Goal: Task Accomplishment & Management: Use online tool/utility

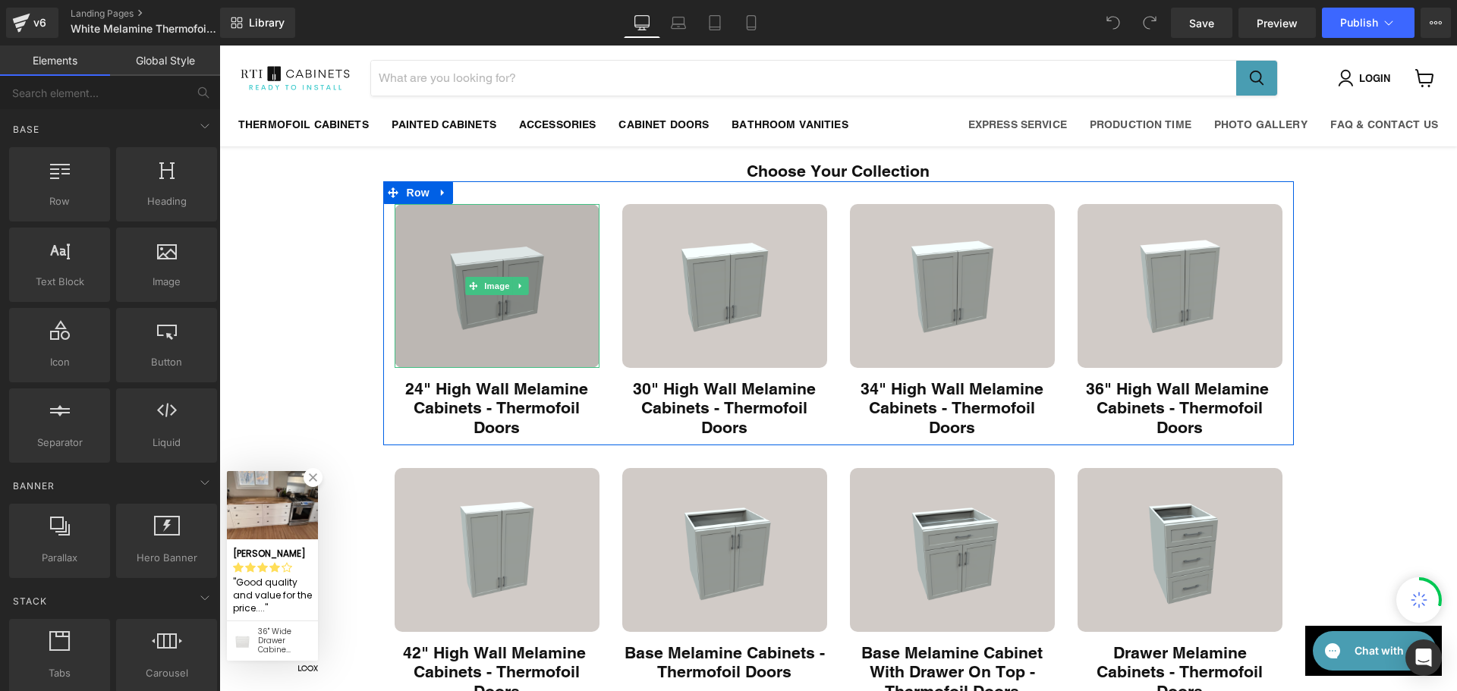
click at [526, 294] on img "Main content" at bounding box center [497, 286] width 205 height 164
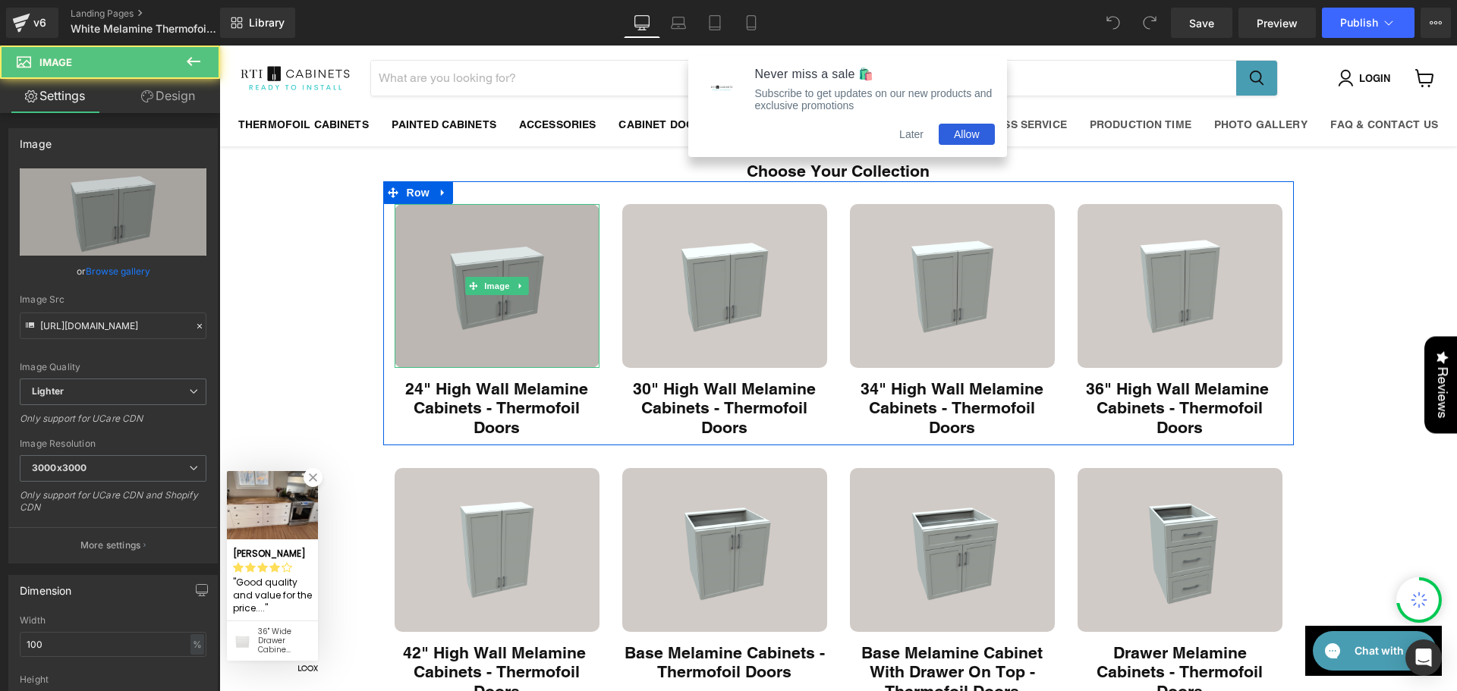
click at [569, 288] on img "Main content" at bounding box center [497, 286] width 205 height 164
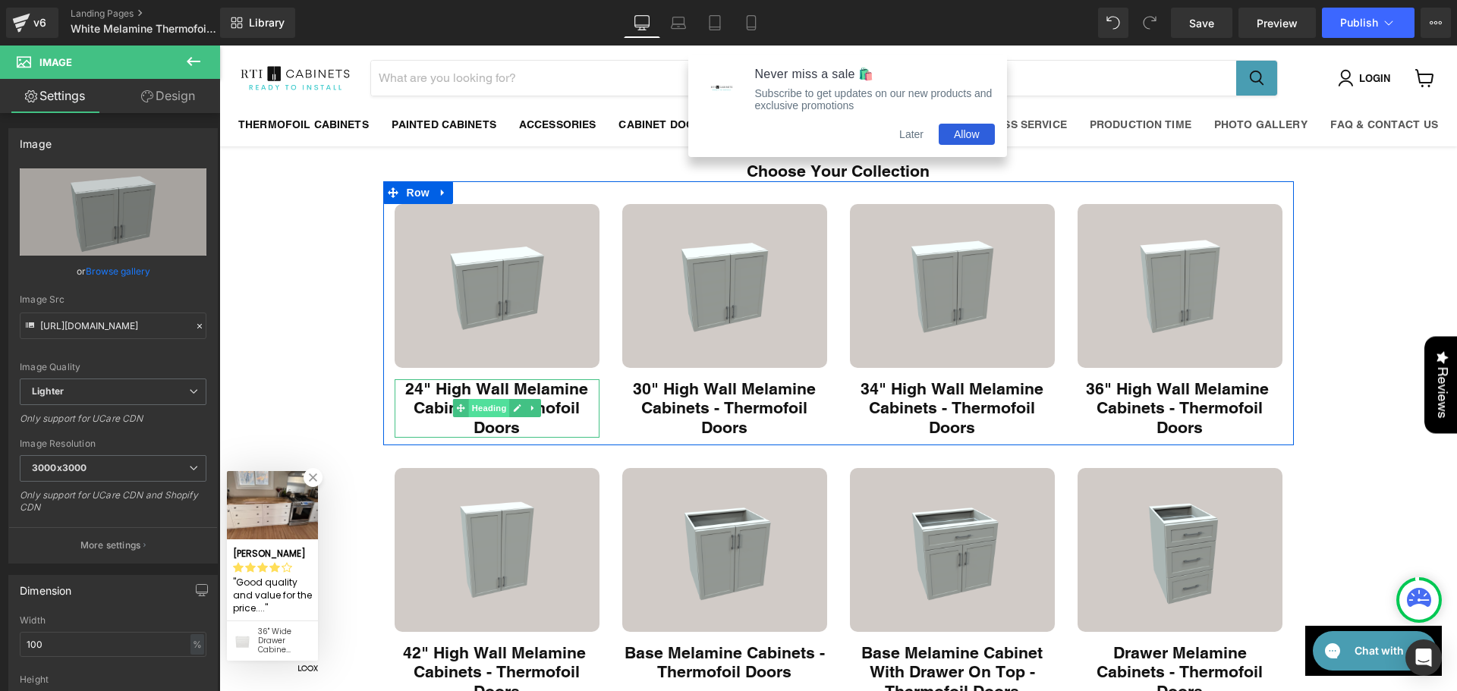
click at [483, 414] on span "Heading" at bounding box center [488, 408] width 41 height 18
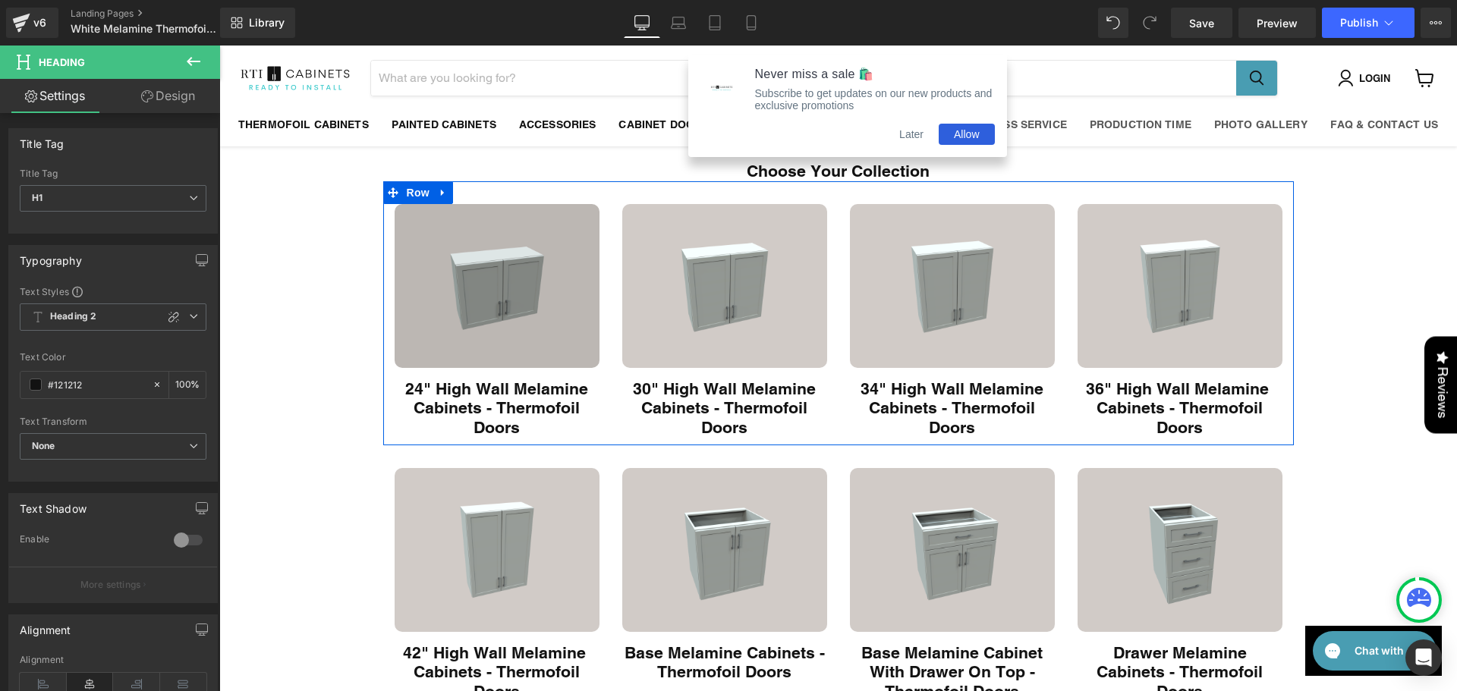
click at [499, 247] on img "Main content" at bounding box center [497, 286] width 205 height 164
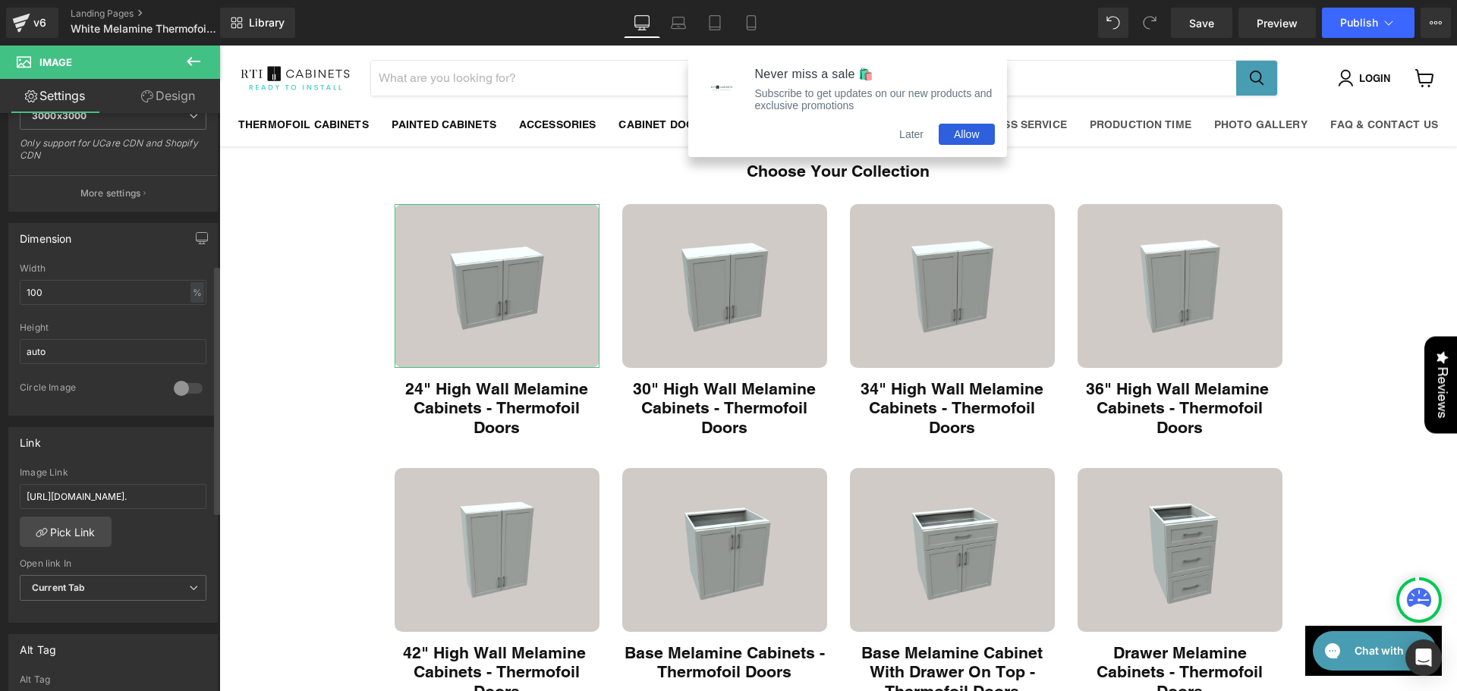
scroll to position [354, 0]
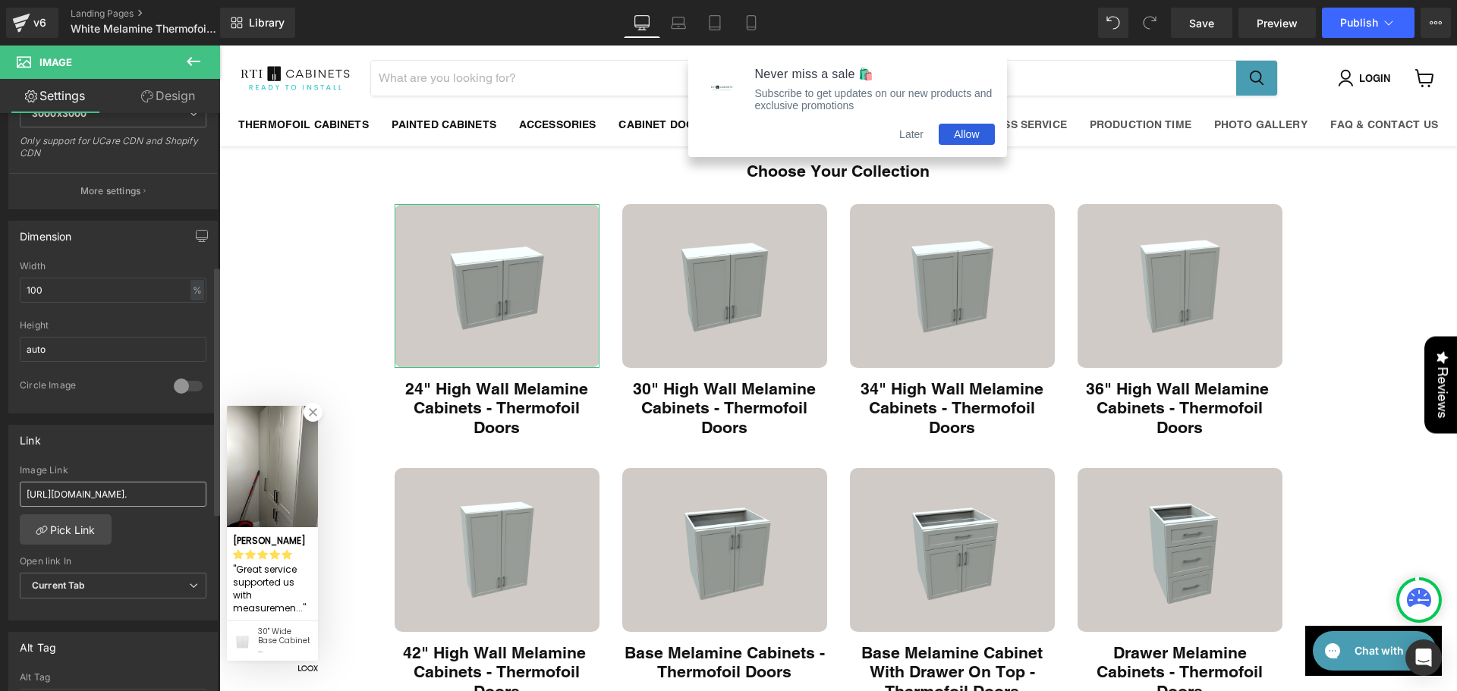
click at [132, 484] on input "https://rti-cabinets.myshopify.com/collections/24-high-wall-cabinets-thermofoil…" at bounding box center [113, 494] width 187 height 25
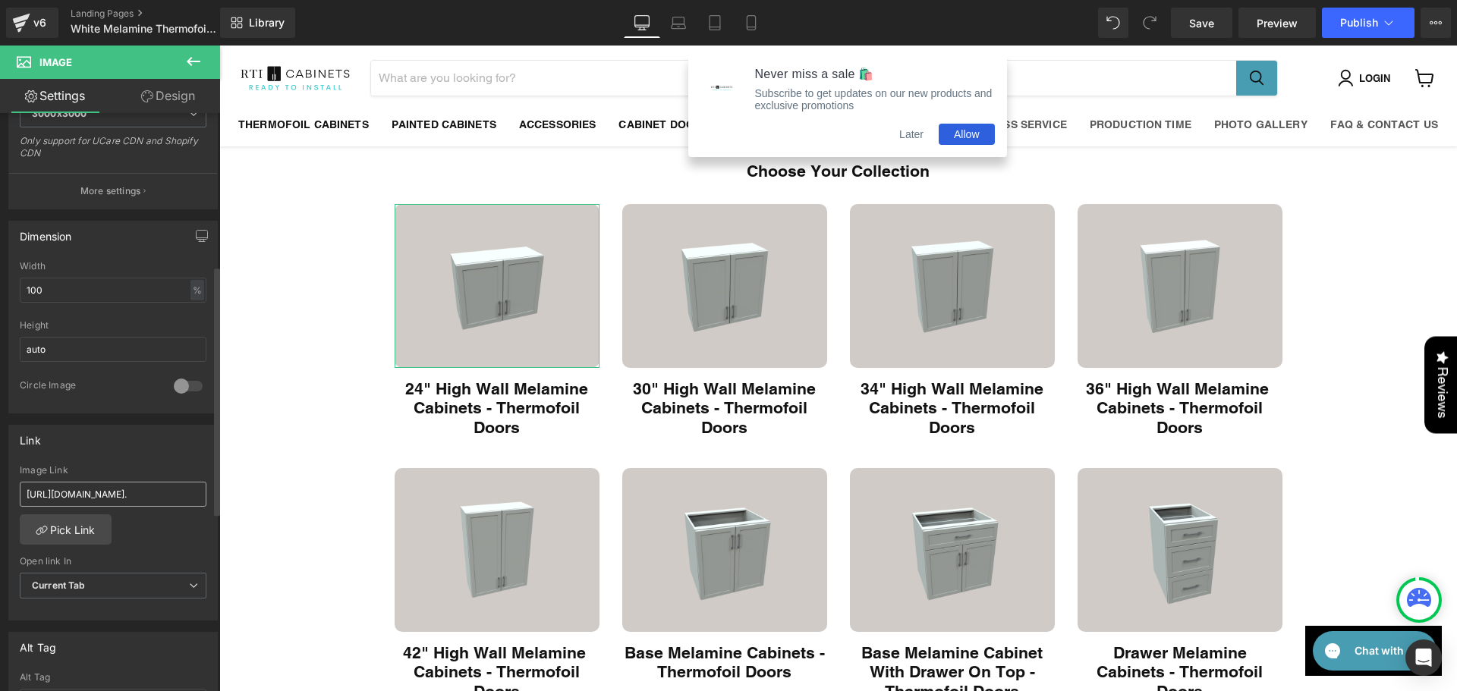
scroll to position [0, 471]
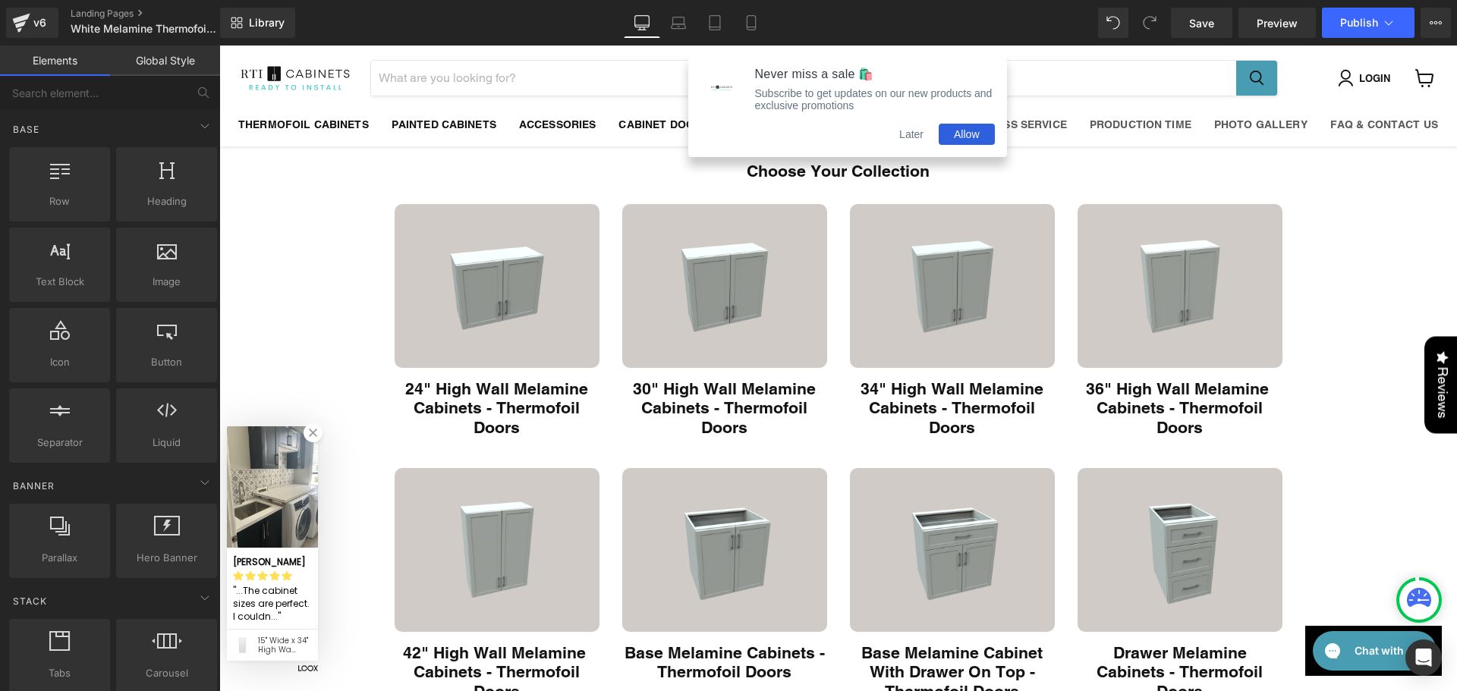
click at [911, 141] on button "Later" at bounding box center [911, 134] width 55 height 21
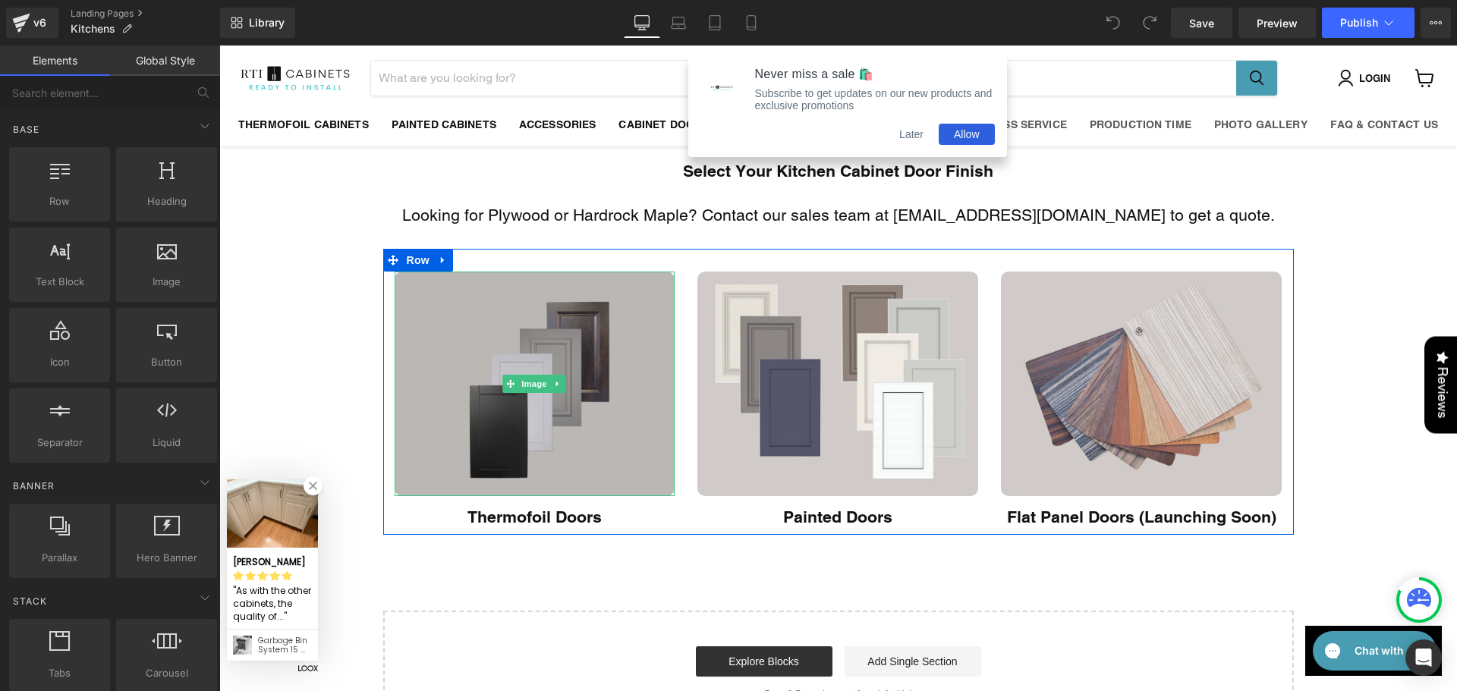
click at [524, 442] on img "Main content" at bounding box center [535, 384] width 281 height 225
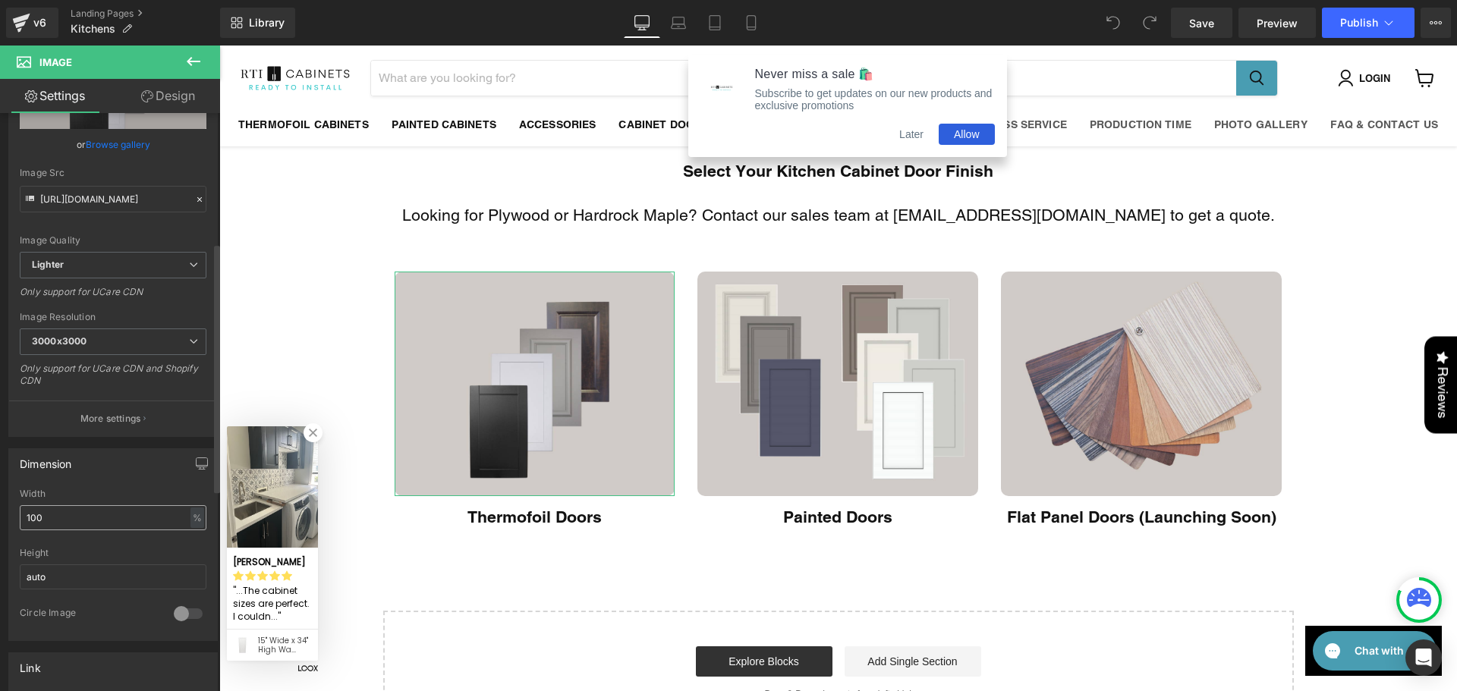
scroll to position [354, 0]
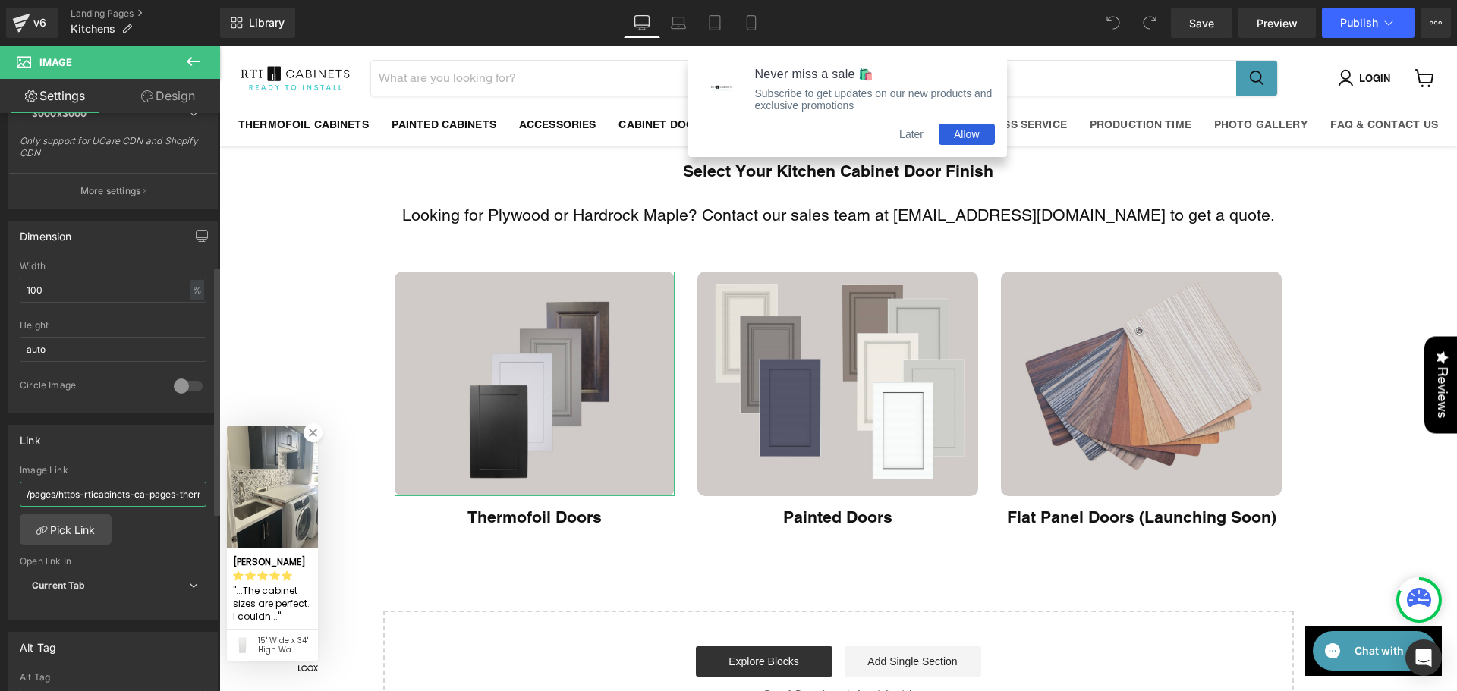
click at [160, 498] on input "/pages/https-rticabinets-ca-pages-thermofoil-kitchen-collections-_pos-1-_sid-13…" at bounding box center [113, 494] width 187 height 25
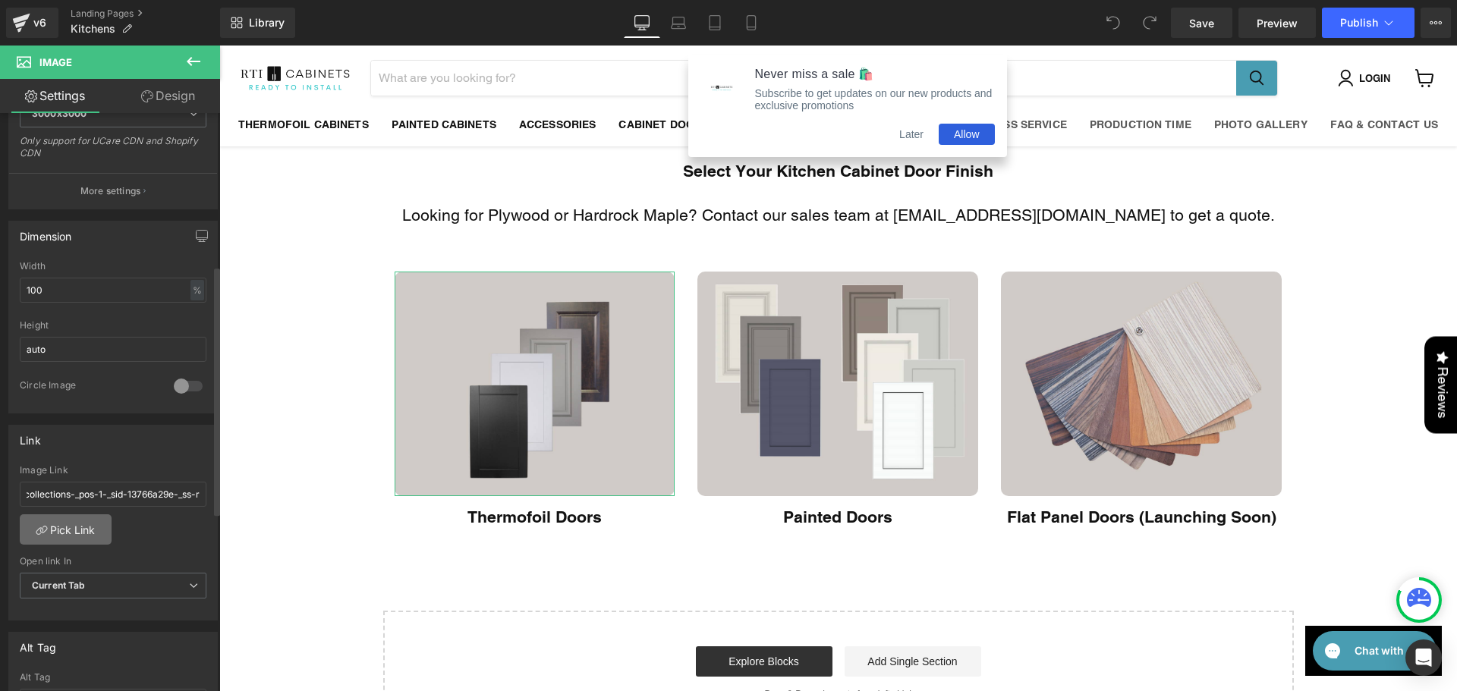
scroll to position [0, 0]
click at [71, 526] on link "Pick Link" at bounding box center [66, 530] width 92 height 30
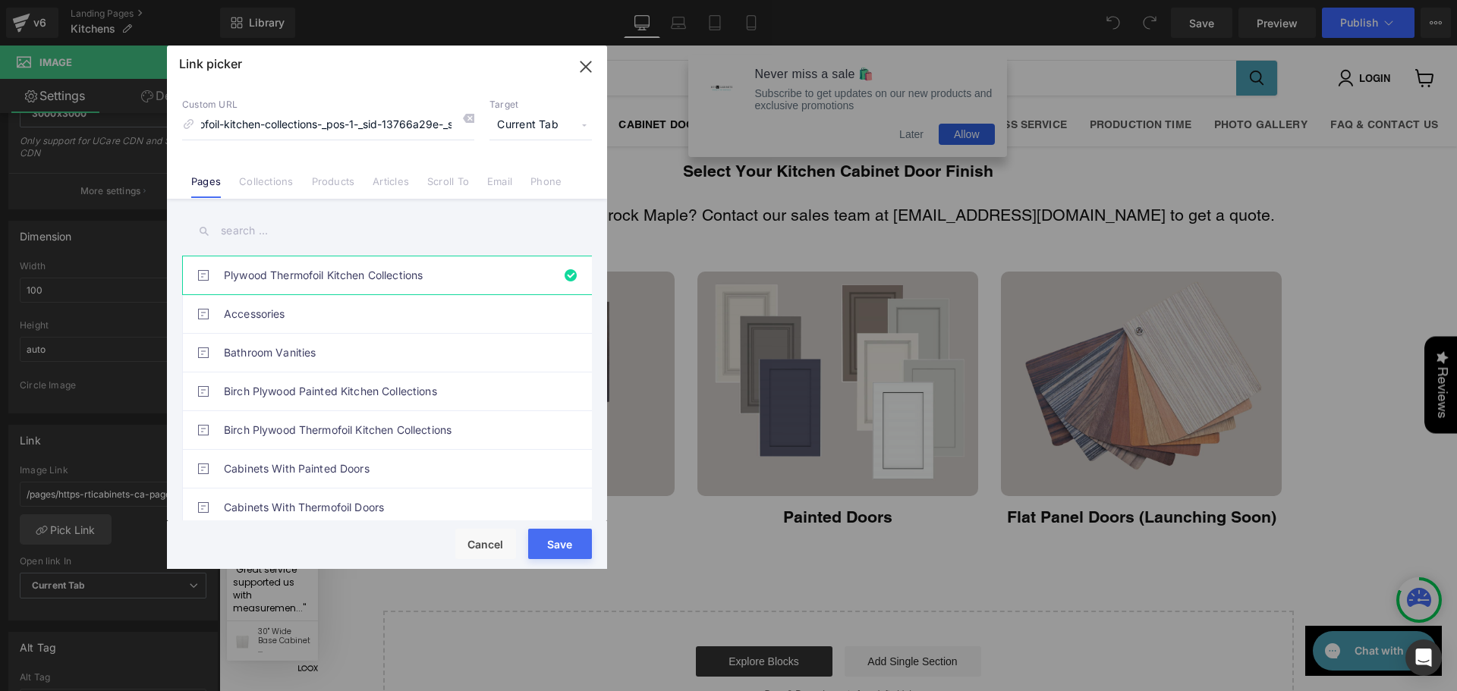
click at [285, 241] on input "text" at bounding box center [387, 231] width 410 height 34
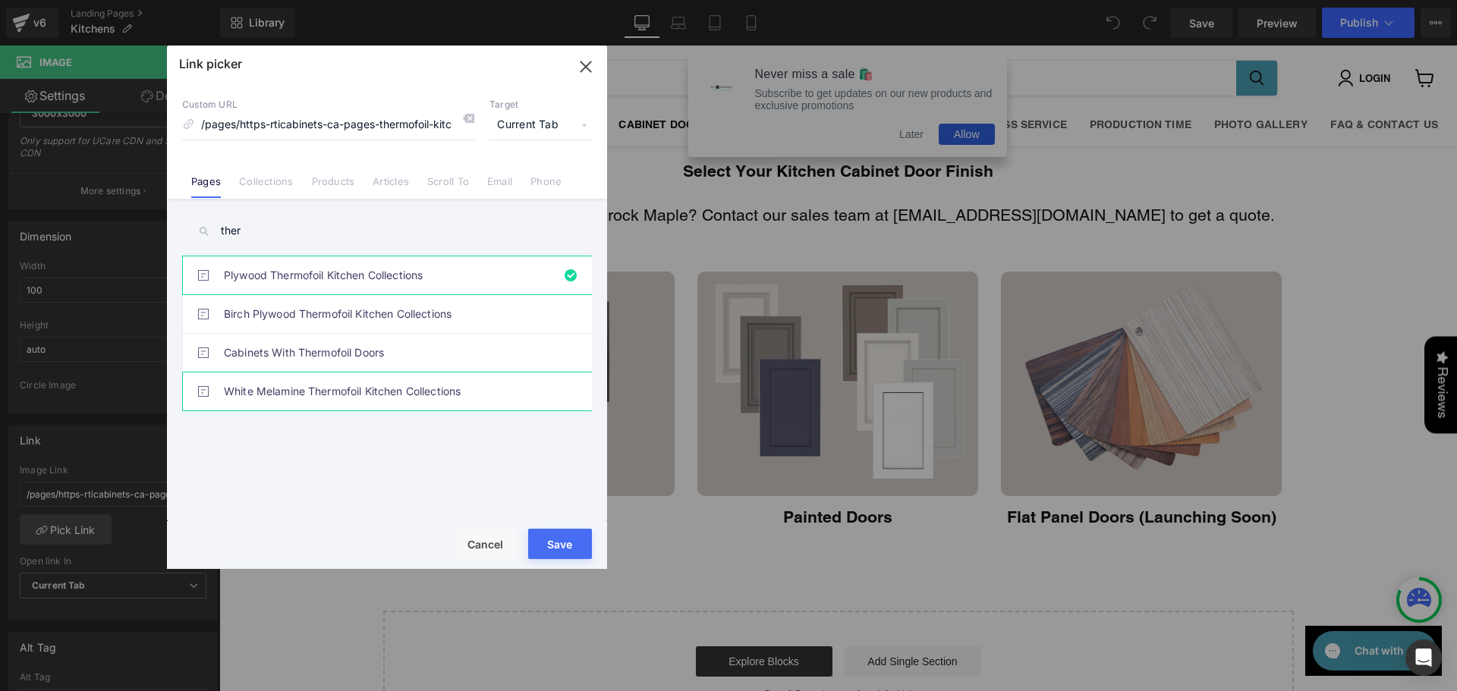
type input "ther"
click at [373, 394] on link "White Melamine Thermofoil Kitchen Collections" at bounding box center [391, 392] width 334 height 38
type input "/pages/white-melamine-thermofoil-kitchen-collections"
click at [575, 546] on button "Save" at bounding box center [560, 544] width 64 height 30
type input "/pages/white-melamine-thermofoil-kitchen-collections"
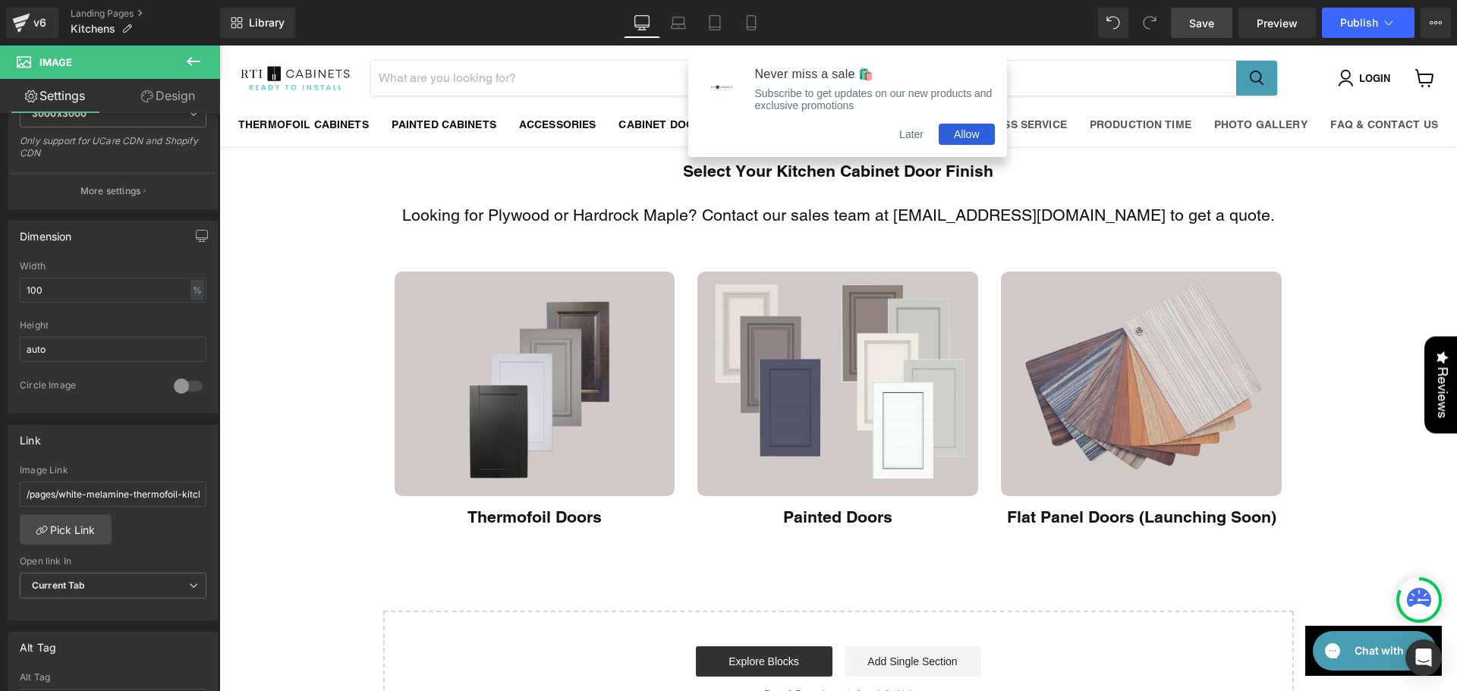
click at [1223, 18] on link "Save" at bounding box center [1201, 23] width 61 height 30
click at [1340, 22] on button "Publish" at bounding box center [1368, 23] width 93 height 30
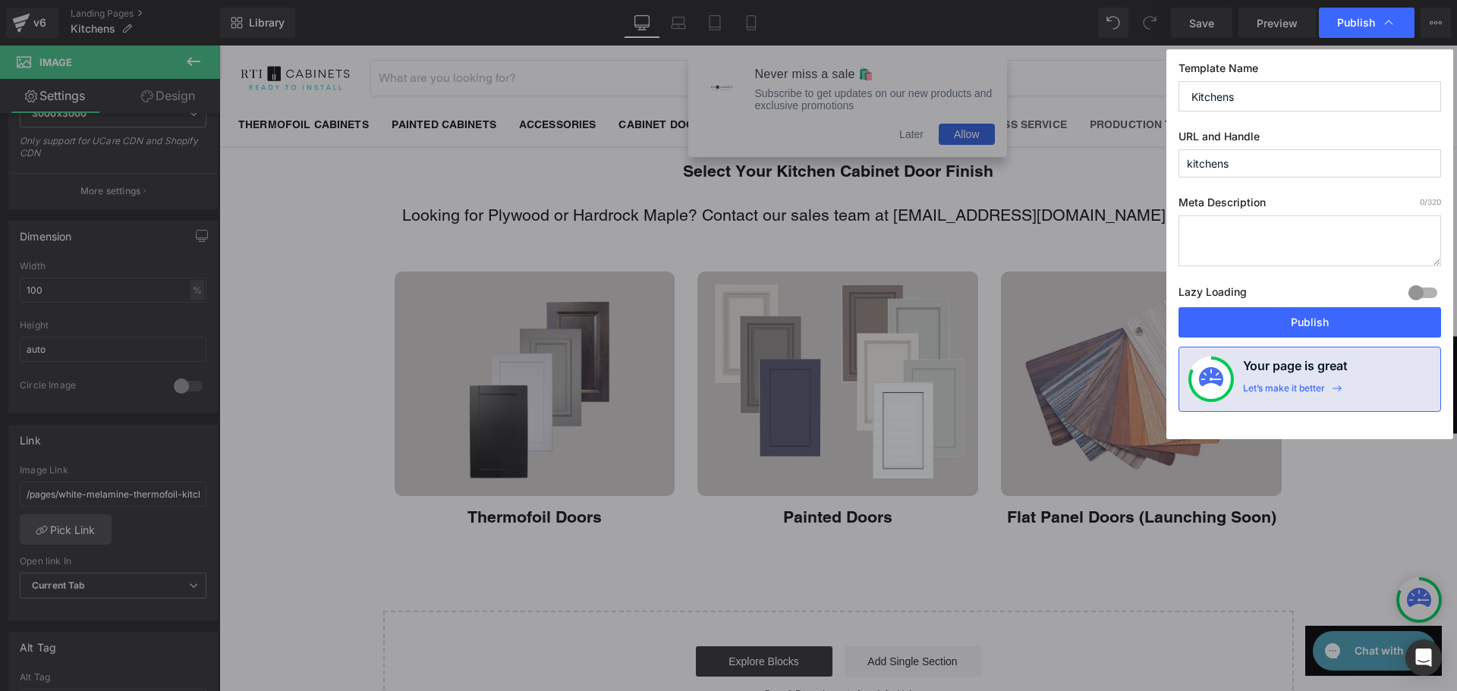
click at [1255, 307] on div "Lazy Loading Build Upgrade plan to unlock" at bounding box center [1310, 294] width 263 height 25
click at [1253, 325] on button "Publish" at bounding box center [1310, 322] width 263 height 30
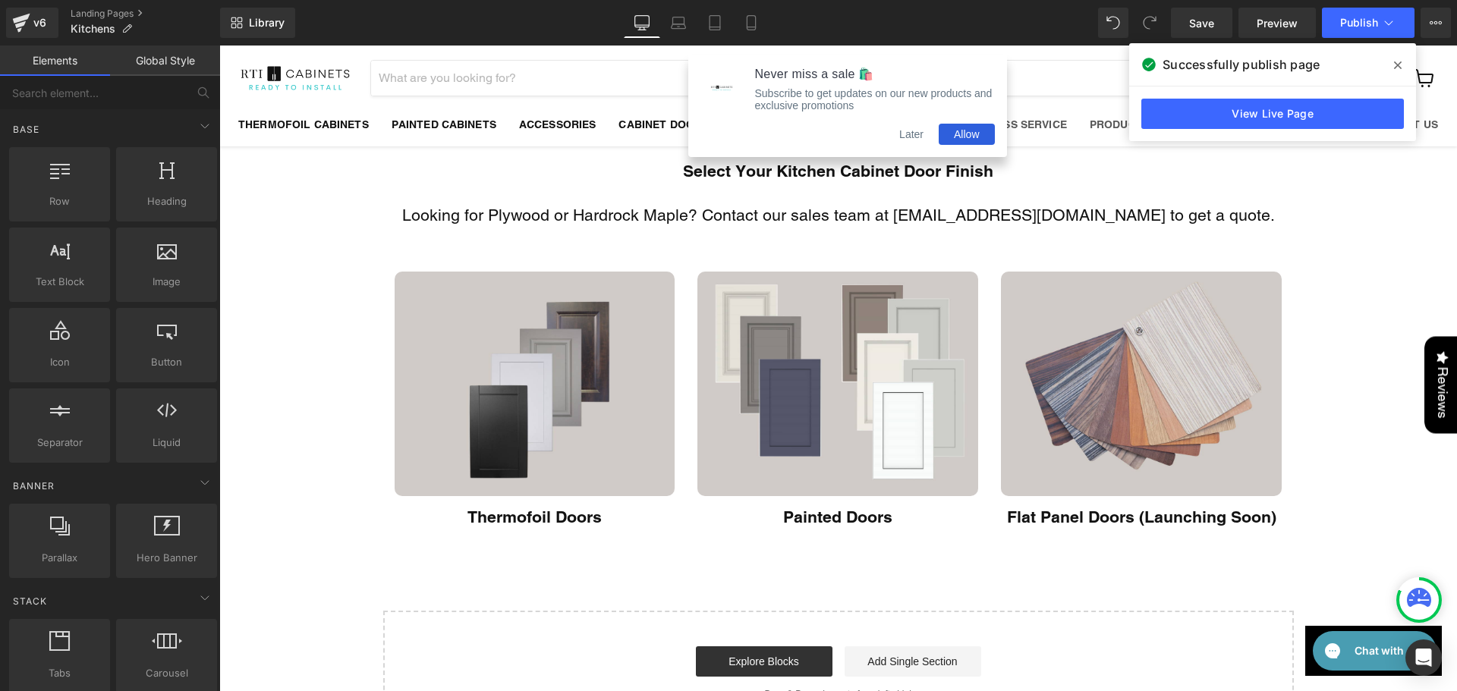
click at [924, 143] on button "Later" at bounding box center [911, 134] width 55 height 21
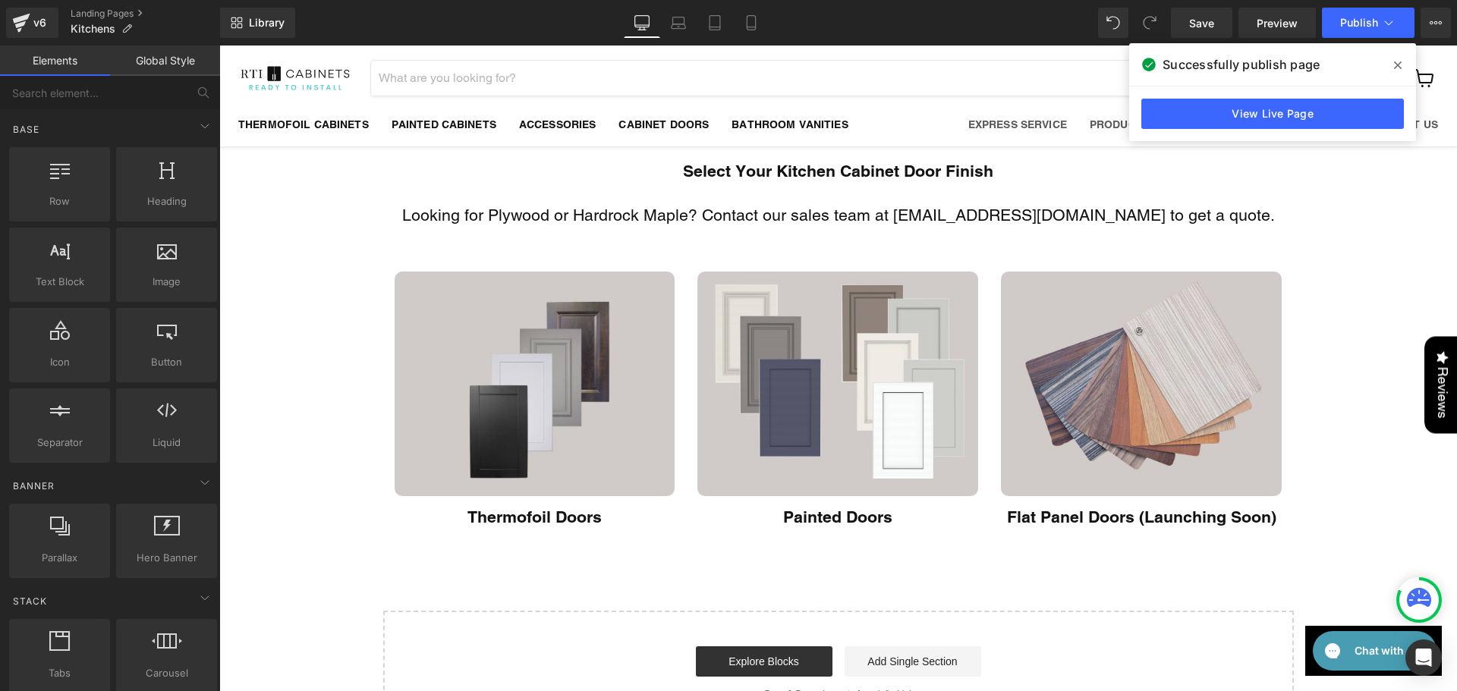
click at [298, 91] on img at bounding box center [295, 79] width 114 height 30
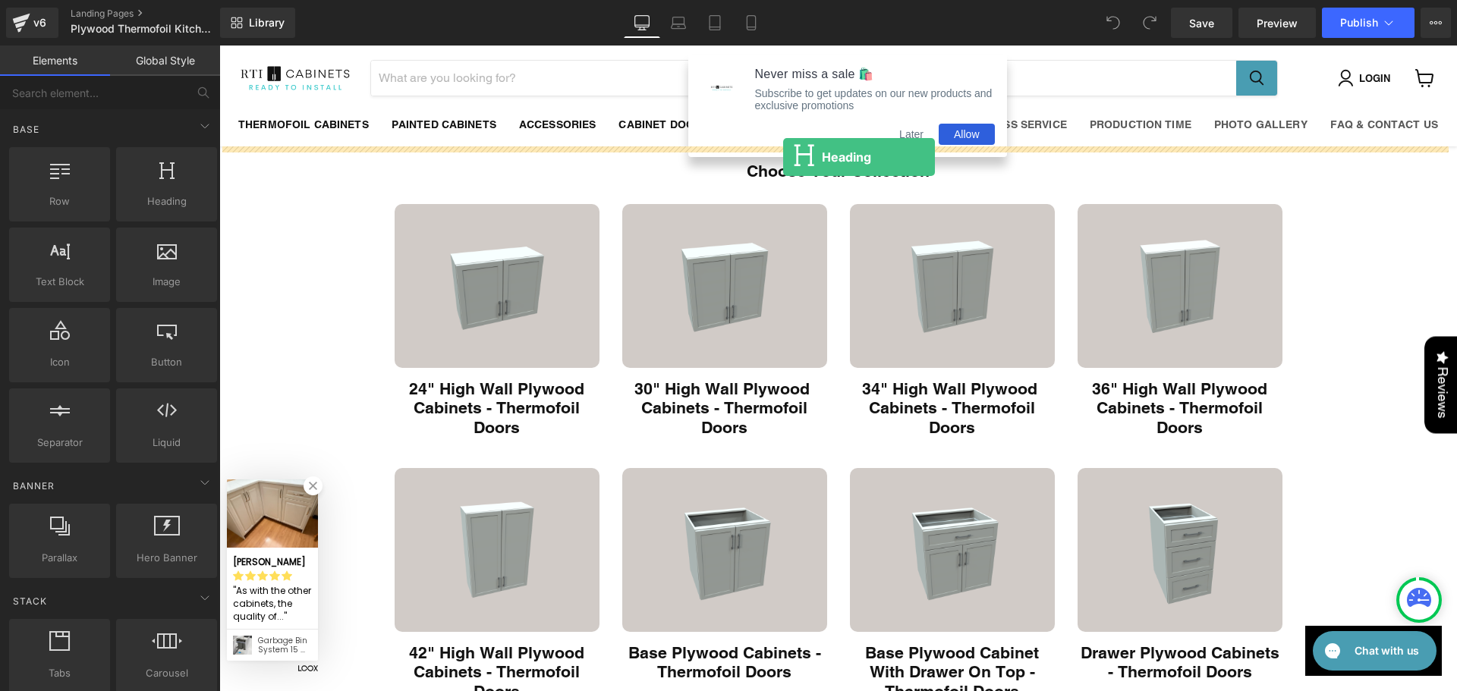
drag, startPoint x: 391, startPoint y: 235, endPoint x: 783, endPoint y: 157, distance: 399.9
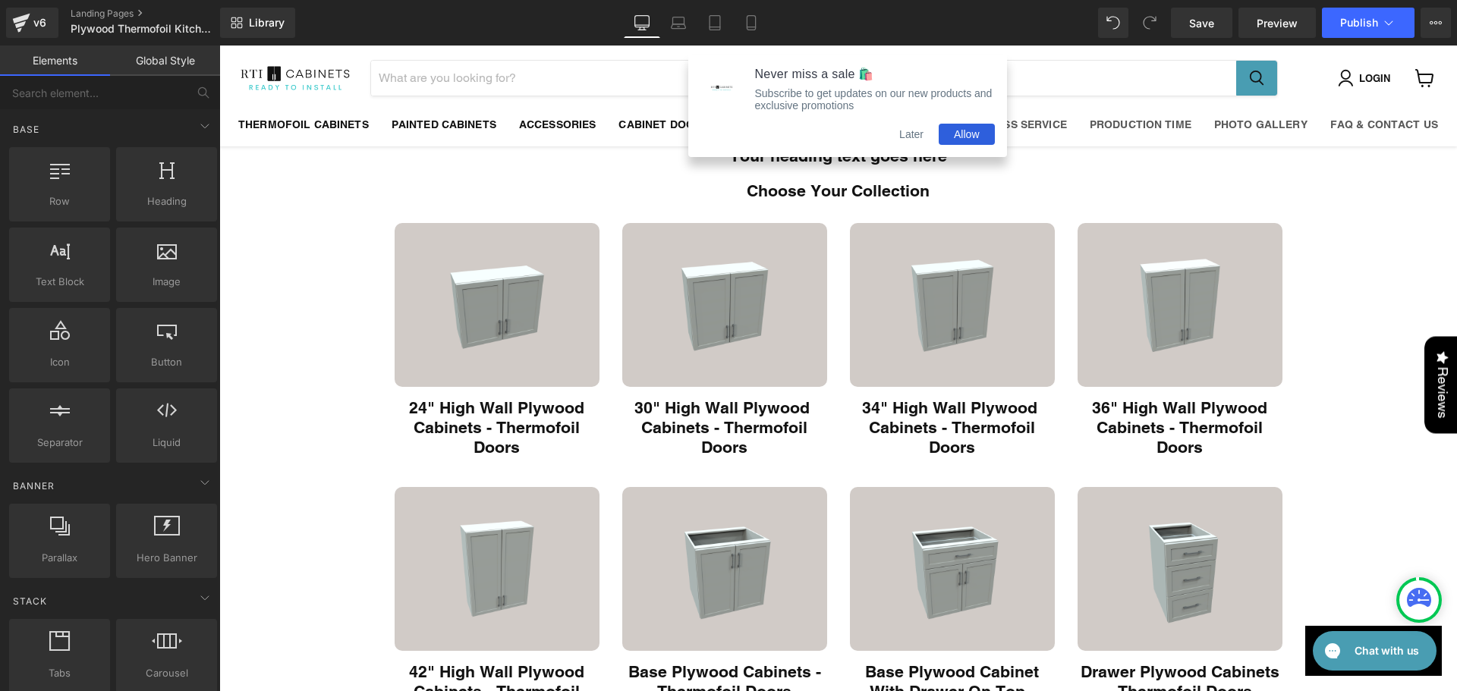
click at [901, 137] on button "Later" at bounding box center [911, 134] width 55 height 21
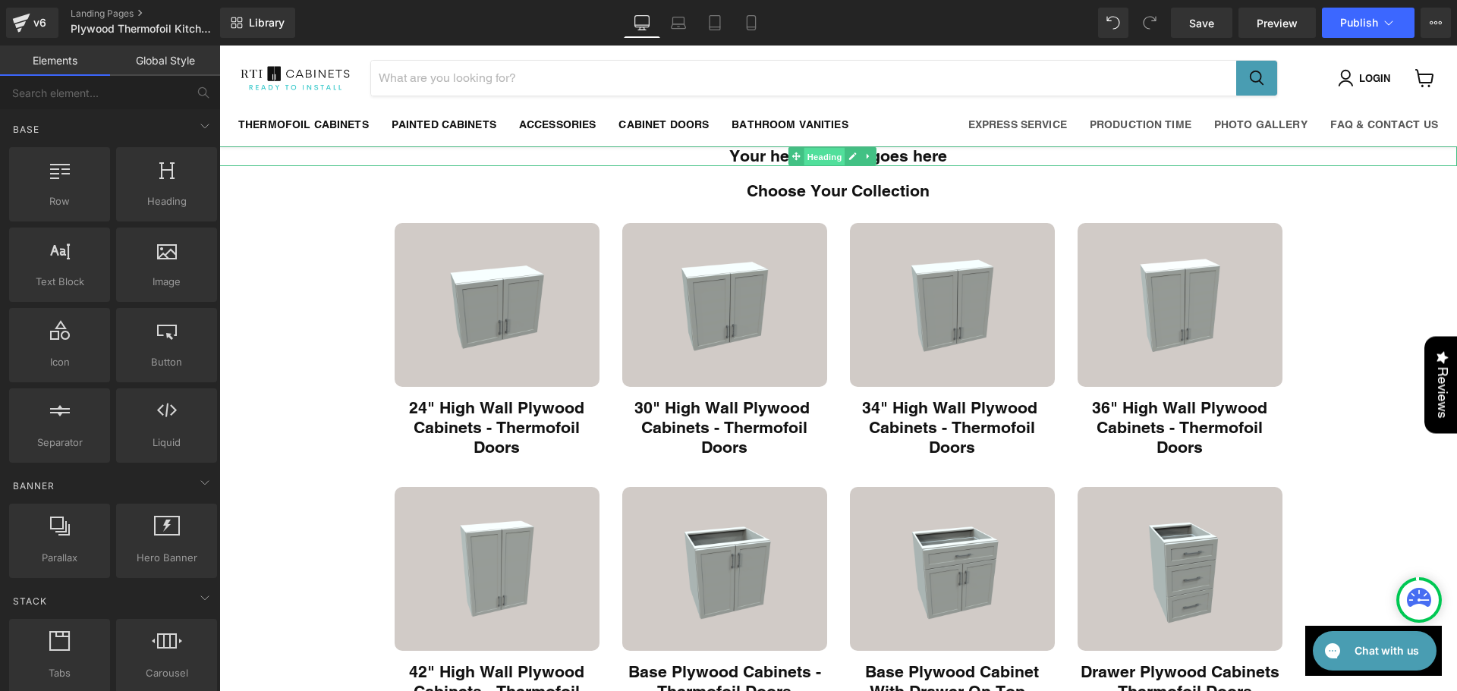
click at [821, 157] on span "Heading" at bounding box center [824, 157] width 41 height 18
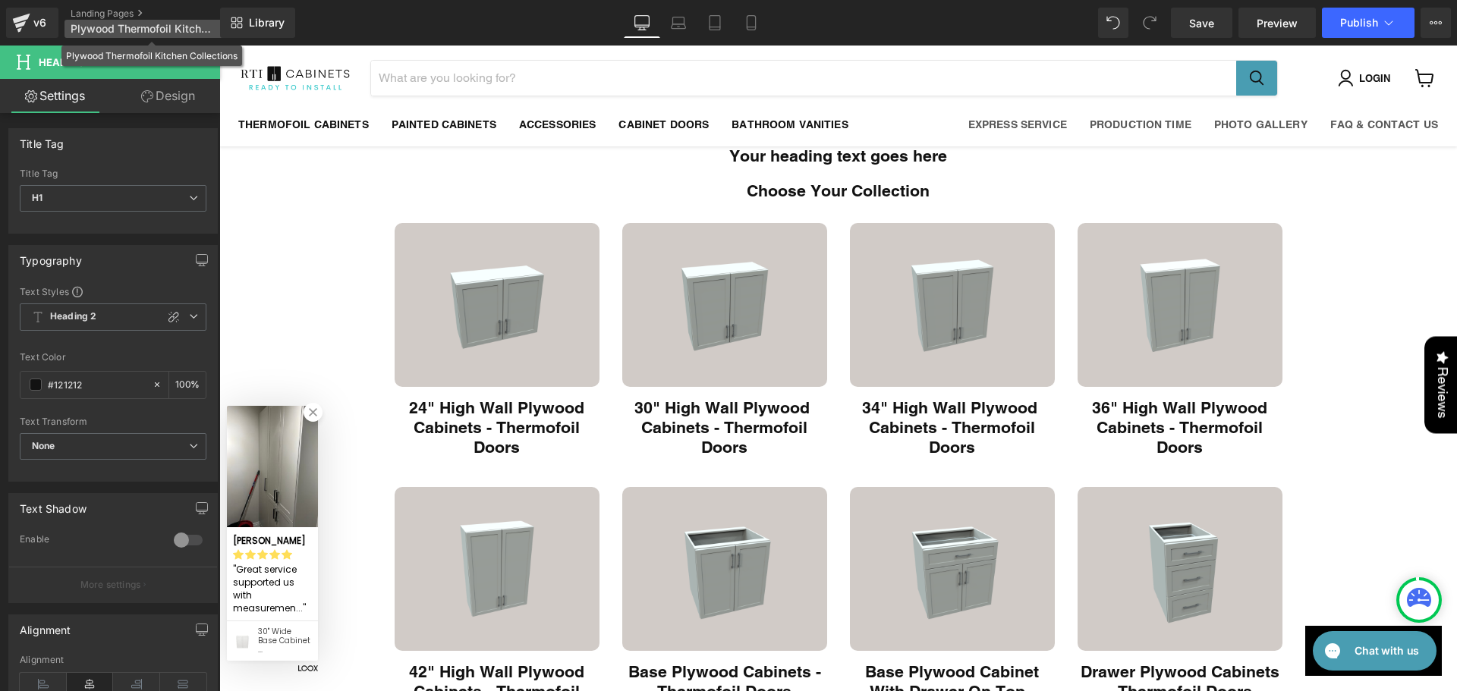
click at [137, 30] on span "Plywood Thermofoil Kitchen Collections" at bounding box center [144, 29] width 146 height 12
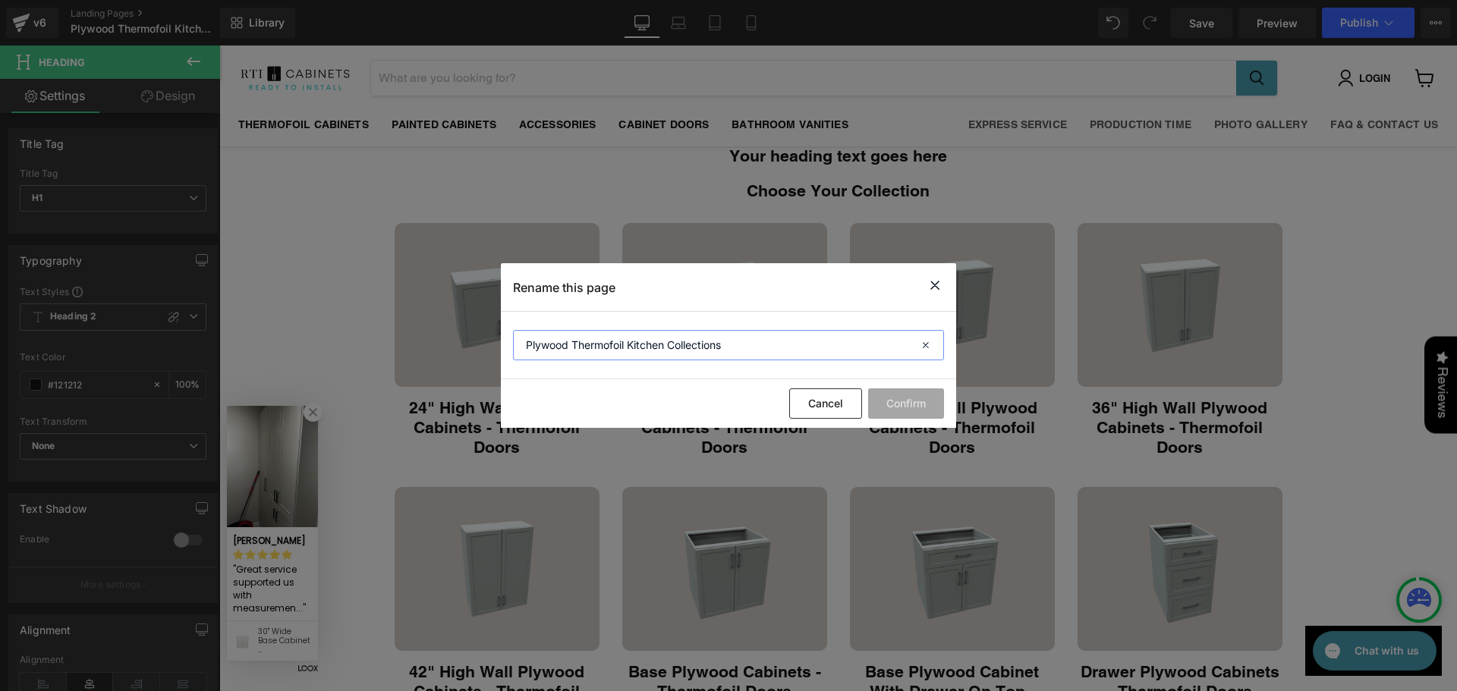
click at [714, 348] on input "Plywood Thermofoil Kitchen Collections" at bounding box center [728, 345] width 431 height 30
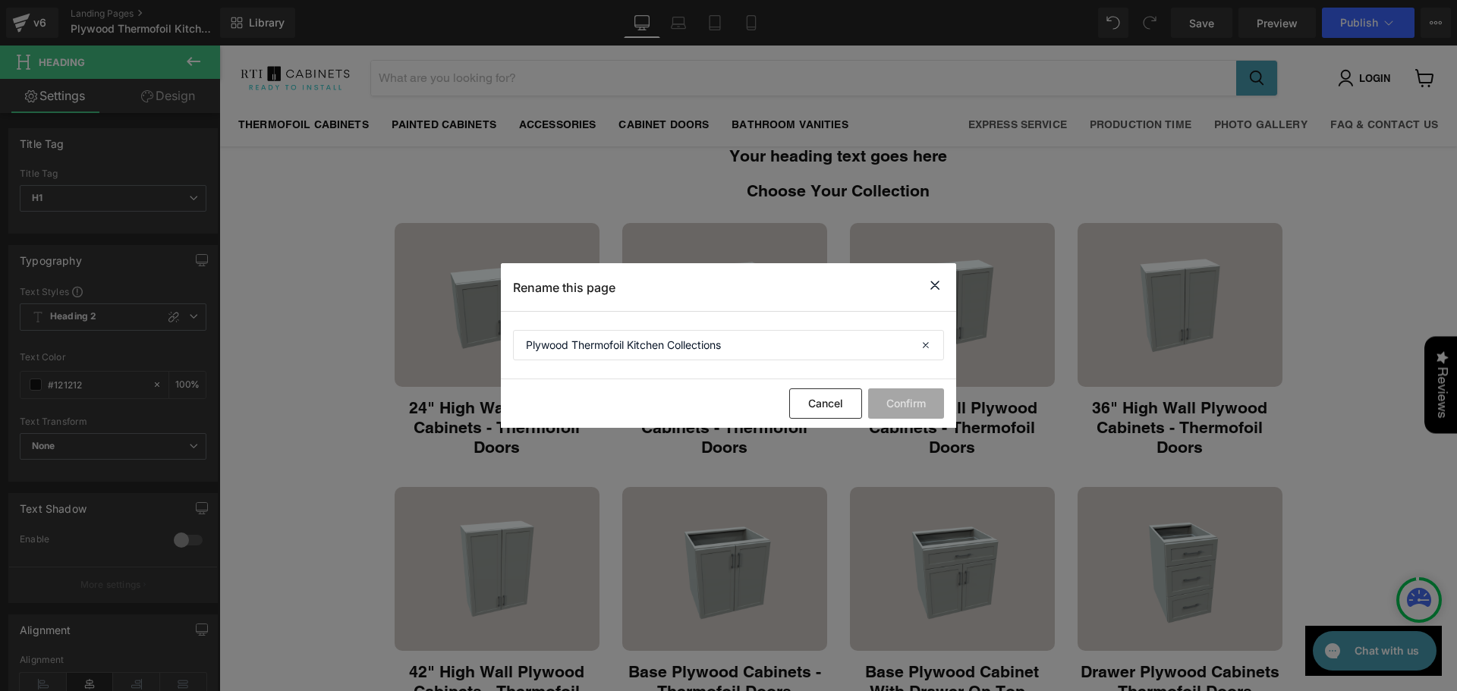
click at [937, 287] on icon at bounding box center [935, 285] width 18 height 19
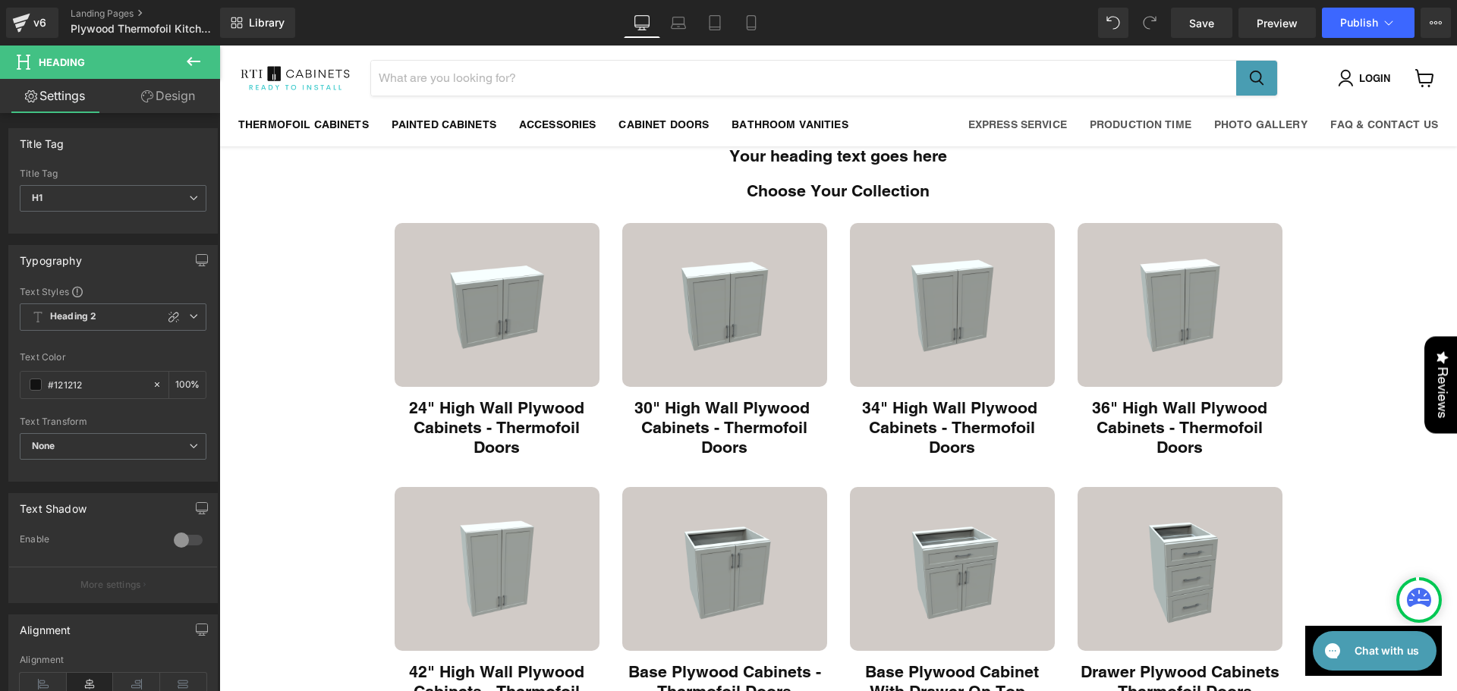
click at [845, 165] on div "Your heading text goes here Heading" at bounding box center [838, 156] width 1238 height 20
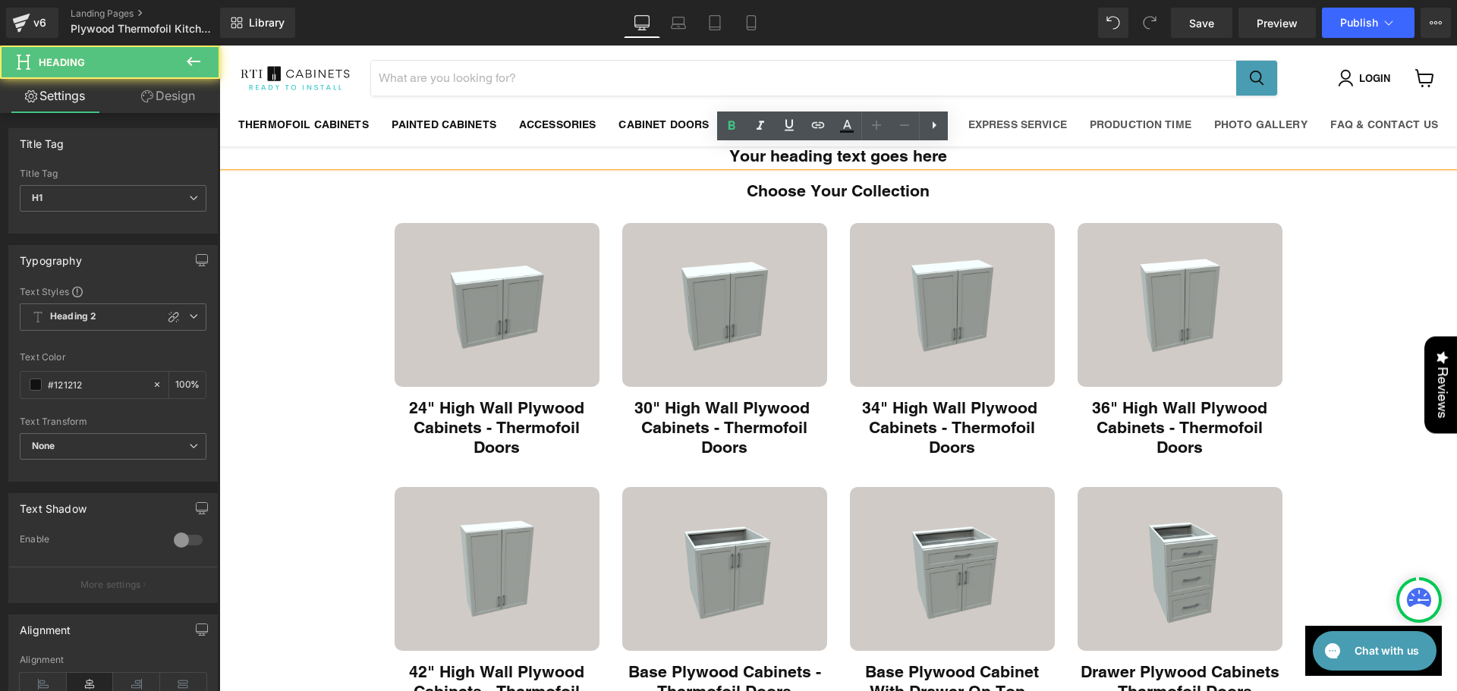
click at [846, 163] on div "Your heading text goes here Heading" at bounding box center [838, 156] width 1238 height 20
click at [846, 163] on h1 "Your heading text goes here" at bounding box center [838, 156] width 1238 height 20
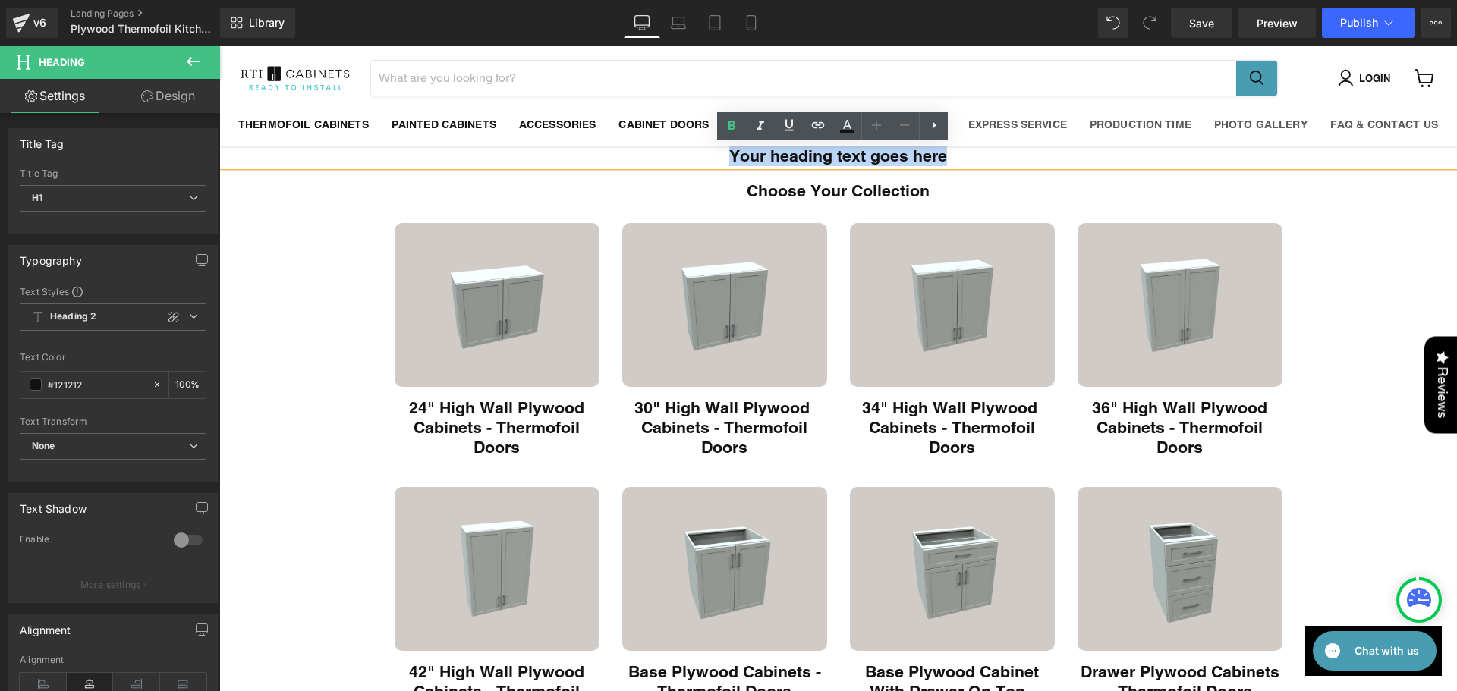
paste div "Main content"
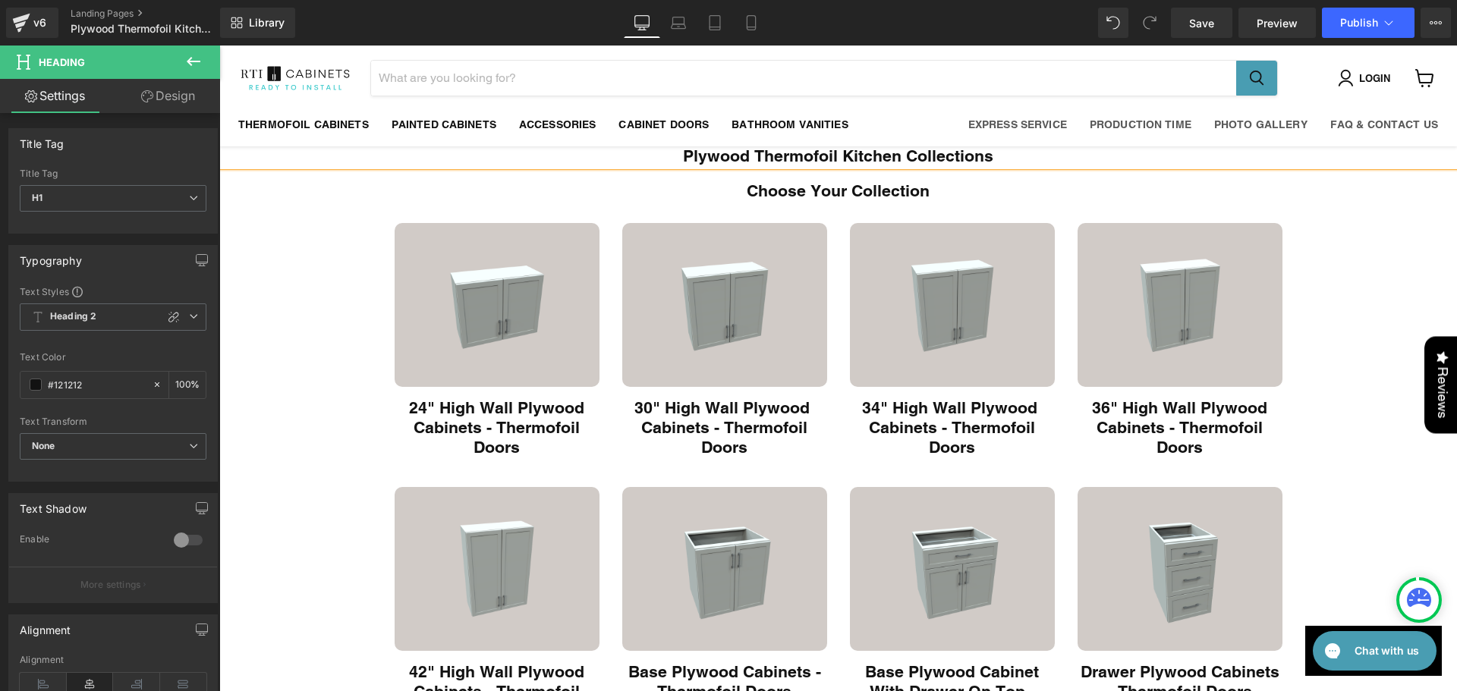
click at [846, 163] on h1 "Plywood Thermofoil Kitchen Collections" at bounding box center [838, 156] width 1238 height 20
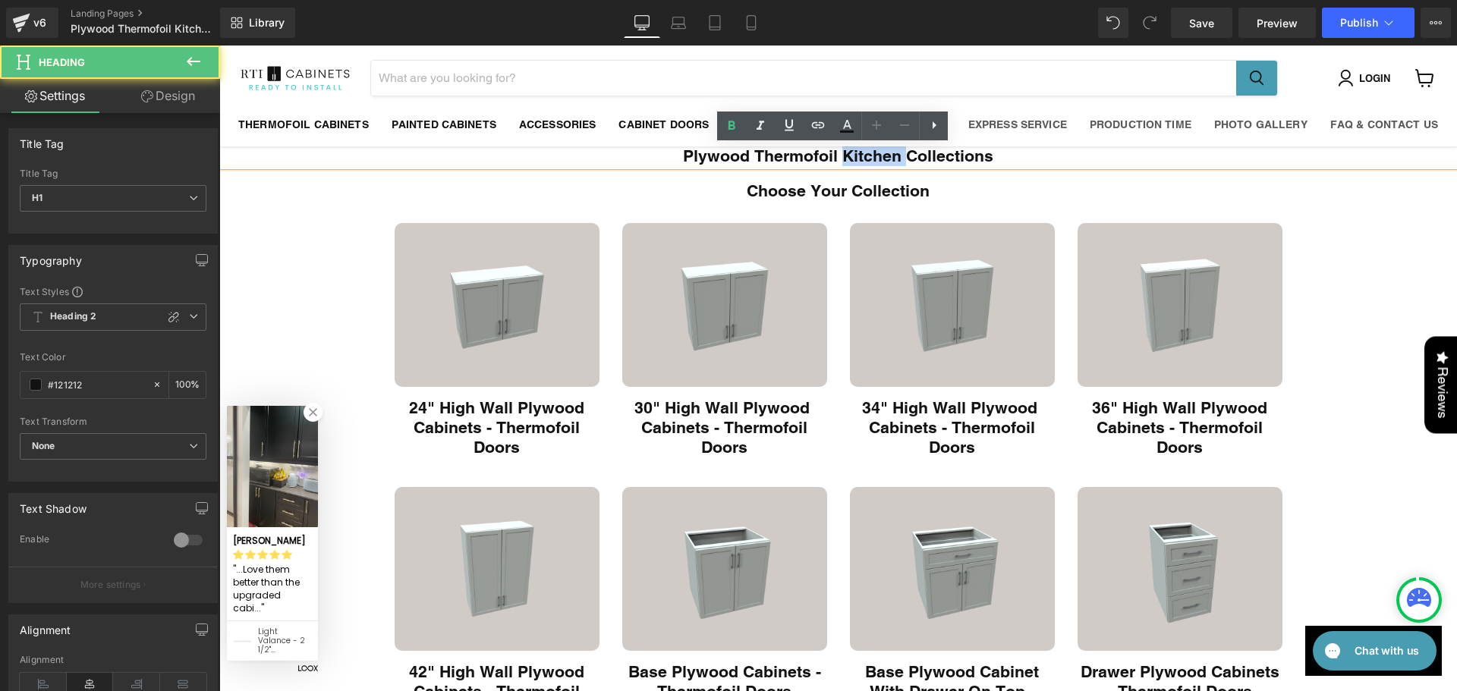
click at [846, 163] on h1 "Plywood Thermofoil Kitchen Collections" at bounding box center [838, 156] width 1238 height 20
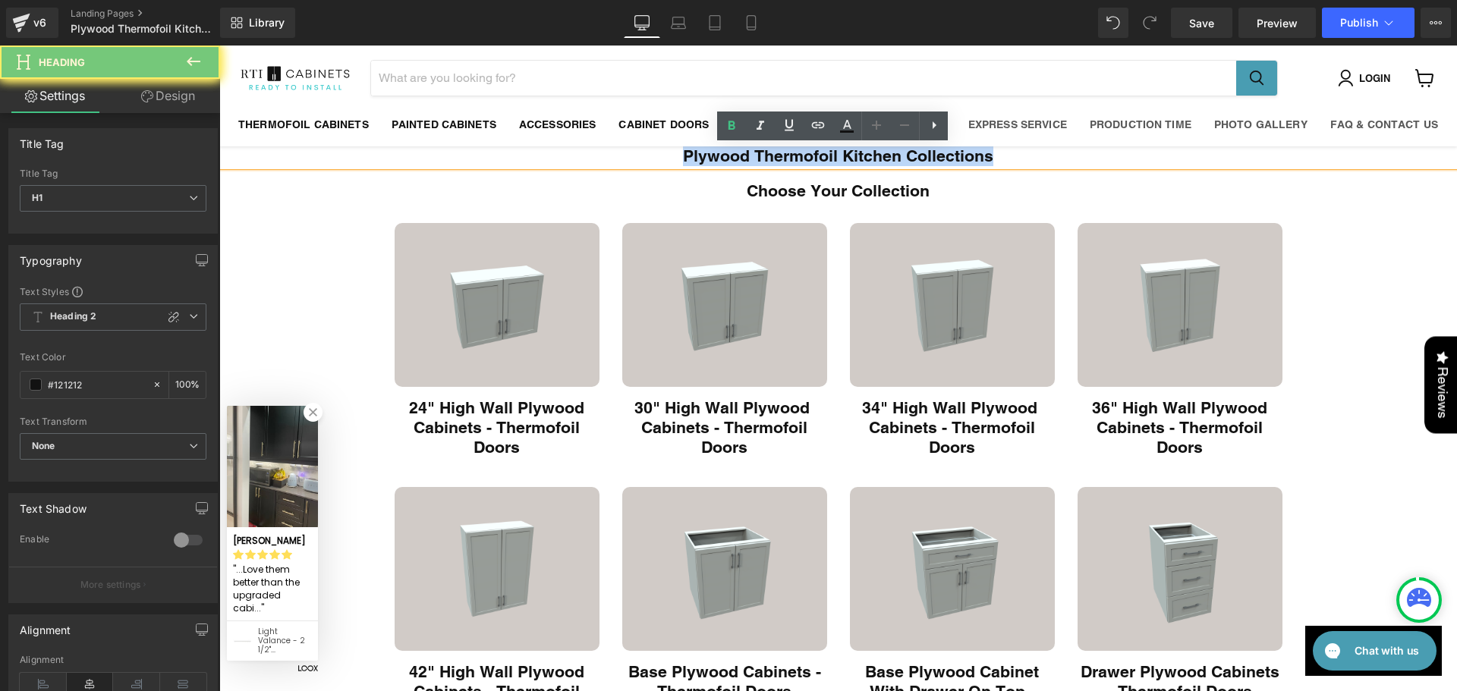
click at [846, 163] on h1 "Plywood Thermofoil Kitchen Collections" at bounding box center [838, 156] width 1238 height 20
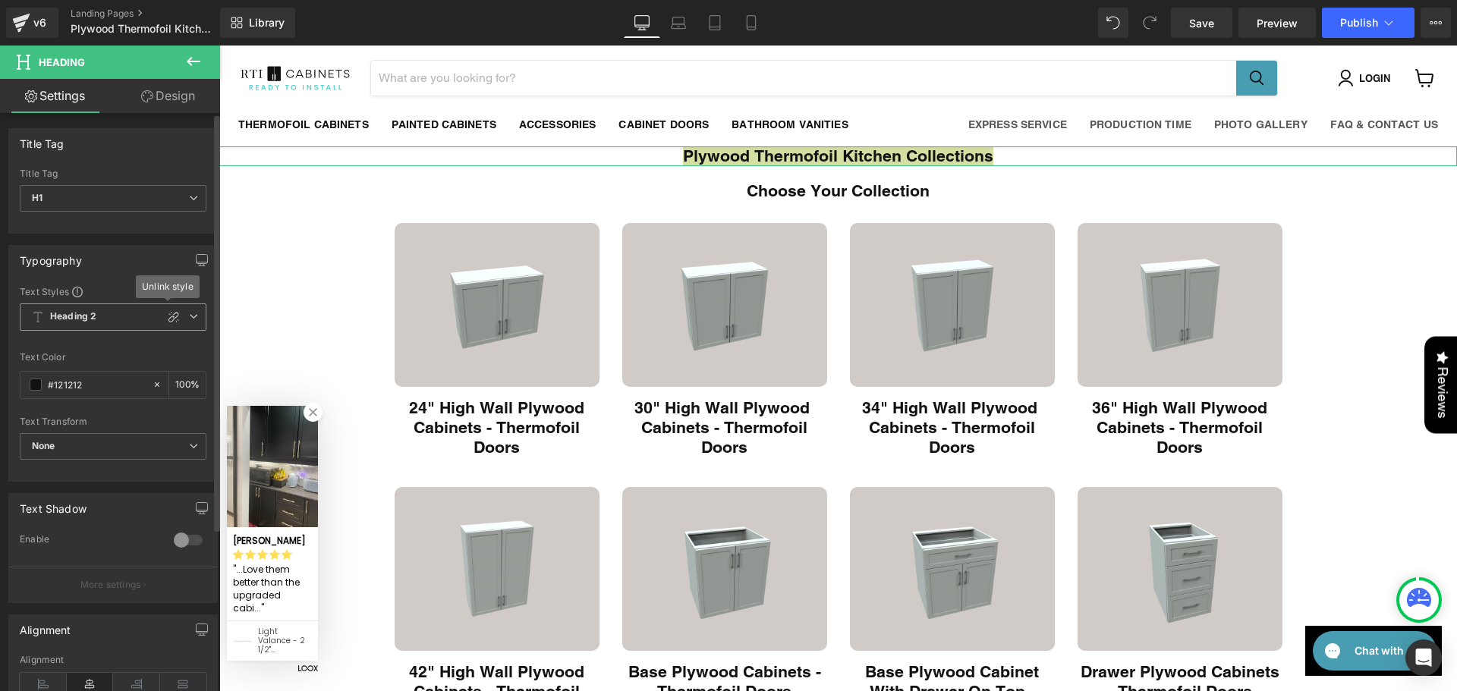
click at [189, 320] on icon at bounding box center [193, 316] width 9 height 9
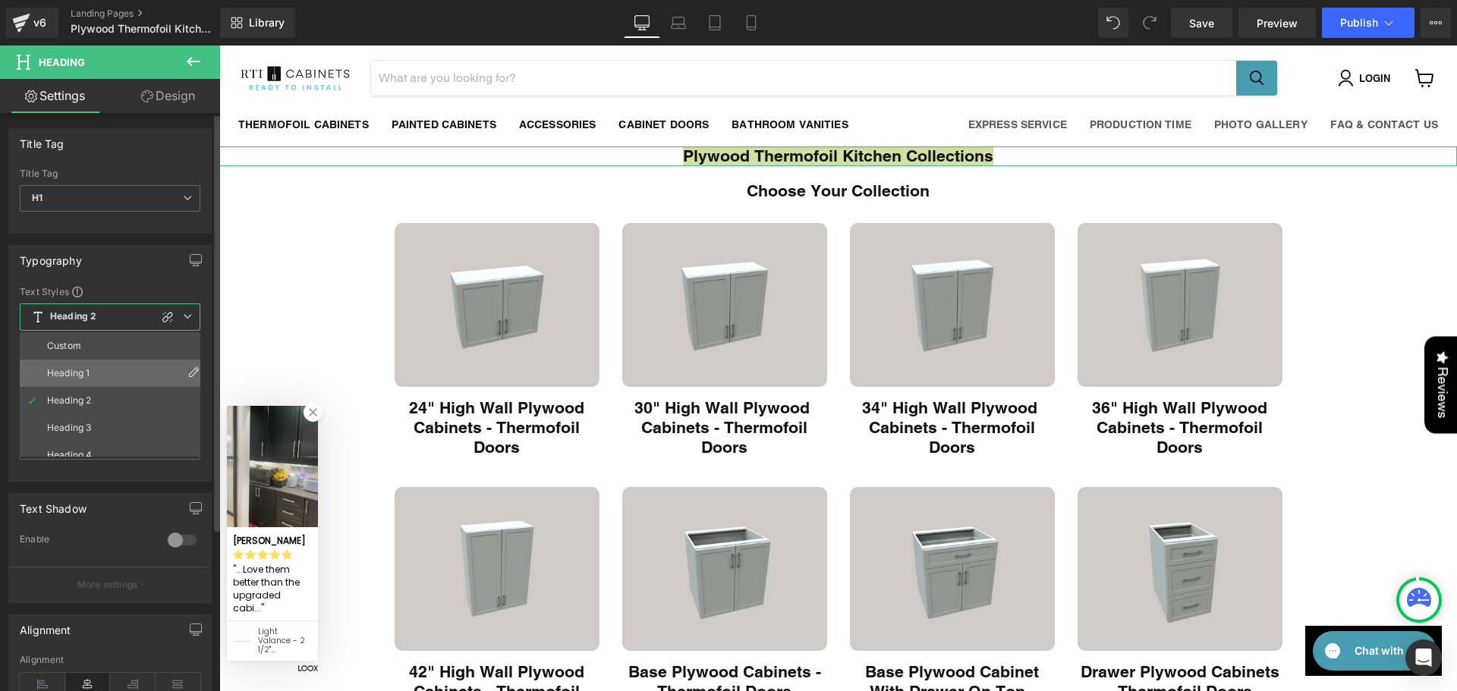
click at [96, 368] on li "Heading 1" at bounding box center [113, 373] width 187 height 27
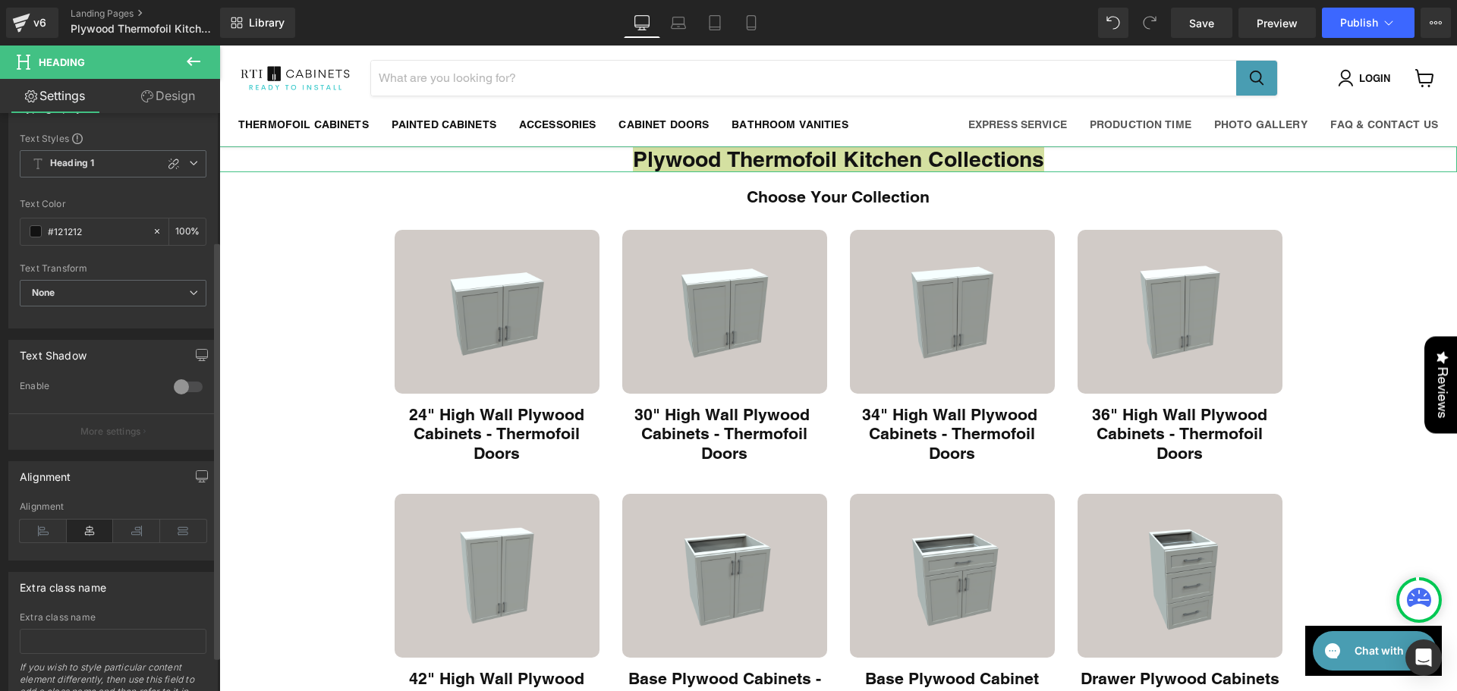
scroll to position [177, 0]
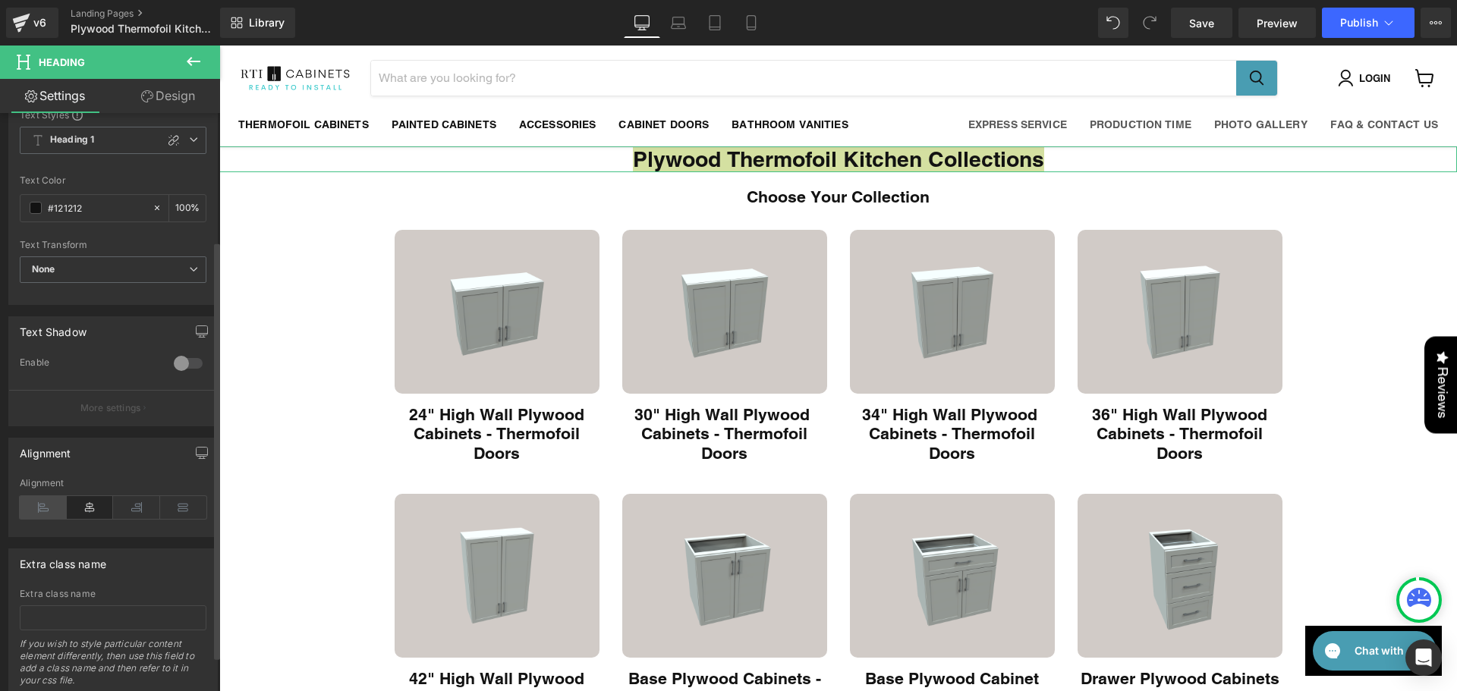
click at [50, 505] on icon at bounding box center [43, 507] width 47 height 23
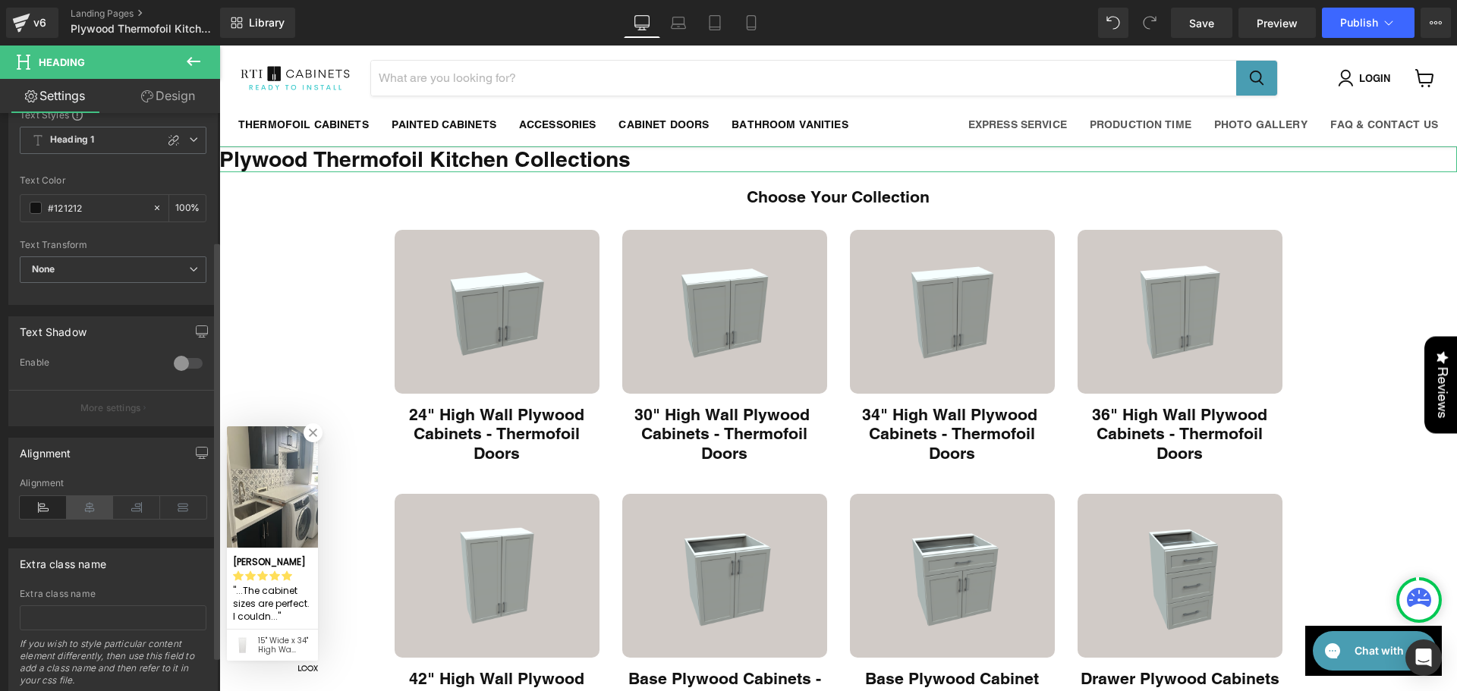
click at [77, 508] on icon at bounding box center [90, 507] width 47 height 23
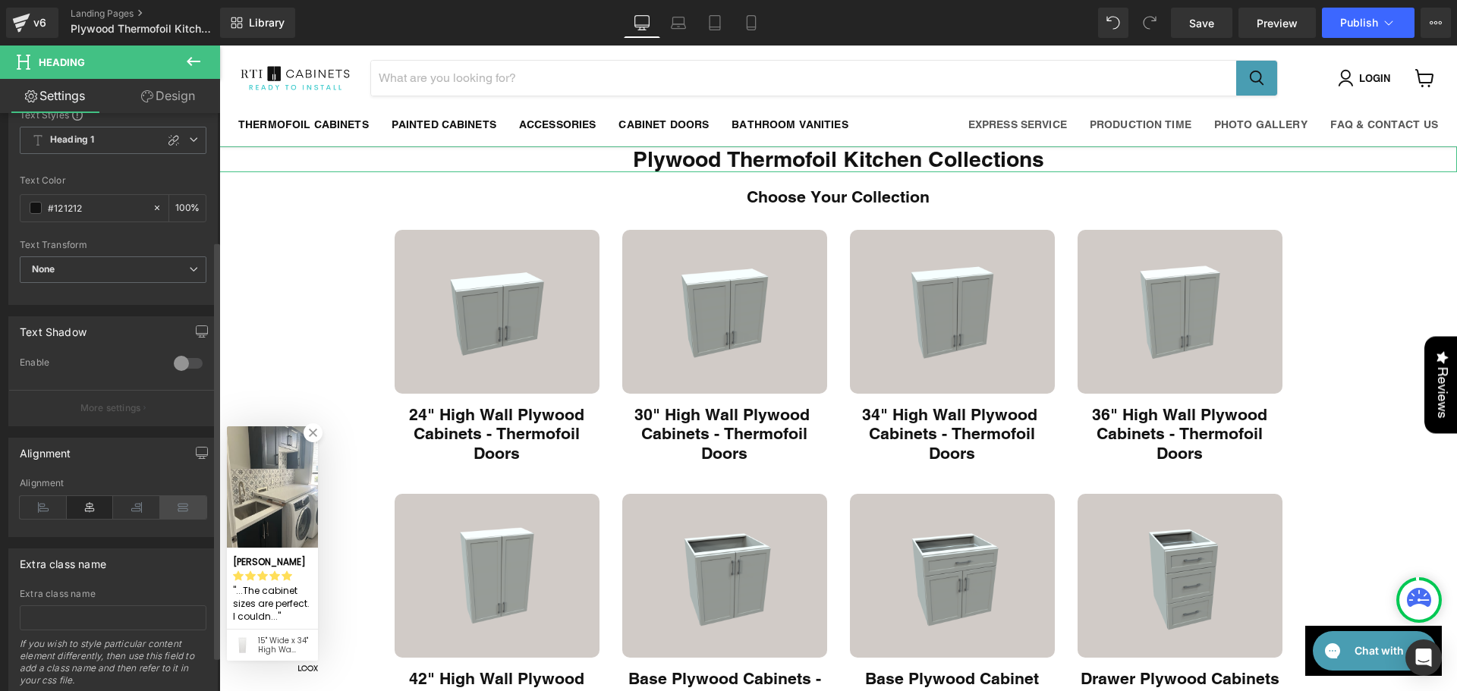
click at [181, 508] on icon at bounding box center [183, 507] width 47 height 23
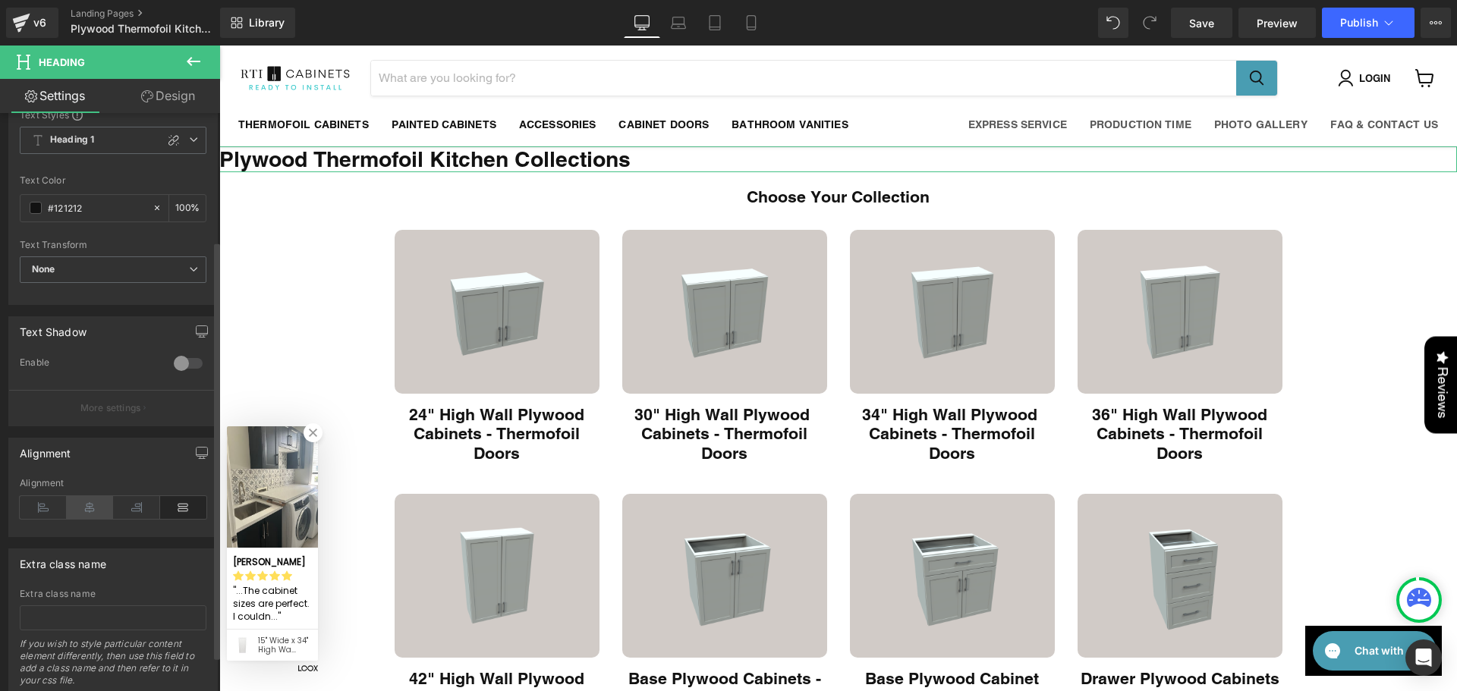
click at [100, 508] on icon at bounding box center [90, 507] width 47 height 23
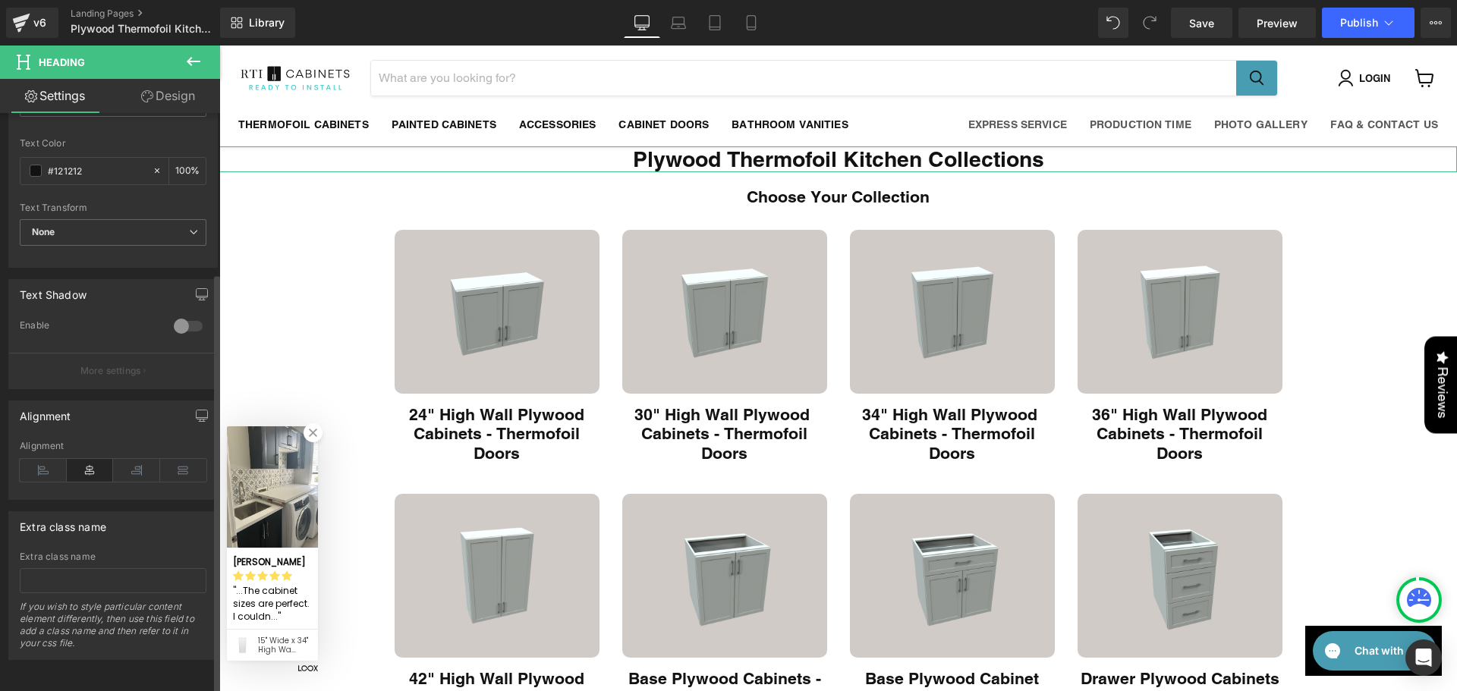
scroll to position [0, 0]
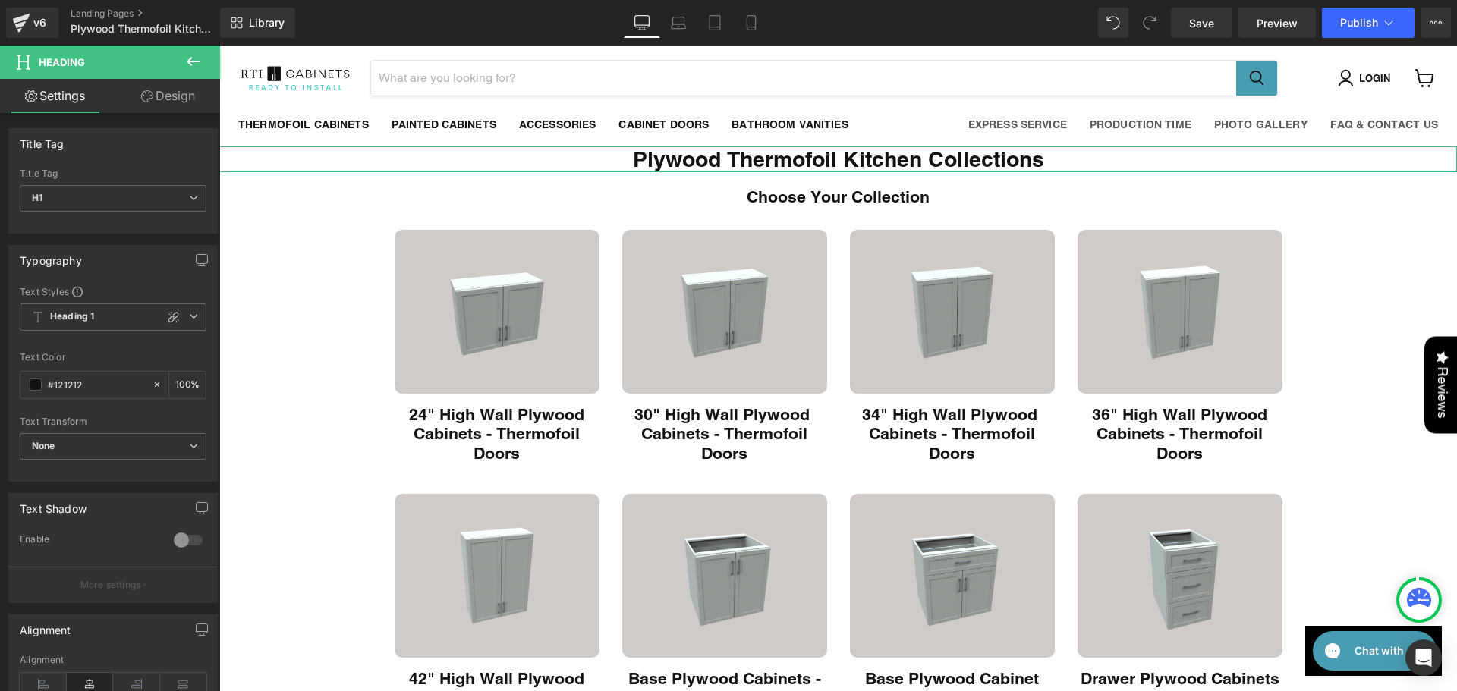
click at [166, 101] on link "Design" at bounding box center [168, 96] width 110 height 34
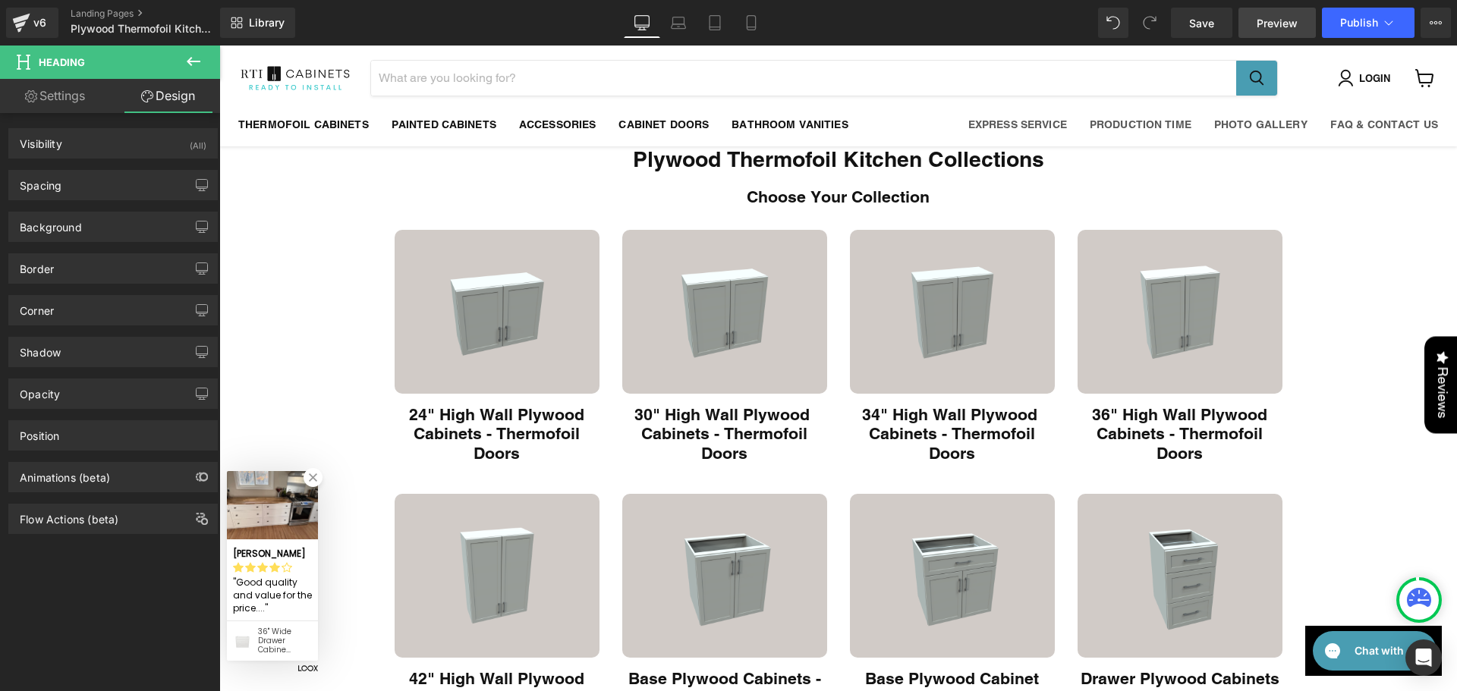
click at [1268, 29] on span "Preview" at bounding box center [1277, 23] width 41 height 16
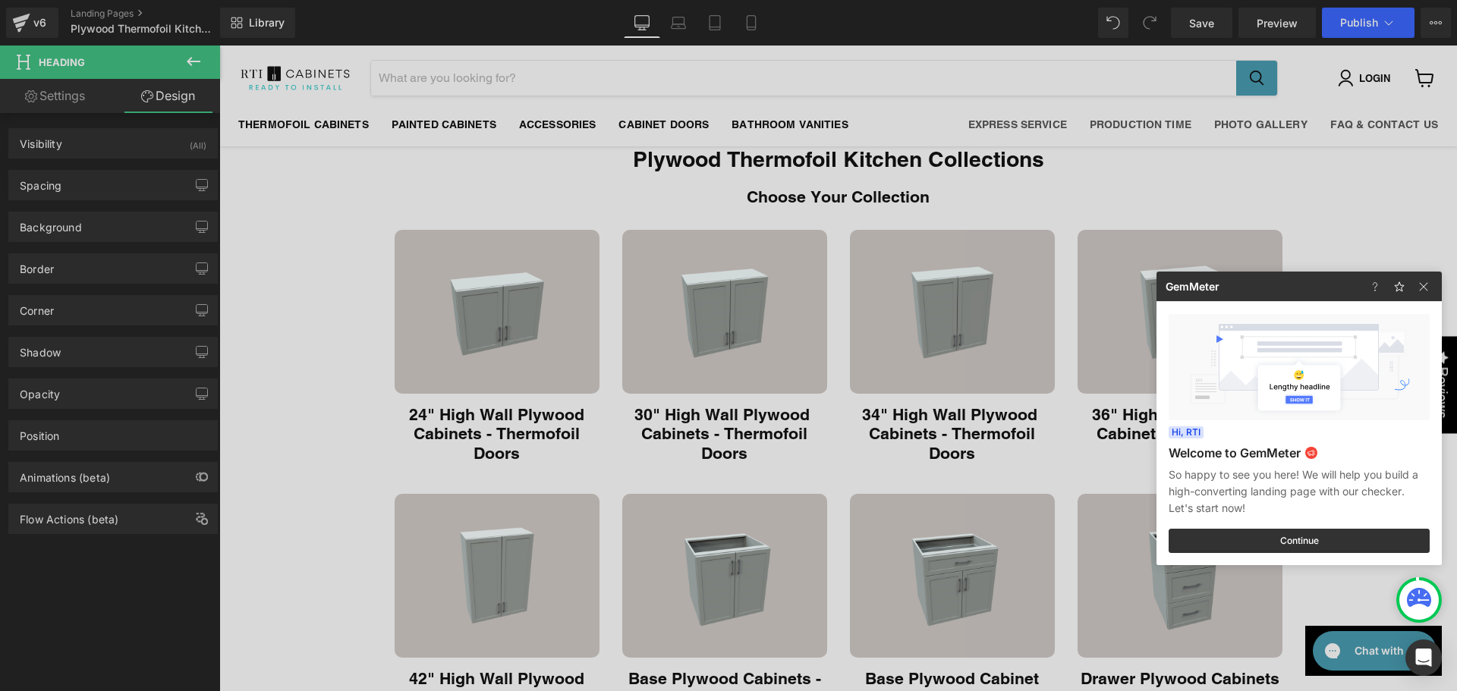
click at [1353, 220] on div at bounding box center [728, 345] width 1457 height 691
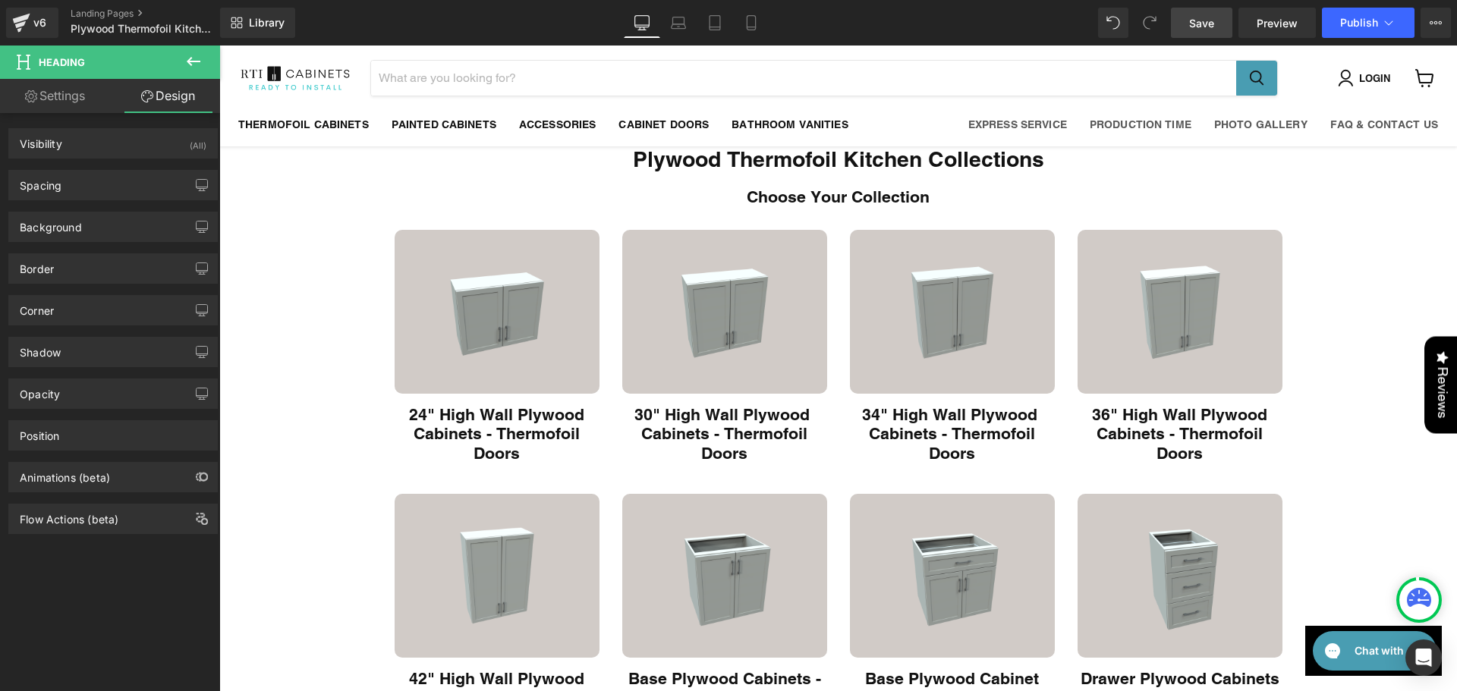
click at [1208, 25] on span "Save" at bounding box center [1201, 23] width 25 height 16
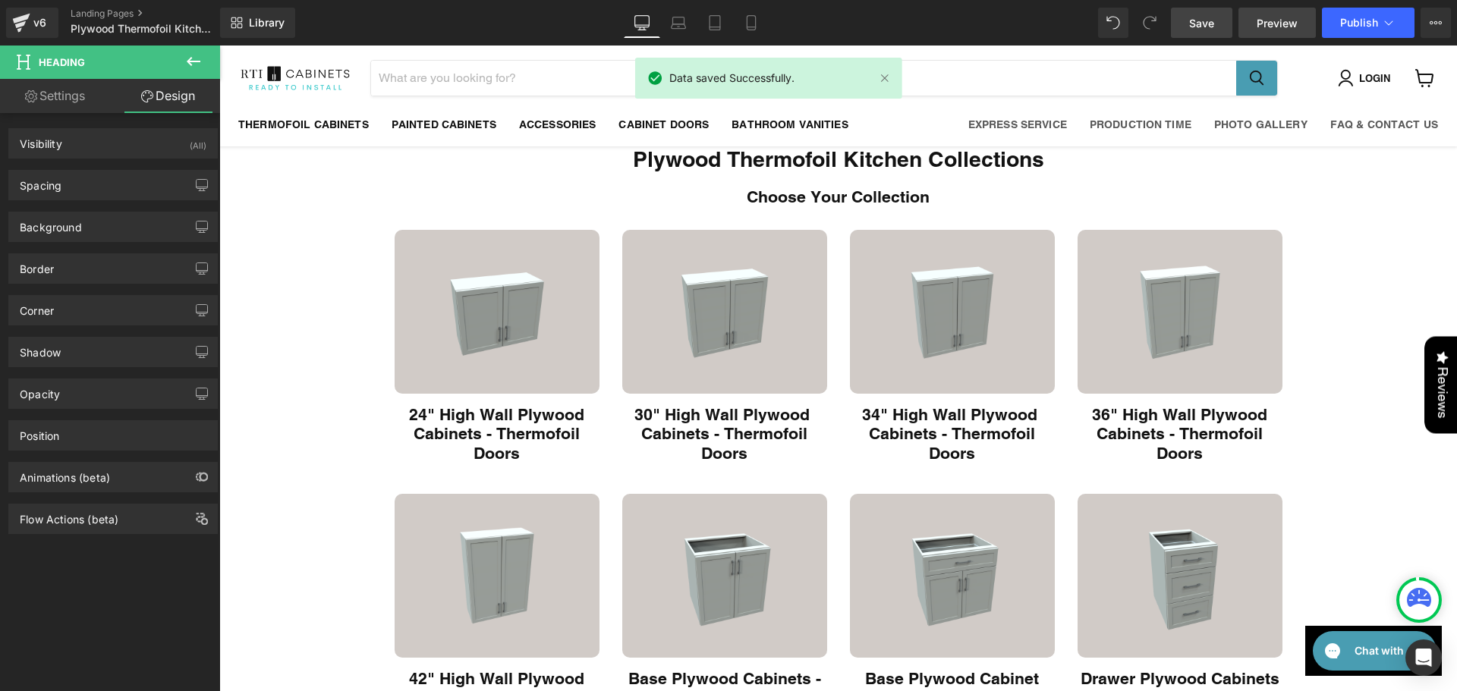
click at [1270, 22] on span "Preview" at bounding box center [1277, 23] width 41 height 16
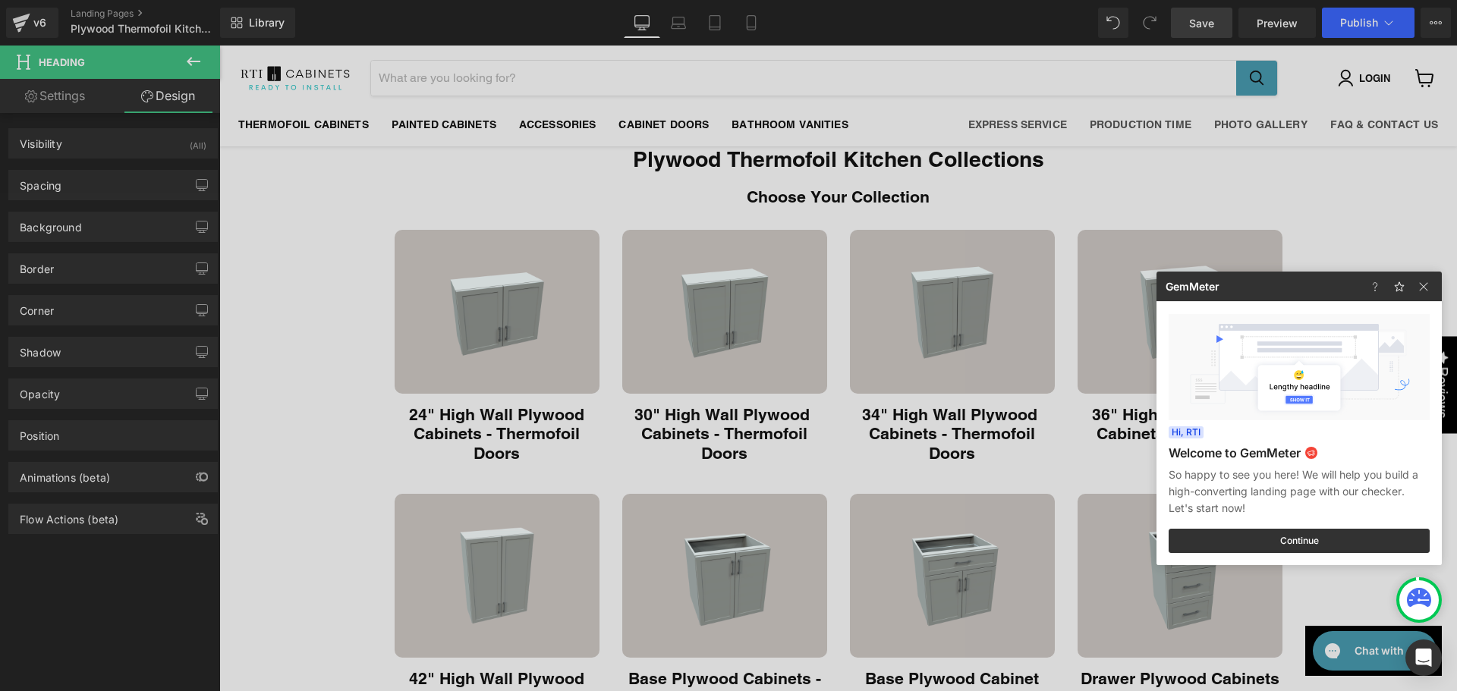
click at [94, 153] on div at bounding box center [728, 345] width 1457 height 691
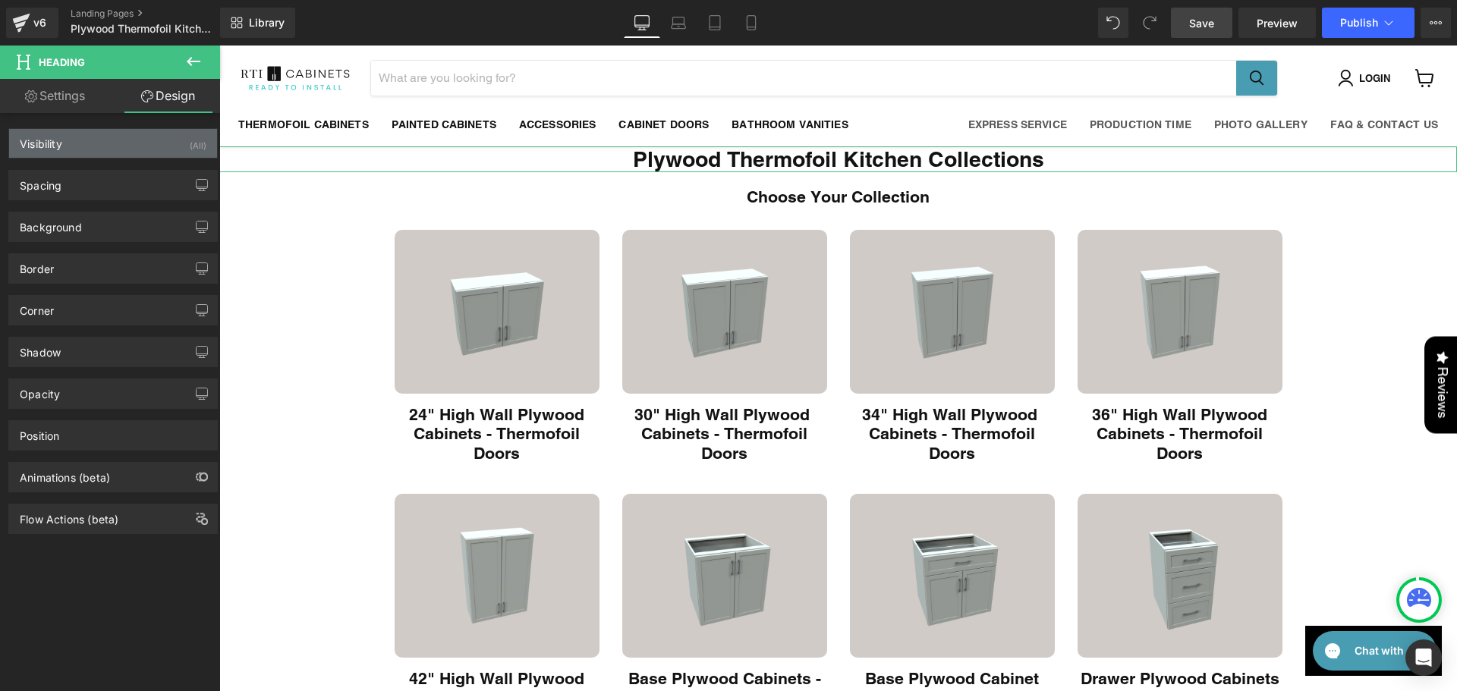
click at [150, 147] on div "Visibility (All)" at bounding box center [113, 143] width 208 height 29
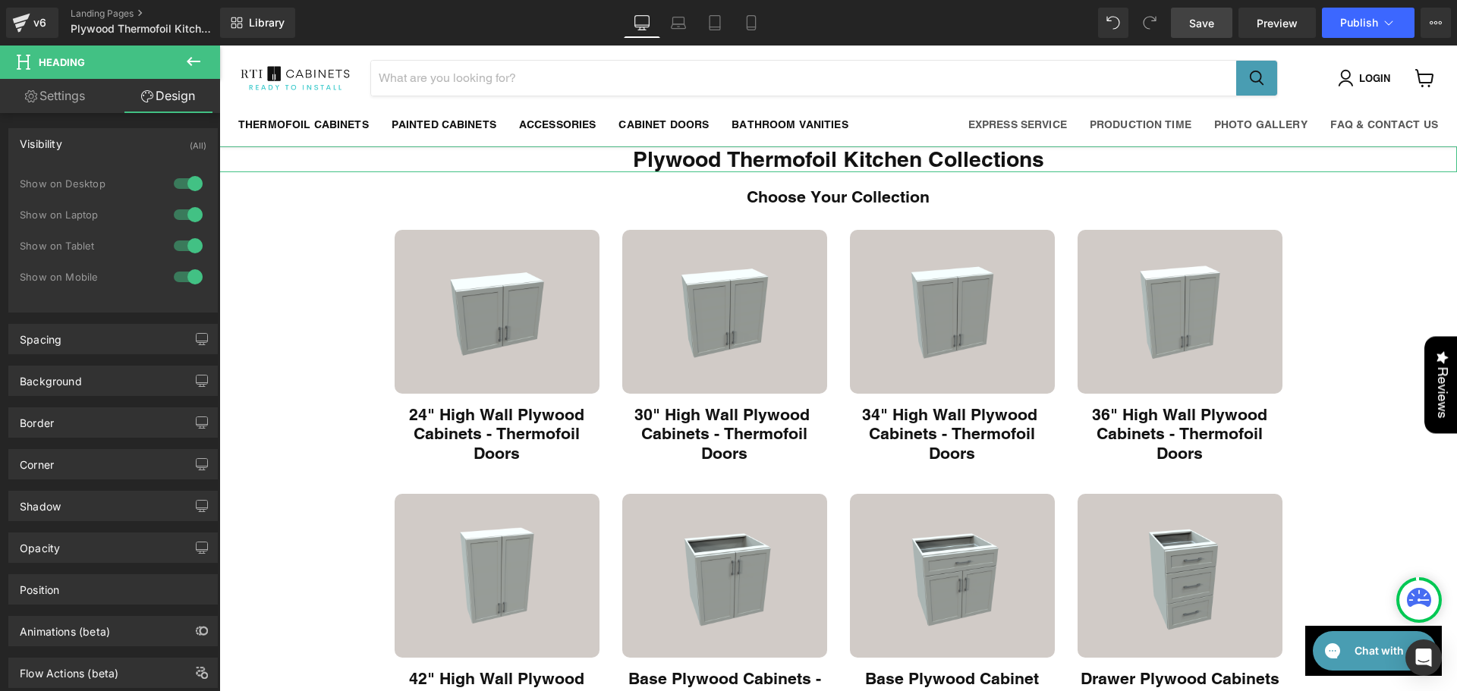
click at [150, 147] on div "Visibility (All)" at bounding box center [113, 143] width 208 height 29
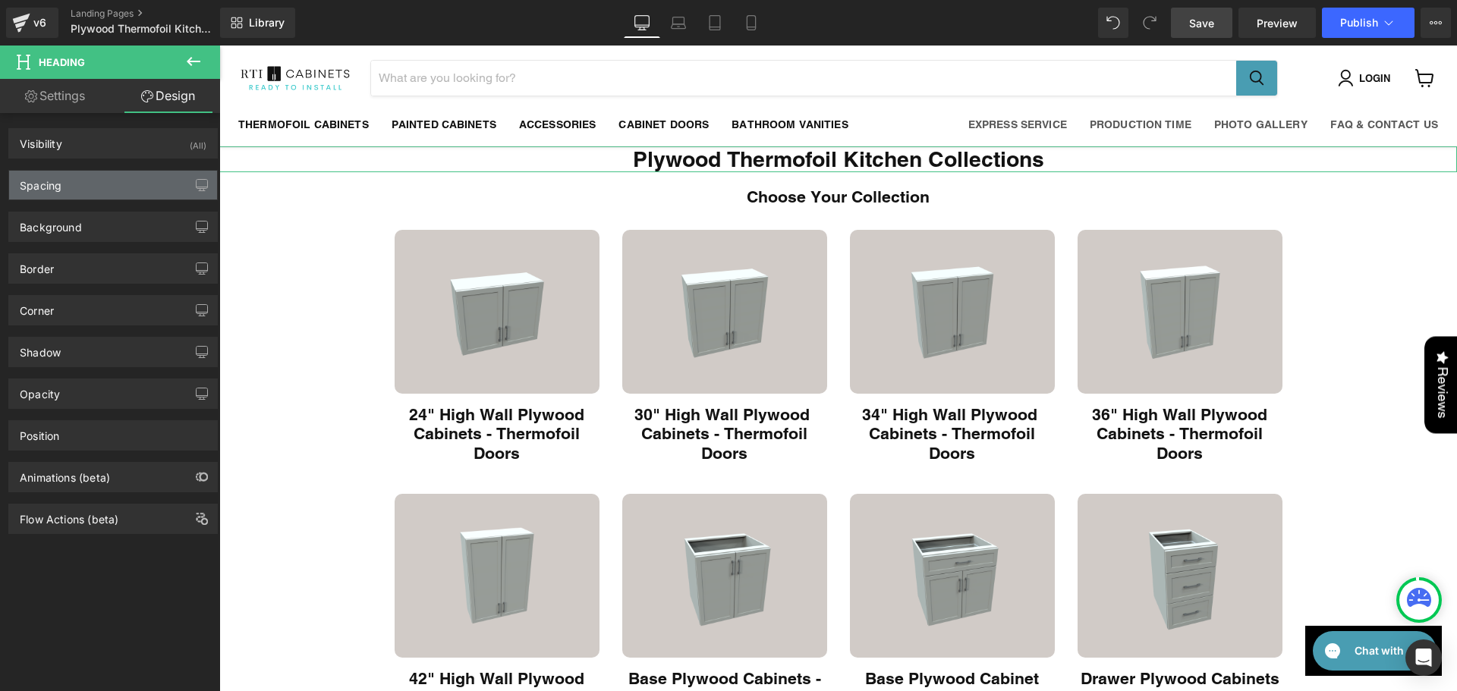
click at [93, 182] on div "Spacing" at bounding box center [113, 185] width 208 height 29
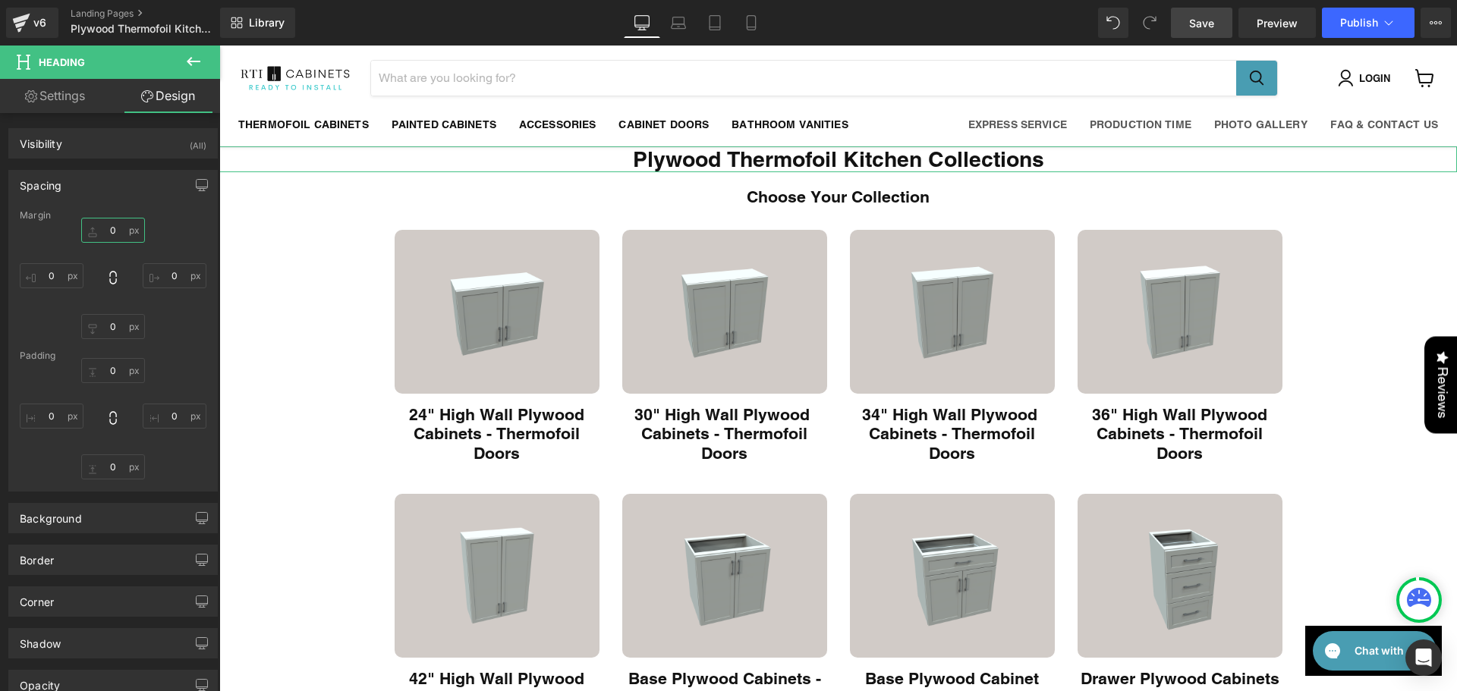
click at [110, 231] on input "0" at bounding box center [113, 230] width 64 height 25
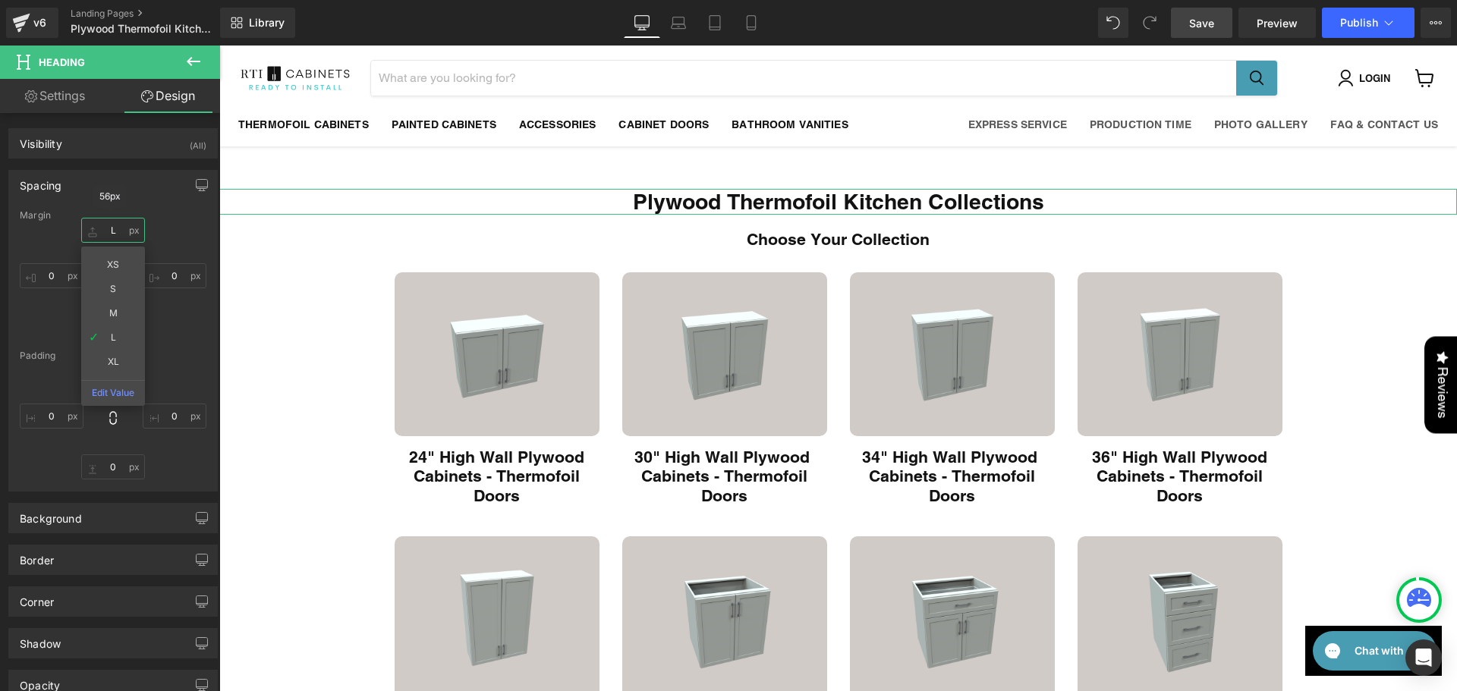
click at [115, 229] on input "L" at bounding box center [113, 230] width 64 height 25
type input "M"
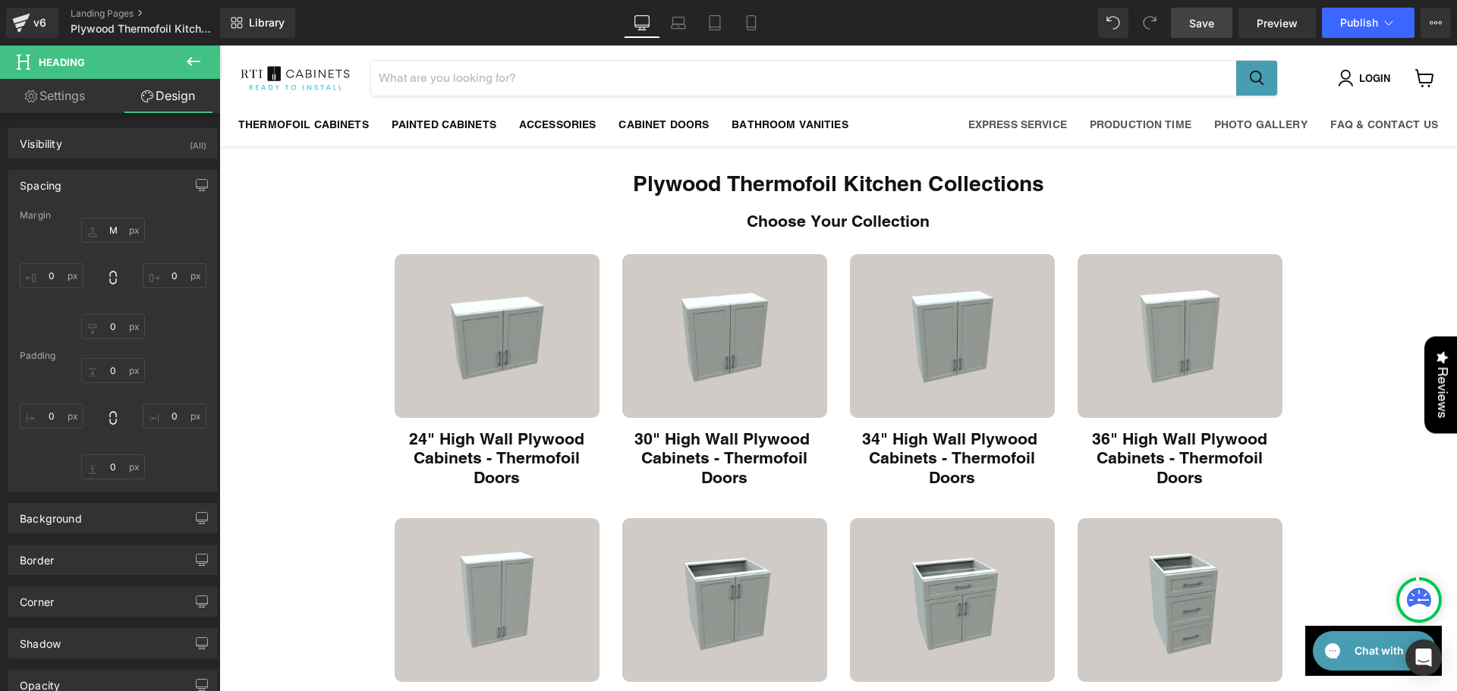
click at [1204, 29] on span "Save" at bounding box center [1201, 23] width 25 height 16
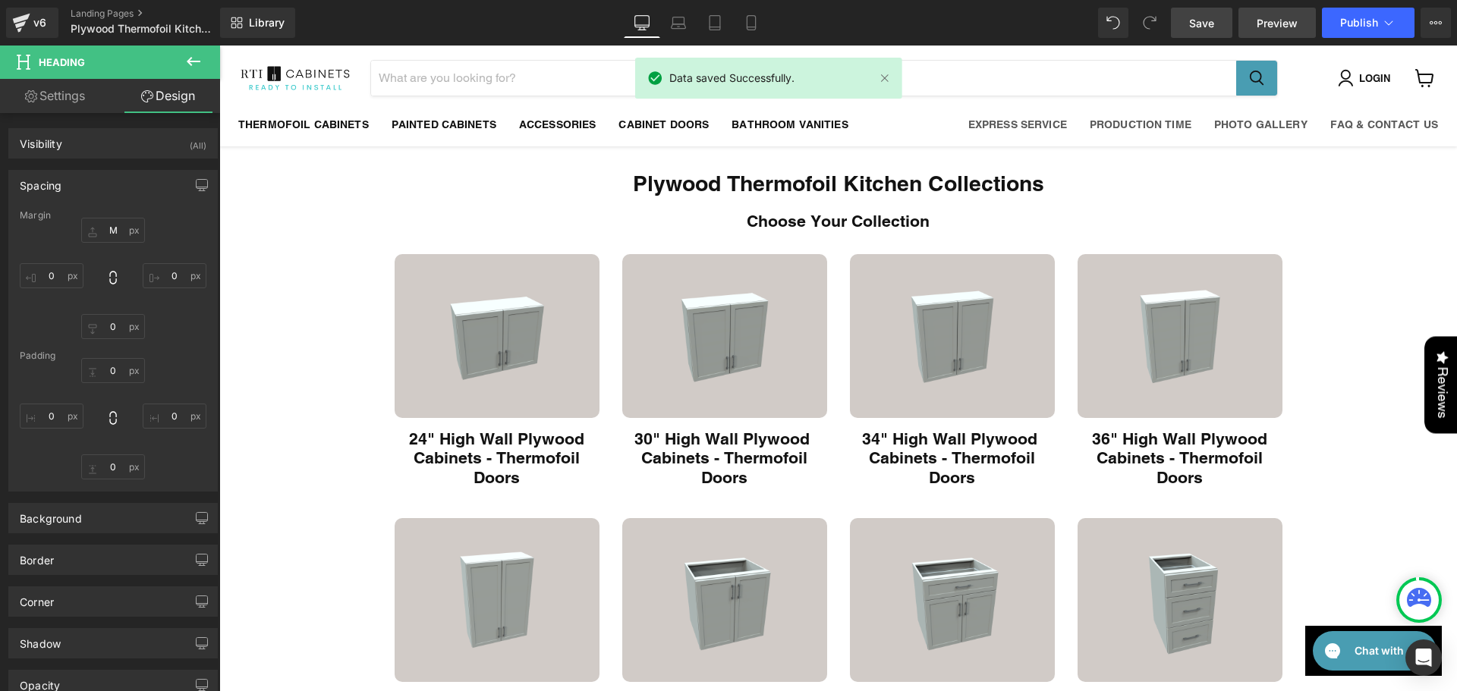
click at [1277, 17] on span "Preview" at bounding box center [1277, 23] width 41 height 16
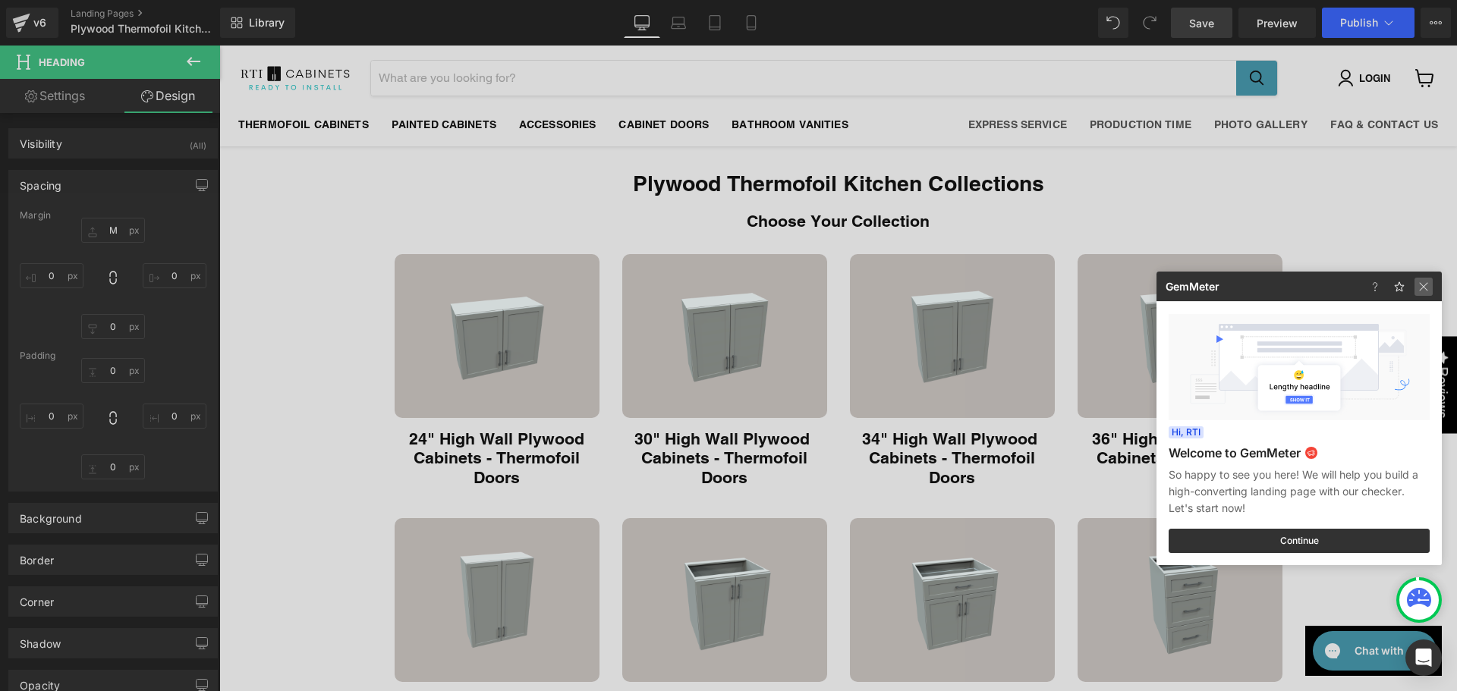
click at [1422, 288] on img at bounding box center [1424, 287] width 18 height 18
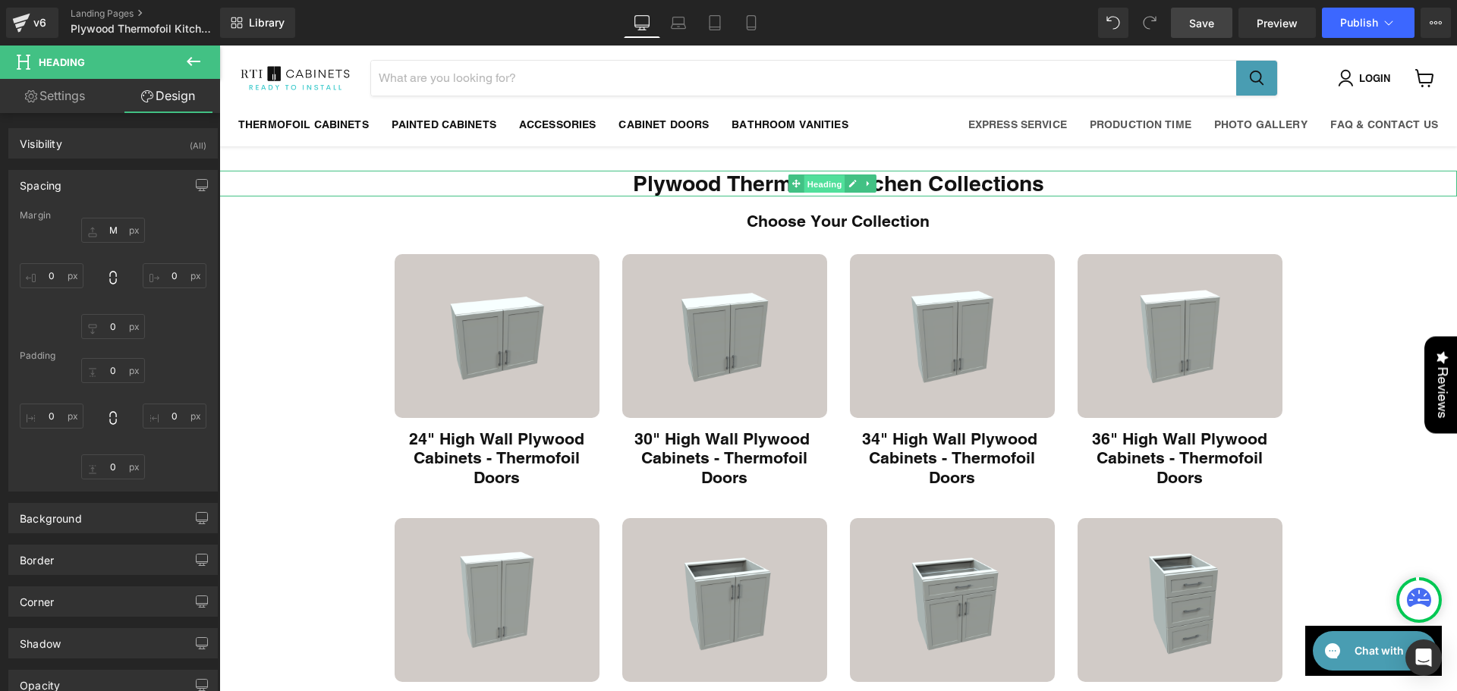
click at [816, 183] on span "Heading" at bounding box center [824, 184] width 41 height 18
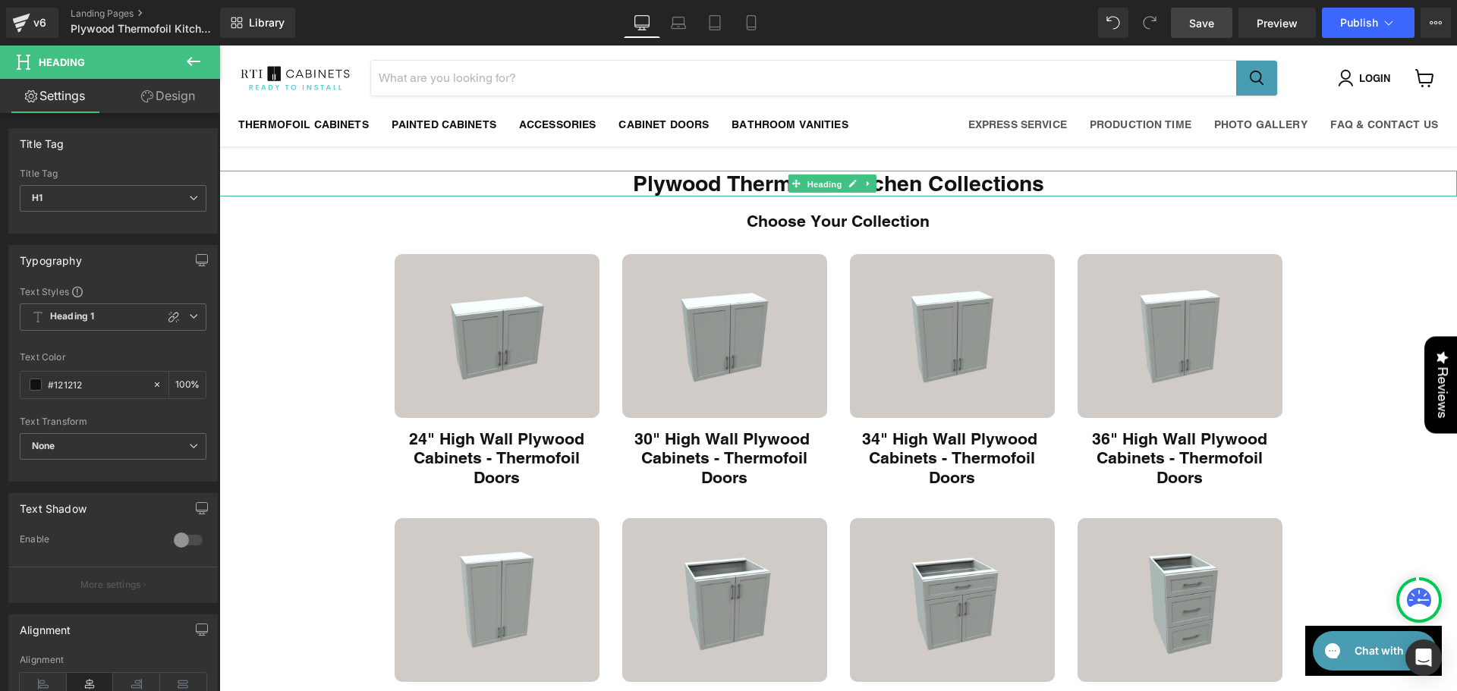
click at [828, 176] on span "Heading" at bounding box center [824, 184] width 41 height 18
click at [854, 184] on icon "Main content" at bounding box center [853, 184] width 8 height 8
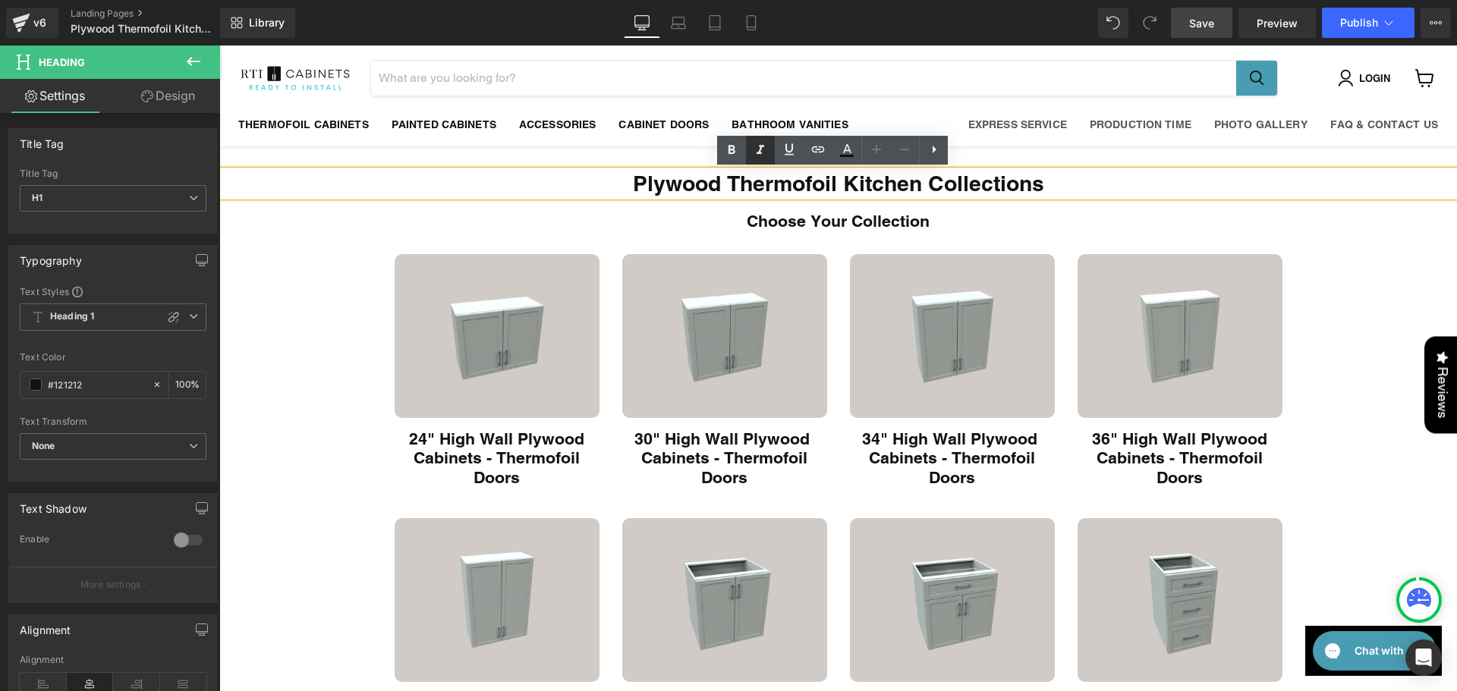
click at [761, 151] on icon at bounding box center [760, 150] width 18 height 18
click at [760, 151] on icon at bounding box center [761, 149] width 8 height 9
click at [773, 183] on h1 "Plywood Thermofoil Kitchen Collections" at bounding box center [838, 184] width 1238 height 26
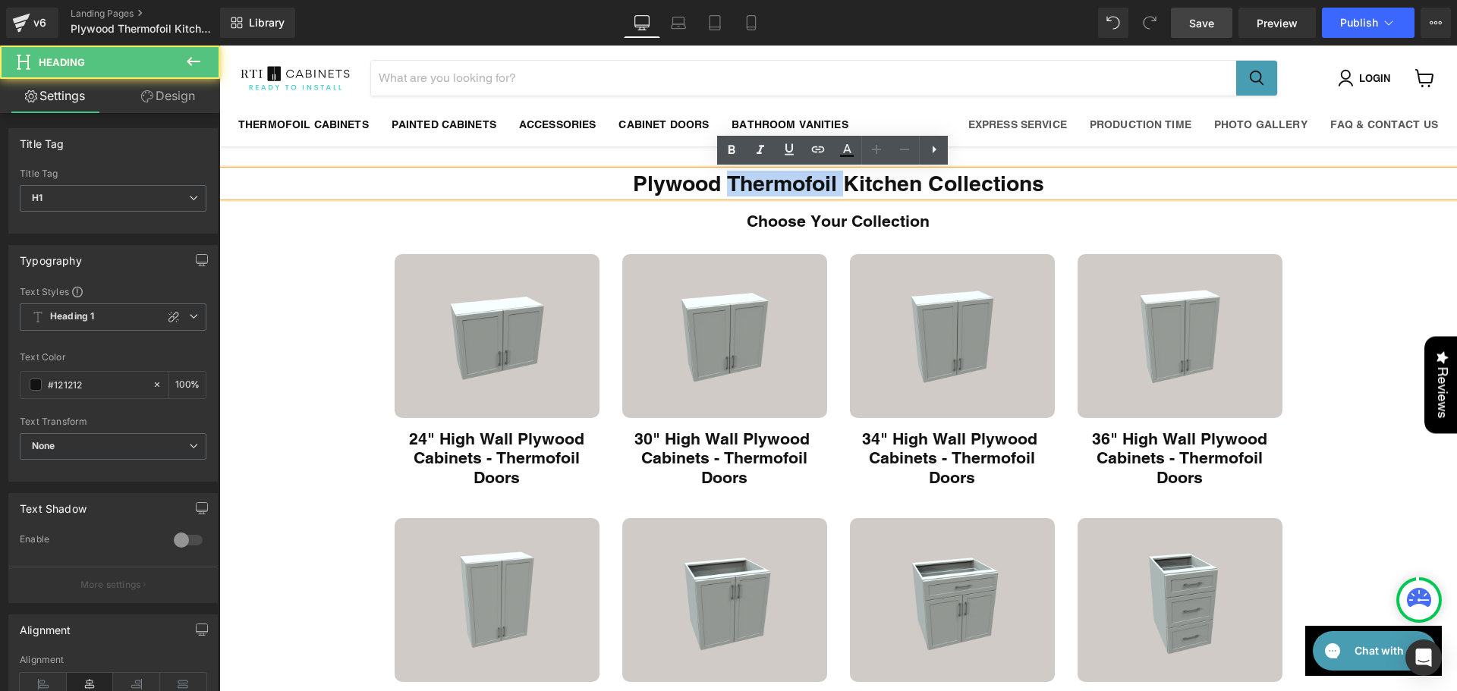
click at [773, 183] on h1 "Plywood Thermofoil Kitchen Collections" at bounding box center [838, 184] width 1238 height 26
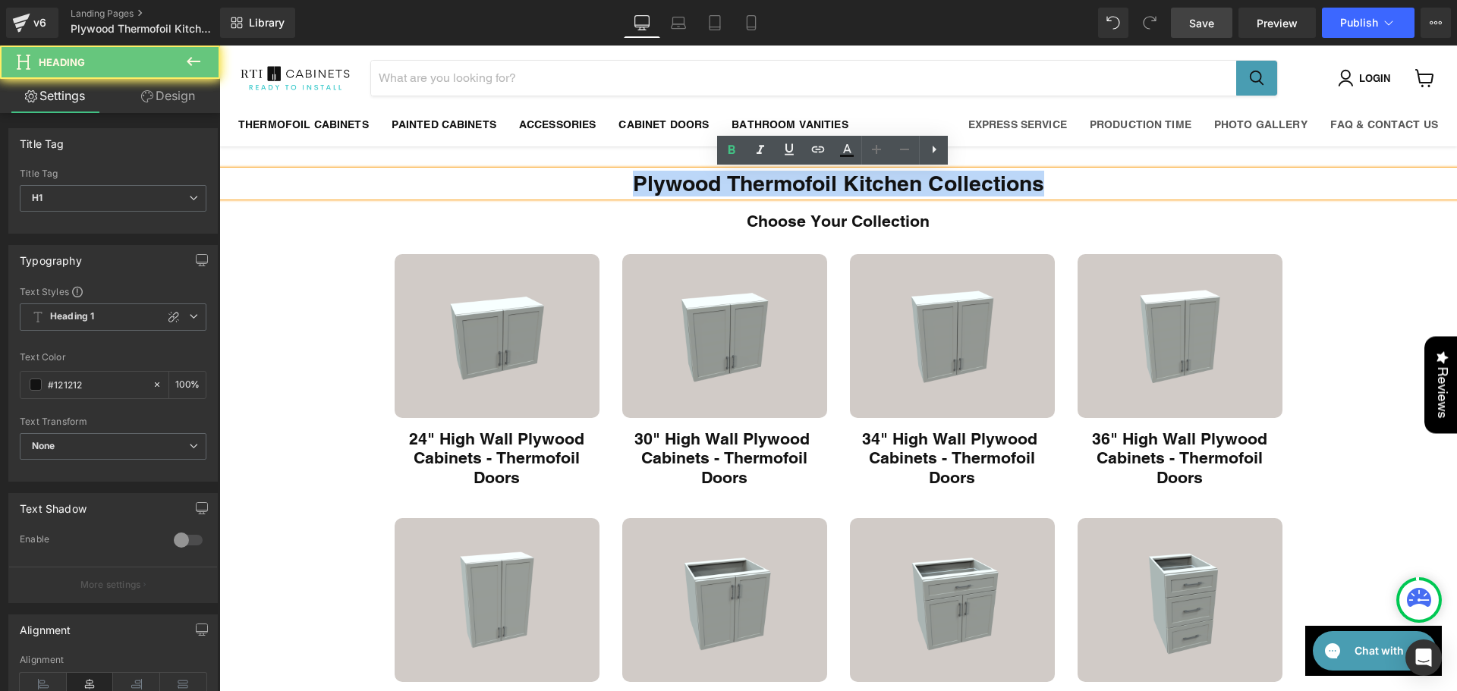
click at [773, 183] on h1 "Plywood Thermofoil Kitchen Collections" at bounding box center [838, 184] width 1238 height 26
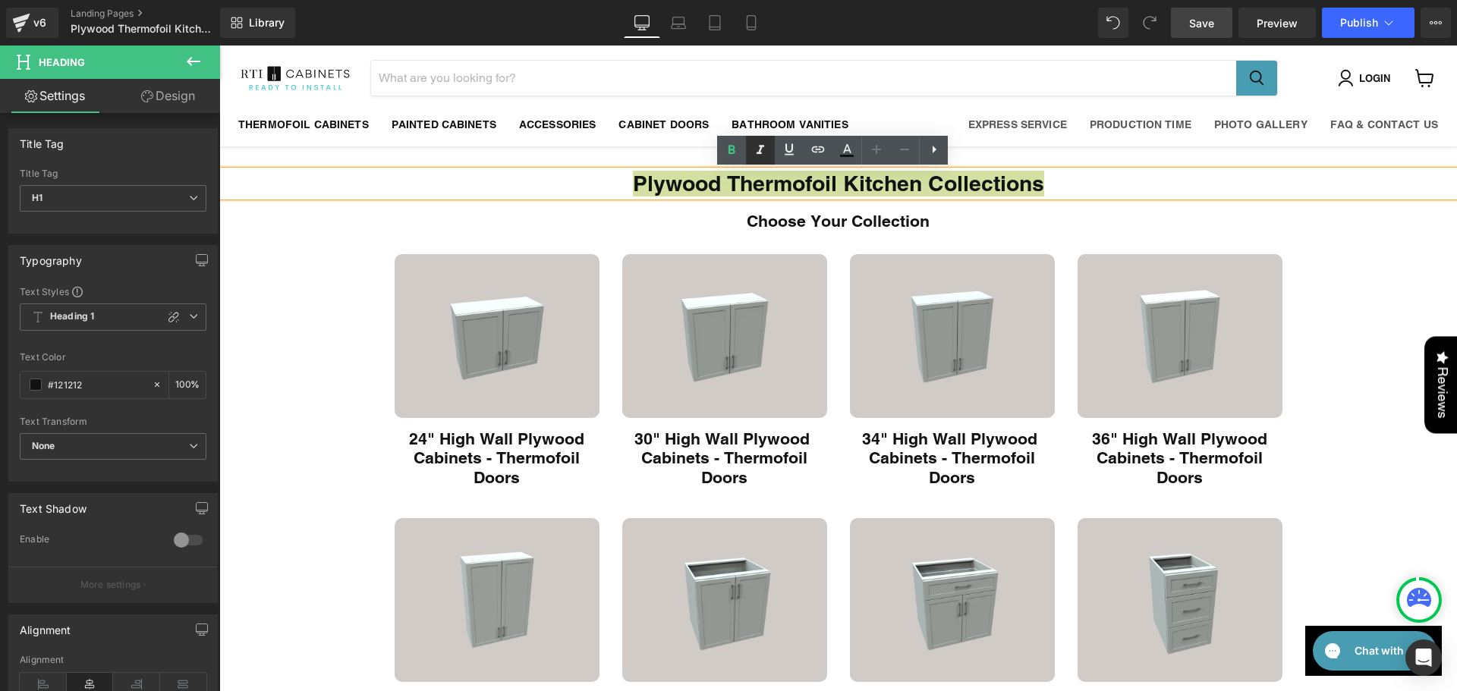
click at [754, 153] on icon at bounding box center [760, 150] width 18 height 18
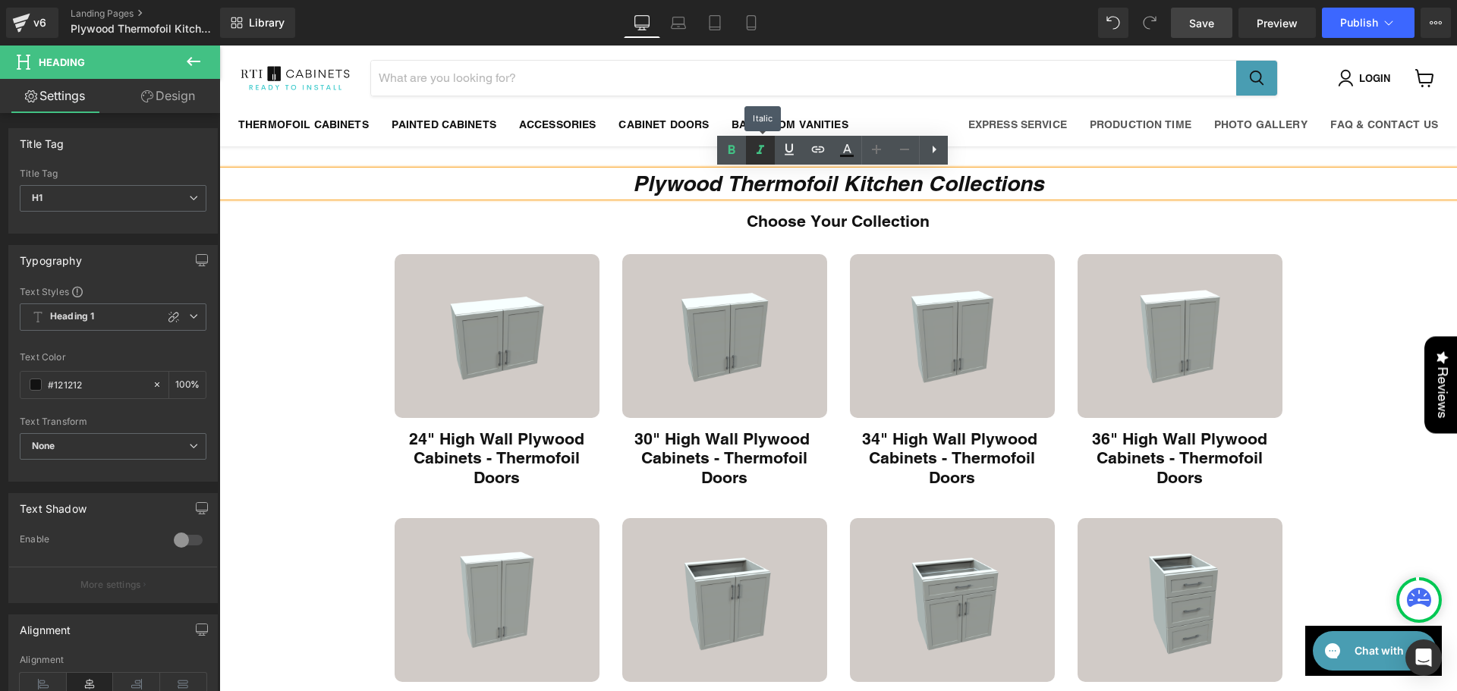
click at [754, 153] on icon at bounding box center [760, 150] width 18 height 18
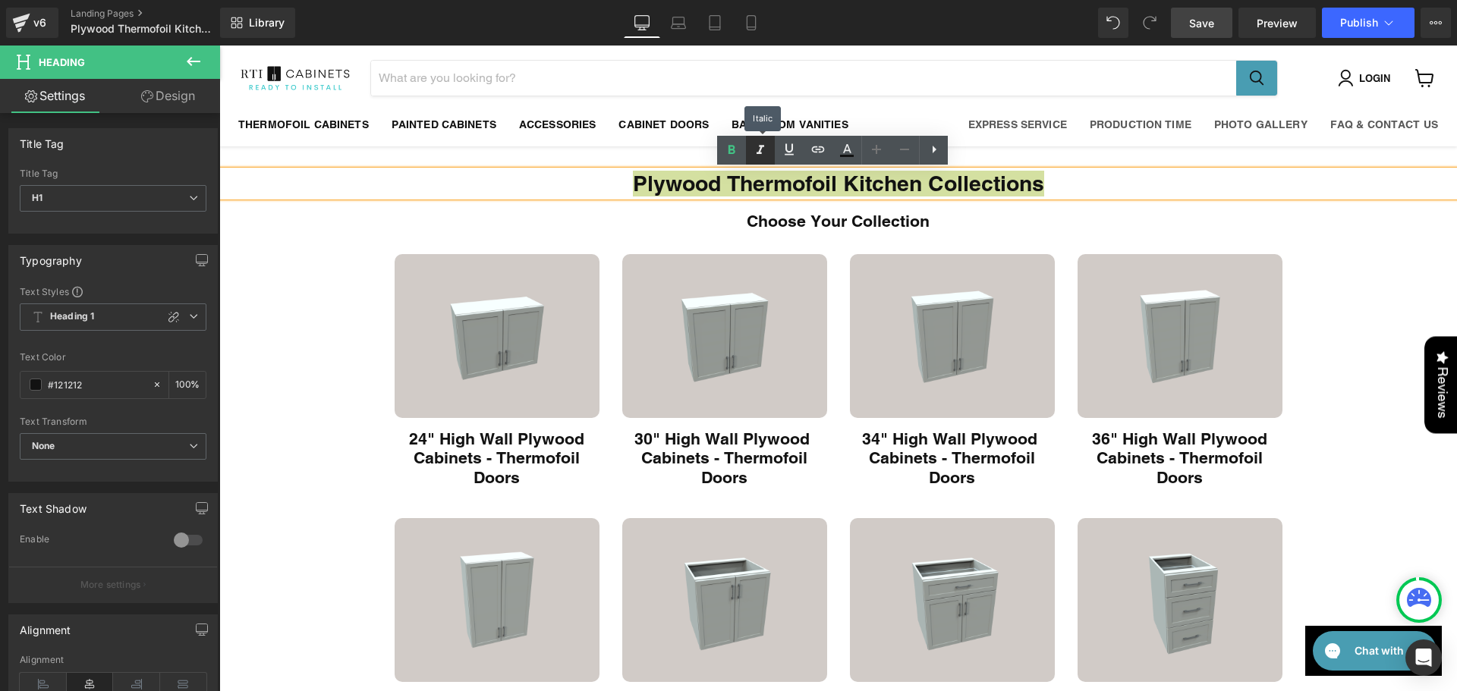
click at [754, 153] on icon at bounding box center [760, 150] width 18 height 18
click at [726, 148] on icon at bounding box center [732, 150] width 18 height 18
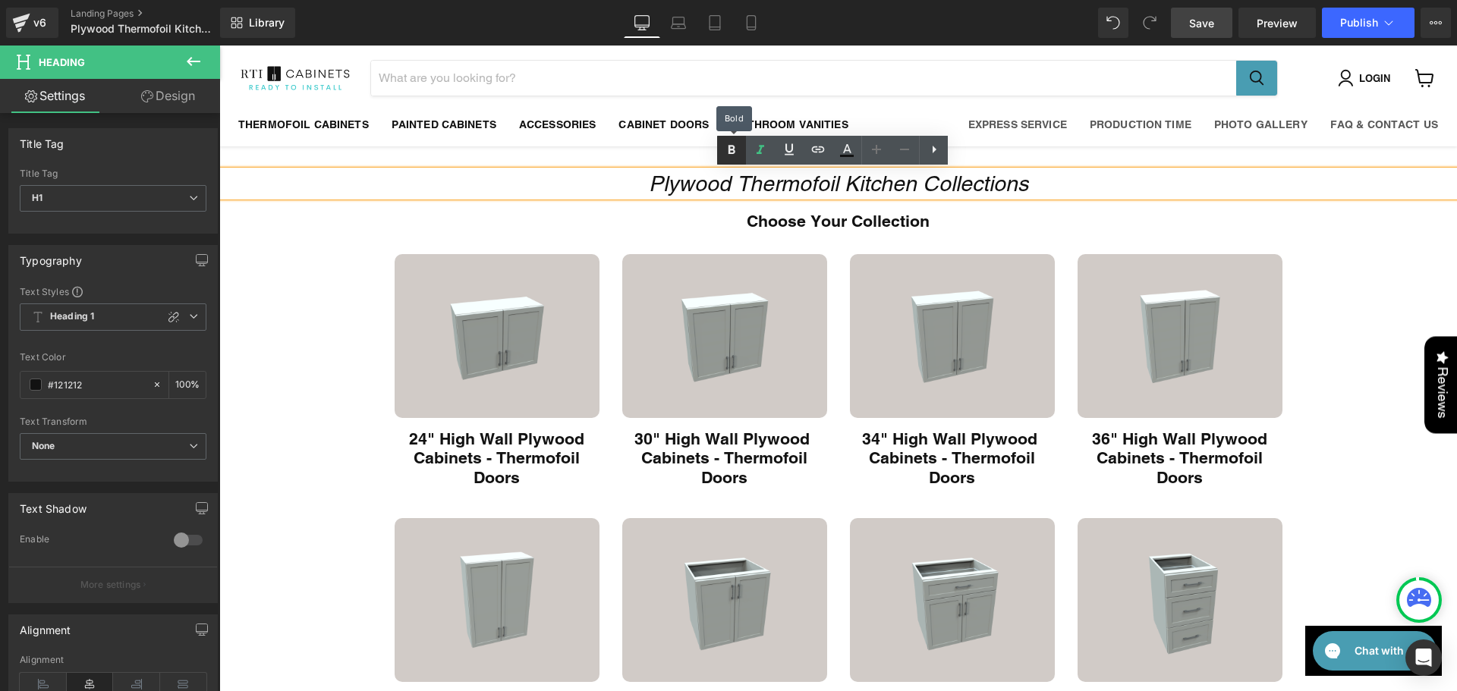
click at [726, 148] on icon at bounding box center [732, 150] width 18 height 18
click at [731, 149] on icon at bounding box center [732, 149] width 7 height 9
click at [756, 150] on icon at bounding box center [760, 150] width 18 height 18
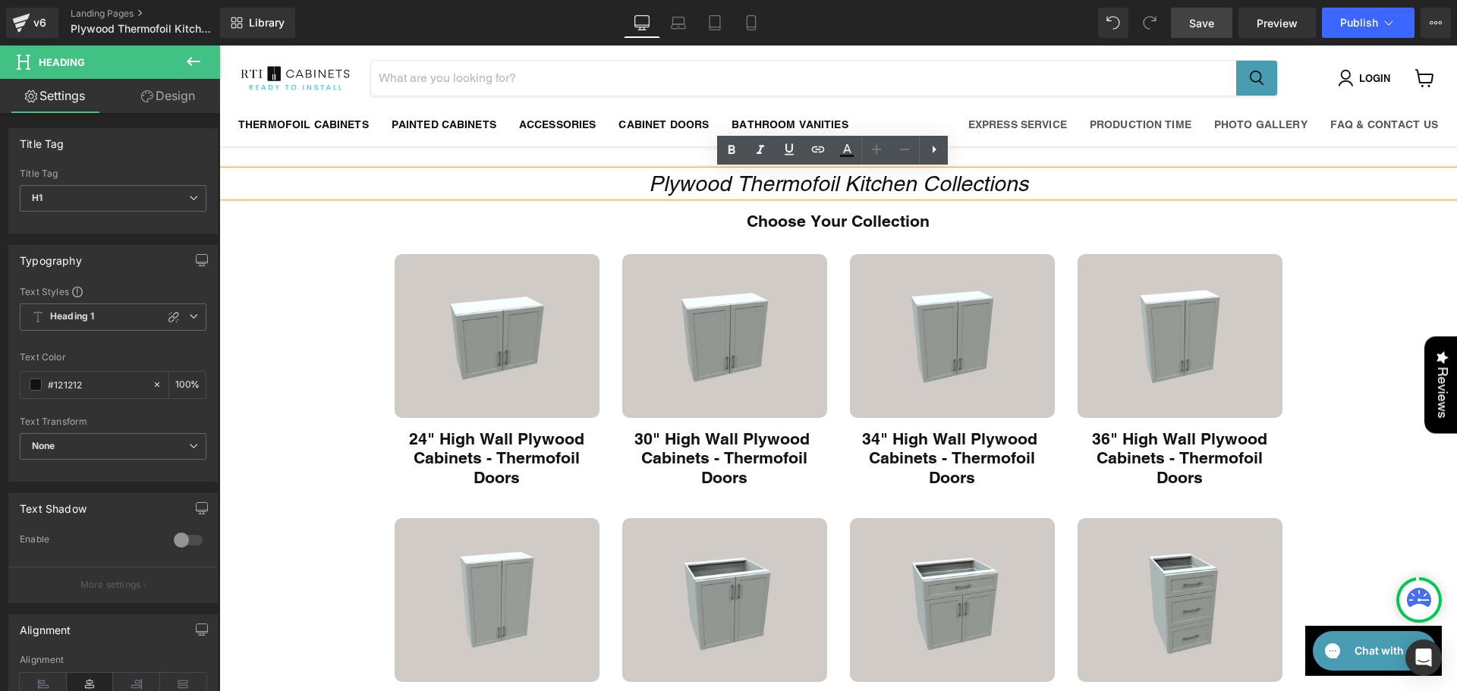
click at [809, 190] on icon "Plywood Thermofoil Kitchen Collections" at bounding box center [838, 184] width 379 height 24
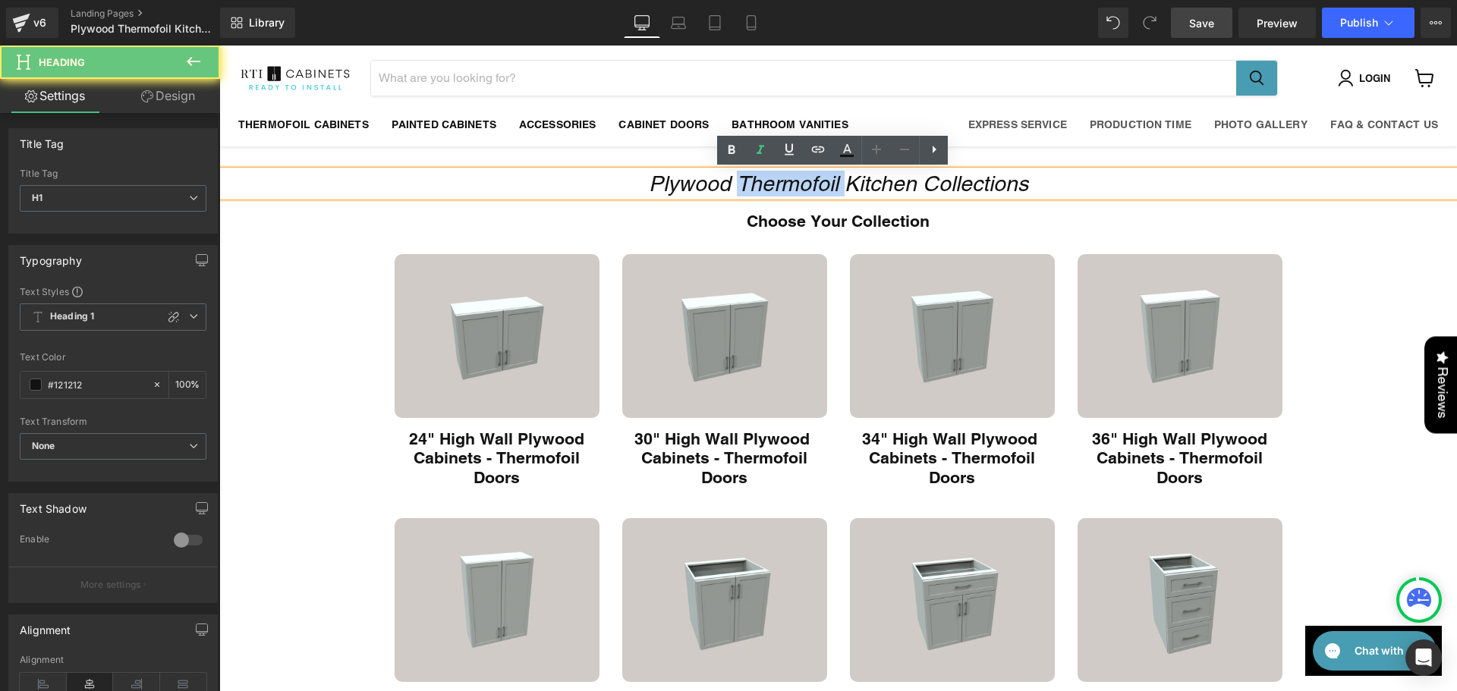
click at [809, 190] on icon "Plywood Thermofoil Kitchen Collections" at bounding box center [838, 184] width 379 height 24
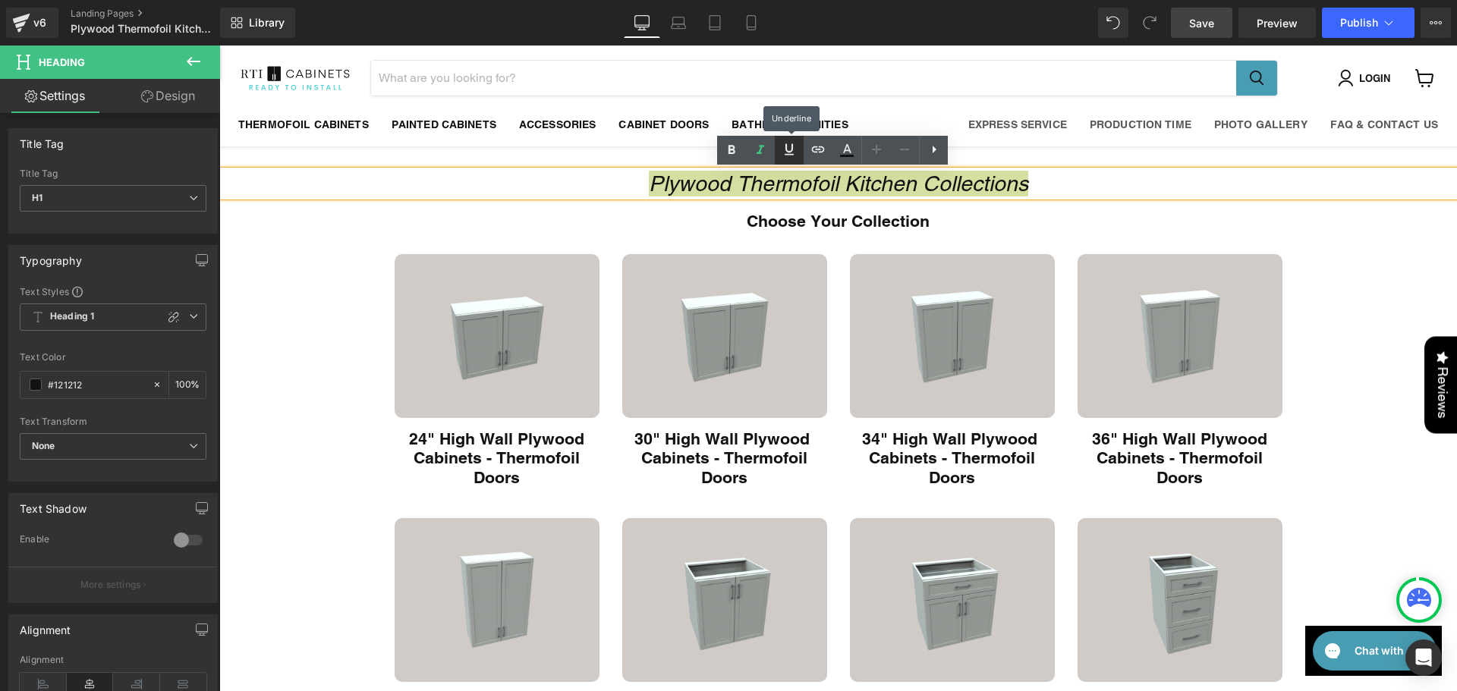
click at [777, 149] on link at bounding box center [789, 150] width 29 height 29
click at [850, 150] on icon at bounding box center [847, 148] width 8 height 9
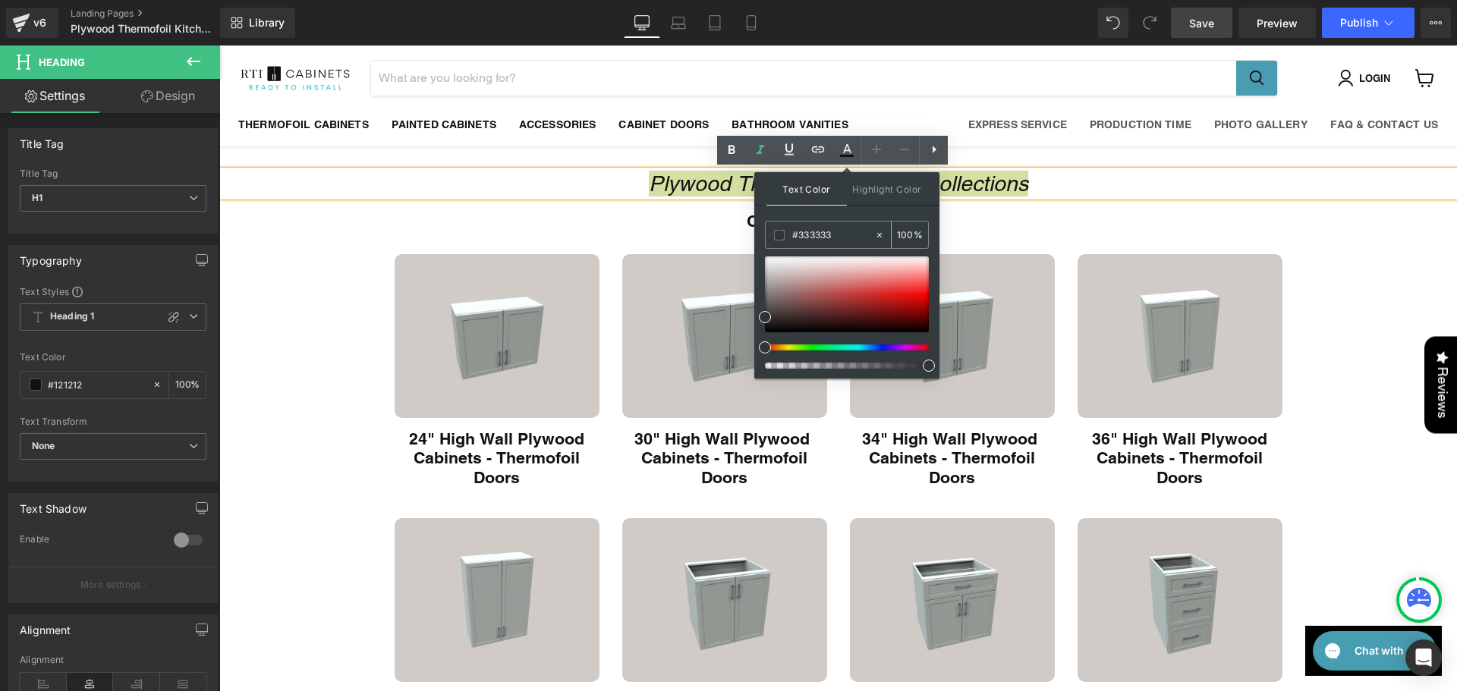
click at [782, 239] on span at bounding box center [779, 235] width 11 height 11
drag, startPoint x: 781, startPoint y: 233, endPoint x: 795, endPoint y: 221, distance: 18.9
click at [780, 233] on span at bounding box center [779, 235] width 11 height 11
click at [908, 232] on input "100" at bounding box center [905, 234] width 17 height 17
click at [854, 347] on div at bounding box center [841, 348] width 164 height 6
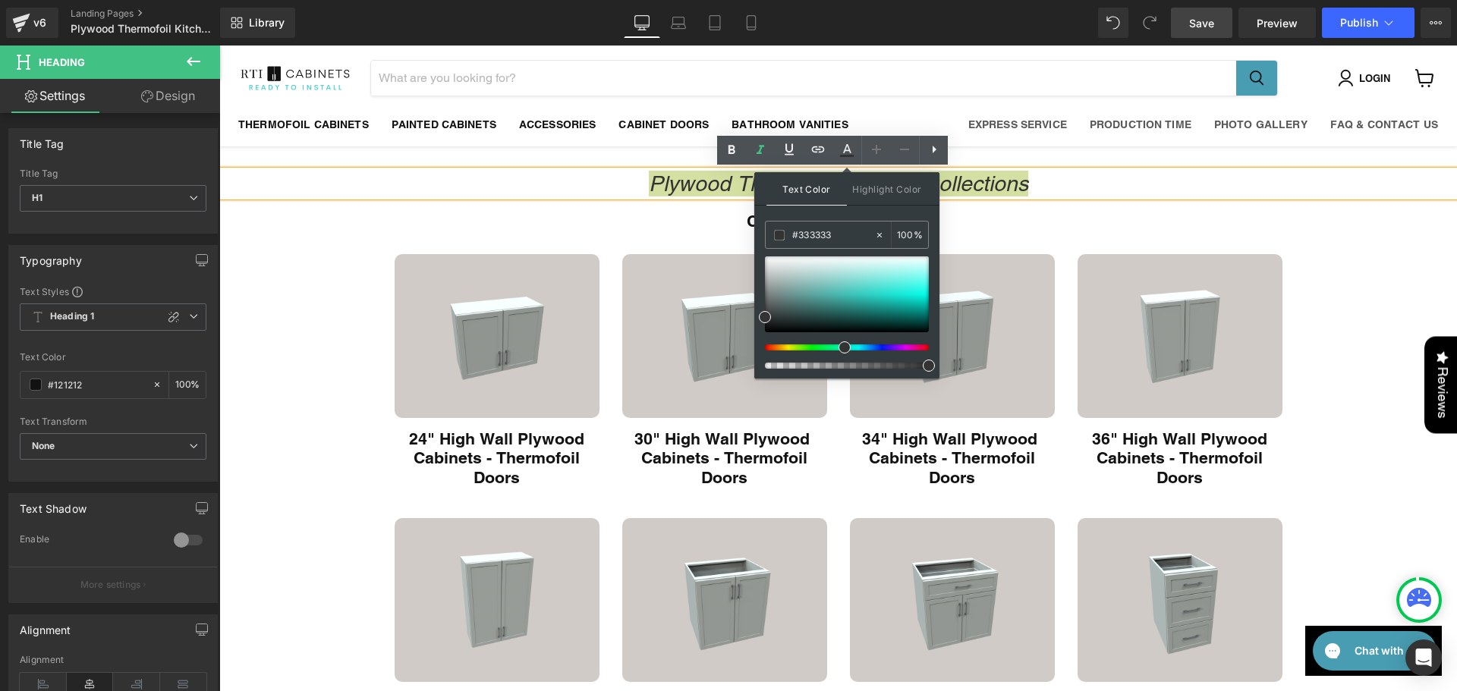
drag, startPoint x: 854, startPoint y: 347, endPoint x: 833, endPoint y: 344, distance: 20.7
click at [833, 344] on div at bounding box center [847, 313] width 164 height 112
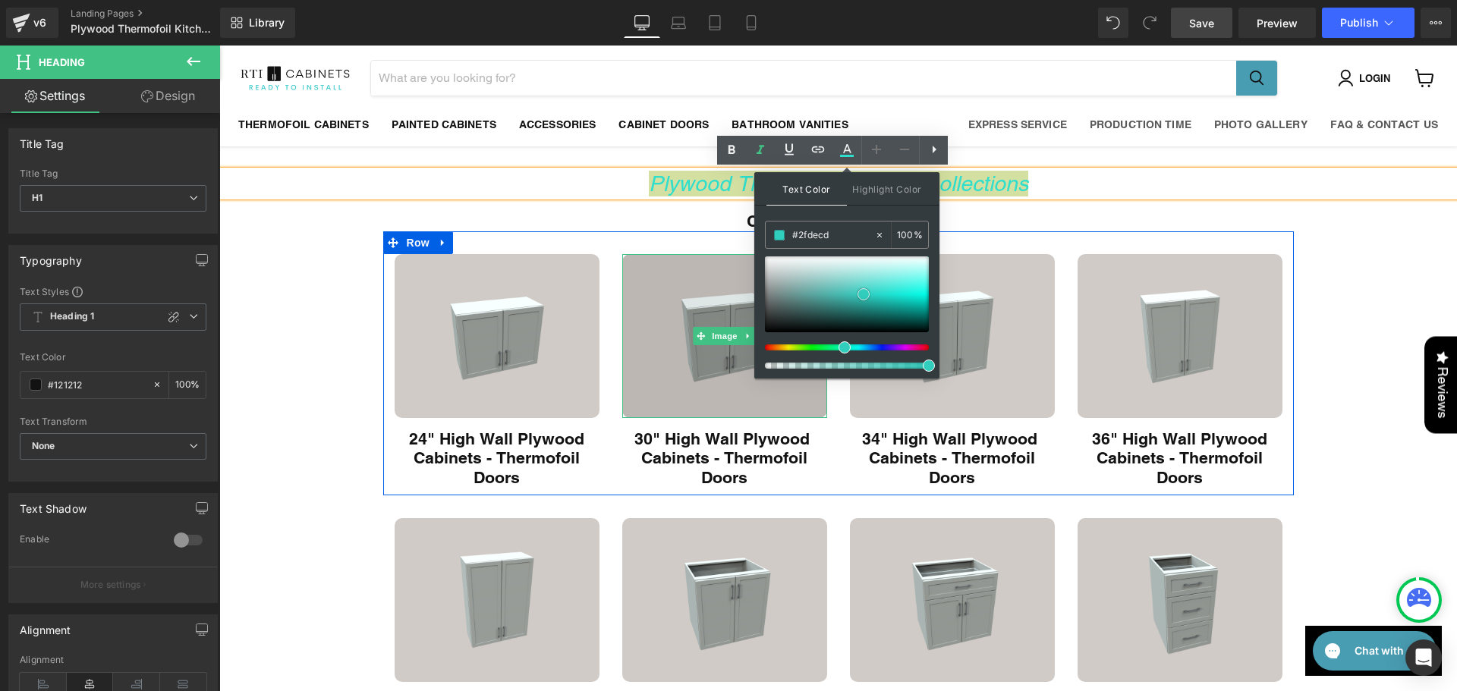
drag, startPoint x: 1082, startPoint y: 335, endPoint x: 695, endPoint y: 355, distance: 387.6
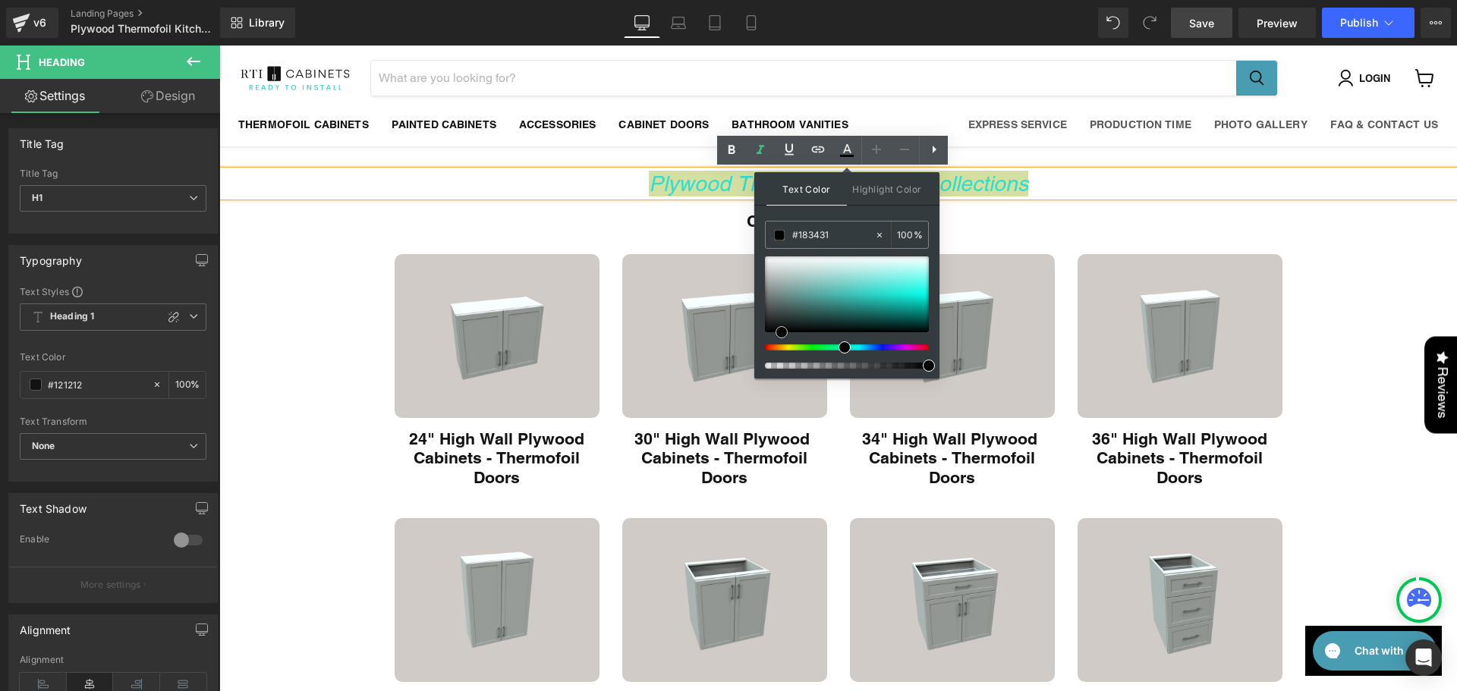
type input "#000000"
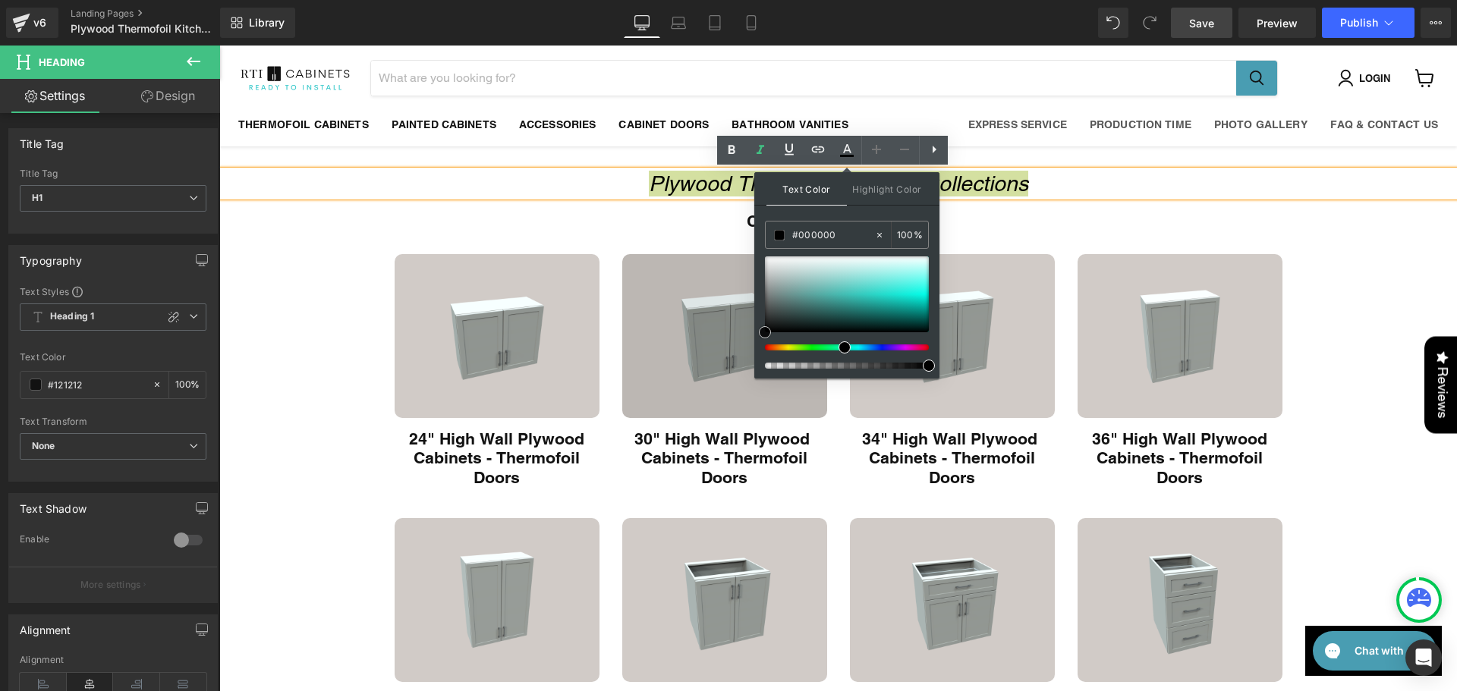
drag, startPoint x: 1085, startPoint y: 337, endPoint x: 745, endPoint y: 360, distance: 340.1
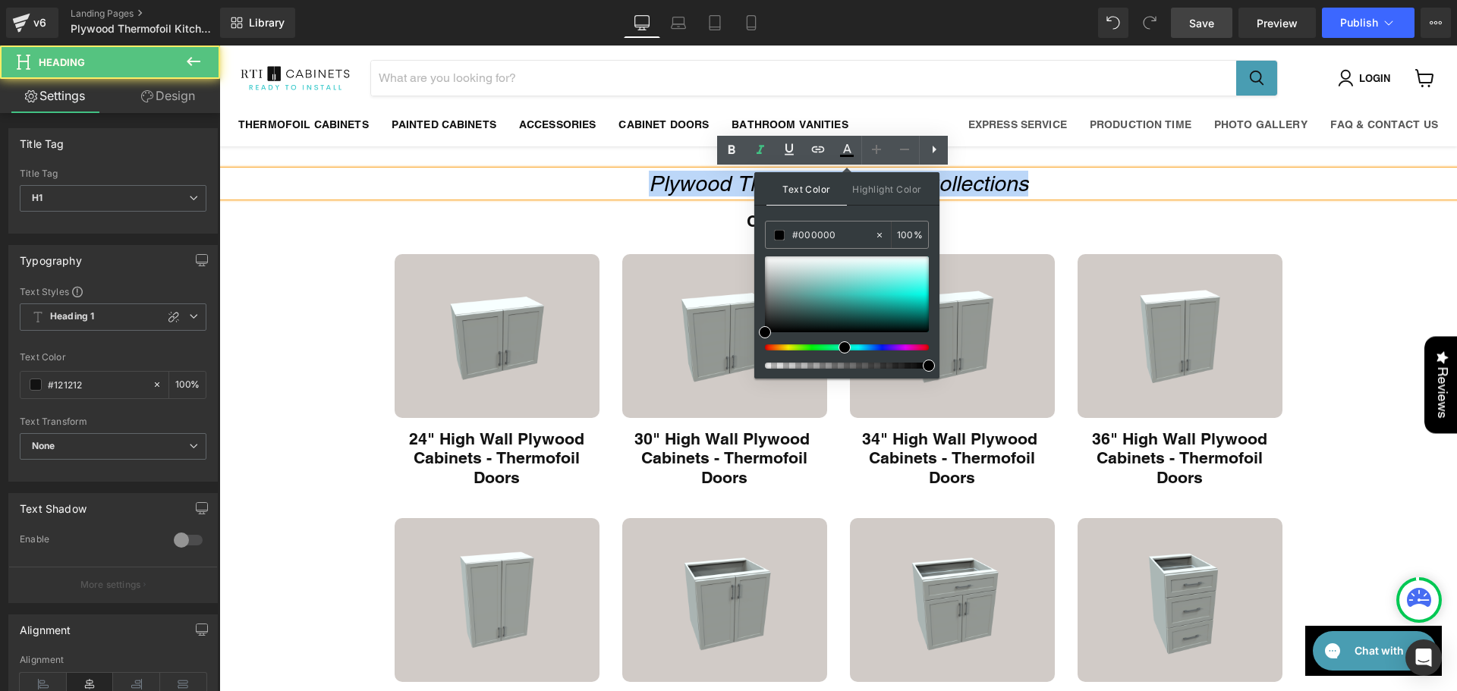
click at [1129, 178] on h1 "Plywood Thermofoil Kitchen Collections" at bounding box center [838, 184] width 1238 height 26
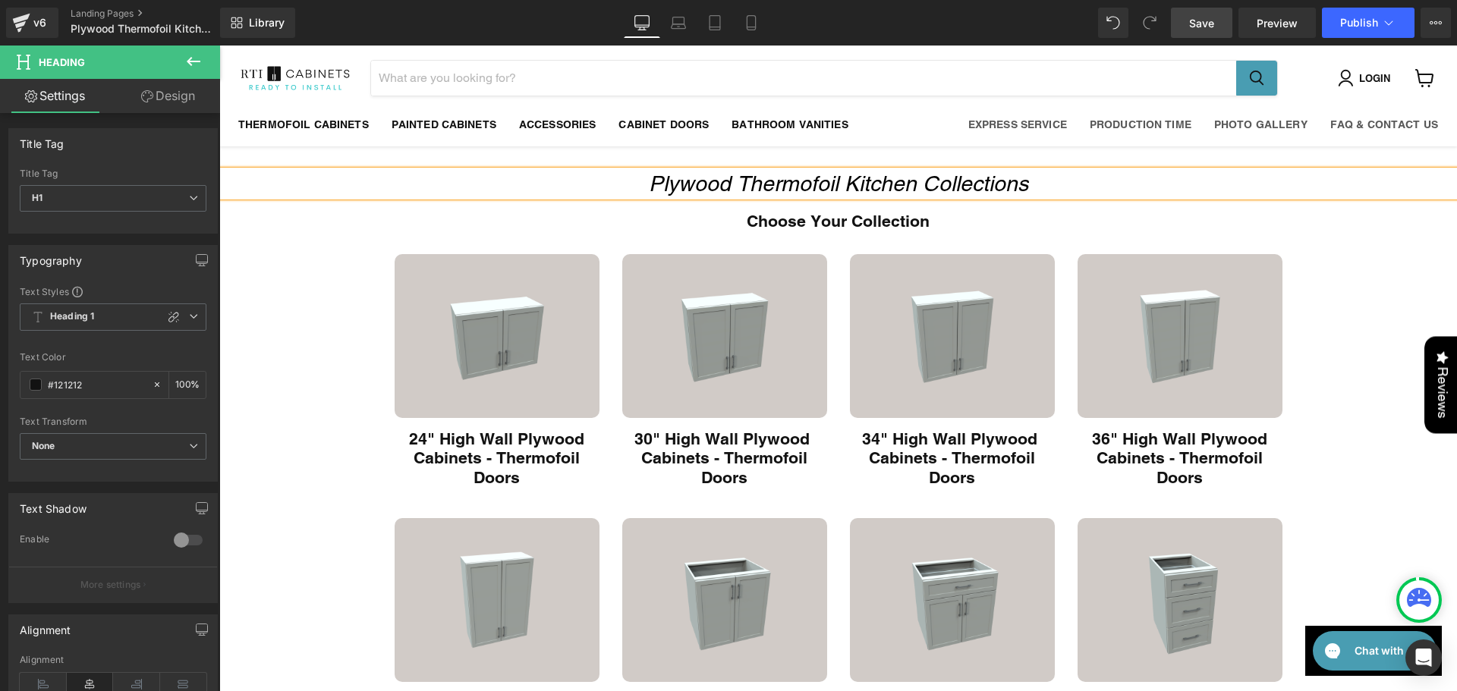
click at [1186, 20] on link "Save" at bounding box center [1201, 23] width 61 height 30
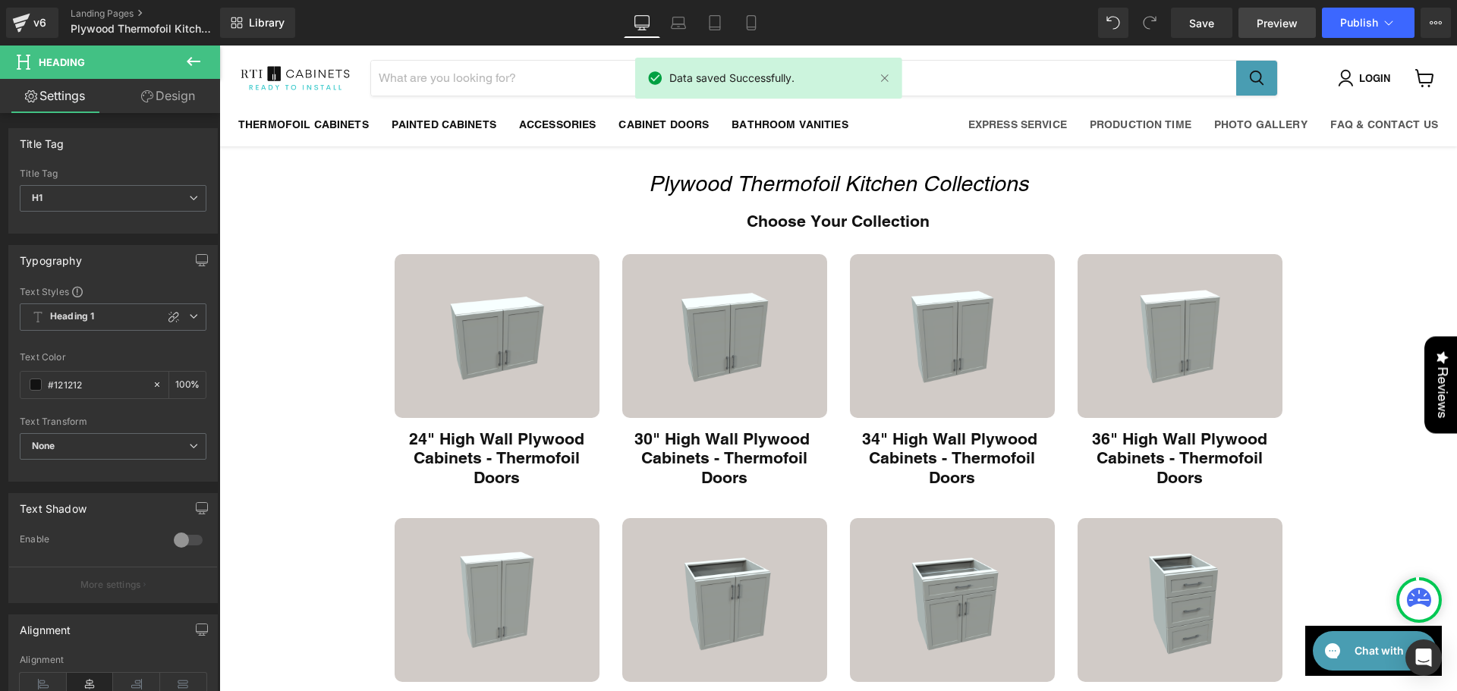
click at [1259, 25] on span "Preview" at bounding box center [1277, 23] width 41 height 16
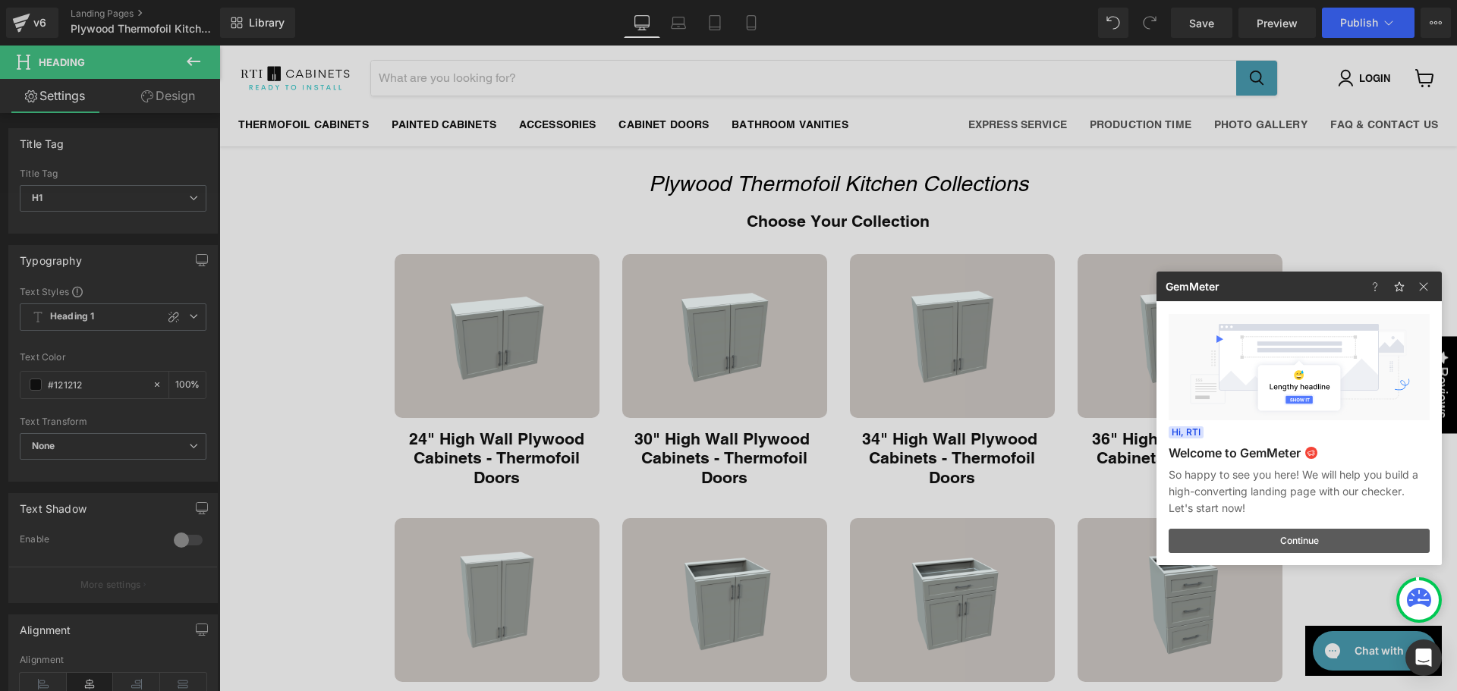
click at [1306, 536] on button "Continue" at bounding box center [1299, 541] width 261 height 24
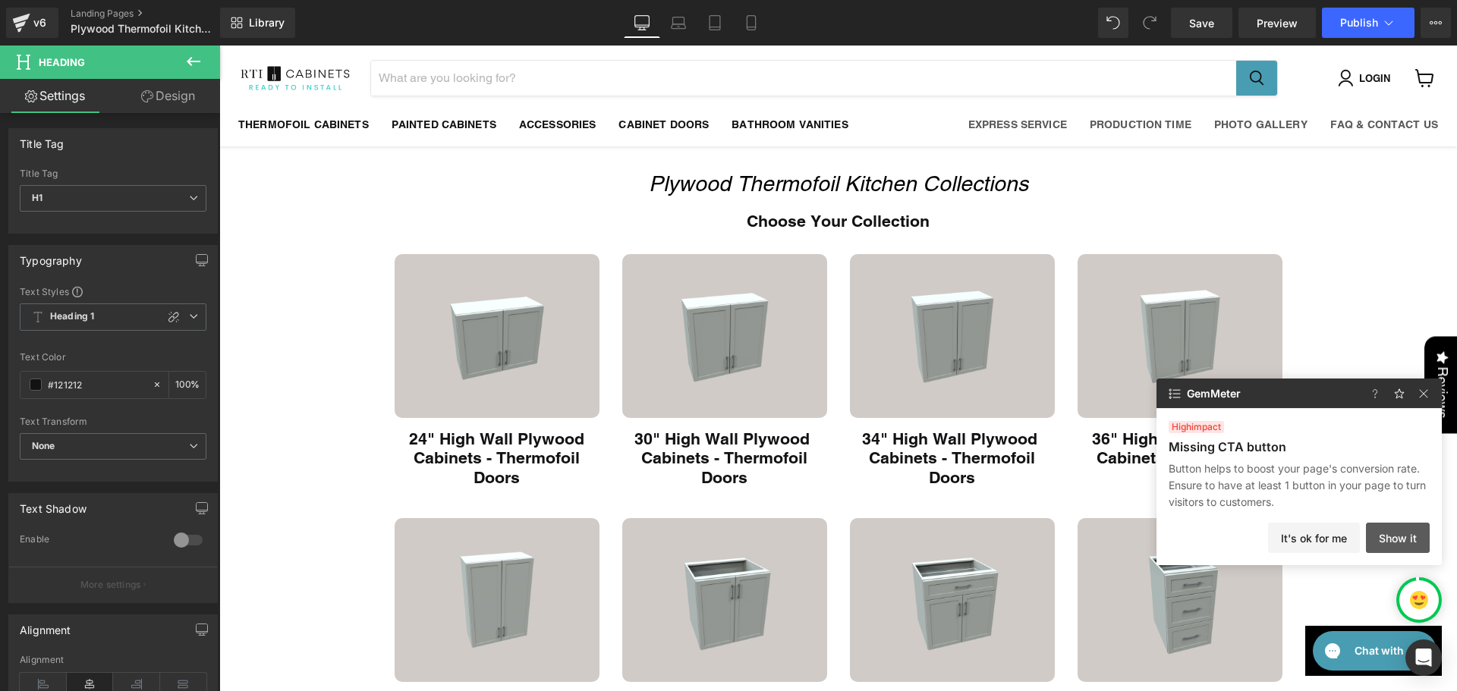
click at [1386, 531] on button "Show it" at bounding box center [1398, 538] width 64 height 30
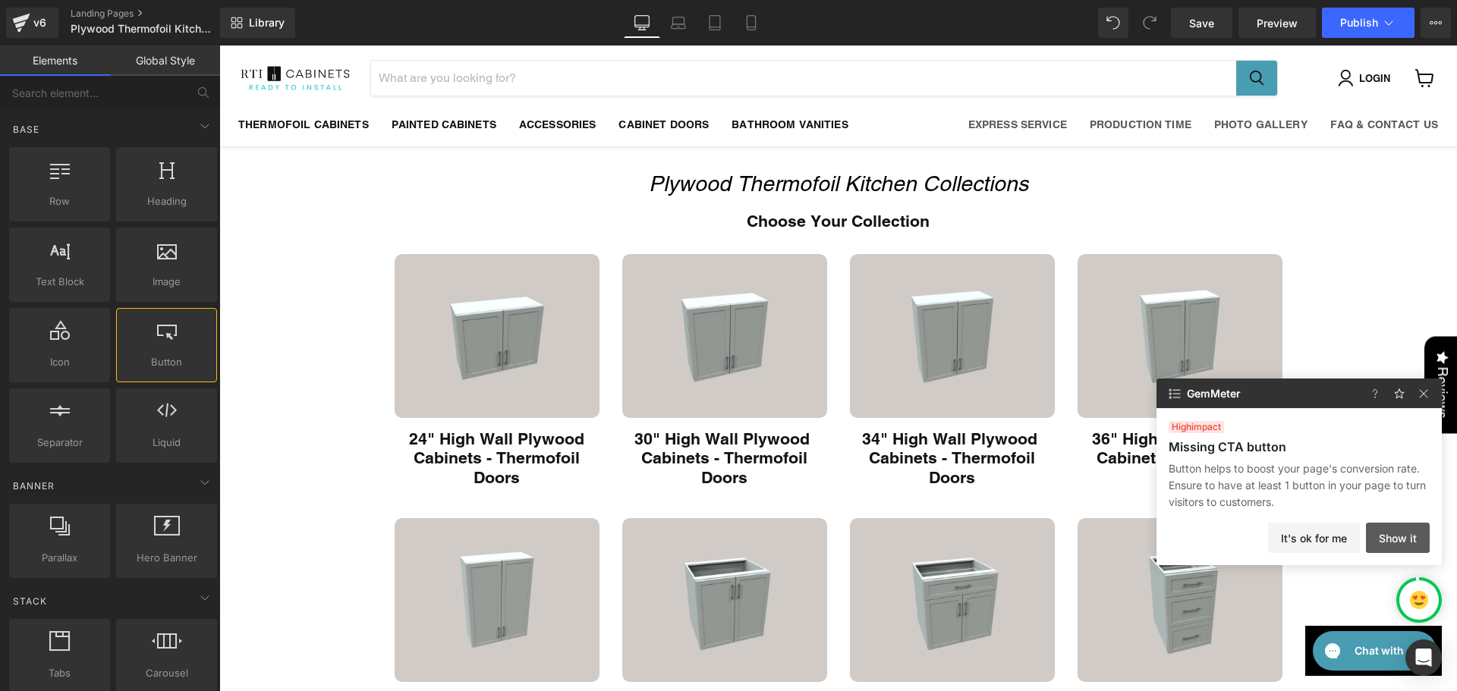
click at [1397, 544] on button "Show it" at bounding box center [1398, 538] width 64 height 30
click at [1403, 537] on button "Show it" at bounding box center [1398, 538] width 64 height 30
click at [1375, 536] on button "Show it" at bounding box center [1398, 538] width 64 height 30
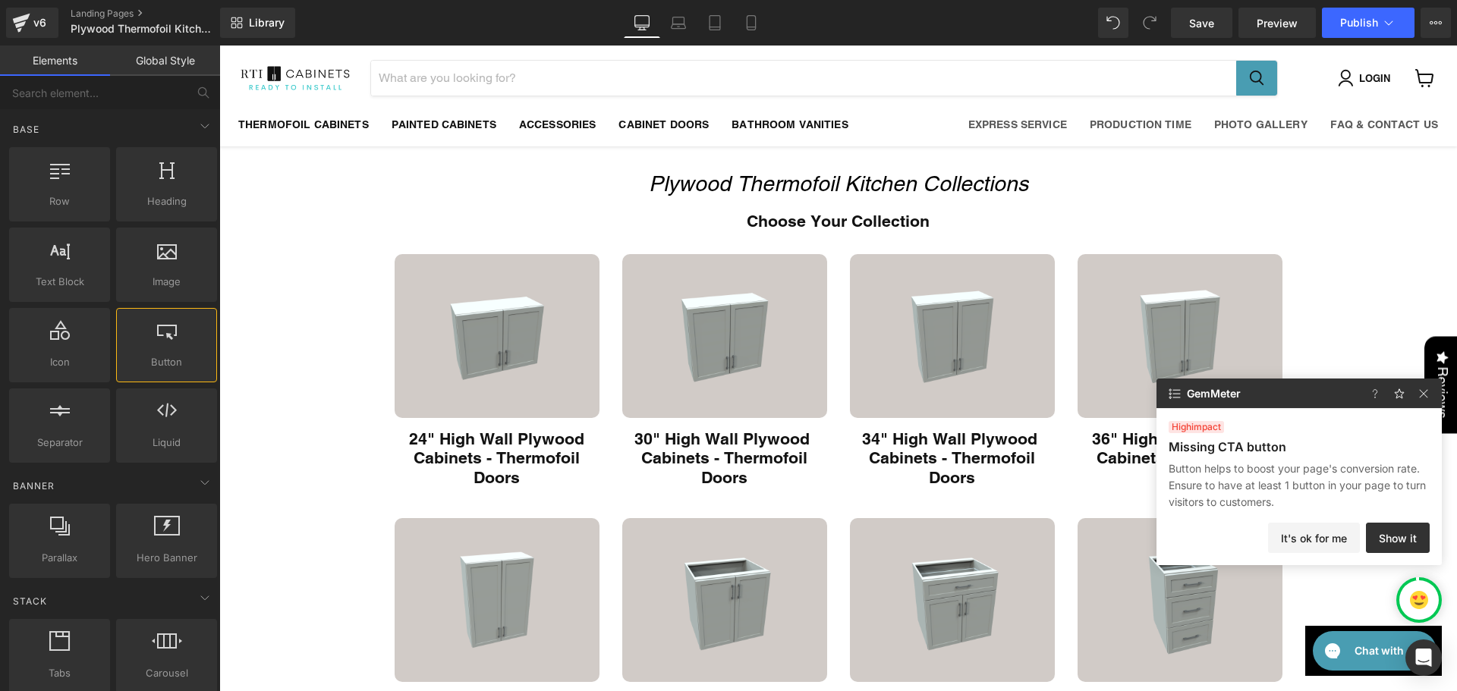
click at [1287, 480] on p "Button helps to boost your page's conversion rate. Ensure to have at least 1 bu…" at bounding box center [1299, 486] width 261 height 50
click at [1373, 482] on p "Button helps to boost your page's conversion rate. Ensure to have at least 1 bu…" at bounding box center [1299, 486] width 261 height 50
drag, startPoint x: 1396, startPoint y: 474, endPoint x: 1347, endPoint y: 482, distance: 49.2
click at [1392, 475] on p "Button helps to boost your page's conversion rate. Ensure to have at least 1 bu…" at bounding box center [1299, 486] width 261 height 50
click at [1288, 488] on p "Button helps to boost your page's conversion rate. Ensure to have at least 1 bu…" at bounding box center [1299, 486] width 261 height 50
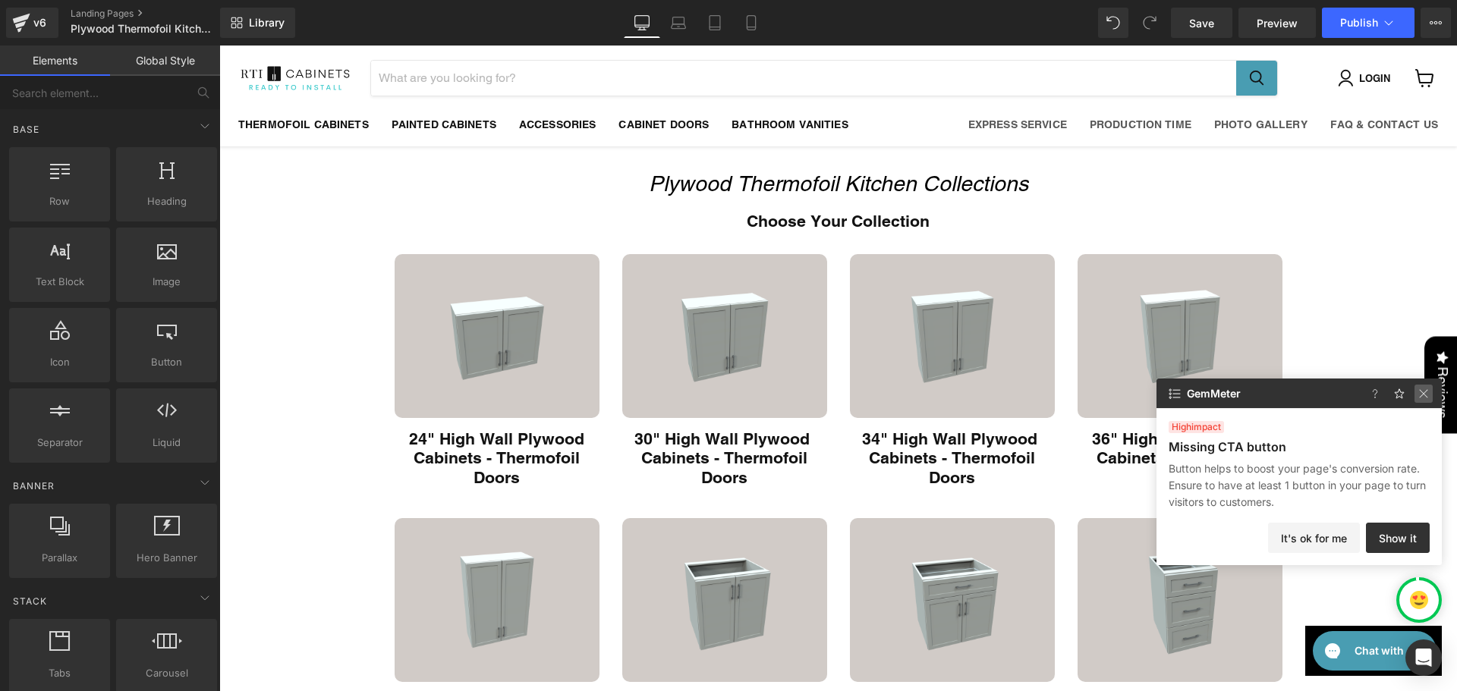
click at [1416, 393] on img at bounding box center [1424, 394] width 18 height 18
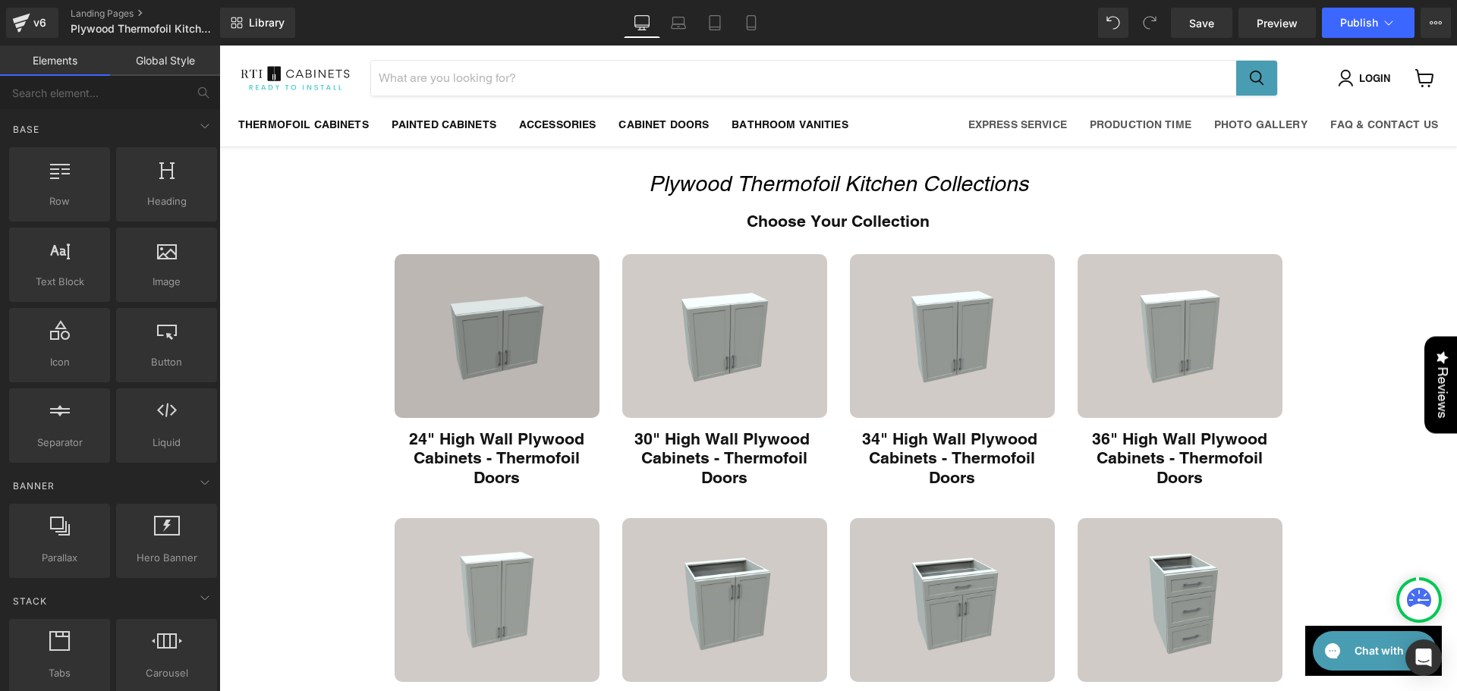
click at [219, 46] on div "Main content" at bounding box center [219, 46] width 0 height 0
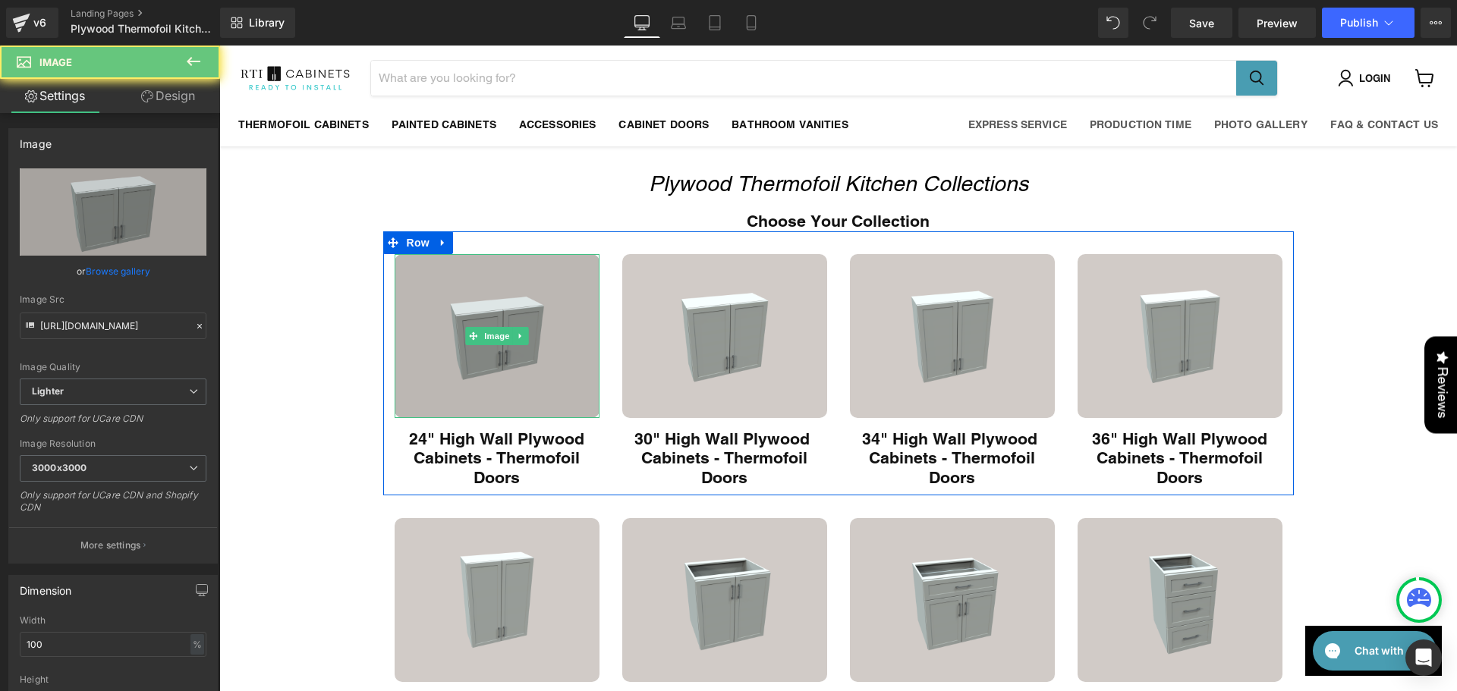
click at [499, 381] on img "Main content" at bounding box center [497, 336] width 205 height 164
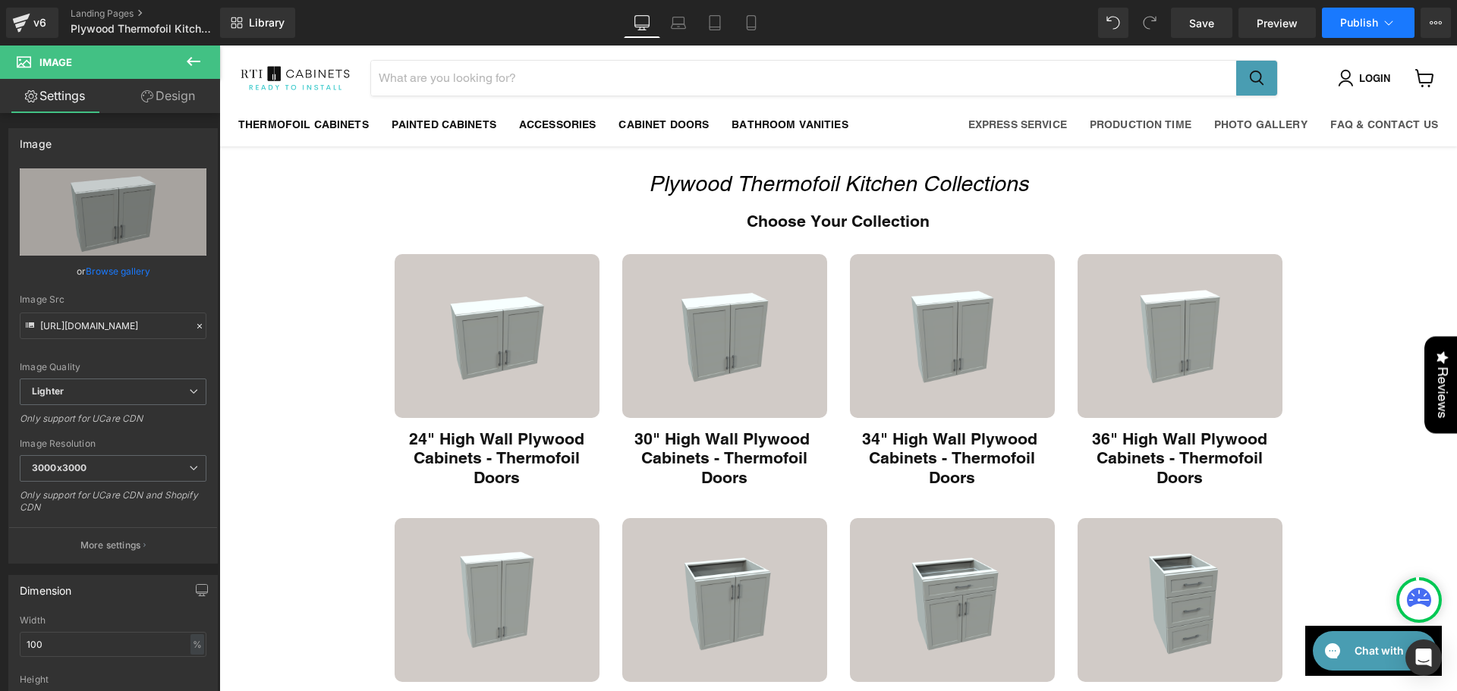
click at [1352, 20] on span "Publish" at bounding box center [1359, 23] width 38 height 12
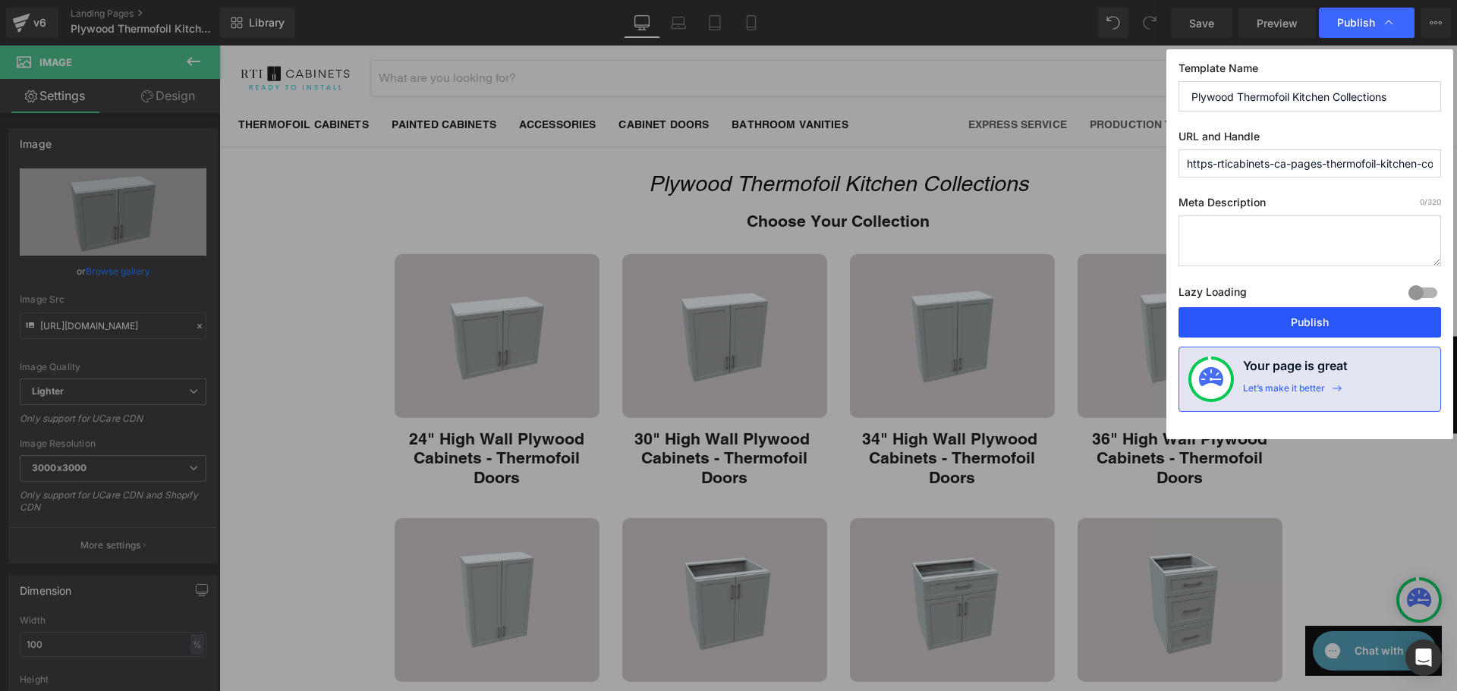
click at [1342, 326] on button "Publish" at bounding box center [1310, 322] width 263 height 30
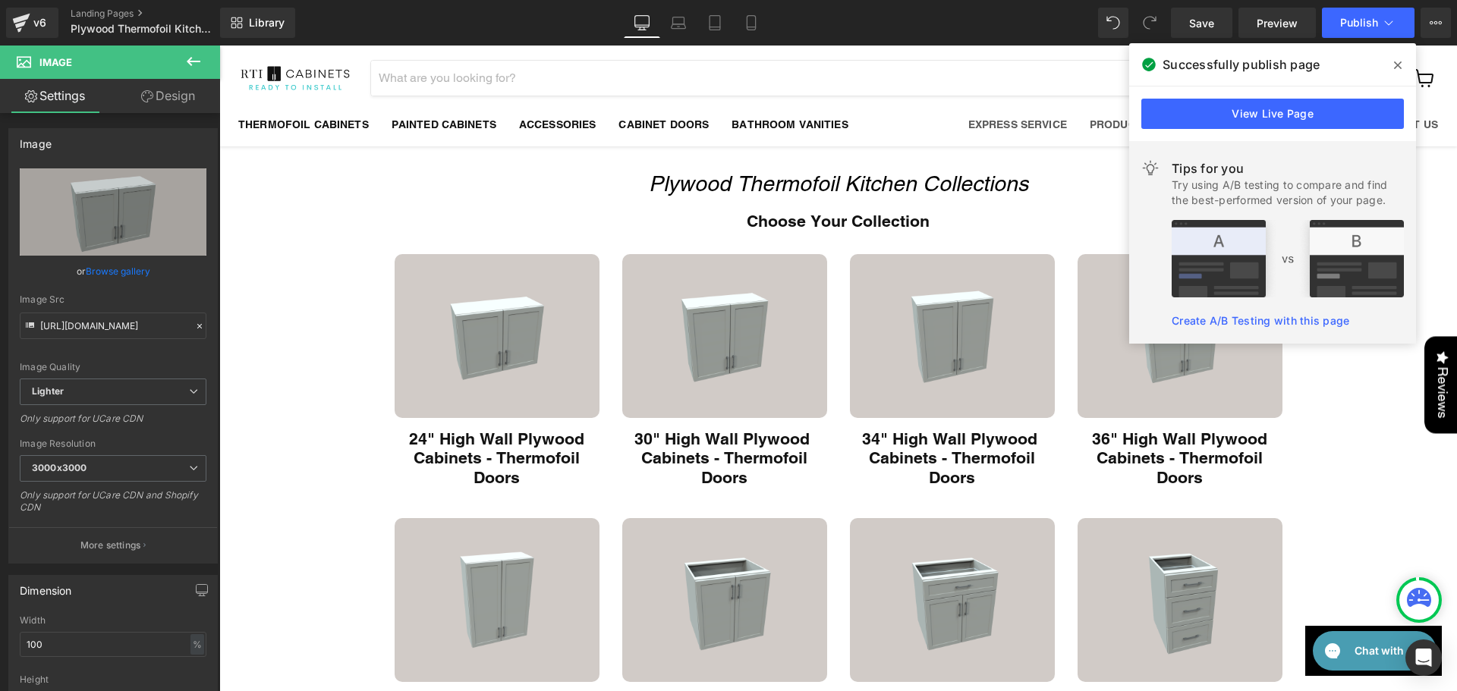
click at [1395, 70] on icon at bounding box center [1398, 65] width 8 height 12
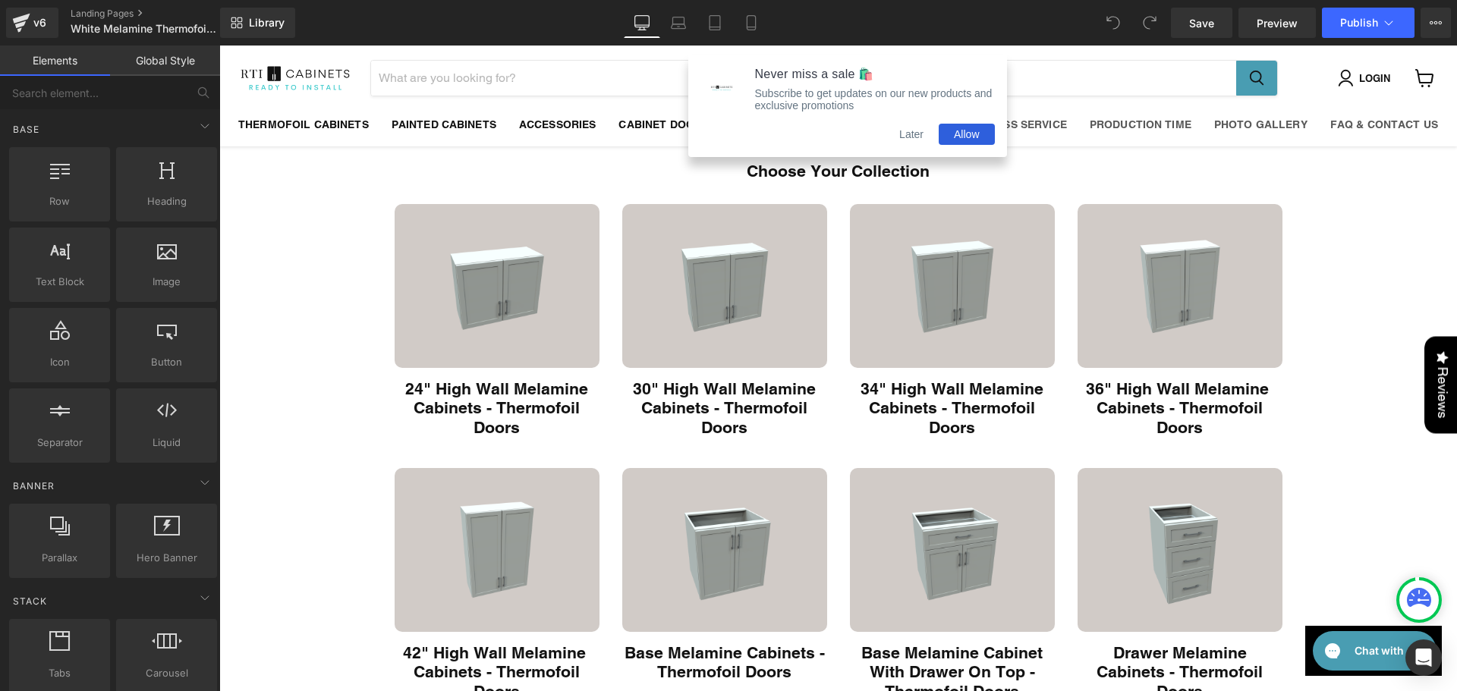
click at [921, 137] on button "Later" at bounding box center [911, 134] width 55 height 21
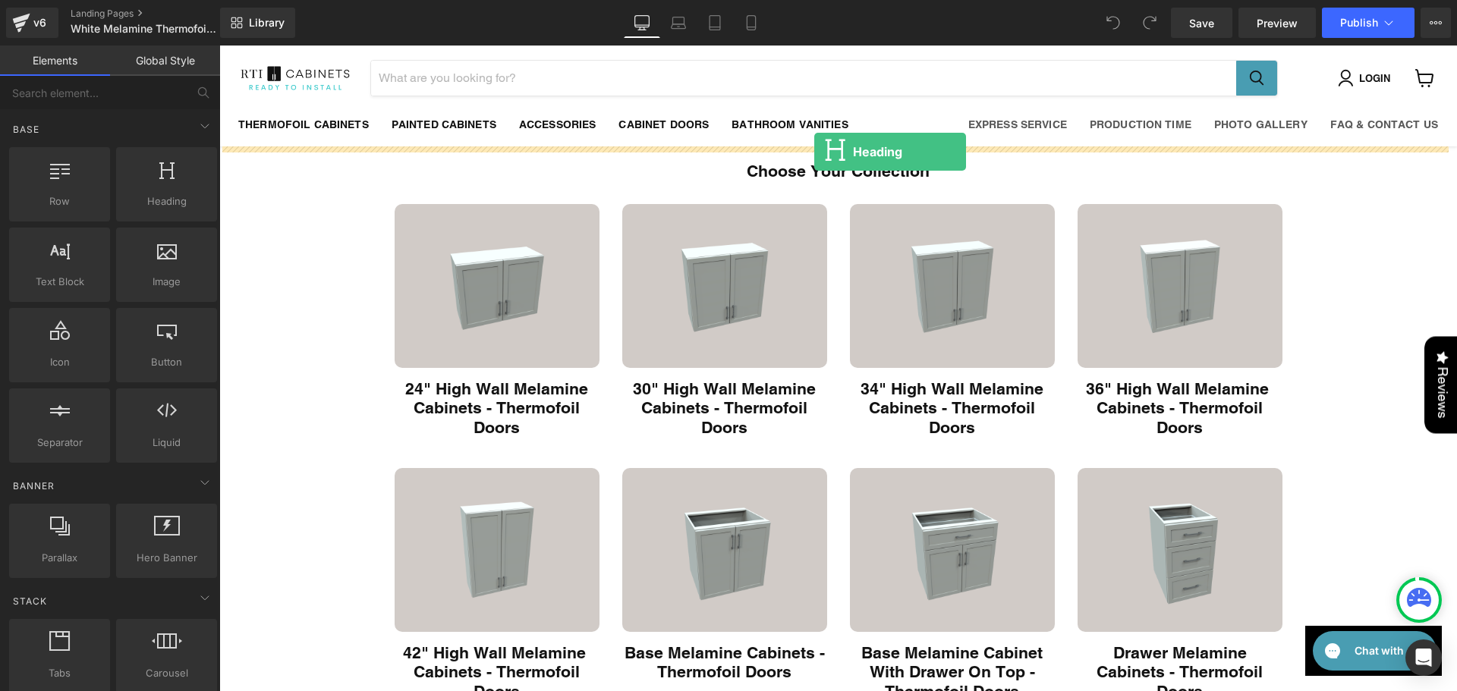
drag, startPoint x: 384, startPoint y: 219, endPoint x: 814, endPoint y: 152, distance: 435.6
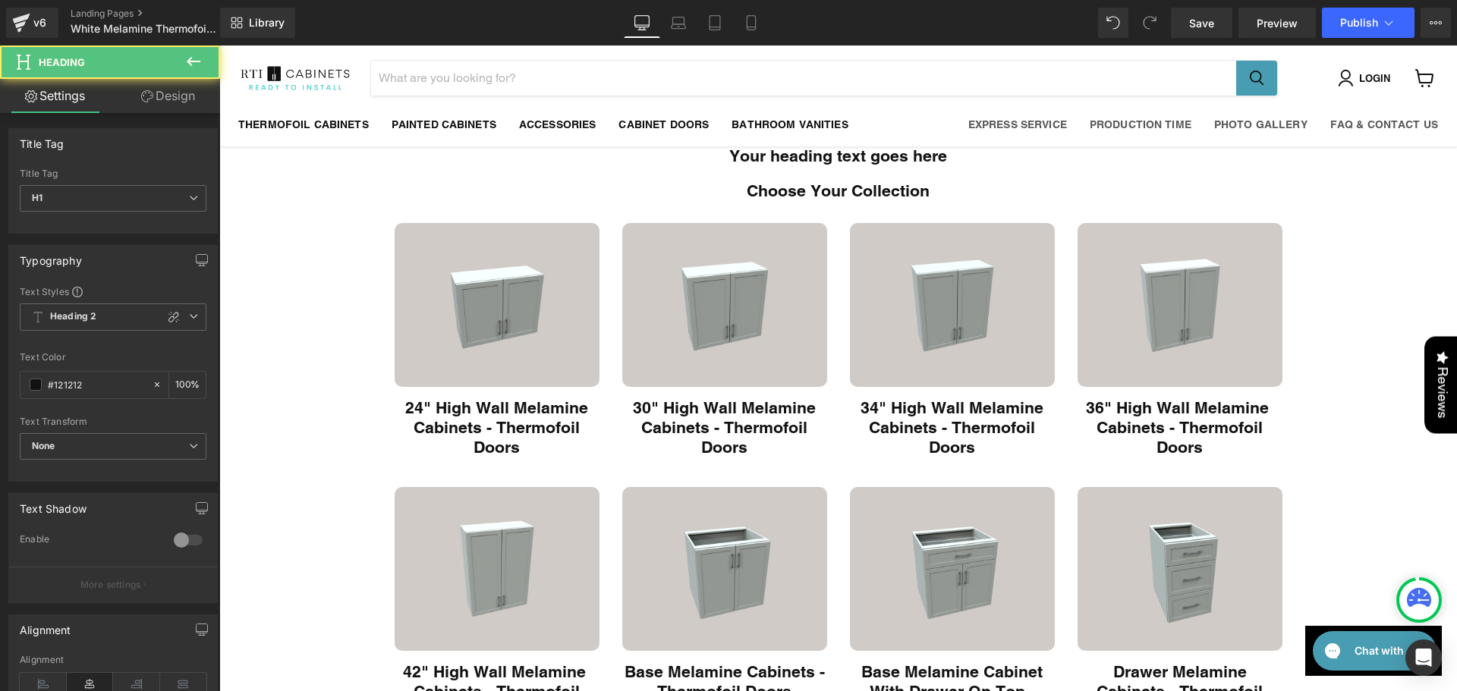
click at [813, 159] on span "Heading" at bounding box center [830, 156] width 41 height 18
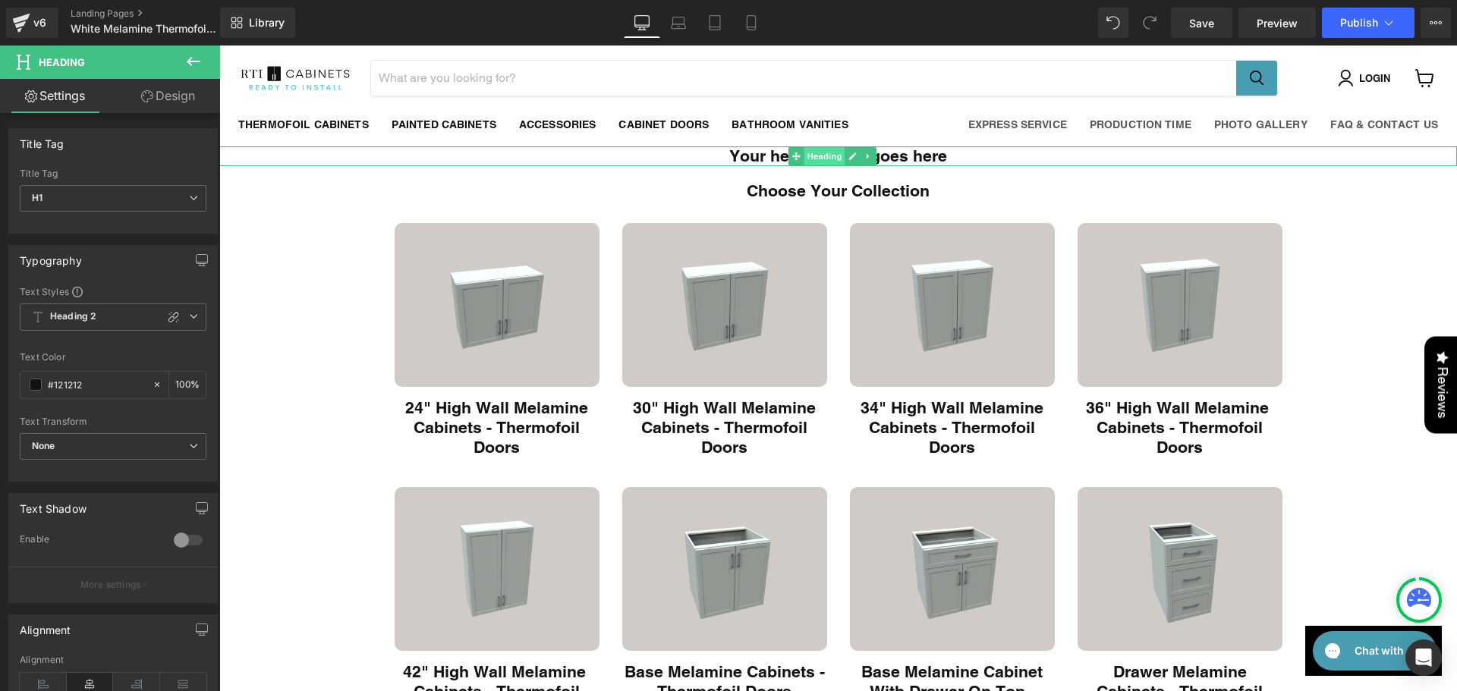
click at [813, 159] on span "Heading" at bounding box center [824, 156] width 41 height 18
click at [813, 159] on span "Heading" at bounding box center [824, 157] width 41 height 18
click at [762, 157] on h1 "Your heading text goes here" at bounding box center [838, 156] width 1238 height 20
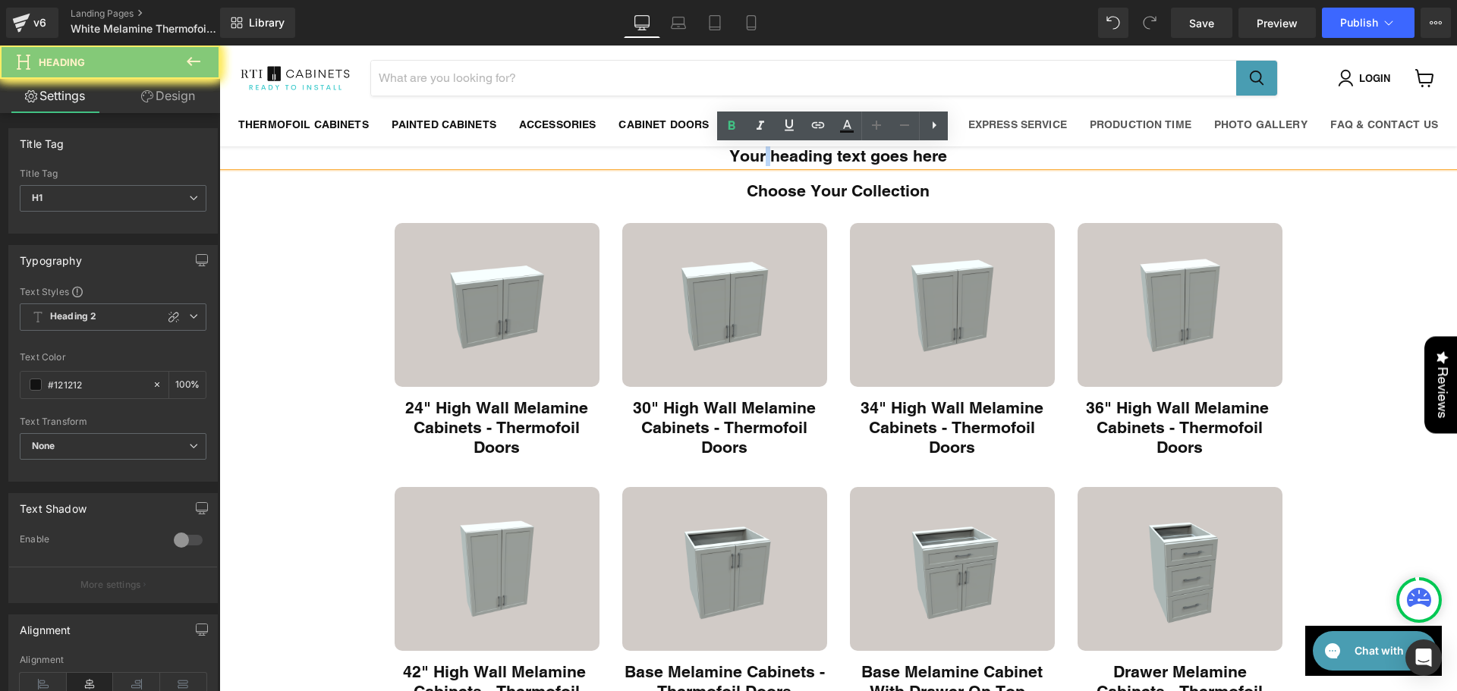
click at [762, 157] on h1 "Your heading text goes here" at bounding box center [838, 156] width 1238 height 20
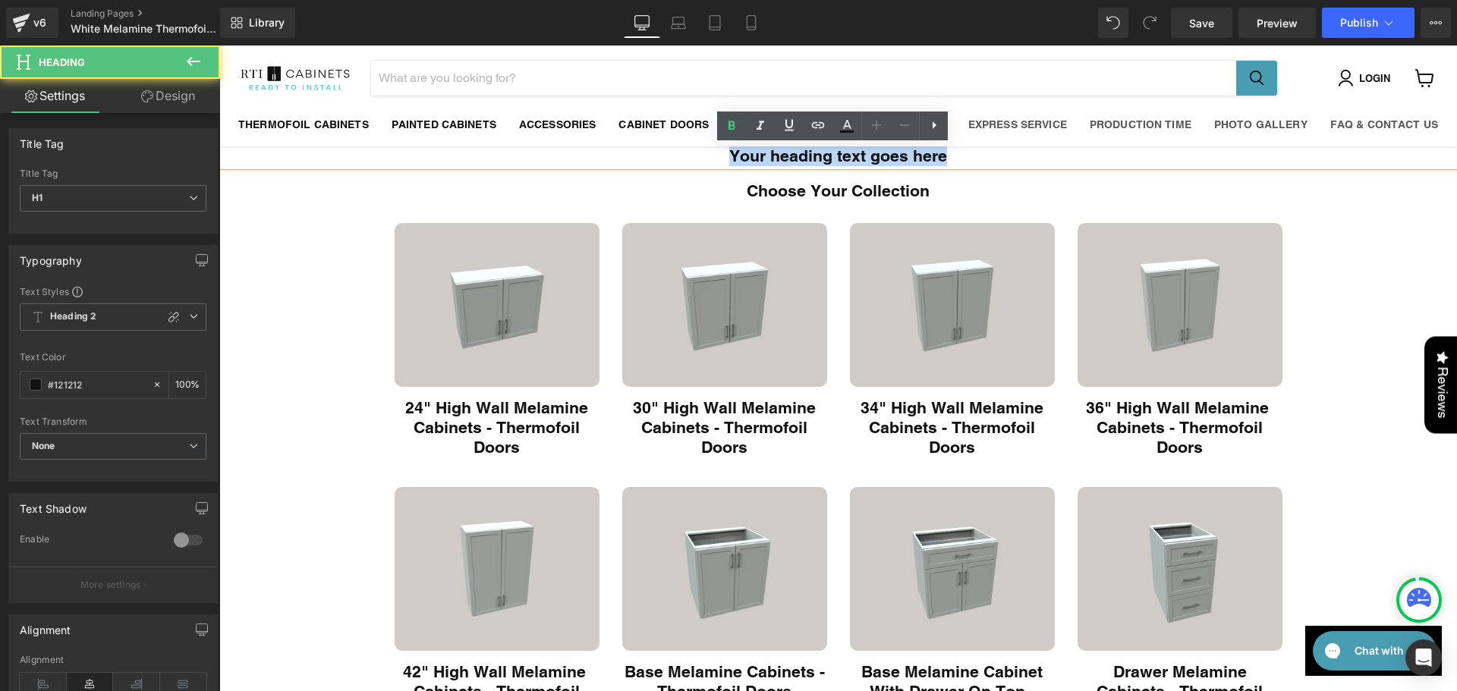
click at [762, 157] on h1 "Your heading text goes here" at bounding box center [838, 156] width 1238 height 20
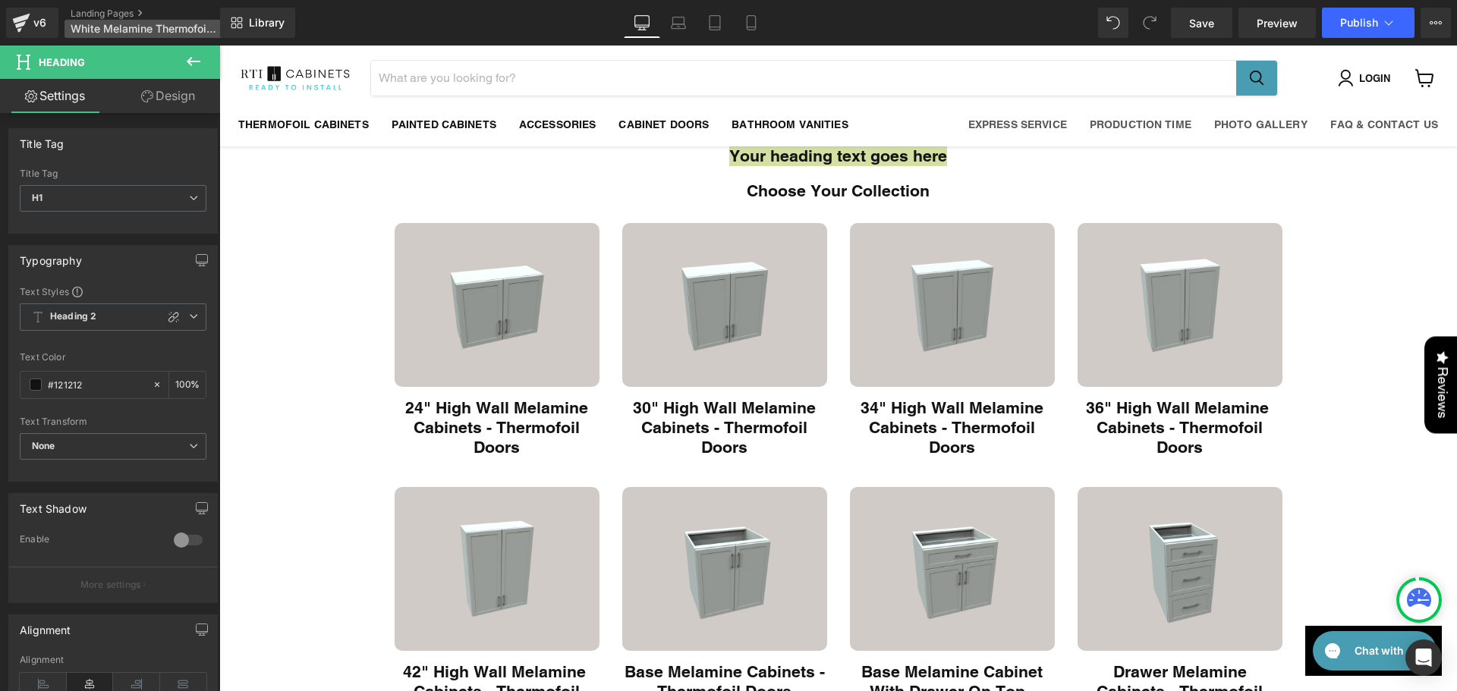
click at [143, 30] on span "White Melamine Thermofoil Kitchen Collections" at bounding box center [144, 29] width 146 height 12
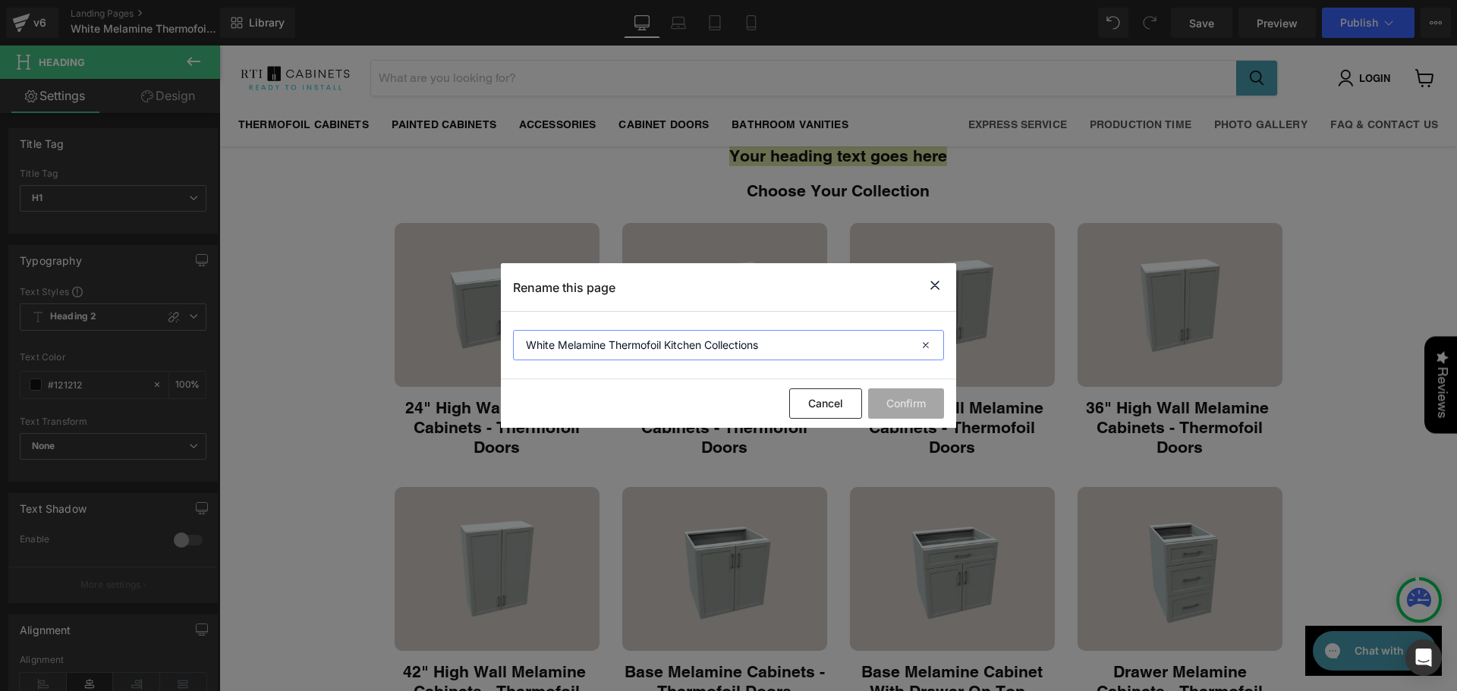
click at [575, 335] on input "White Melamine Thermofoil Kitchen Collections" at bounding box center [728, 345] width 431 height 30
click at [932, 285] on icon at bounding box center [935, 285] width 18 height 19
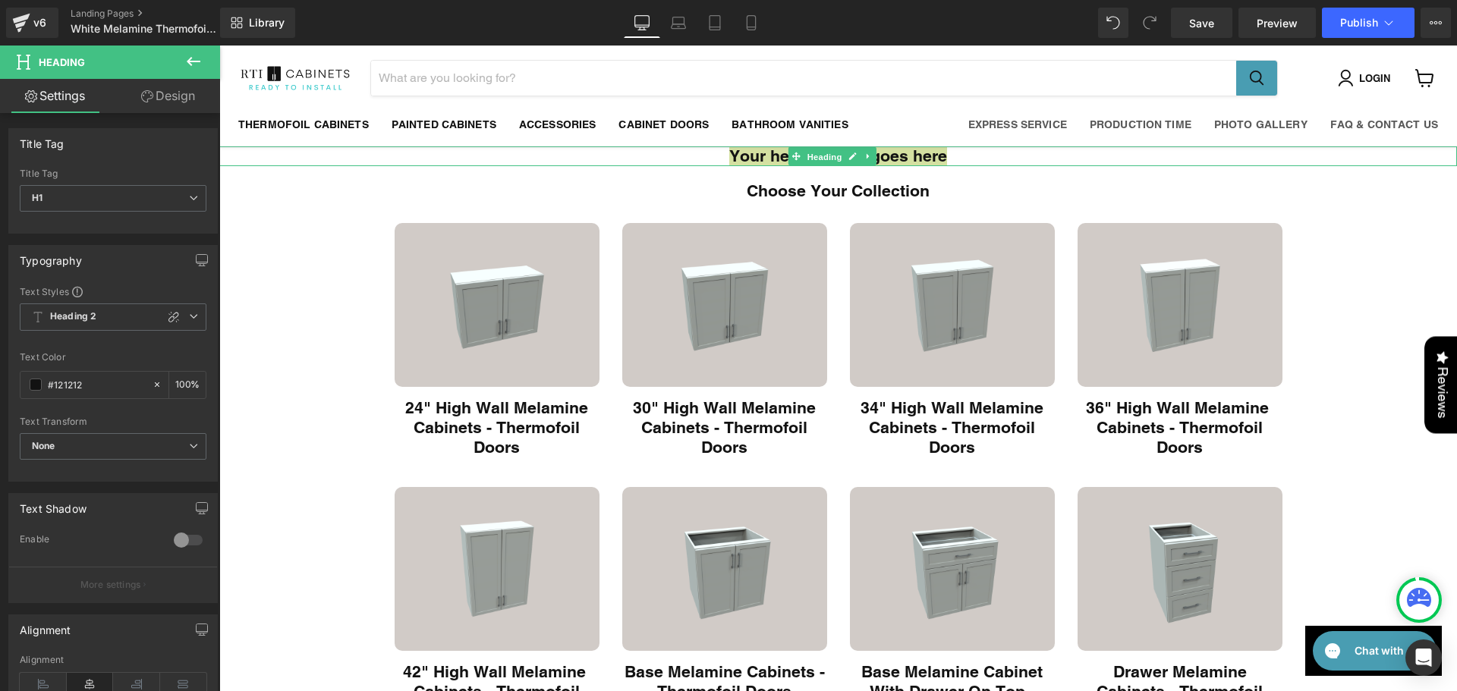
click at [821, 164] on span "Heading" at bounding box center [824, 157] width 41 height 18
click at [735, 159] on h1 "Your heading text goes here" at bounding box center [838, 156] width 1238 height 20
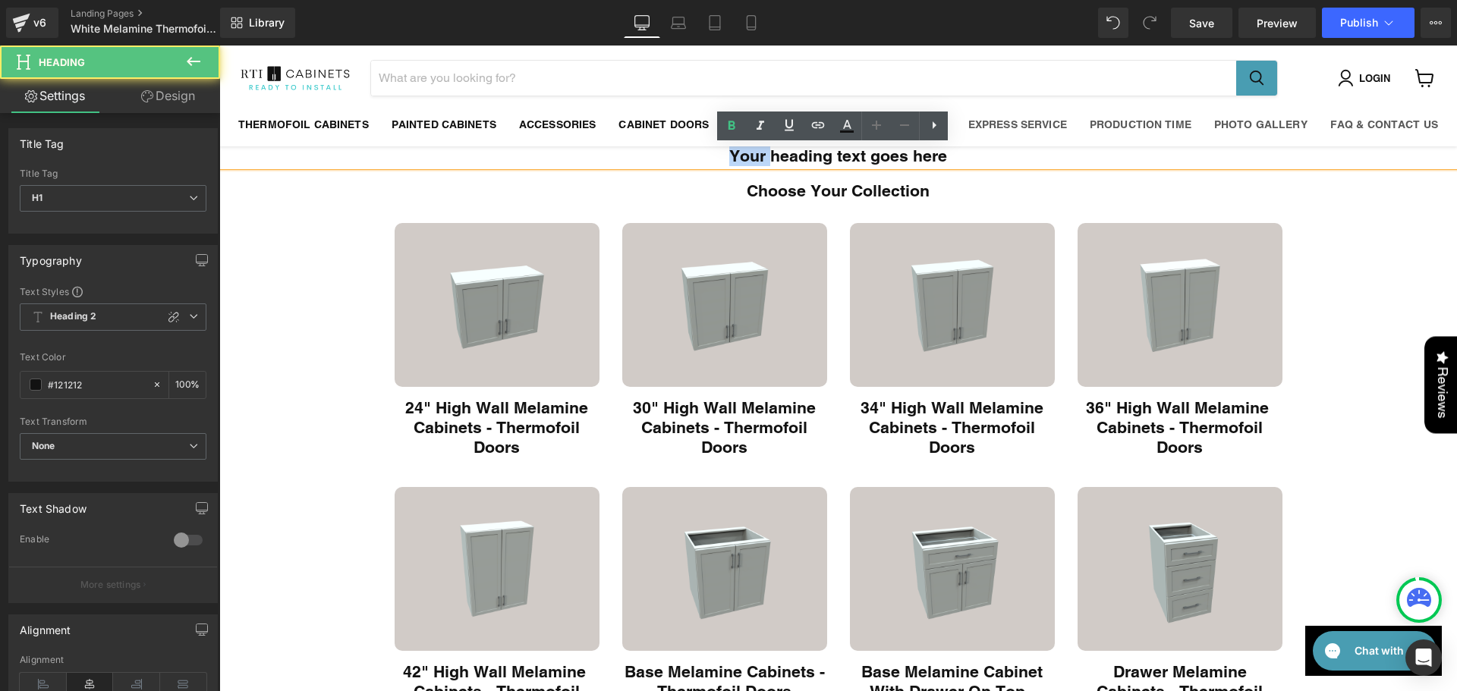
click at [735, 159] on h1 "Your heading text goes here" at bounding box center [838, 156] width 1238 height 20
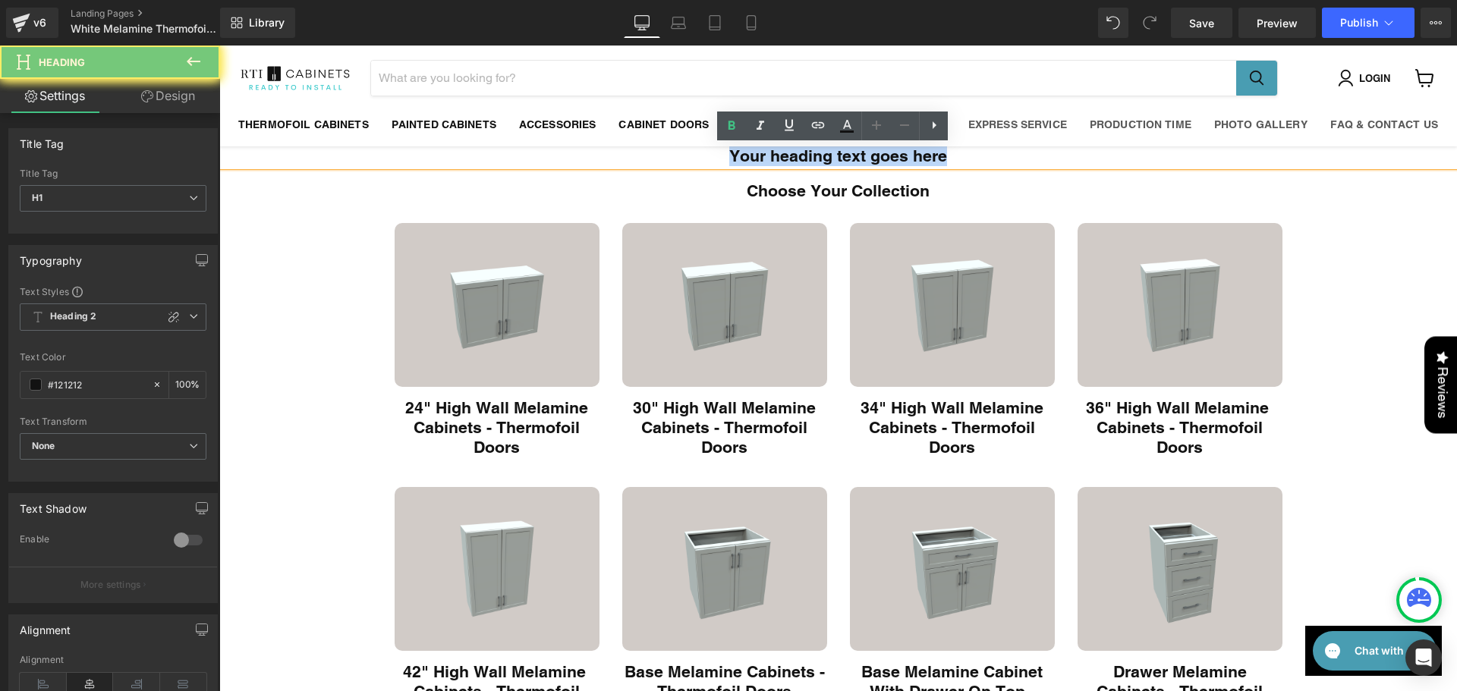
click at [735, 159] on h1 "Your heading text goes here" at bounding box center [838, 156] width 1238 height 20
paste div "Main content"
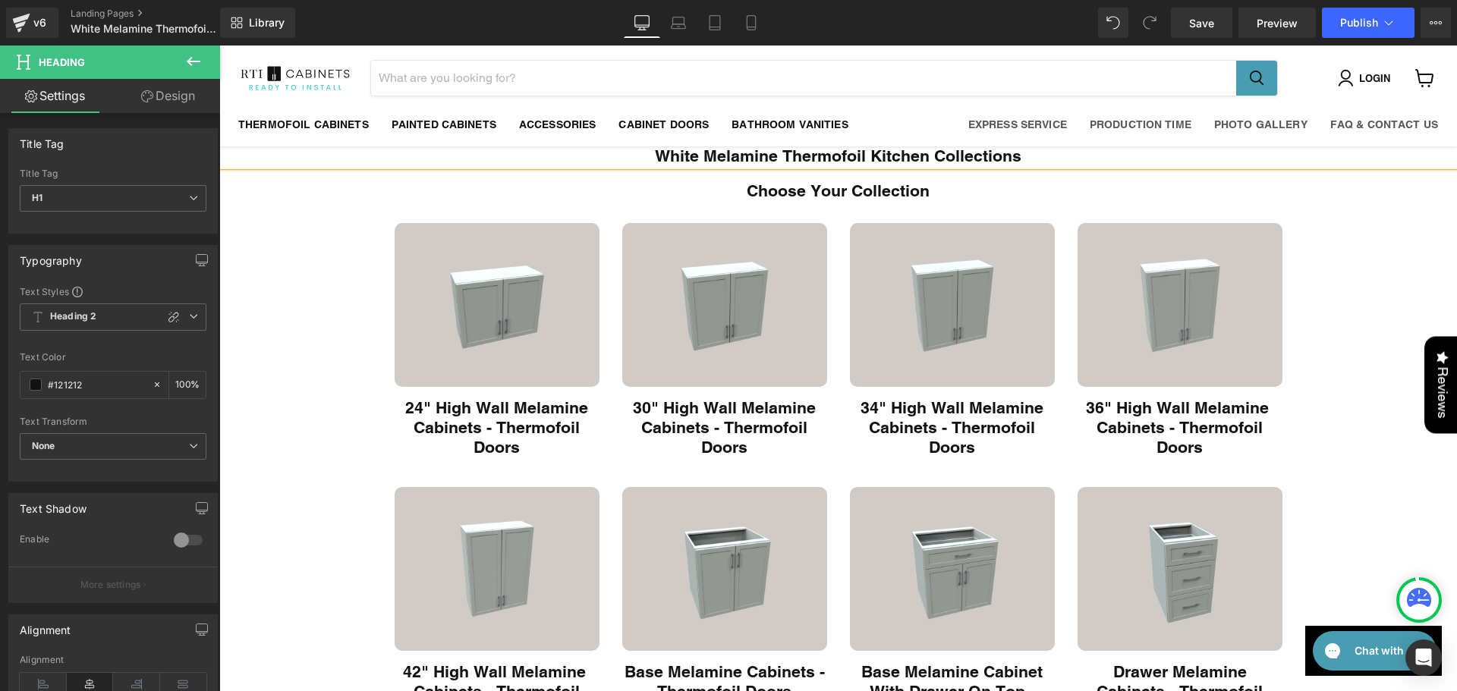
click at [735, 159] on h1 "White Melamine Thermofoil Kitchen Collections" at bounding box center [838, 156] width 1238 height 20
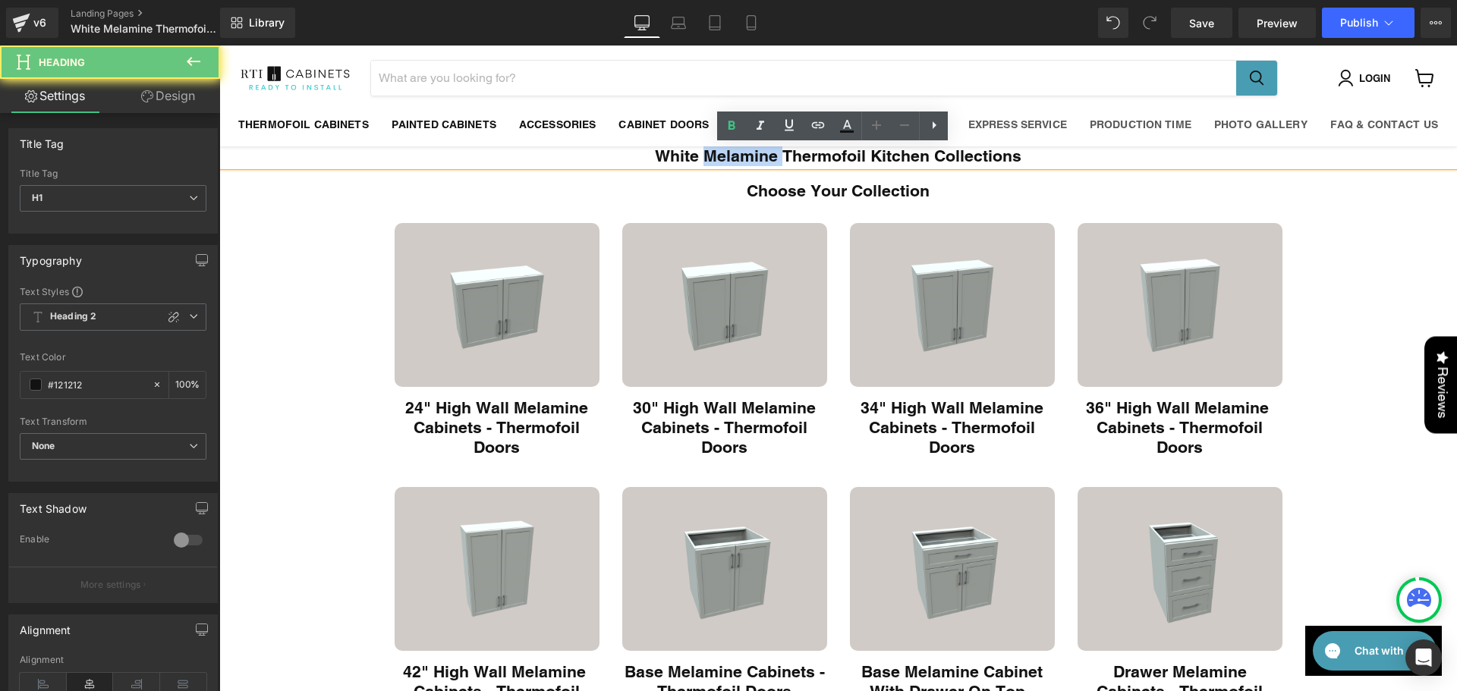
click at [735, 159] on h1 "White Melamine Thermofoil Kitchen Collections" at bounding box center [838, 156] width 1238 height 20
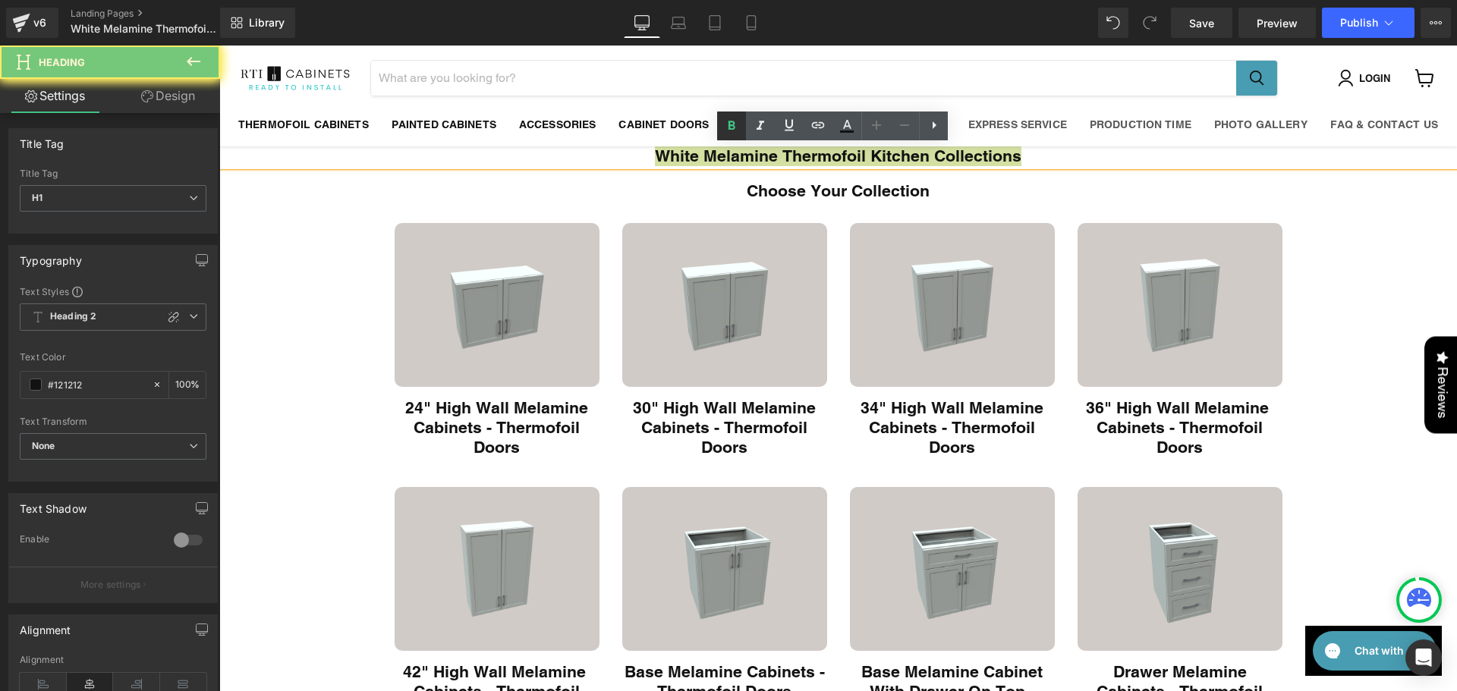
click at [732, 126] on icon at bounding box center [732, 125] width 7 height 9
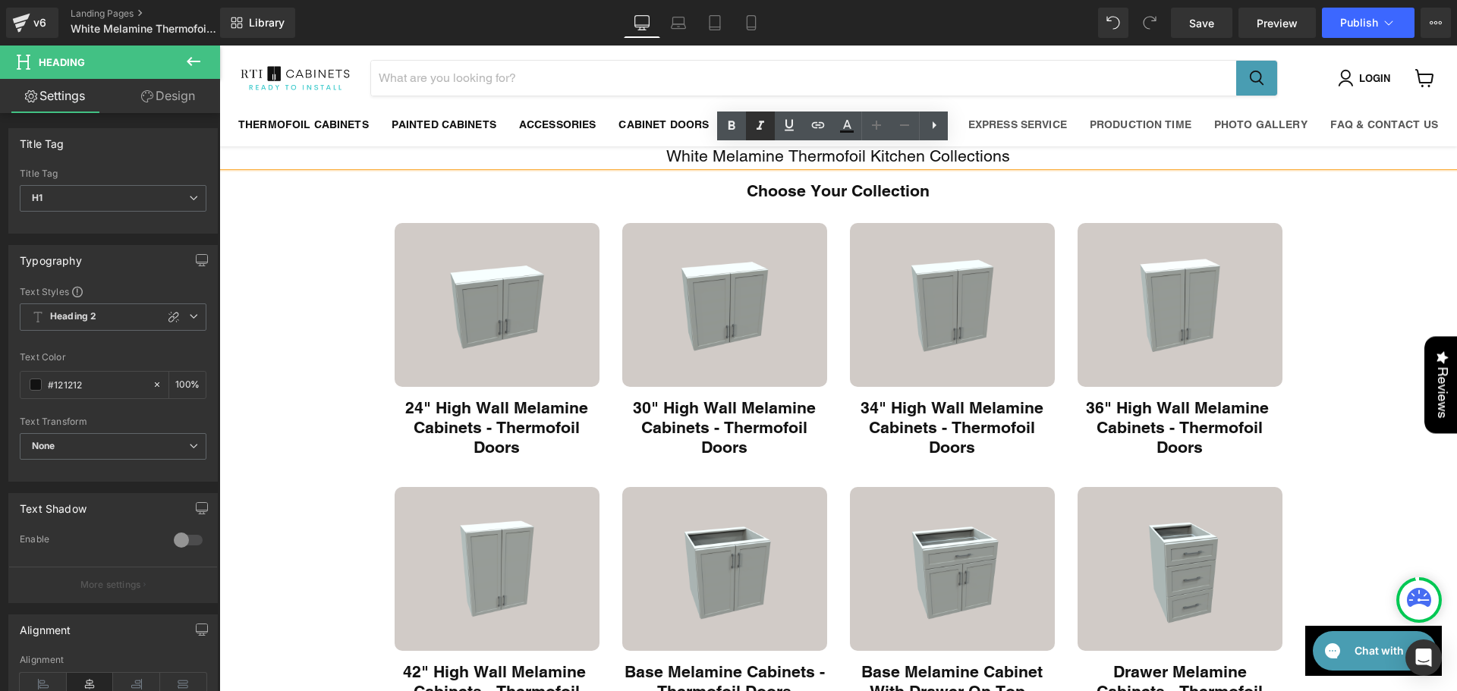
click at [756, 125] on icon at bounding box center [760, 126] width 18 height 18
click at [758, 154] on span "White Melamine Thermofoil Kitchen Collections" at bounding box center [838, 155] width 344 height 19
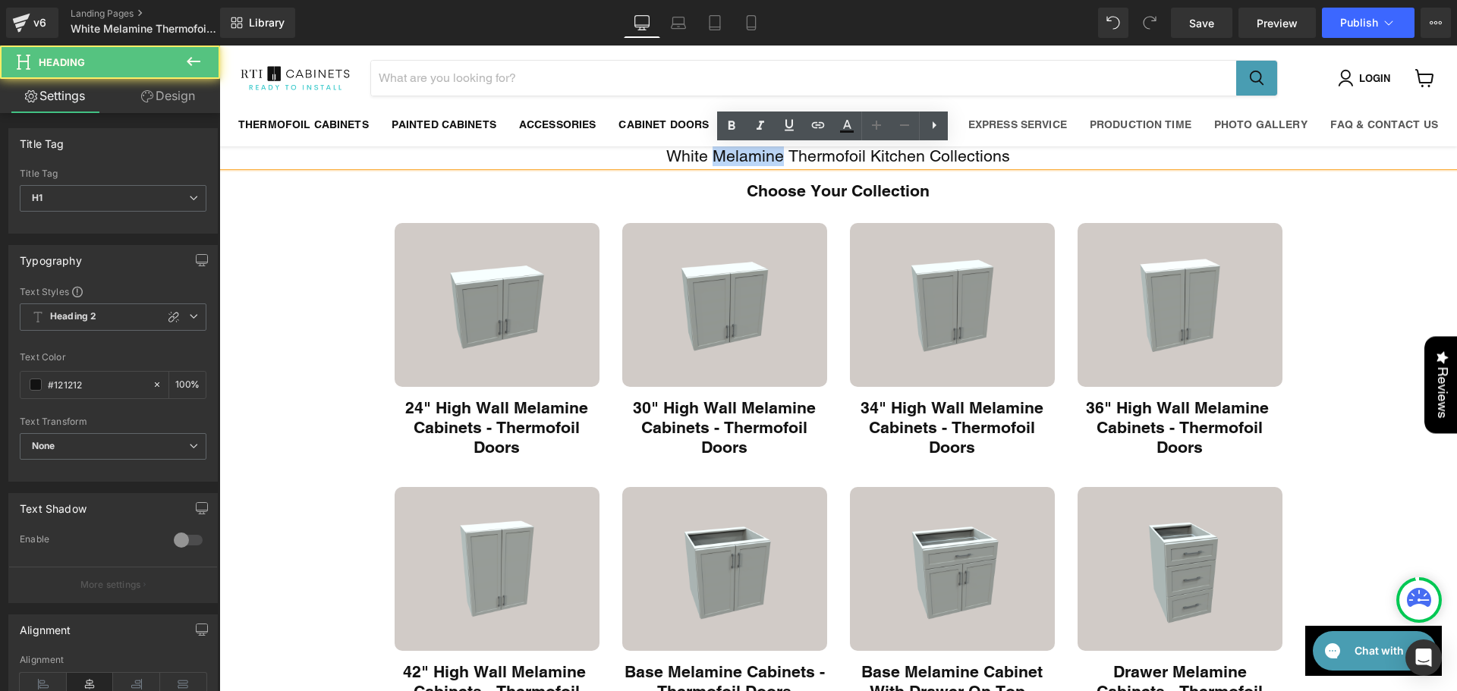
click at [758, 154] on span "White Melamine Thermofoil Kitchen Collections" at bounding box center [838, 155] width 344 height 19
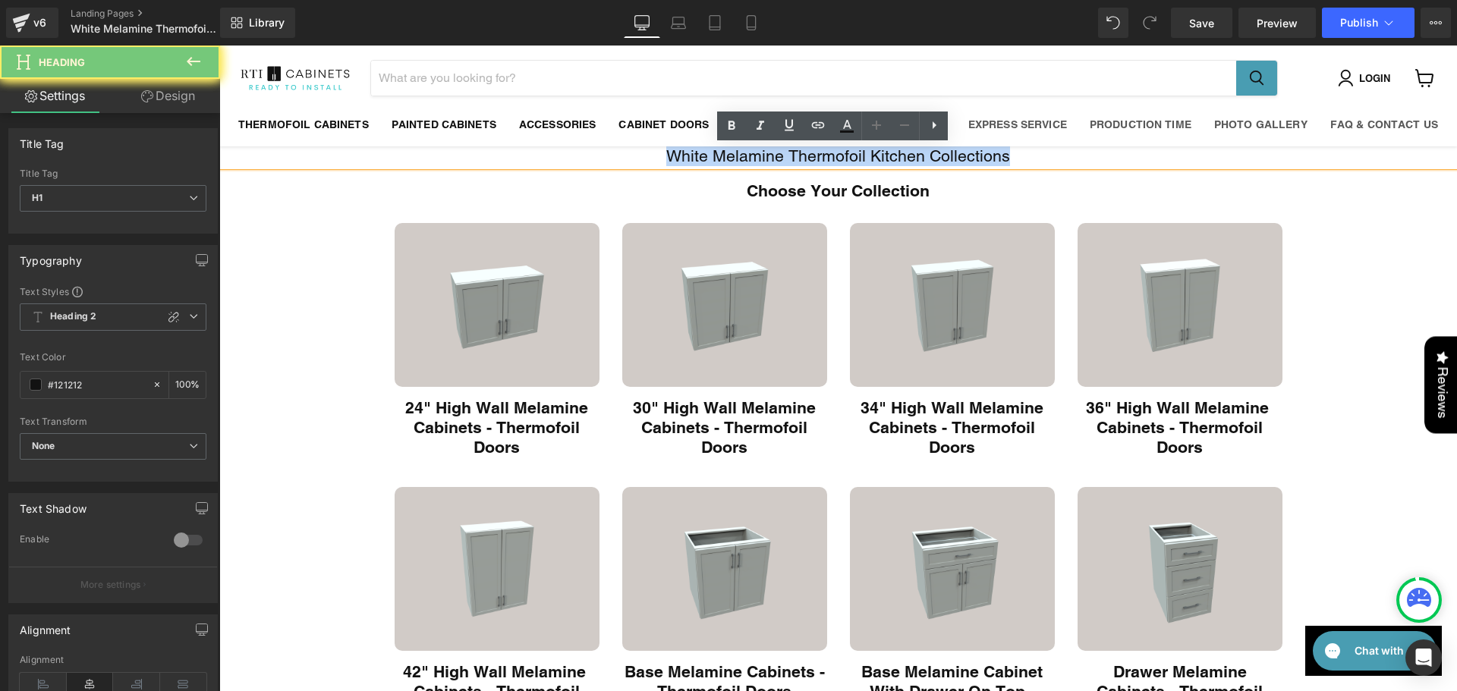
drag, startPoint x: 758, startPoint y: 154, endPoint x: 767, endPoint y: 144, distance: 12.9
click at [758, 154] on span "White Melamine Thermofoil Kitchen Collections" at bounding box center [838, 155] width 344 height 19
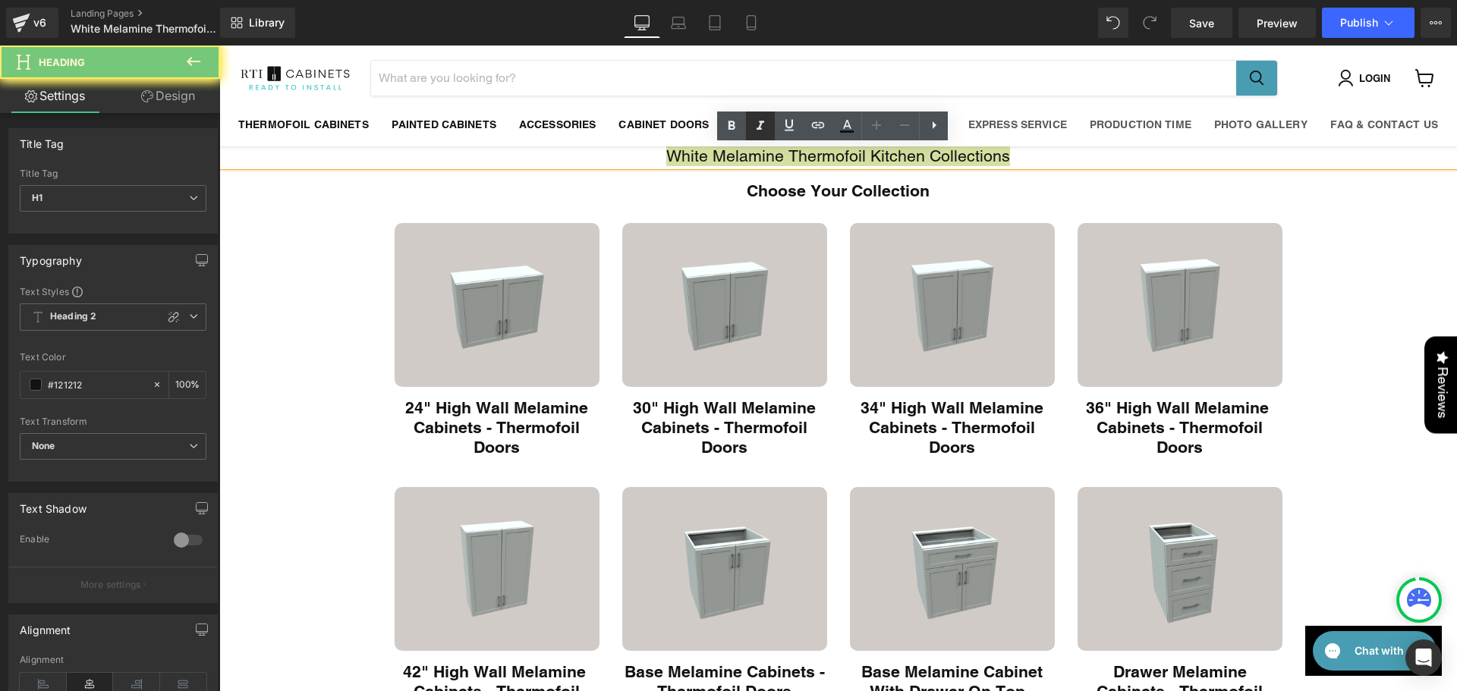
click at [768, 128] on icon at bounding box center [760, 126] width 18 height 18
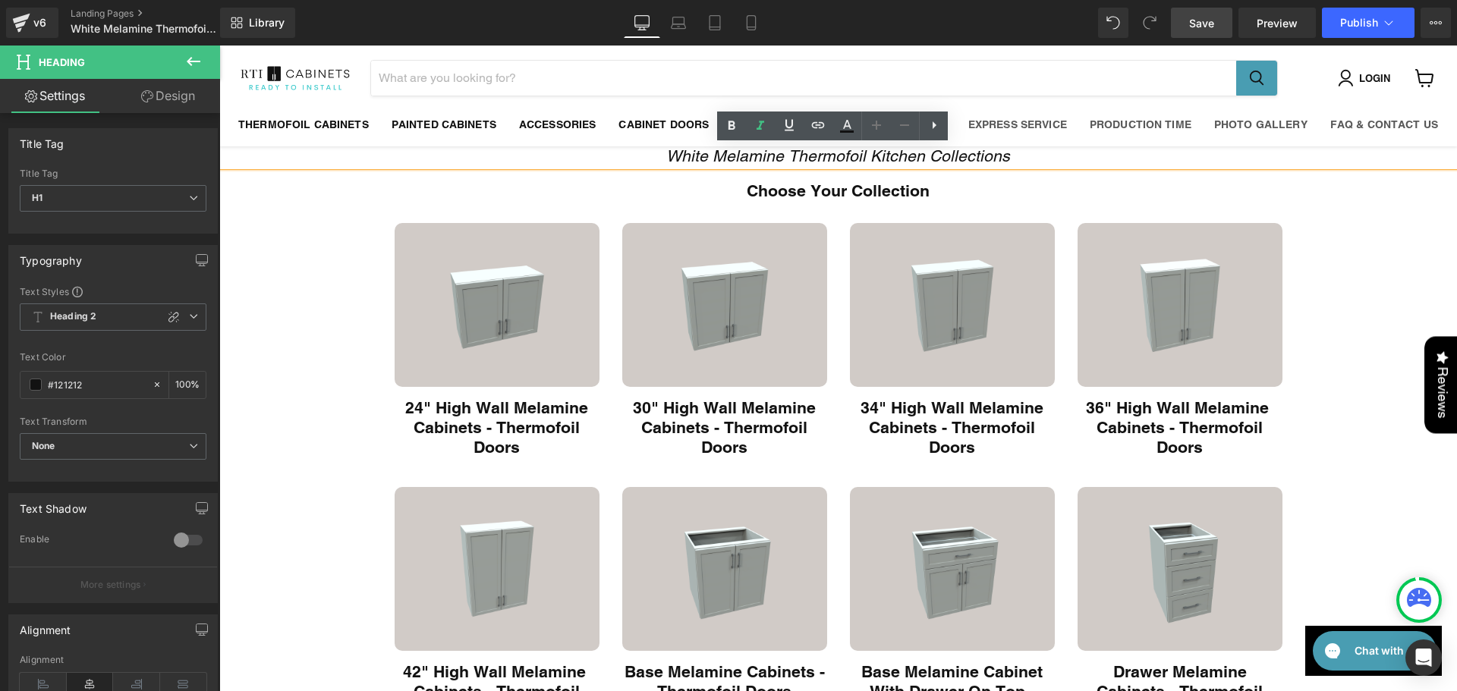
click at [1214, 27] on span "Save" at bounding box center [1201, 23] width 25 height 16
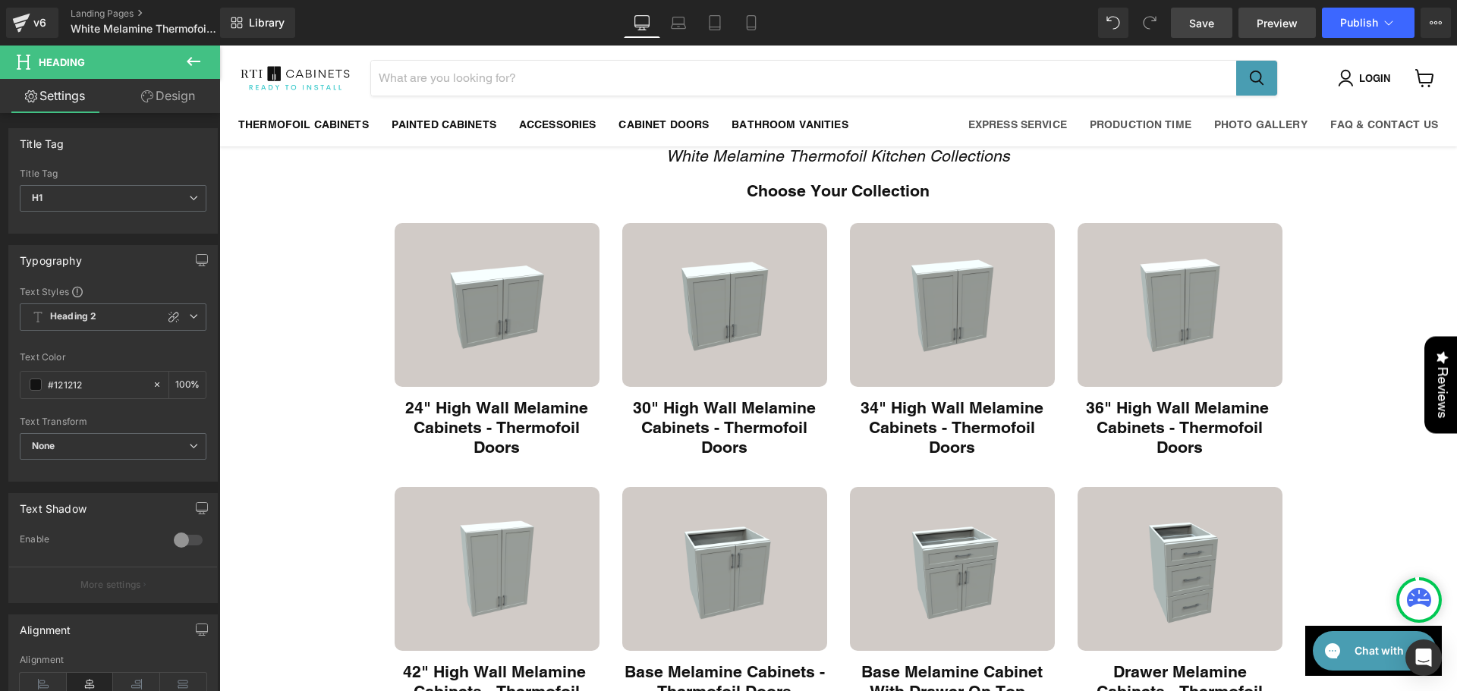
click at [1274, 37] on link "Preview" at bounding box center [1277, 23] width 77 height 30
drag, startPoint x: 155, startPoint y: 97, endPoint x: 105, endPoint y: 192, distance: 106.9
click at [155, 97] on link "Design" at bounding box center [168, 96] width 110 height 34
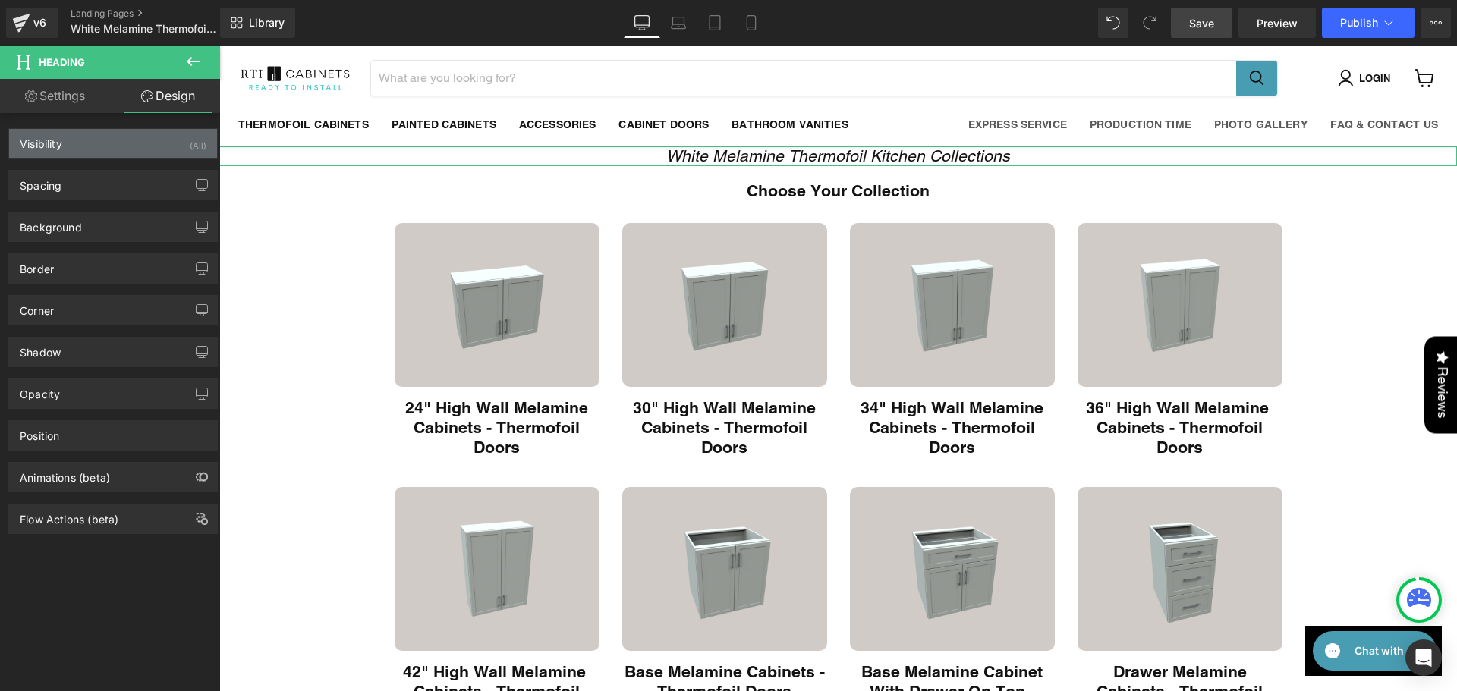
click at [123, 143] on div "Visibility (All)" at bounding box center [113, 143] width 208 height 29
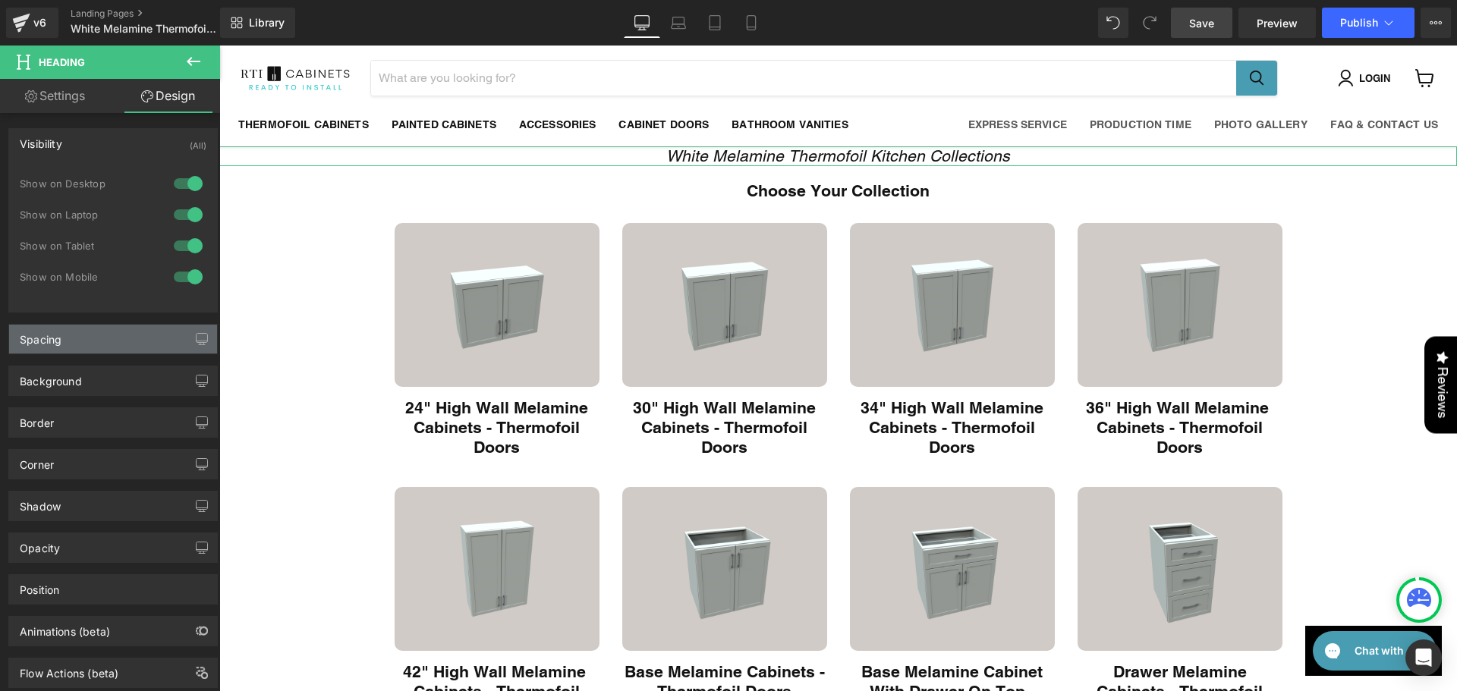
click at [84, 345] on div "Spacing" at bounding box center [113, 339] width 208 height 29
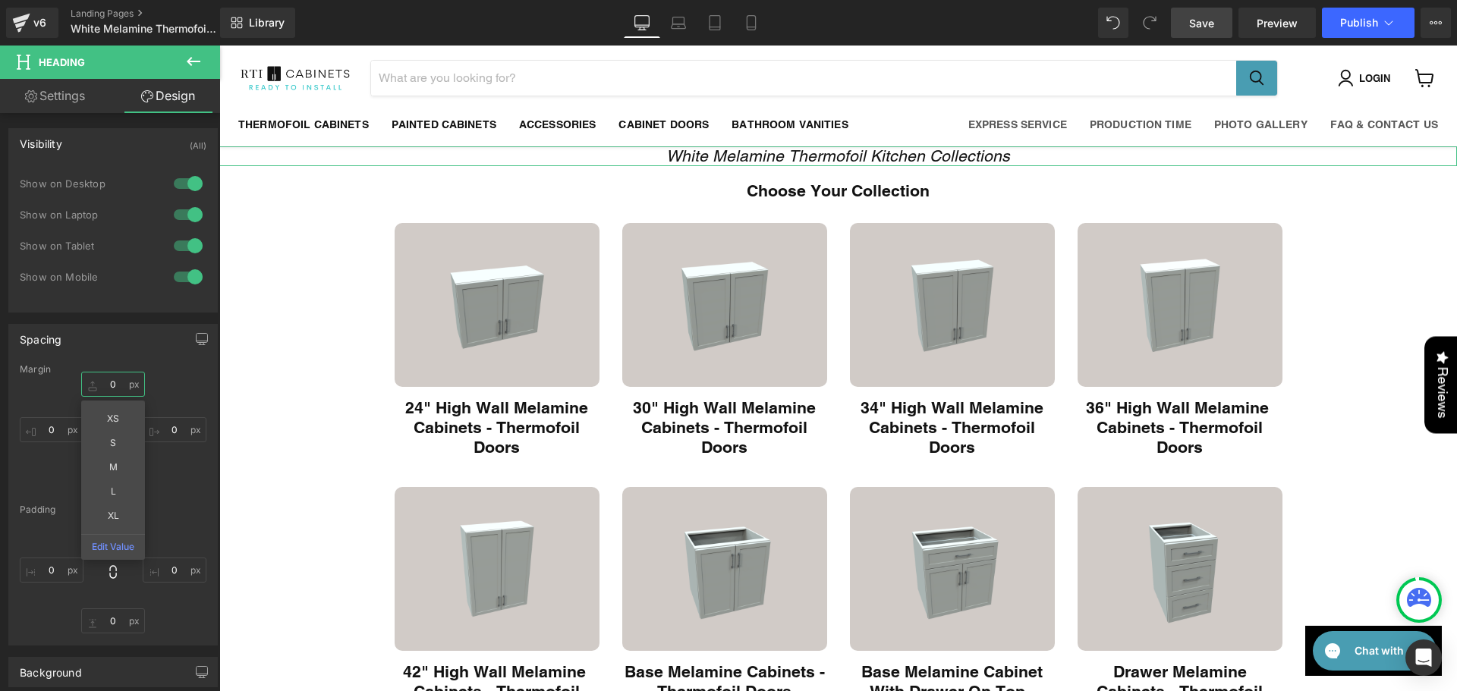
click at [116, 385] on input "0" at bounding box center [113, 384] width 64 height 25
type input "M"
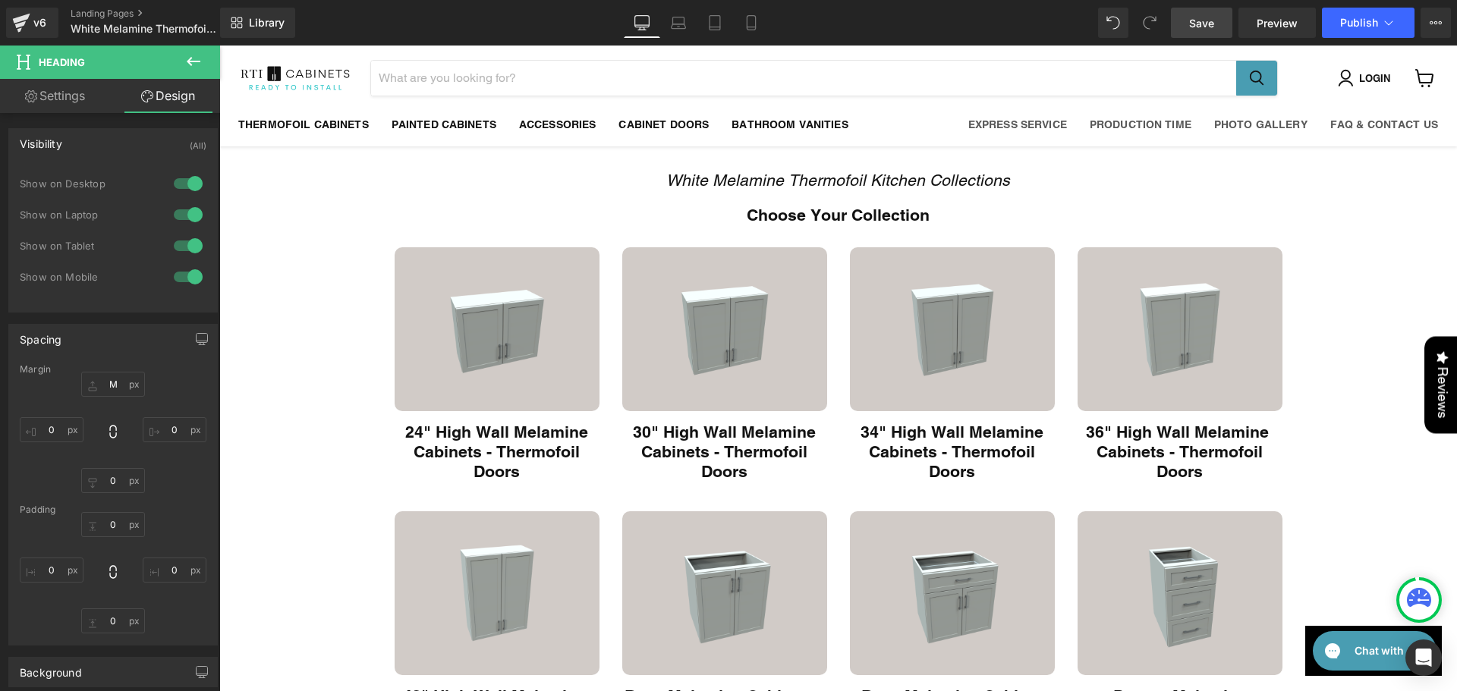
click at [1198, 14] on link "Save" at bounding box center [1201, 23] width 61 height 30
click at [1254, 20] on link "Preview" at bounding box center [1277, 23] width 77 height 30
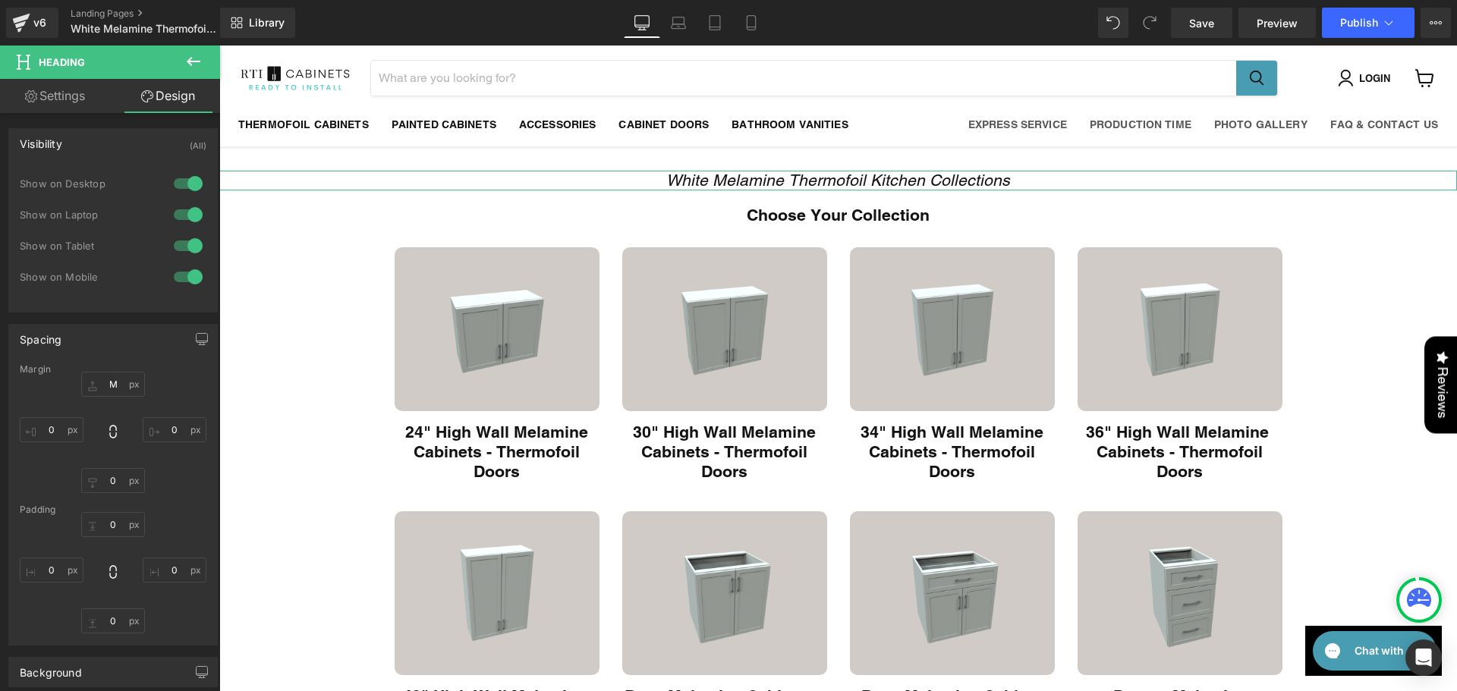
drag, startPoint x: 77, startPoint y: 101, endPoint x: 79, endPoint y: 109, distance: 7.9
click at [77, 101] on link "Settings" at bounding box center [55, 96] width 110 height 34
type input "100"
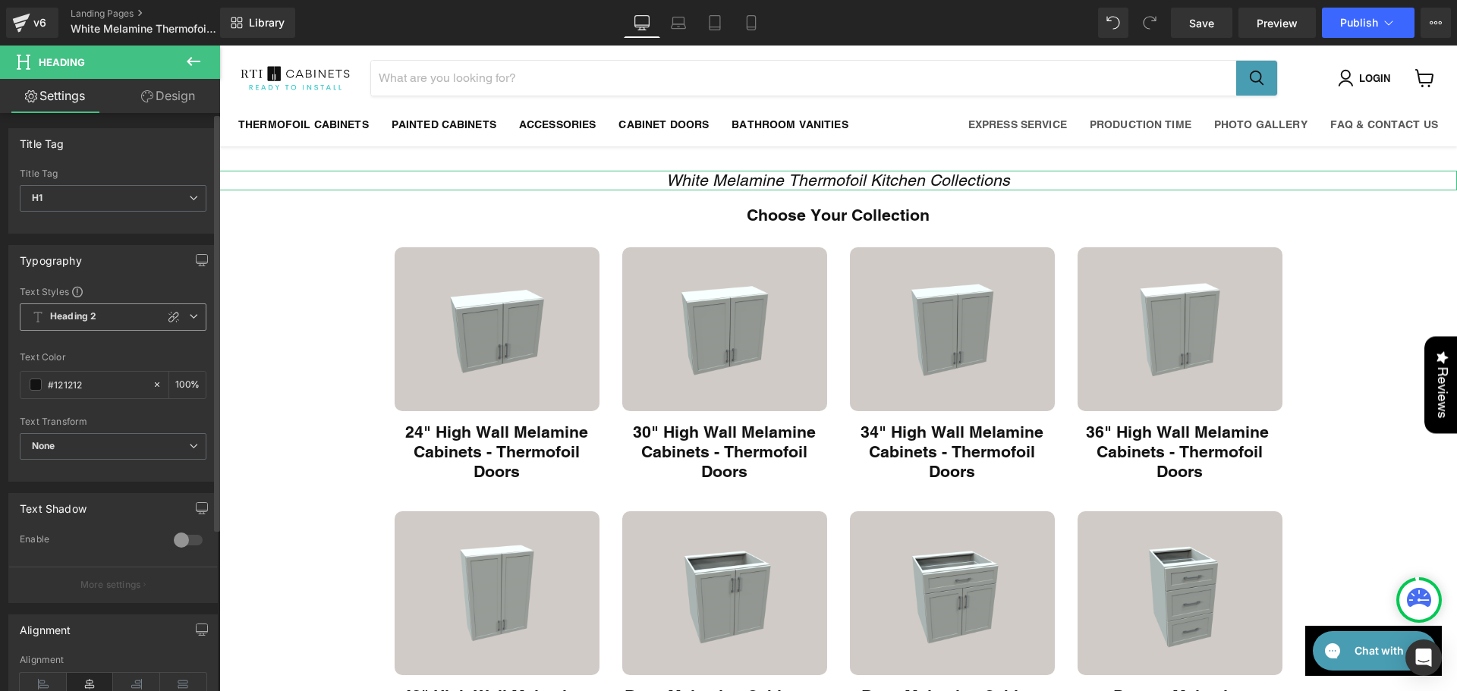
click at [189, 314] on icon at bounding box center [193, 316] width 9 height 9
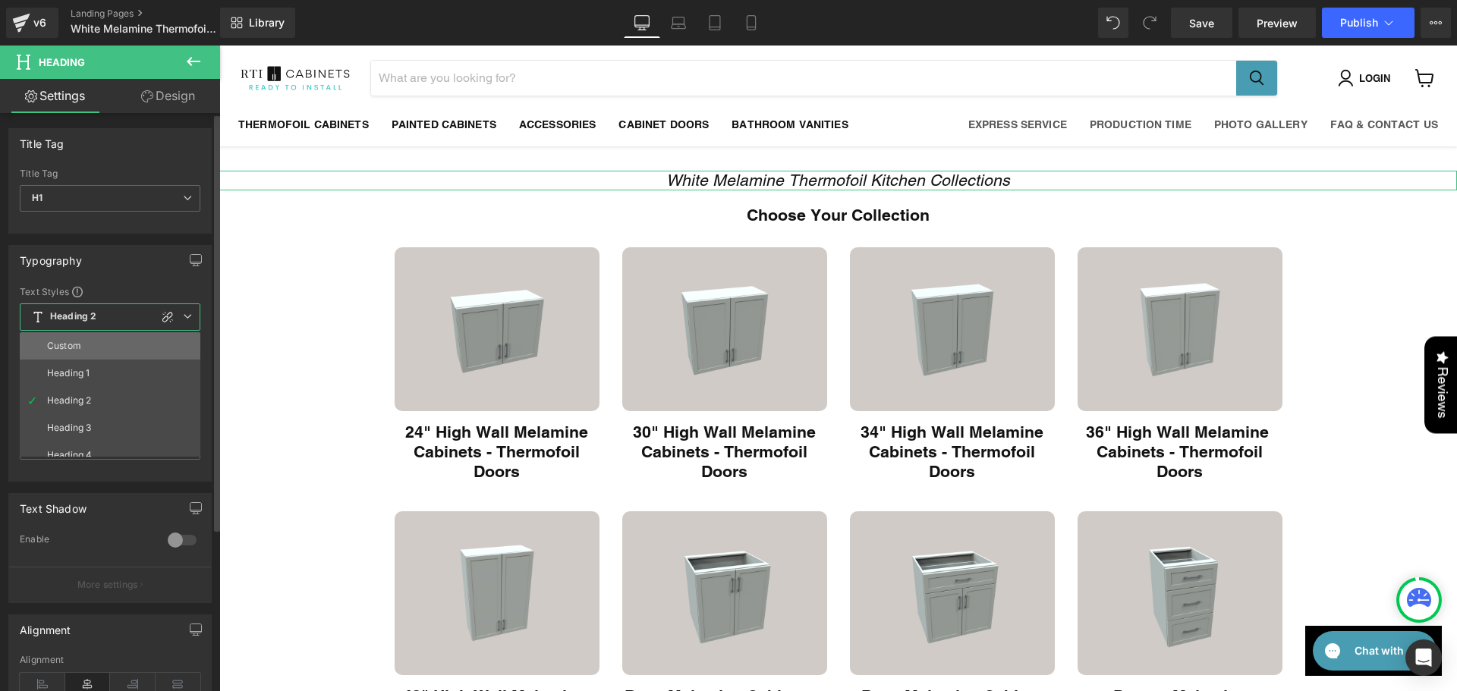
click at [120, 342] on li "Custom" at bounding box center [113, 345] width 187 height 27
click at [120, 342] on div at bounding box center [110, 343] width 181 height 10
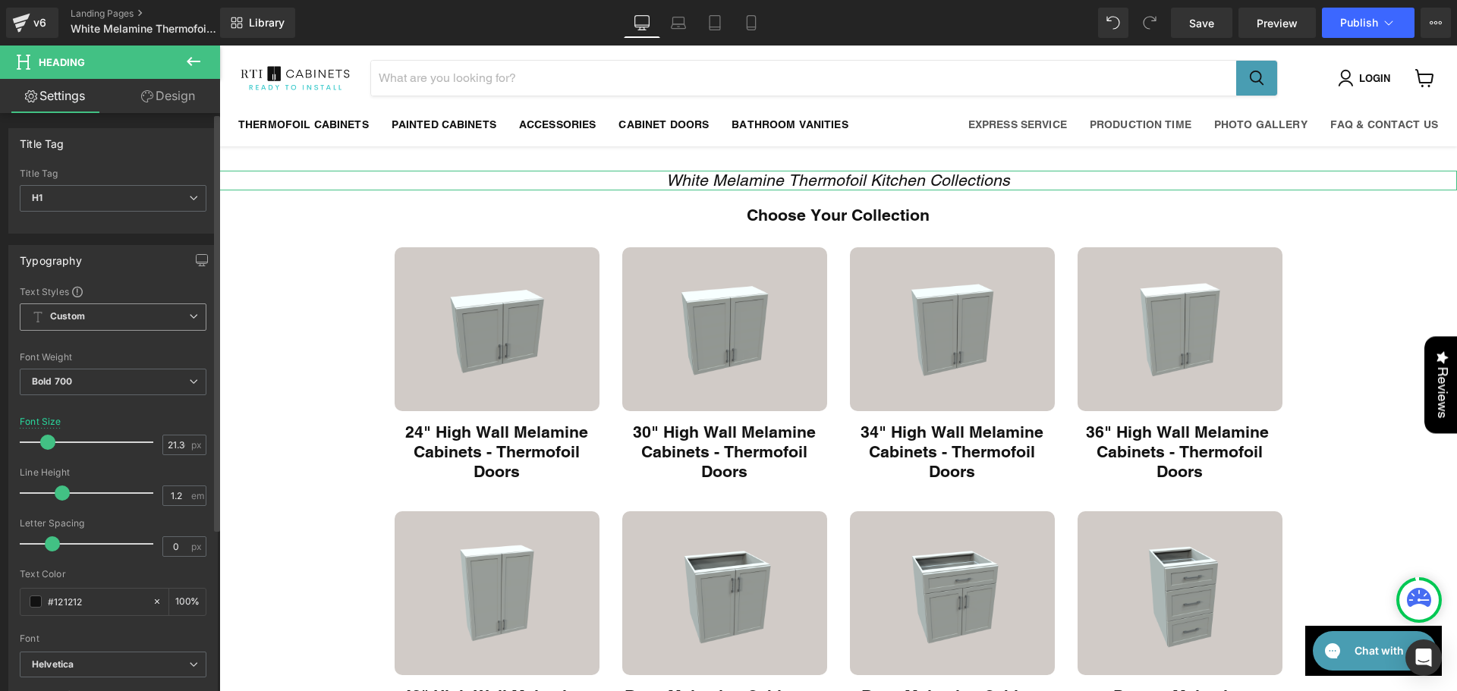
click at [144, 318] on span "Custom" at bounding box center [113, 317] width 187 height 27
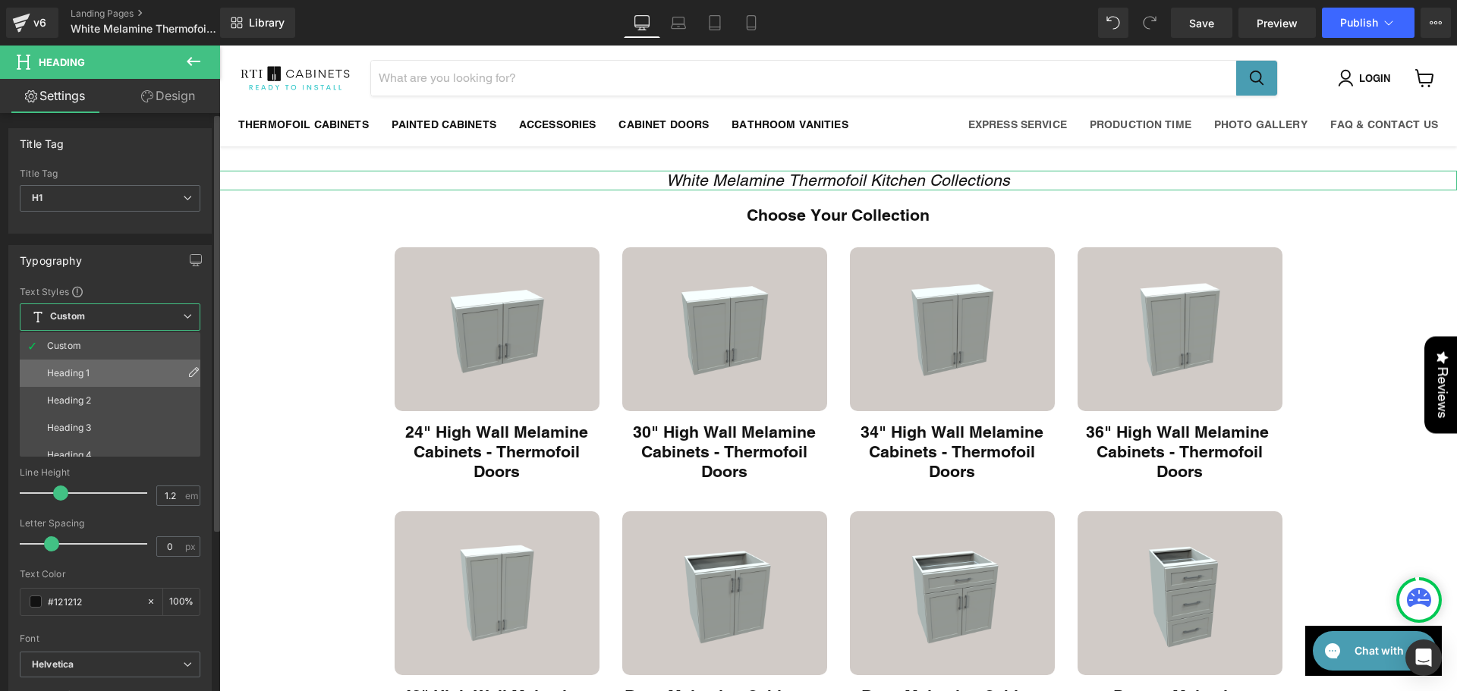
click at [112, 370] on li "Heading 1" at bounding box center [113, 373] width 187 height 27
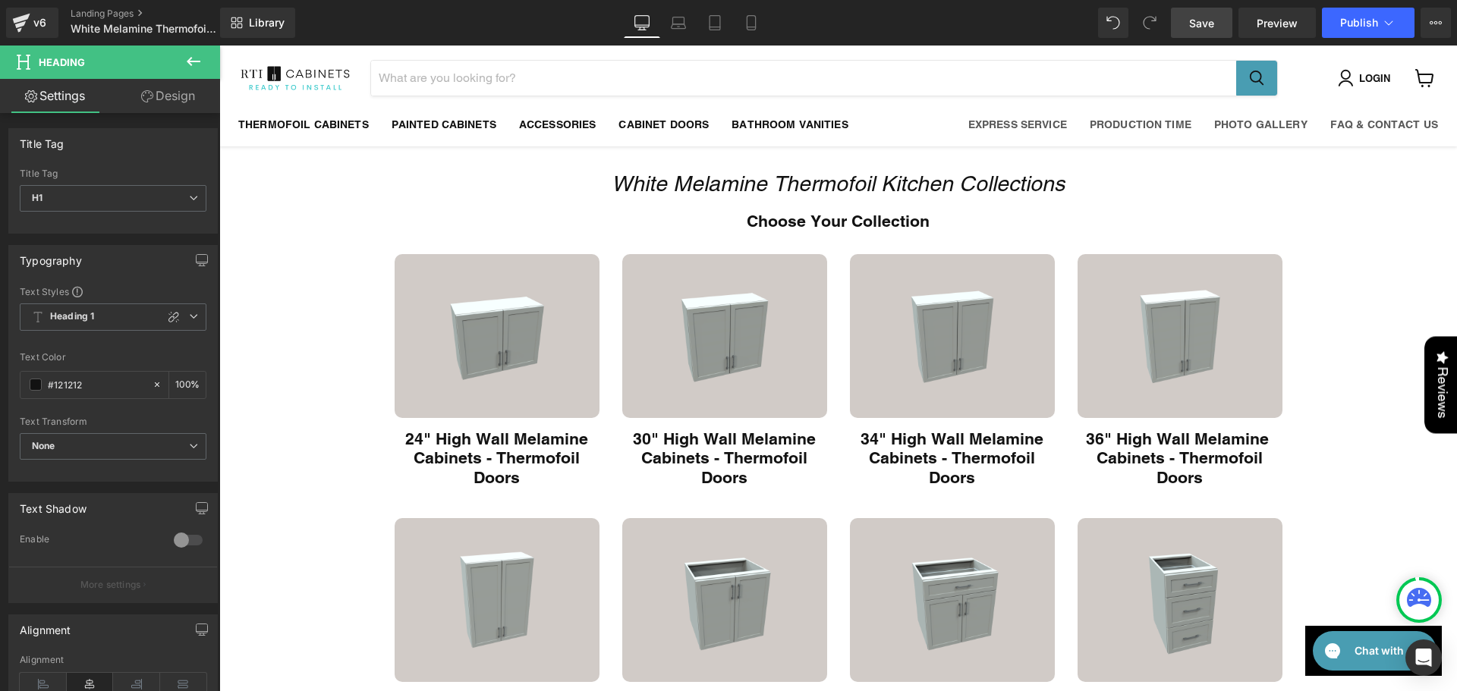
click at [1219, 22] on link "Save" at bounding box center [1201, 23] width 61 height 30
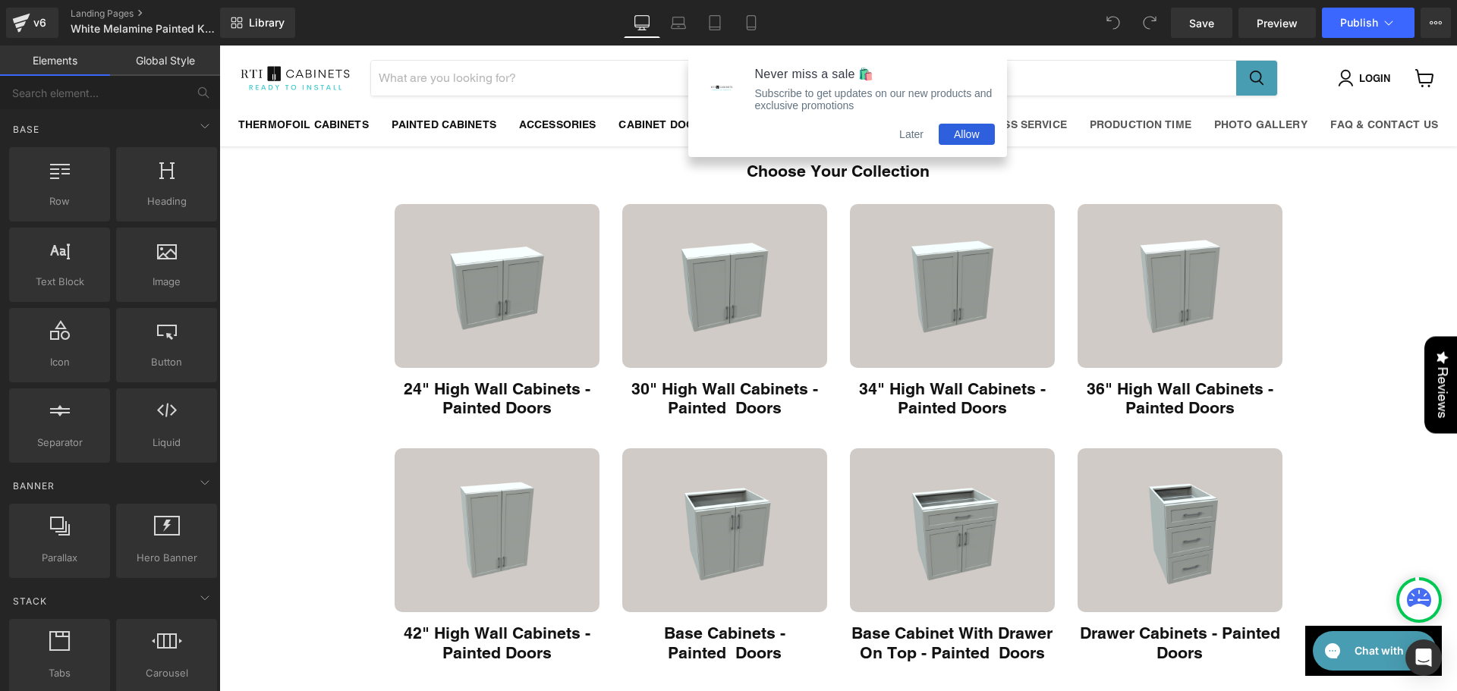
click at [911, 142] on button "Later" at bounding box center [911, 134] width 55 height 21
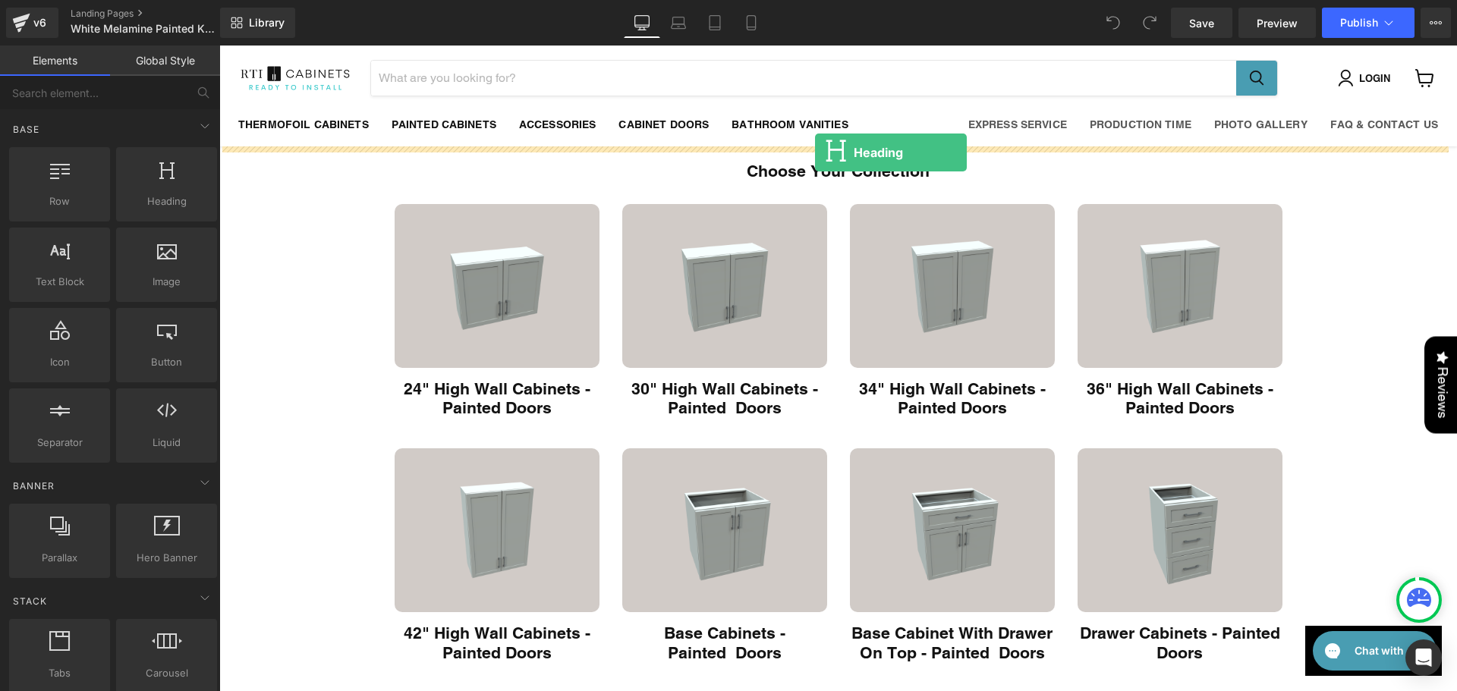
drag, startPoint x: 423, startPoint y: 241, endPoint x: 815, endPoint y: 153, distance: 402.1
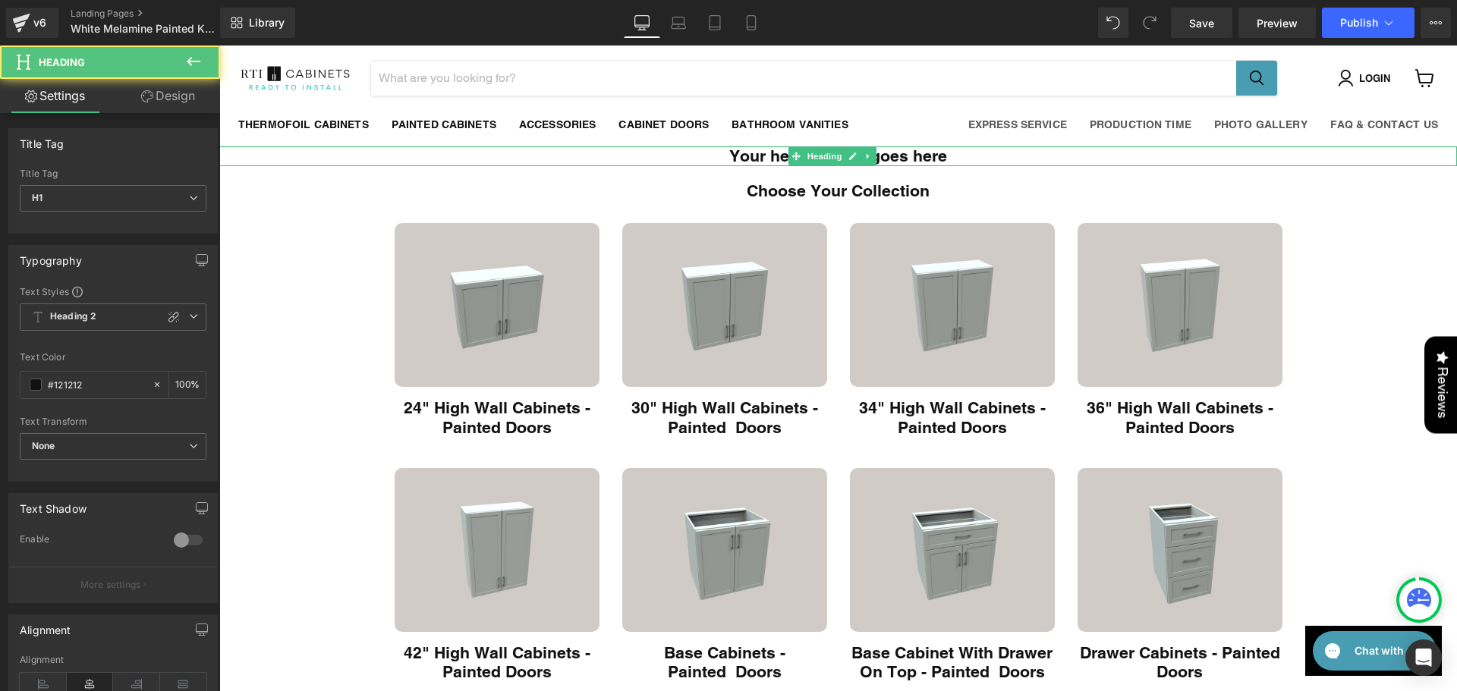
click at [815, 153] on span "Heading" at bounding box center [824, 156] width 41 height 18
click at [772, 159] on h1 "Your heading text goes here" at bounding box center [838, 156] width 1238 height 20
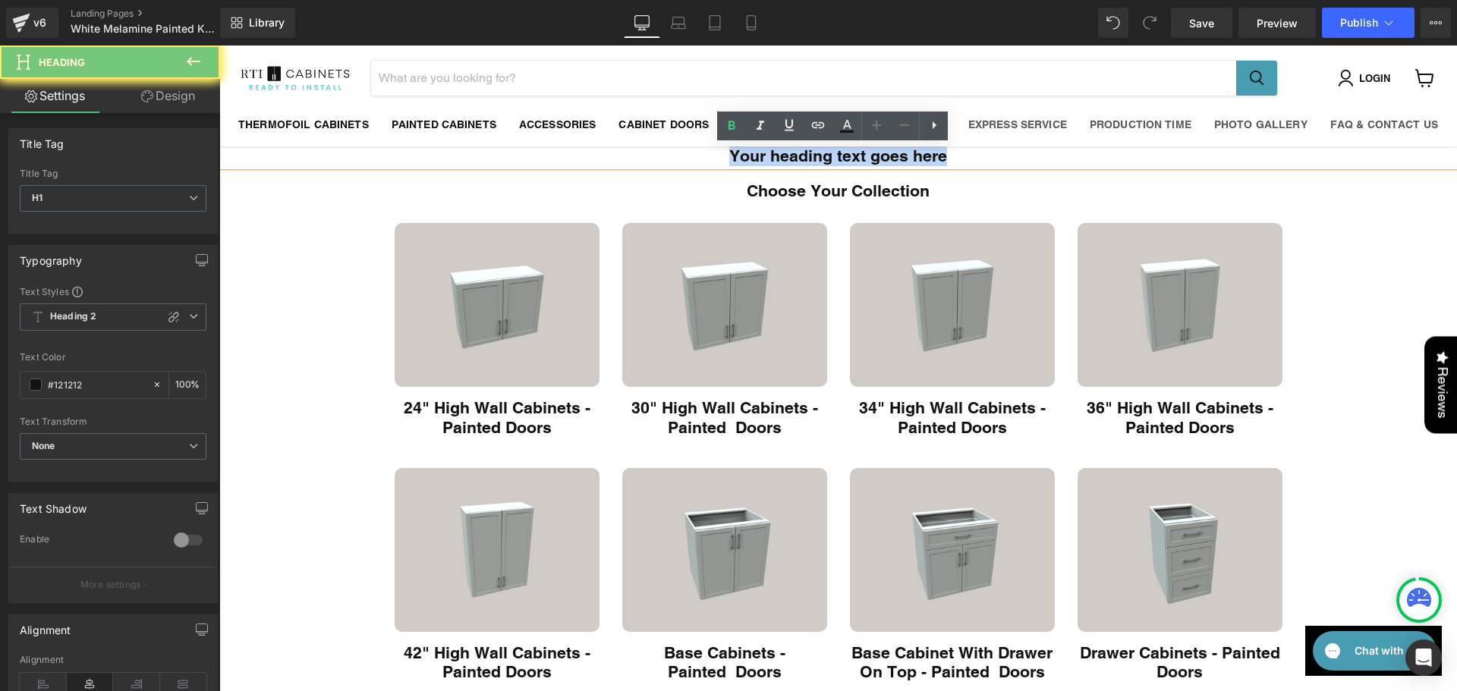
click at [772, 159] on h1 "Your heading text goes here" at bounding box center [838, 156] width 1238 height 20
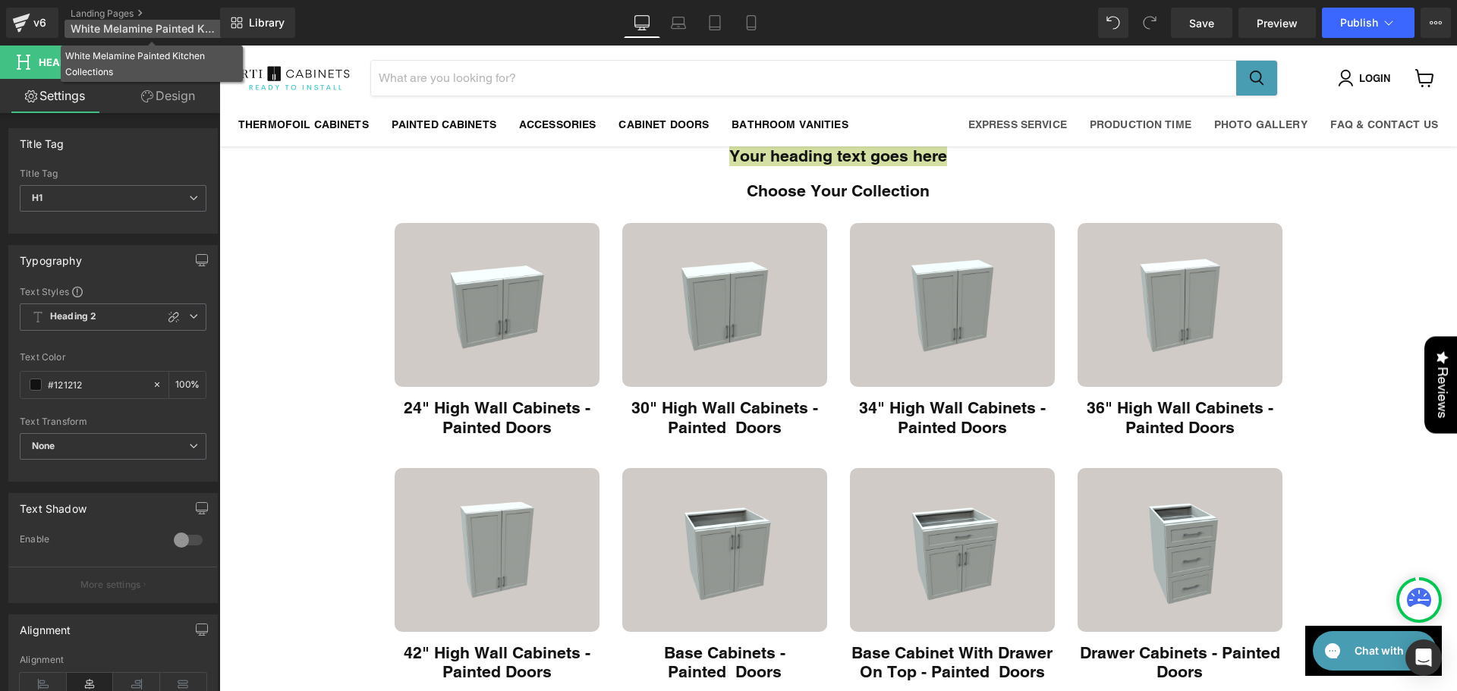
click at [107, 26] on span "White Melamine Painted Kitchen Collections" at bounding box center [144, 29] width 146 height 12
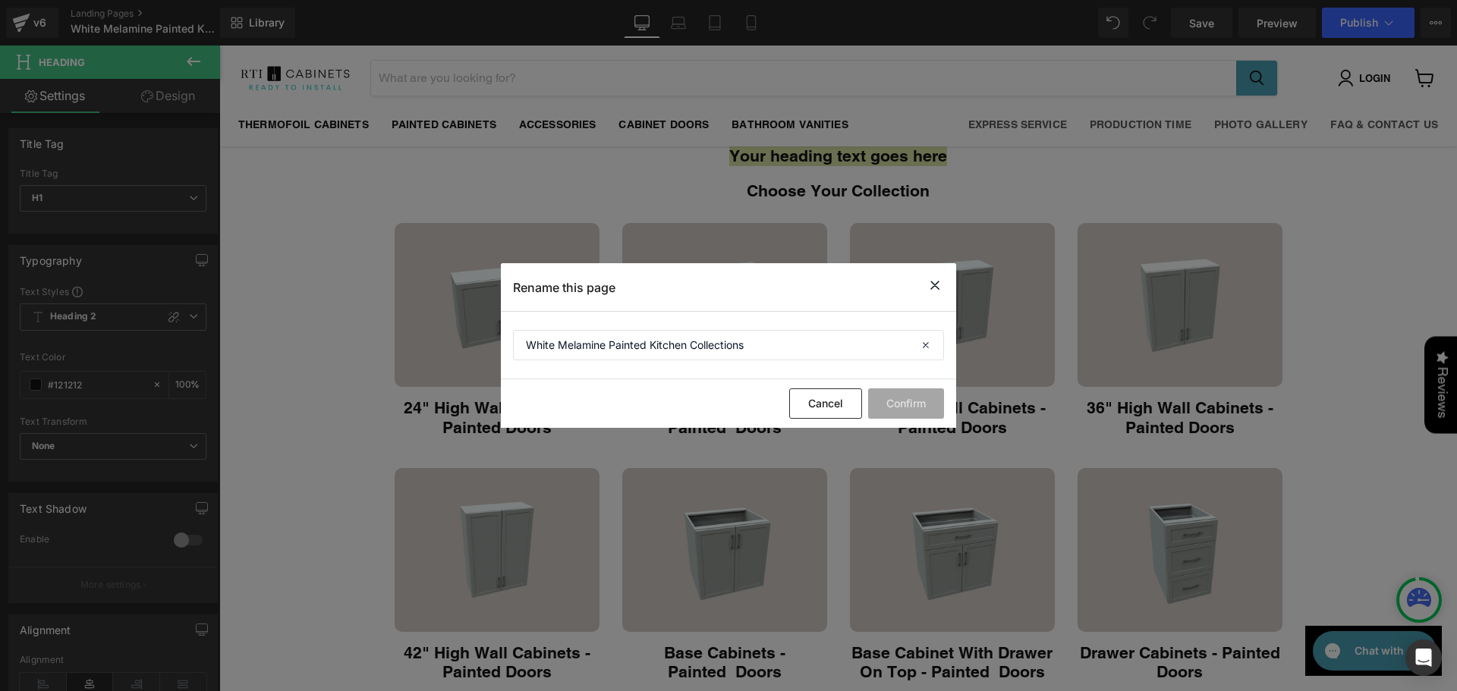
click at [689, 323] on section "White Melamine Painted Kitchen Collections" at bounding box center [728, 346] width 455 height 68
click at [654, 342] on input "White Melamine Painted Kitchen Collections" at bounding box center [728, 345] width 431 height 30
click at [929, 280] on icon at bounding box center [935, 285] width 18 height 19
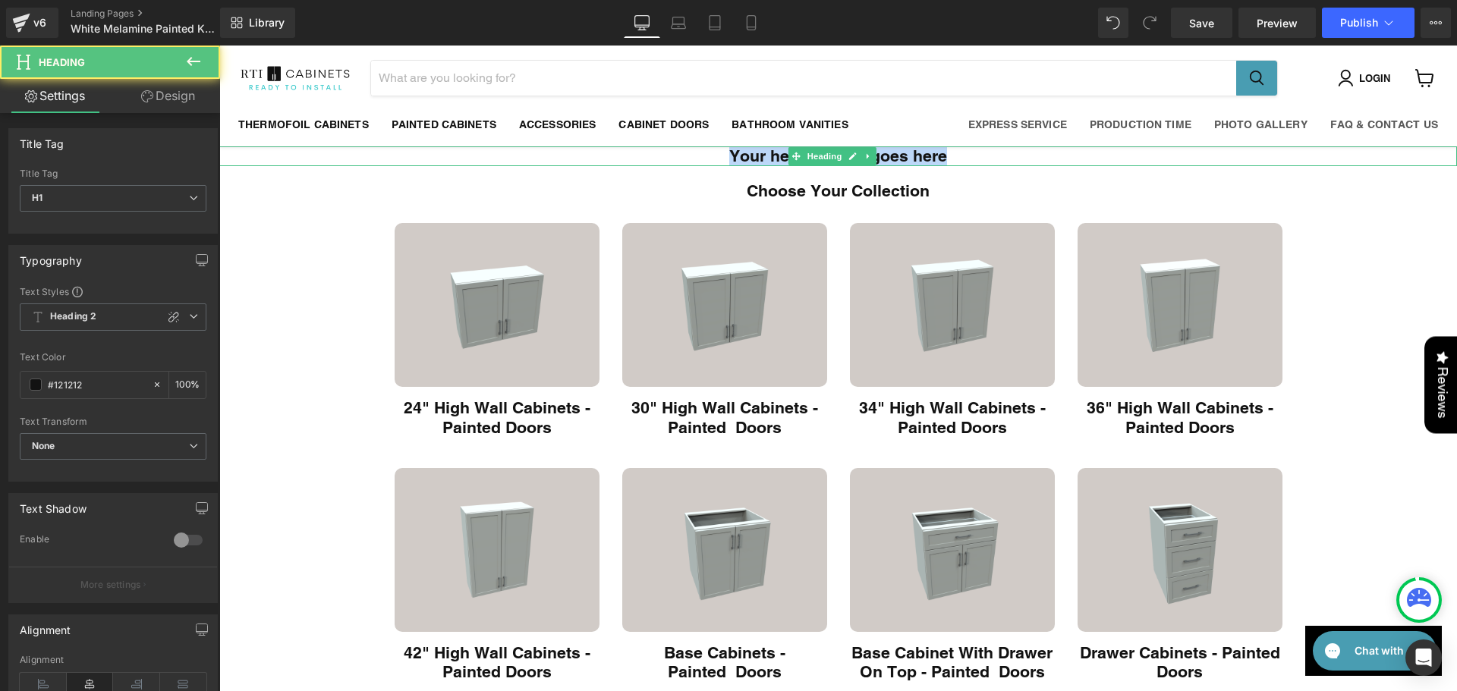
click at [784, 159] on h1 "Your heading text goes here" at bounding box center [838, 156] width 1238 height 20
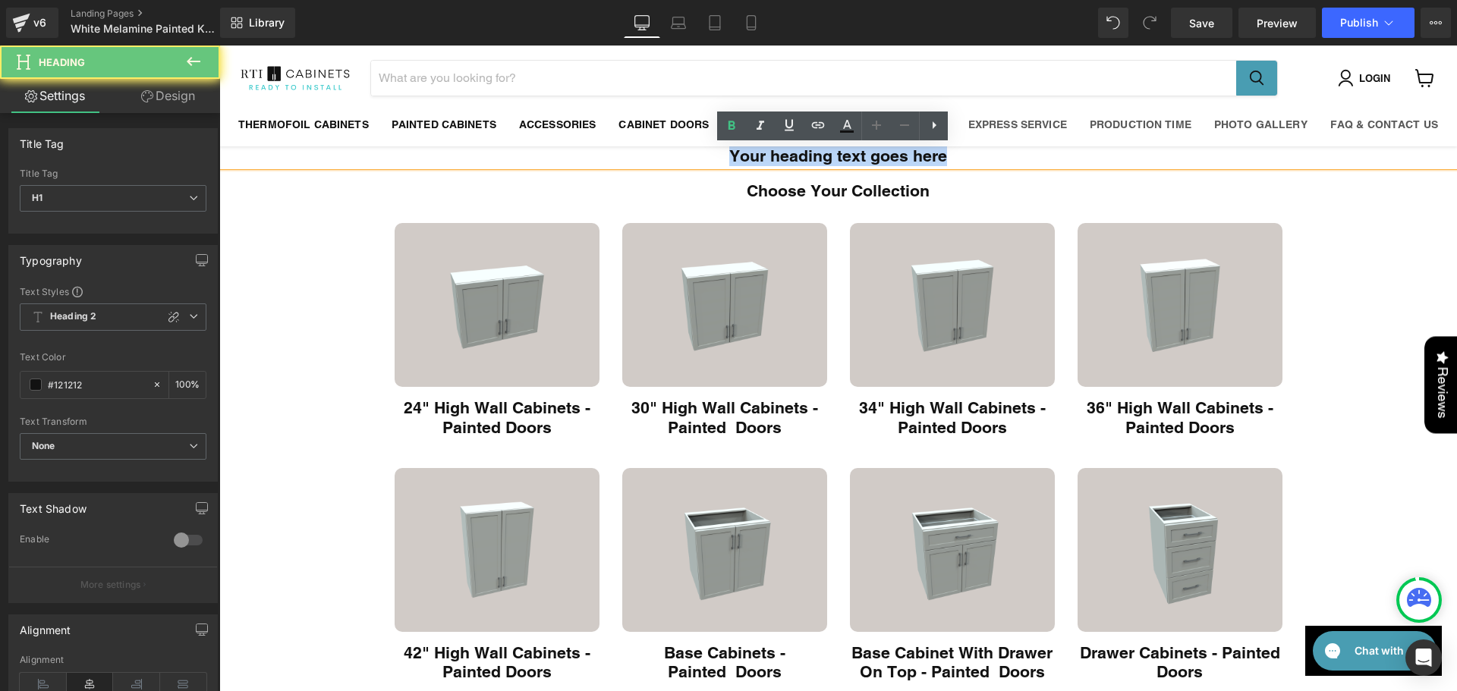
click at [784, 159] on h1 "Your heading text goes here" at bounding box center [838, 156] width 1238 height 20
paste div "Main content"
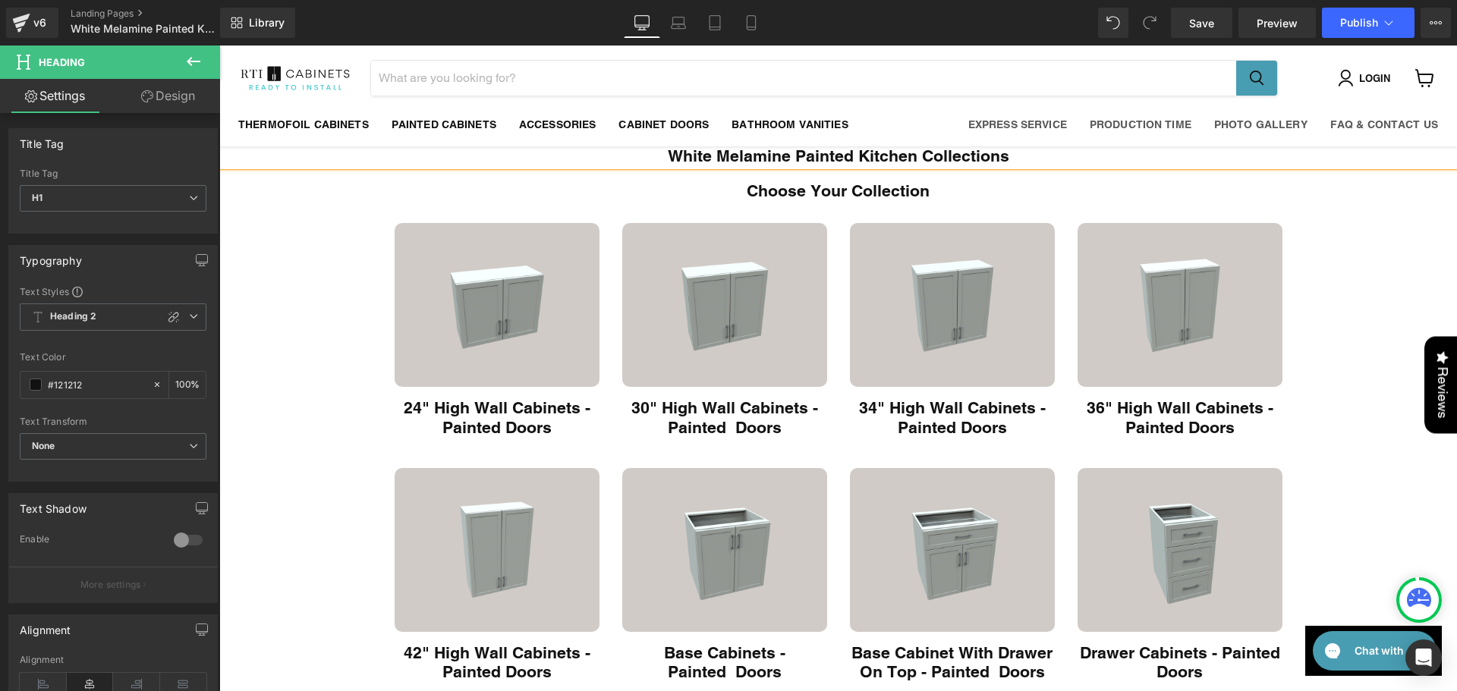
click at [784, 159] on h1 "White Melamine Painted Kitchen Collections" at bounding box center [838, 156] width 1238 height 20
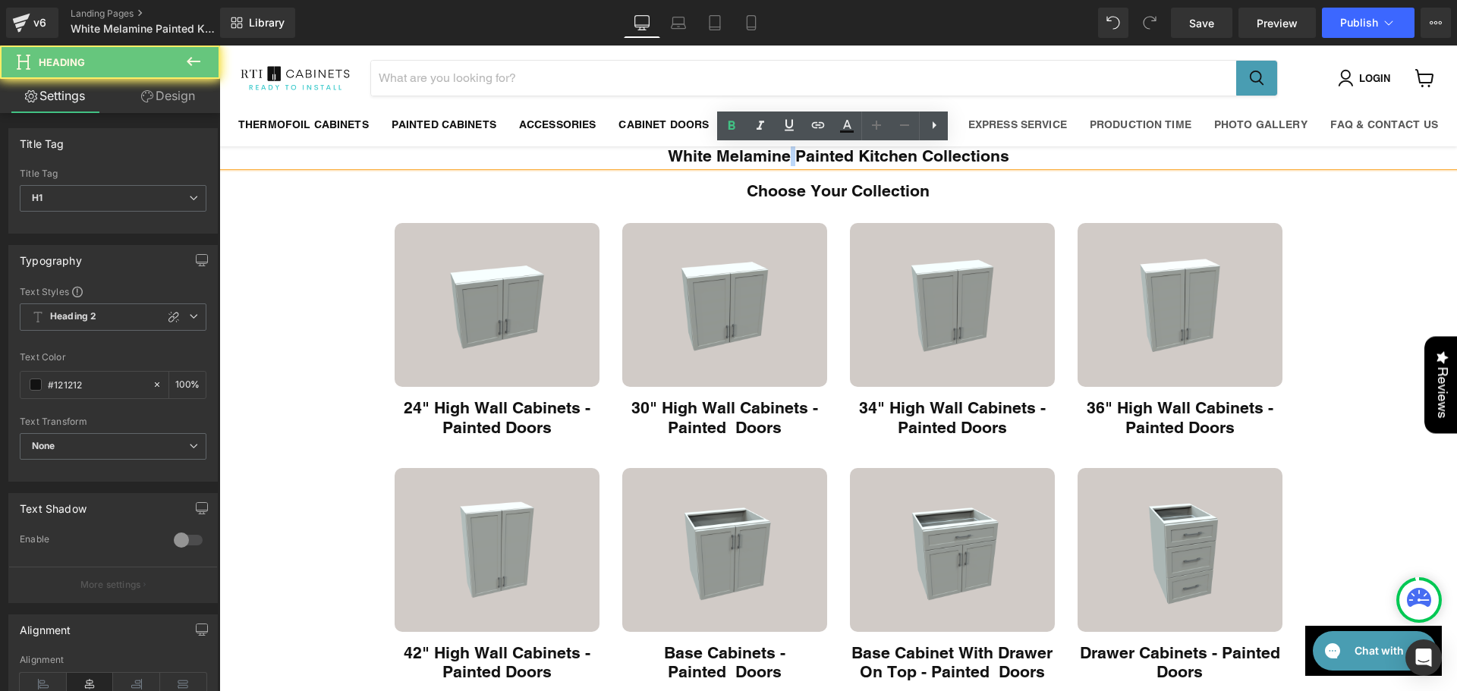
click at [784, 160] on h1 "White Melamine Painted Kitchen Collections" at bounding box center [838, 156] width 1238 height 20
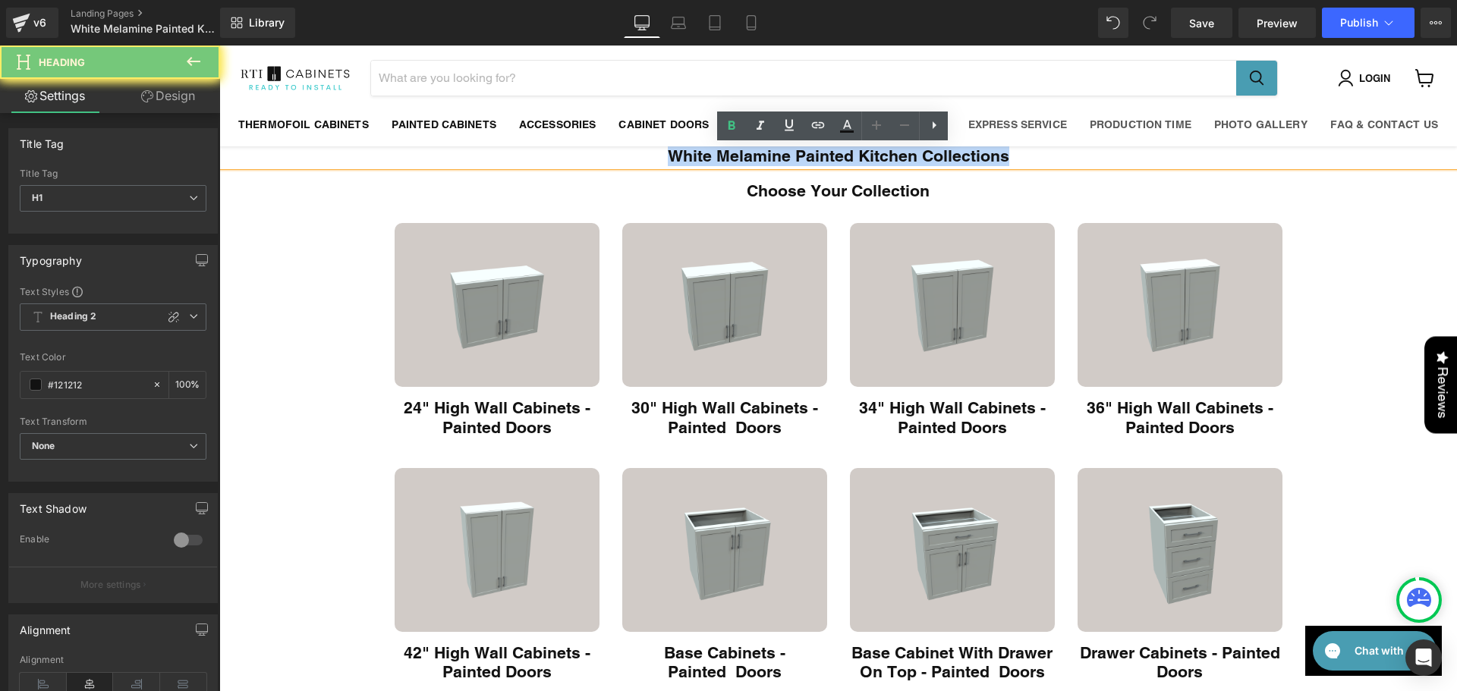
click at [784, 160] on h1 "White Melamine Painted Kitchen Collections" at bounding box center [838, 156] width 1238 height 20
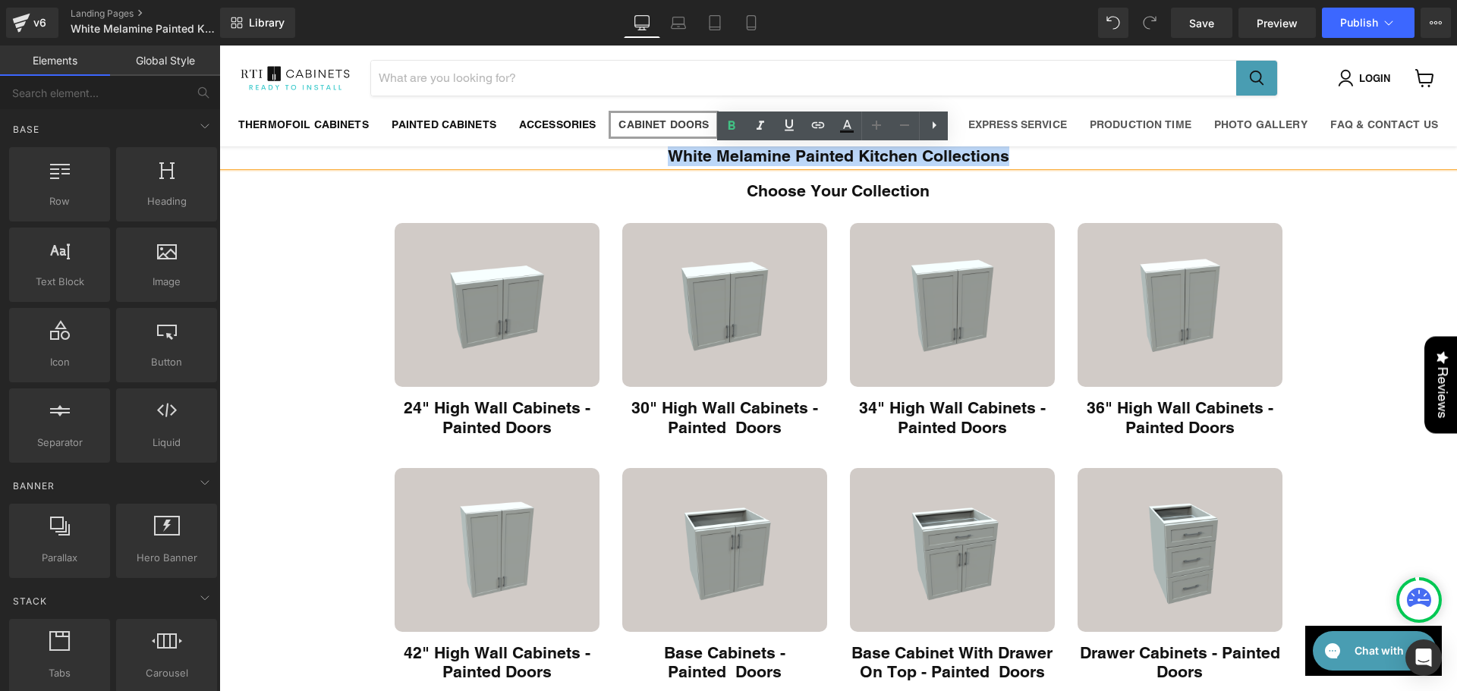
click at [715, 125] on link "Cabinet Doors" at bounding box center [663, 124] width 113 height 31
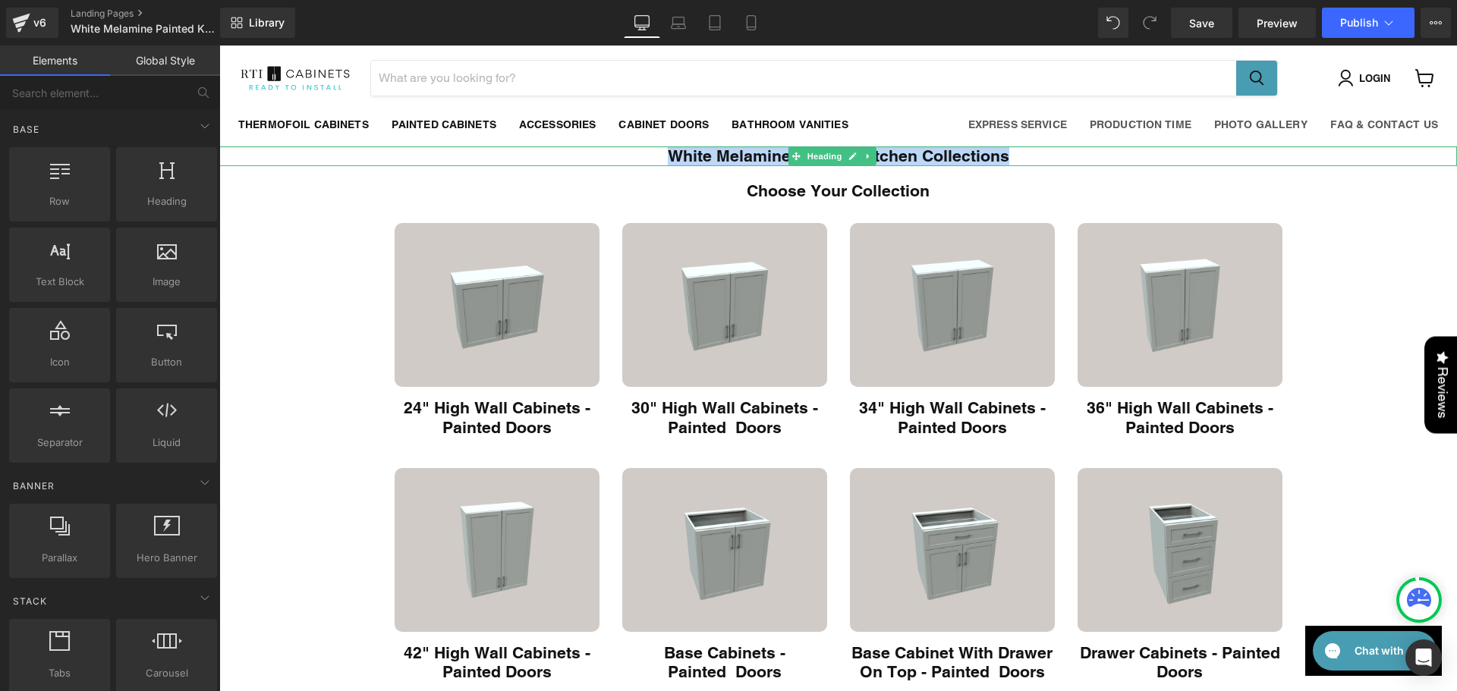
click at [726, 151] on h1 "White Melamine Painted Kitchen Collections" at bounding box center [838, 156] width 1238 height 20
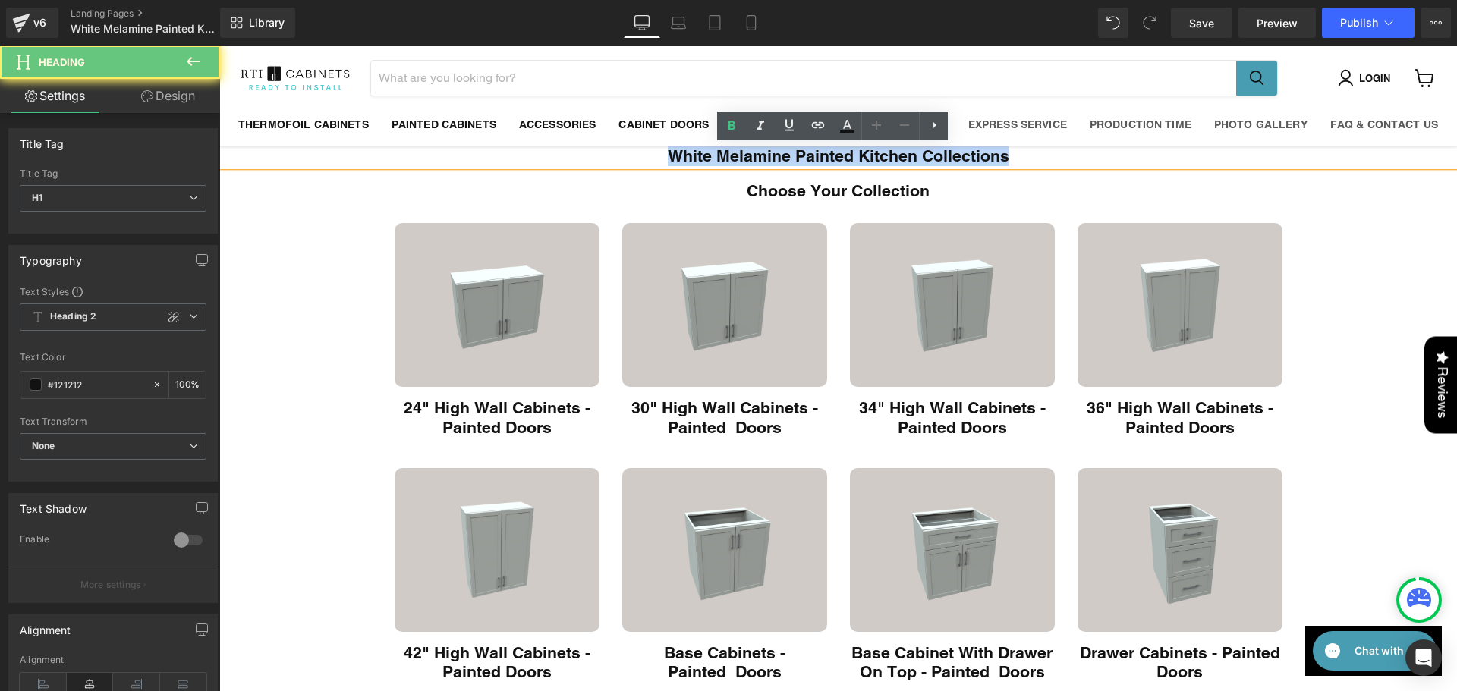
click at [726, 151] on h1 "White Melamine Painted Kitchen Collections" at bounding box center [838, 156] width 1238 height 20
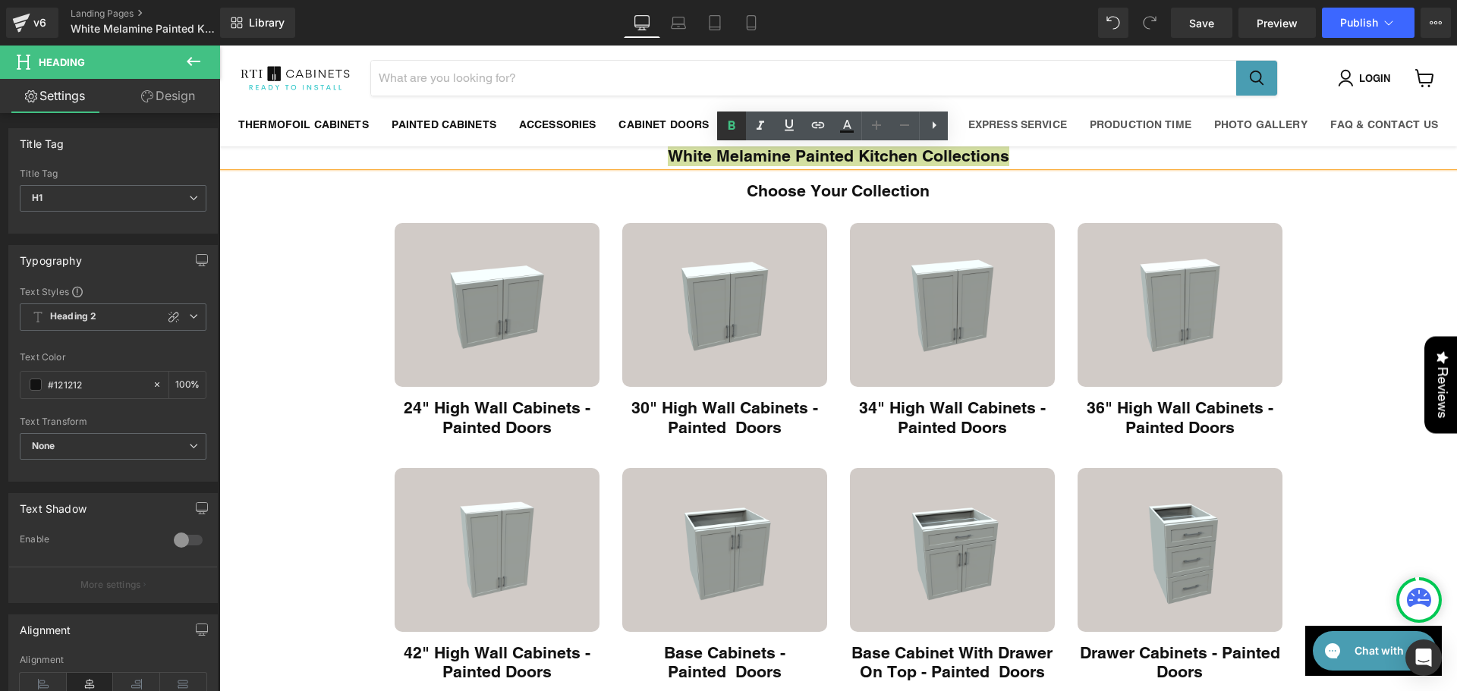
click at [735, 122] on icon at bounding box center [732, 126] width 18 height 18
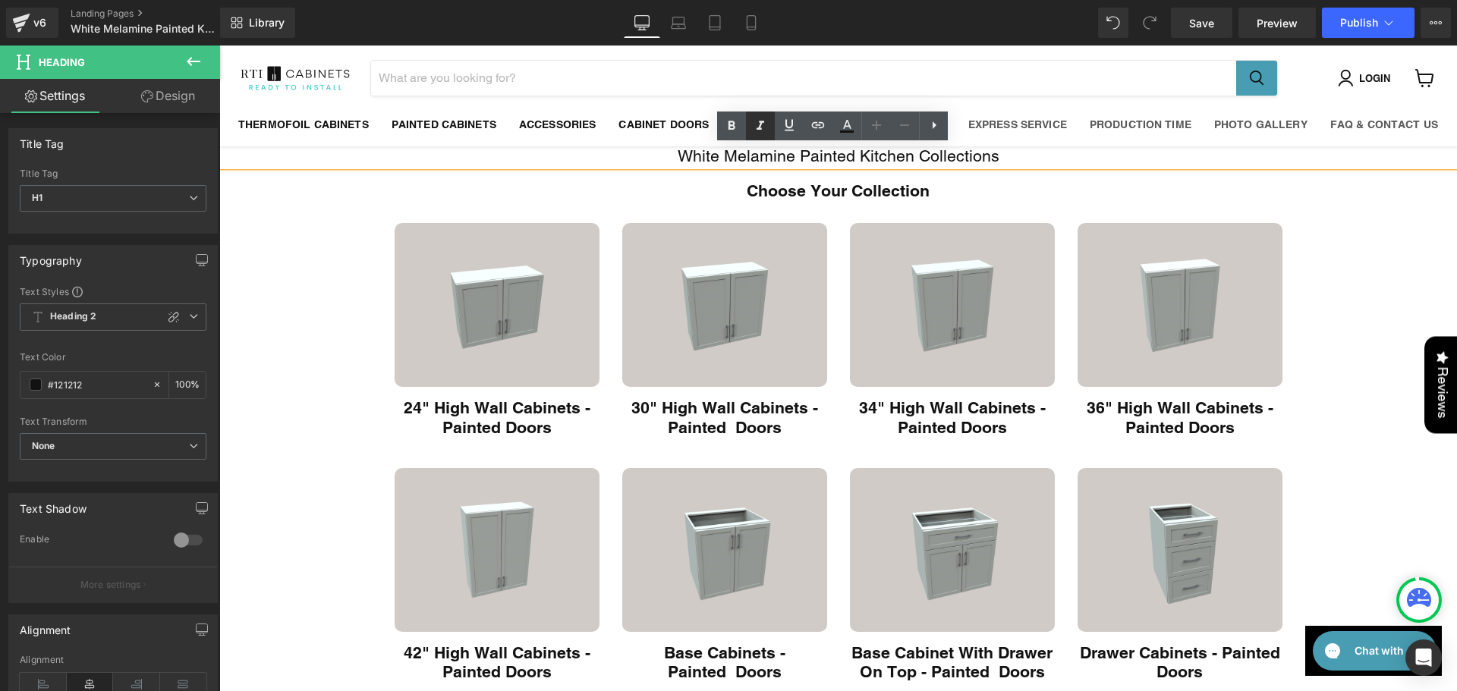
click at [761, 124] on icon at bounding box center [761, 125] width 8 height 9
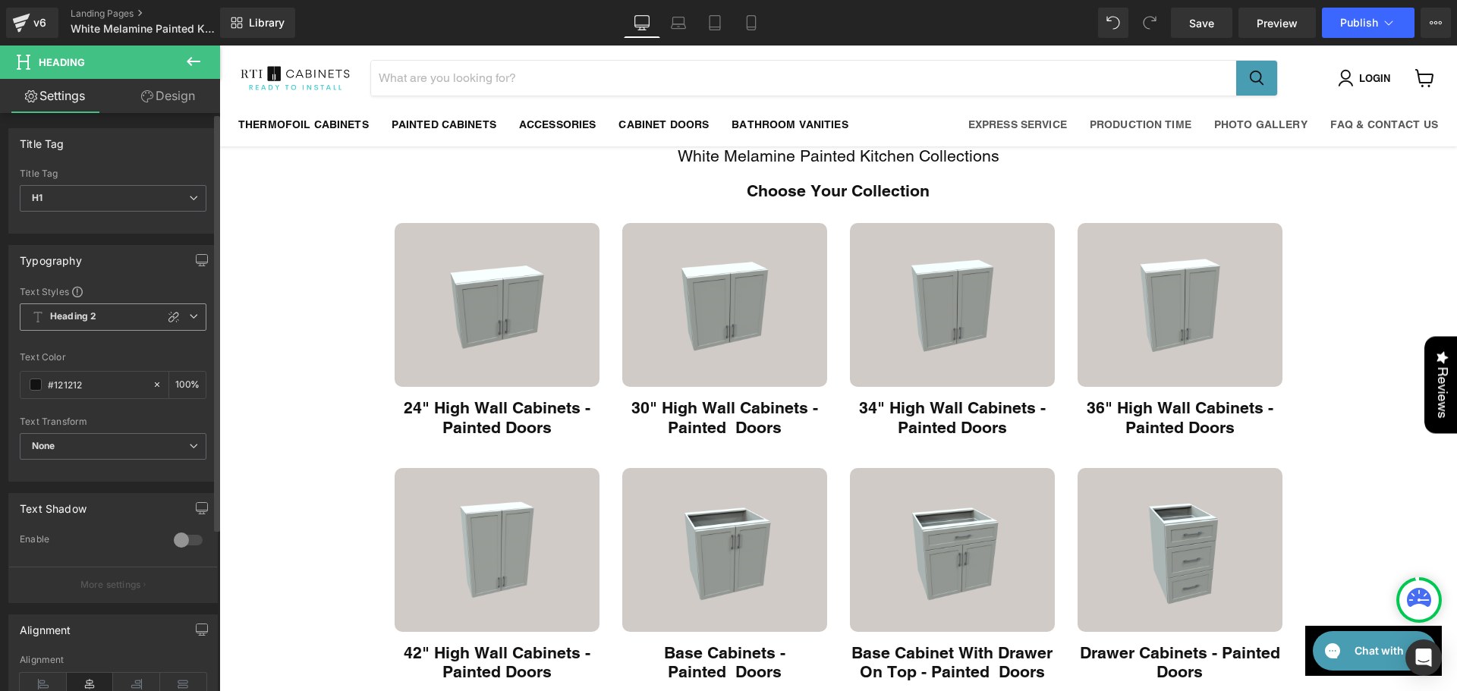
click at [149, 318] on span "Heading 2" at bounding box center [113, 317] width 187 height 27
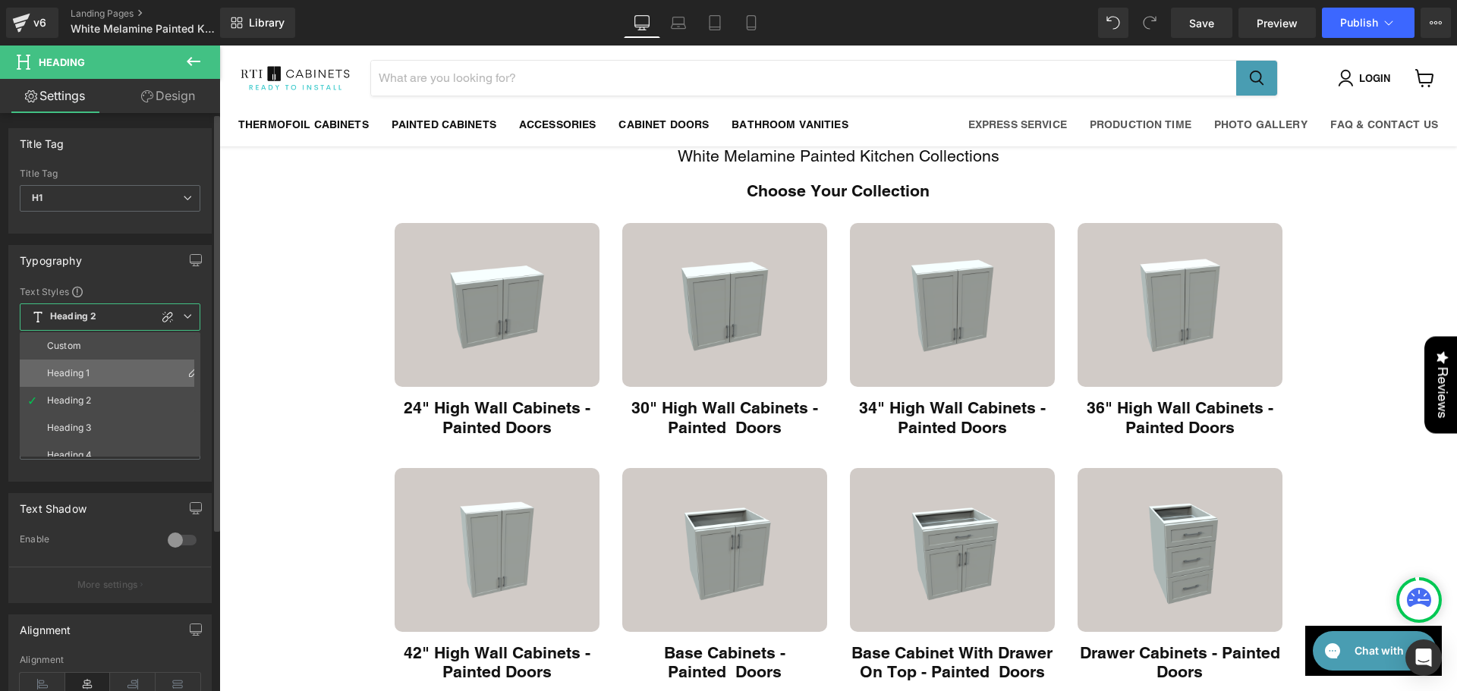
click at [105, 372] on li "Heading 1" at bounding box center [113, 373] width 187 height 27
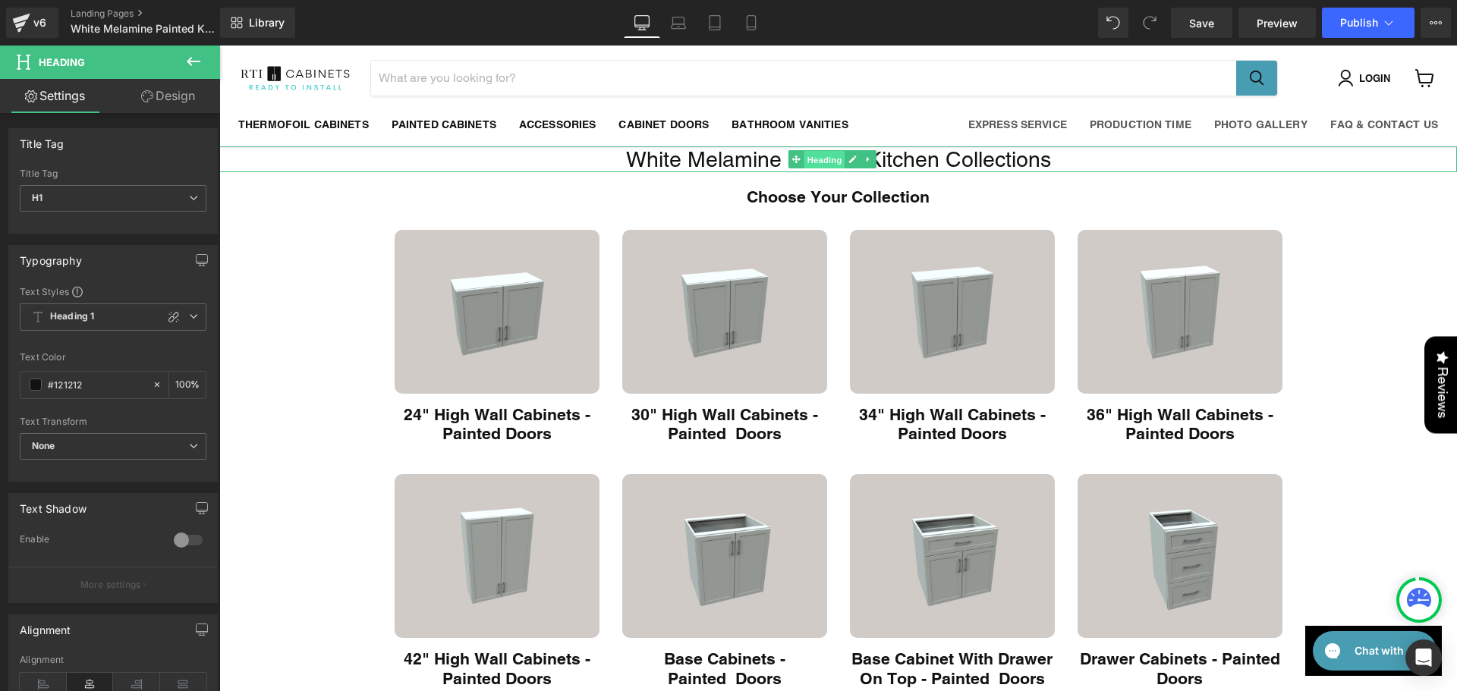
click at [811, 166] on span "Heading" at bounding box center [824, 160] width 41 height 18
click at [811, 166] on span "Heading" at bounding box center [824, 159] width 41 height 18
click at [755, 155] on span "White Melamine Painted Kitchen Collections" at bounding box center [838, 159] width 425 height 24
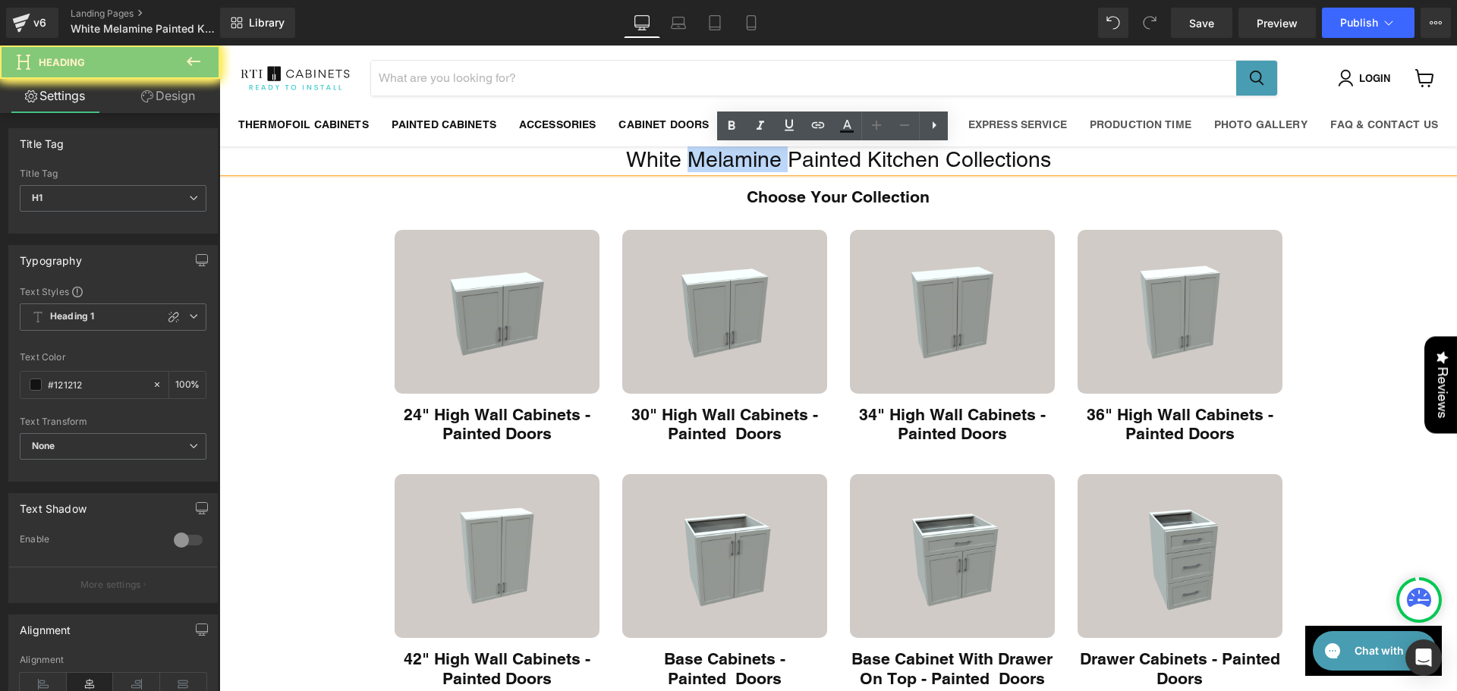
click at [755, 155] on span "White Melamine Painted Kitchen Collections" at bounding box center [838, 159] width 425 height 24
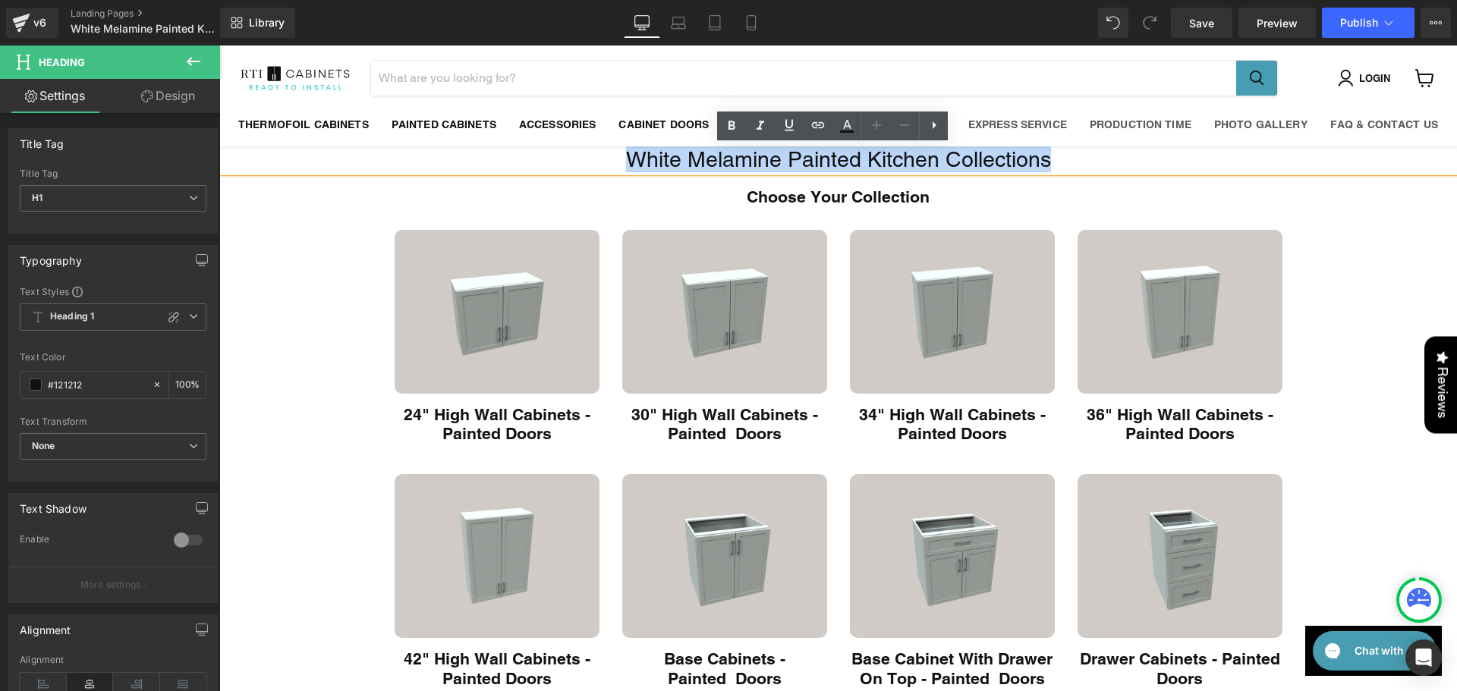
click at [755, 155] on span "White Melamine Painted Kitchen Collections" at bounding box center [838, 159] width 425 height 24
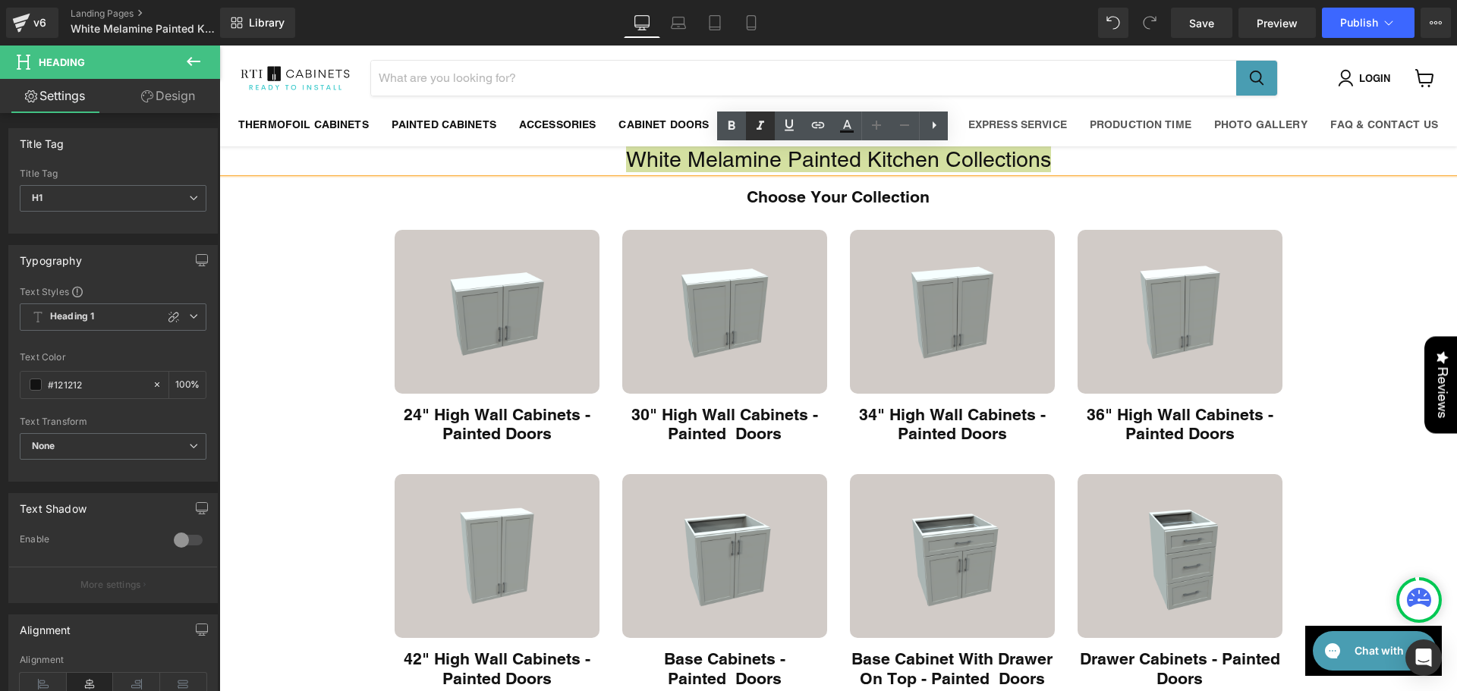
click at [760, 122] on icon at bounding box center [761, 125] width 8 height 9
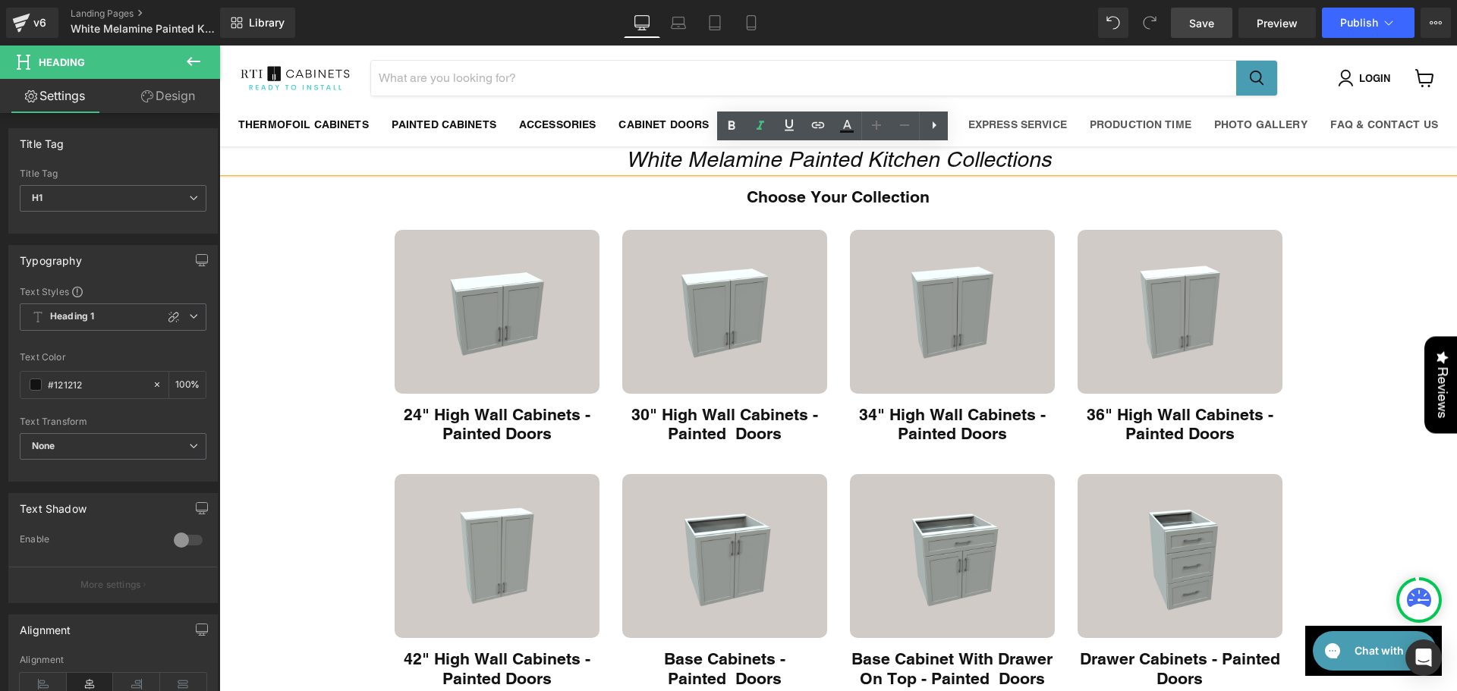
click at [1182, 30] on link "Save" at bounding box center [1201, 23] width 61 height 30
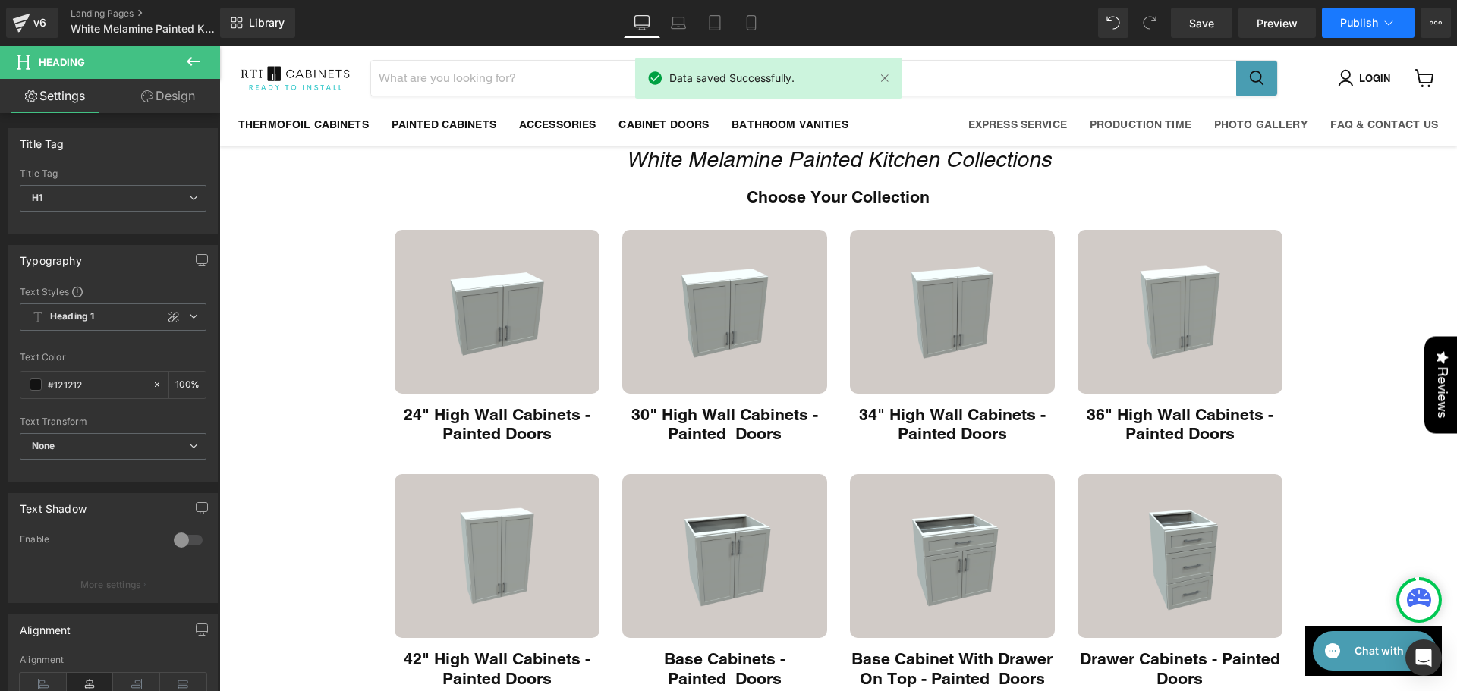
click at [1354, 27] on span "Publish" at bounding box center [1359, 23] width 38 height 12
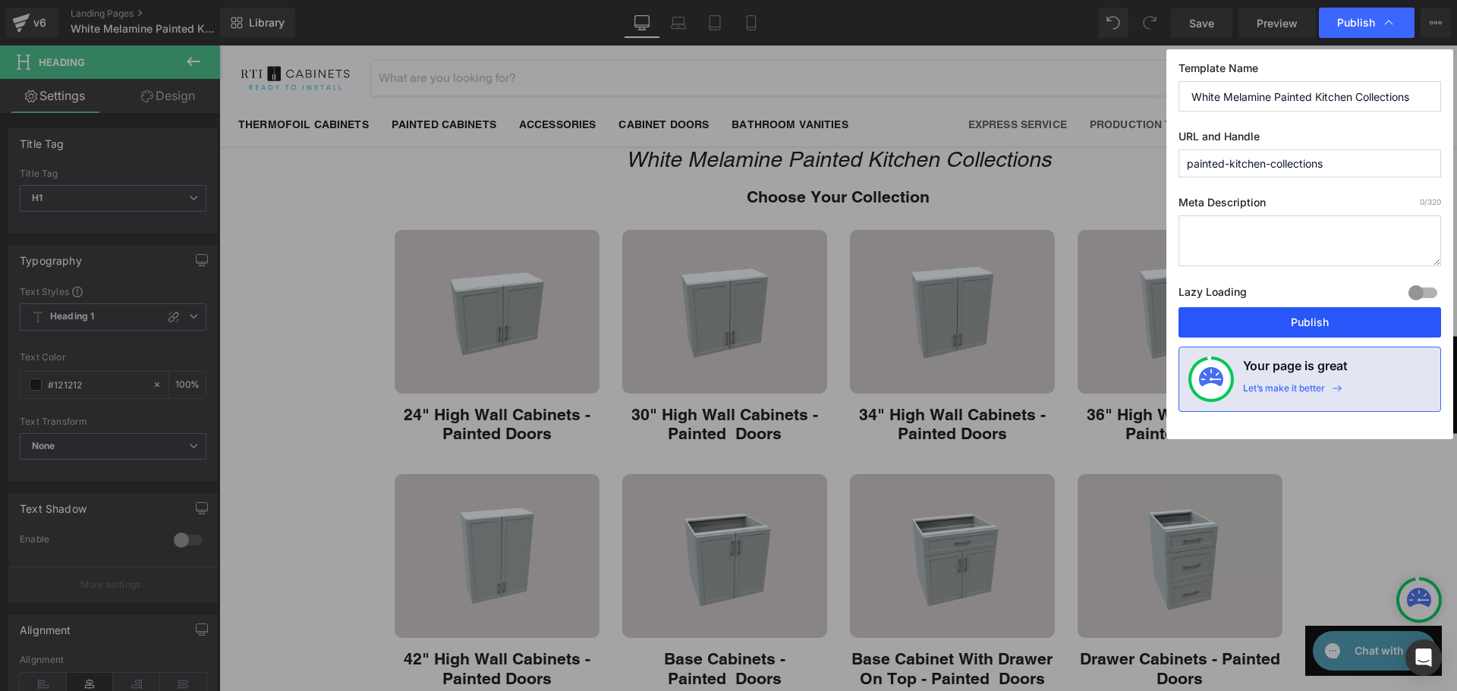
click at [1329, 323] on button "Publish" at bounding box center [1310, 322] width 263 height 30
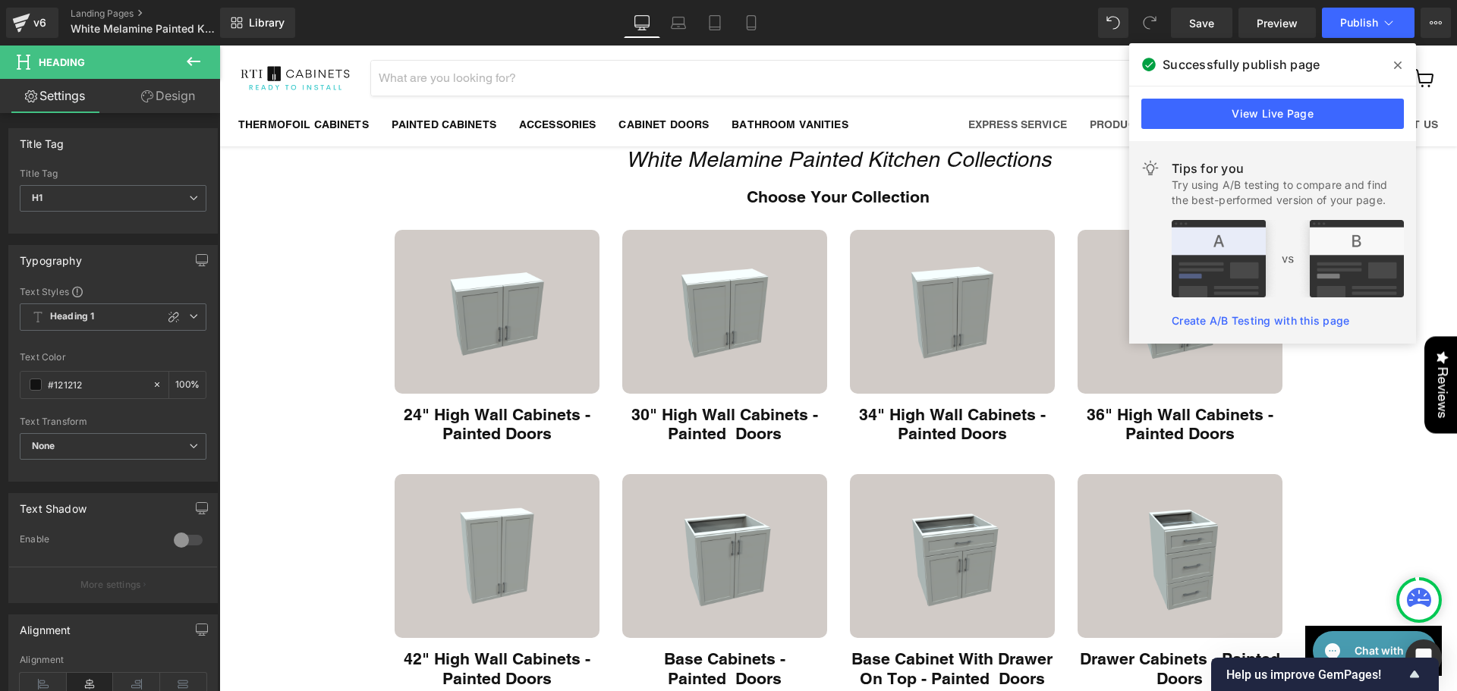
click at [1394, 64] on icon at bounding box center [1398, 65] width 8 height 12
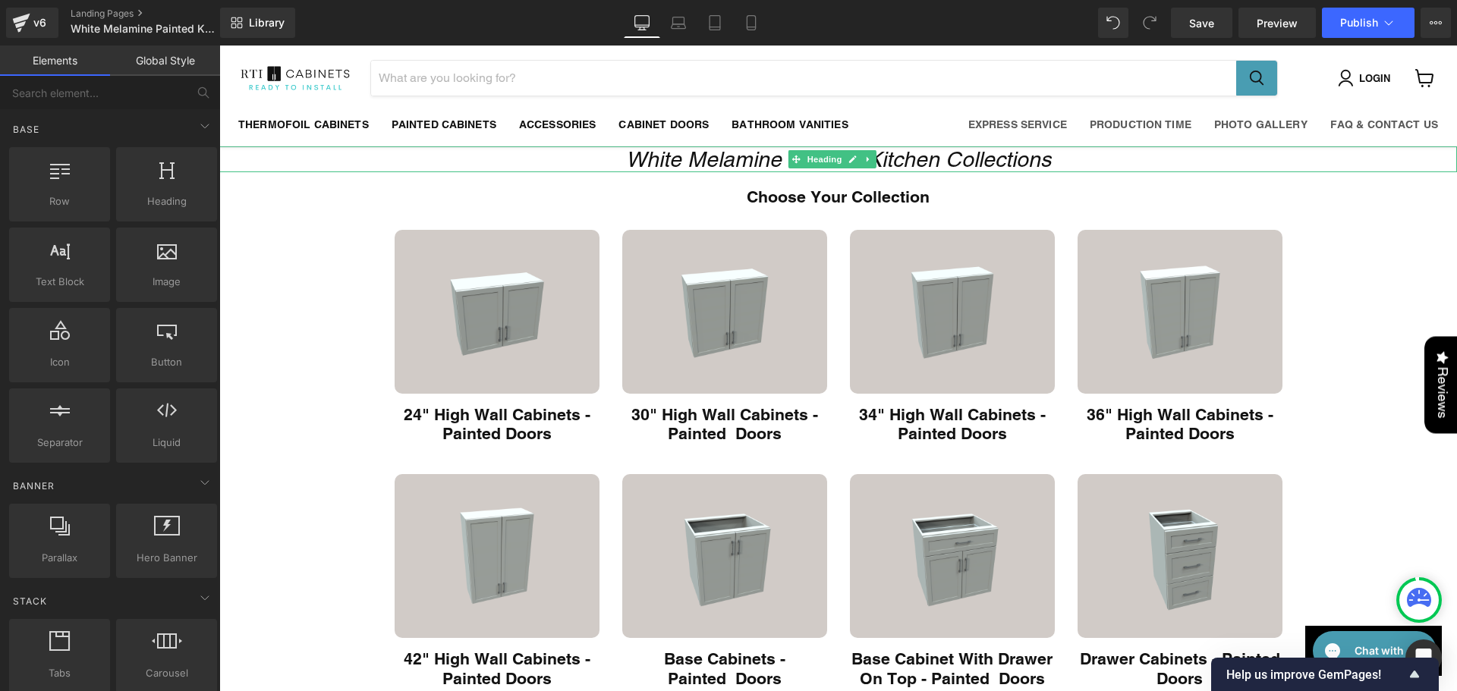
click at [660, 153] on icon "White Melamine Painted Kitchen Collections" at bounding box center [838, 159] width 425 height 24
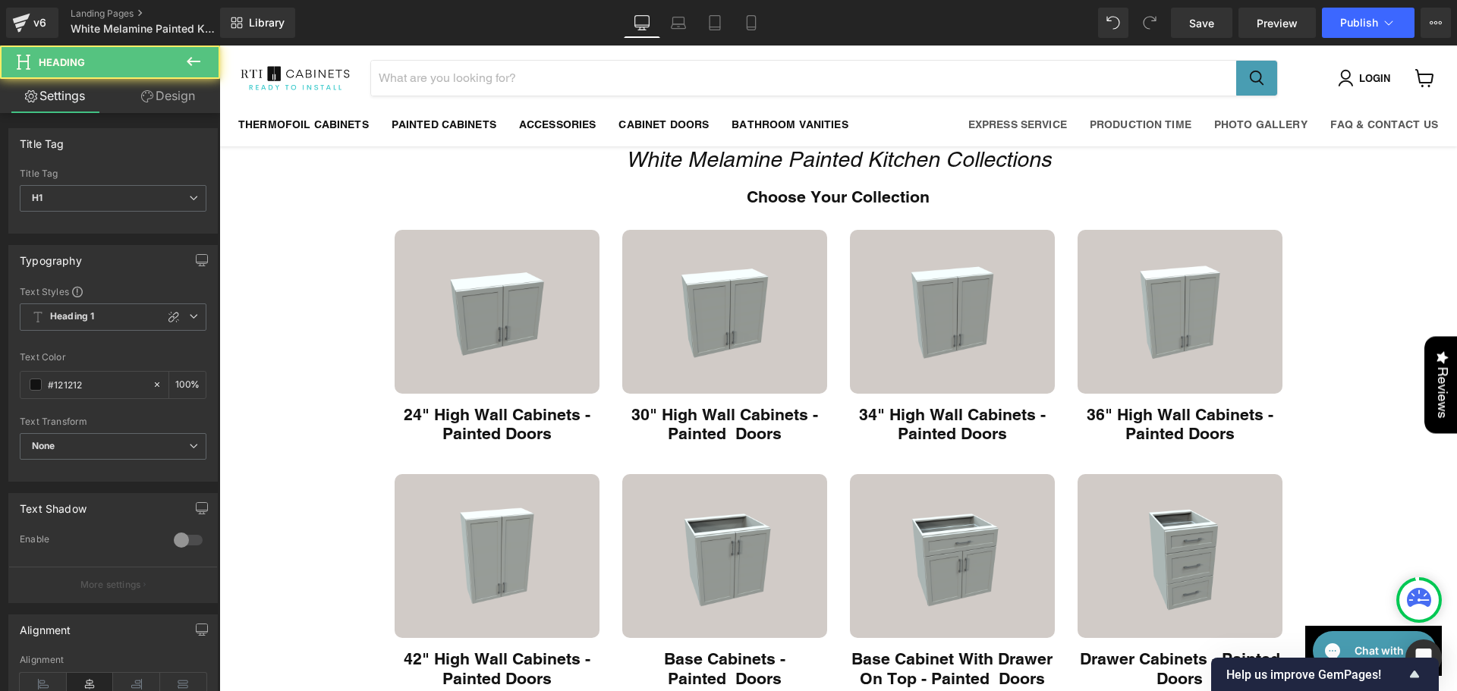
click at [175, 95] on link "Design" at bounding box center [168, 96] width 110 height 34
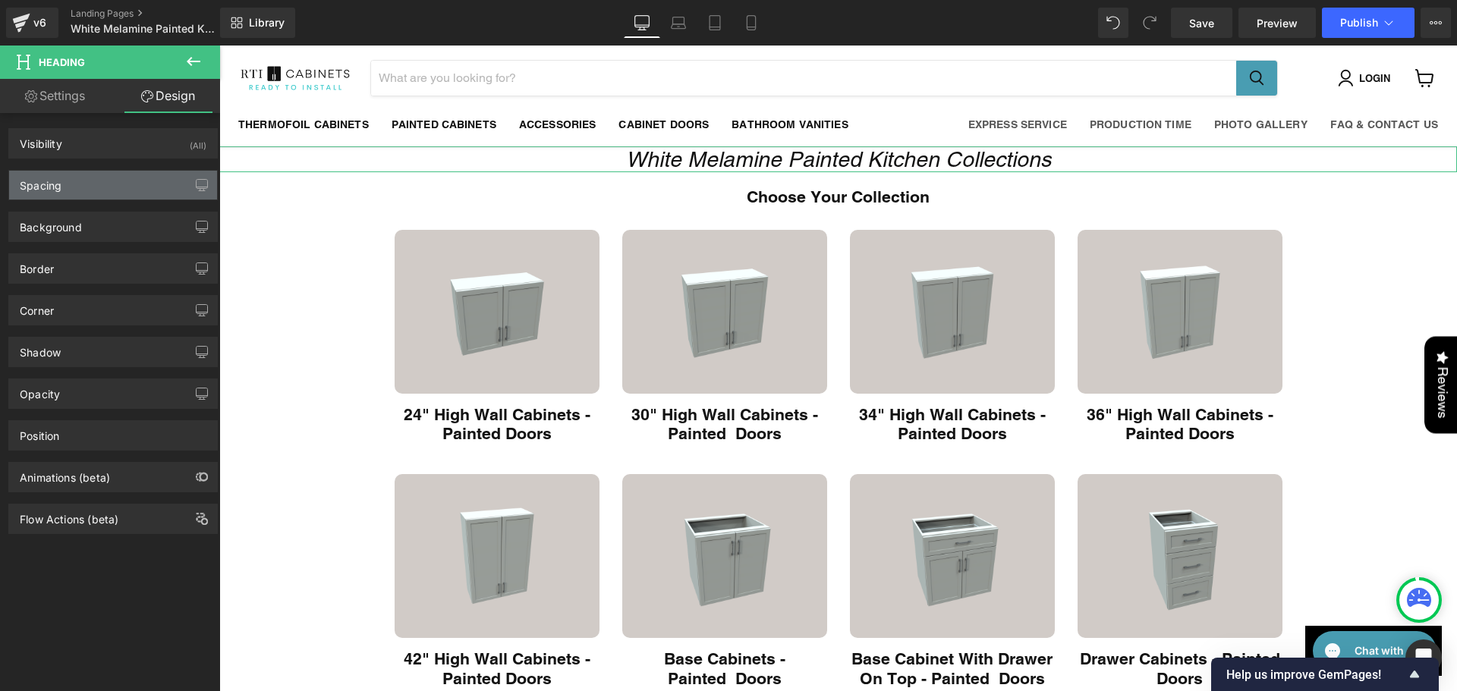
click at [109, 194] on div "Spacing" at bounding box center [113, 185] width 208 height 29
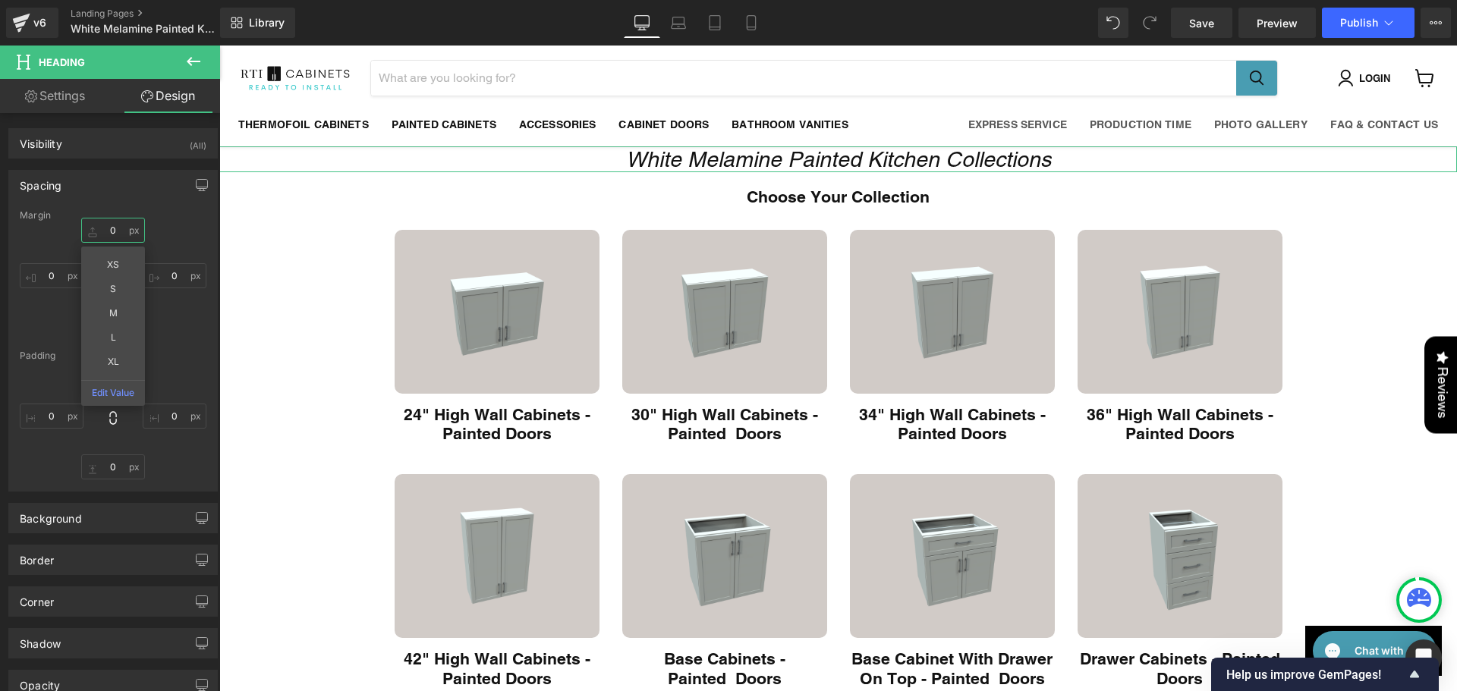
click at [102, 222] on input "0" at bounding box center [113, 230] width 64 height 25
type input "M"
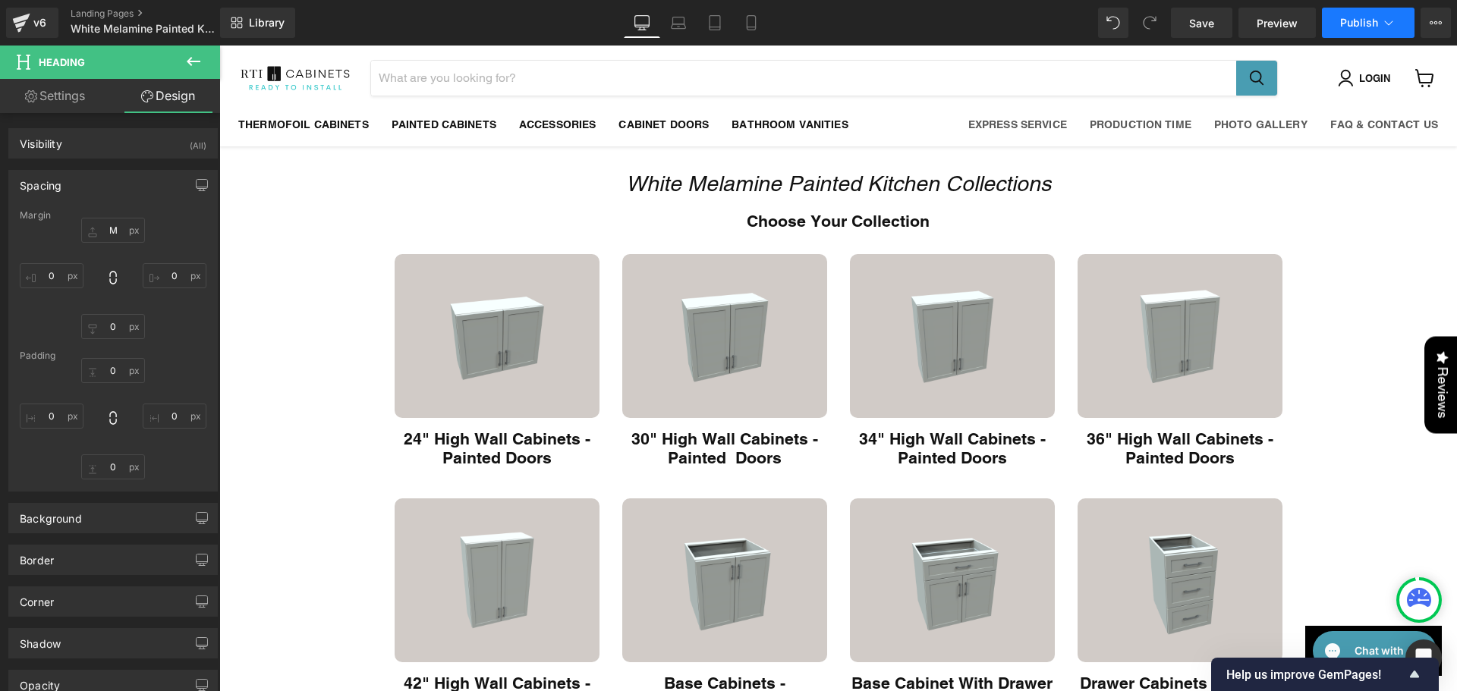
click at [1365, 18] on span "Publish" at bounding box center [1359, 23] width 38 height 12
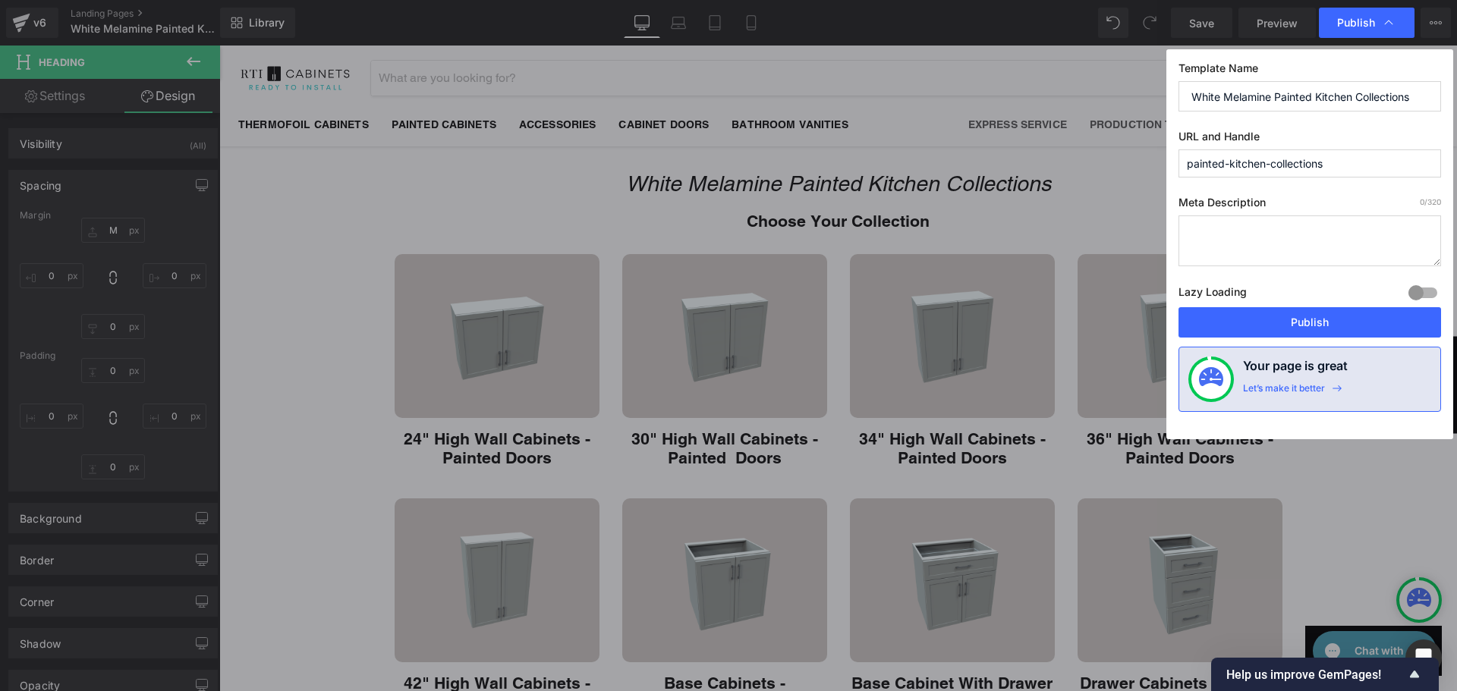
click at [1299, 298] on div "Lazy Loading Build Upgrade plan to unlock" at bounding box center [1310, 294] width 263 height 25
click at [1286, 311] on button "Publish" at bounding box center [1310, 322] width 263 height 30
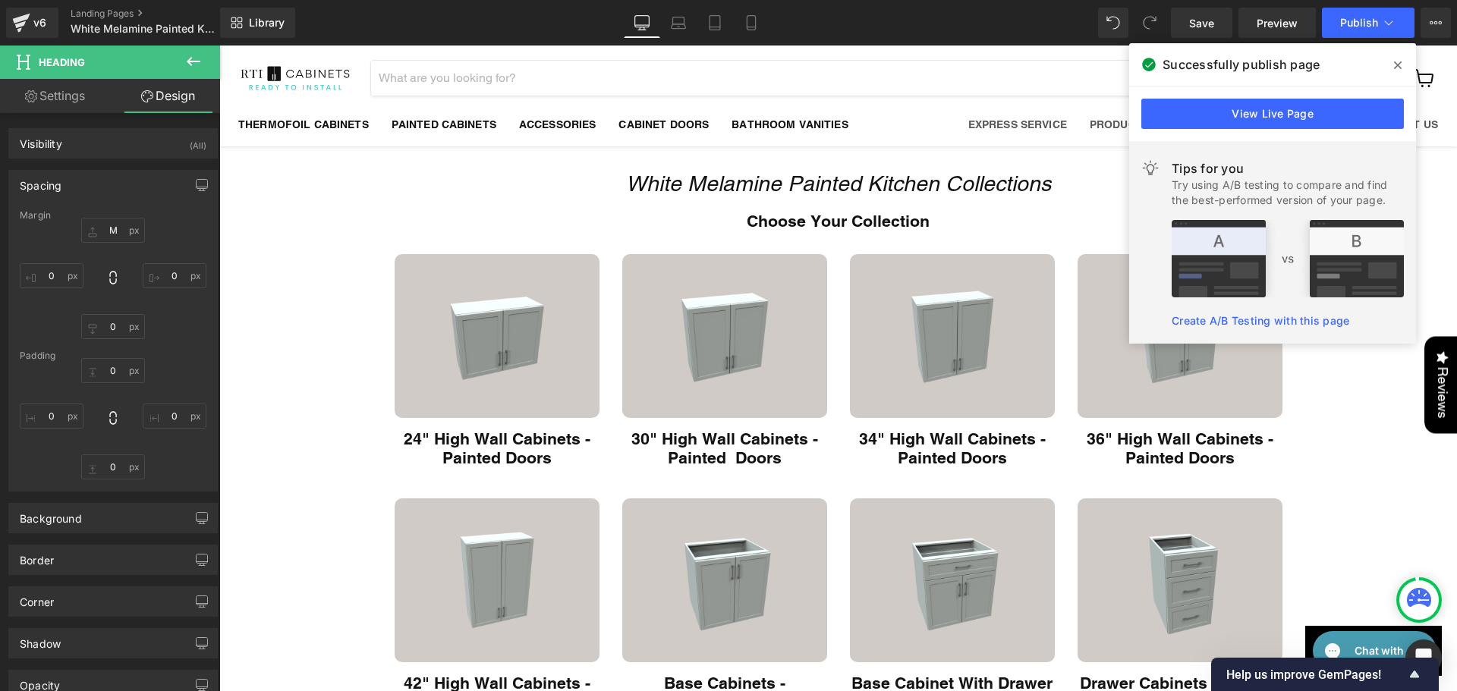
click at [1403, 68] on span at bounding box center [1398, 65] width 24 height 24
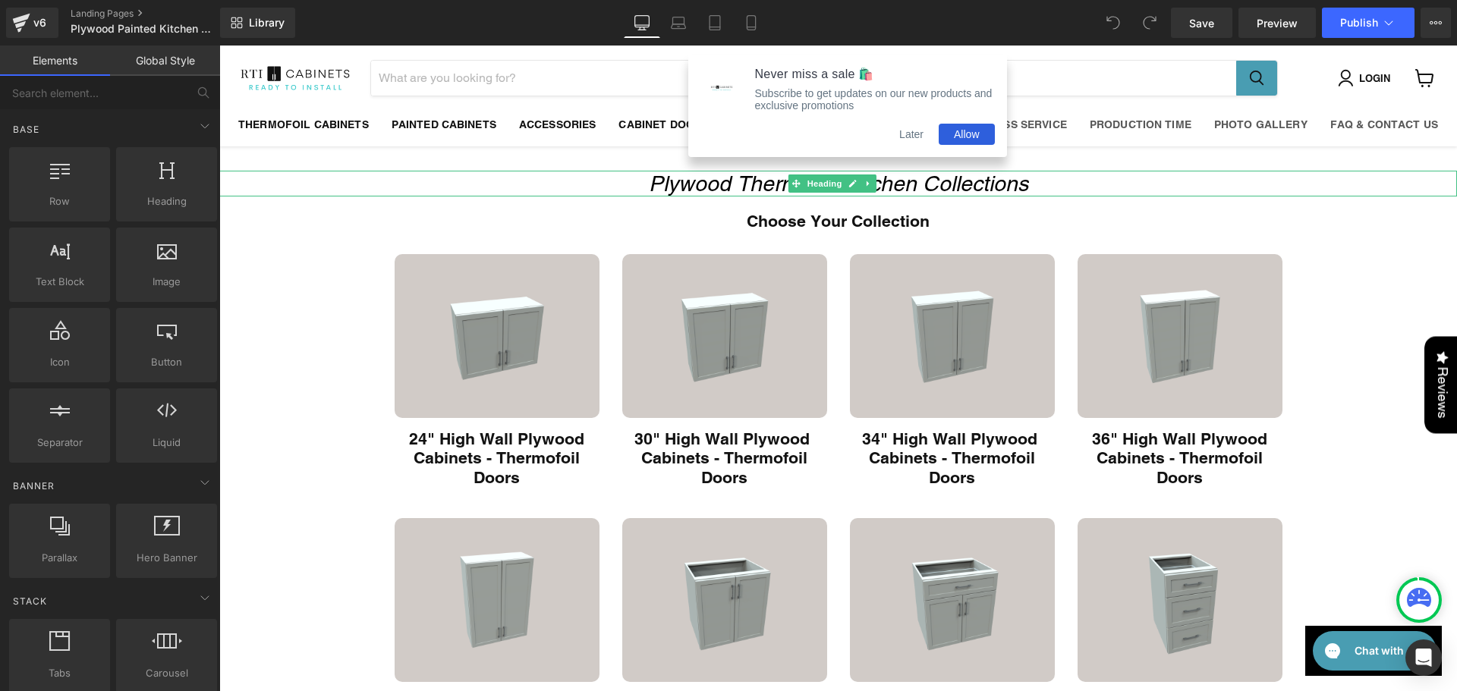
click at [744, 189] on icon "Plywood Thermofoil Kitchen Collections" at bounding box center [838, 184] width 379 height 24
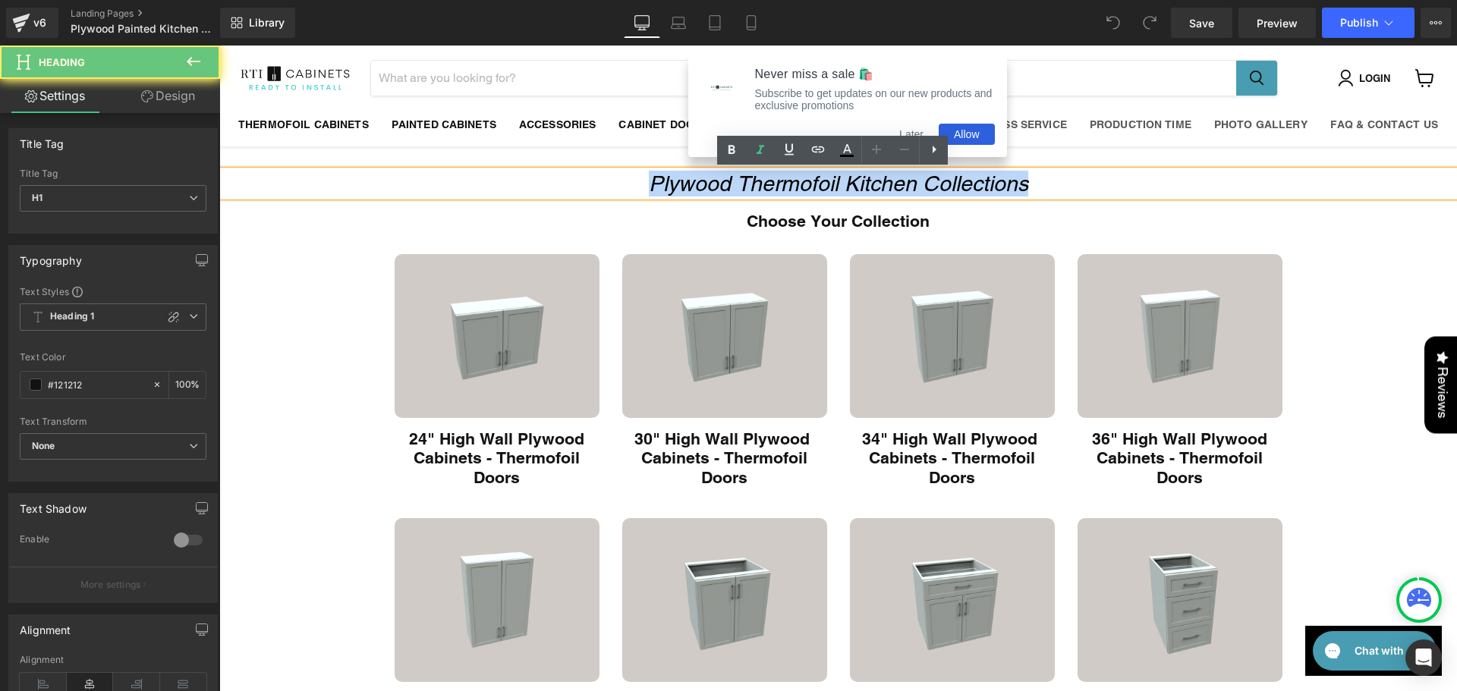
click at [744, 189] on icon "Plywood Thermofoil Kitchen Collections" at bounding box center [838, 184] width 379 height 24
click at [777, 181] on icon "Plywood Thermofoil Kitchen Collections" at bounding box center [838, 184] width 379 height 24
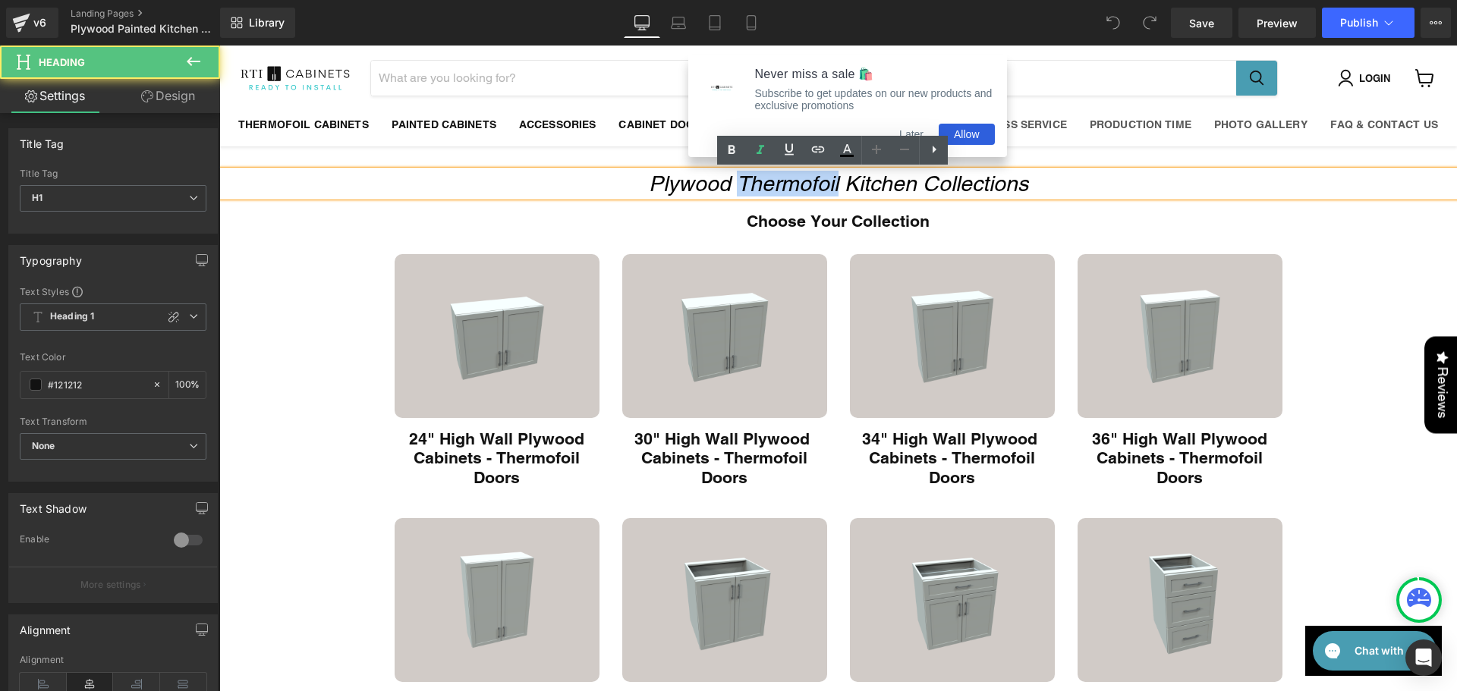
click at [777, 181] on icon "Plywood Thermofoil Kitchen Collections" at bounding box center [838, 184] width 379 height 24
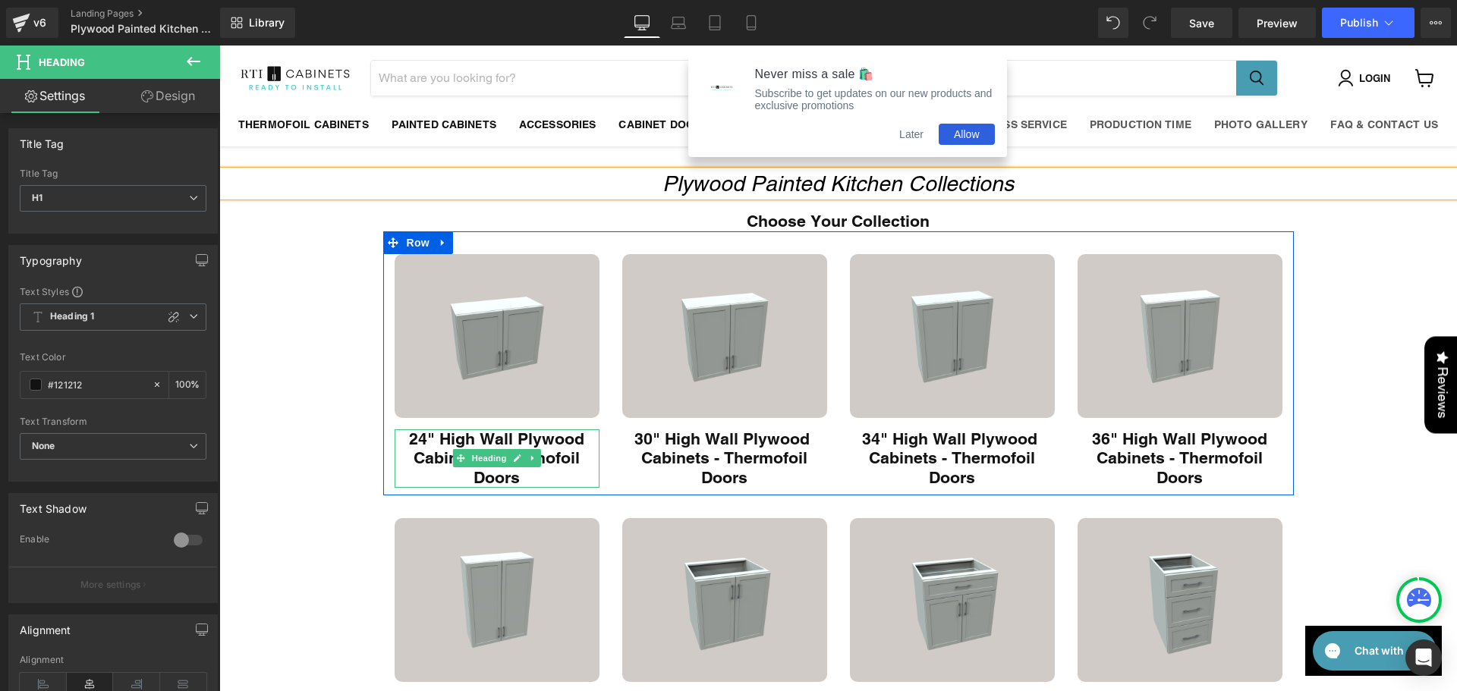
click at [556, 479] on h1 "24" High Wall Plywood Cabinets - Thermofoil Doors" at bounding box center [497, 459] width 205 height 58
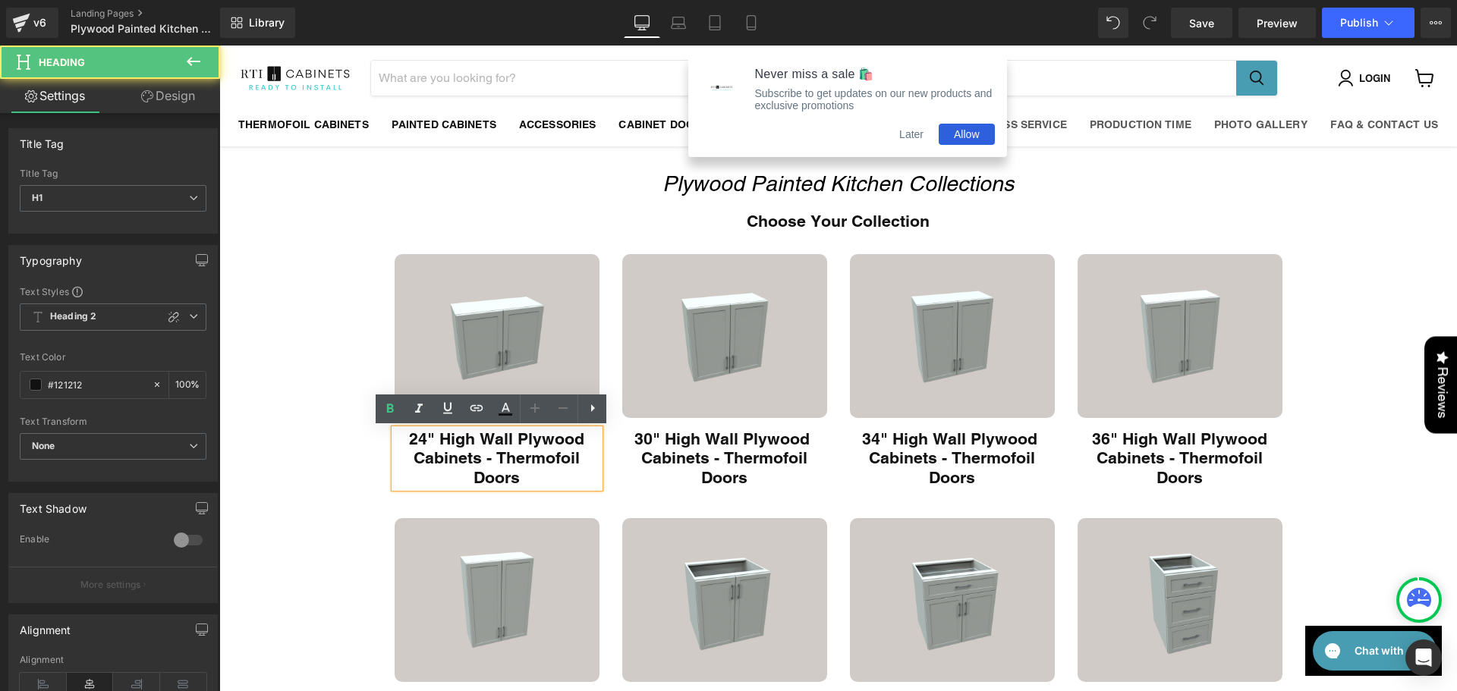
click at [558, 461] on h1 "24" High Wall Plywood Cabinets - Thermofoil Doors" at bounding box center [497, 459] width 205 height 58
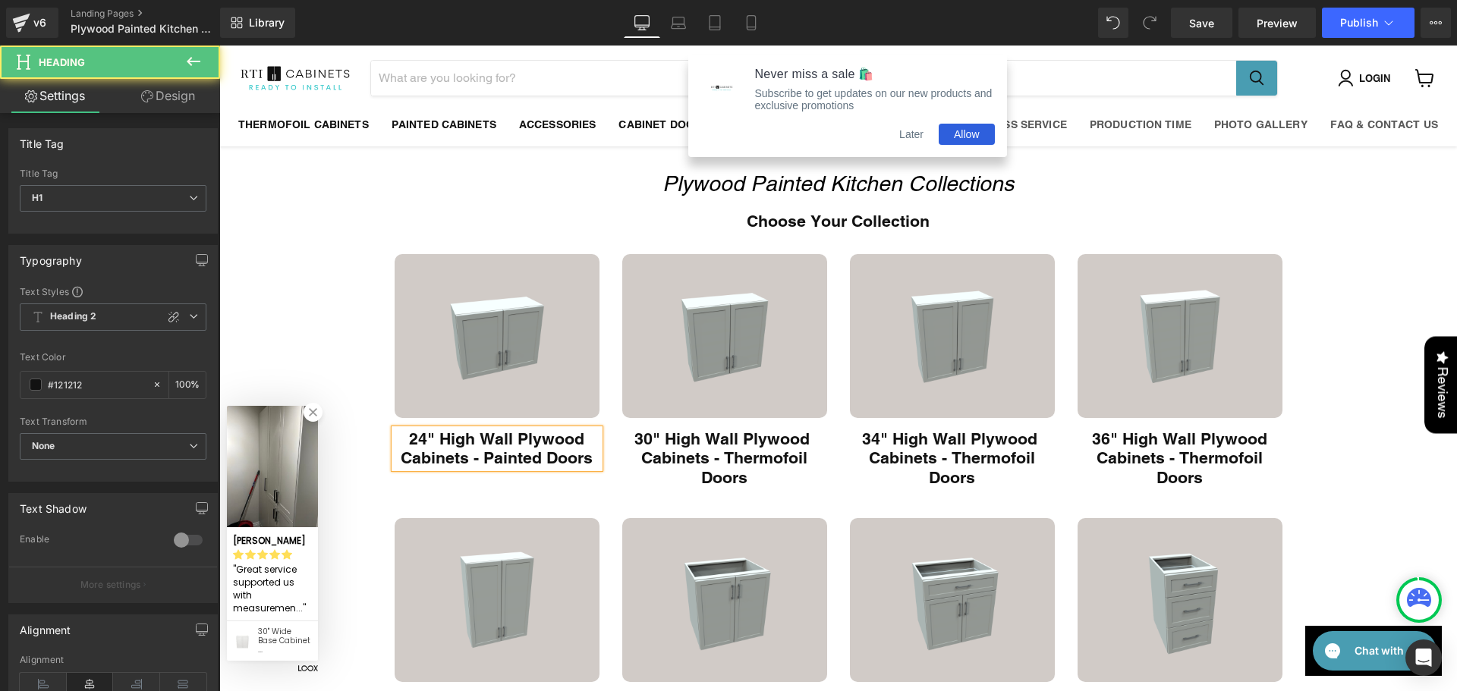
click at [505, 455] on h1 "24" High Wall Plywood Cabinets - Painted Doors" at bounding box center [497, 449] width 205 height 39
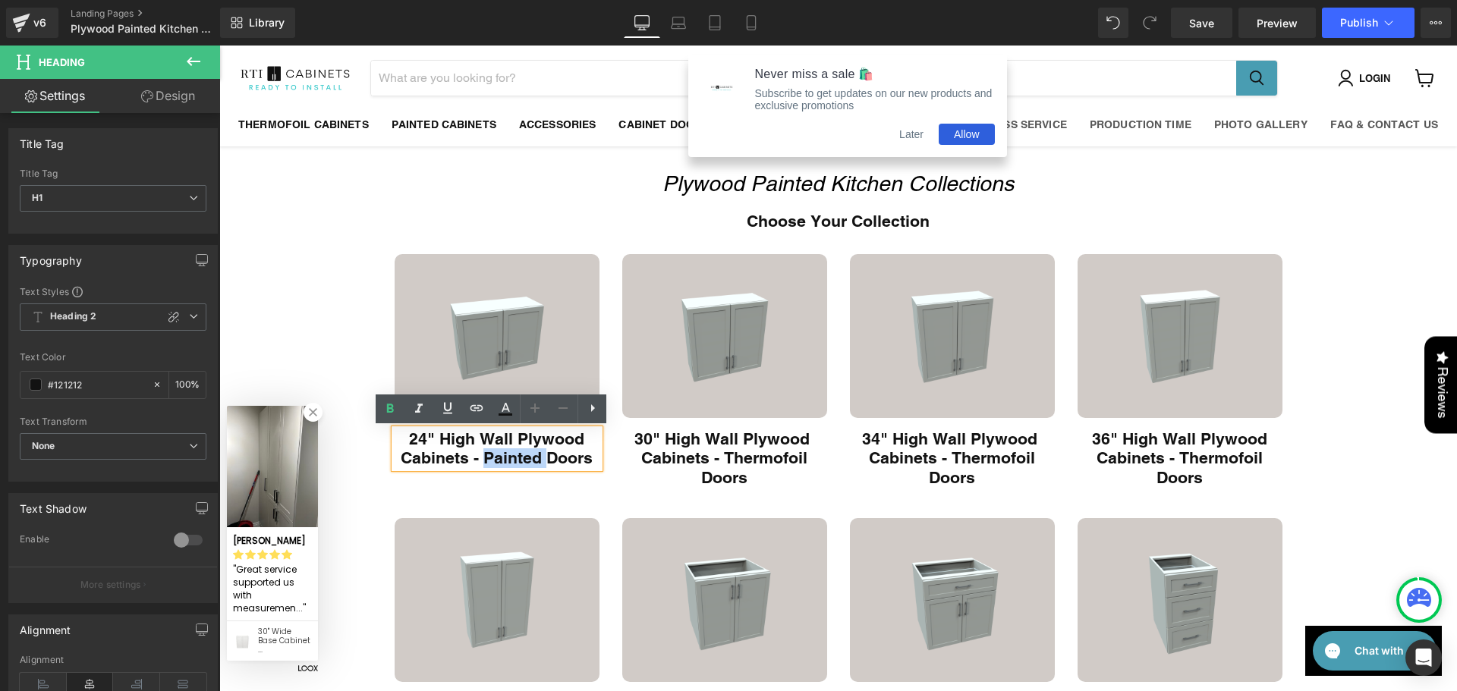
copy h1 "Painted"
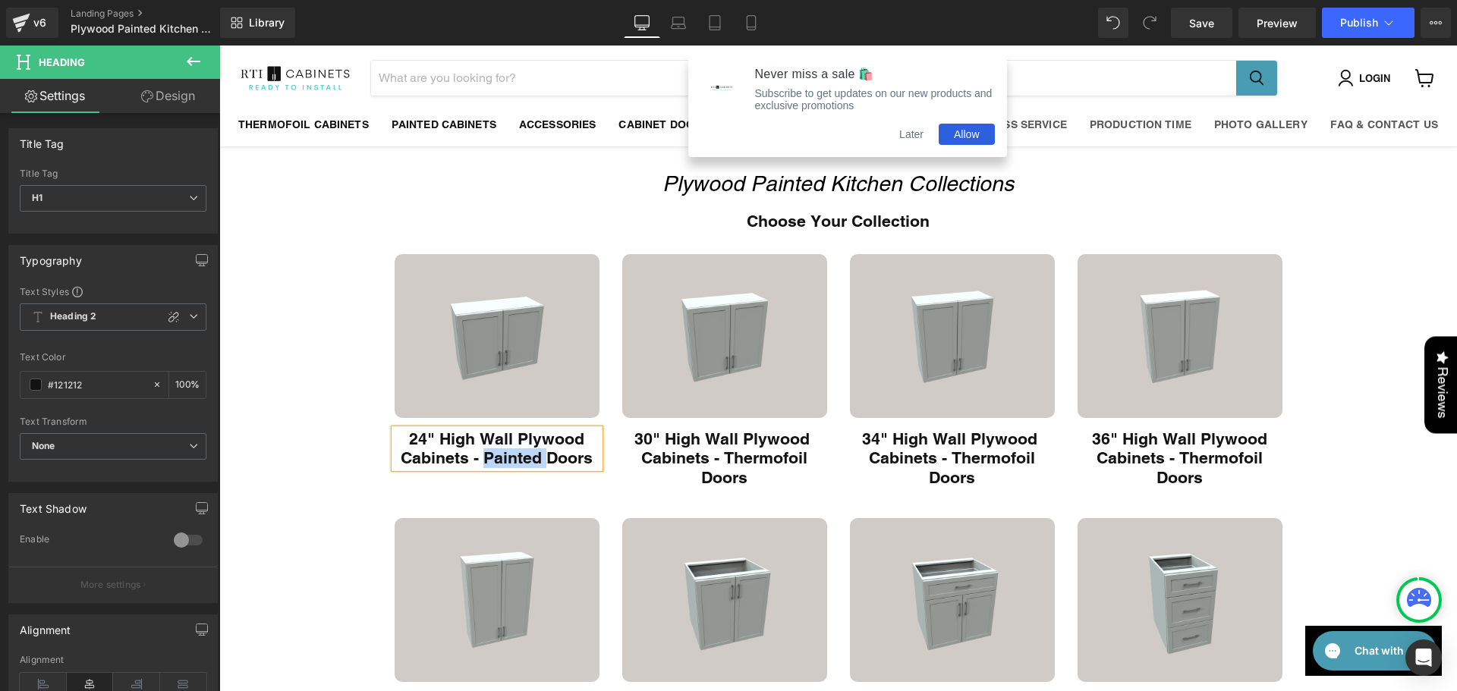
copy h1 "Painted"
click at [758, 468] on h1 "30" High Wall Plywood Cabinets - Thermofoil Doors" at bounding box center [724, 459] width 205 height 58
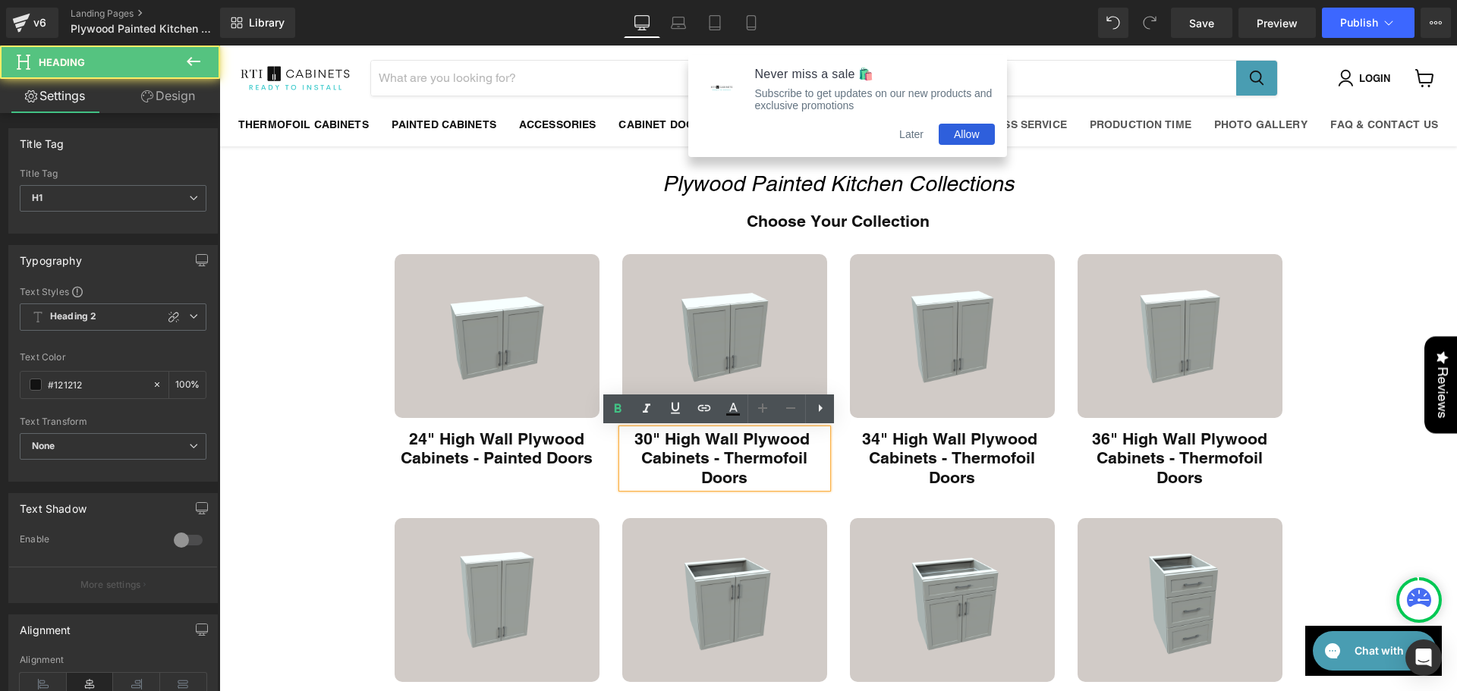
click at [777, 456] on h1 "30" High Wall Plywood Cabinets - Thermofoil Doors" at bounding box center [724, 459] width 205 height 58
paste div "Main content"
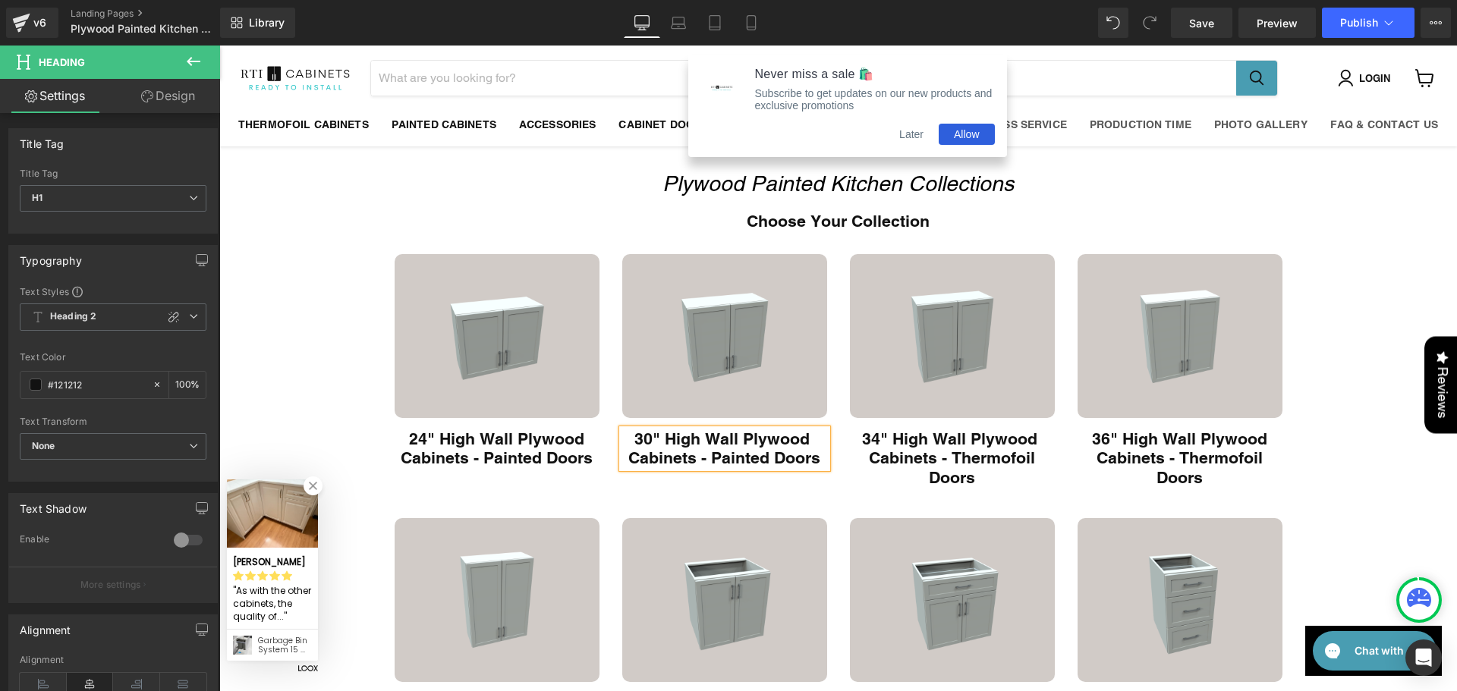
click at [738, 461] on h1 "30" High Wall Plywood Cabinets - Painted Doors" at bounding box center [724, 449] width 205 height 39
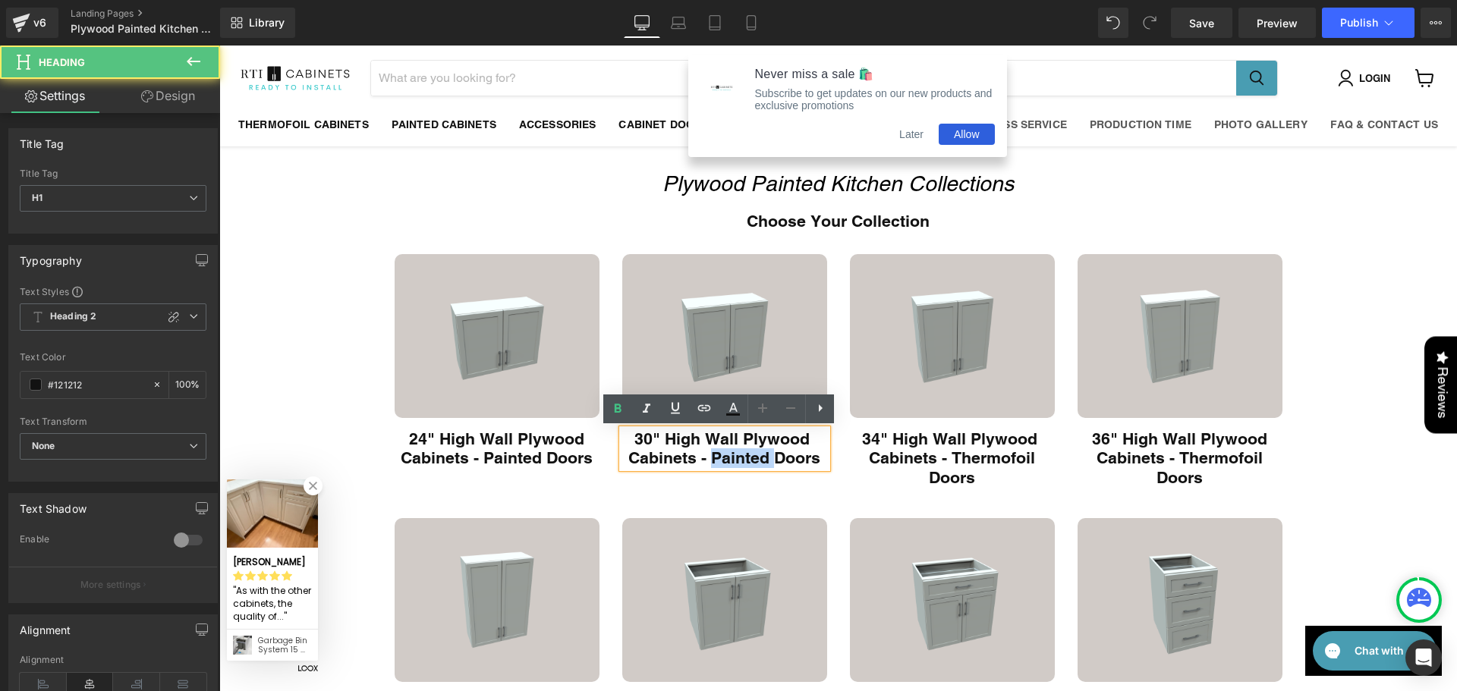
click at [738, 461] on h1 "30" High Wall Plywood Cabinets - Painted Doors" at bounding box center [724, 449] width 205 height 39
copy h1 "Painted"
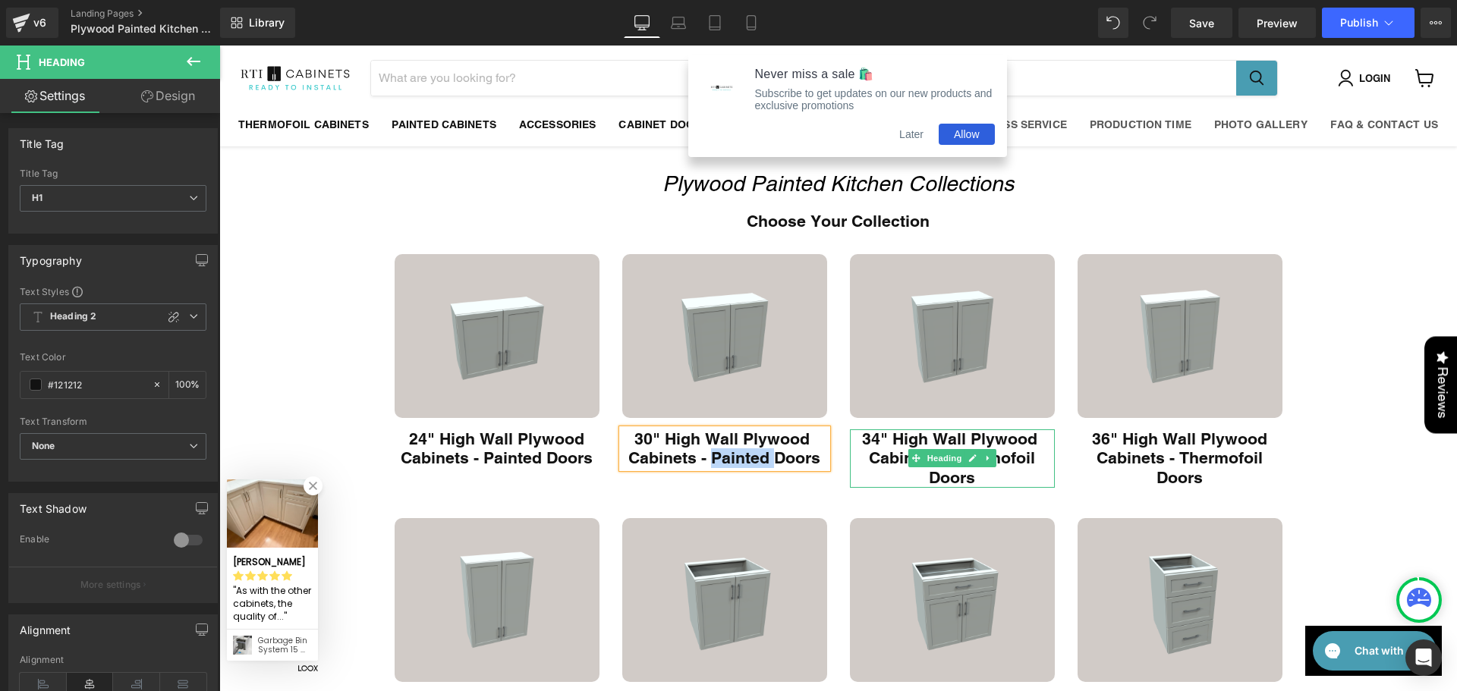
click at [996, 455] on h1 "34" High Wall Plywood Cabinets - Thermofoil Doors" at bounding box center [952, 459] width 205 height 58
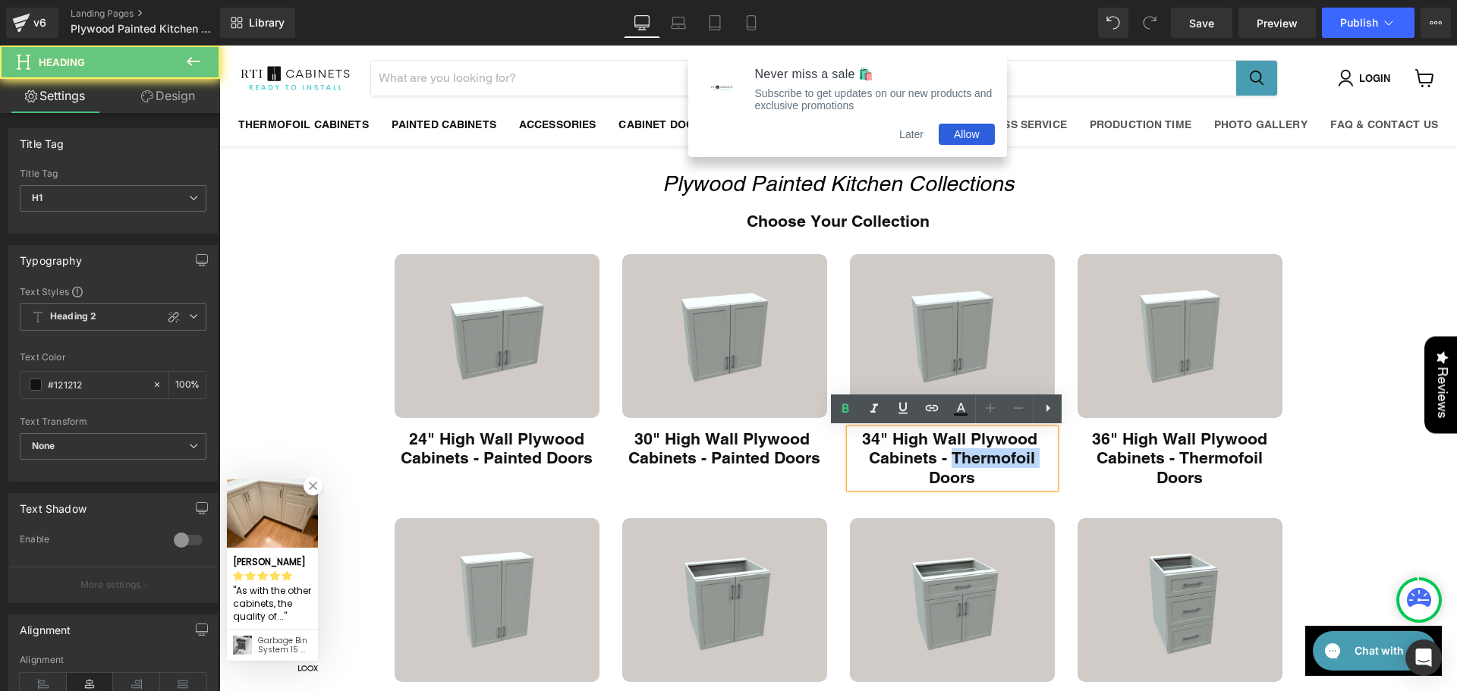
click at [996, 455] on h1 "34" High Wall Plywood Cabinets - Thermofoil Doors" at bounding box center [952, 459] width 205 height 58
paste div "Main content"
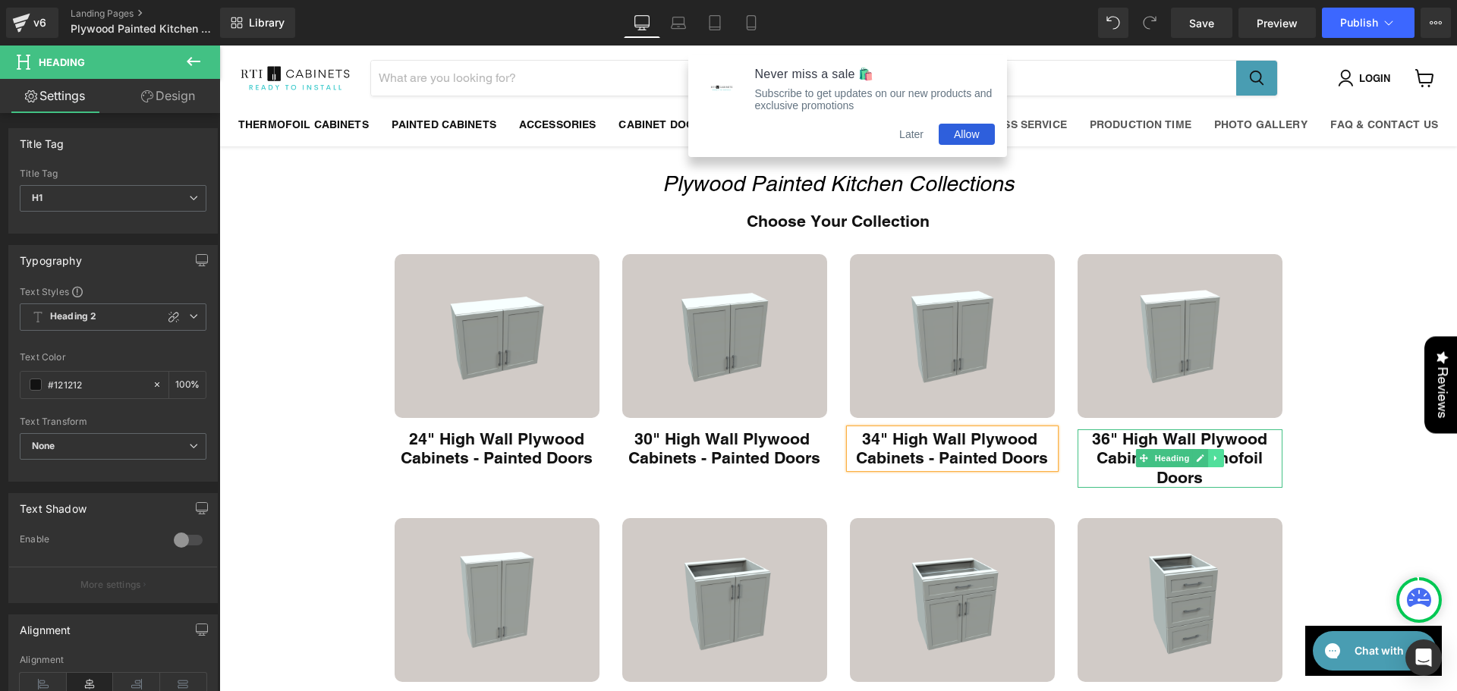
click at [1213, 452] on link "Main content" at bounding box center [1216, 458] width 16 height 18
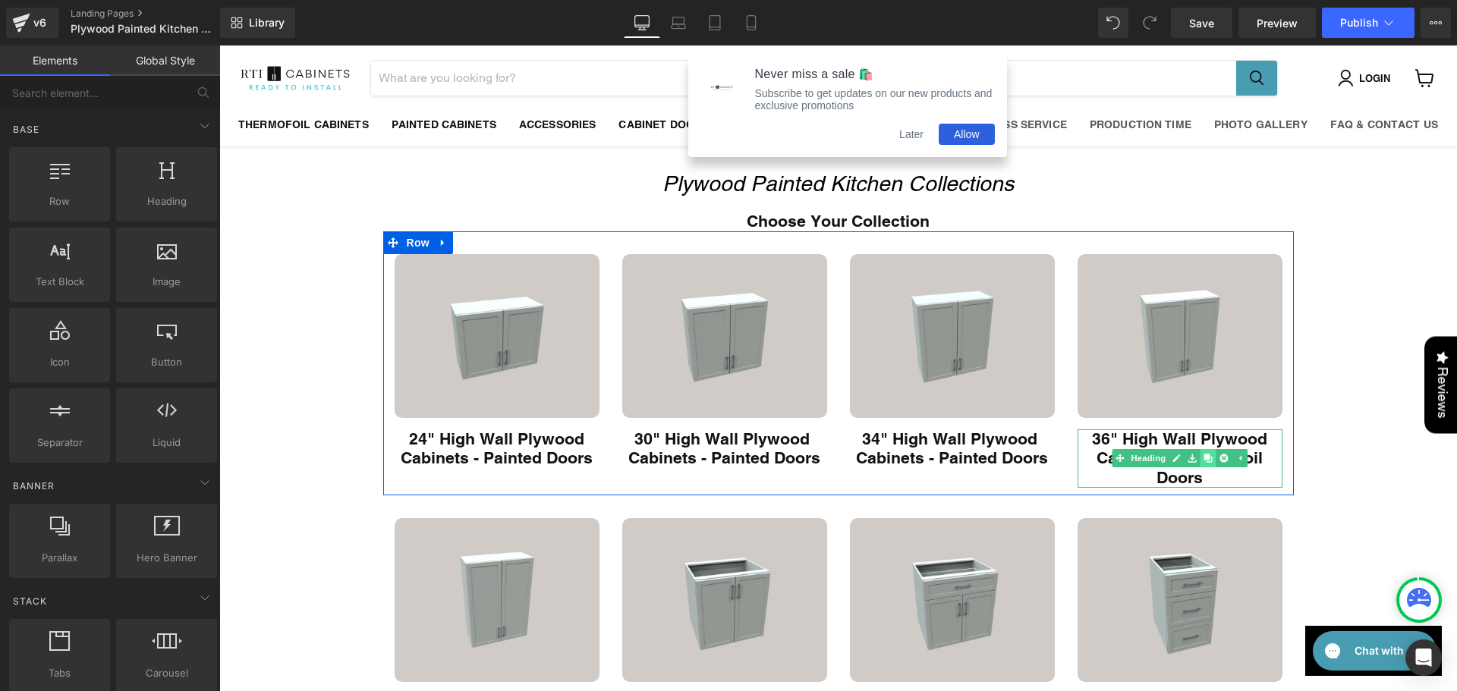
click at [1200, 461] on link "Main content" at bounding box center [1208, 458] width 16 height 18
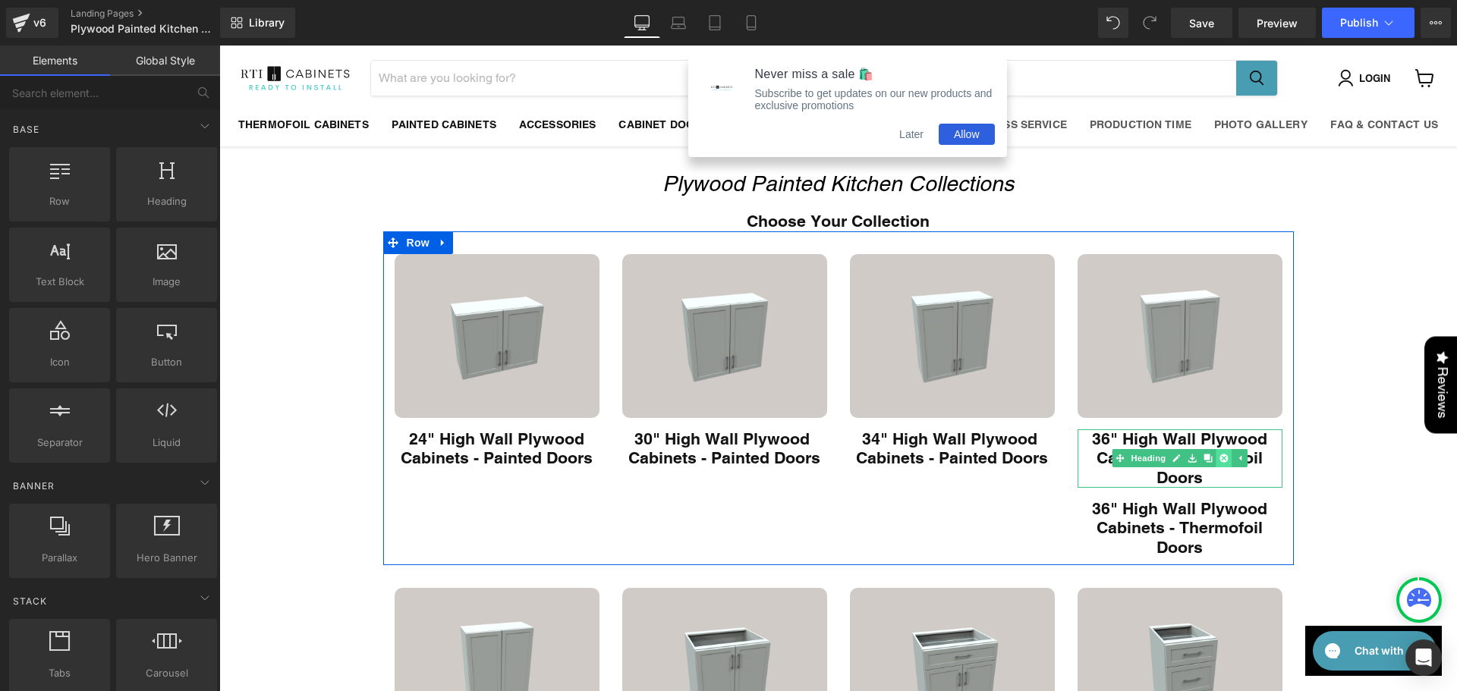
click at [1222, 462] on icon "Main content" at bounding box center [1224, 458] width 8 height 9
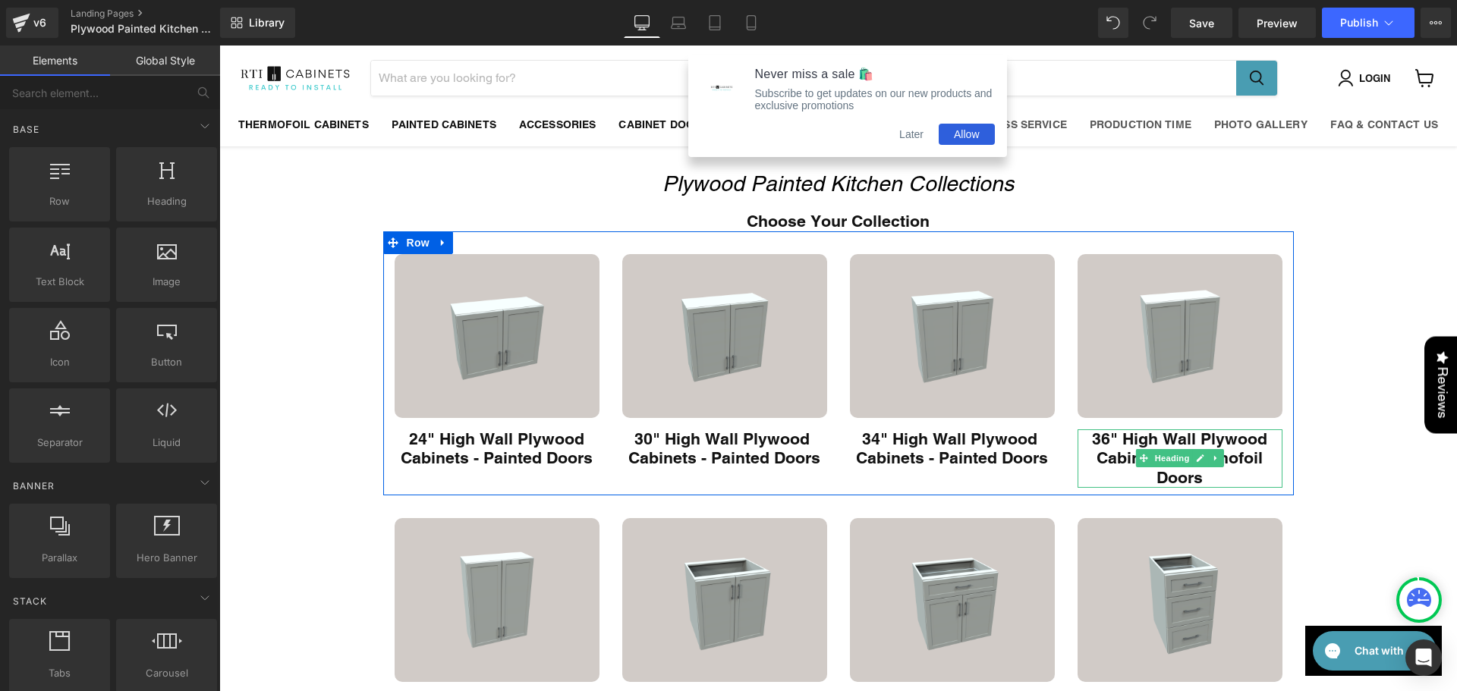
click at [1220, 458] on h1 "36" High Wall Plywood Cabinets - Thermofoil Doors" at bounding box center [1180, 459] width 205 height 58
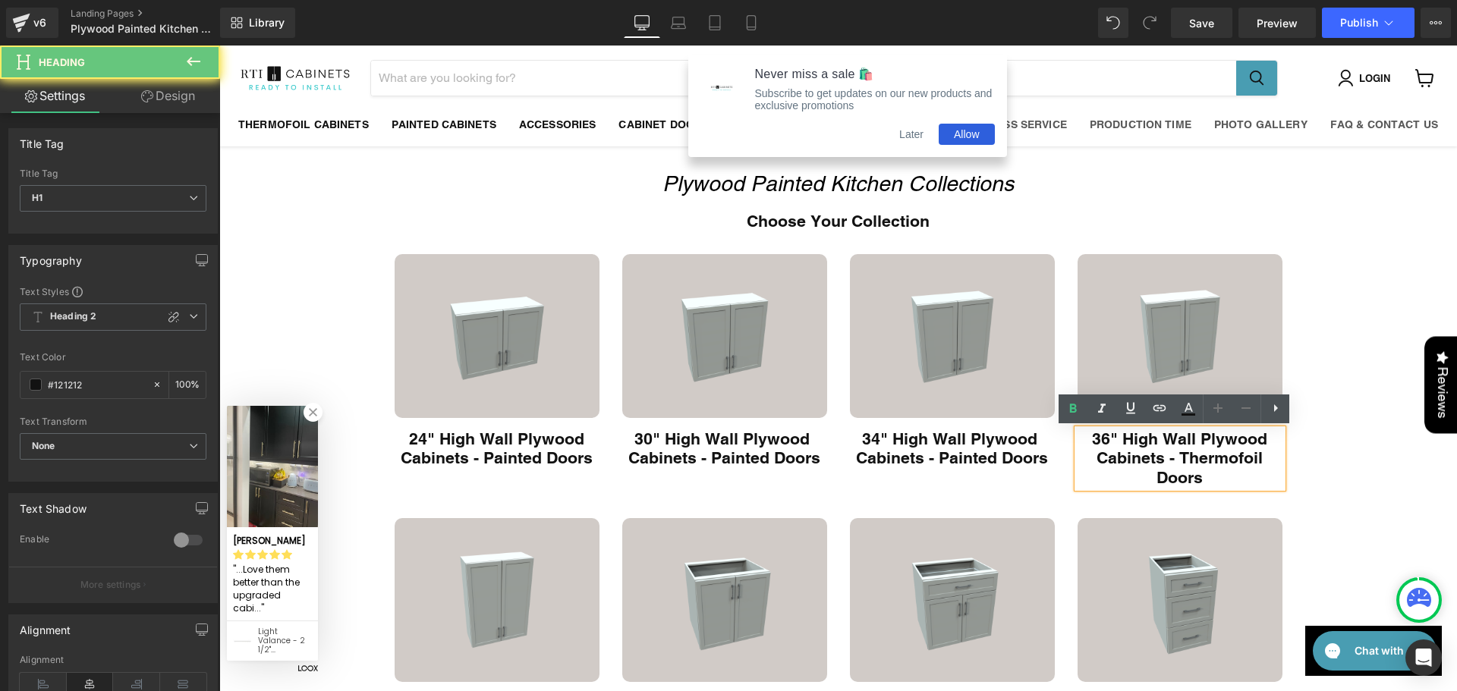
click at [1229, 454] on h1 "36" High Wall Plywood Cabinets - Thermofoil Doors" at bounding box center [1180, 459] width 205 height 58
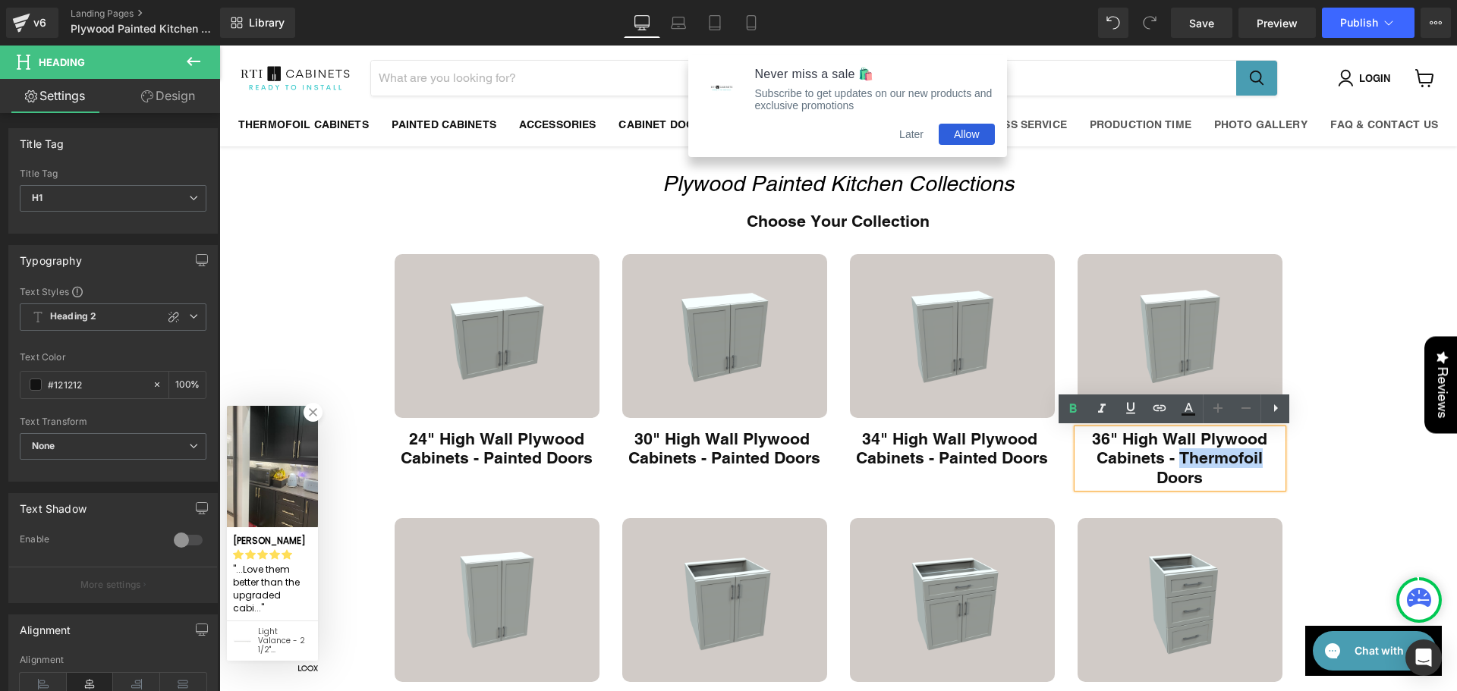
paste div "Main content"
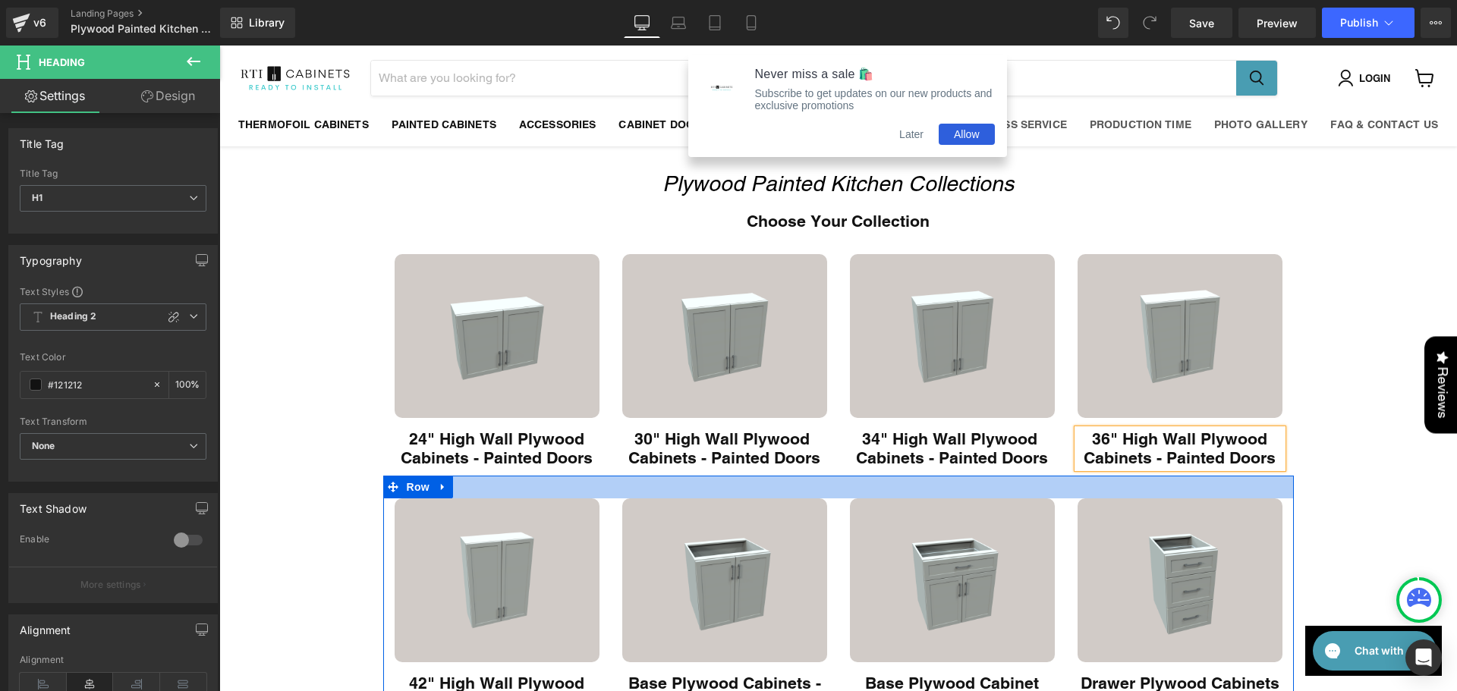
click at [1063, 484] on div "Main content" at bounding box center [838, 487] width 911 height 23
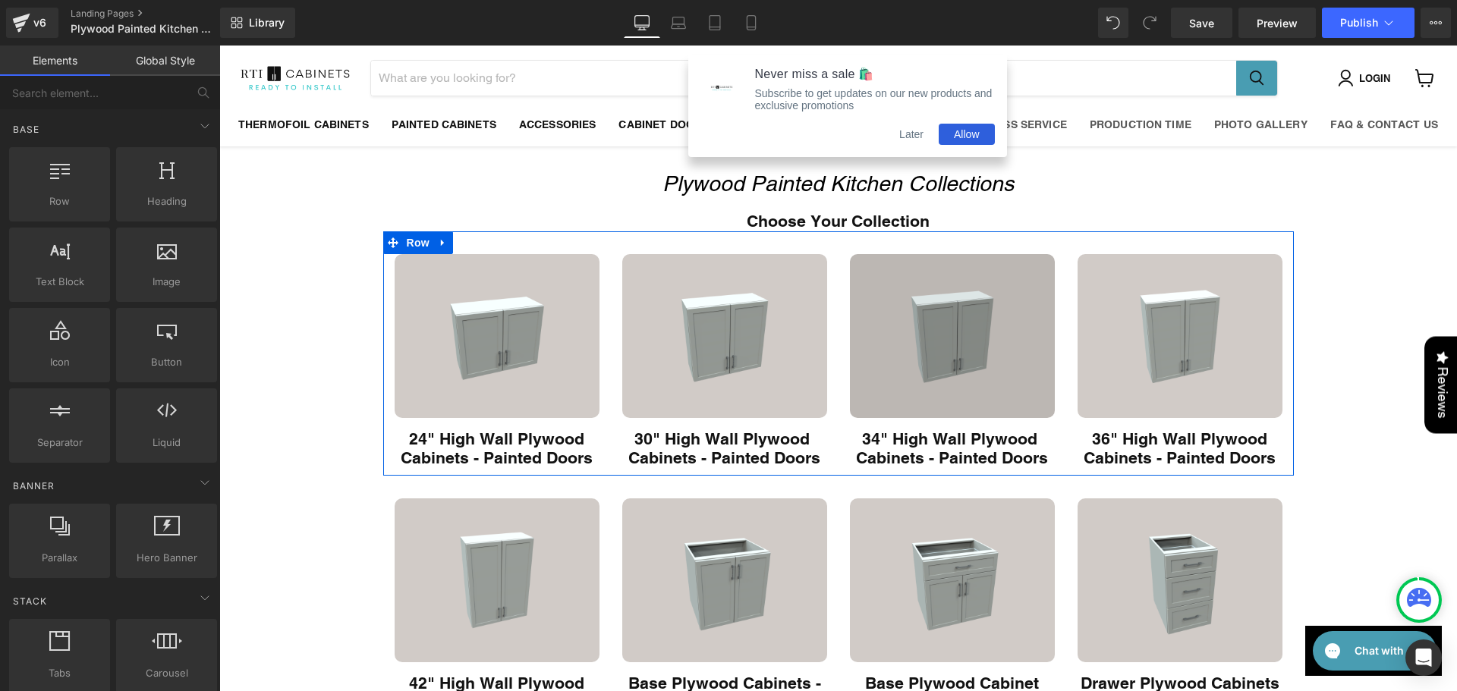
scroll to position [177, 0]
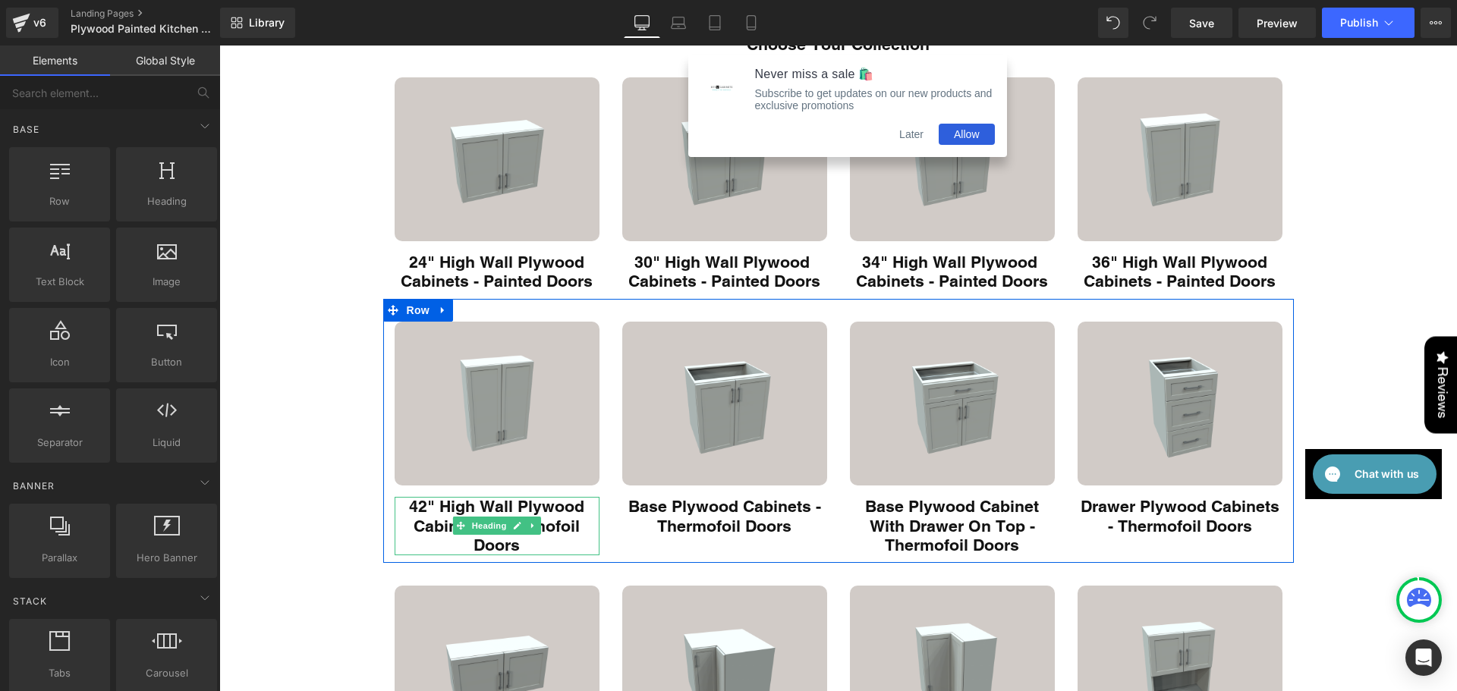
click at [448, 515] on h1 "42" High Wall Plywood Cabinets - Thermofoil Doors" at bounding box center [497, 526] width 205 height 58
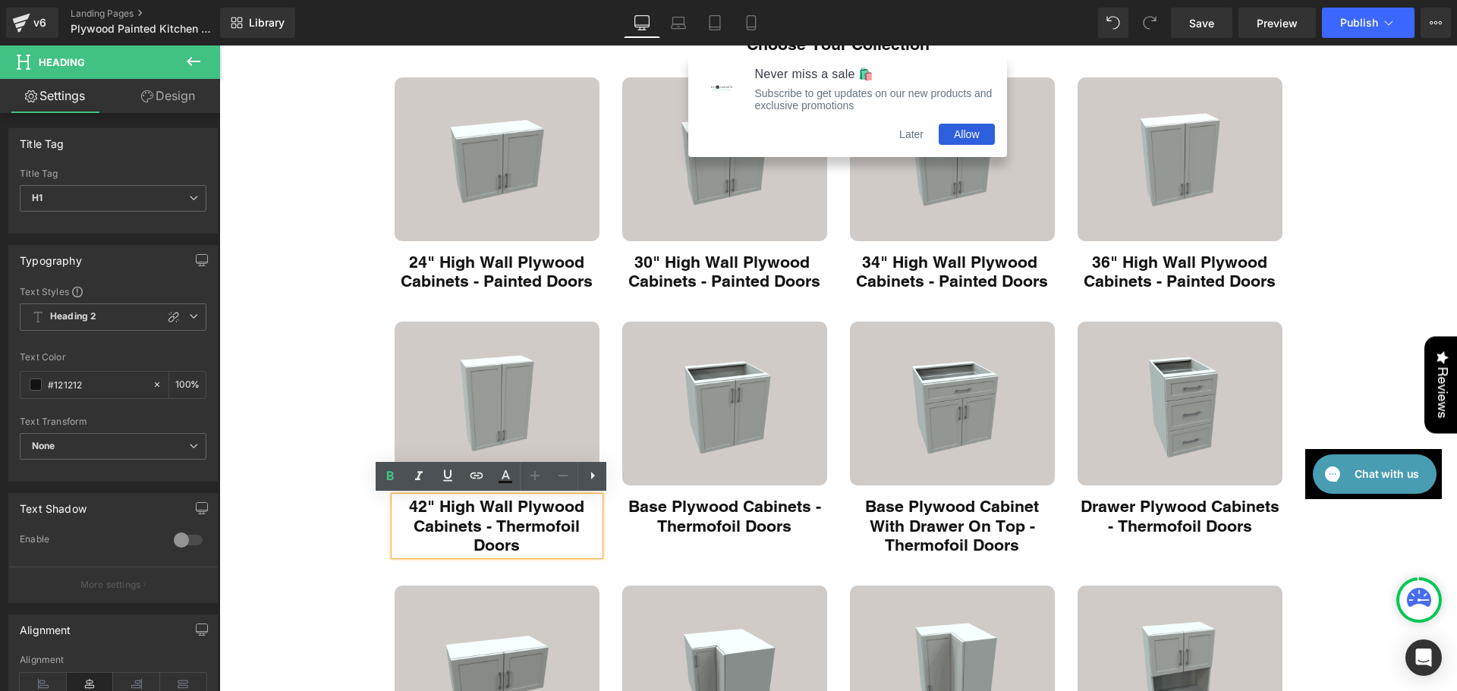
click at [512, 521] on h1 "42" High Wall Plywood Cabinets - Thermofoil Doors" at bounding box center [497, 526] width 205 height 58
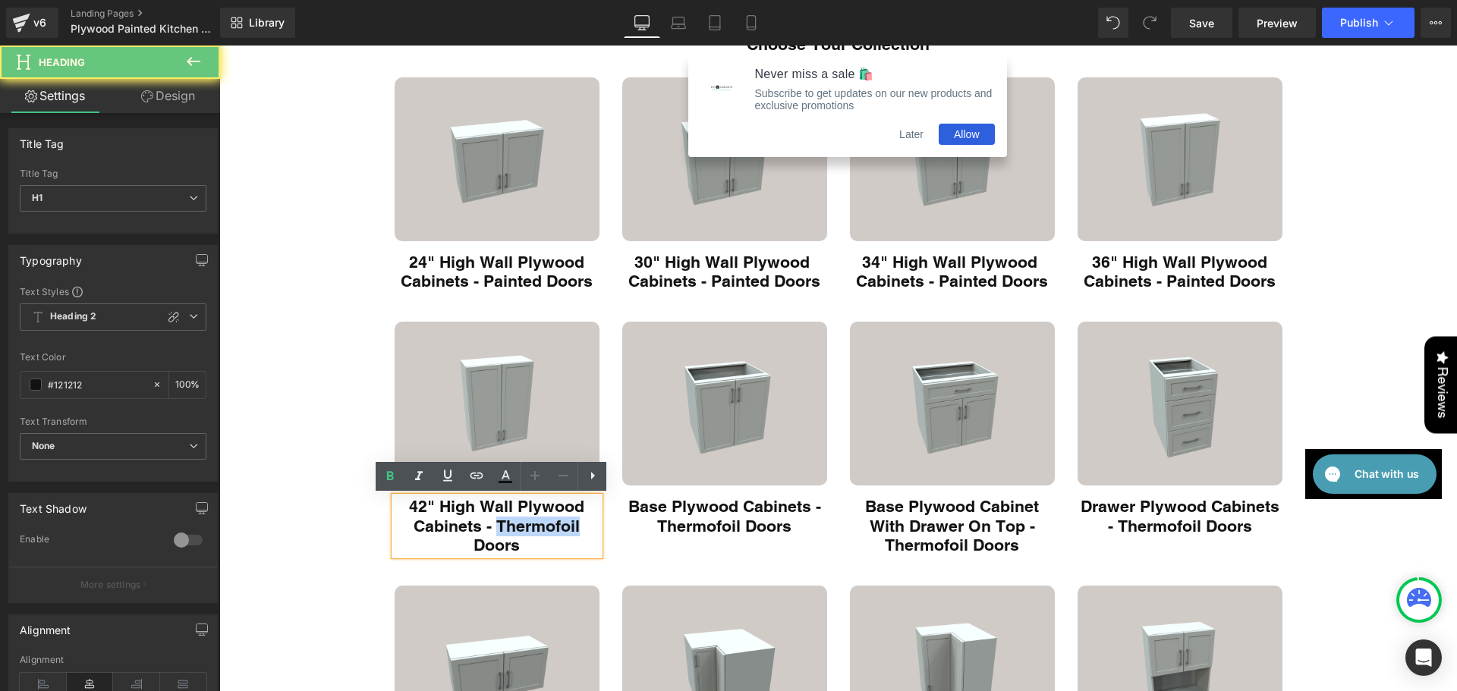
click at [512, 521] on h1 "42" High Wall Plywood Cabinets - Thermofoil Doors" at bounding box center [497, 526] width 205 height 58
paste div "Main content"
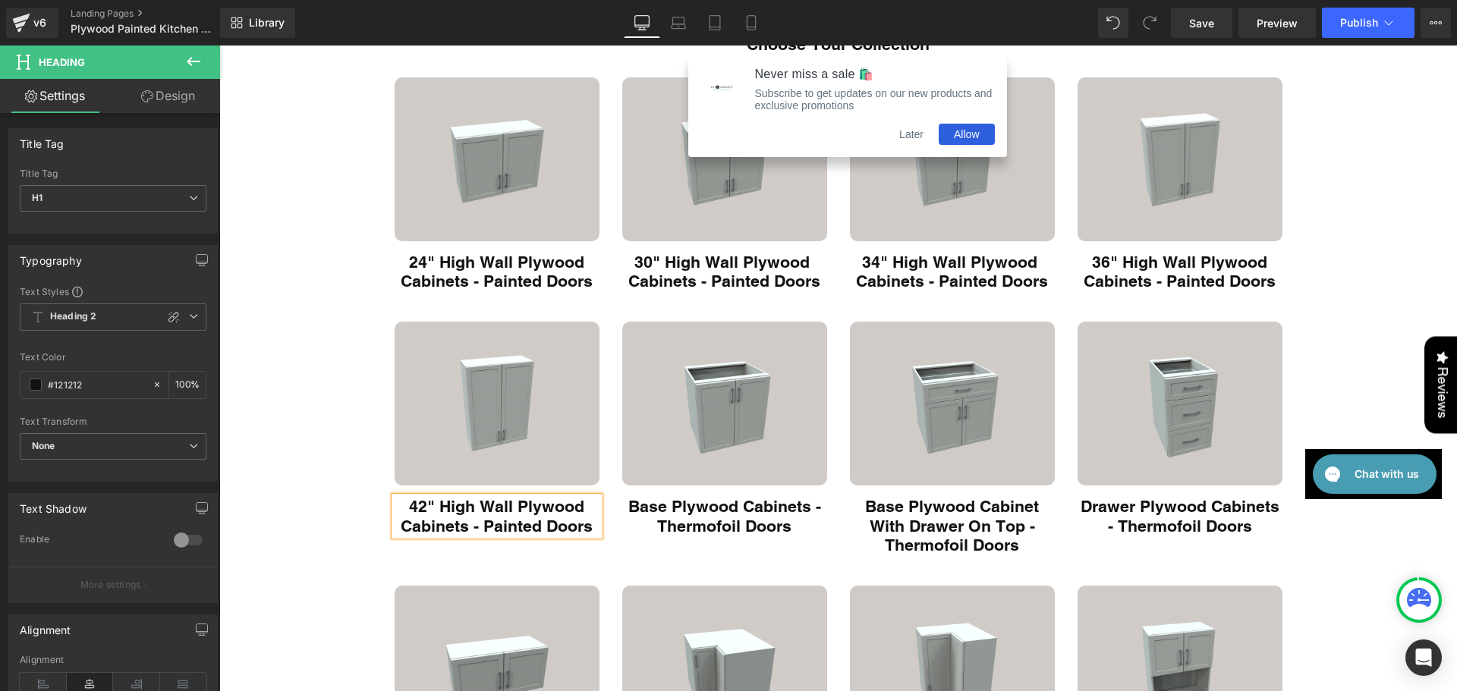
click at [512, 521] on h1 "42" High Wall Plywood Cabinets - Painted Doors" at bounding box center [497, 516] width 205 height 39
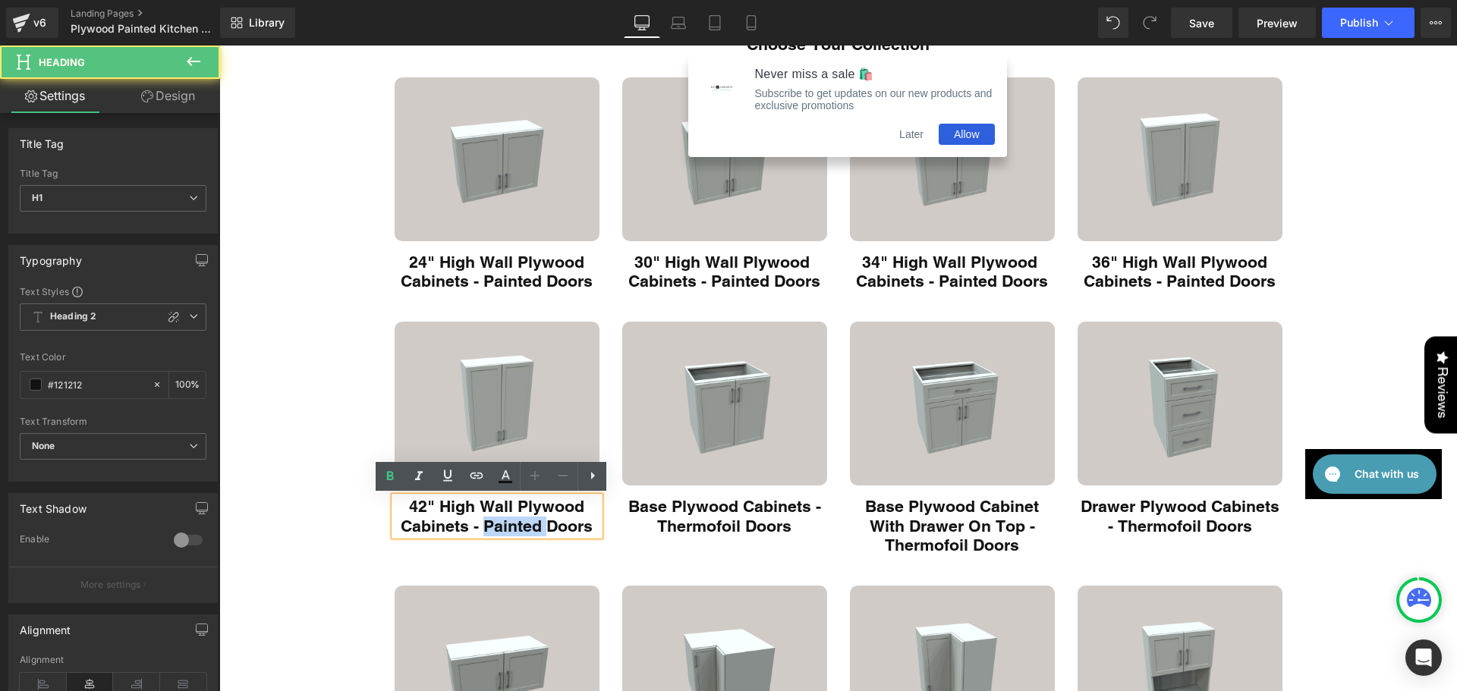
click at [512, 521] on h1 "42" High Wall Plywood Cabinets - Painted Doors" at bounding box center [497, 516] width 205 height 39
click at [537, 527] on h1 "42" High Wall Plywood Cabinets - Painted Doors" at bounding box center [497, 516] width 205 height 39
drag, startPoint x: 537, startPoint y: 527, endPoint x: 478, endPoint y: 525, distance: 58.5
click at [478, 525] on h1 "42" High Wall Plywood Cabinets - Painted Doors" at bounding box center [497, 516] width 205 height 39
copy h1 "Painted"
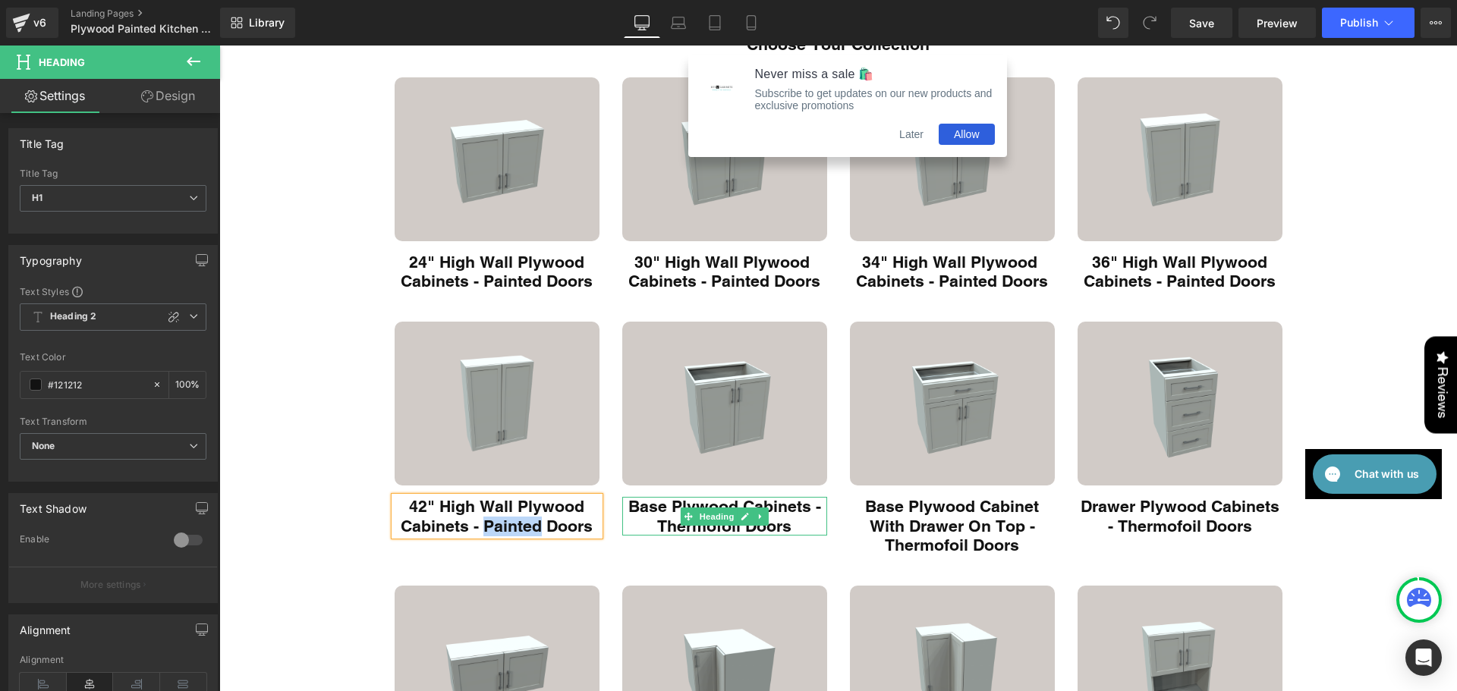
click at [670, 531] on h1 "Base Plywood Cabinets - Thermofoil Doors" at bounding box center [724, 516] width 205 height 39
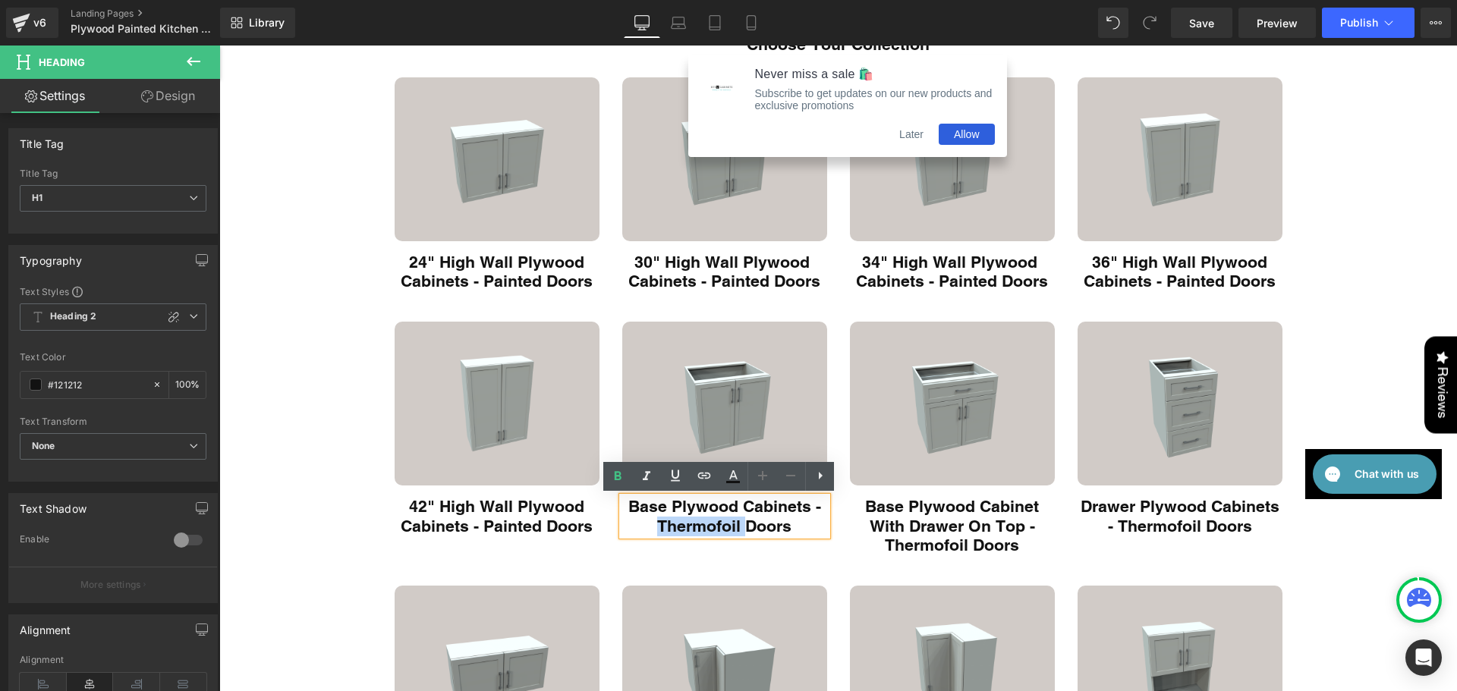
paste div "Main content"
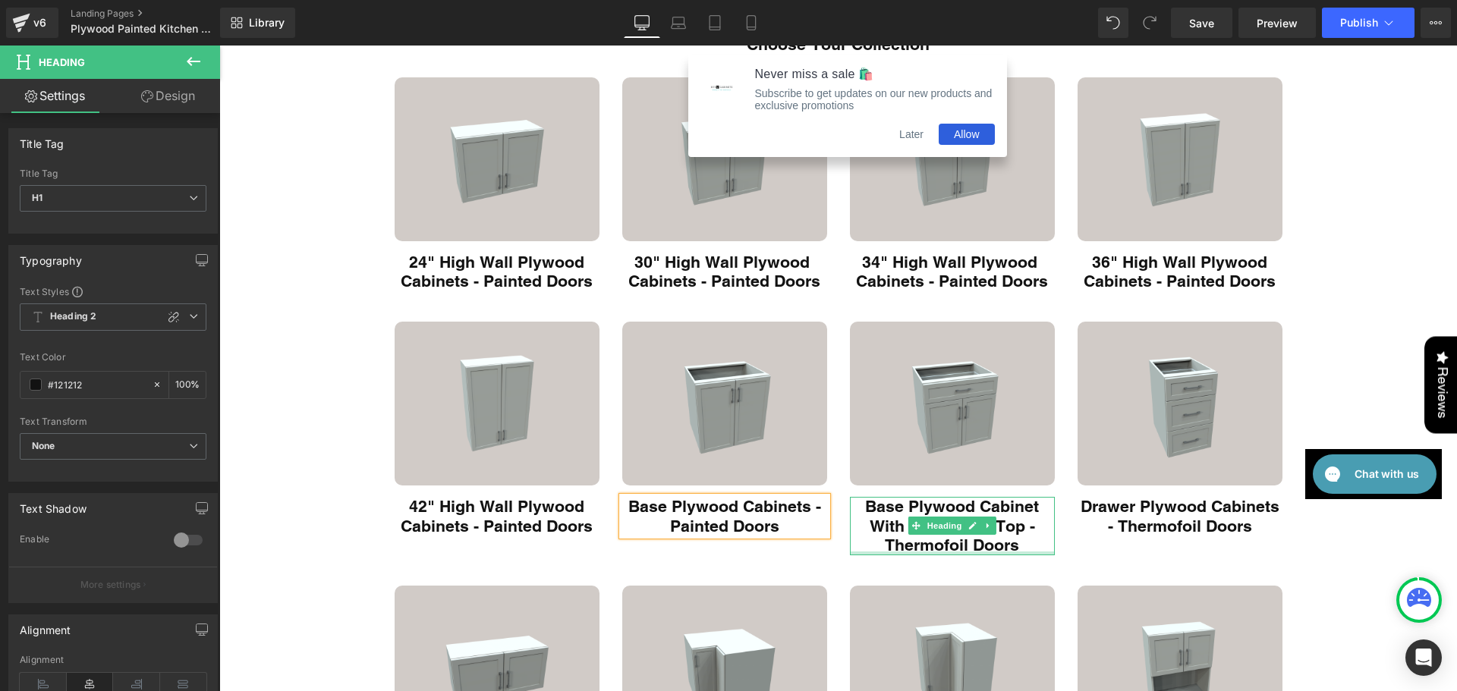
click at [933, 548] on h1 "Base Plywood Cabinet With Drawer On Top - Thermofoil Doors" at bounding box center [952, 526] width 205 height 58
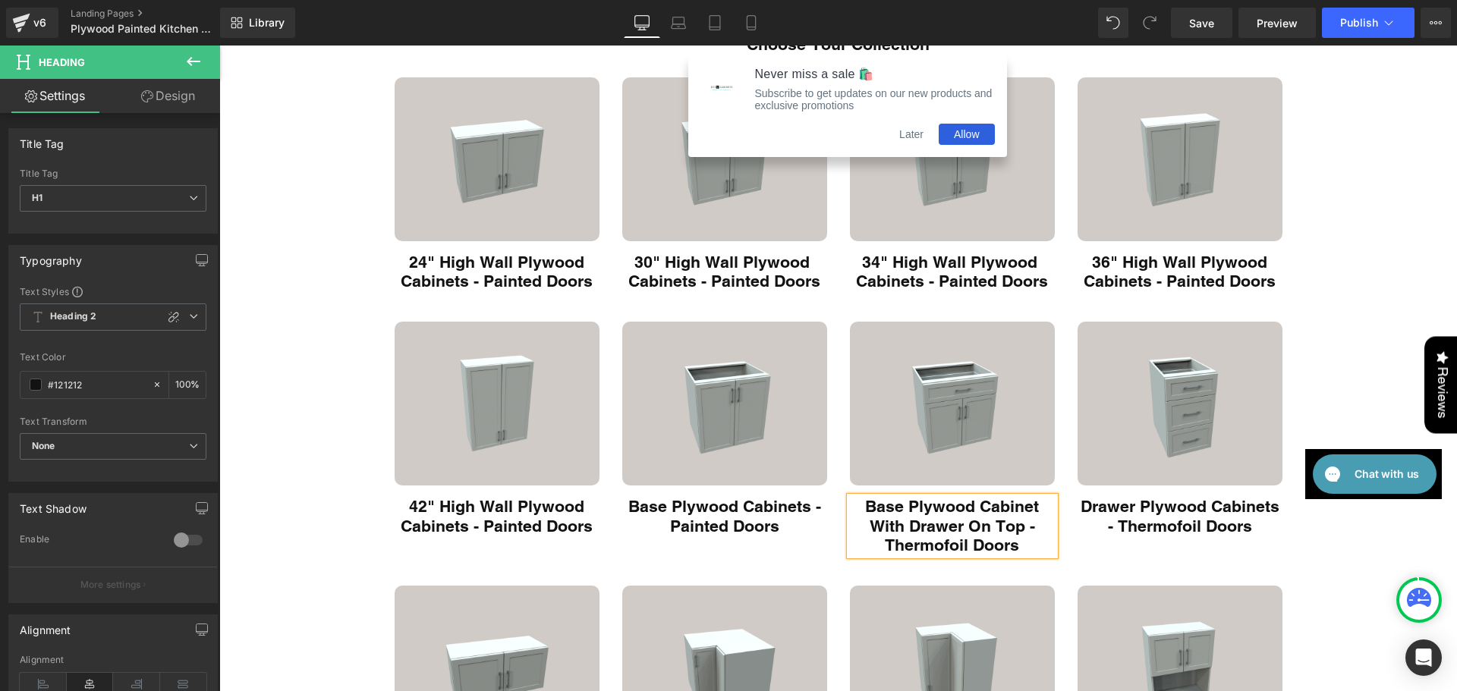
click at [933, 548] on h1 "Base Plywood Cabinet With Drawer On Top - Thermofoil Doors" at bounding box center [952, 526] width 205 height 58
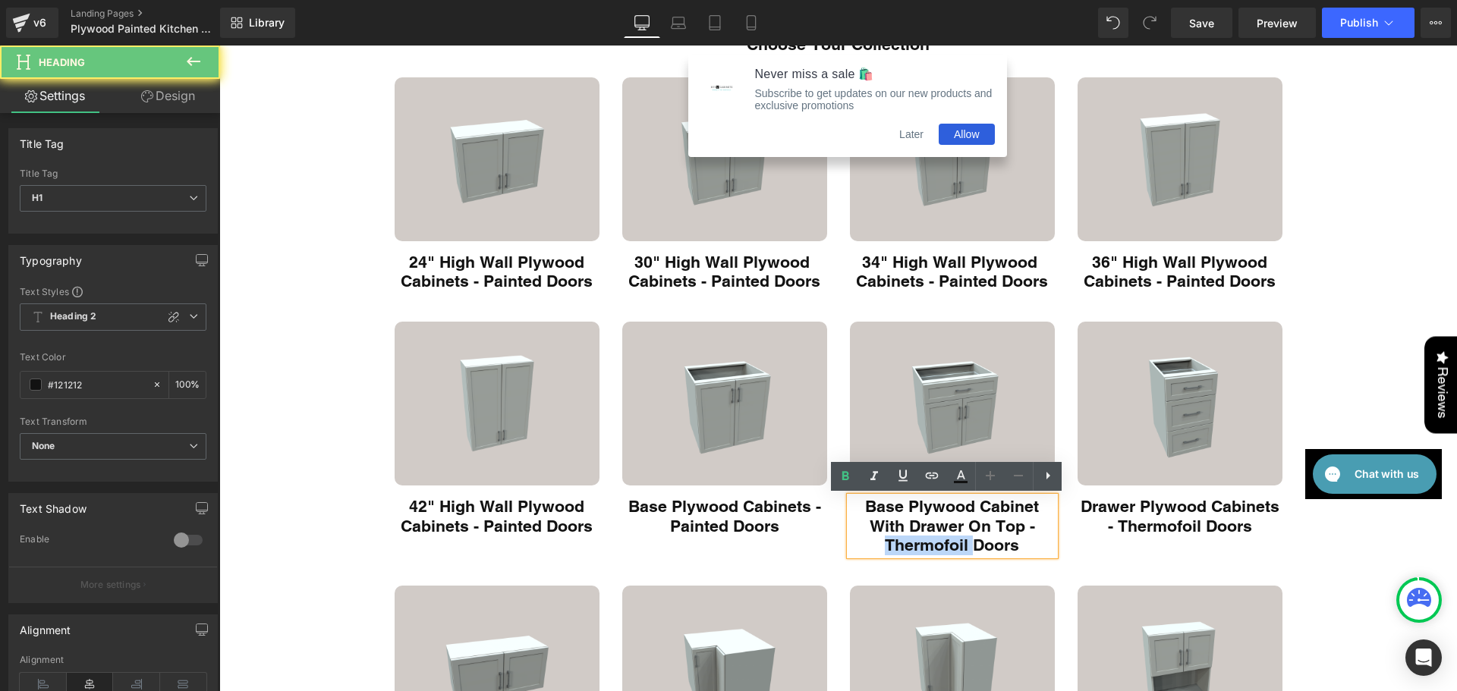
paste div "Main content"
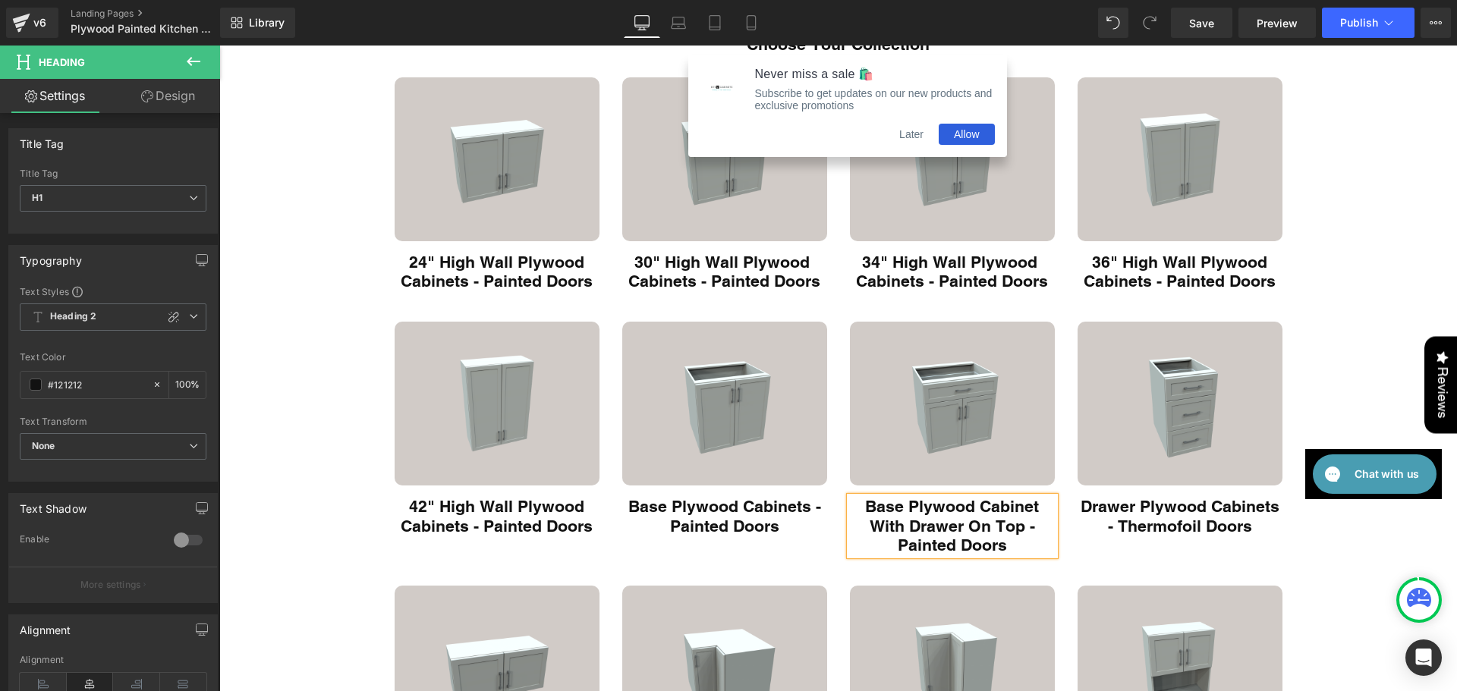
click at [1179, 532] on div "Drawer Plywood Cabinets - Thermofoil Doors Heading" at bounding box center [1180, 516] width 205 height 39
click at [1179, 532] on h1 "Drawer Plywood Cabinets - Thermofoil Doors" at bounding box center [1180, 516] width 205 height 39
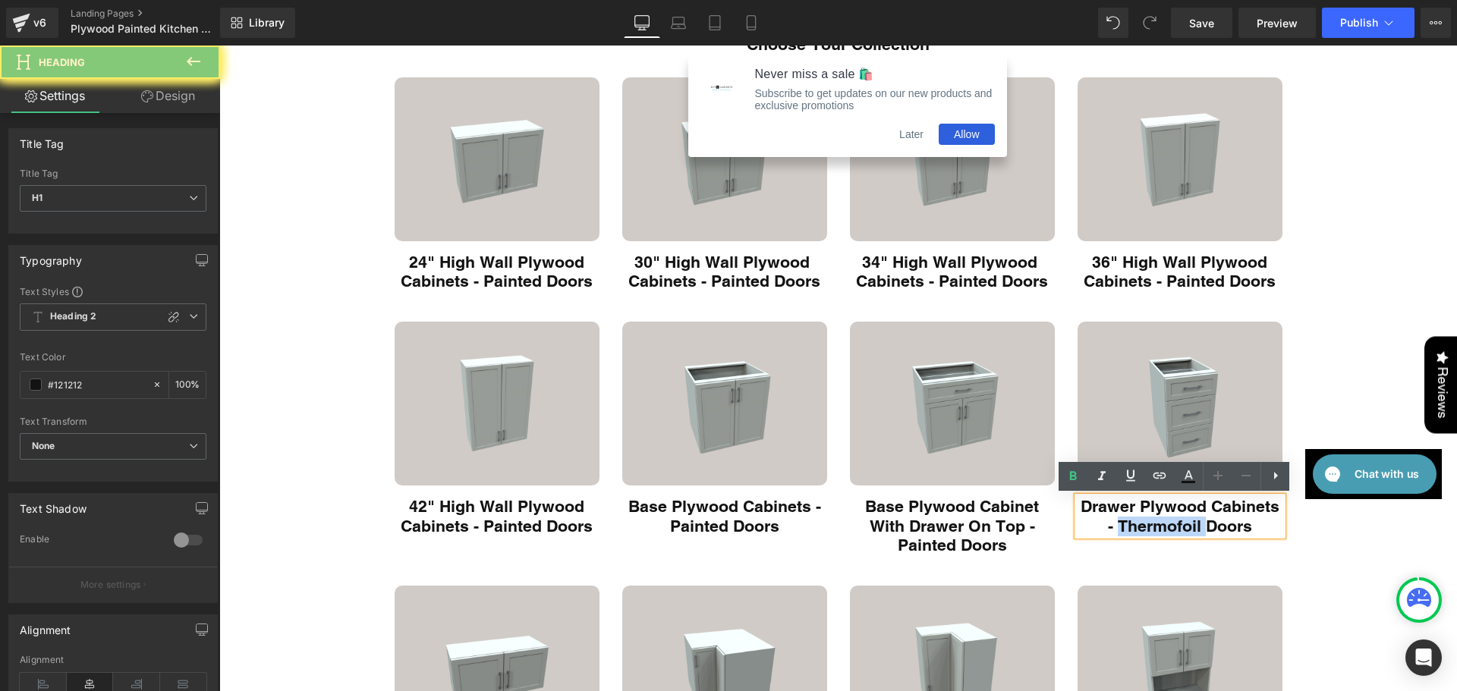
click at [1130, 531] on h1 "Drawer Plywood Cabinets - Thermofoil Doors" at bounding box center [1180, 516] width 205 height 39
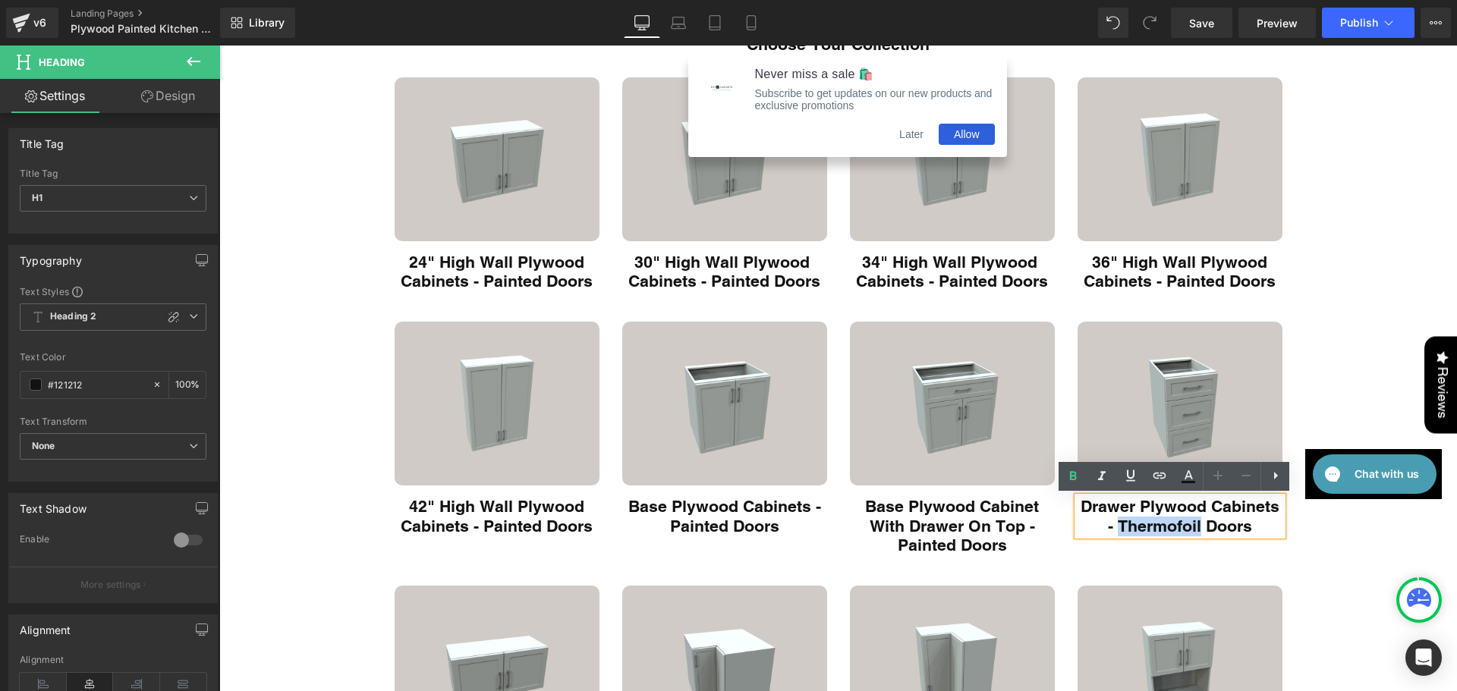
paste div "Main content"
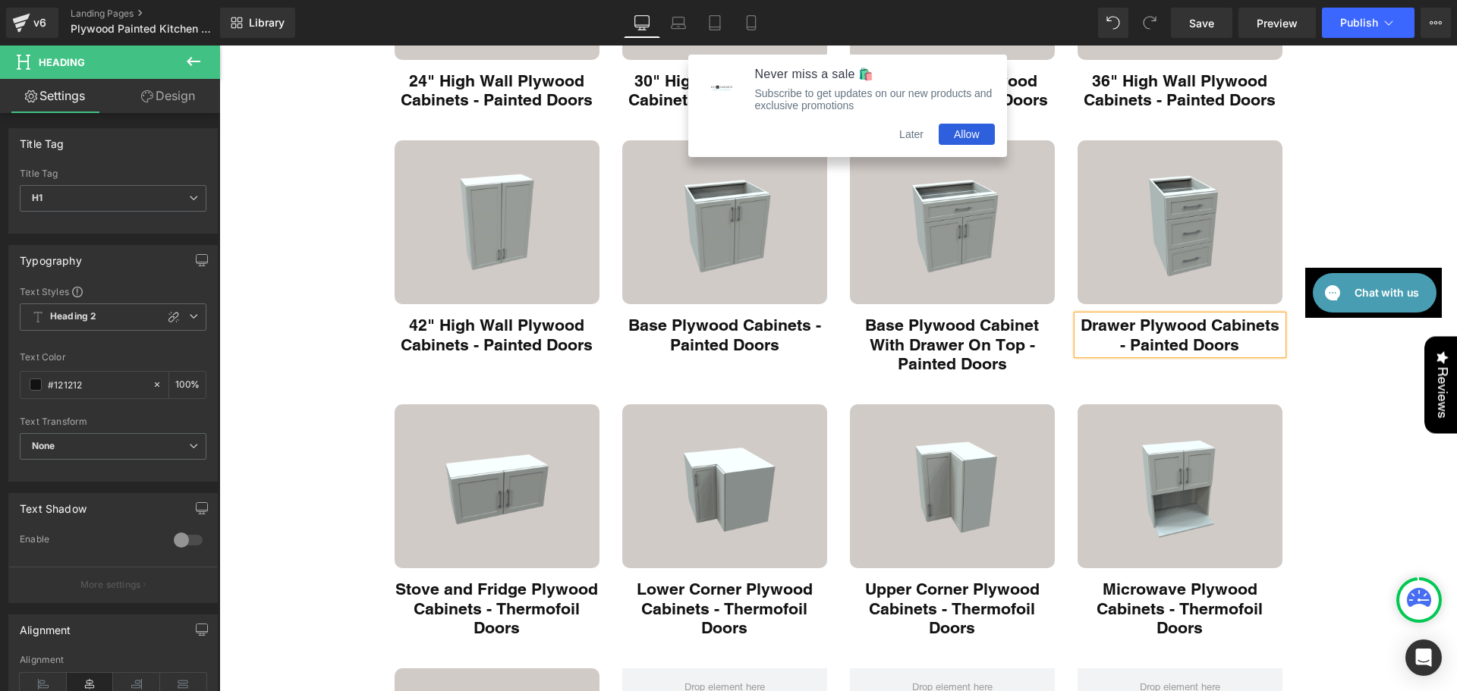
scroll to position [531, 0]
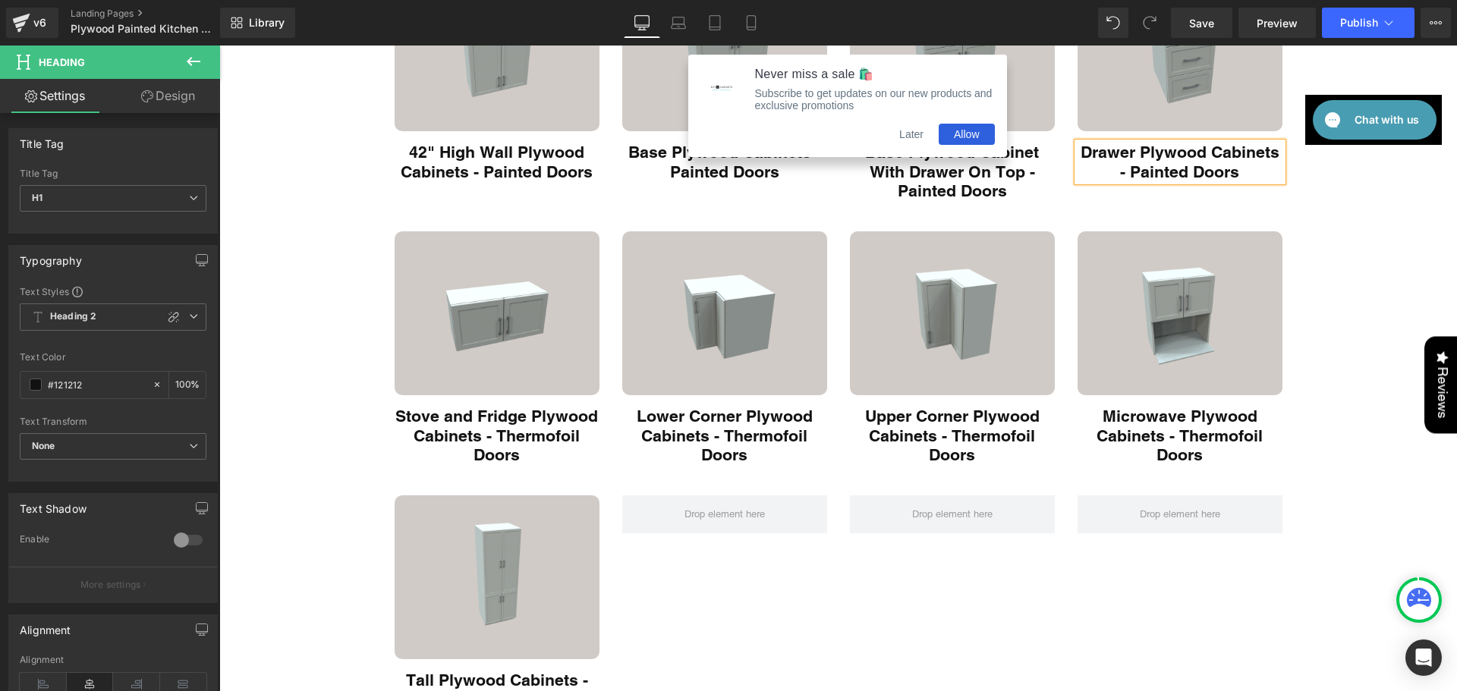
click at [510, 425] on h1 "Stove and Fridge Plywood Cabinets - Thermofoil Doors" at bounding box center [497, 436] width 205 height 58
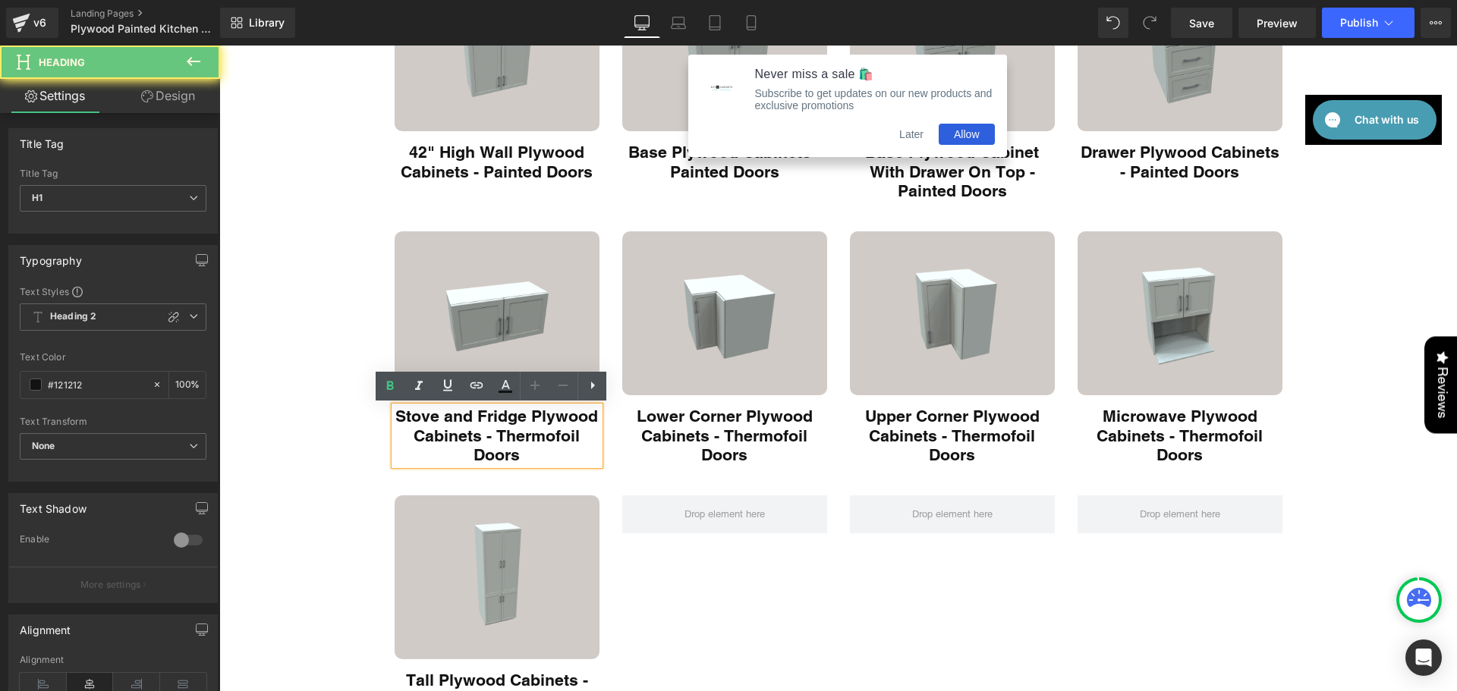
click at [515, 433] on h1 "Stove and Fridge Plywood Cabinets - Thermofoil Doors" at bounding box center [497, 436] width 205 height 58
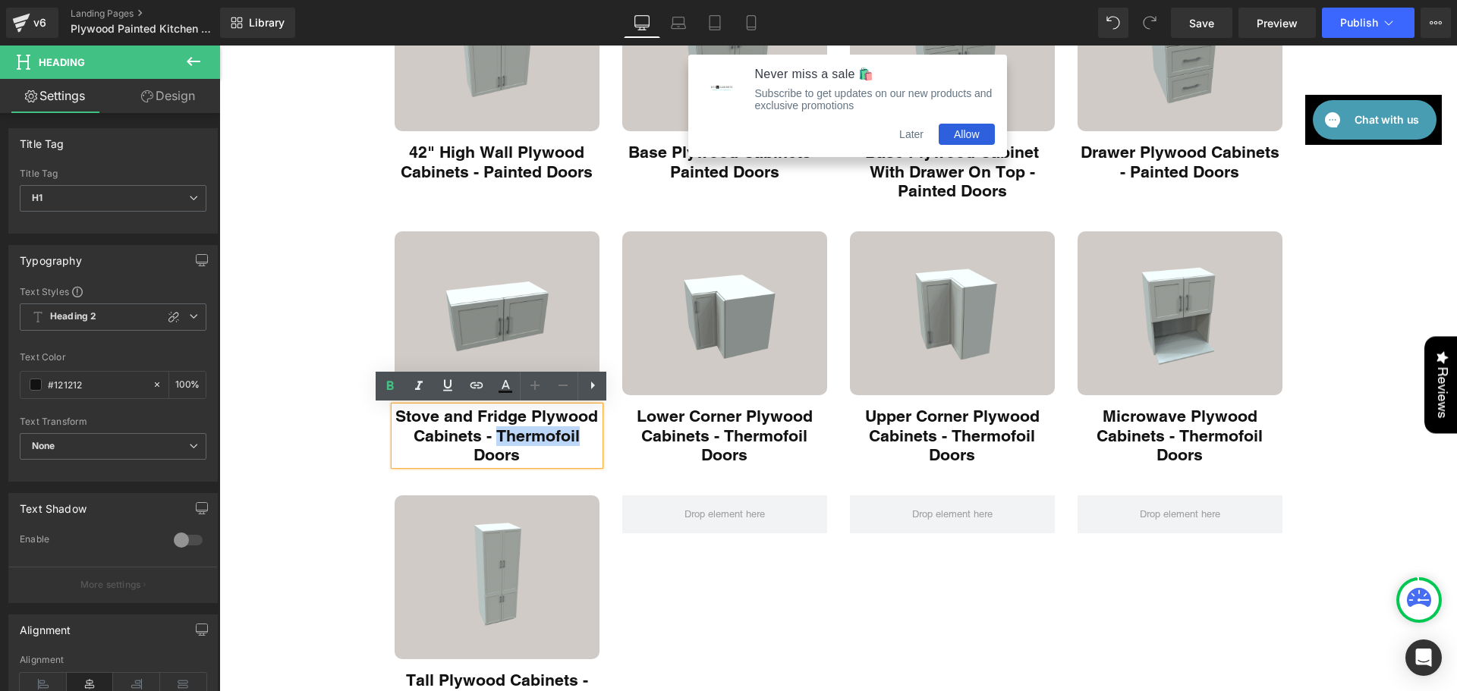
paste div "Main content"
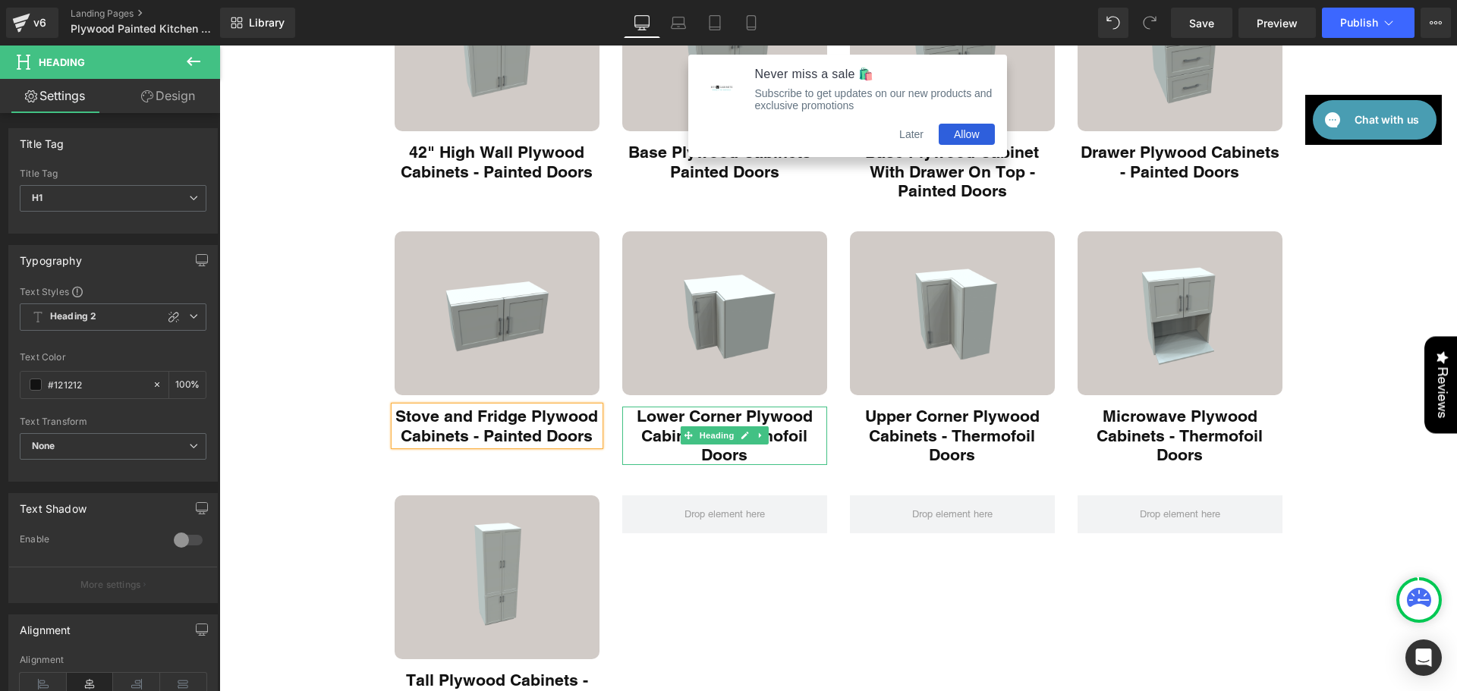
click at [801, 441] on h1 "Lower Corner Plywood Cabinets - Thermofoil Doors" at bounding box center [724, 436] width 205 height 58
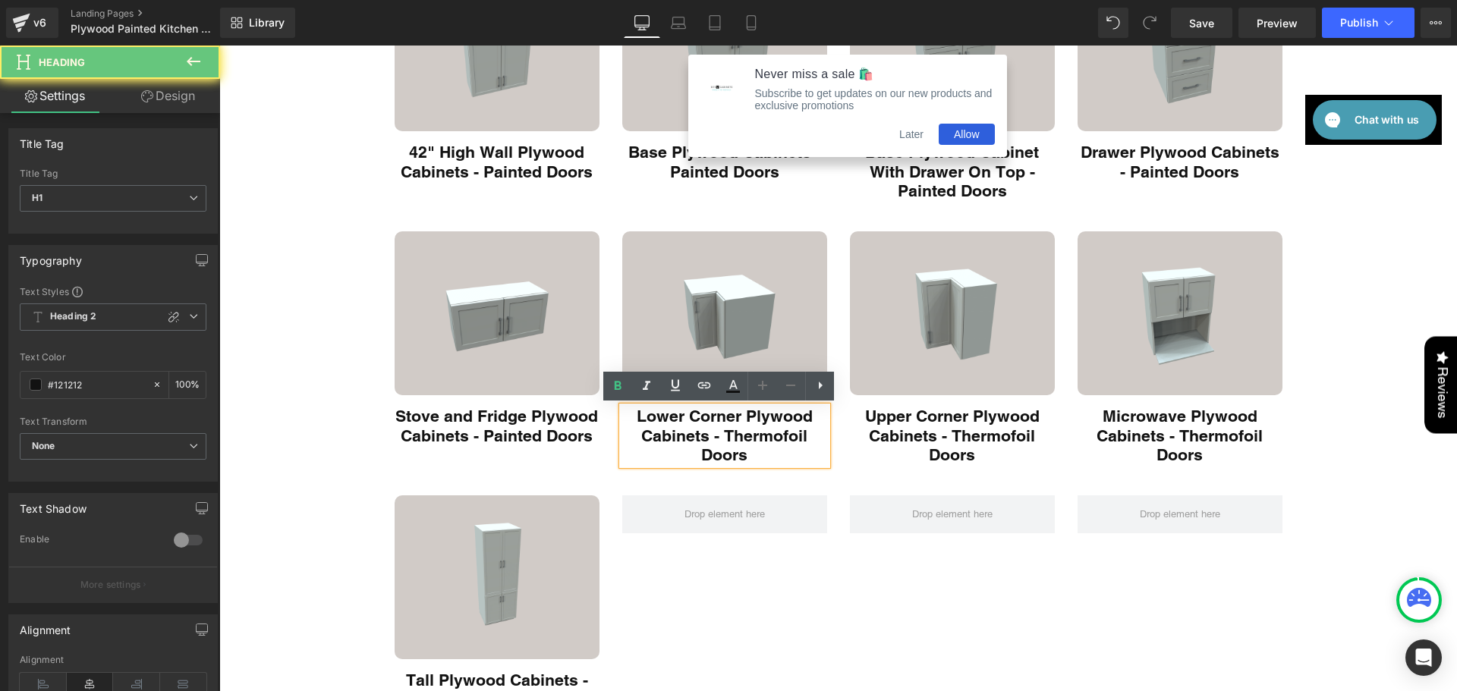
click at [786, 436] on h1 "Lower Corner Plywood Cabinets - Thermofoil Doors" at bounding box center [724, 436] width 205 height 58
paste div "Main content"
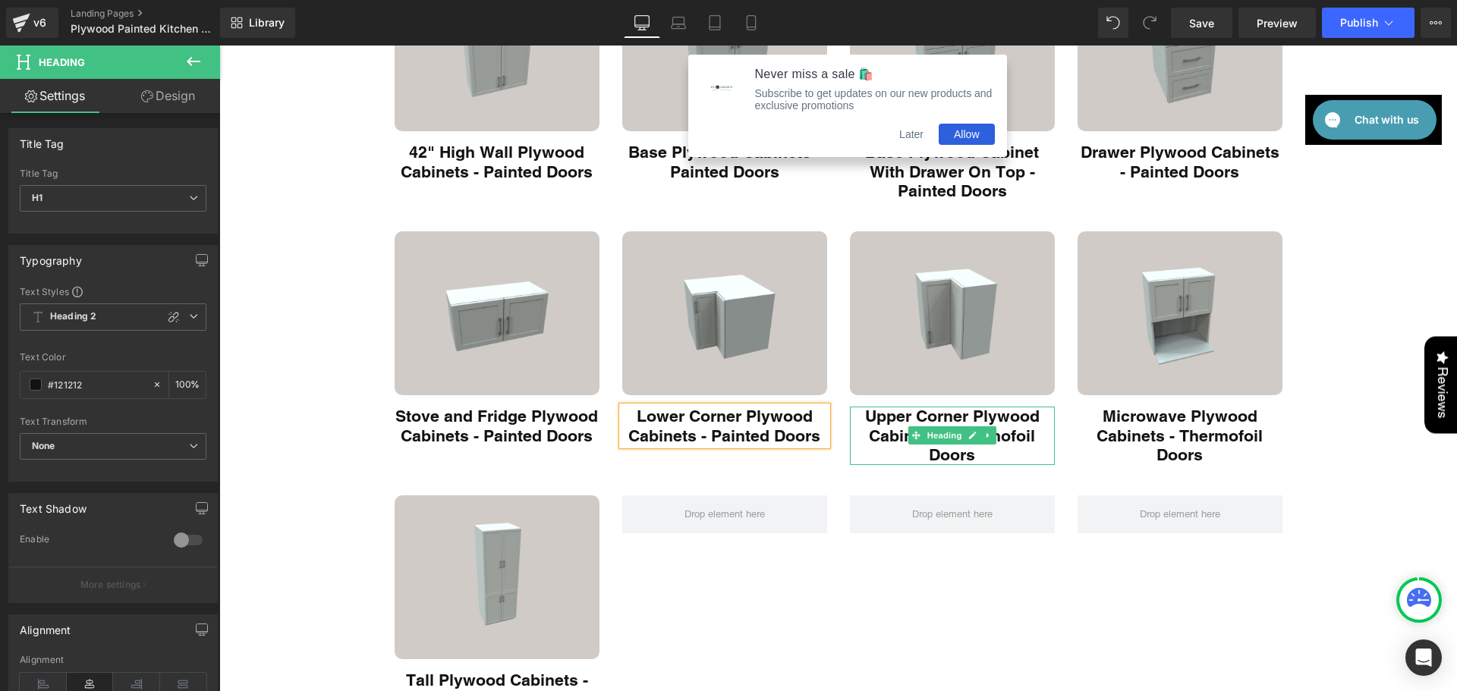
click at [1009, 439] on h1 "Upper Corner Plywood Cabinets - Thermofoil Doors" at bounding box center [952, 436] width 205 height 58
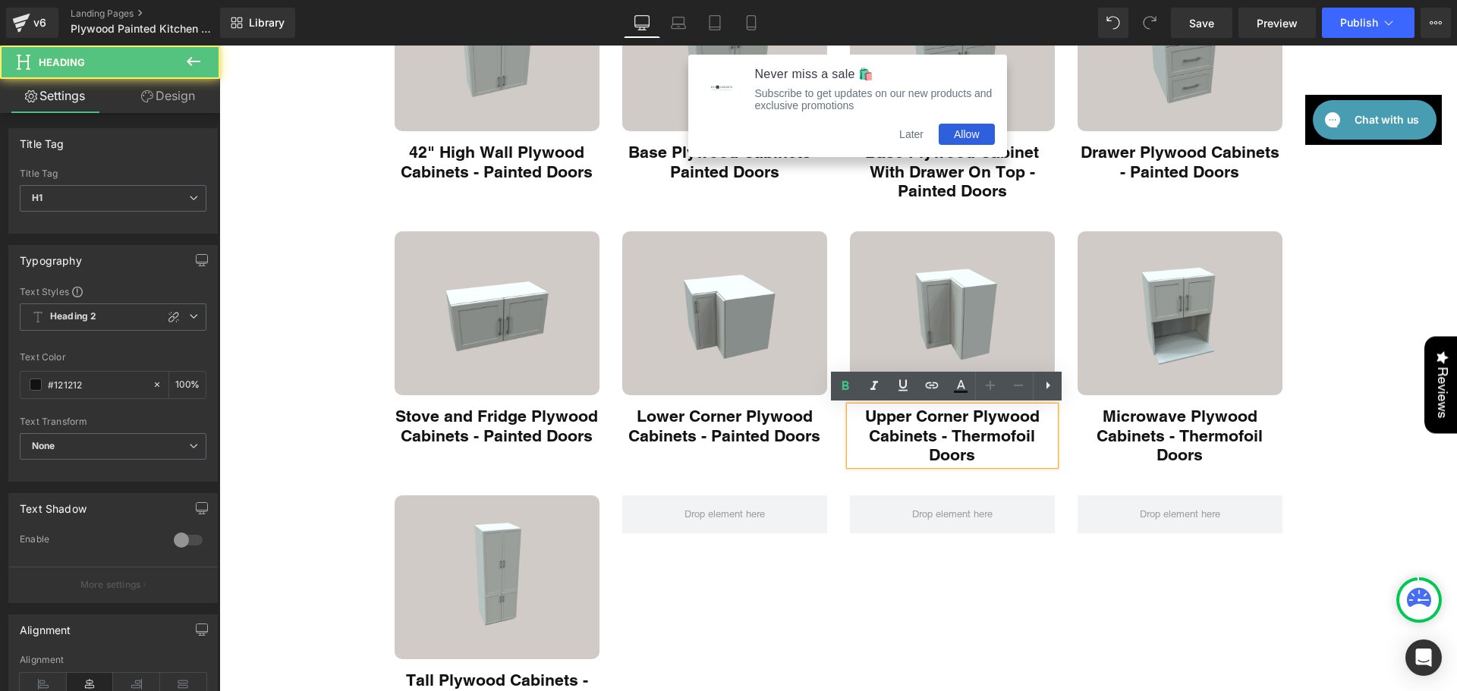
click at [1011, 437] on h1 "Upper Corner Plywood Cabinets - Thermofoil Doors" at bounding box center [952, 436] width 205 height 58
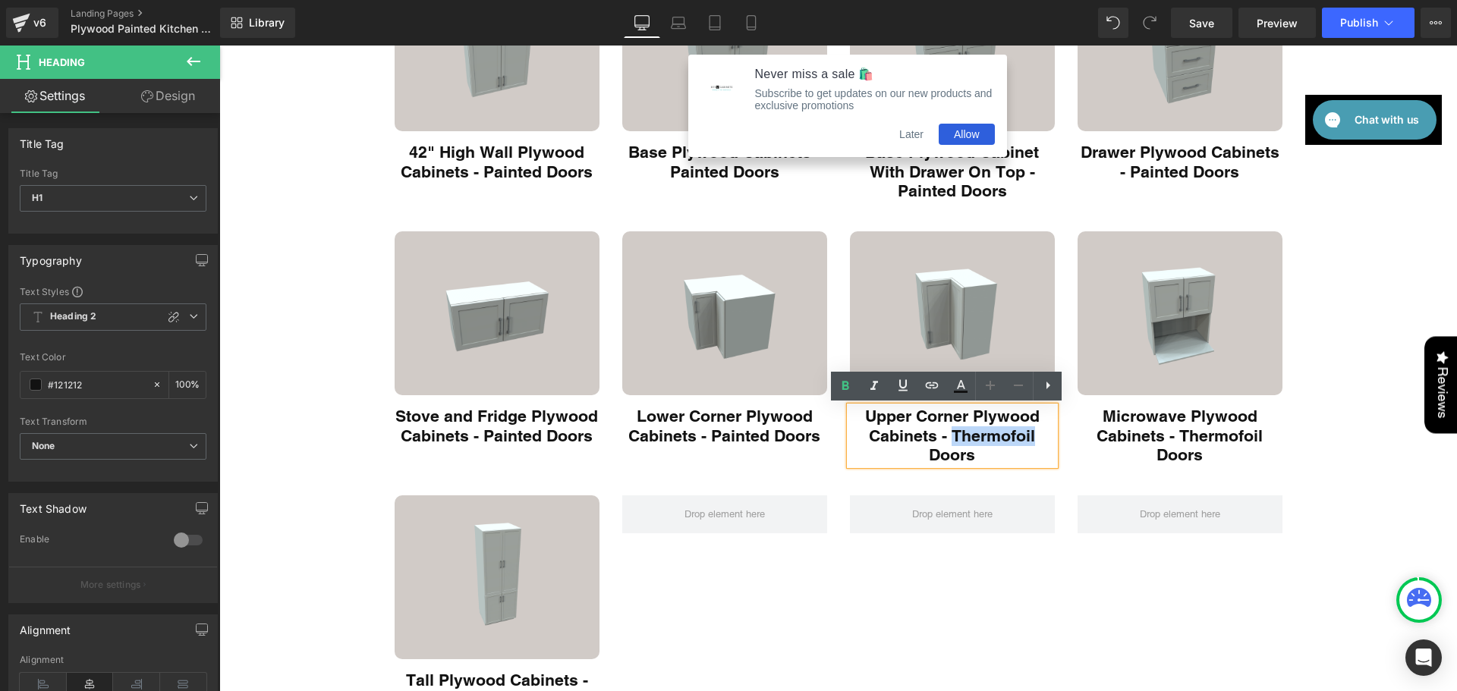
paste div "Main content"
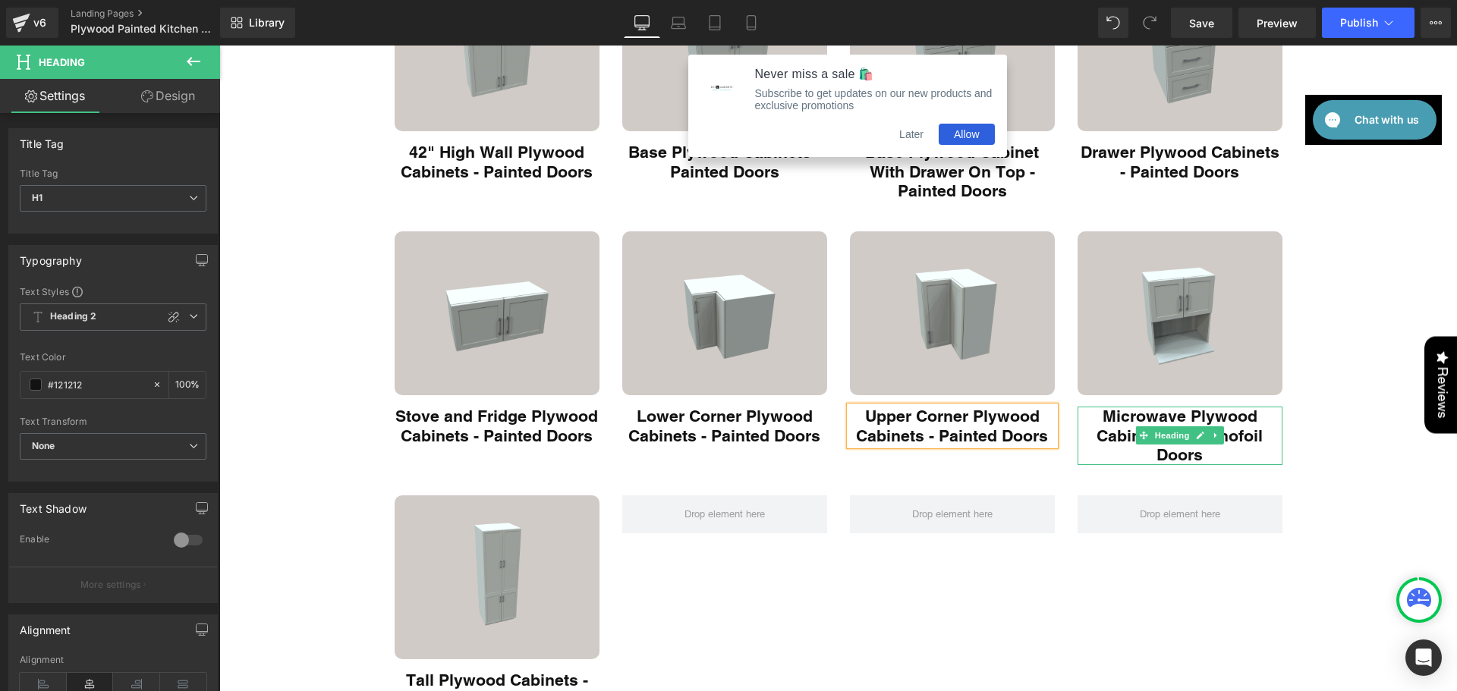
click at [1233, 435] on h1 "Microwave Plywood Cabinets - Thermofoil Doors" at bounding box center [1180, 436] width 205 height 58
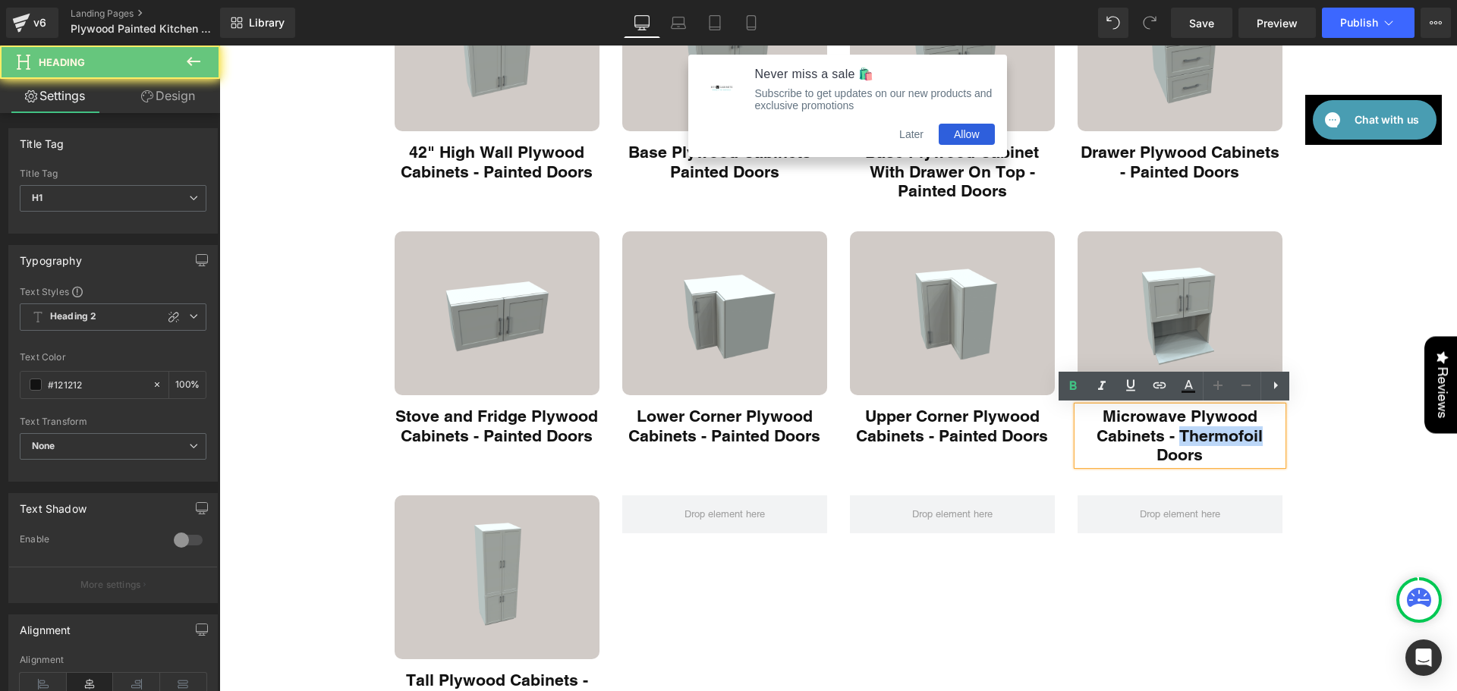
click at [1233, 435] on h1 "Microwave Plywood Cabinets - Thermofoil Doors" at bounding box center [1180, 436] width 205 height 58
paste div "Main content"
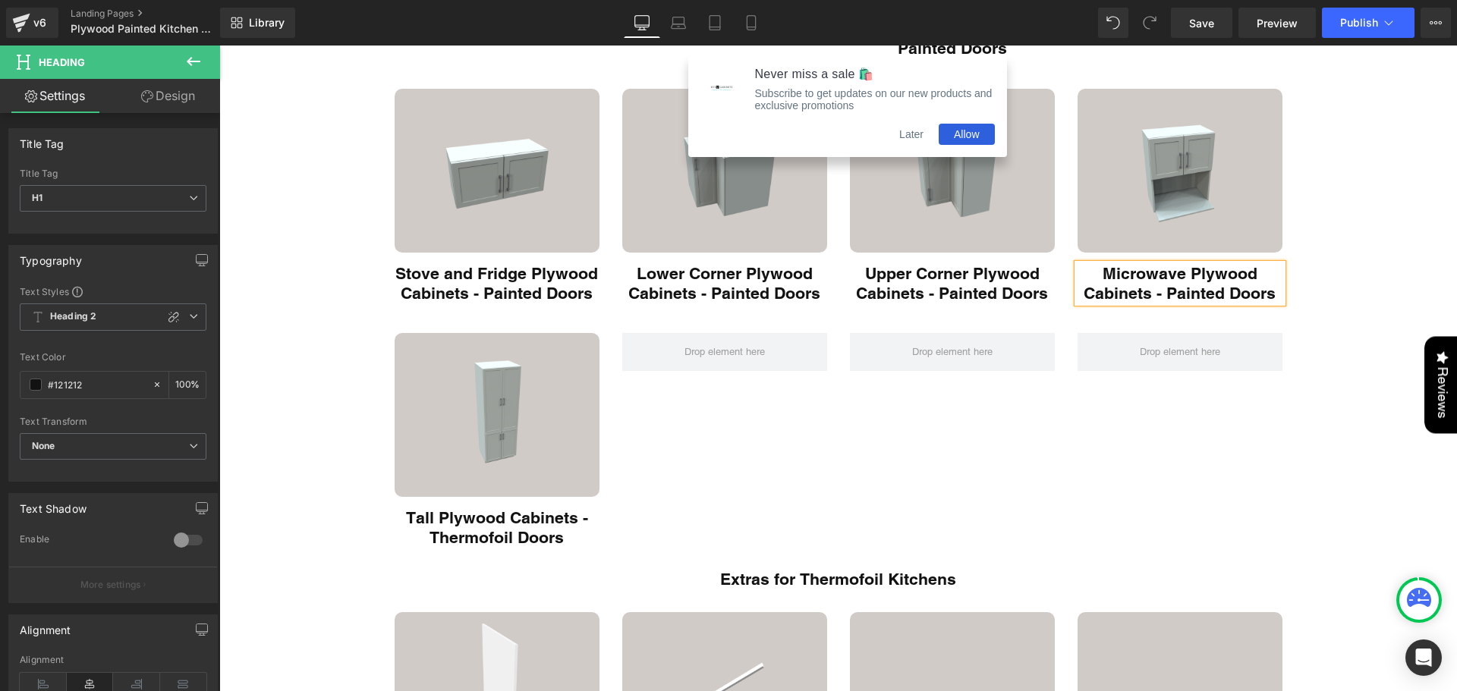
scroll to position [708, 0]
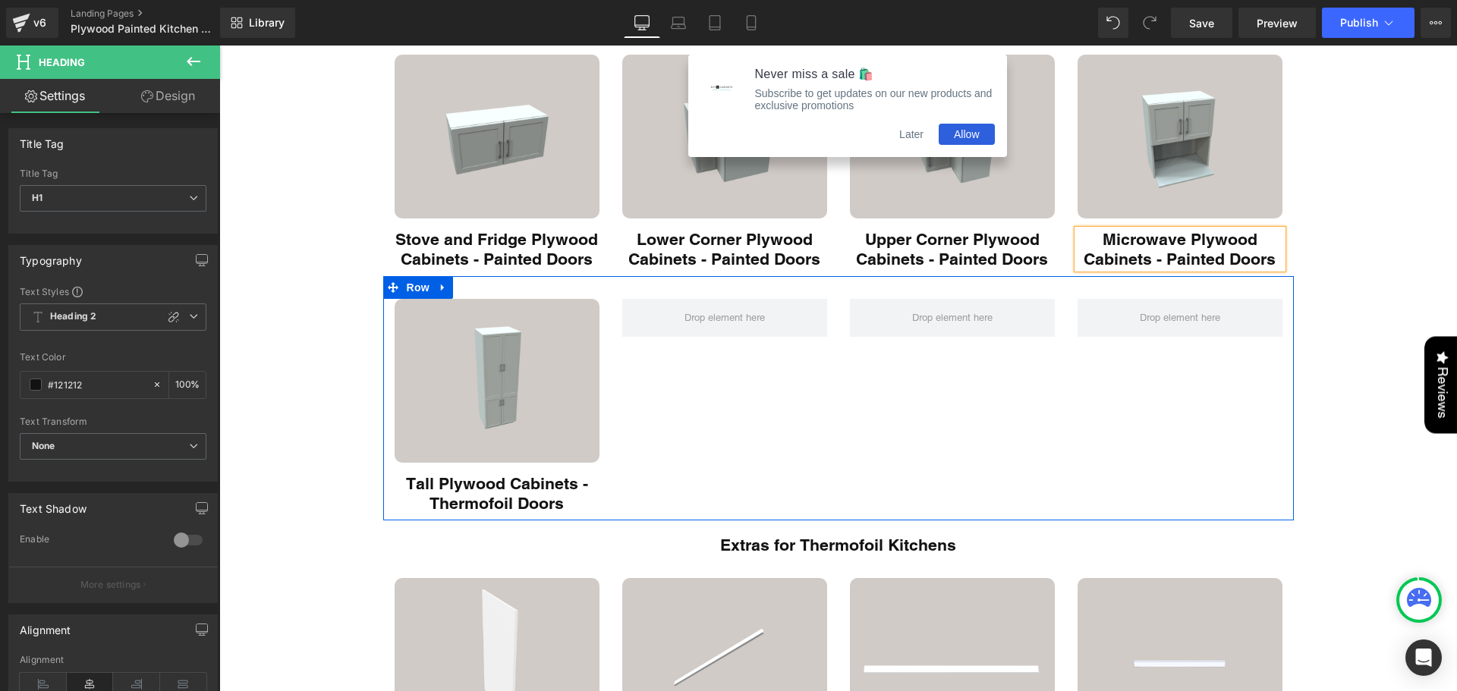
drag, startPoint x: 470, startPoint y: 517, endPoint x: 475, endPoint y: 508, distance: 10.5
click at [470, 517] on div "Main content" at bounding box center [838, 519] width 911 height 4
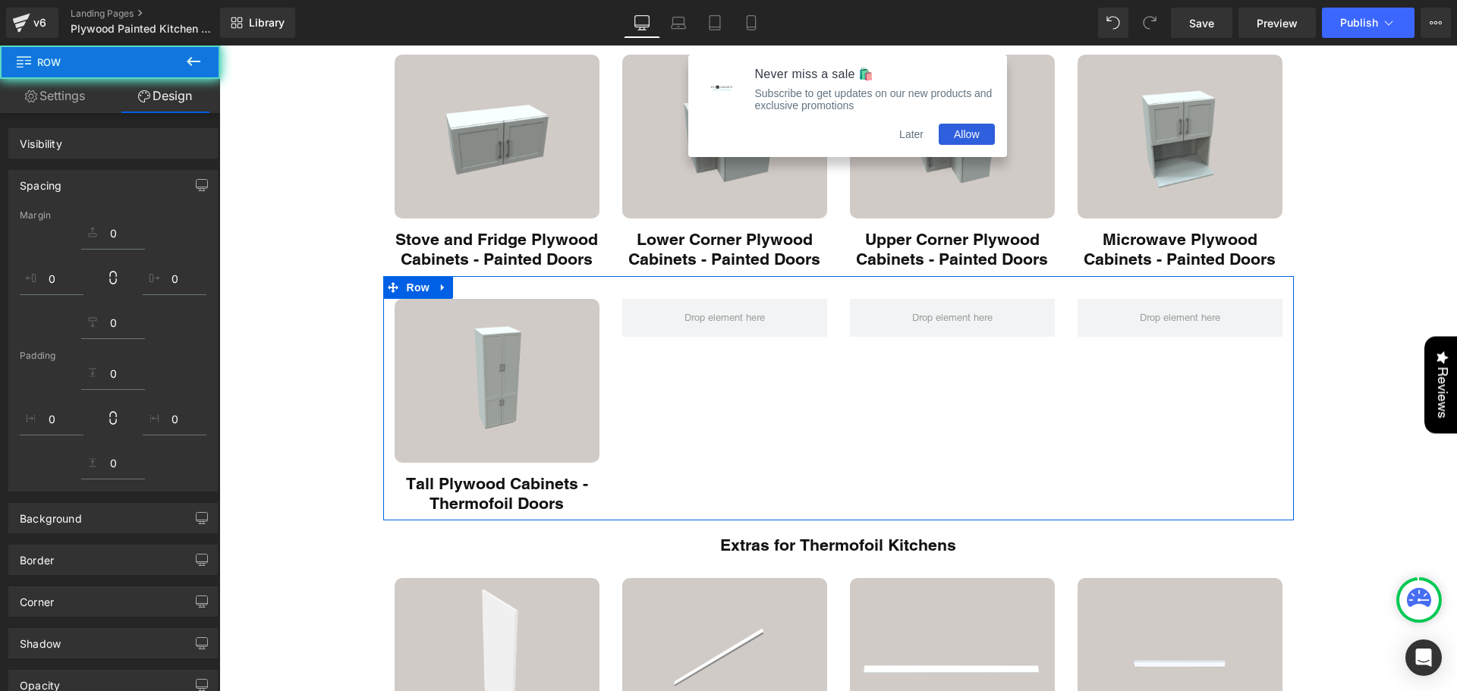
click at [475, 508] on h1 "Tall Plywood Cabinets - Thermofoil Doors" at bounding box center [497, 493] width 205 height 39
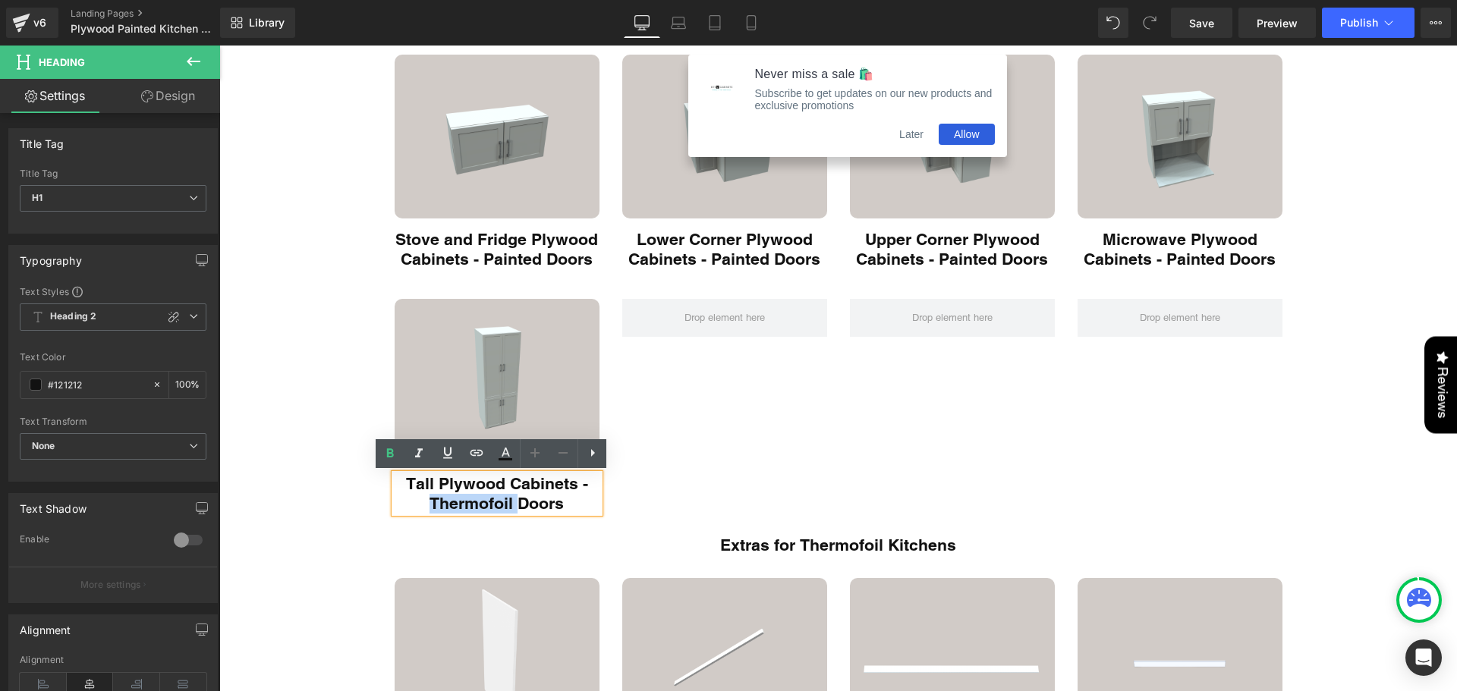
paste div "Main content"
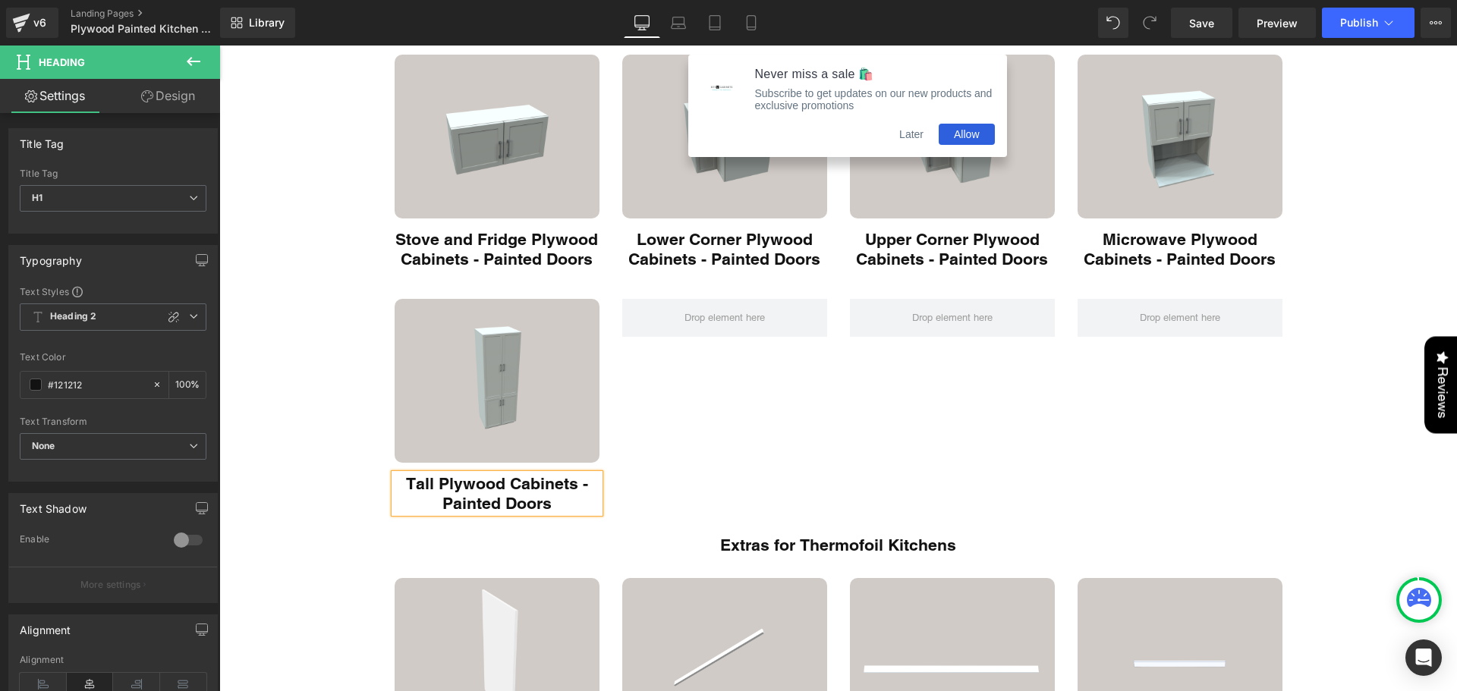
click at [766, 437] on div "Image Tall Plywood Cabinets - Painted Doors Heading Row" at bounding box center [838, 398] width 911 height 244
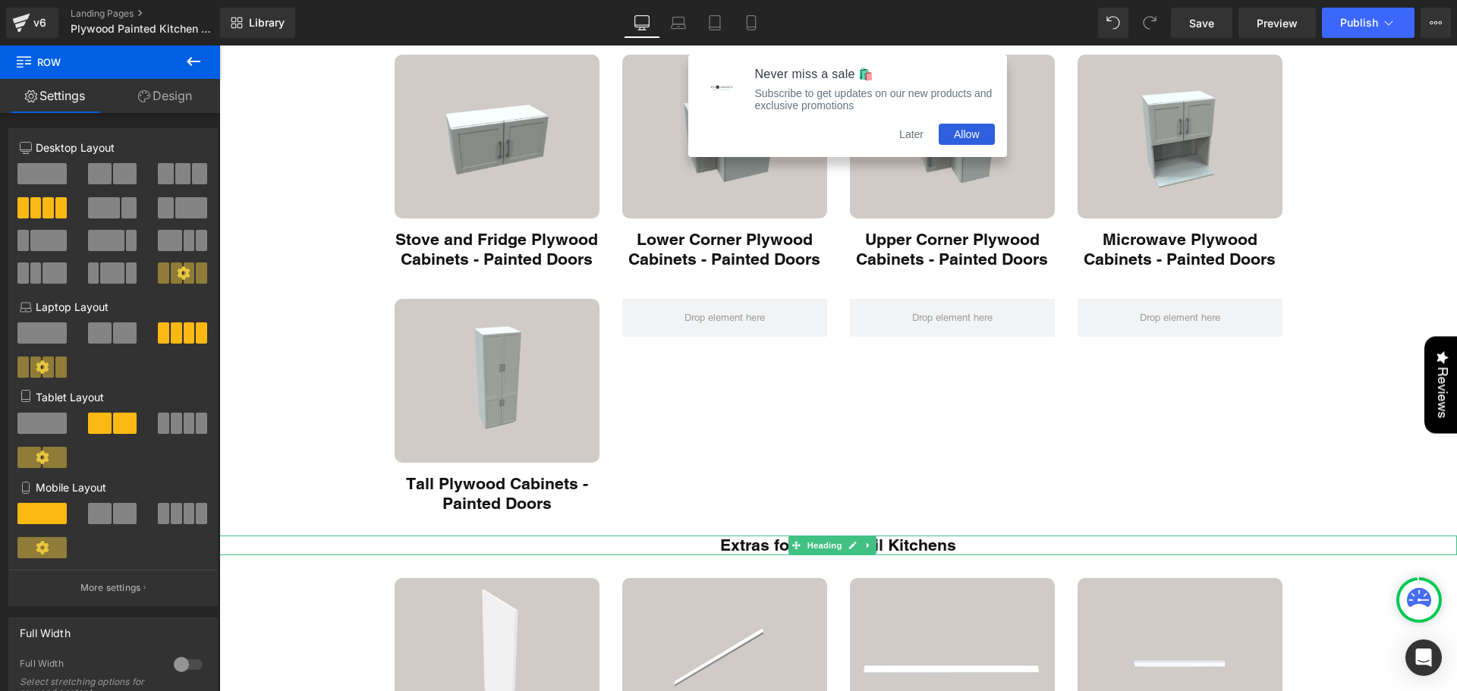
click at [832, 547] on span "Heading" at bounding box center [824, 546] width 41 height 18
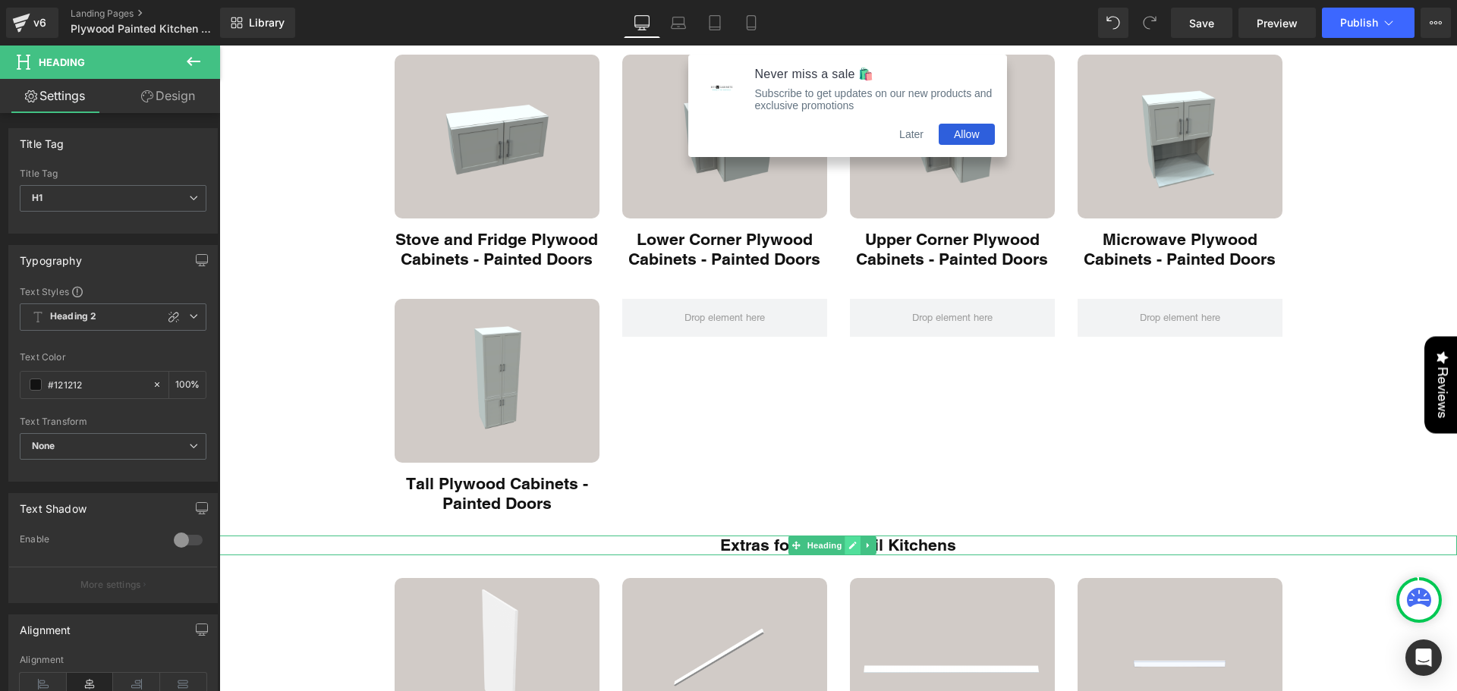
click at [852, 547] on icon "Main content" at bounding box center [853, 546] width 8 height 8
click at [852, 546] on h1 "Extras for Thermofoil Kitchens" at bounding box center [838, 546] width 1238 height 20
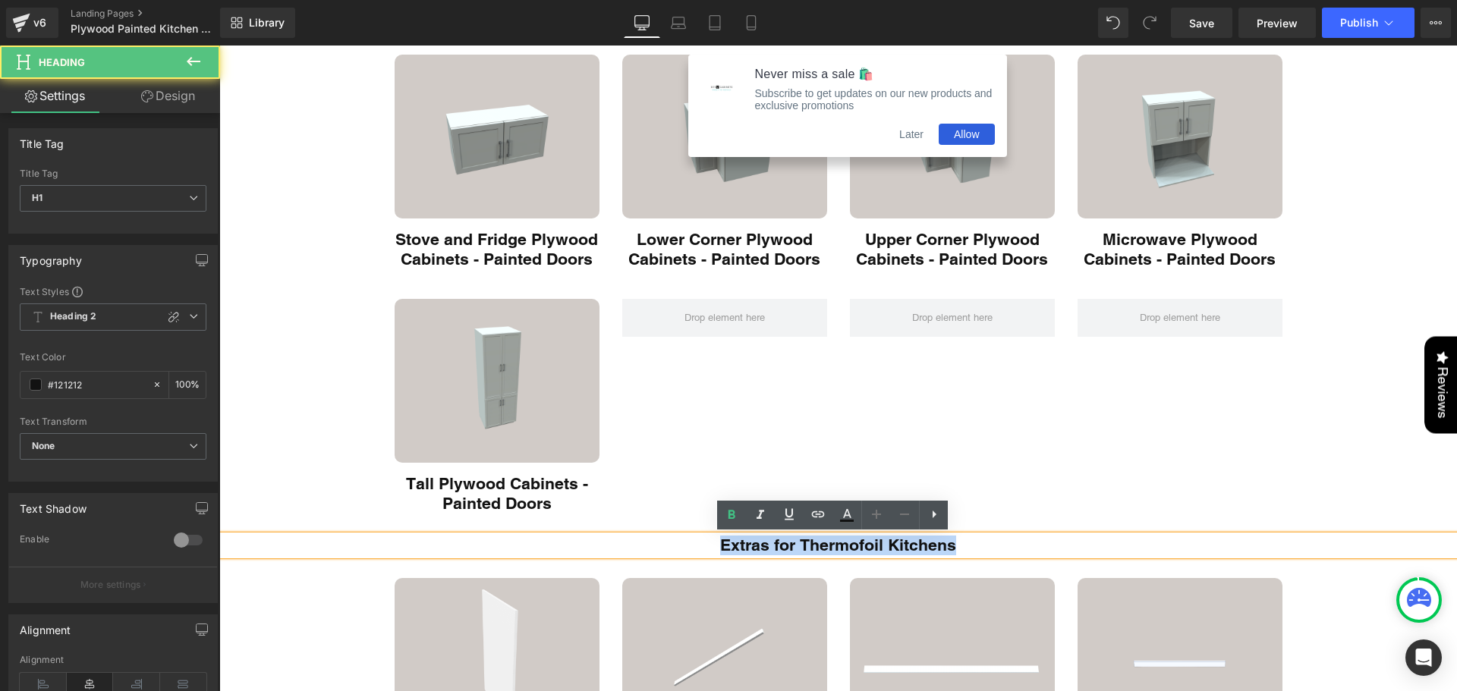
click at [852, 546] on h1 "Extras for Thermofoil Kitchens" at bounding box center [838, 546] width 1238 height 20
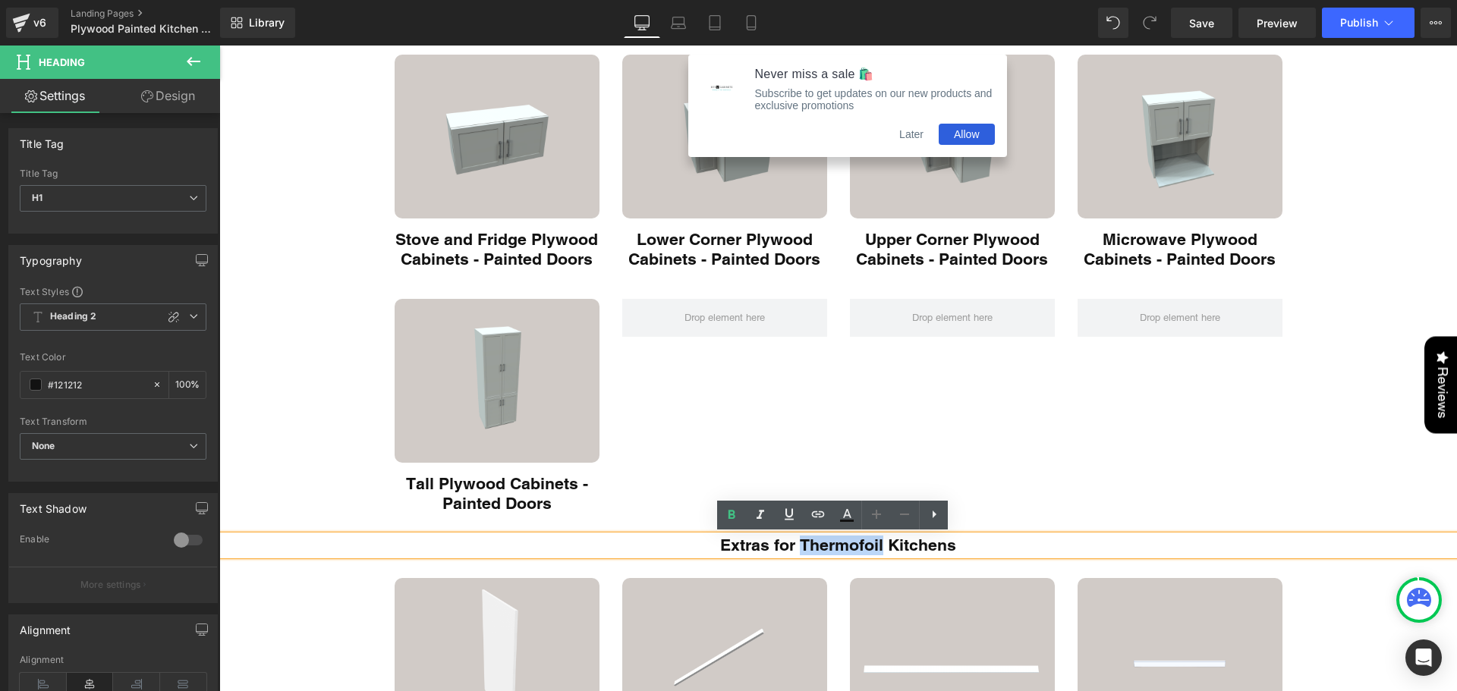
paste div "Main content"
click at [924, 425] on div "Image Tall Plywood Cabinets - Painted Doors Heading Row" at bounding box center [838, 398] width 911 height 244
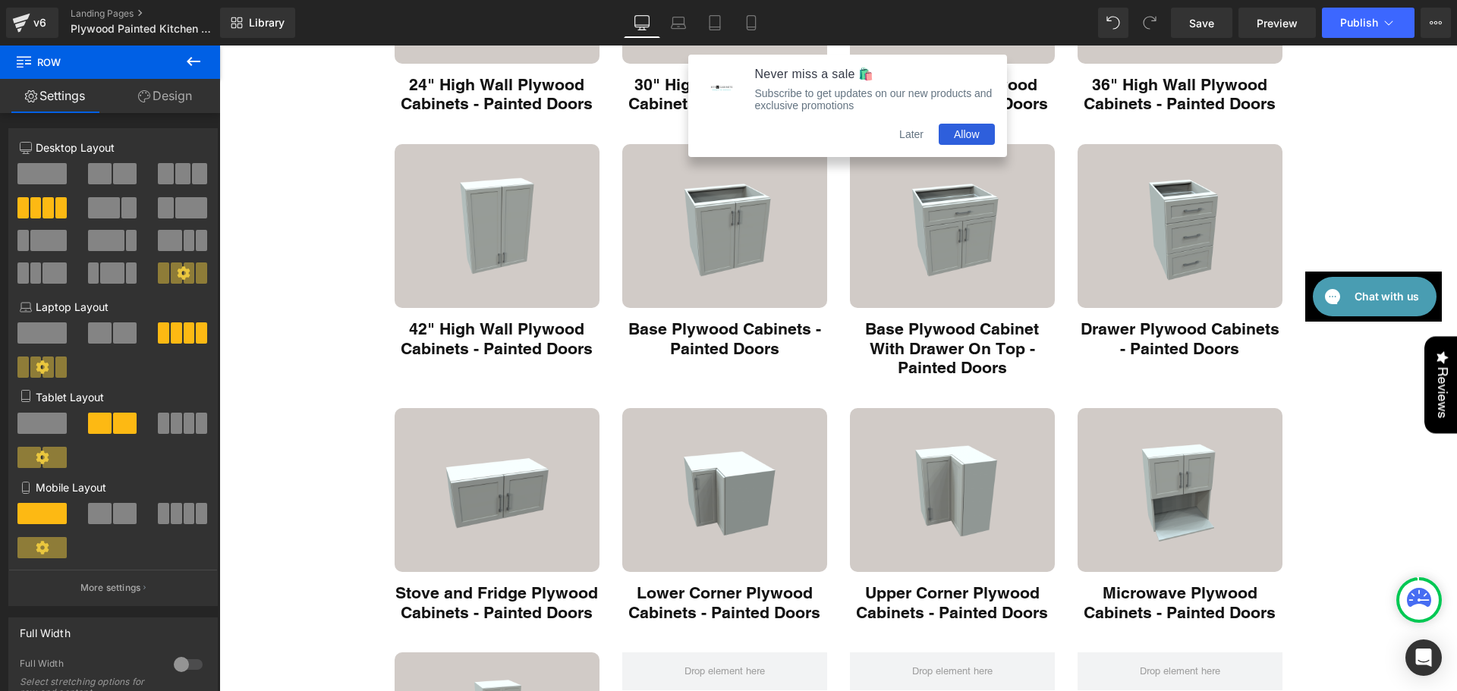
scroll to position [0, 0]
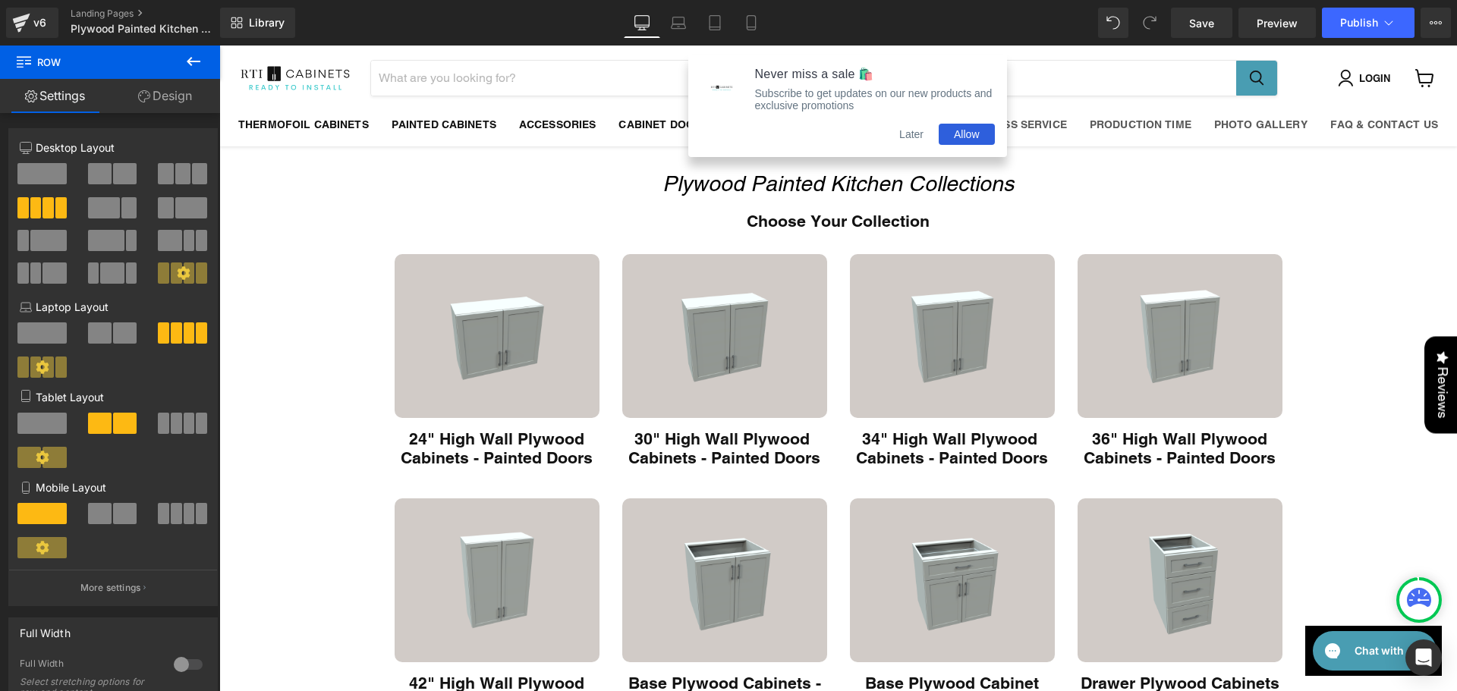
click at [910, 143] on button "Later" at bounding box center [911, 134] width 55 height 21
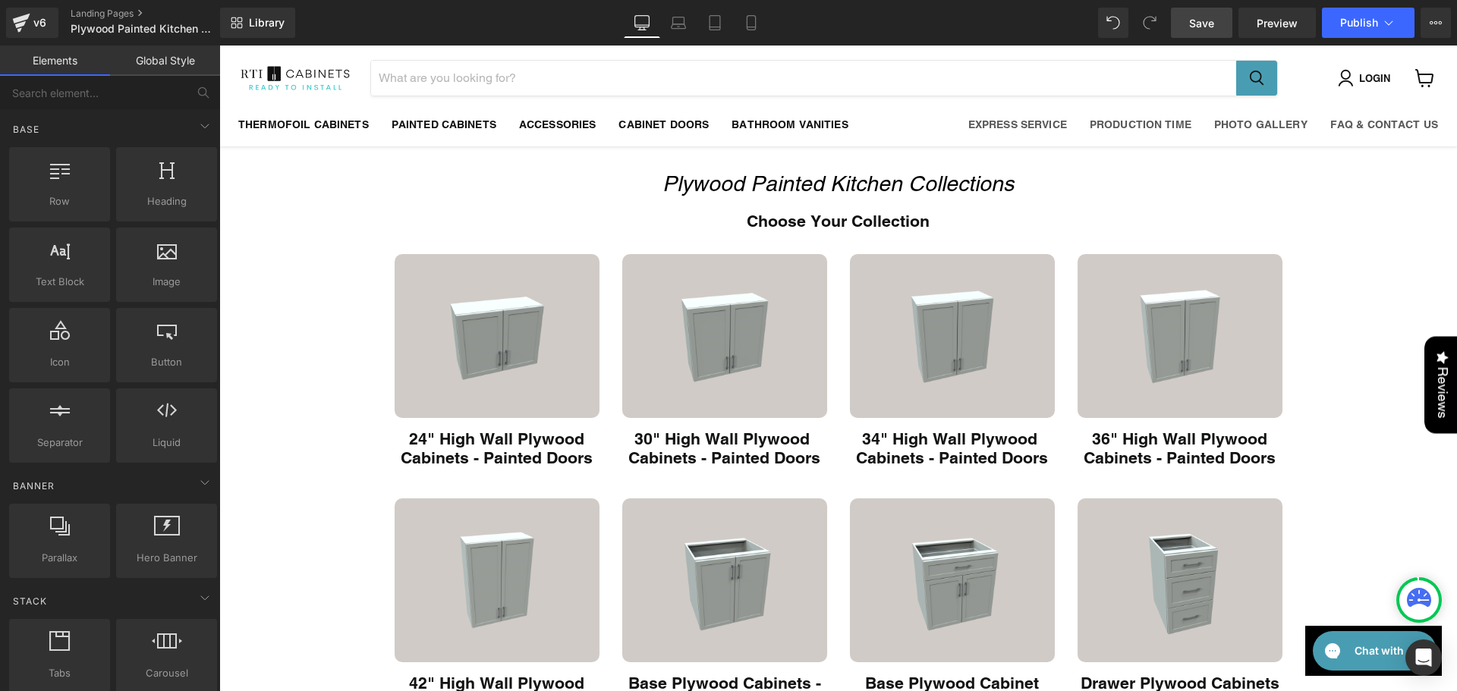
click at [1204, 27] on span "Save" at bounding box center [1201, 23] width 25 height 16
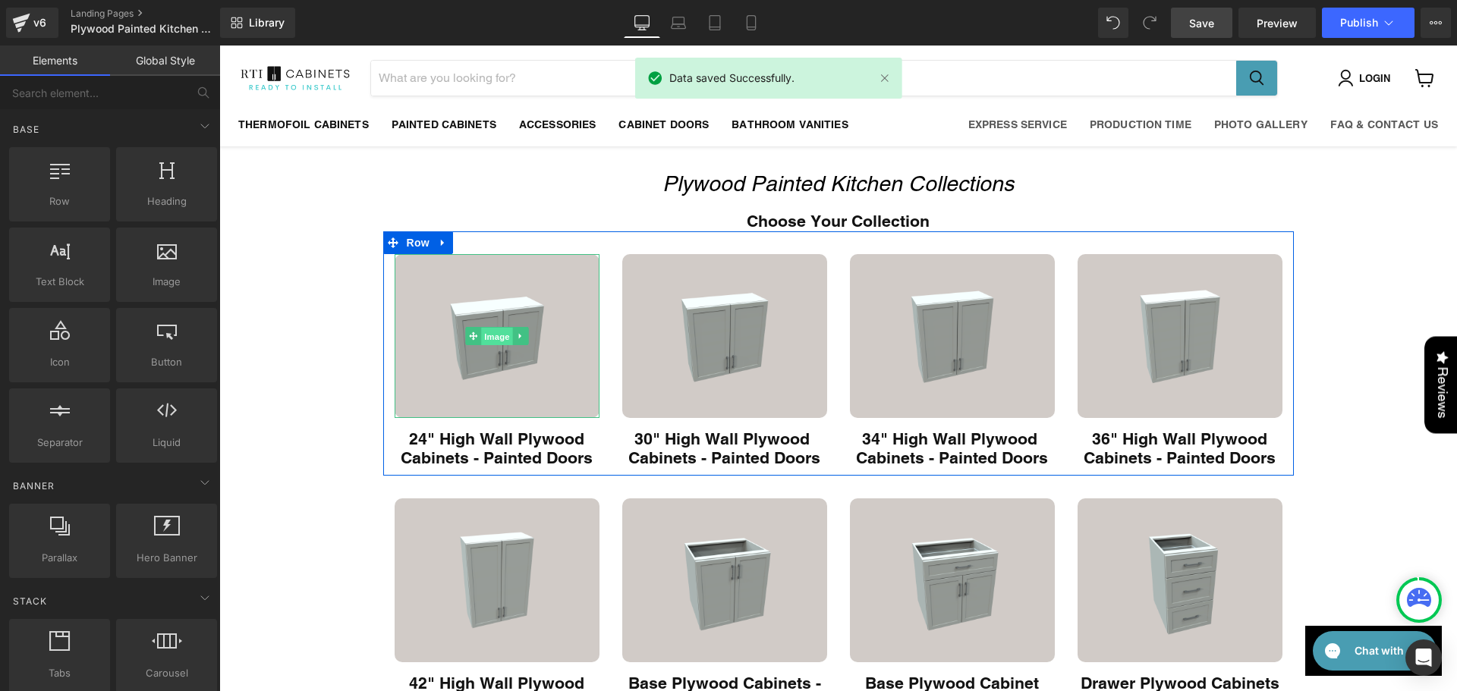
click at [484, 332] on span "Image" at bounding box center [497, 337] width 32 height 18
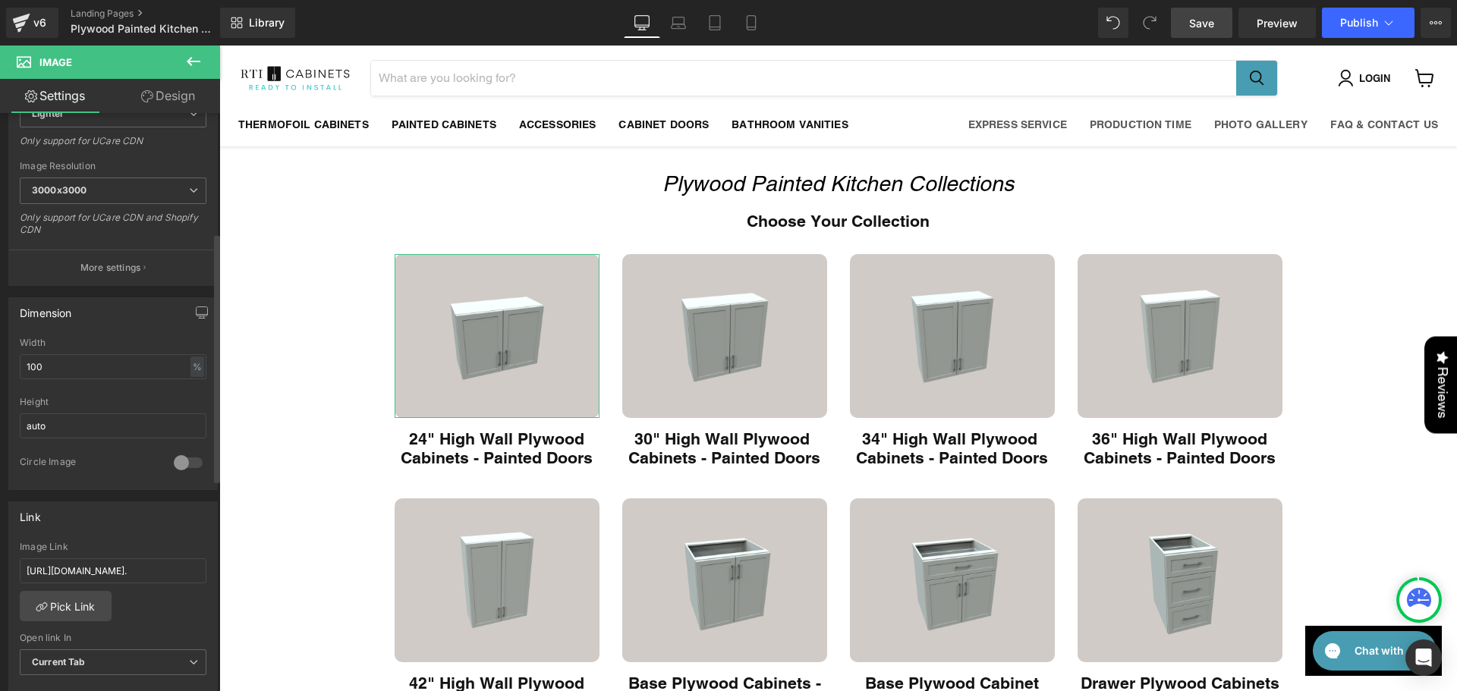
scroll to position [354, 0]
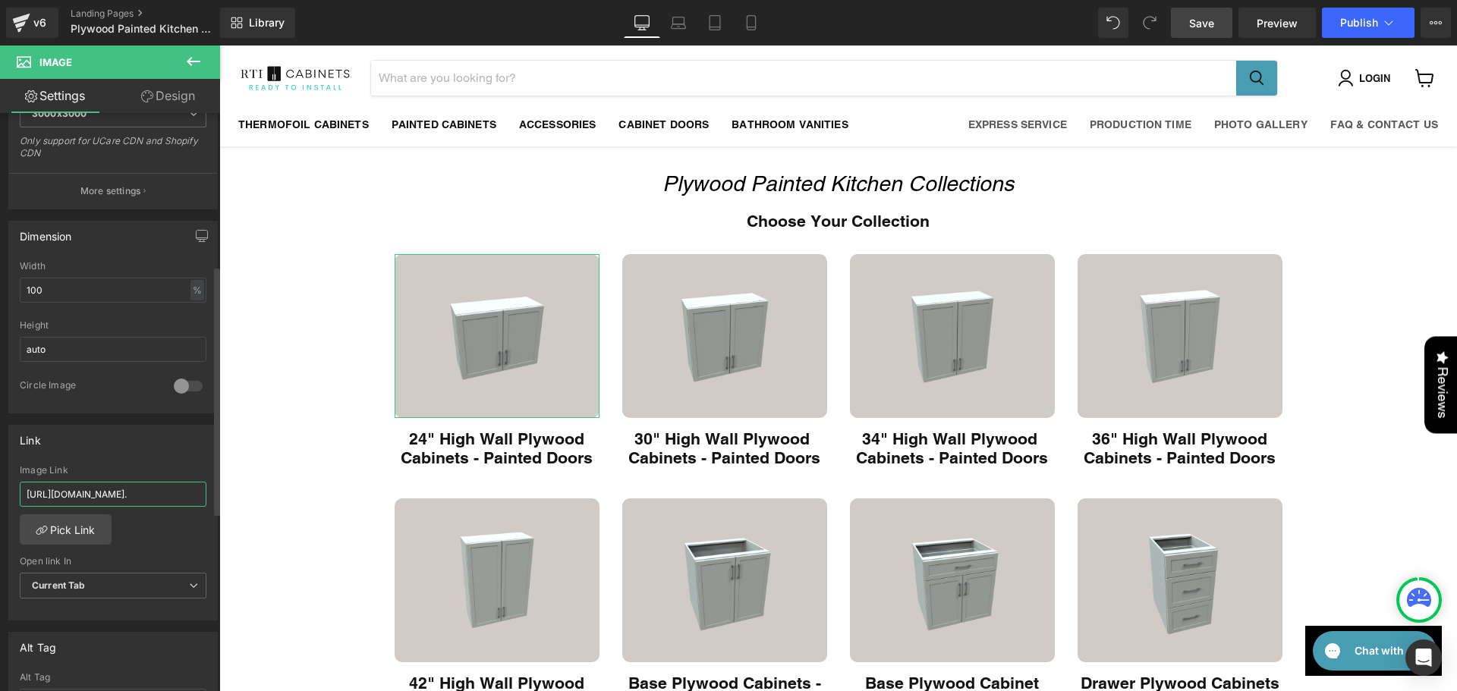
click at [119, 499] on input "https://rti-cabinets.myshopify.com/collections/24-high-wall-cabinet-ply-wood-bo…" at bounding box center [113, 494] width 187 height 25
click at [62, 518] on link "Pick Link" at bounding box center [66, 530] width 92 height 30
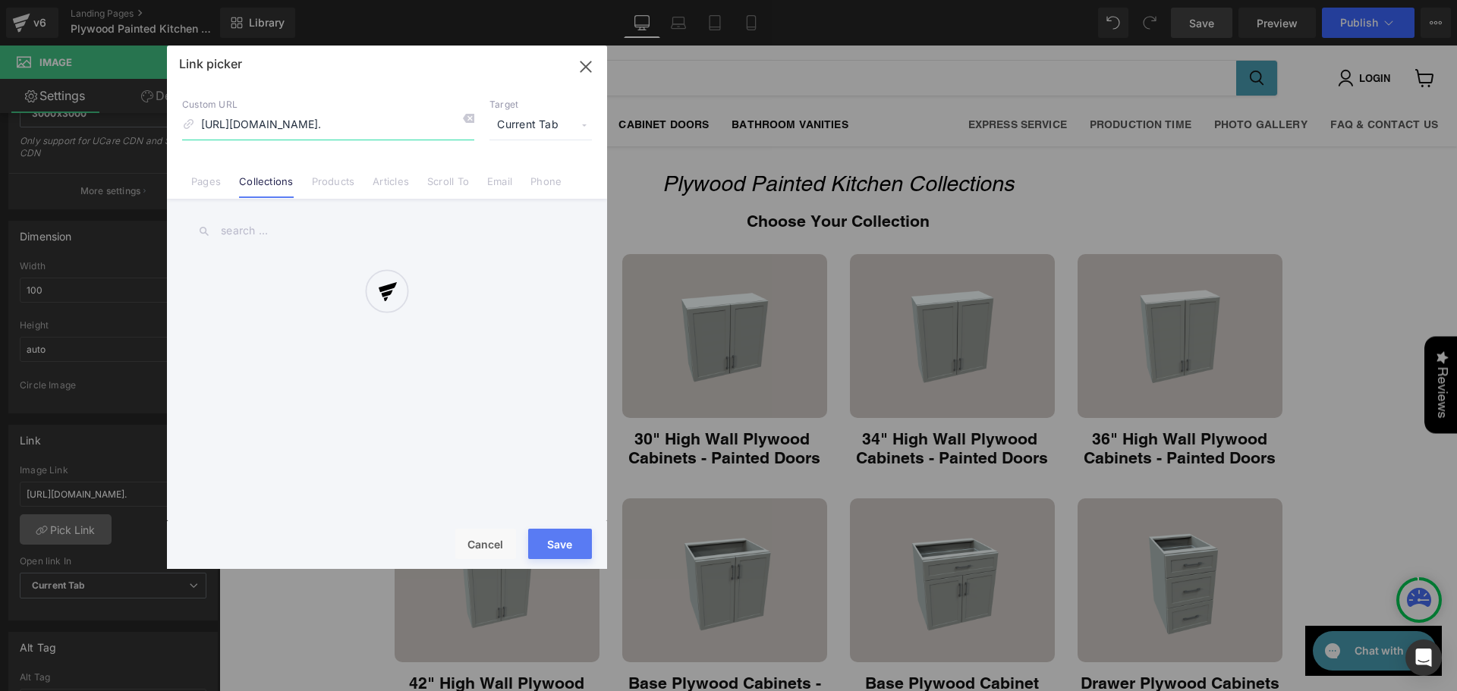
scroll to position [0, 566]
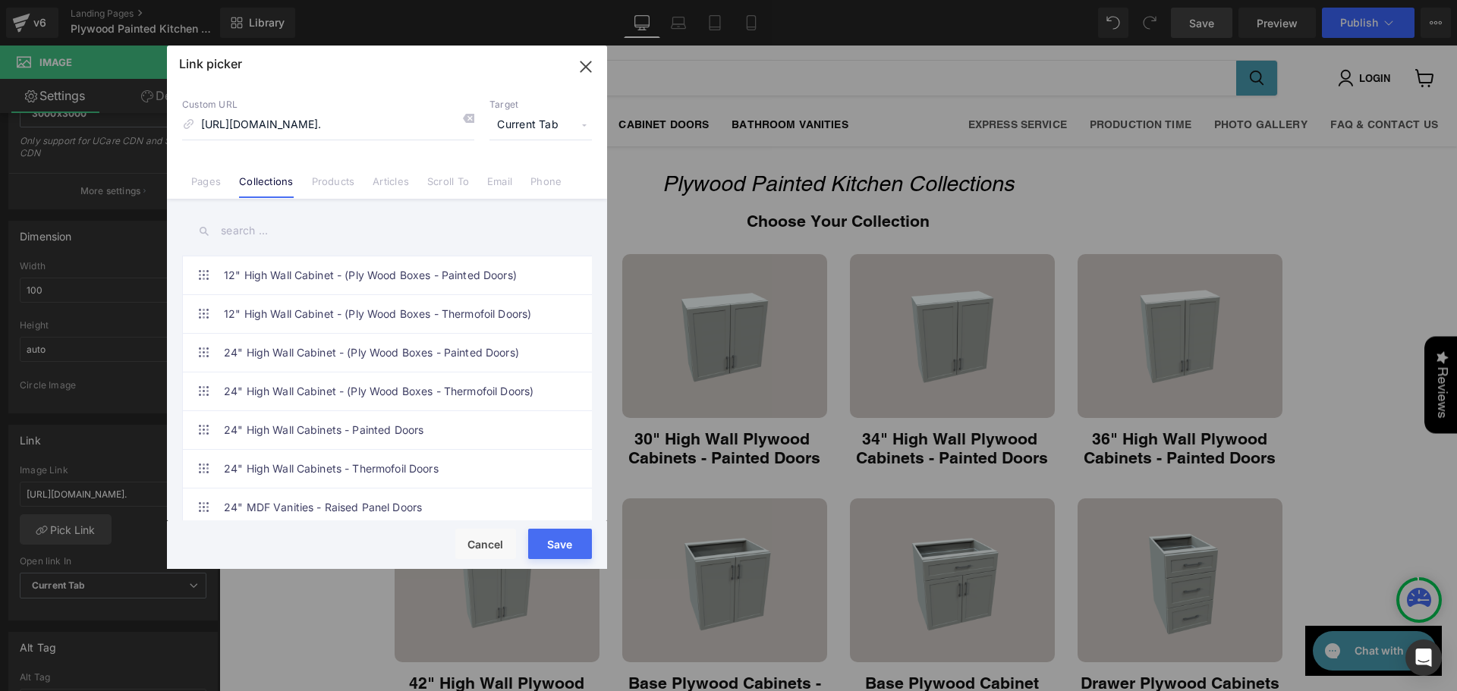
click at [272, 175] on li "Collections" at bounding box center [266, 175] width 72 height 27
click at [270, 185] on link "Collections" at bounding box center [266, 186] width 54 height 23
click at [460, 118] on div at bounding box center [463, 121] width 23 height 20
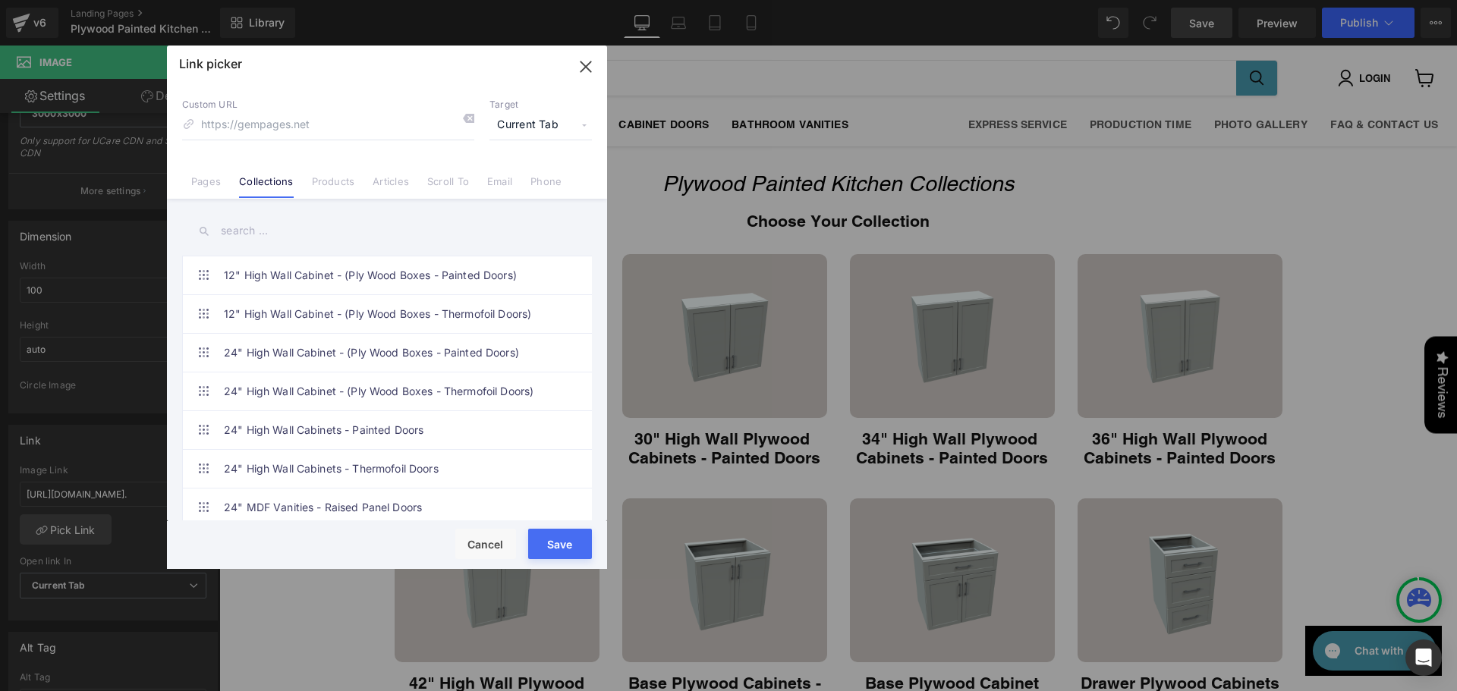
click at [310, 232] on input "text" at bounding box center [387, 231] width 410 height 34
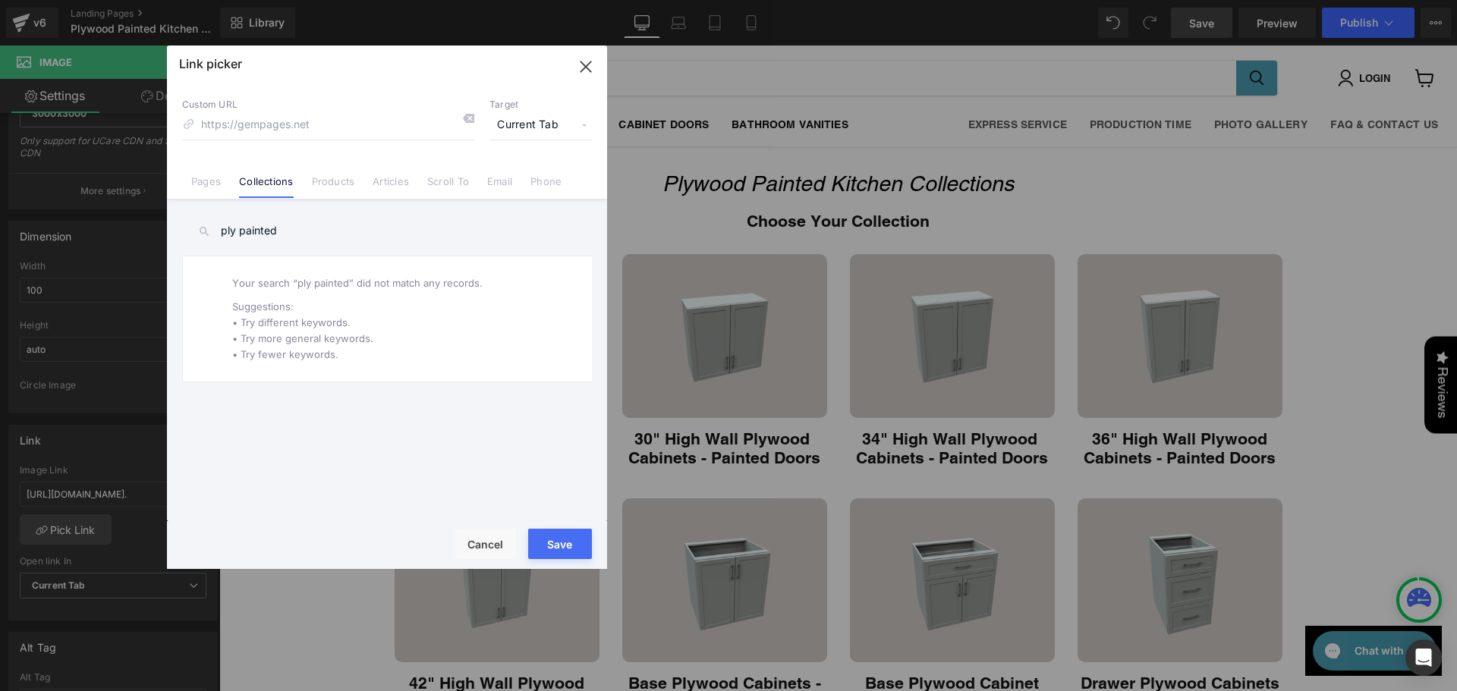
click at [269, 240] on input "ply painted" at bounding box center [387, 231] width 410 height 34
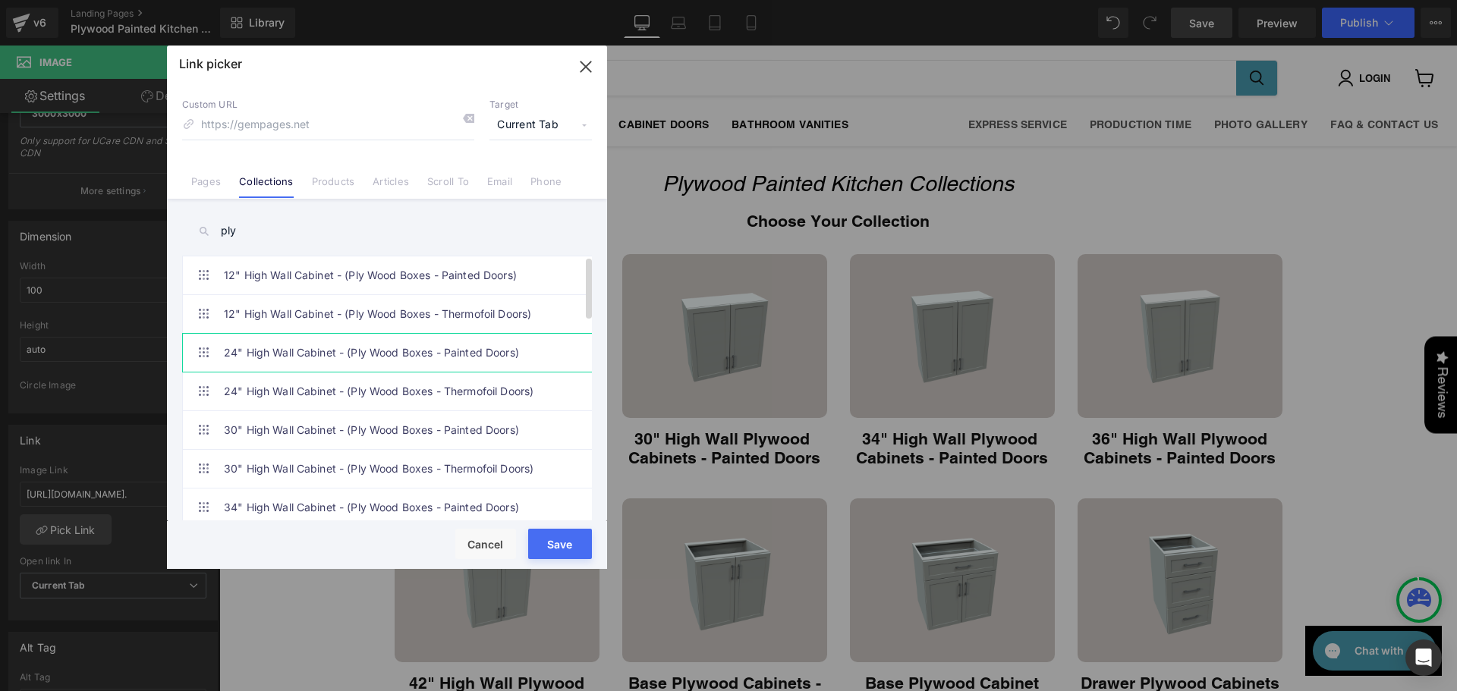
type input "ply"
click at [335, 362] on link "24" High Wall Cabinet - (Ply Wood Boxes - Painted Doors)" at bounding box center [391, 353] width 334 height 38
type input "/collections/24-high-wall-cabinet-ply-wood-boxes-painted-doors"
click at [583, 543] on button "Save" at bounding box center [560, 544] width 64 height 30
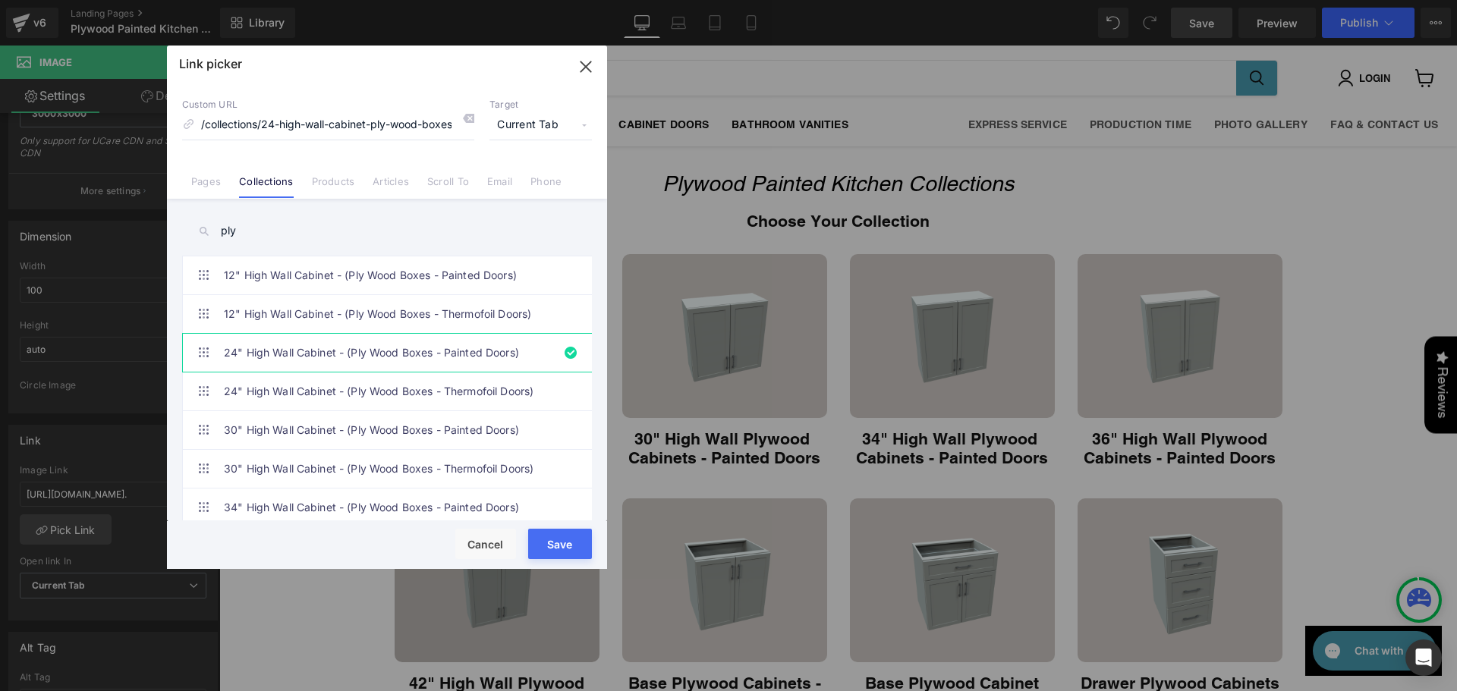
type input "/collections/24-high-wall-cabinet-ply-wood-boxes-painted-doors"
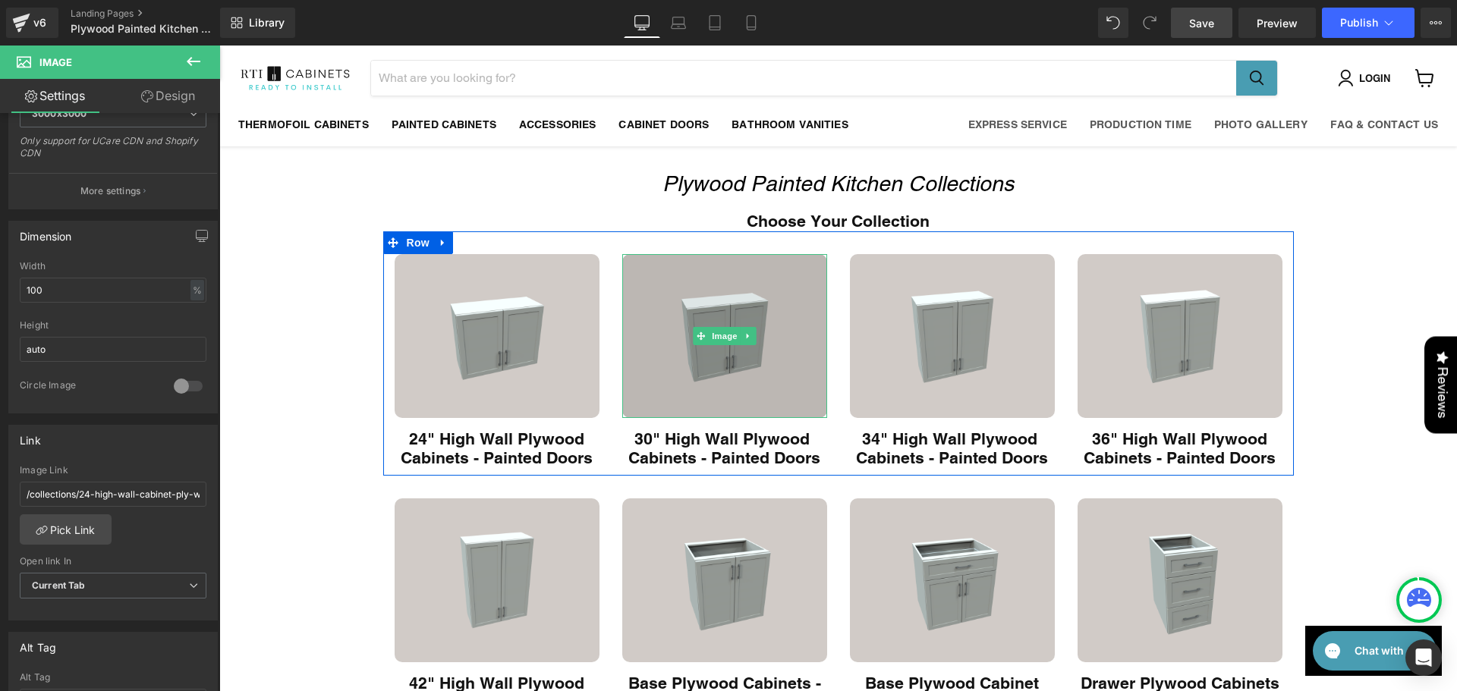
click at [729, 379] on img "Main content" at bounding box center [724, 336] width 205 height 164
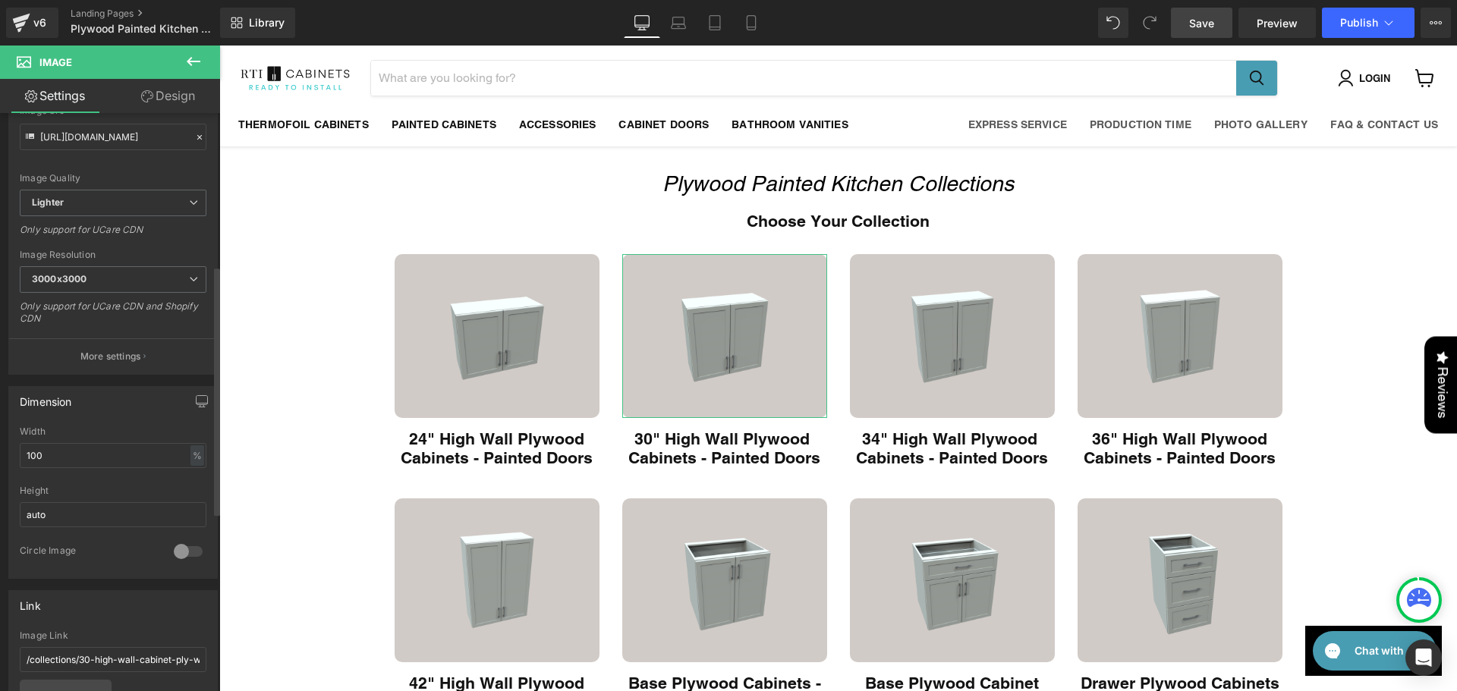
scroll to position [354, 0]
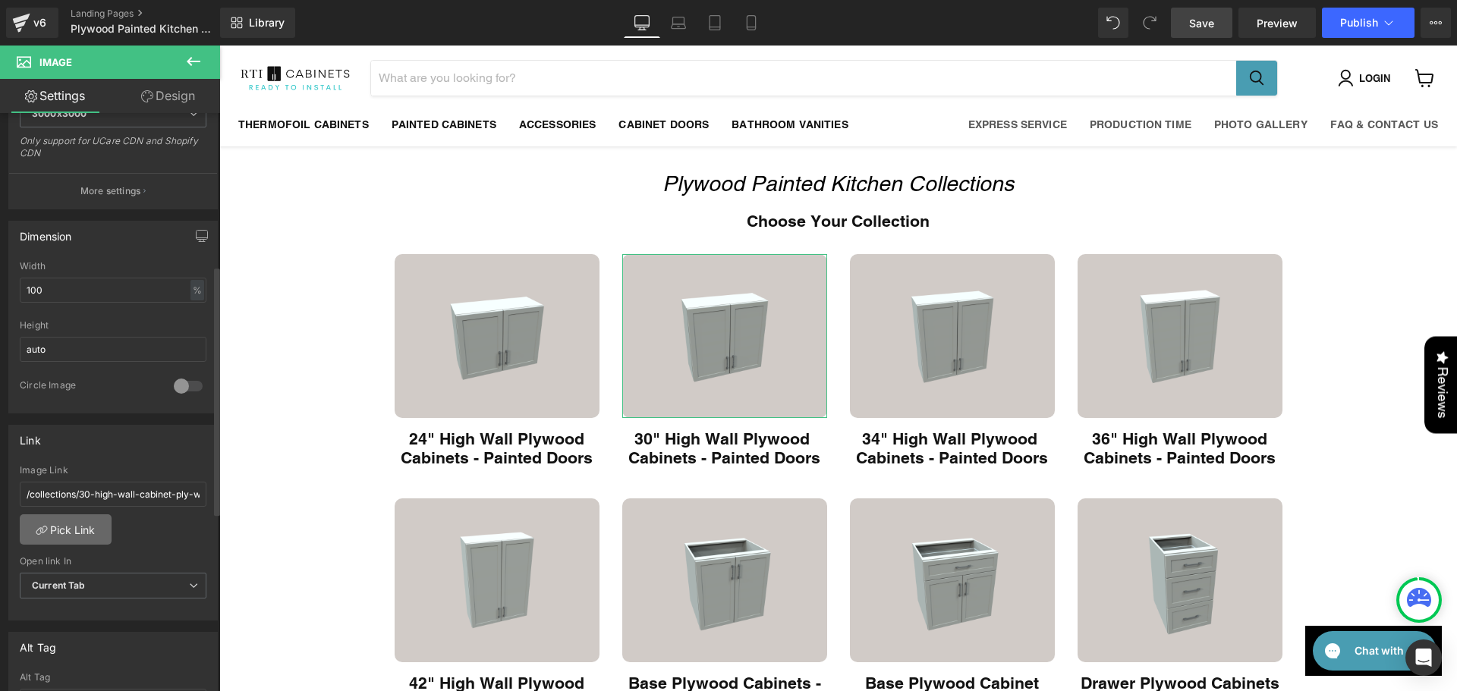
click at [84, 531] on link "Pick Link" at bounding box center [66, 530] width 92 height 30
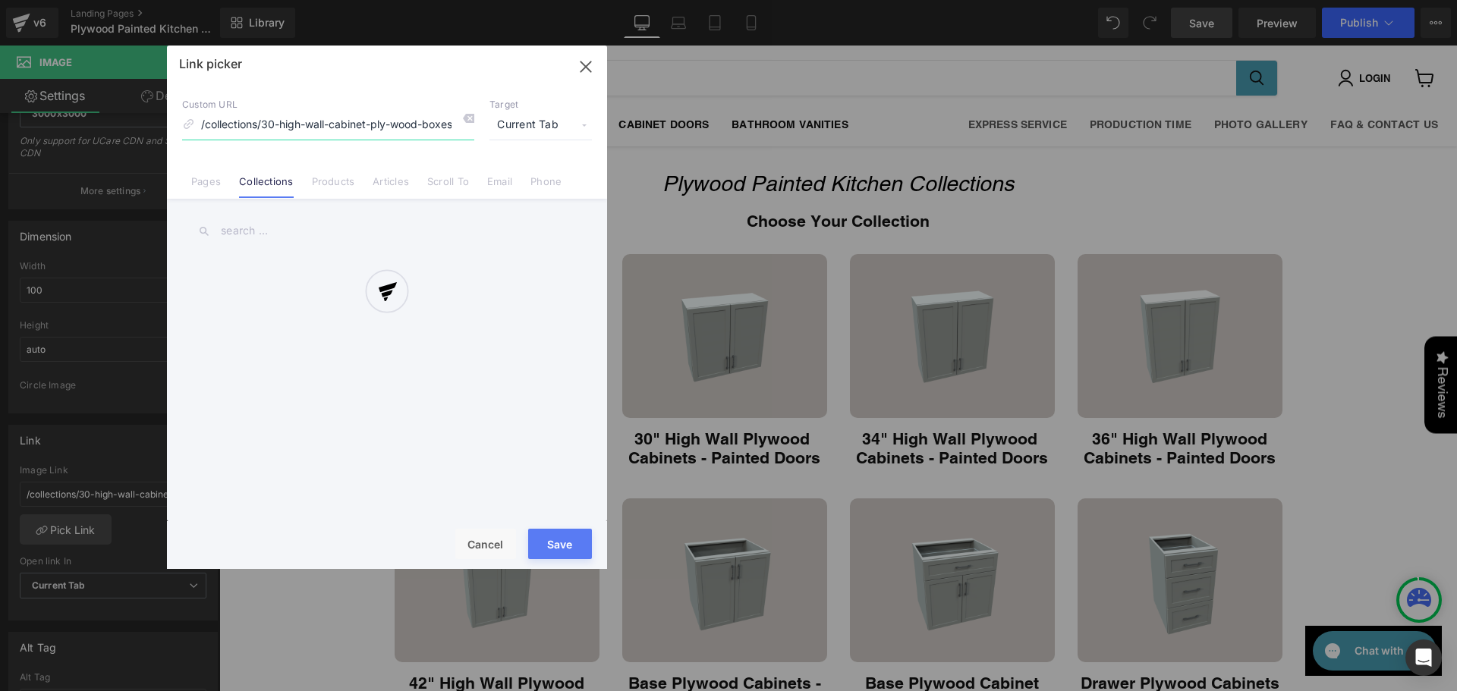
scroll to position [0, 80]
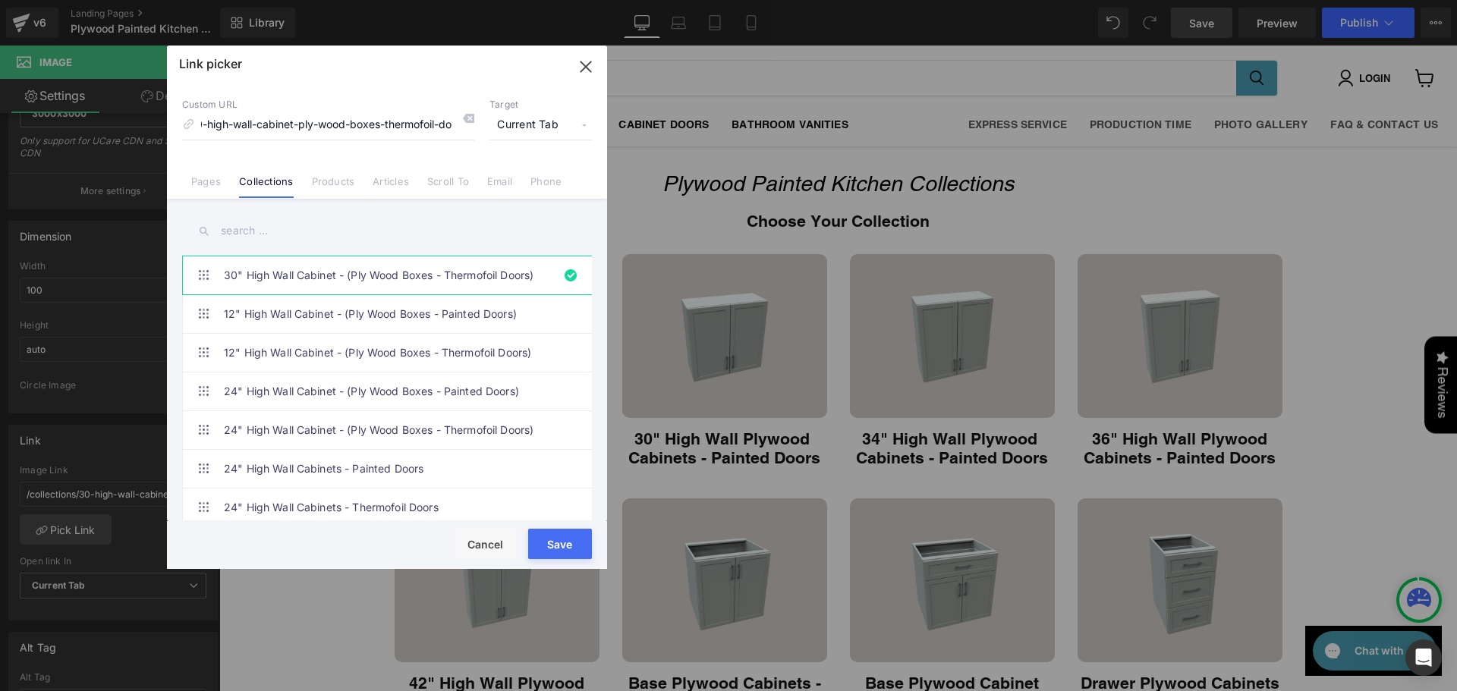
click at [290, 230] on input "text" at bounding box center [387, 231] width 410 height 34
type input "ply"
click at [313, 470] on link "30" High Wall Cabinet - (Ply Wood Boxes - Painted Doors)" at bounding box center [391, 469] width 334 height 38
type input "/collections/30-high-wall-cabinet-ply-wood-boxes-painted-doors"
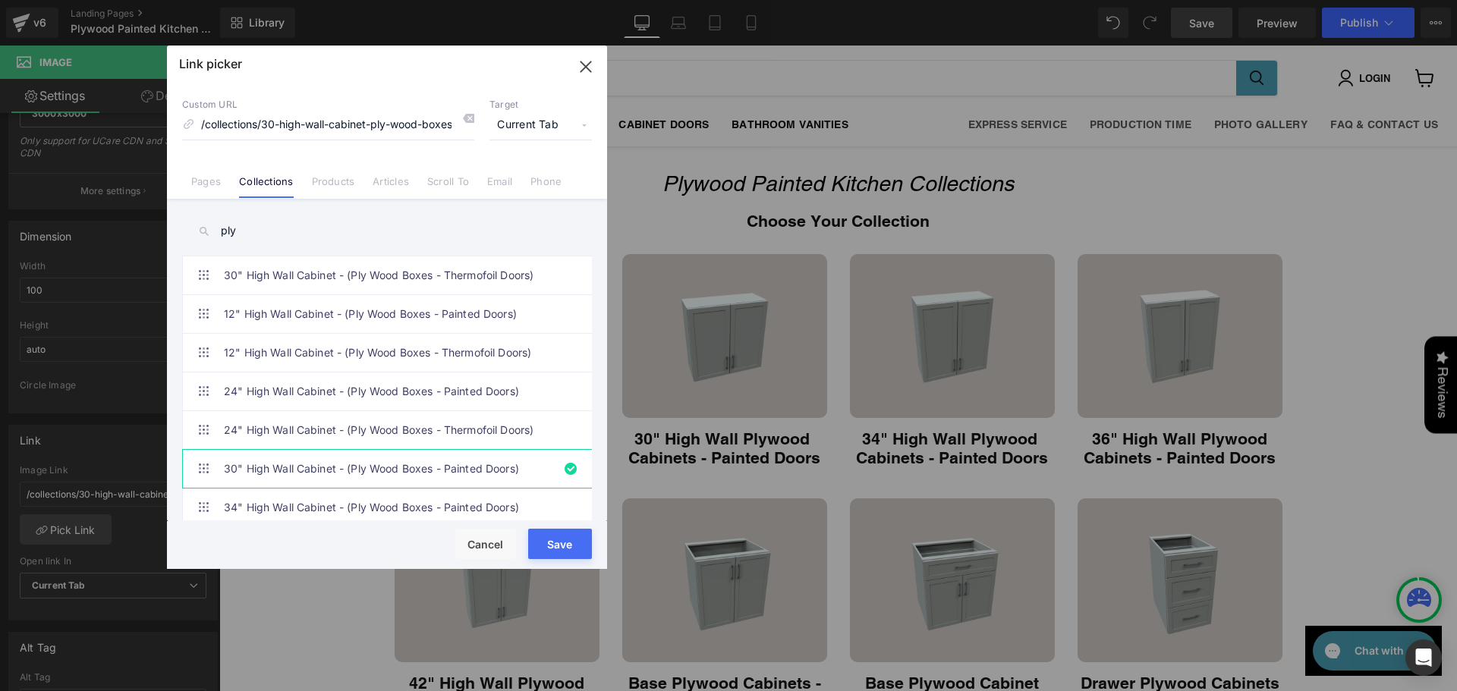
click at [553, 539] on button "Save" at bounding box center [560, 544] width 64 height 30
type input "/collections/30-high-wall-cabinet-ply-wood-boxes-painted-doors"
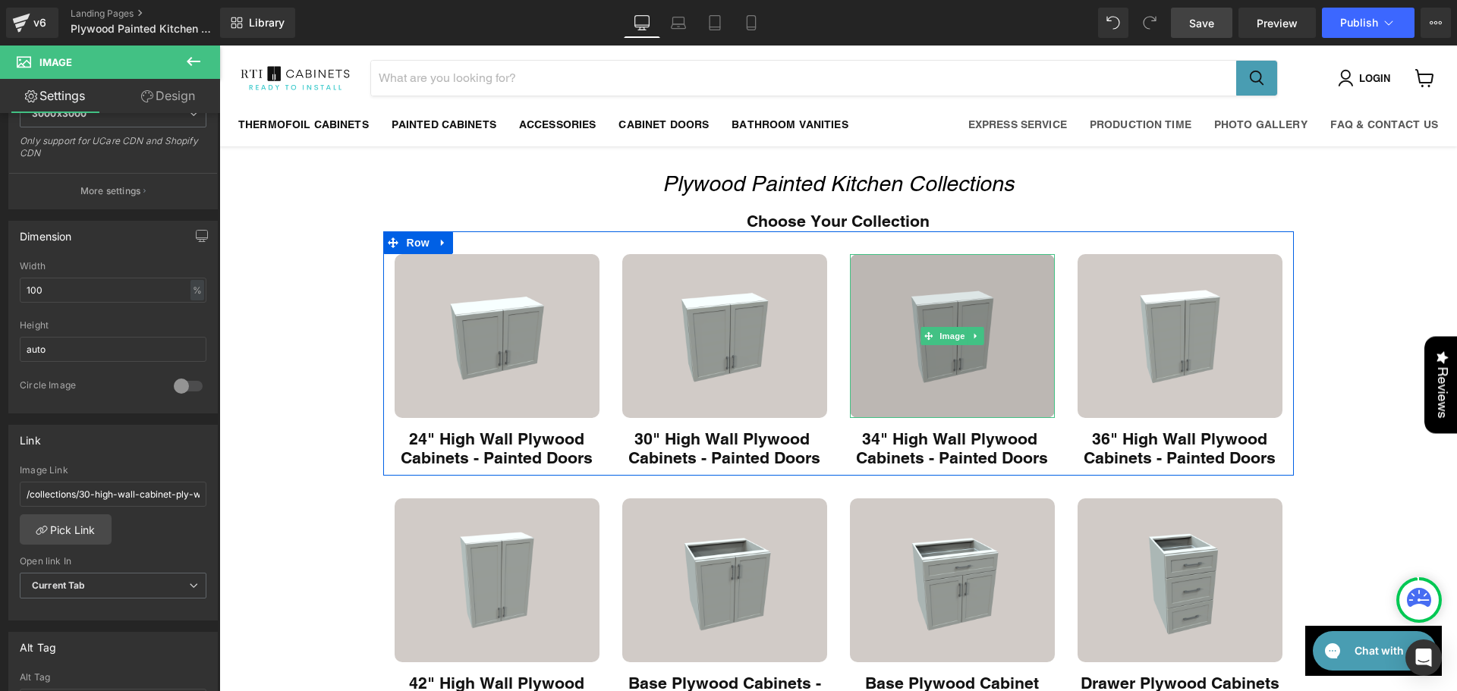
click at [911, 338] on img "Main content" at bounding box center [952, 336] width 205 height 164
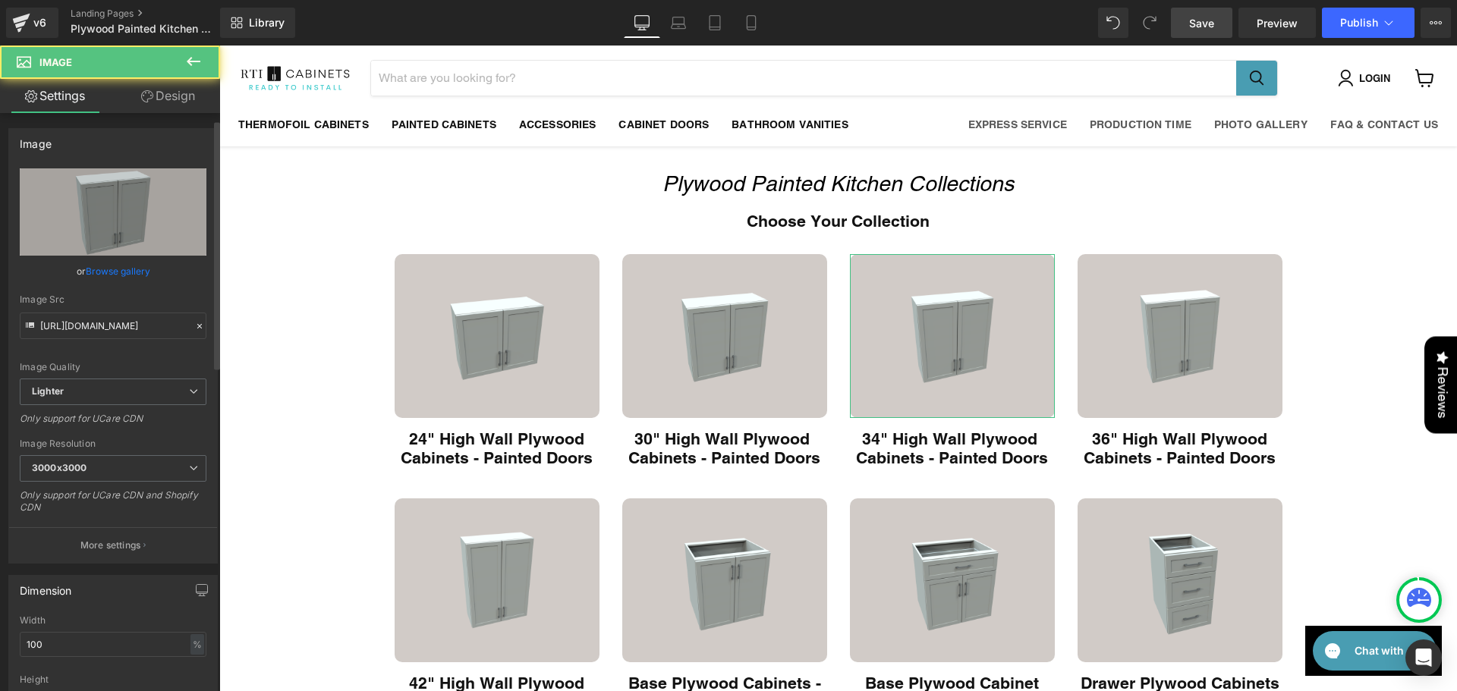
scroll to position [354, 0]
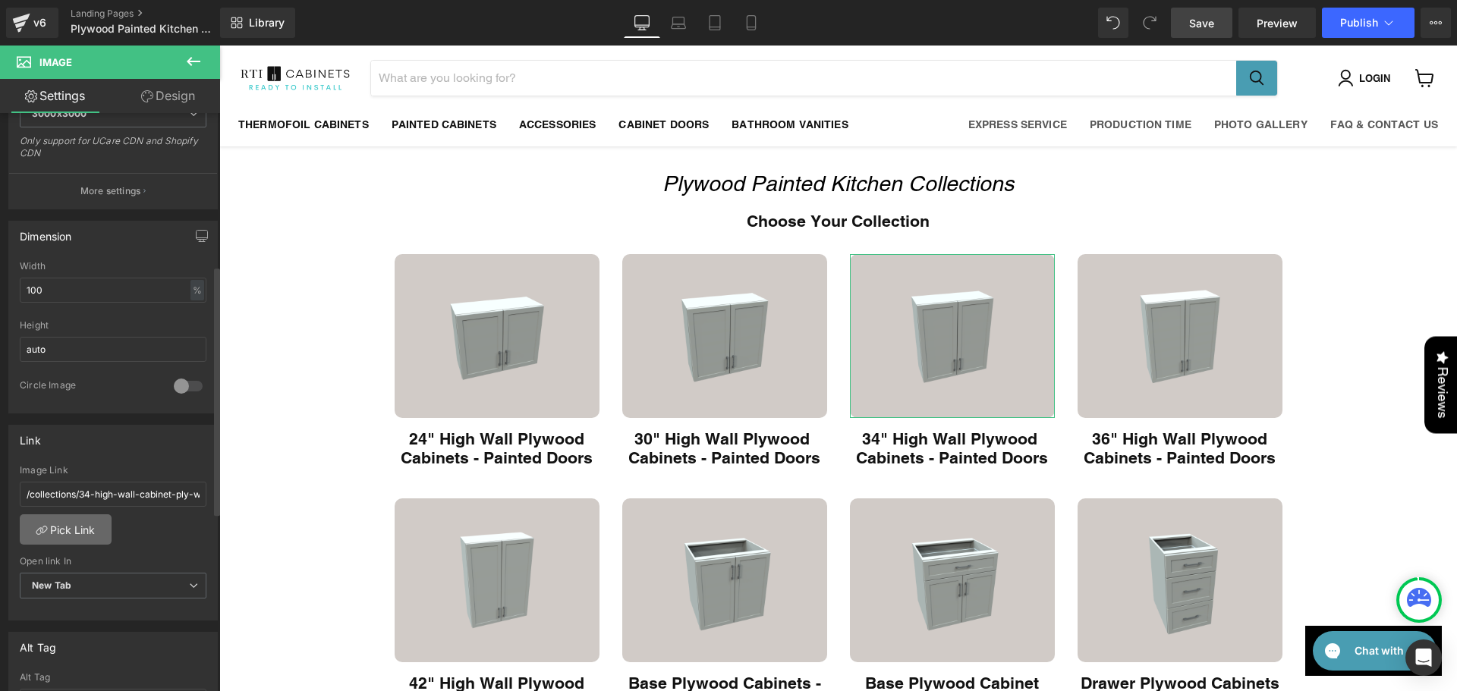
click at [96, 521] on link "Pick Link" at bounding box center [66, 530] width 92 height 30
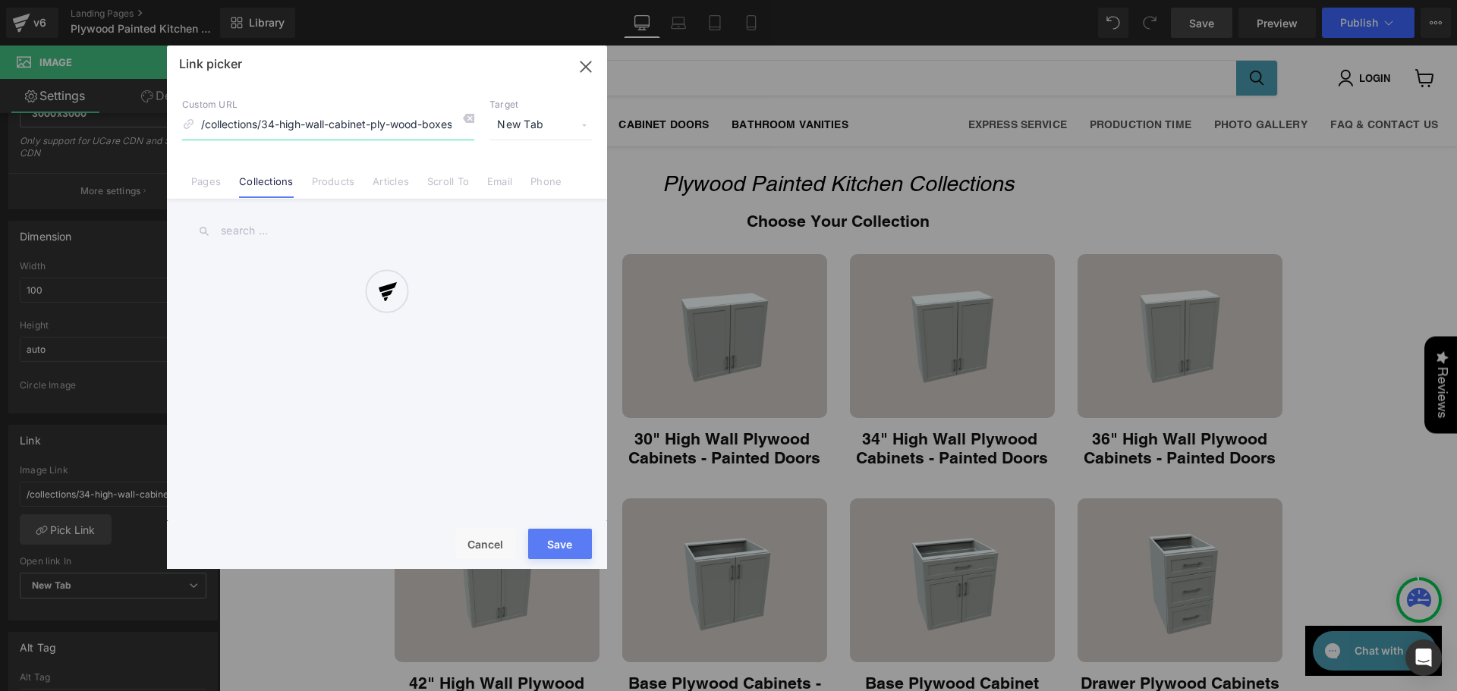
scroll to position [0, 80]
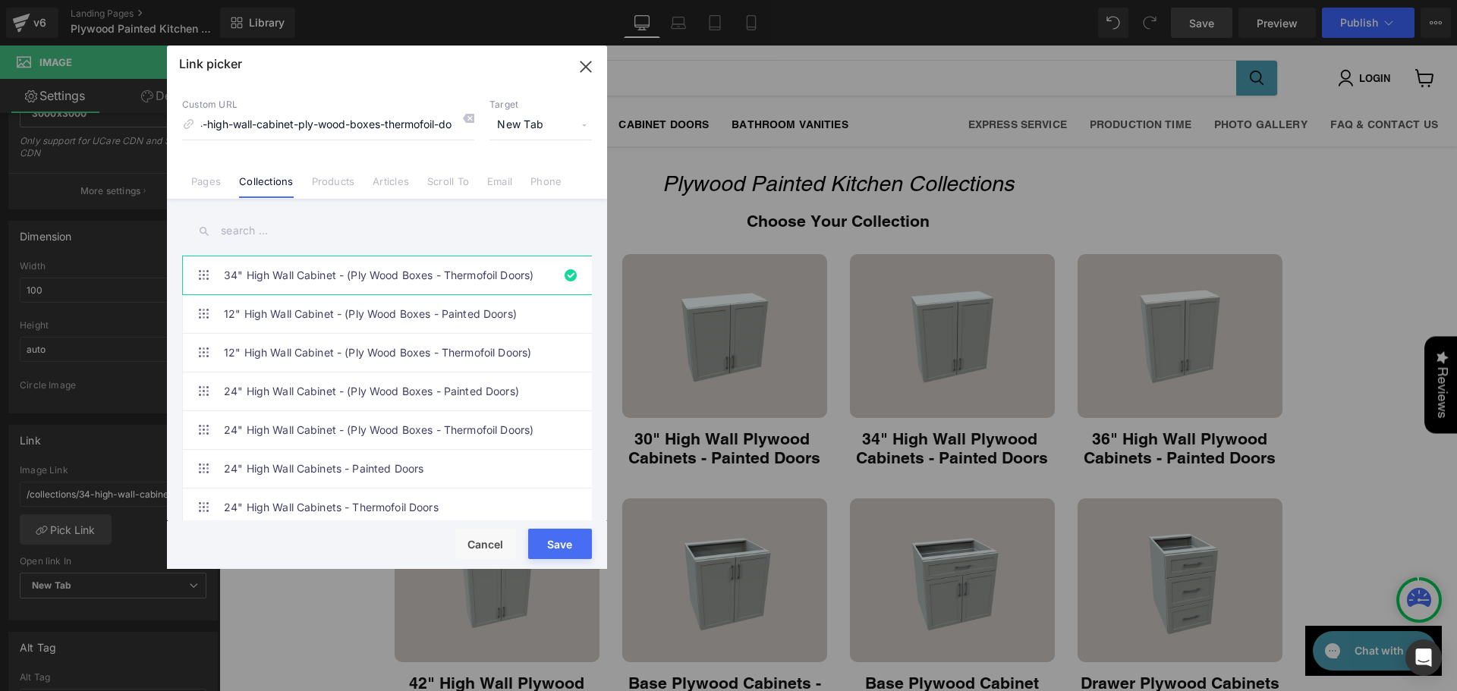
drag, startPoint x: 304, startPoint y: 215, endPoint x: 279, endPoint y: 240, distance: 36.0
click at [298, 223] on input "text" at bounding box center [387, 231] width 410 height 34
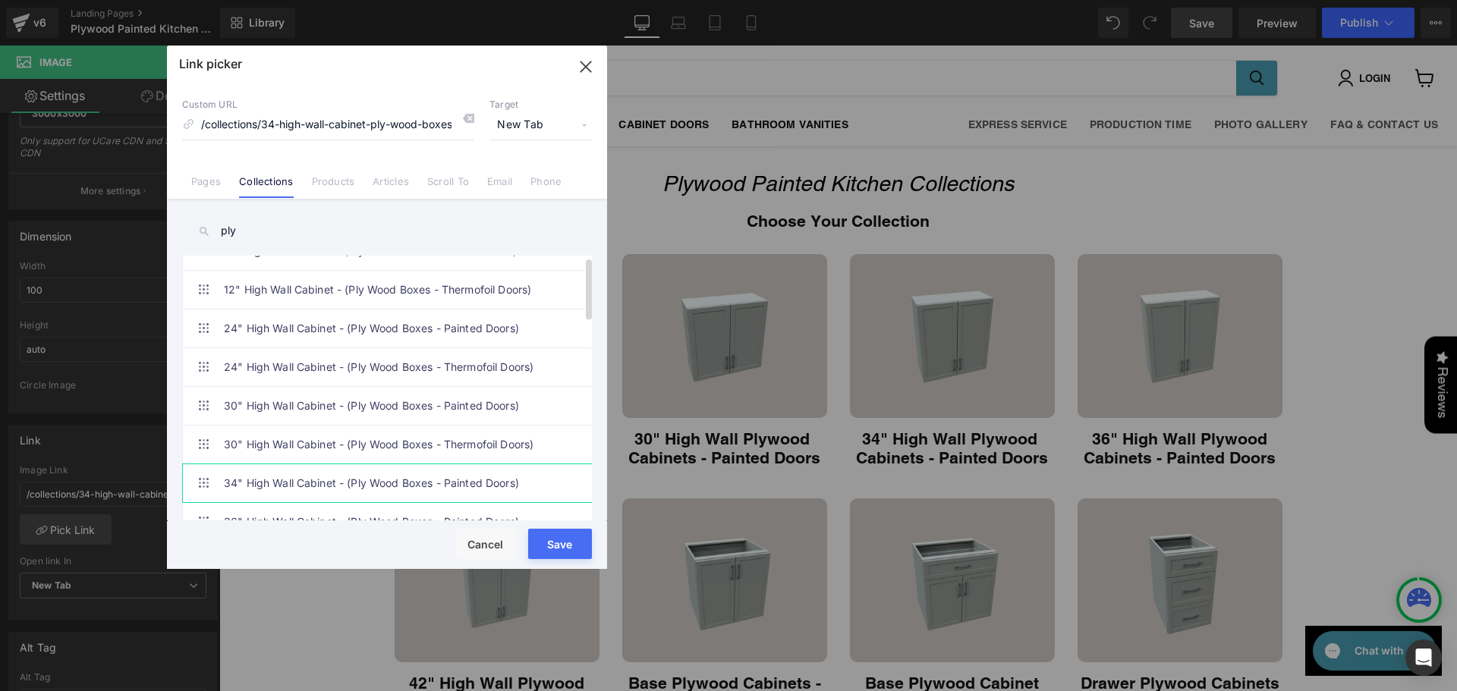
scroll to position [177, 0]
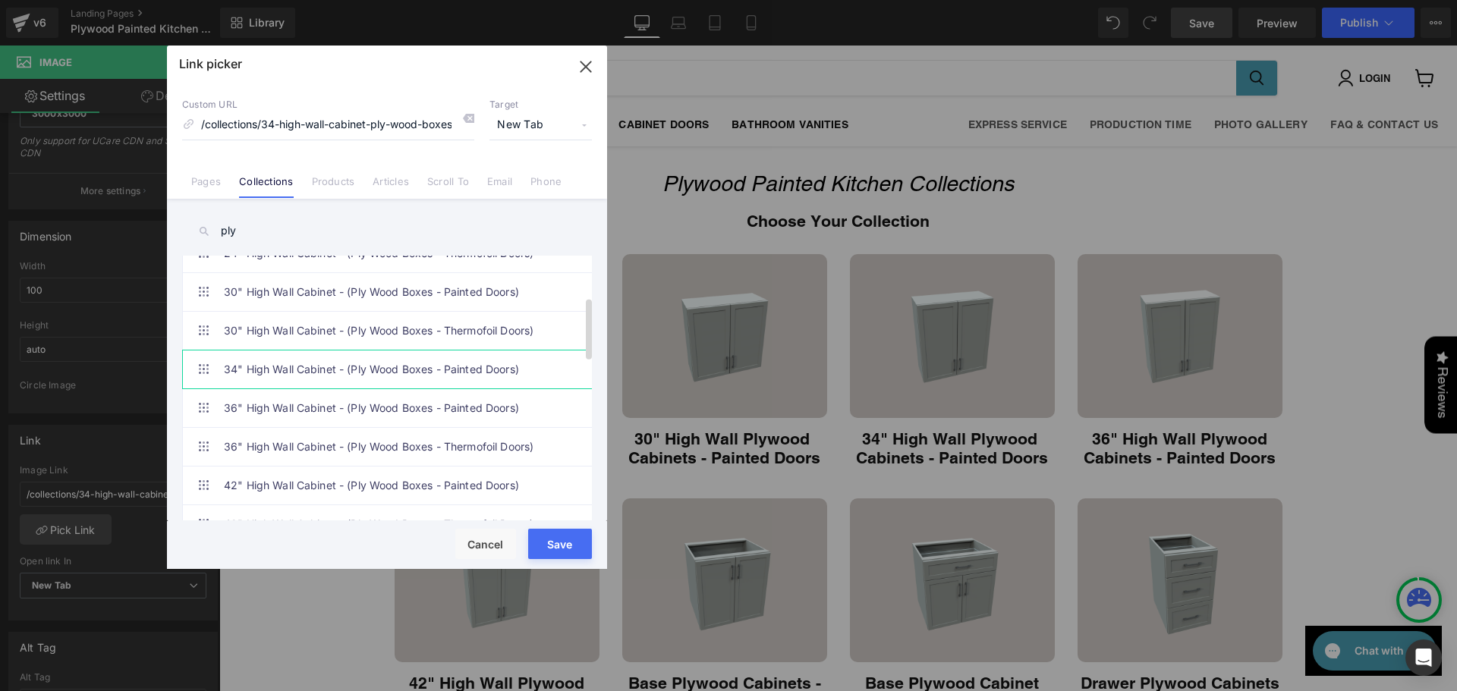
type input "ply"
click at [350, 371] on link "34" High Wall Cabinet - (Ply Wood Boxes - Painted Doors)" at bounding box center [391, 370] width 334 height 38
type input "/collections/34-high-wall-cabinet-ply-wood-boxes-painted-doors"
click at [534, 536] on button "Save" at bounding box center [560, 544] width 64 height 30
type input "/collections/34-high-wall-cabinet-ply-wood-boxes-painted-doors"
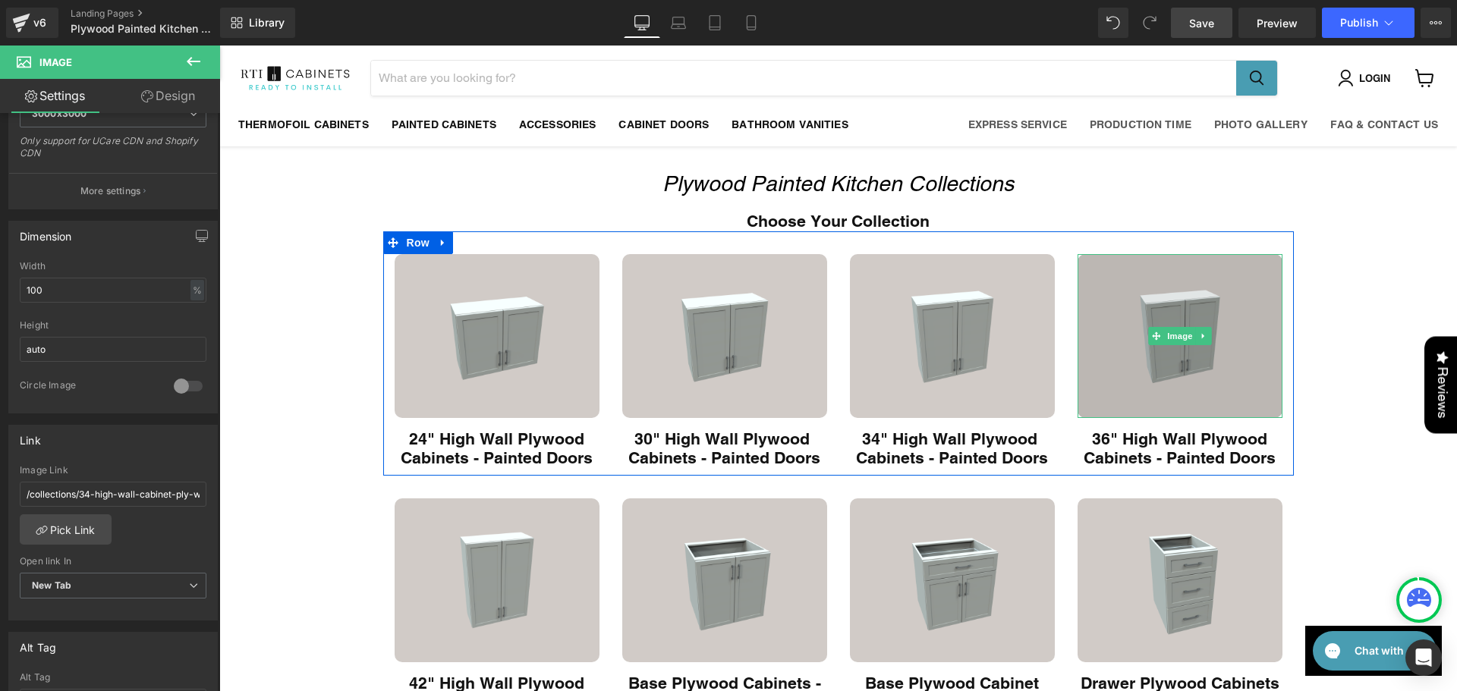
click at [1129, 364] on img "Main content" at bounding box center [1180, 336] width 205 height 164
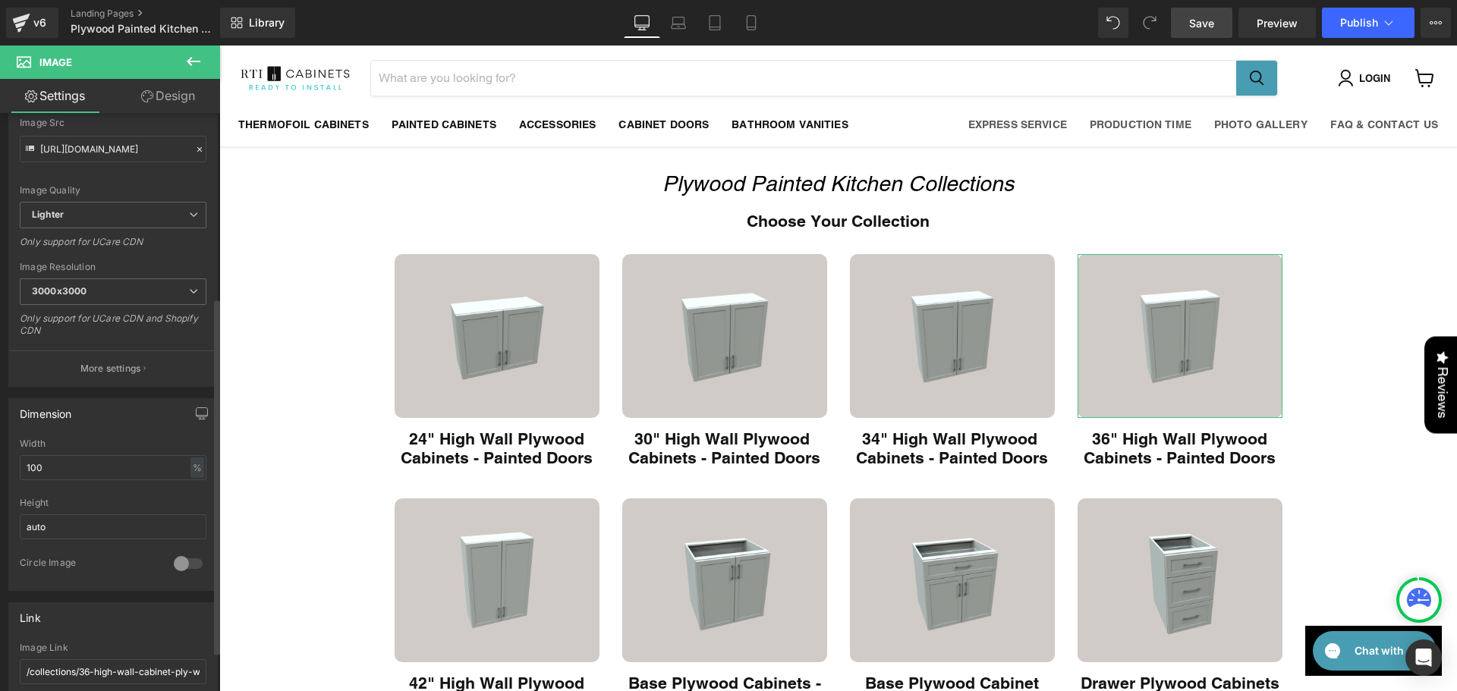
scroll to position [354, 0]
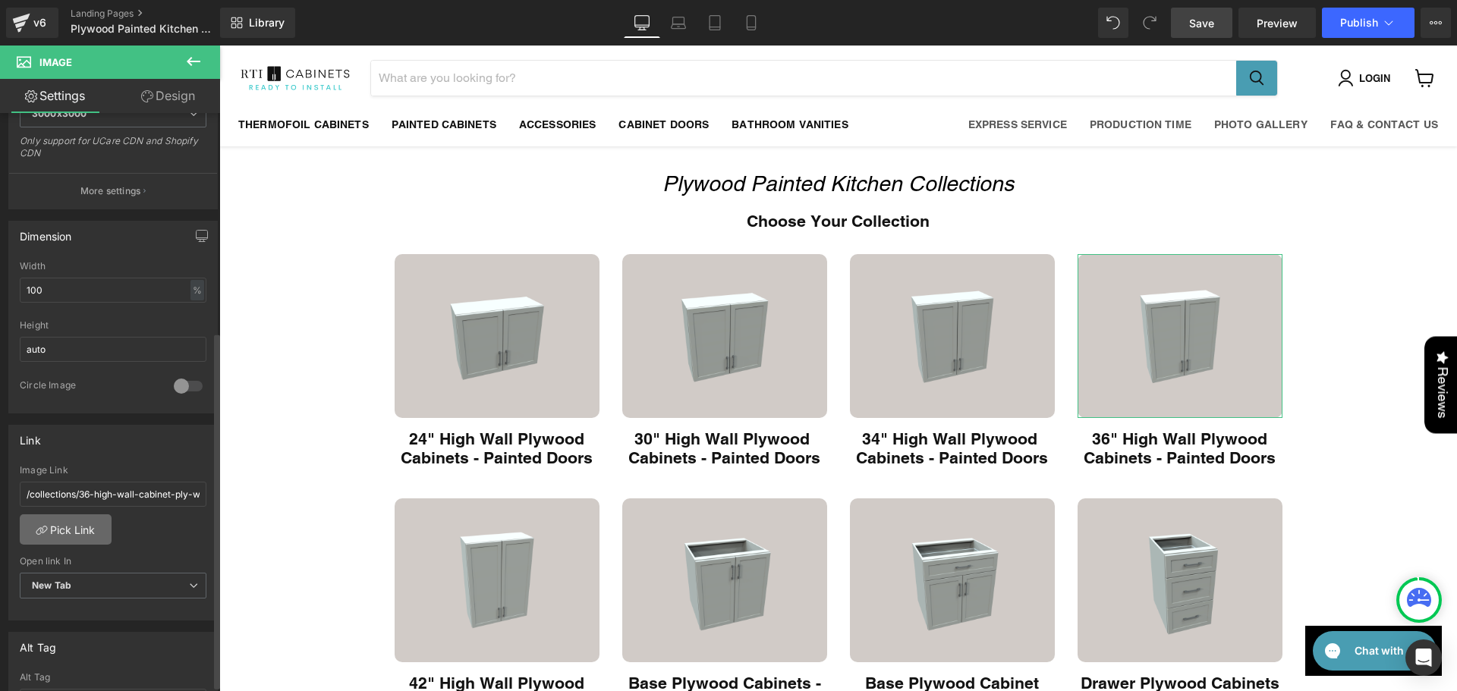
click at [81, 527] on link "Pick Link" at bounding box center [66, 530] width 92 height 30
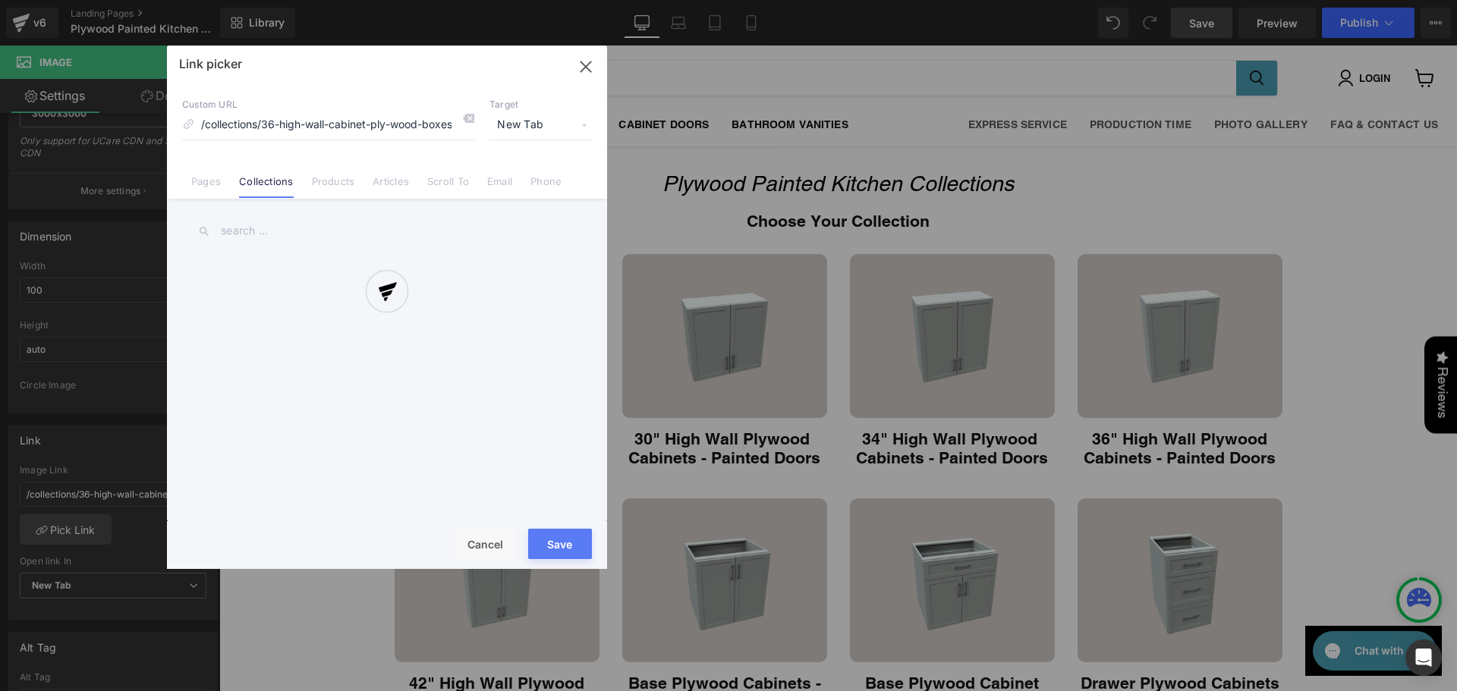
scroll to position [0, 80]
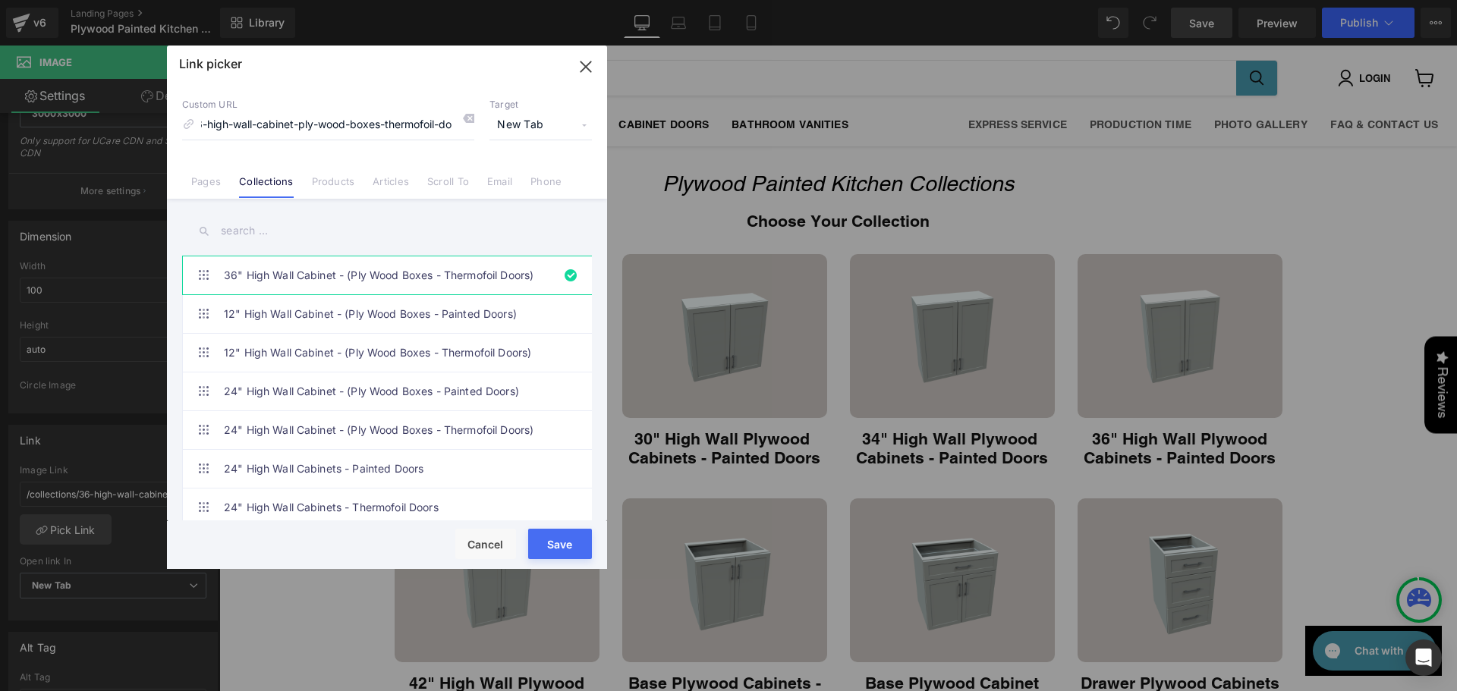
click at [282, 231] on input "text" at bounding box center [387, 231] width 410 height 34
type input "36"
click at [349, 316] on link "36" High Wall Cabinet - (Ply Wood Boxes - Painted Doors)" at bounding box center [391, 314] width 334 height 38
type input "/collections/36-high-wall-cabinet-ply-wood-boxes-painted-doors"
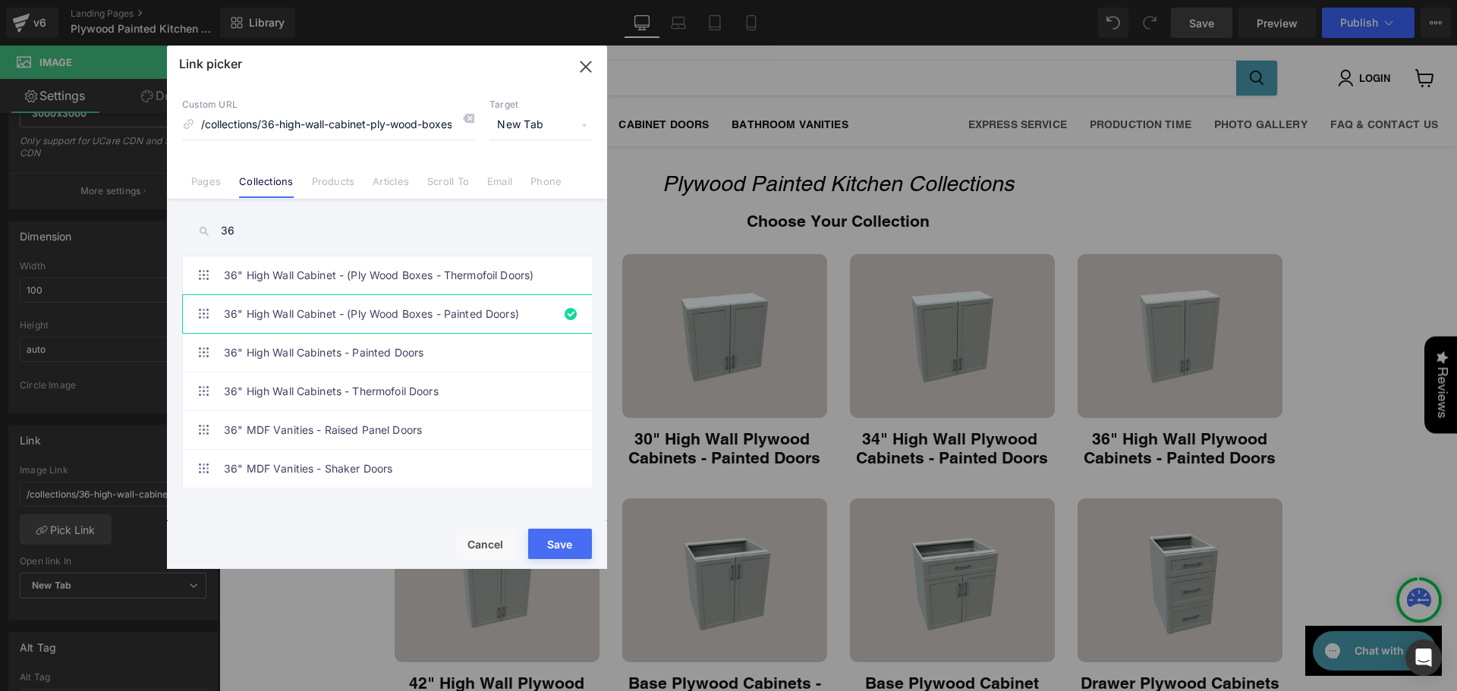
click at [552, 540] on button "Save" at bounding box center [560, 544] width 64 height 30
type input "/collections/36-high-wall-cabinet-ply-wood-boxes-painted-doors"
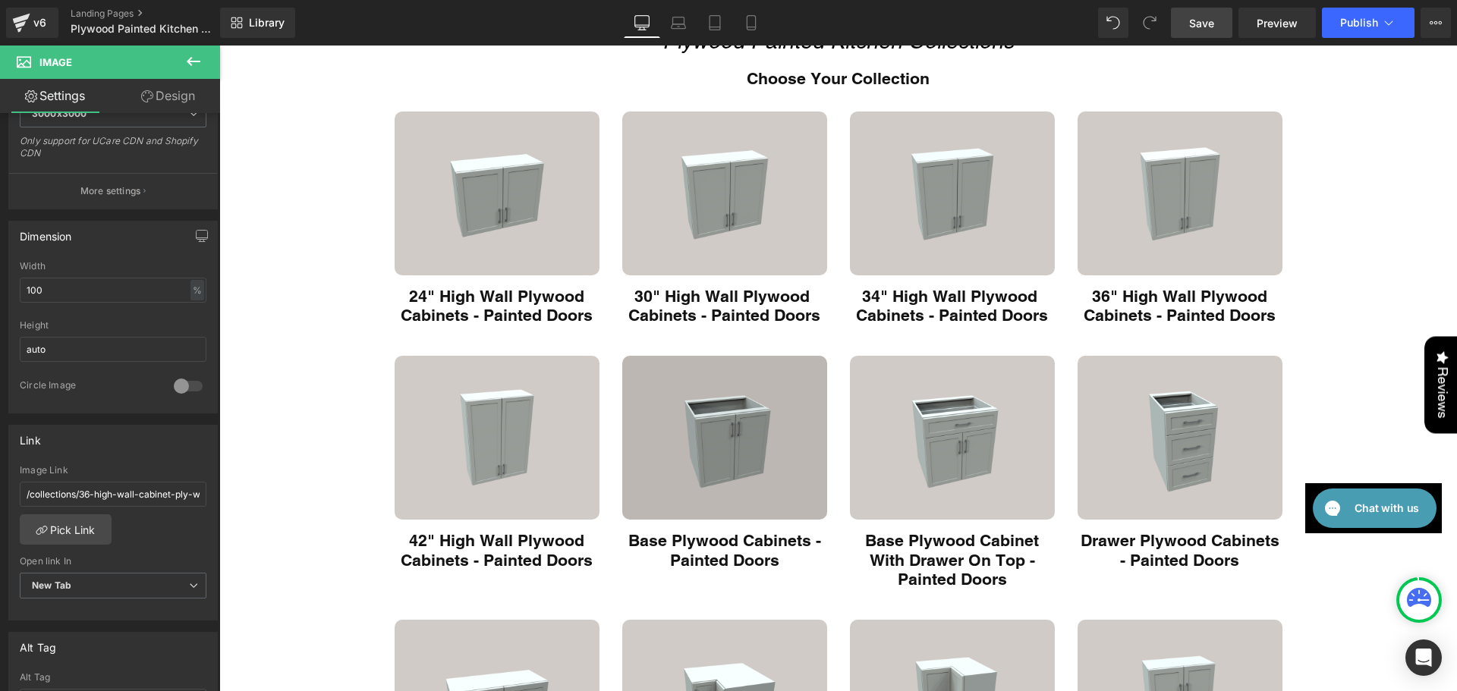
scroll to position [177, 0]
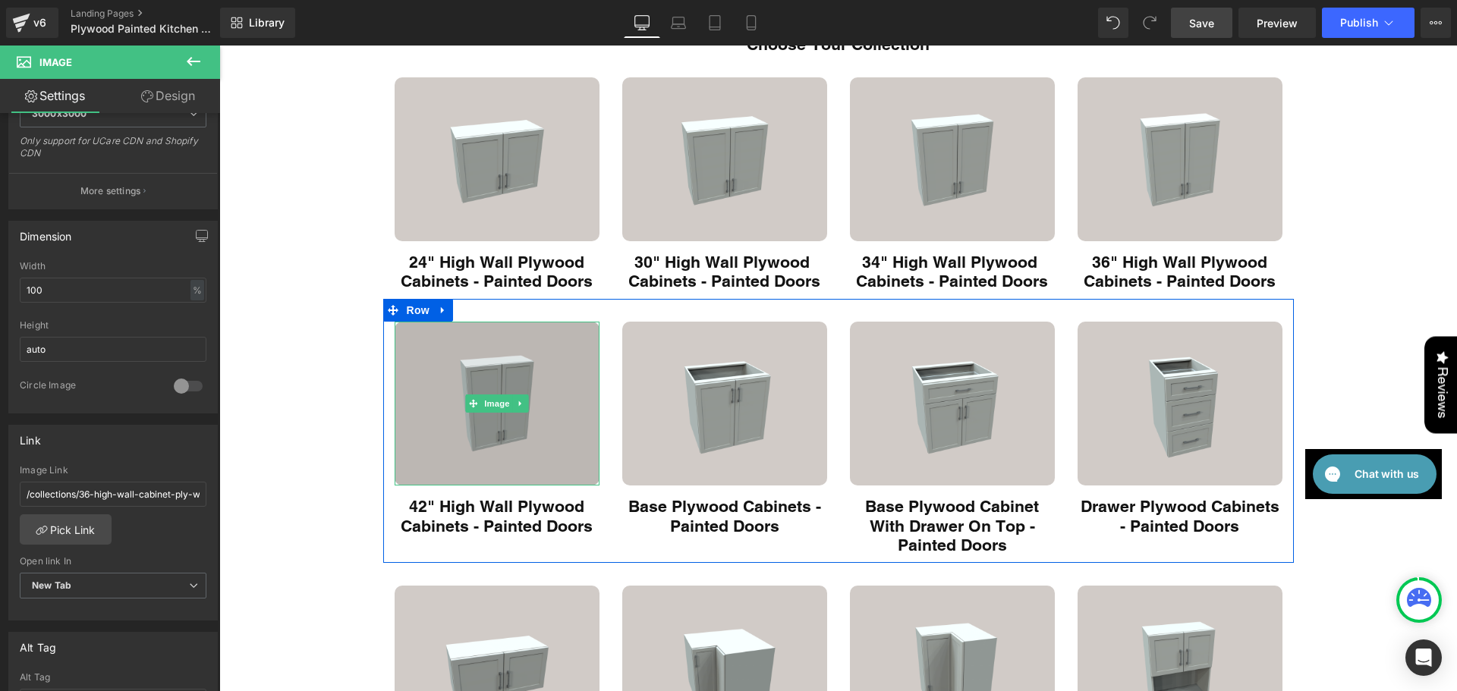
click at [579, 378] on img "Main content" at bounding box center [497, 404] width 205 height 164
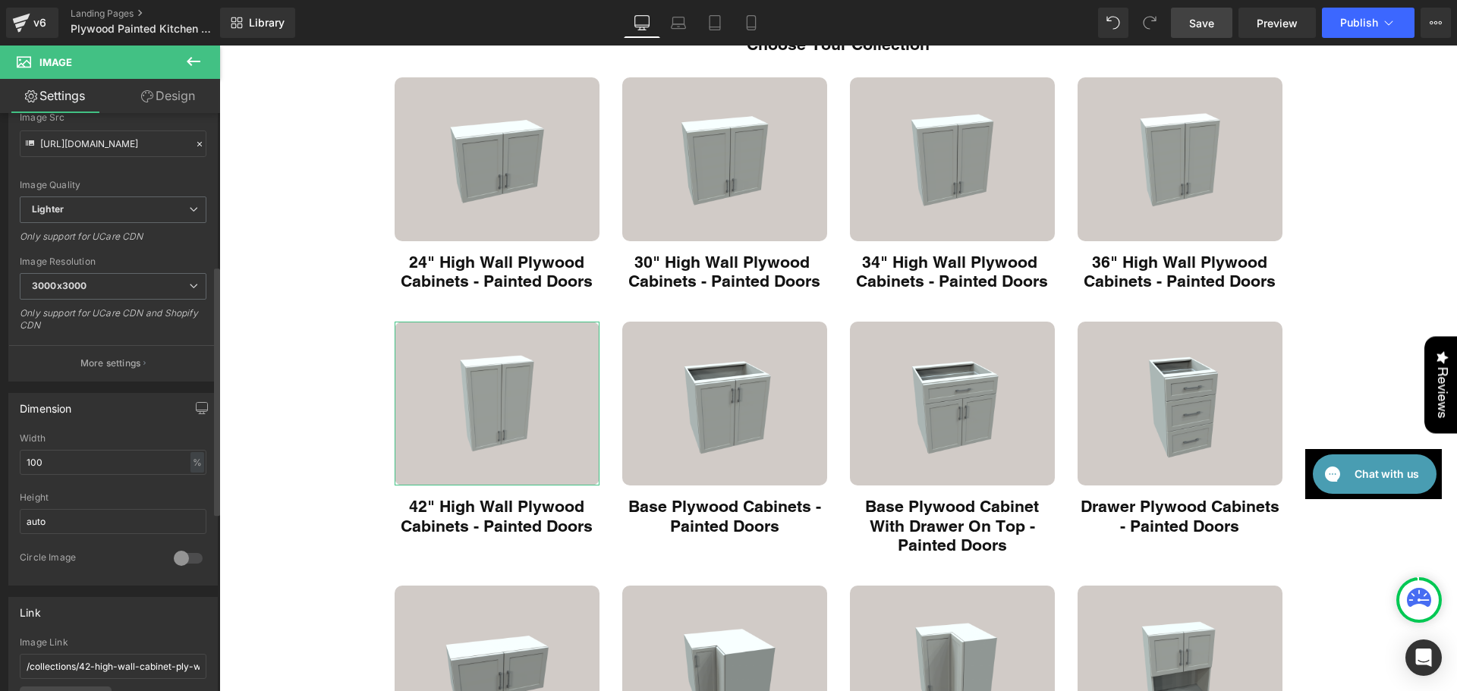
scroll to position [354, 0]
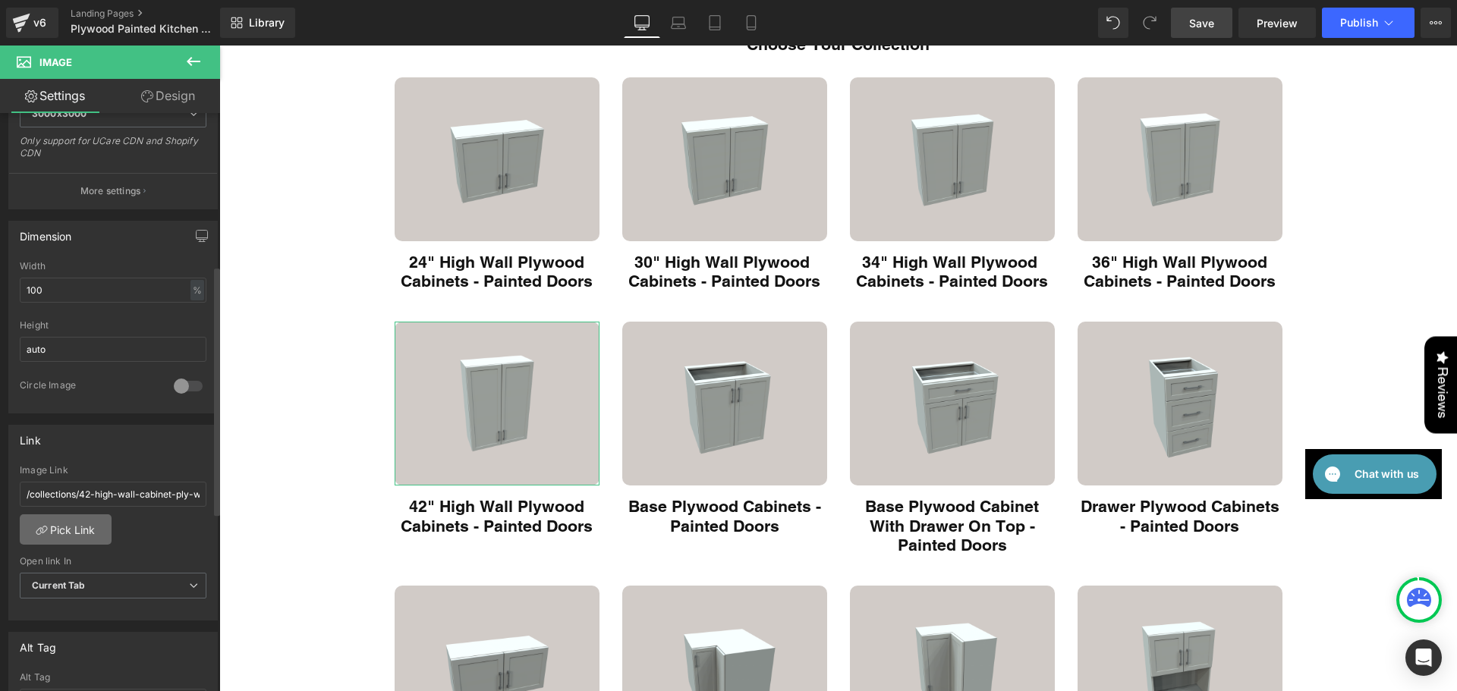
click at [72, 538] on link "Pick Link" at bounding box center [66, 530] width 92 height 30
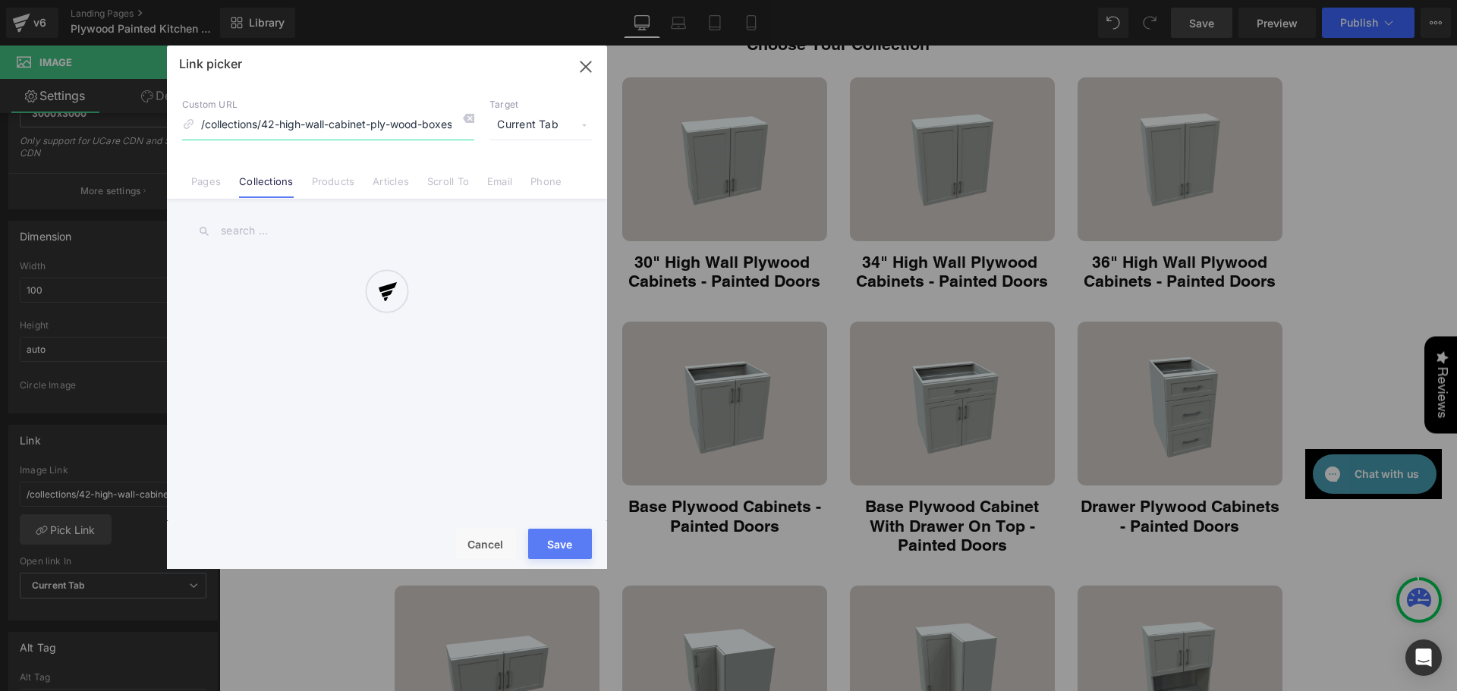
scroll to position [0, 80]
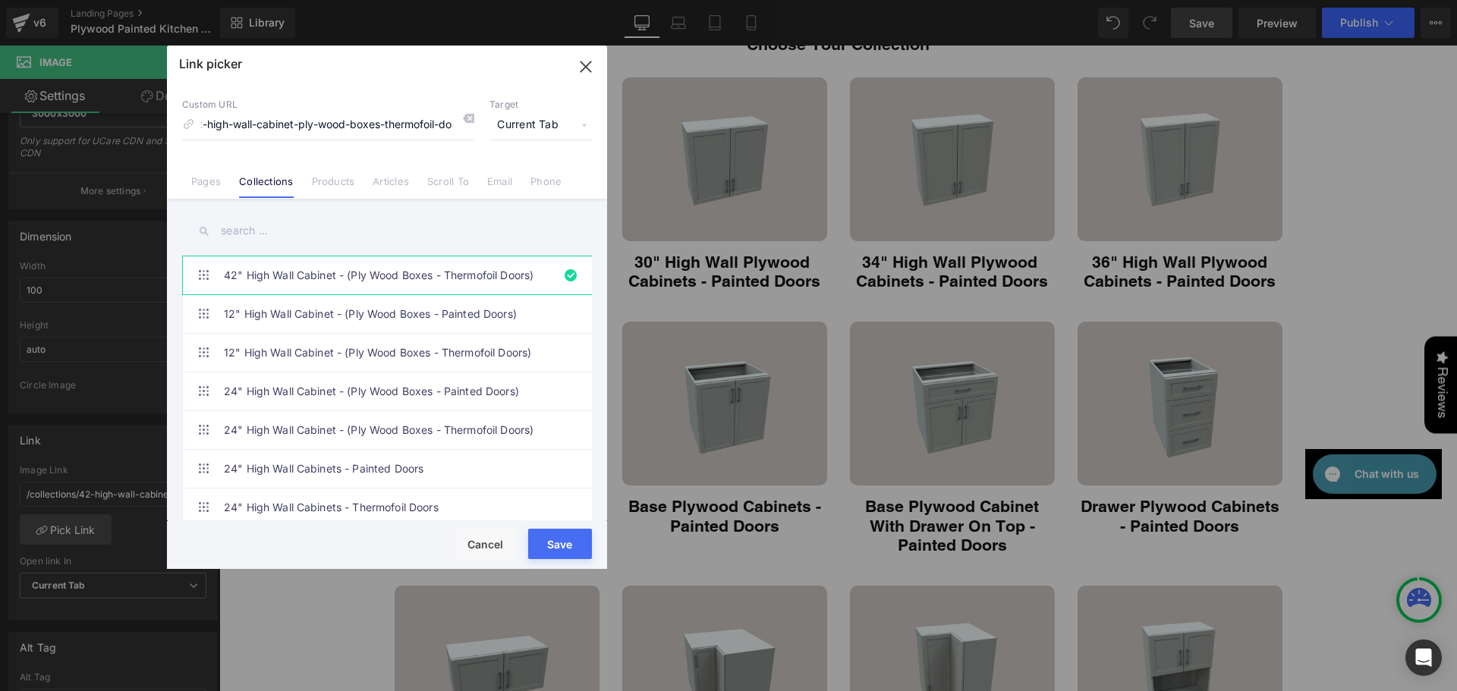
click at [265, 225] on input "text" at bounding box center [387, 231] width 410 height 34
type input "42"
click at [340, 320] on link "42" High Wall Cabinet - (Ply Wood Boxes - Painted Doors)" at bounding box center [391, 314] width 334 height 38
type input "/collections/42-high-wall-cabinet-ply-wood-boxes-painted-doors"
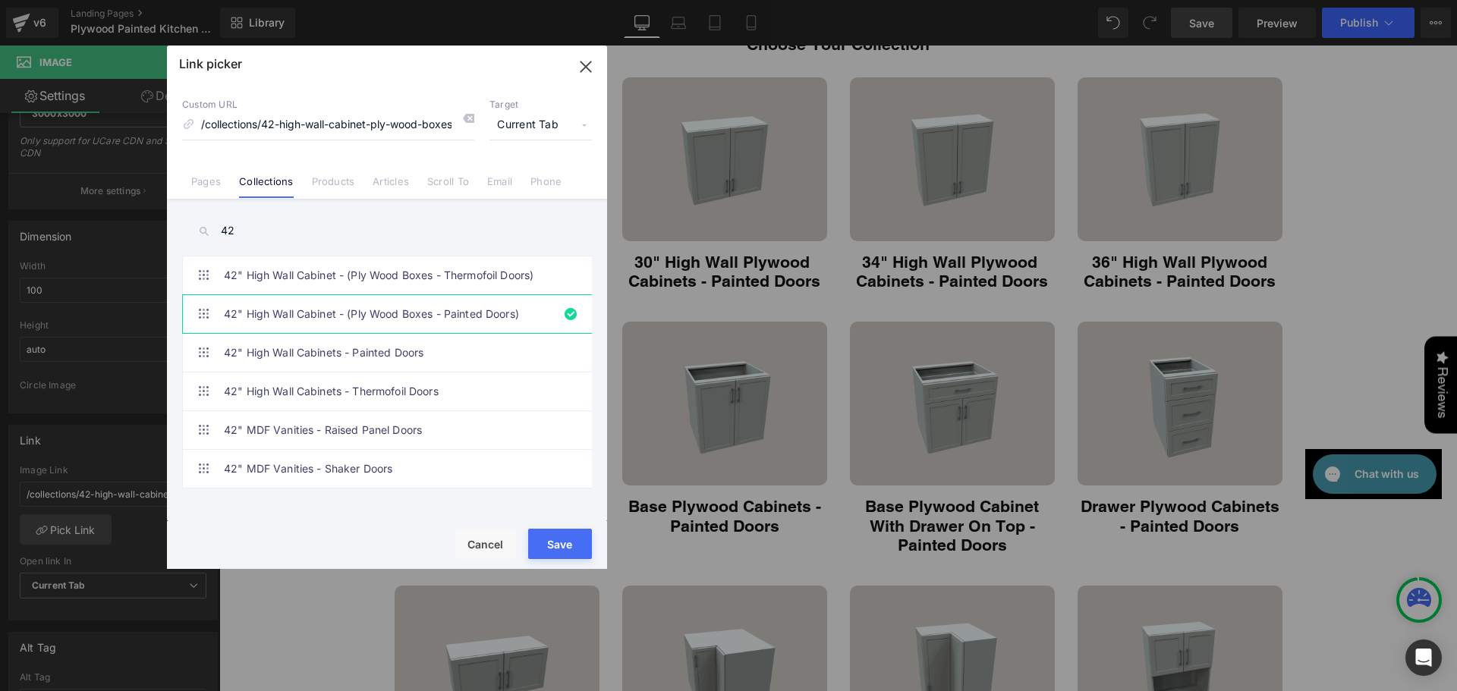
click at [558, 536] on button "Save" at bounding box center [560, 544] width 64 height 30
type input "/collections/42-high-wall-cabinet-ply-wood-boxes-painted-doors"
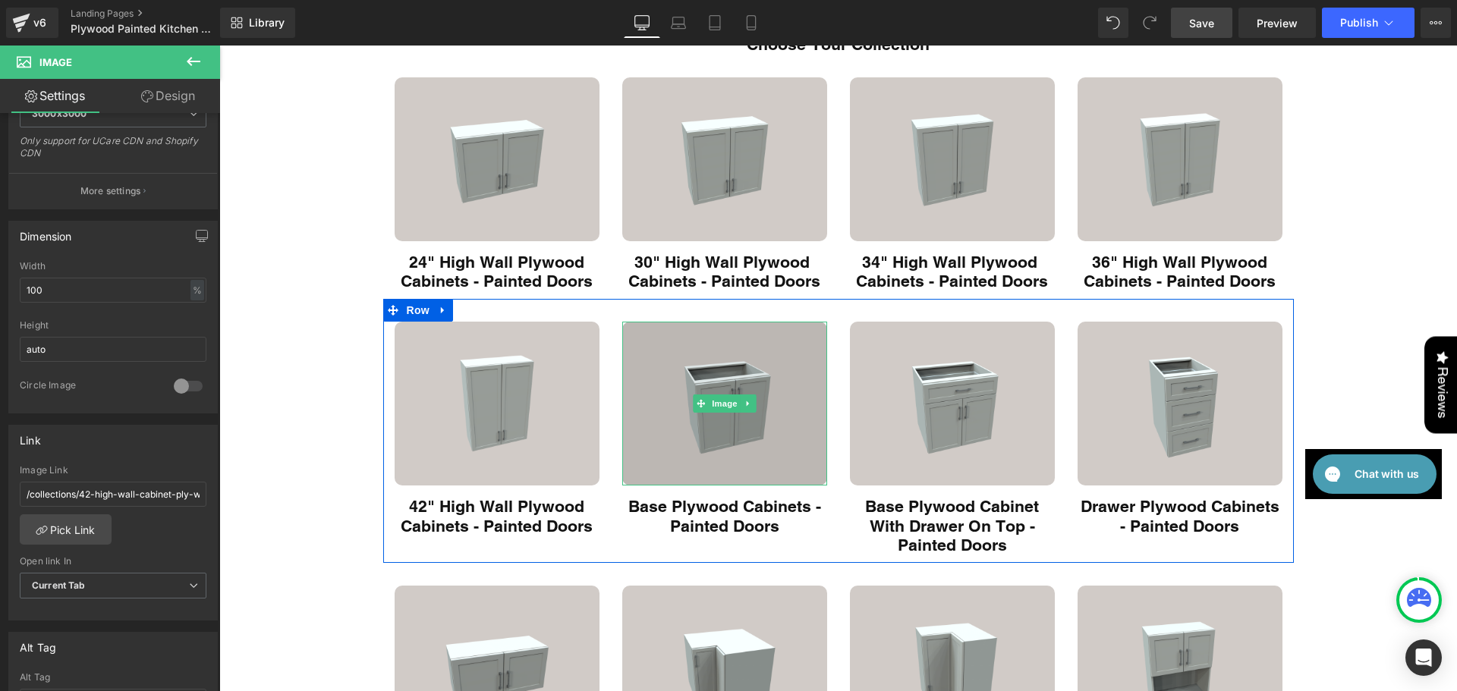
click at [750, 457] on img "Main content" at bounding box center [724, 404] width 205 height 164
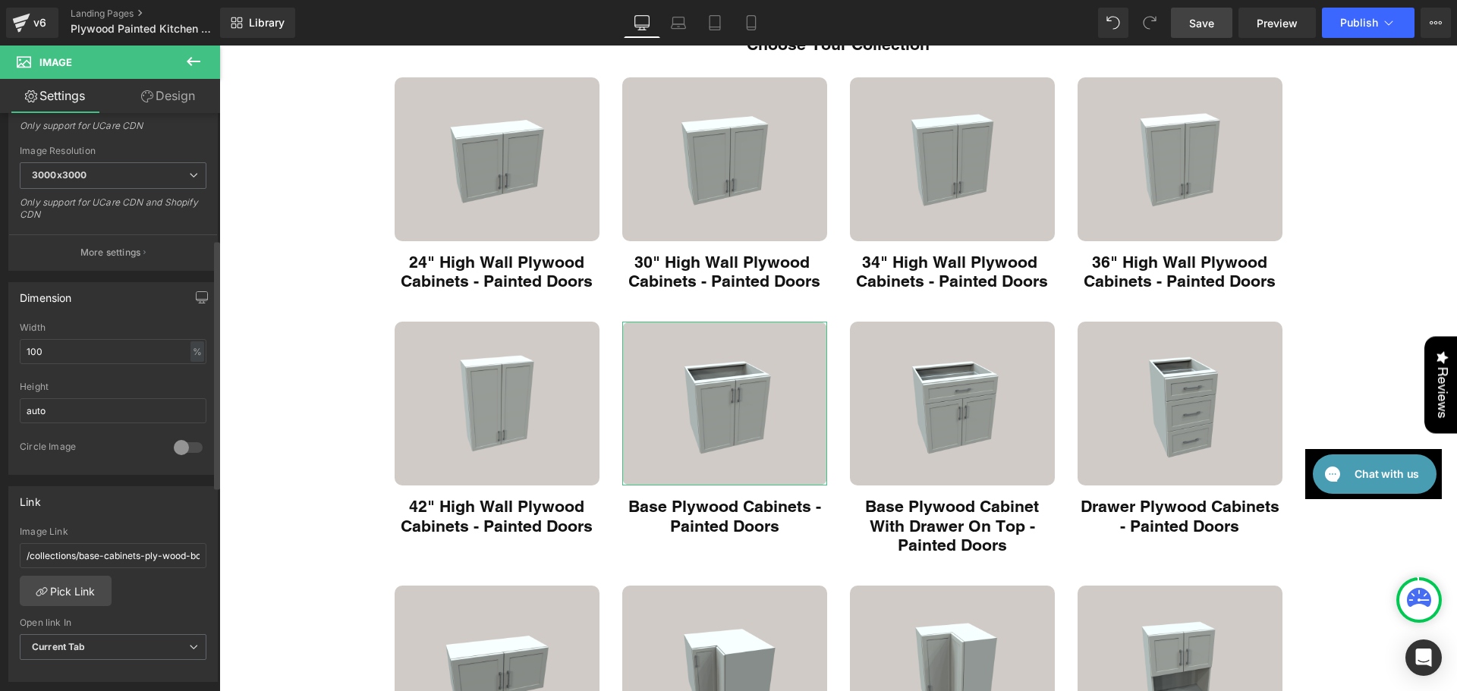
scroll to position [354, 0]
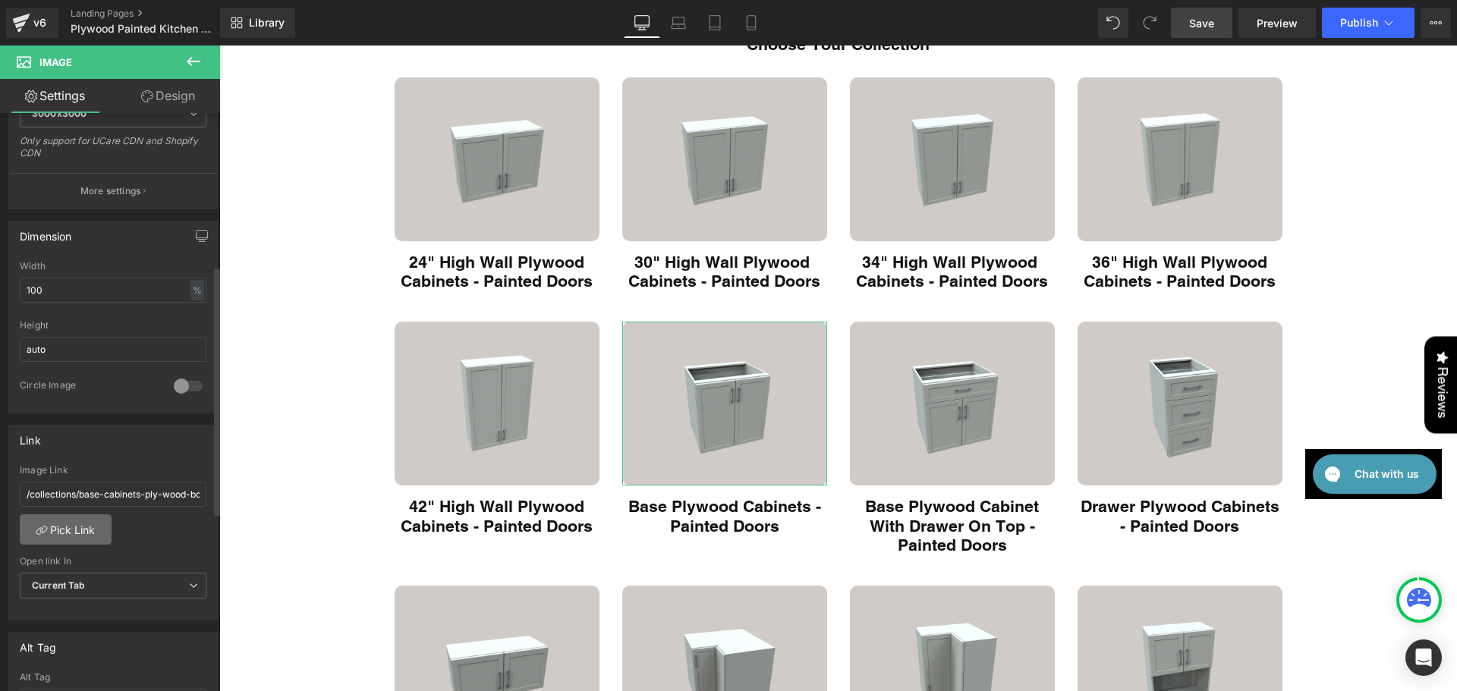
click at [93, 518] on link "Pick Link" at bounding box center [66, 530] width 92 height 30
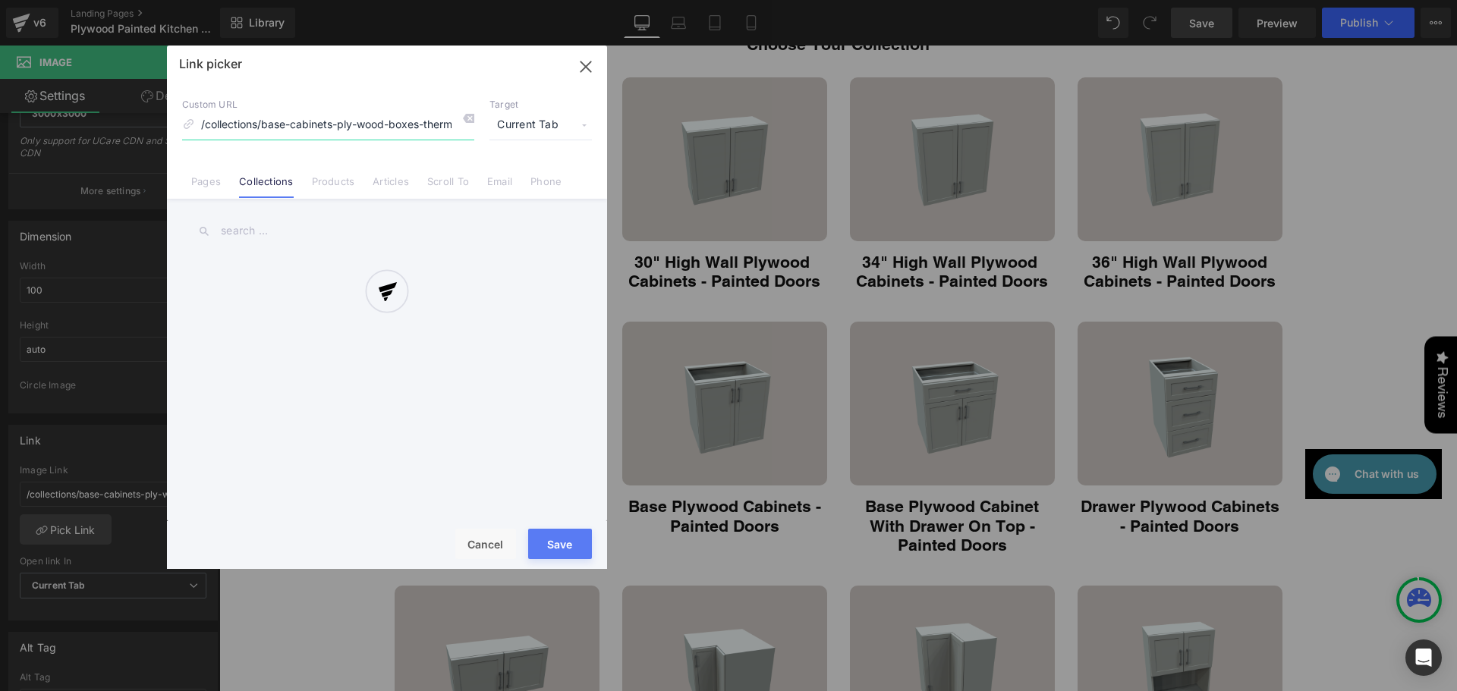
scroll to position [0, 46]
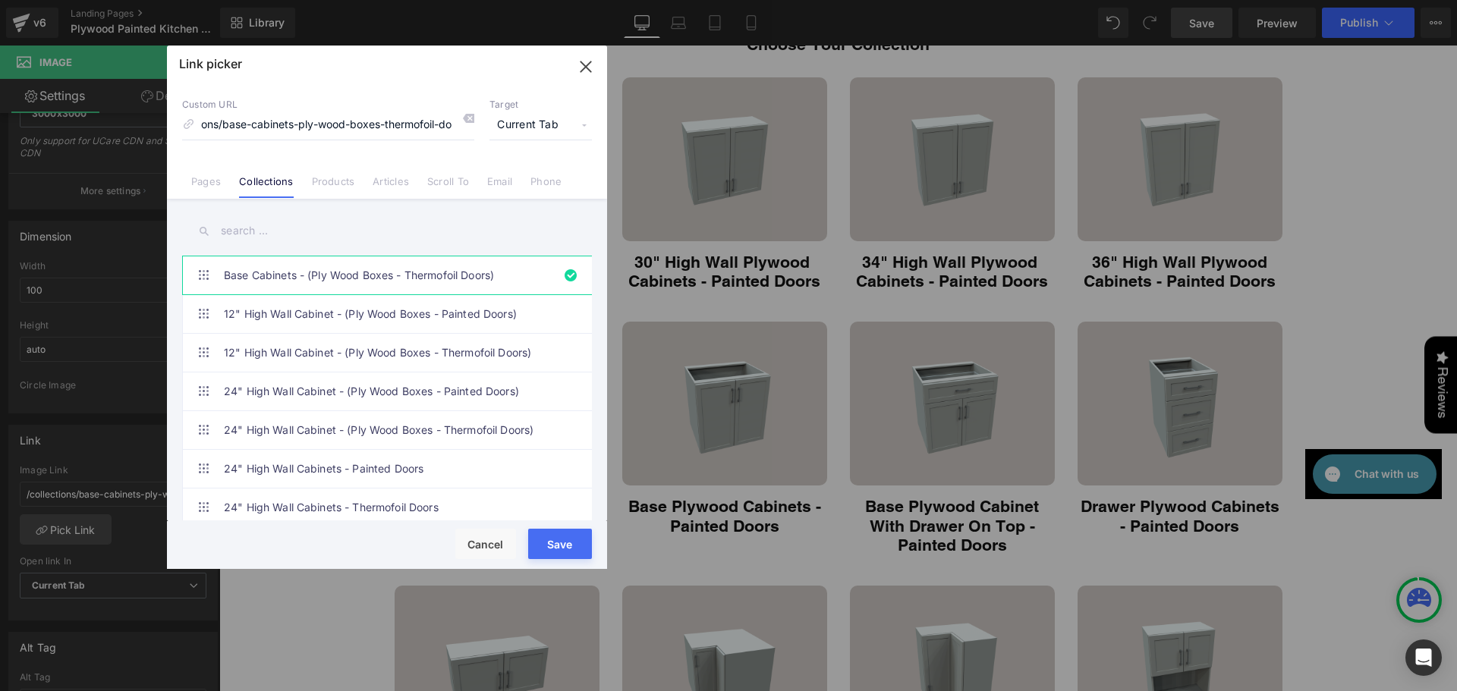
click at [288, 235] on input "text" at bounding box center [387, 231] width 410 height 34
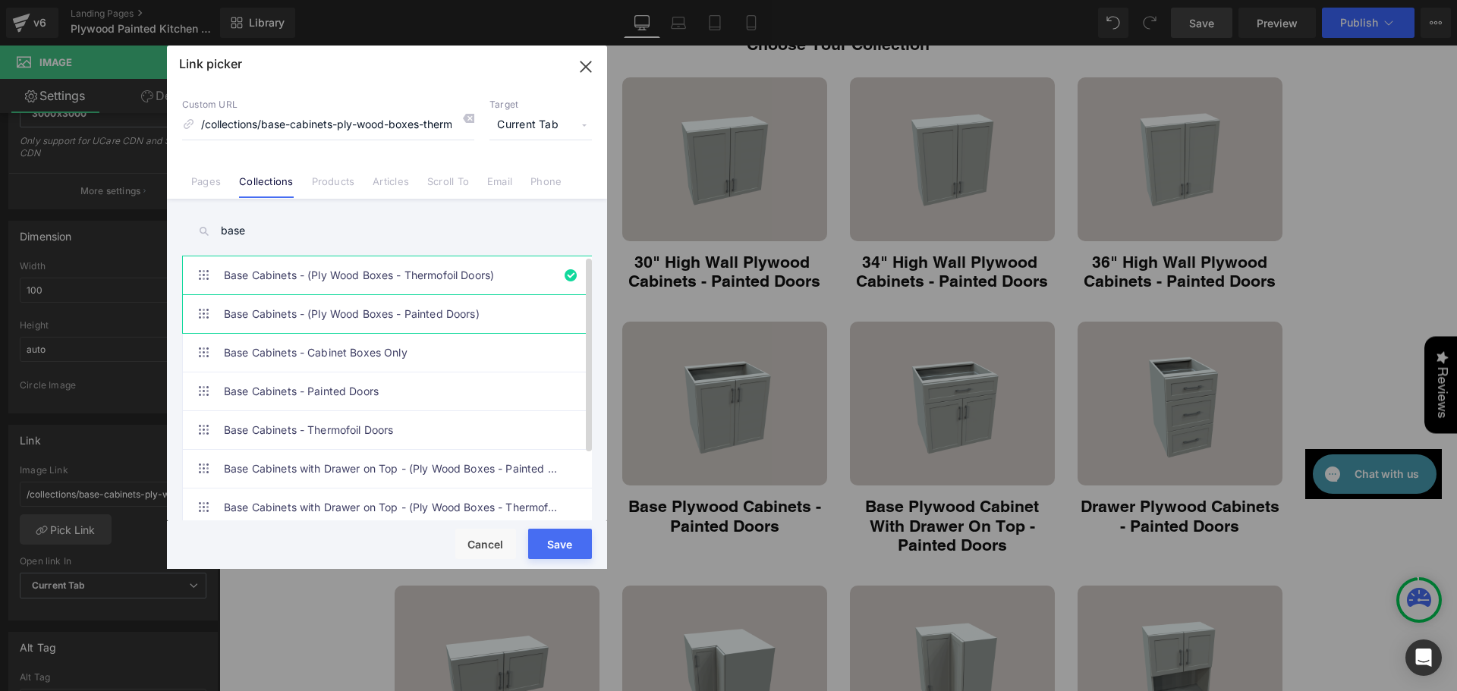
type input "base"
click at [330, 308] on link "Base Cabinets - (Ply Wood Boxes - Painted Doors)" at bounding box center [391, 314] width 334 height 38
type input "/collections/base-cabinets-ply-wood-boxes-painted-doors"
click at [558, 539] on button "Save" at bounding box center [560, 544] width 64 height 30
type input "/collections/base-cabinets-ply-wood-boxes-painted-doors"
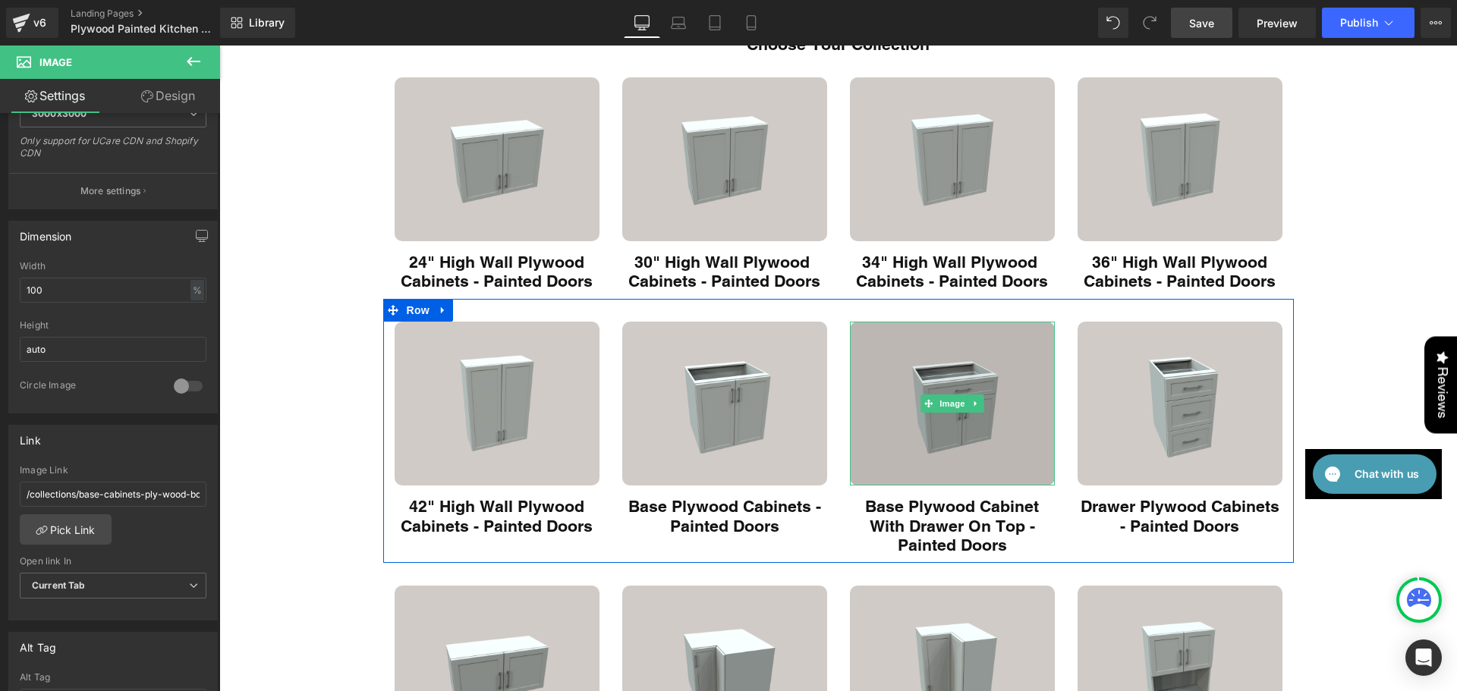
click at [948, 436] on img "Main content" at bounding box center [952, 404] width 205 height 164
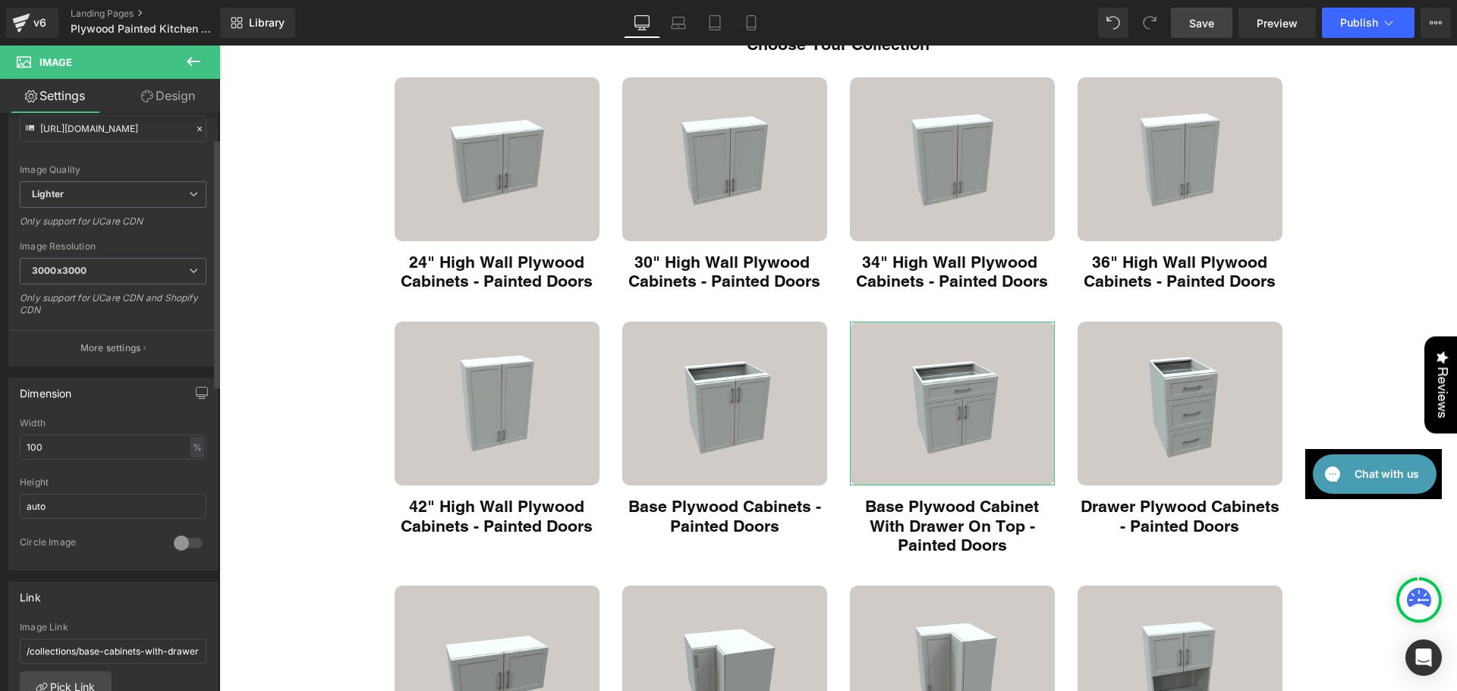
scroll to position [354, 0]
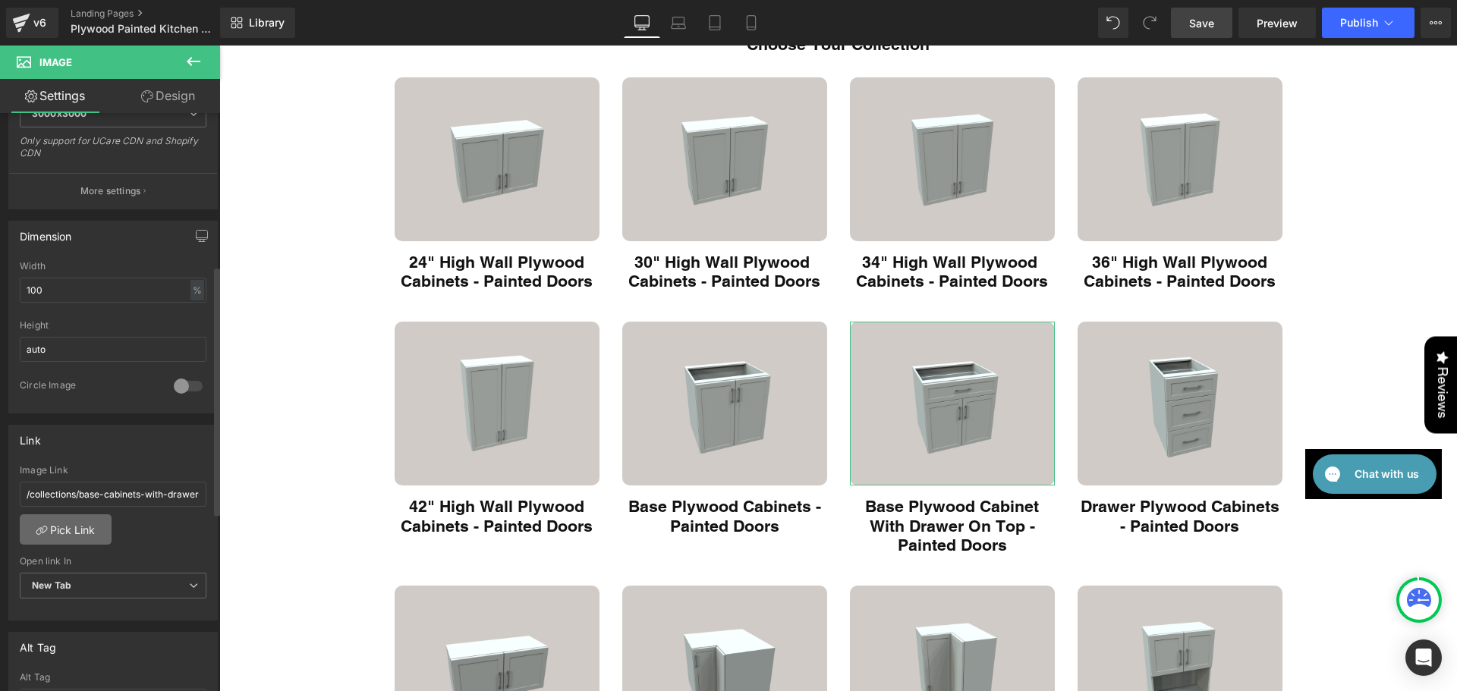
click at [85, 531] on link "Pick Link" at bounding box center [66, 530] width 92 height 30
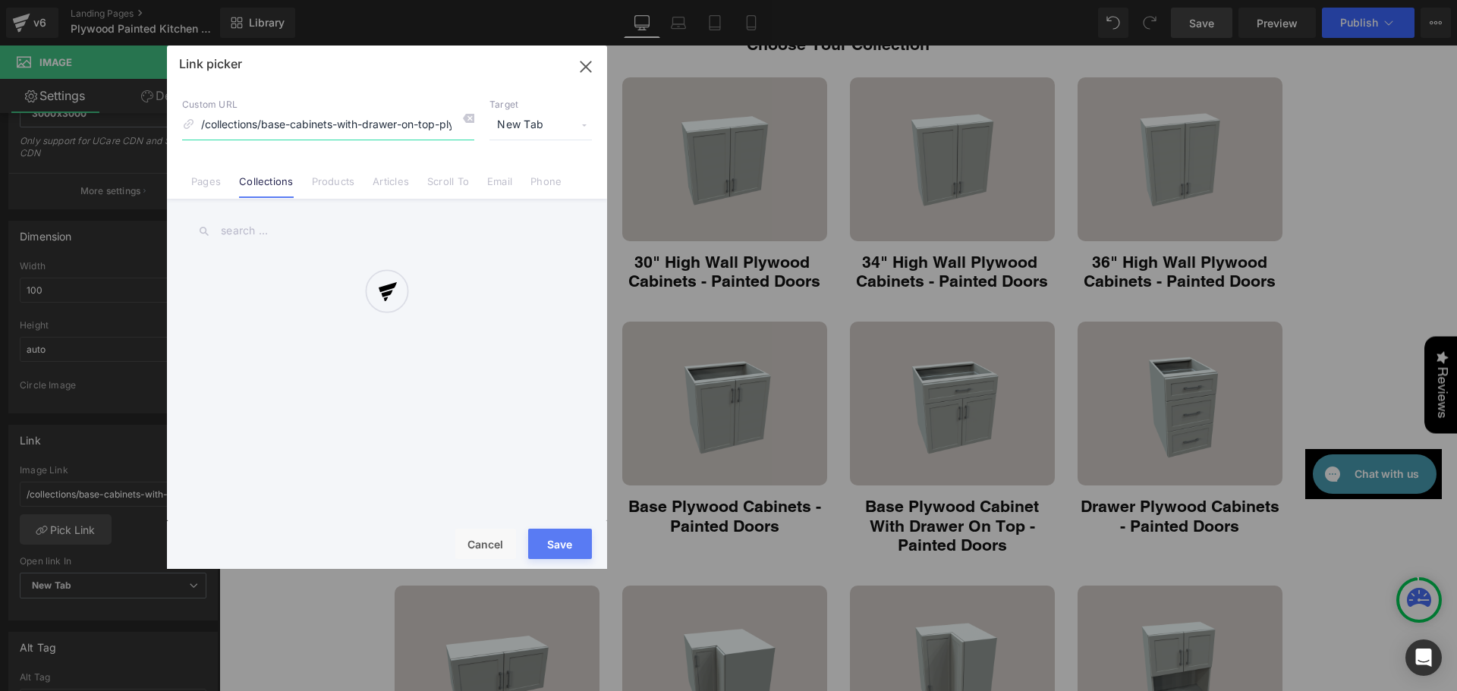
scroll to position [0, 150]
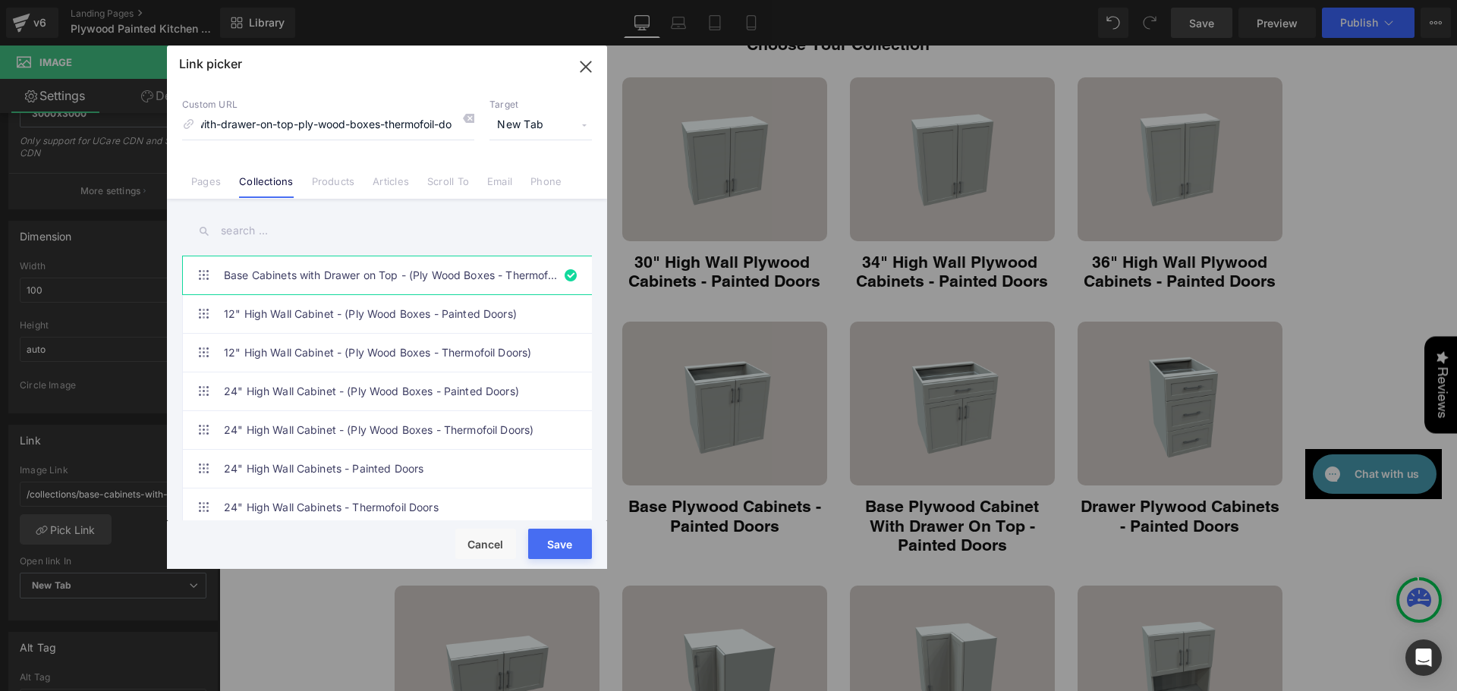
click at [280, 228] on input "text" at bounding box center [387, 231] width 410 height 34
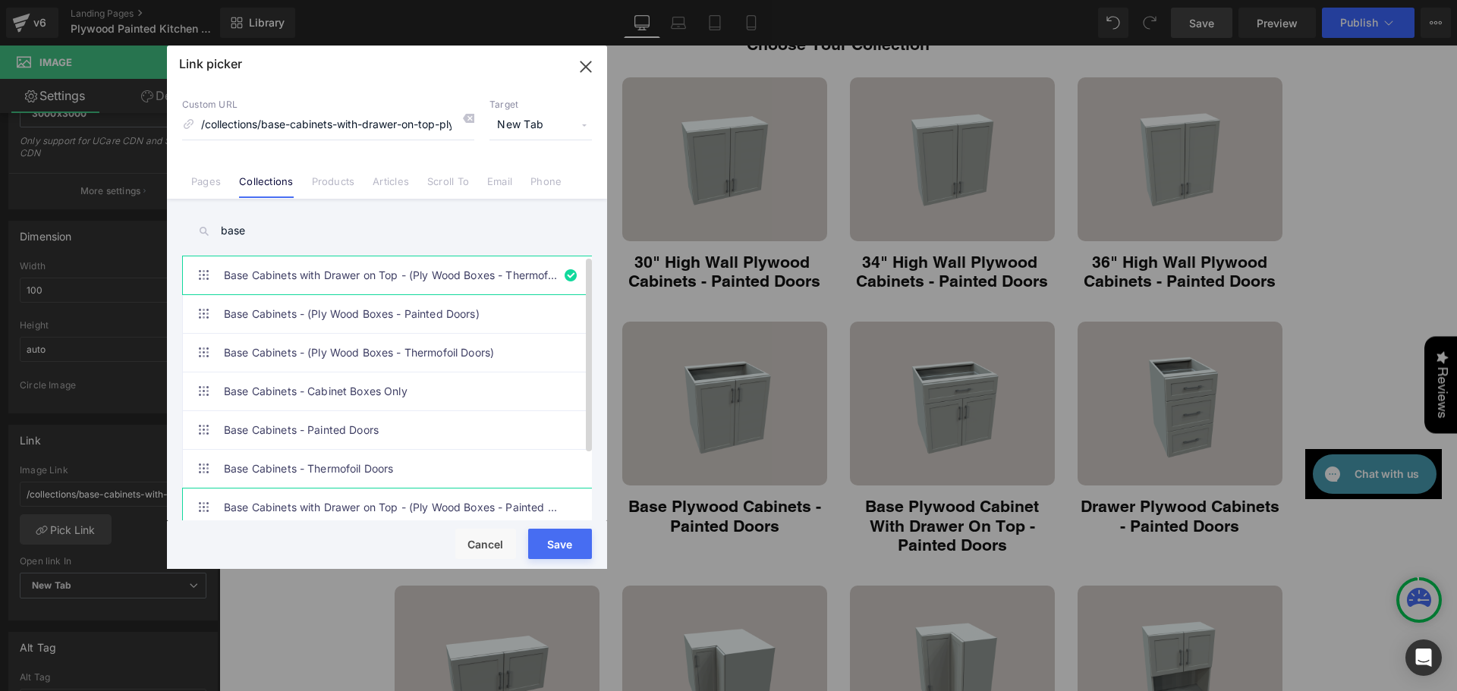
type input "base"
click at [354, 498] on link "Base Cabinets with Drawer on Top - (Ply Wood Boxes - Painted Doors)" at bounding box center [391, 508] width 334 height 38
type input "/collections/base-cabinets-with-drawer-on-top-ply-wood-boxes-painted-doors"
click at [560, 546] on button "Save" at bounding box center [560, 544] width 64 height 30
type input "/collections/base-cabinets-with-drawer-on-top-ply-wood-boxes-painted-doors"
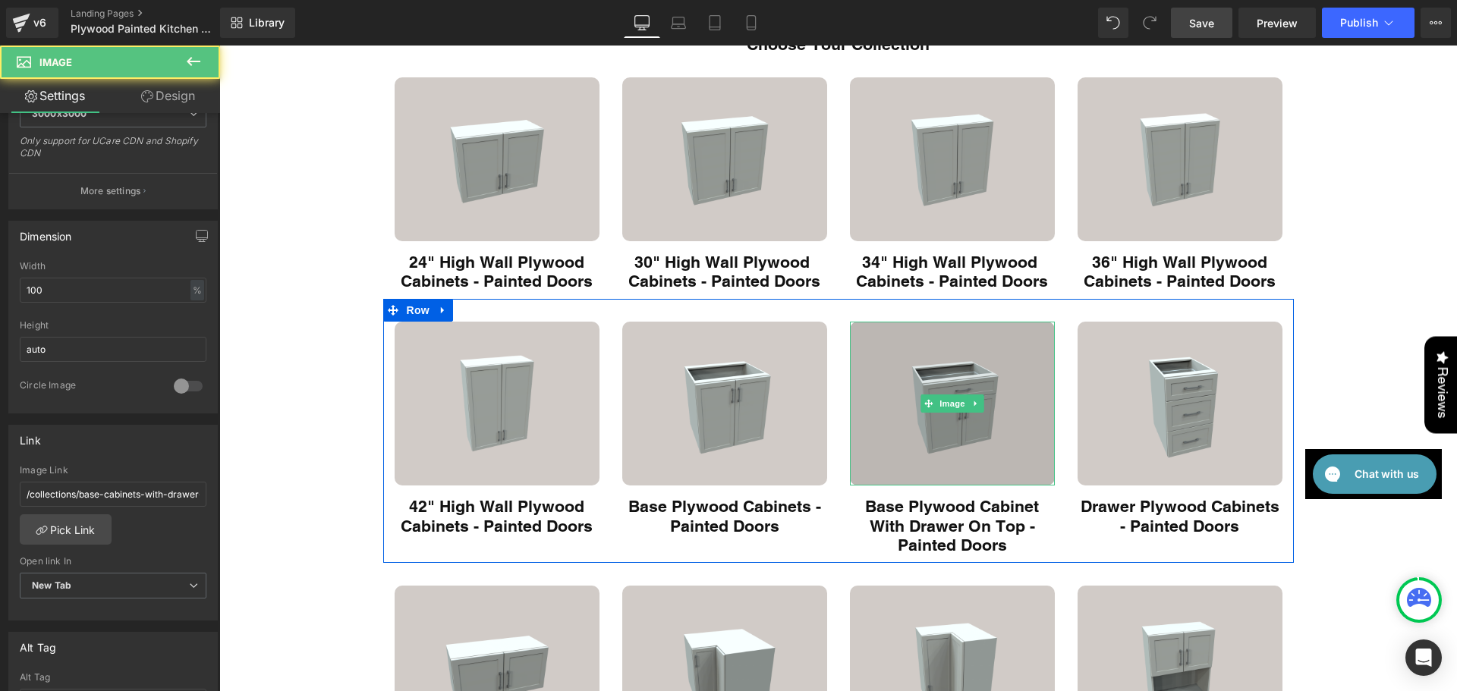
click at [979, 453] on img "Main content" at bounding box center [952, 404] width 205 height 164
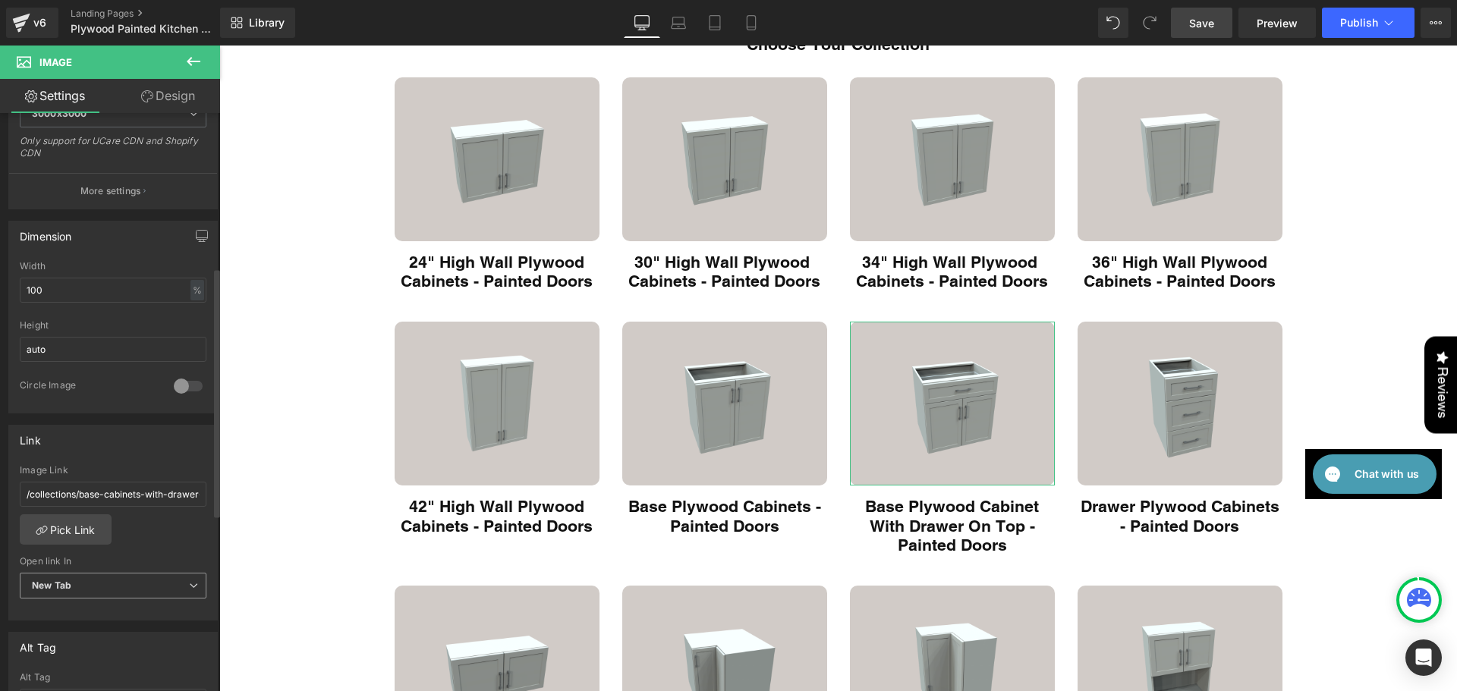
scroll to position [531, 0]
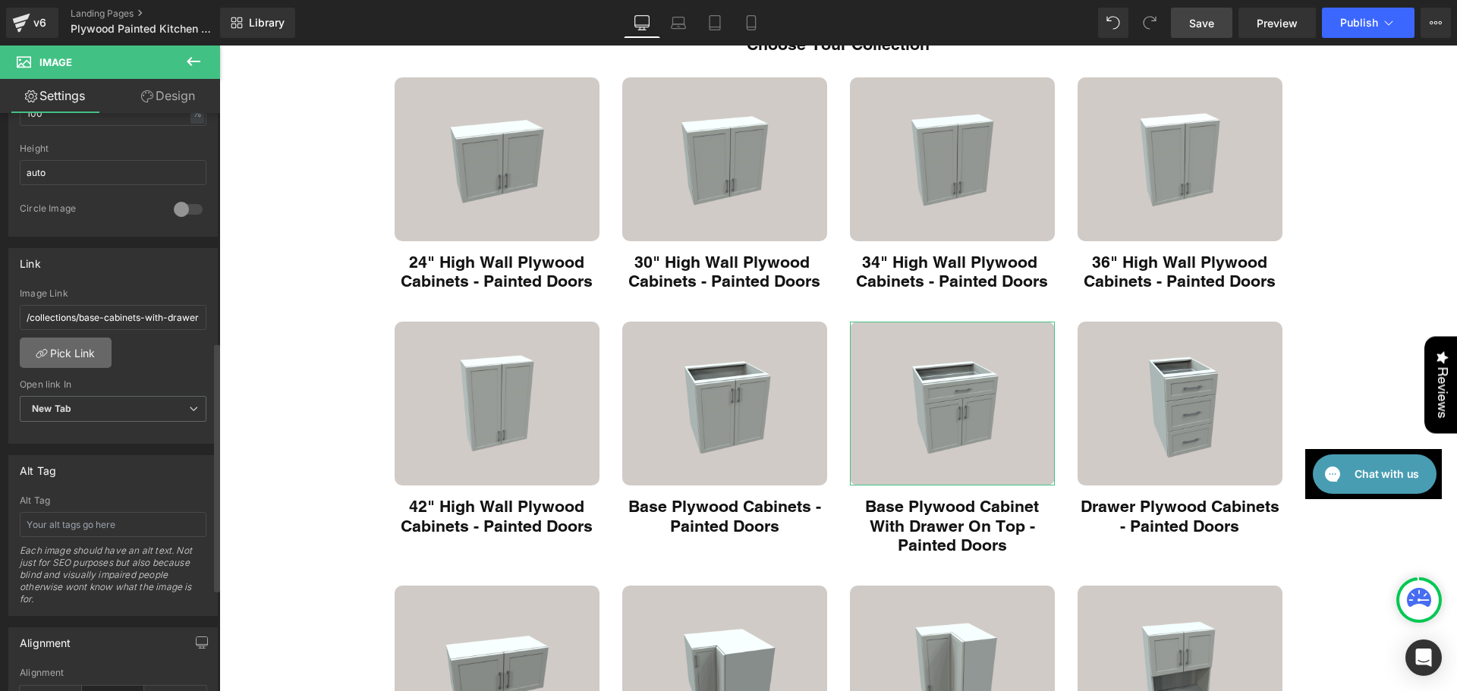
click at [92, 353] on link "Pick Link" at bounding box center [66, 353] width 92 height 30
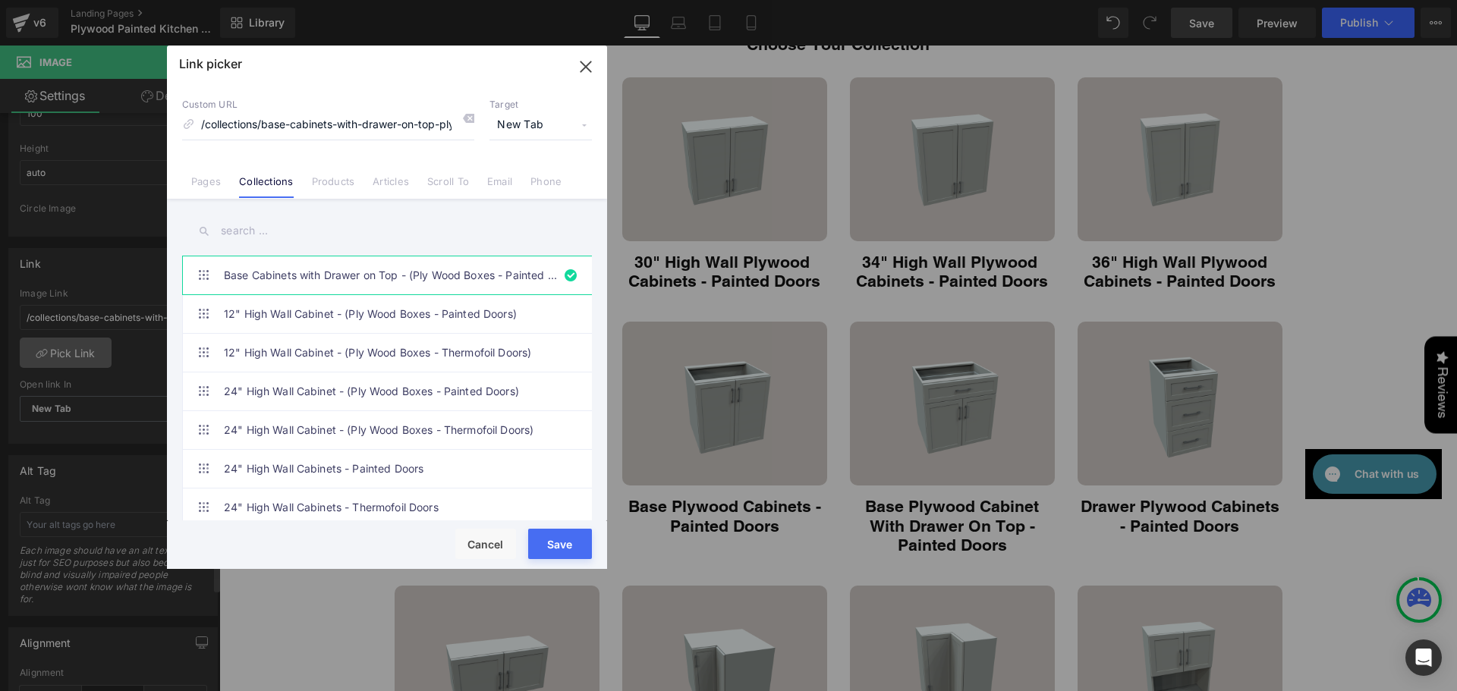
scroll to position [0, 137]
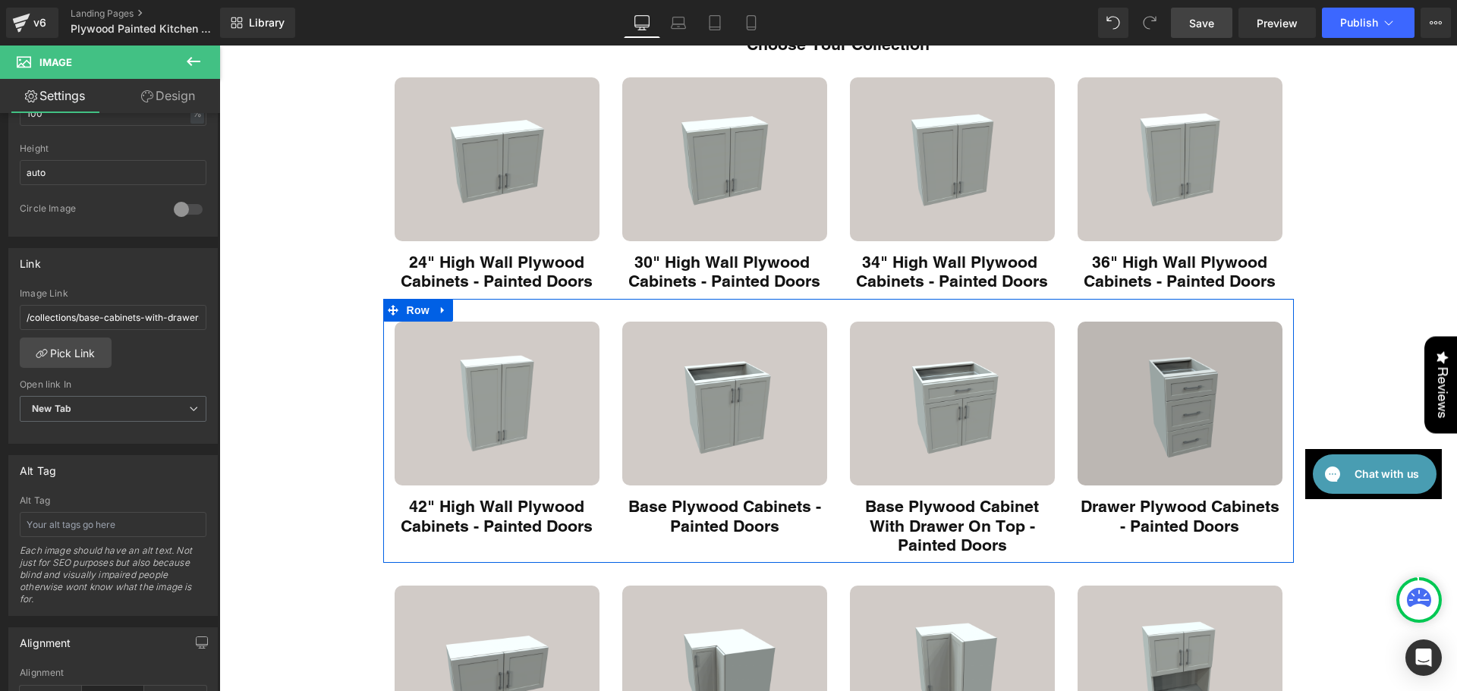
click at [1092, 443] on img "Main content" at bounding box center [1180, 404] width 205 height 164
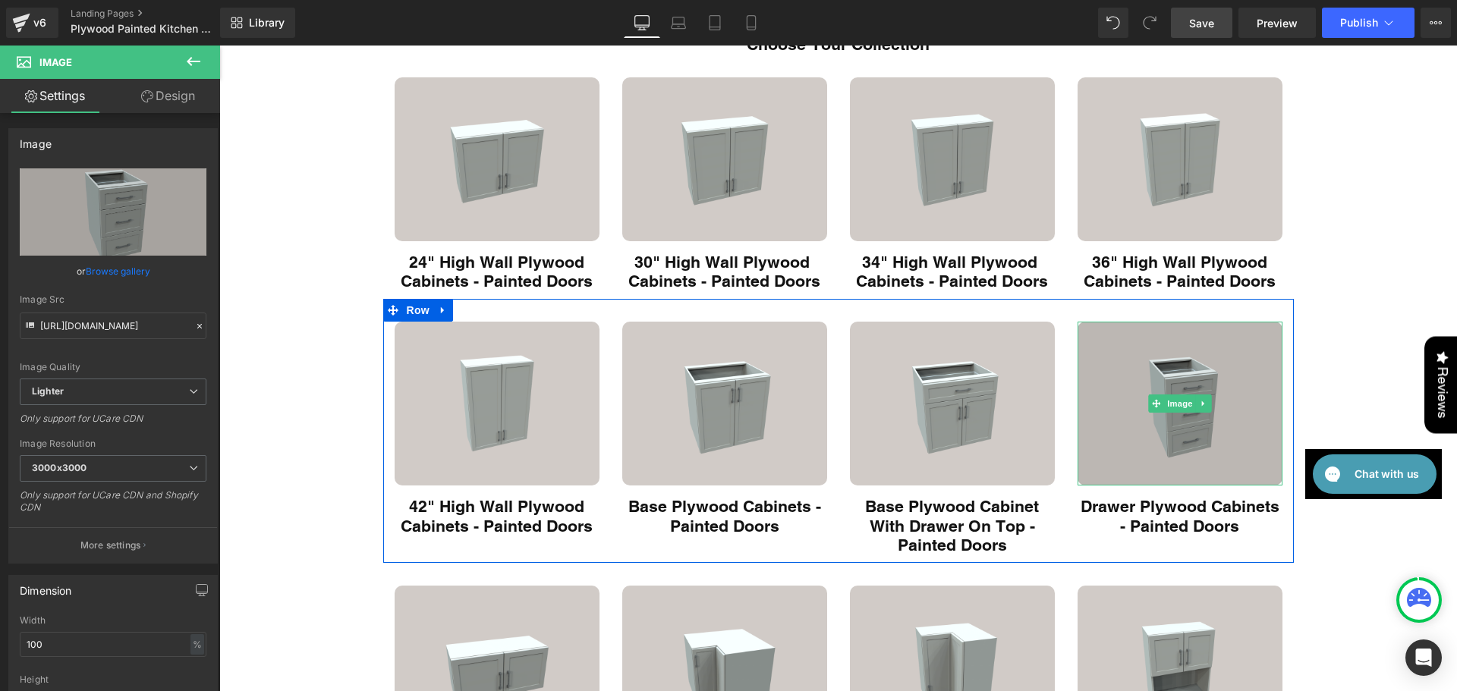
click at [1151, 445] on img "Main content" at bounding box center [1180, 404] width 205 height 164
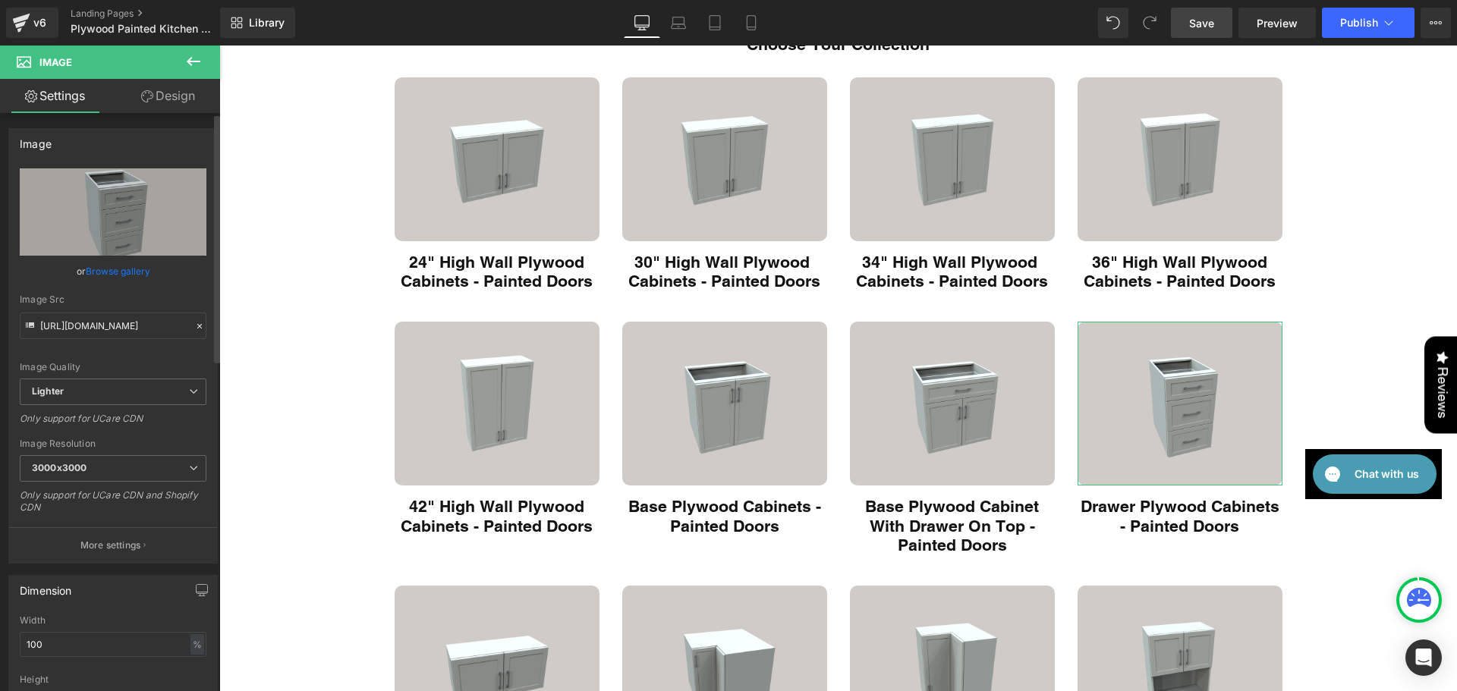
click at [87, 309] on div "Image Src https://ucarecdn.com/9010d05b-7286-4b5b-98dd-a0cf7dc149d7/-/format/au…" at bounding box center [113, 316] width 187 height 45
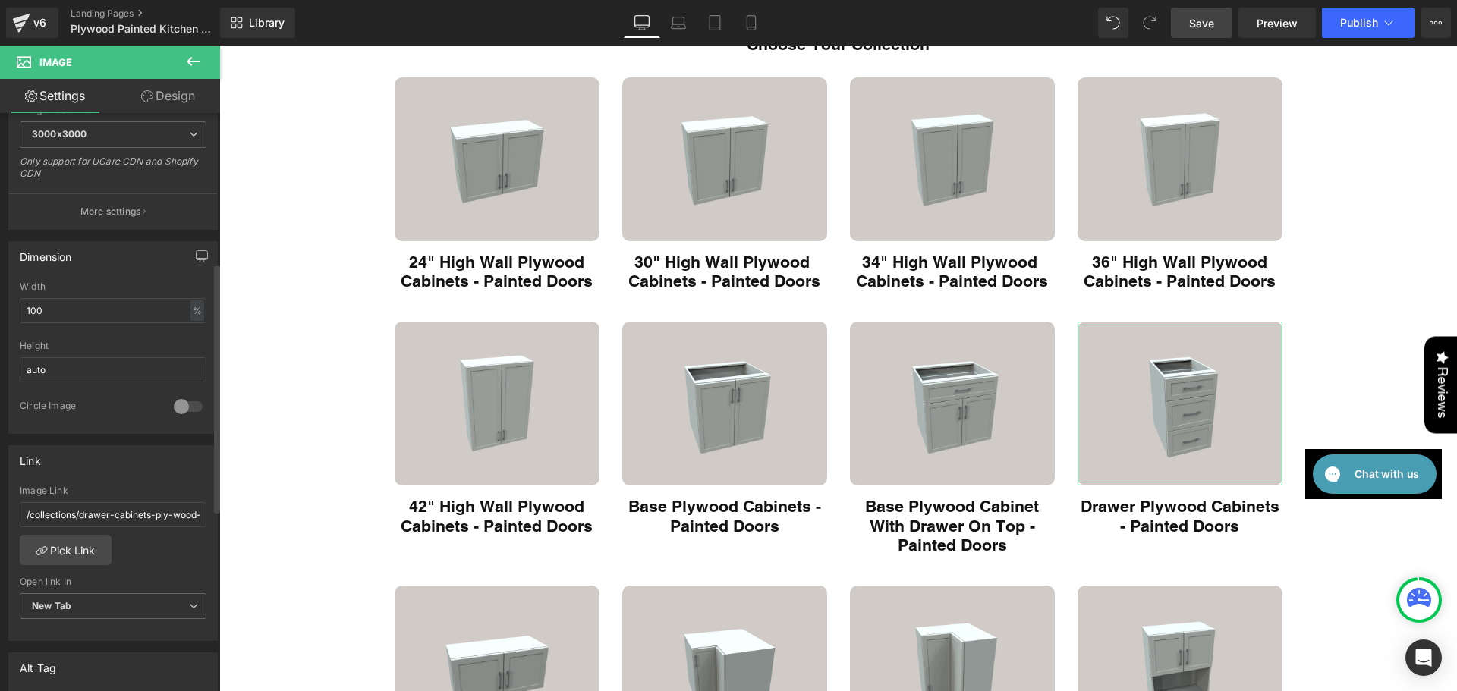
scroll to position [354, 0]
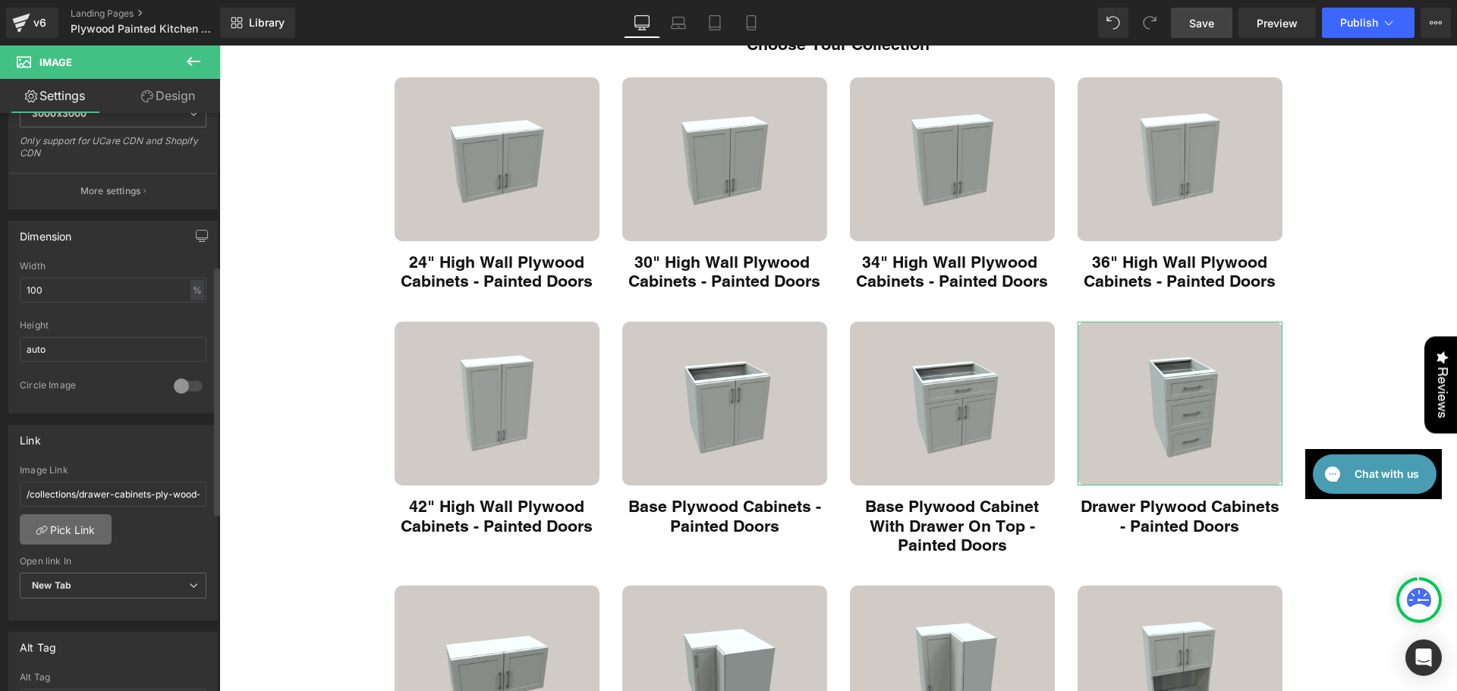
click at [71, 521] on link "Pick Link" at bounding box center [66, 530] width 92 height 30
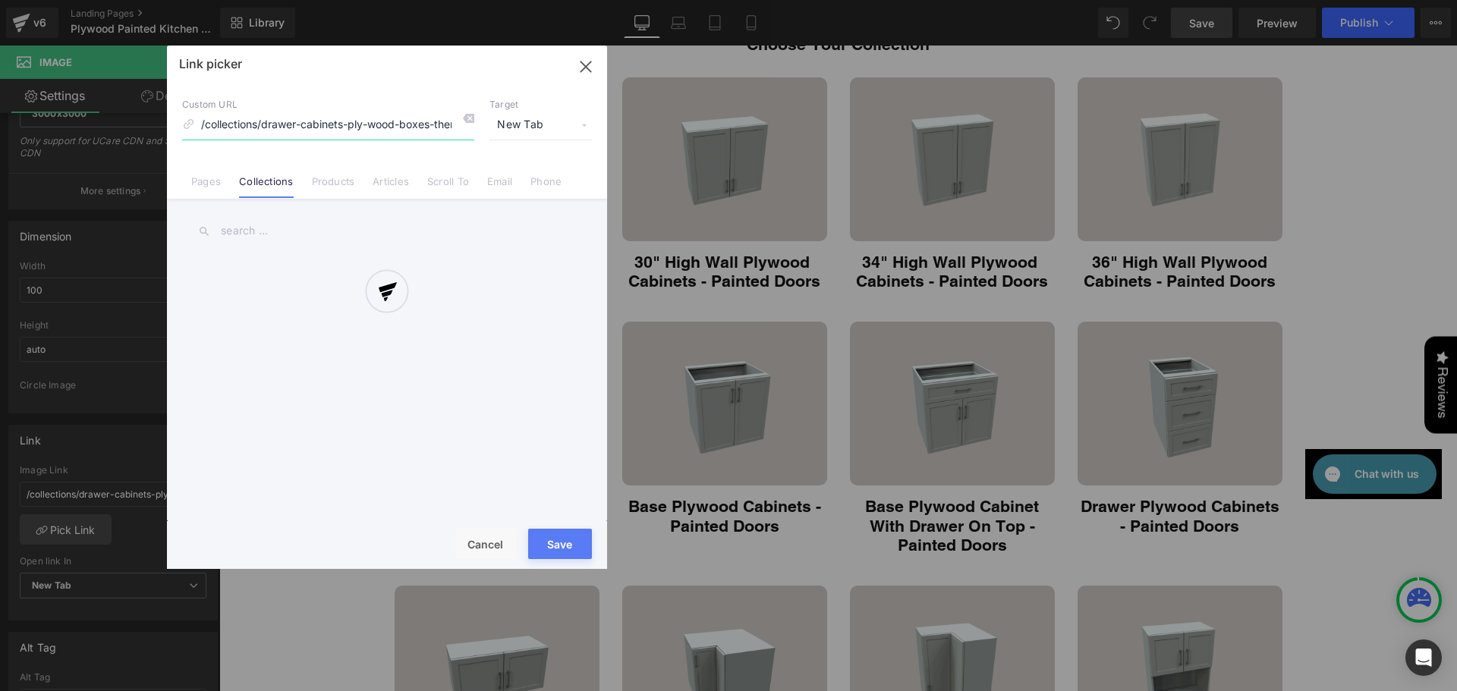
scroll to position [0, 56]
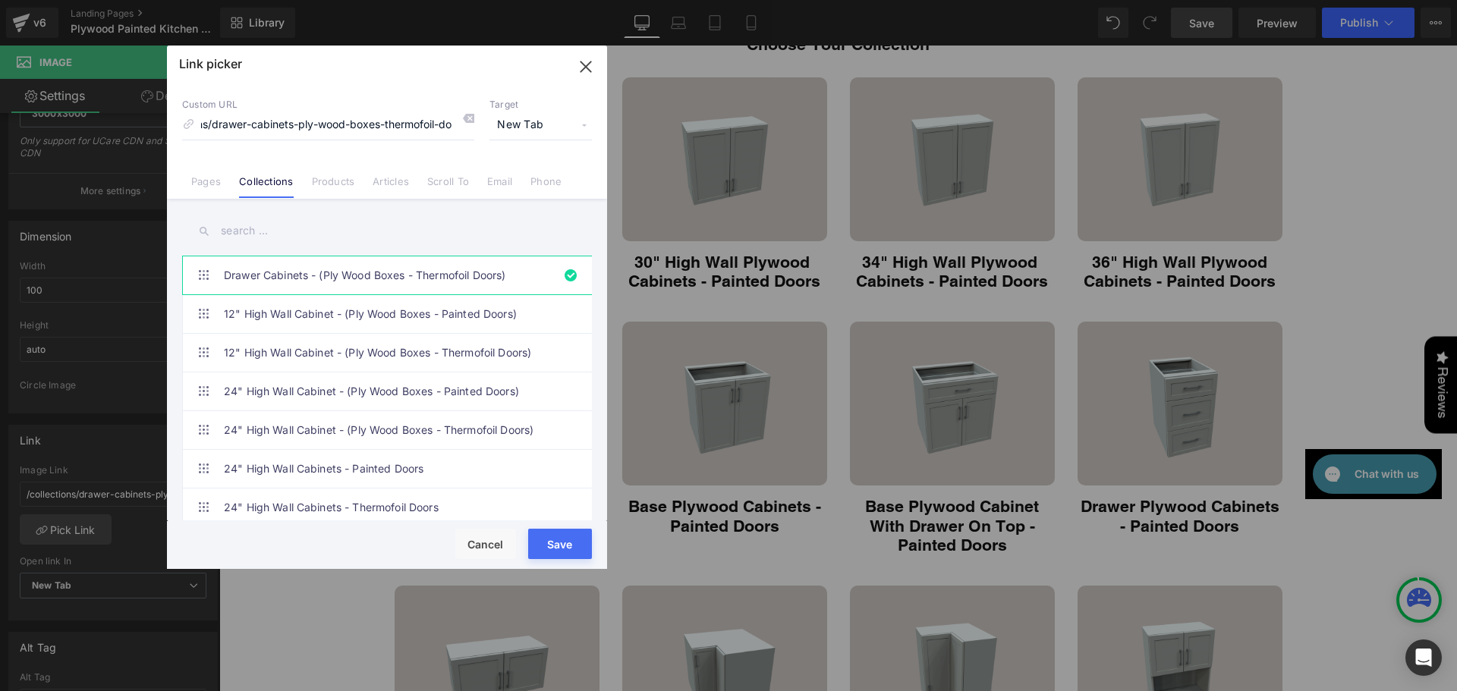
click at [258, 225] on input "text" at bounding box center [387, 231] width 410 height 34
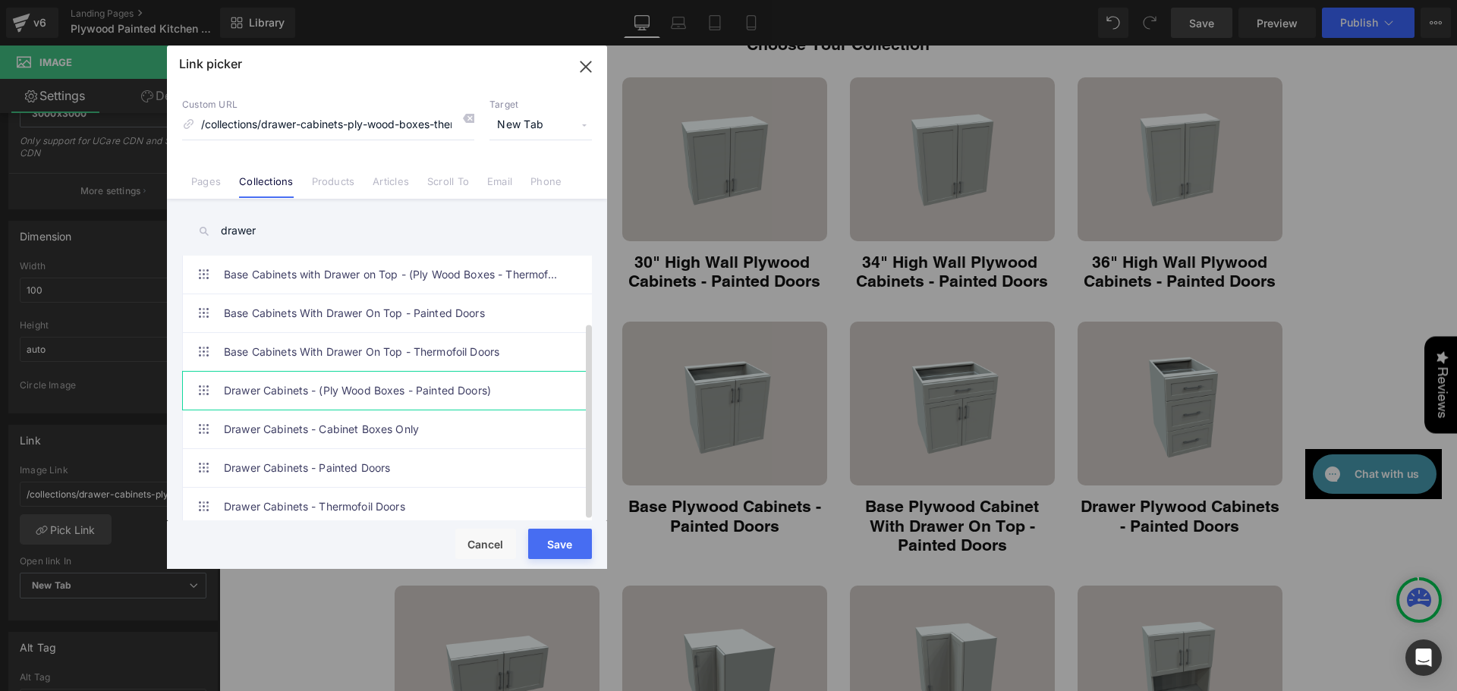
type input "drawer"
click at [357, 384] on link "Drawer Cabinets - (Ply Wood Boxes - Painted Doors)" at bounding box center [391, 391] width 334 height 38
type input "/collections/drawer-cabinets-ply-wood-boxes-painted-doors"
click at [567, 552] on button "Save" at bounding box center [560, 544] width 64 height 30
type input "/collections/drawer-cabinets-ply-wood-boxes-painted-doors"
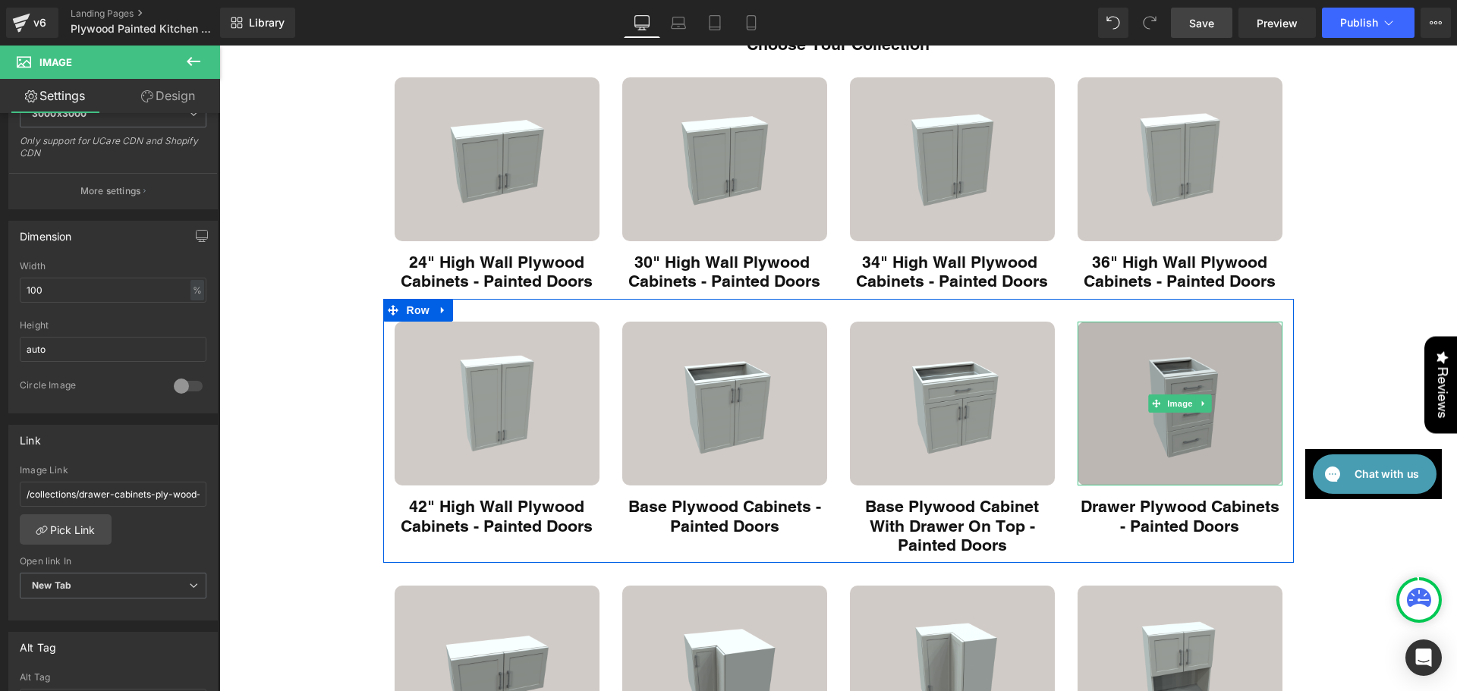
click at [1132, 393] on img "Main content" at bounding box center [1180, 404] width 205 height 164
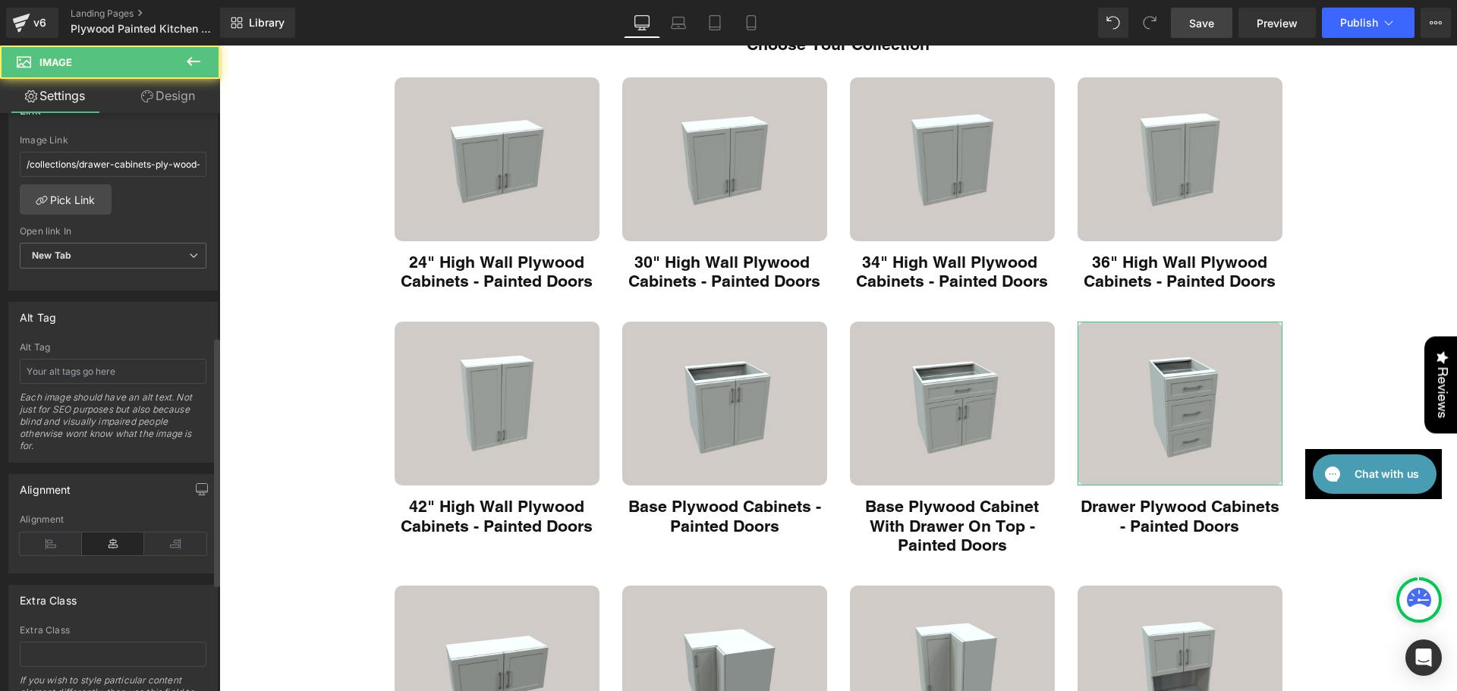
scroll to position [708, 0]
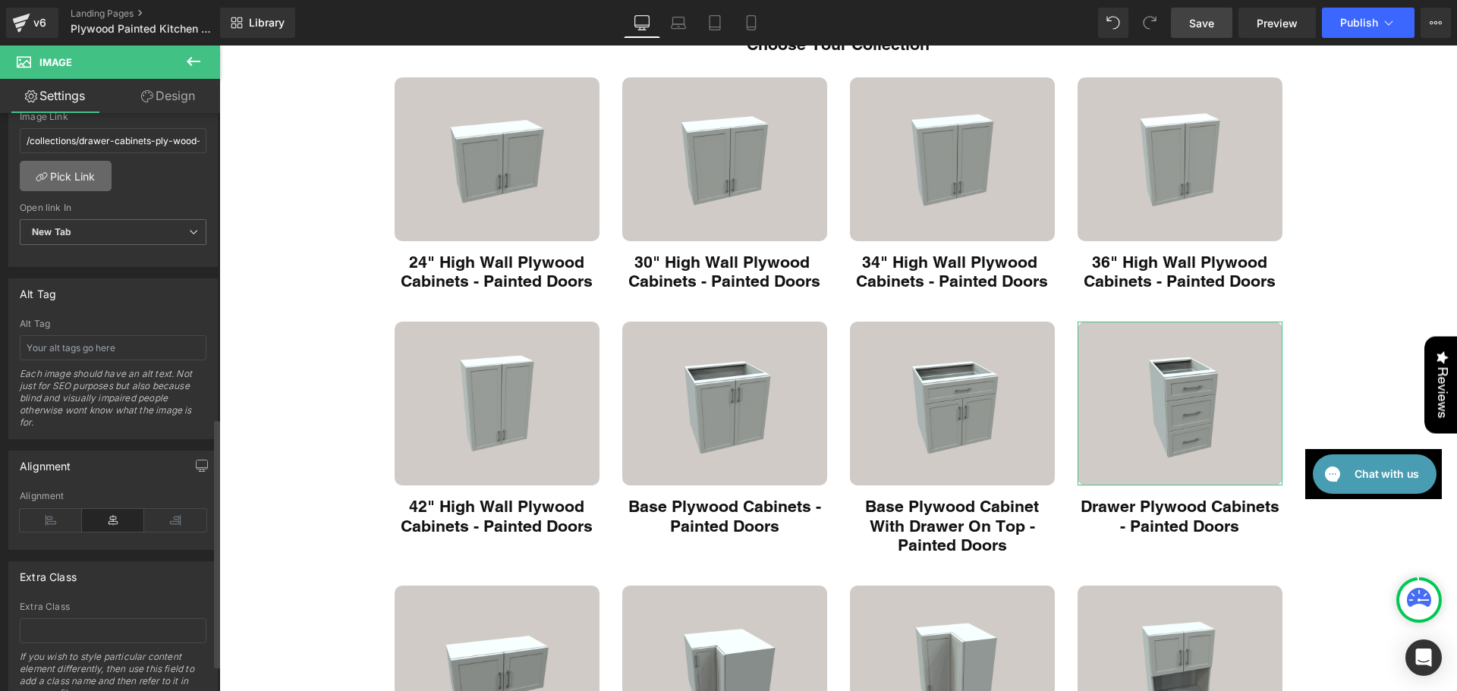
click at [91, 176] on link "Pick Link" at bounding box center [66, 176] width 92 height 30
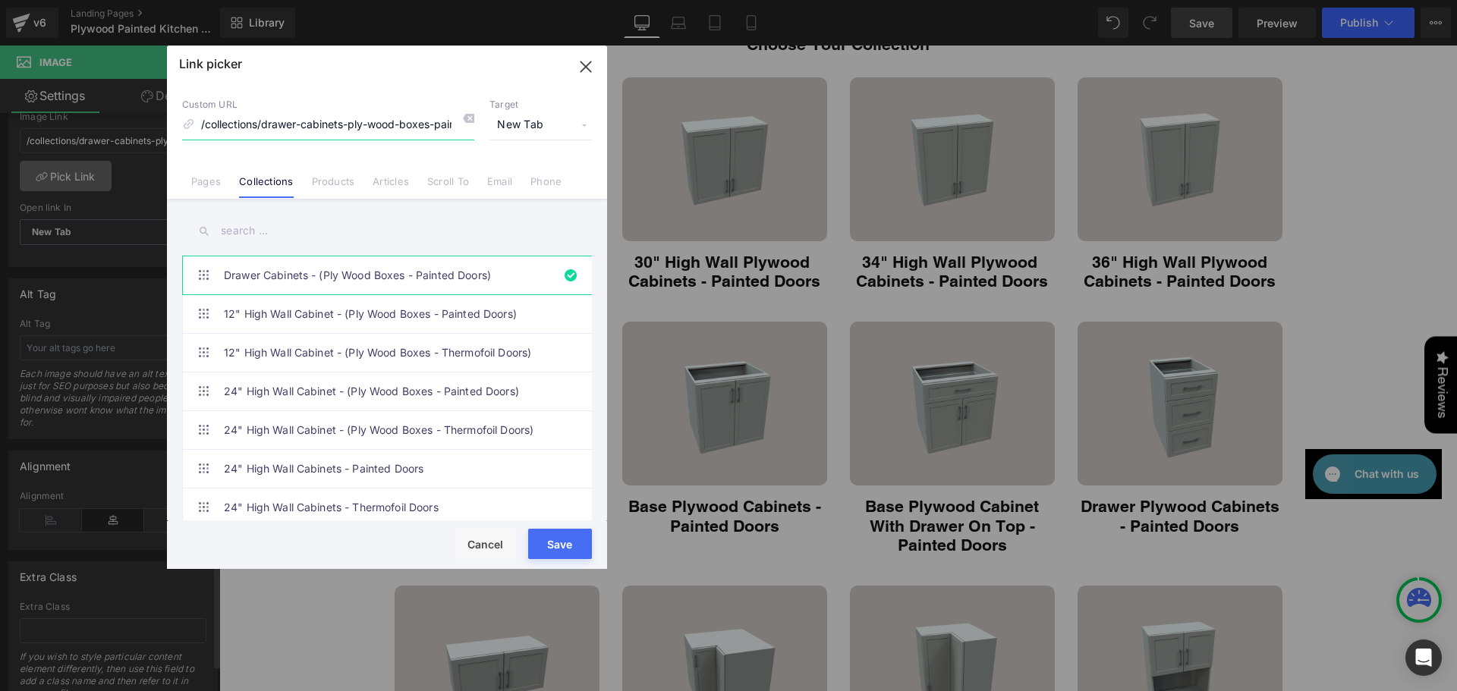
scroll to position [0, 43]
click at [576, 69] on icon "button" at bounding box center [586, 67] width 24 height 24
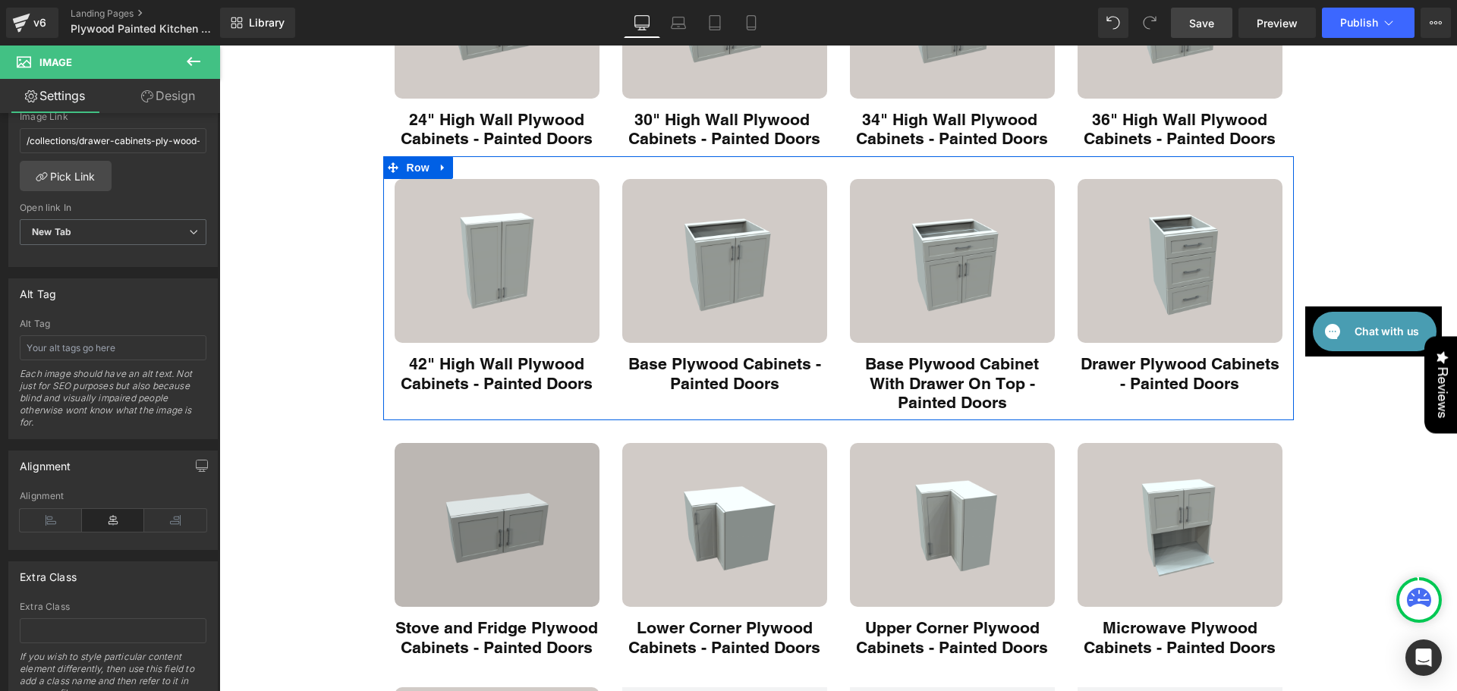
scroll to position [354, 0]
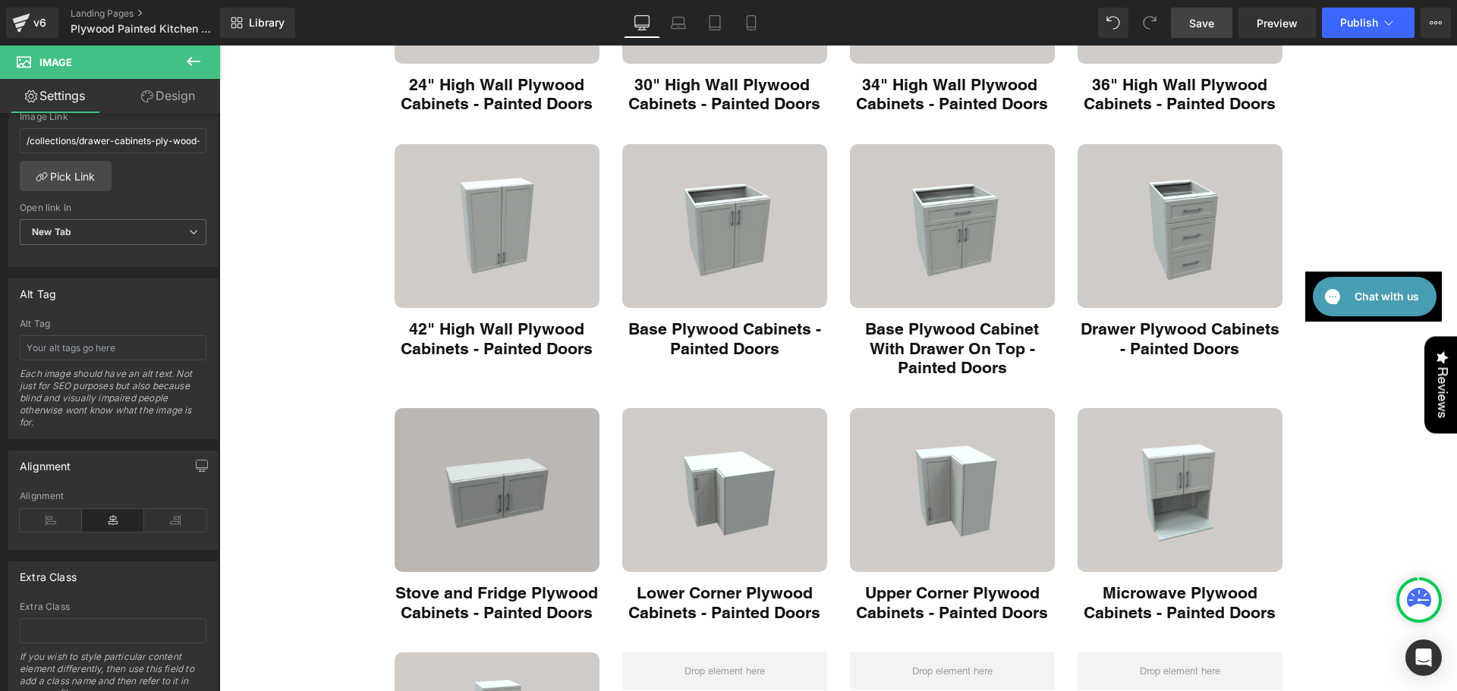
click at [499, 464] on img "Main content" at bounding box center [497, 490] width 205 height 164
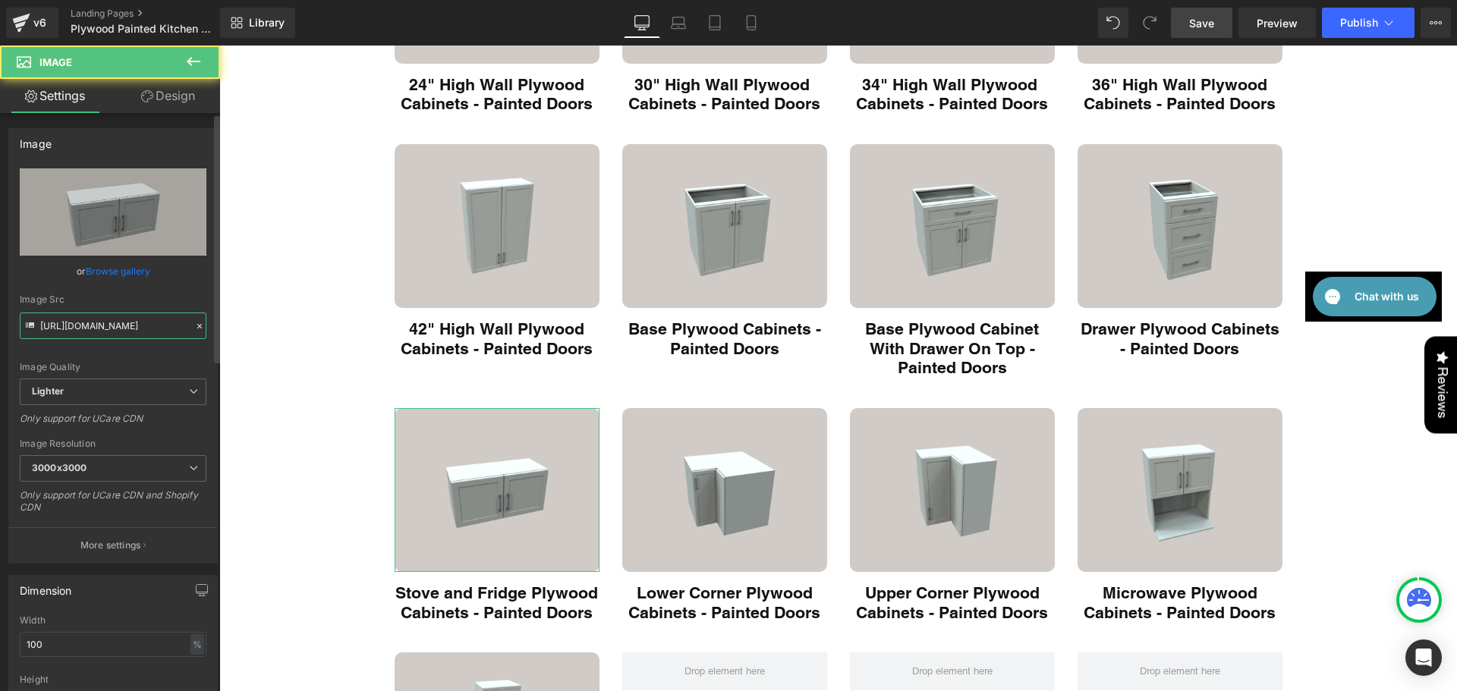
click at [121, 326] on input "https://ucarecdn.com/b110c4eb-55f7-4d48-8de6-d819425f26f9/-/format/auto/-/previ…" at bounding box center [113, 326] width 187 height 27
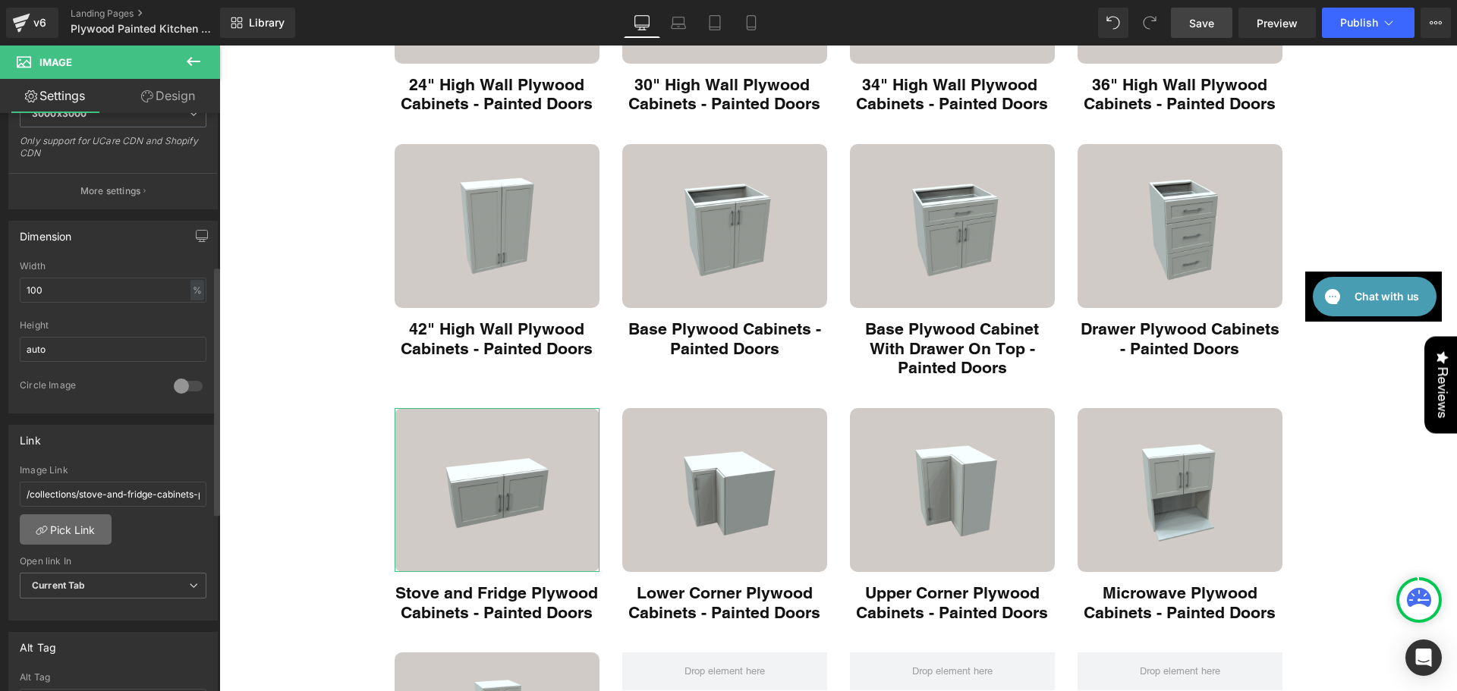
click at [97, 540] on link "Pick Link" at bounding box center [66, 530] width 92 height 30
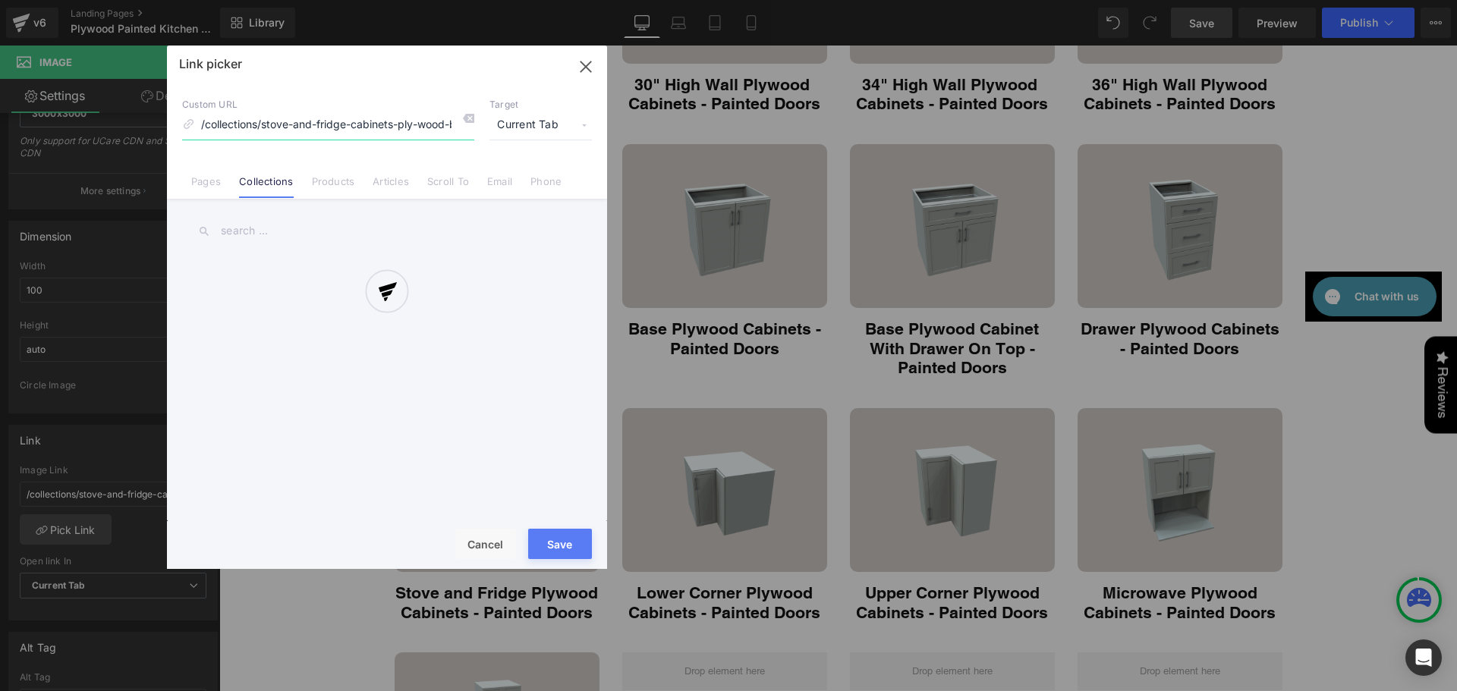
scroll to position [0, 107]
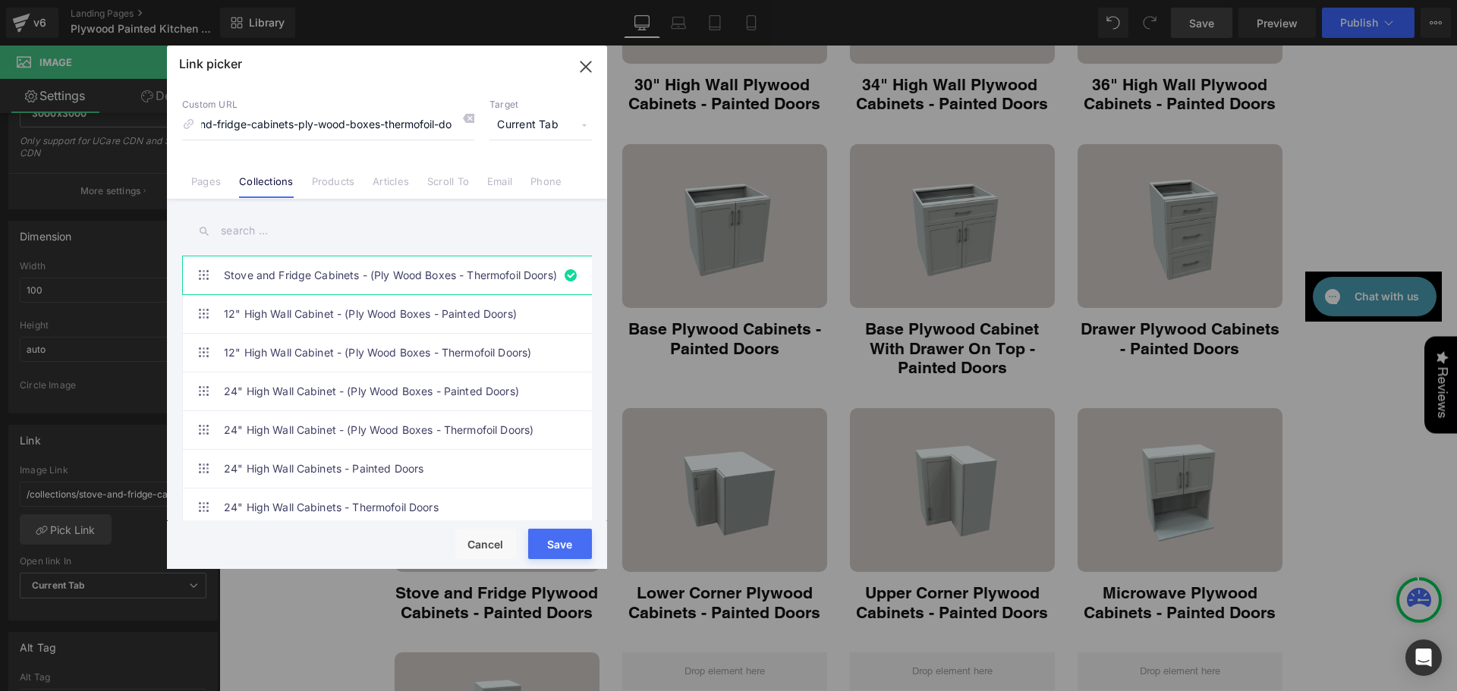
click at [290, 231] on input "text" at bounding box center [387, 231] width 410 height 34
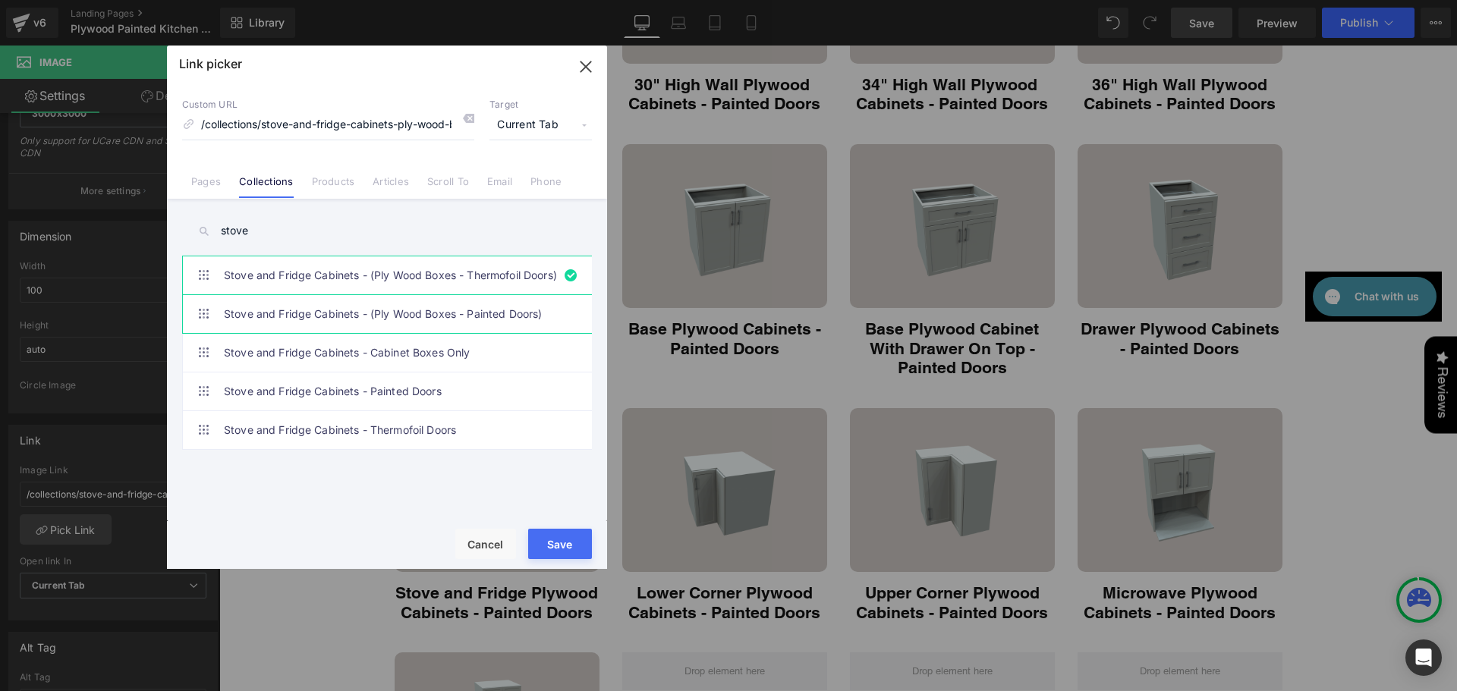
type input "stove"
click at [309, 307] on link "Stove and Fridge Cabinets - (Ply Wood Boxes - Painted Doors)" at bounding box center [391, 314] width 334 height 38
type input "/collections/stove-and-fridge-cabinets-ply-wood-boxes-painted-doors"
click at [580, 548] on button "Save" at bounding box center [560, 544] width 64 height 30
type input "/collections/stove-and-fridge-cabinets-ply-wood-boxes-painted-doors"
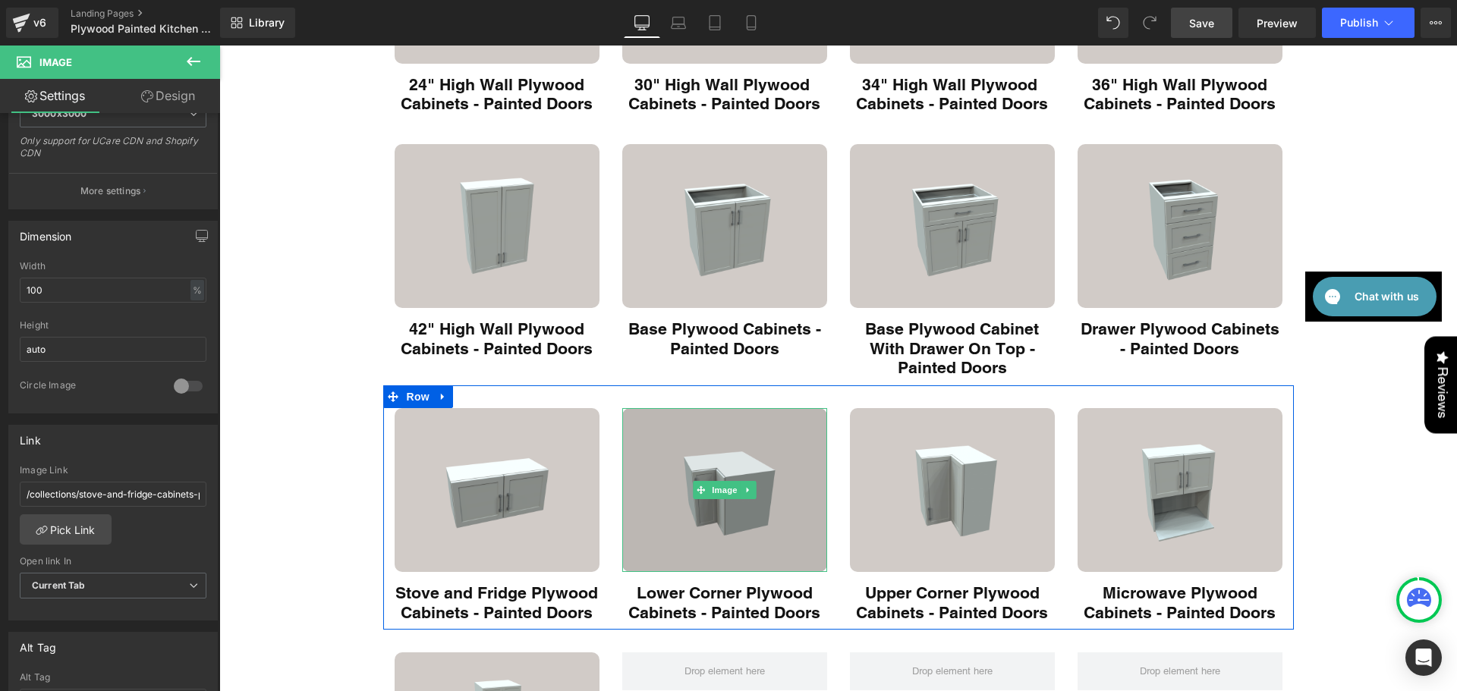
click at [729, 514] on img "Main content" at bounding box center [724, 490] width 205 height 164
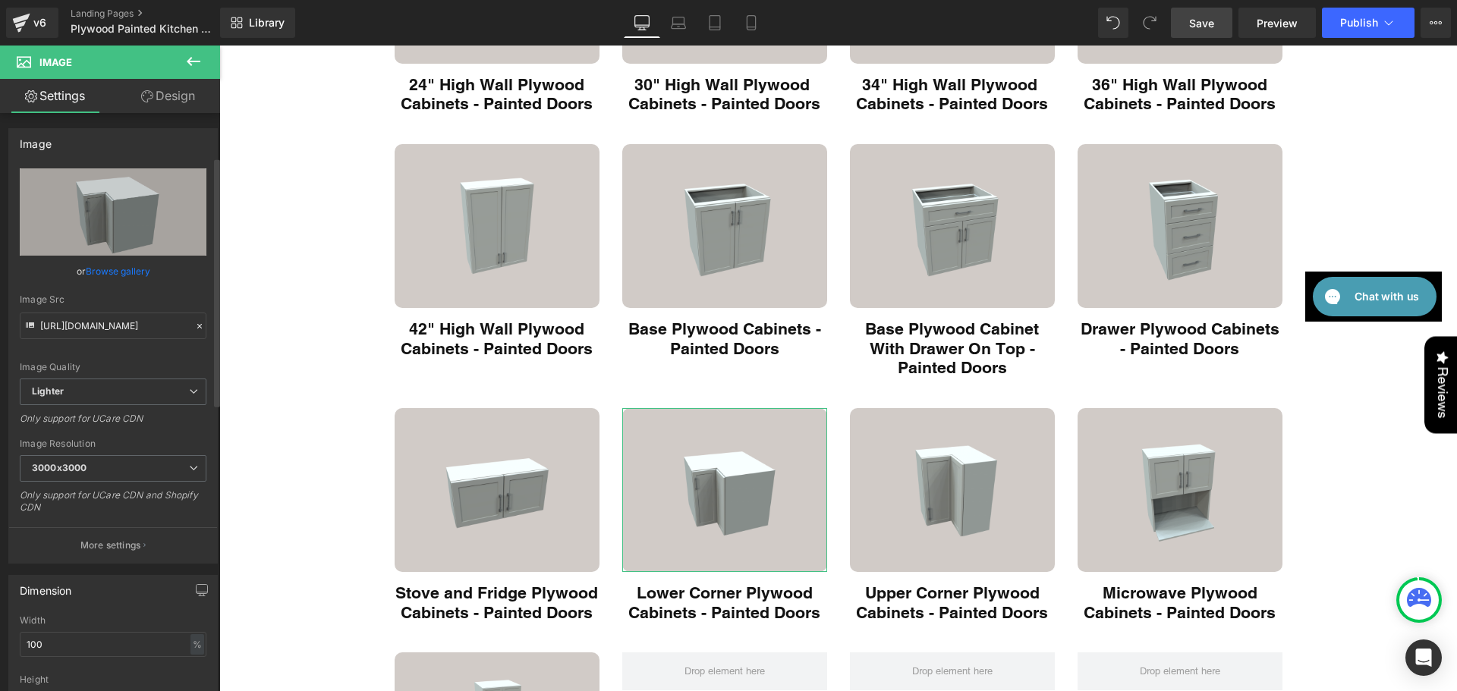
scroll to position [354, 0]
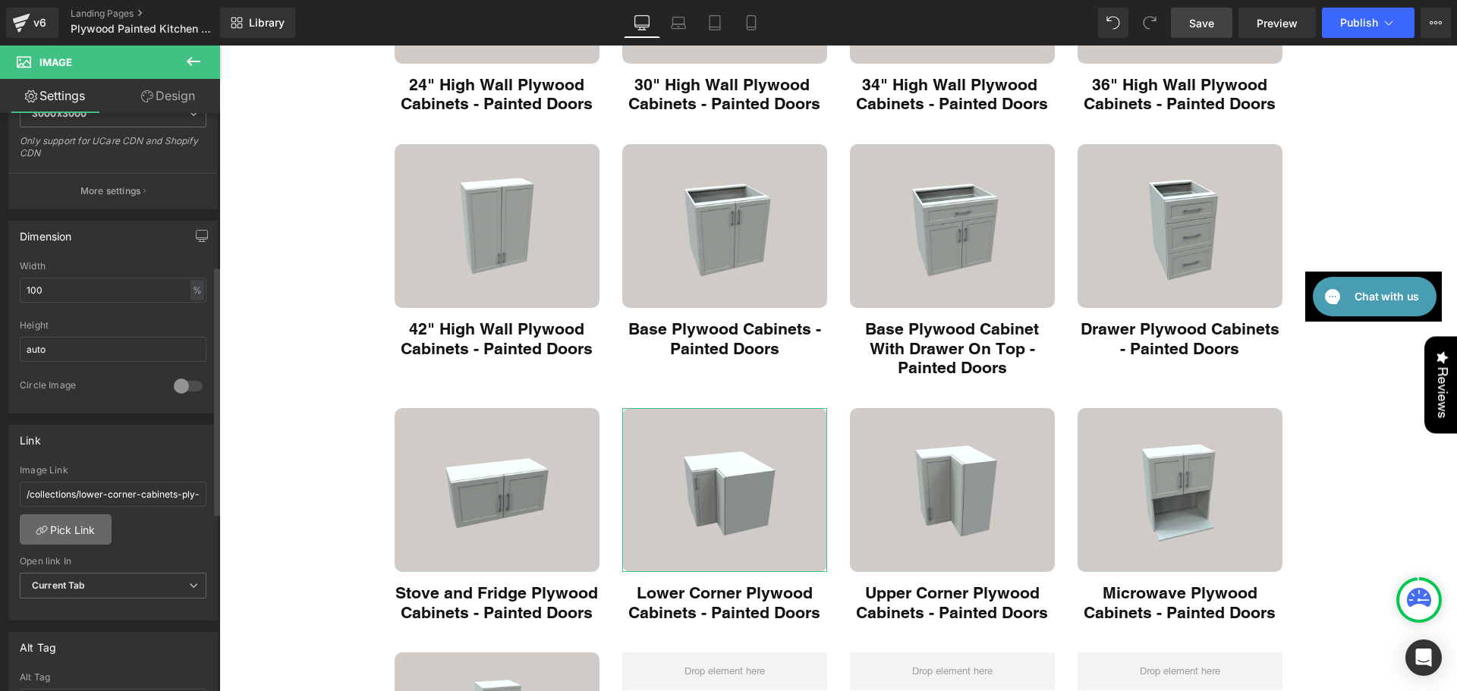
click at [76, 523] on link "Pick Link" at bounding box center [66, 530] width 92 height 30
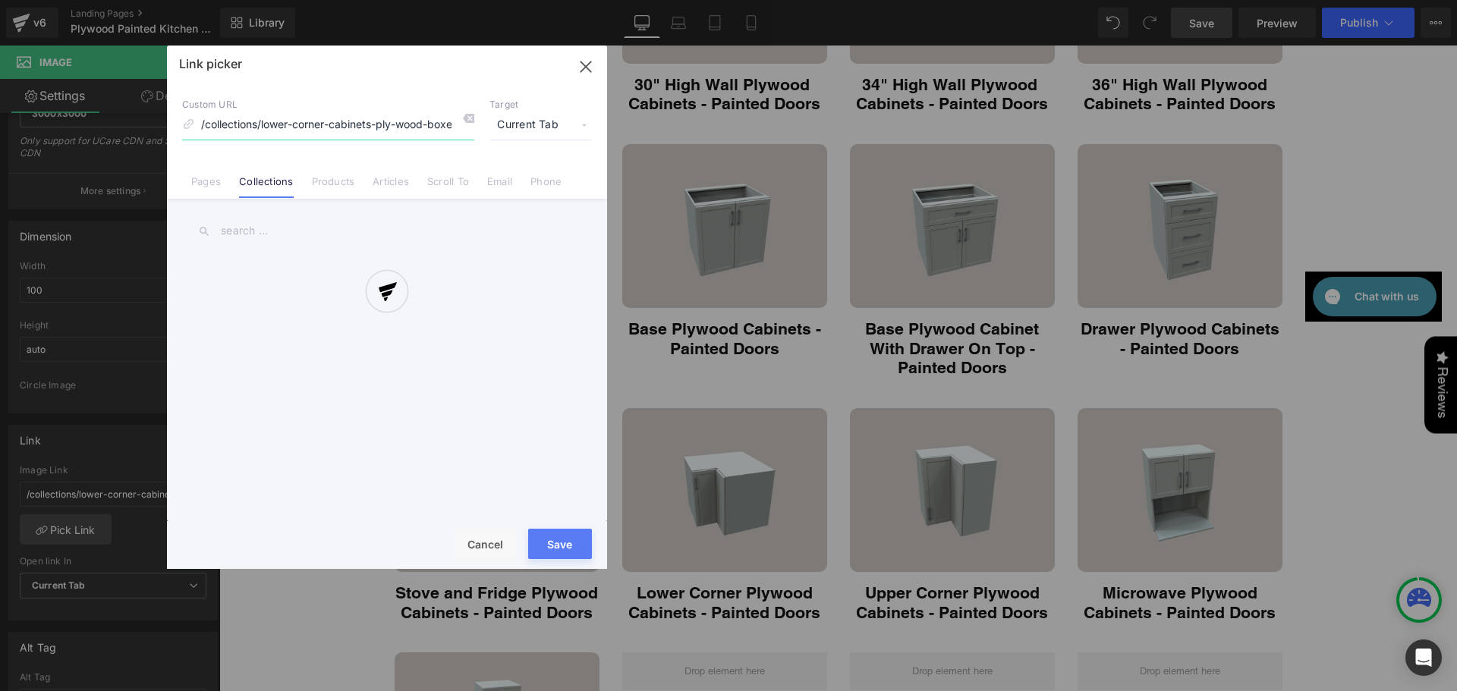
scroll to position [0, 87]
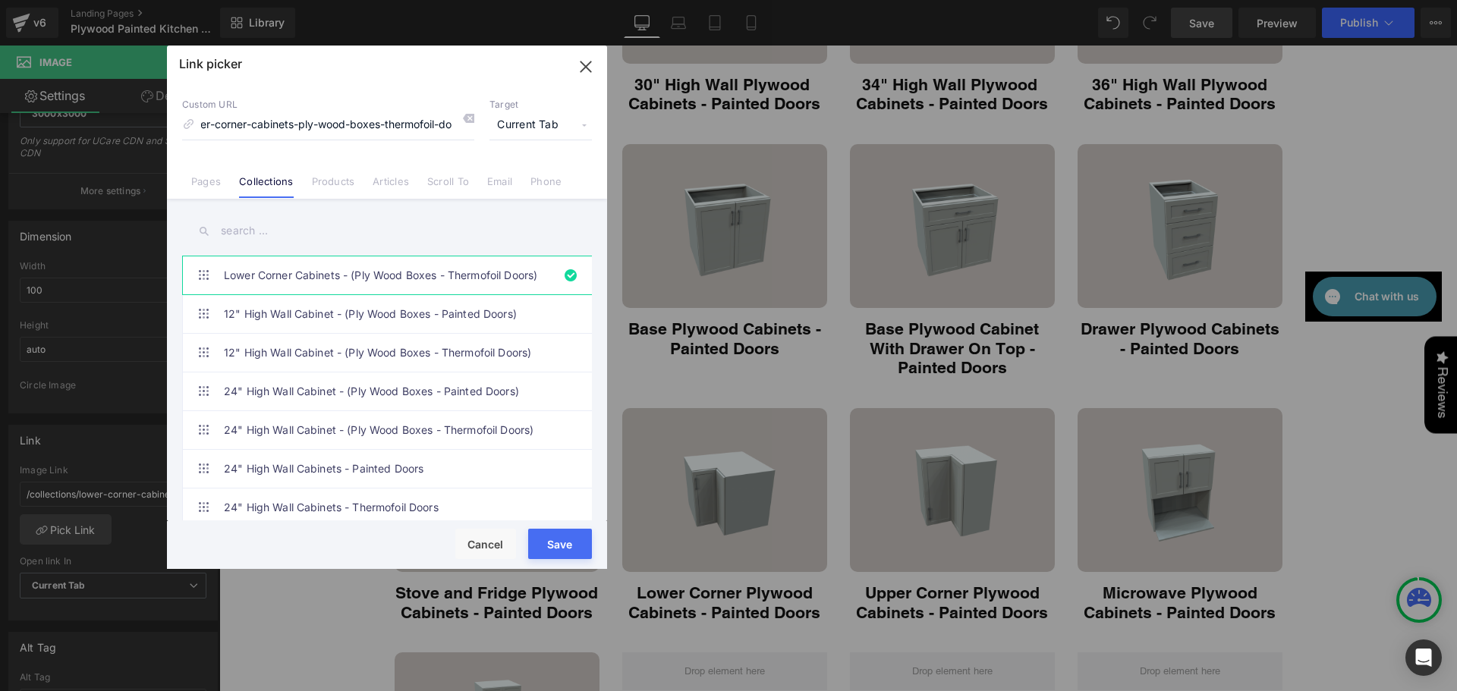
click at [294, 237] on input "text" at bounding box center [387, 231] width 410 height 34
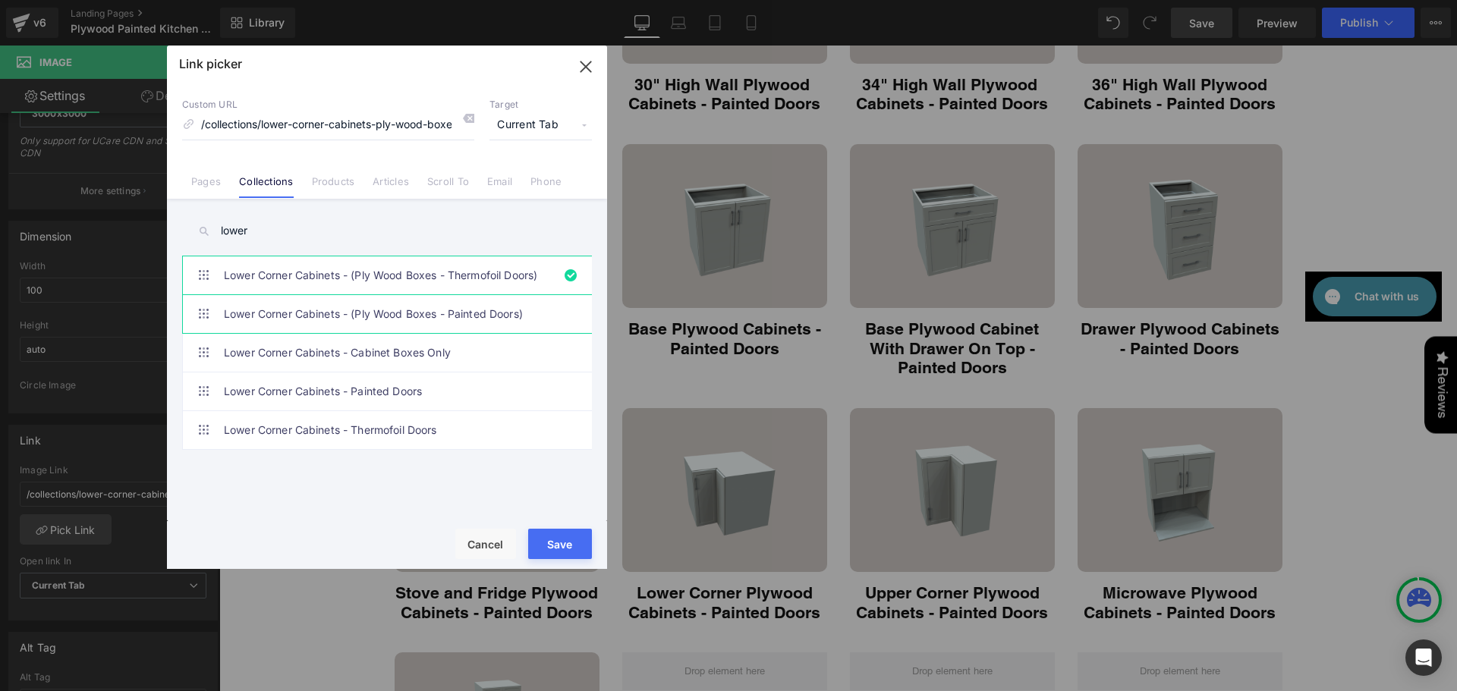
type input "lower"
click at [366, 312] on link "Lower Corner Cabinets - (Ply Wood Boxes - Painted Doors)" at bounding box center [391, 314] width 334 height 38
type input "/collections/lower-corner-cabinets-ply-wood-boxes-painted-doors"
click at [560, 548] on button "Save" at bounding box center [560, 544] width 64 height 30
type input "/collections/lower-corner-cabinets-ply-wood-boxes-painted-doors"
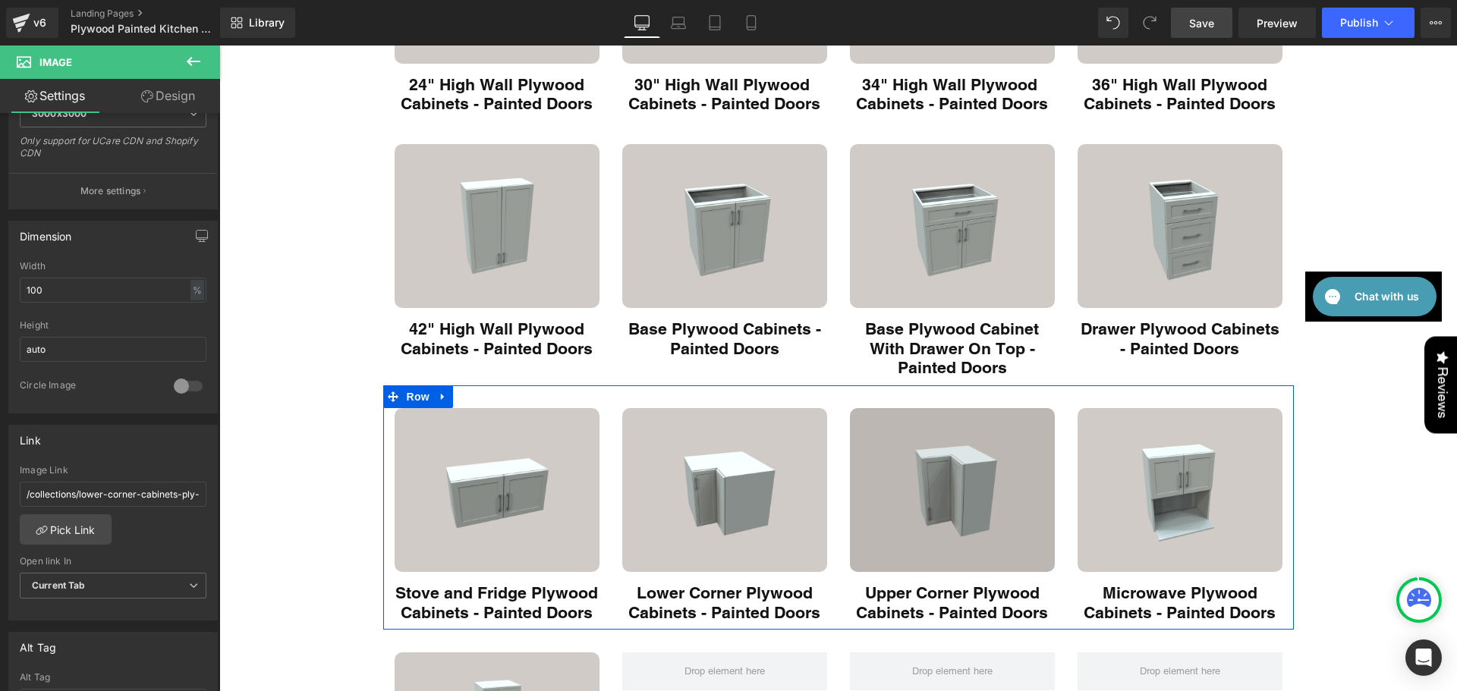
click at [872, 505] on img "Main content" at bounding box center [952, 490] width 205 height 164
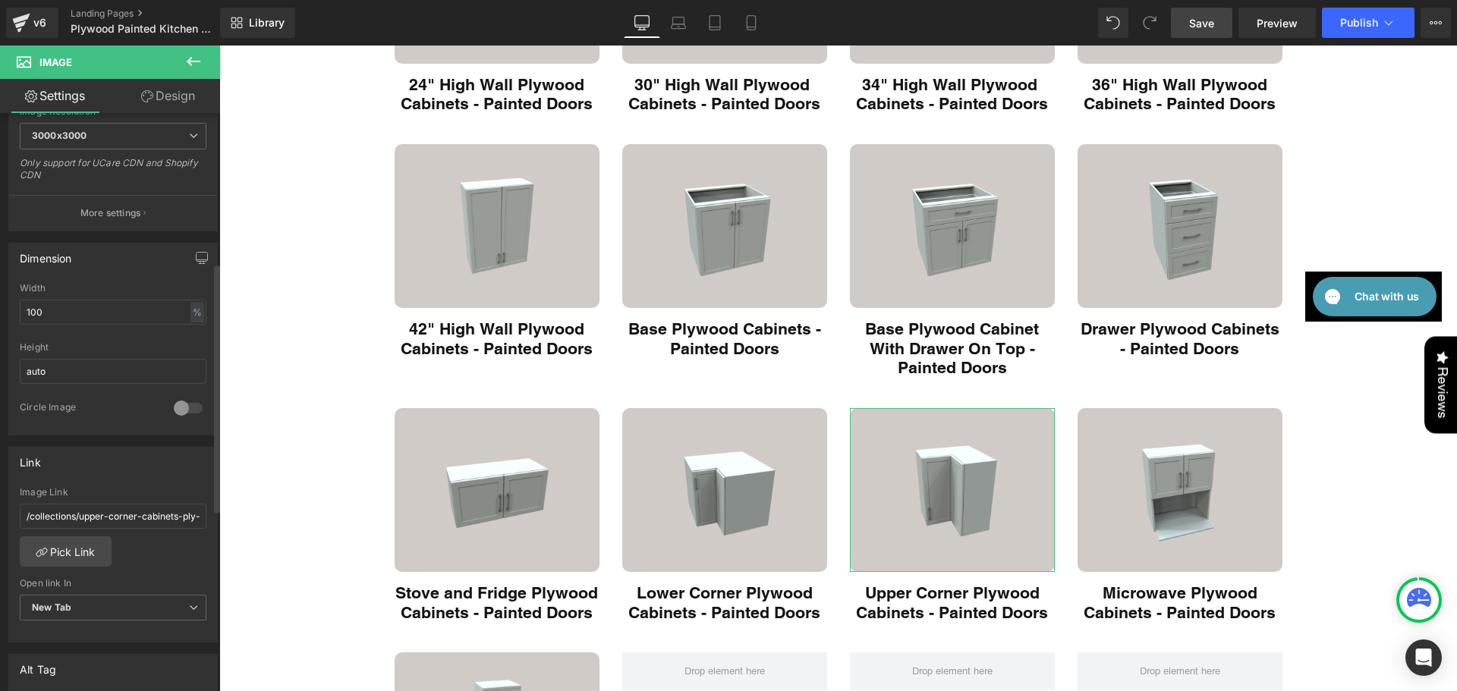
scroll to position [354, 0]
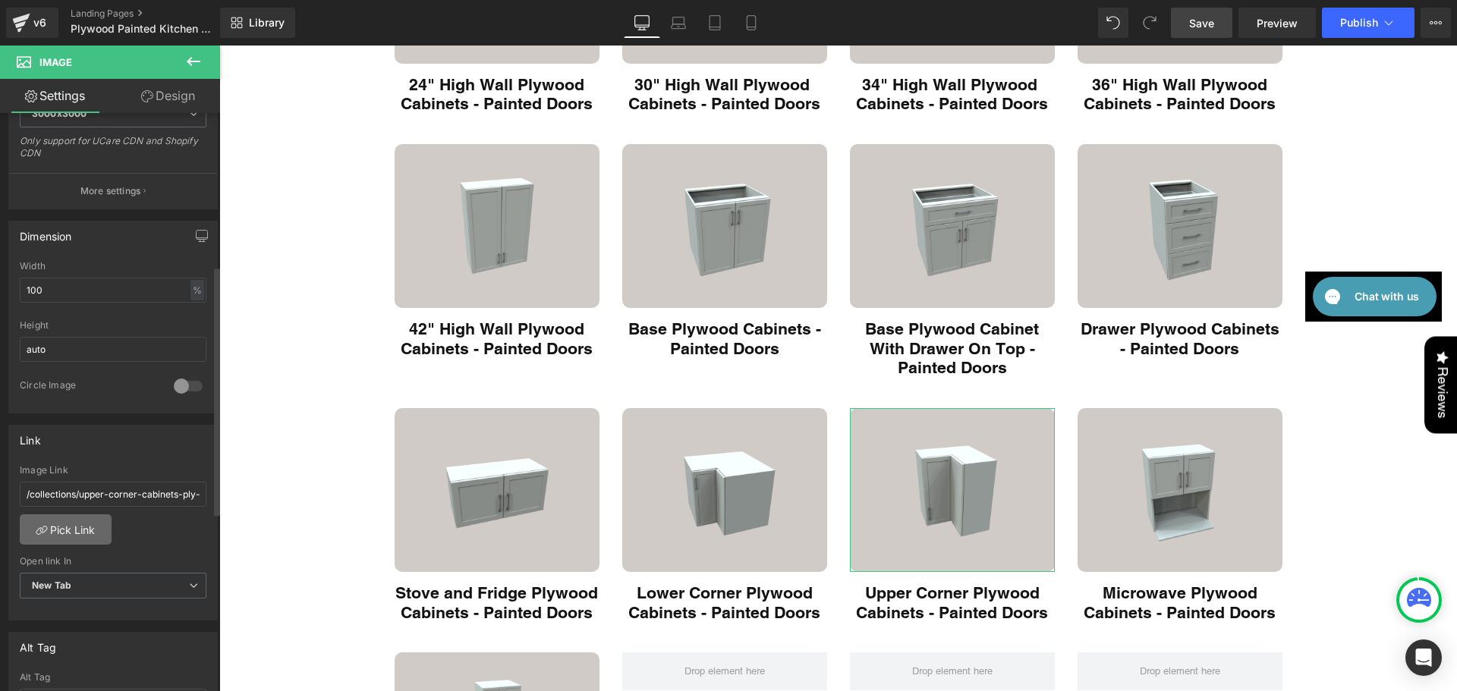
click at [80, 537] on link "Pick Link" at bounding box center [66, 530] width 92 height 30
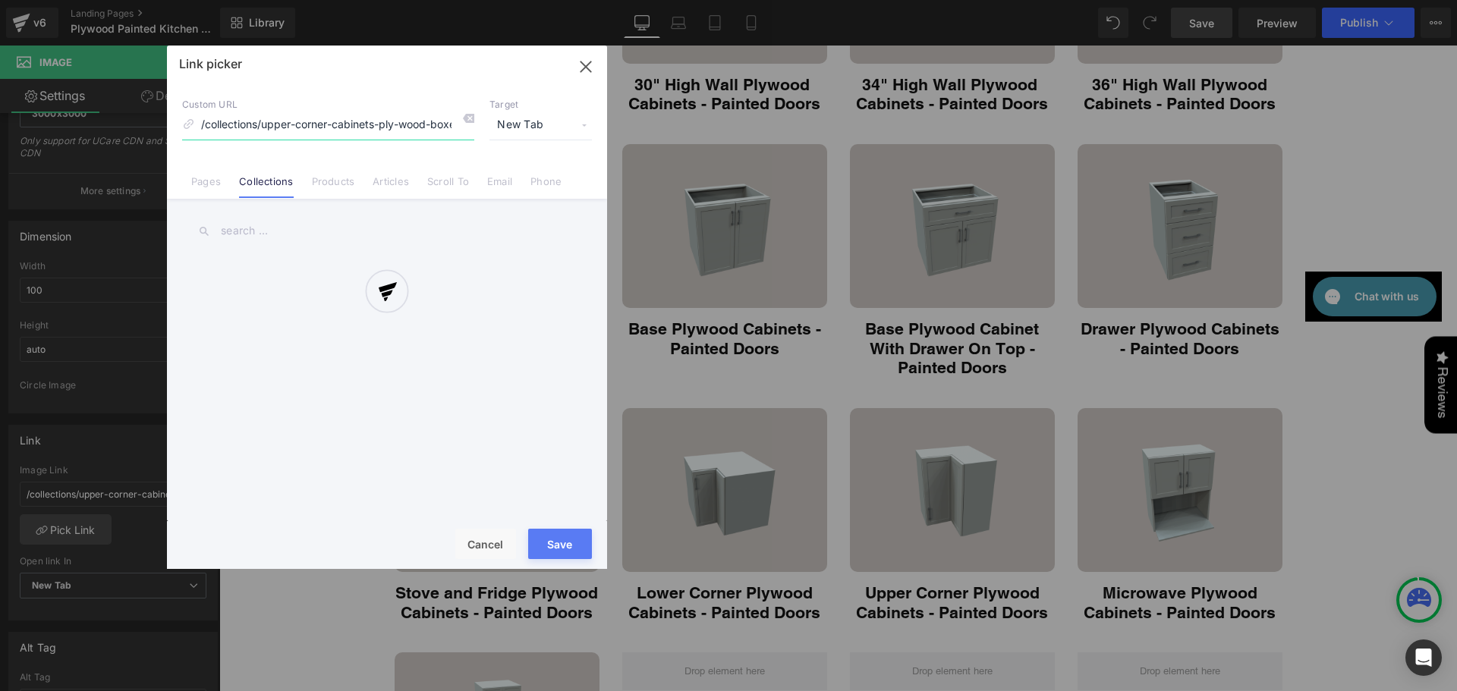
scroll to position [0, 89]
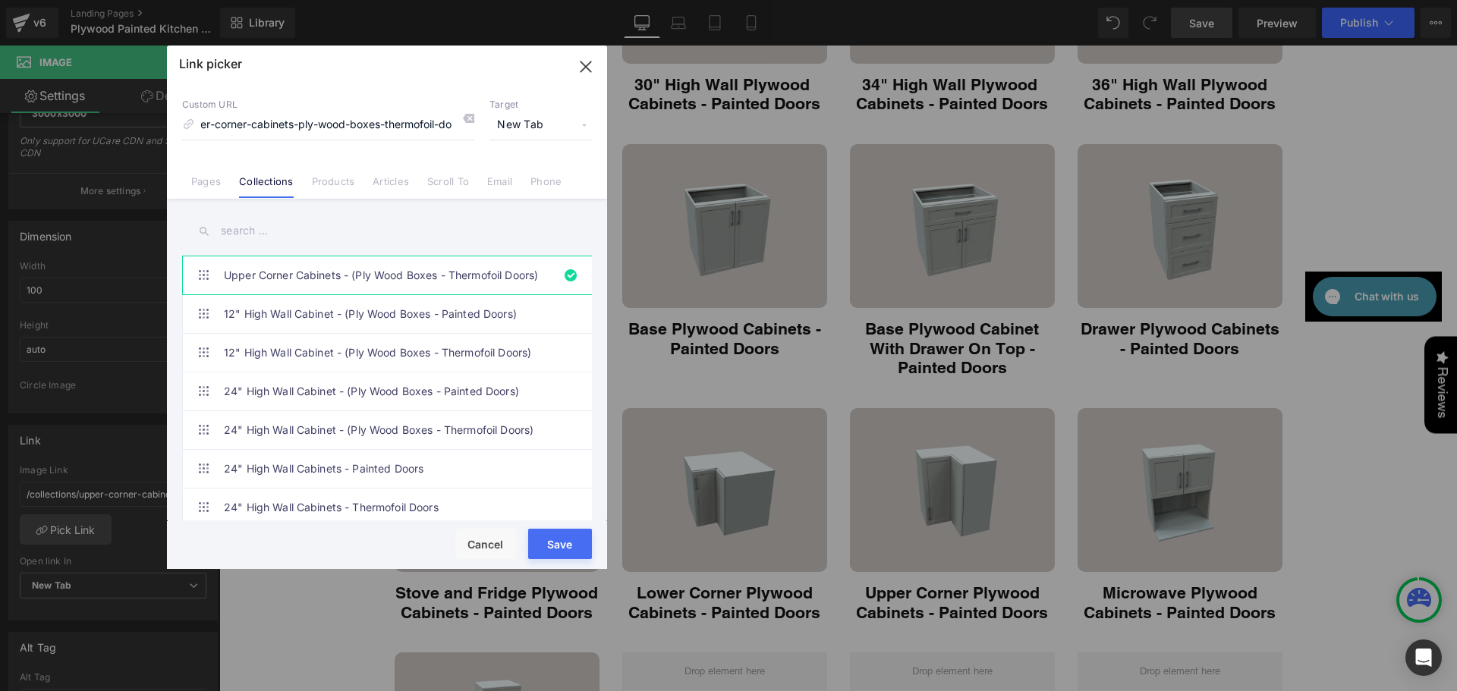
click at [276, 231] on input "text" at bounding box center [387, 231] width 410 height 34
type input "i"
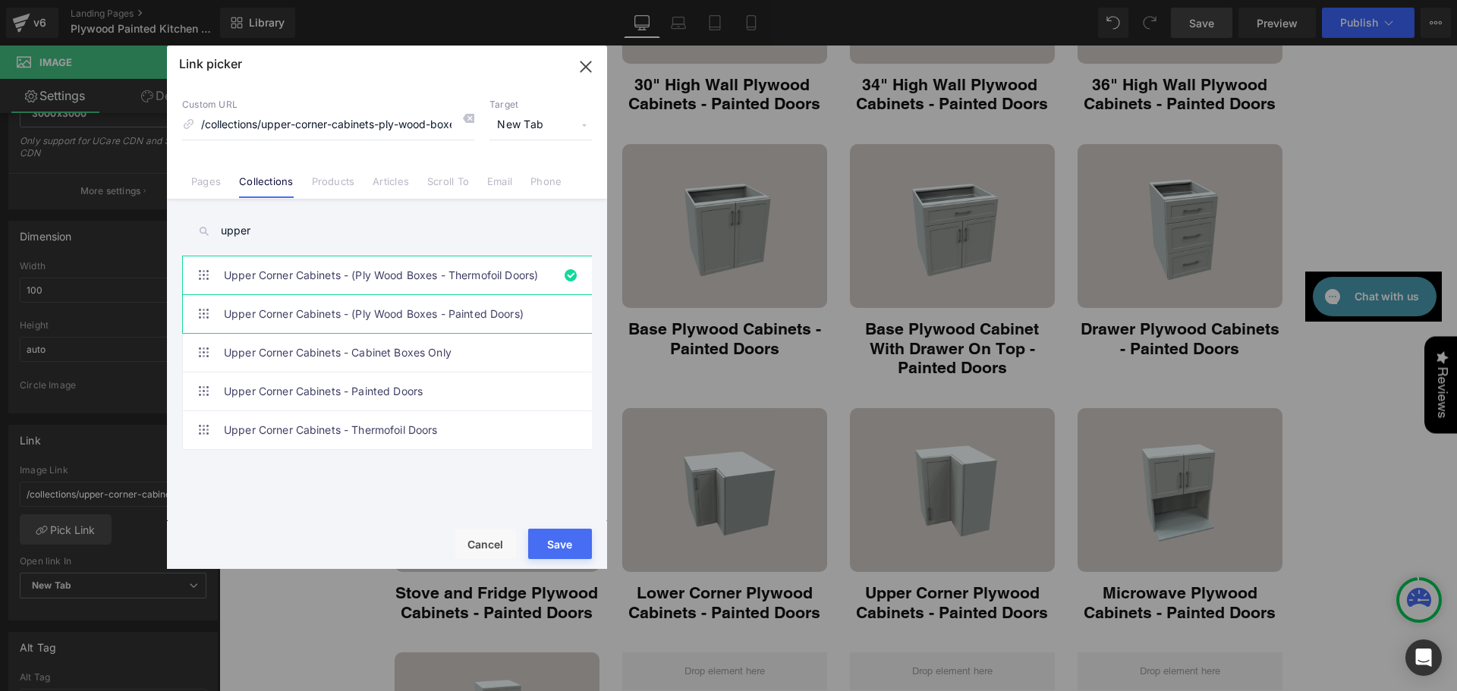
type input "upper"
click at [294, 310] on link "Upper Corner Cabinets - (Ply Wood Boxes - Painted Doors)" at bounding box center [391, 314] width 334 height 38
type input "/collections/upper-corner-cabinets-ply-wood-boxes-painted-doors"
click at [544, 538] on button "Save" at bounding box center [560, 544] width 64 height 30
type input "/collections/upper-corner-cabinets-ply-wood-boxes-painted-doors"
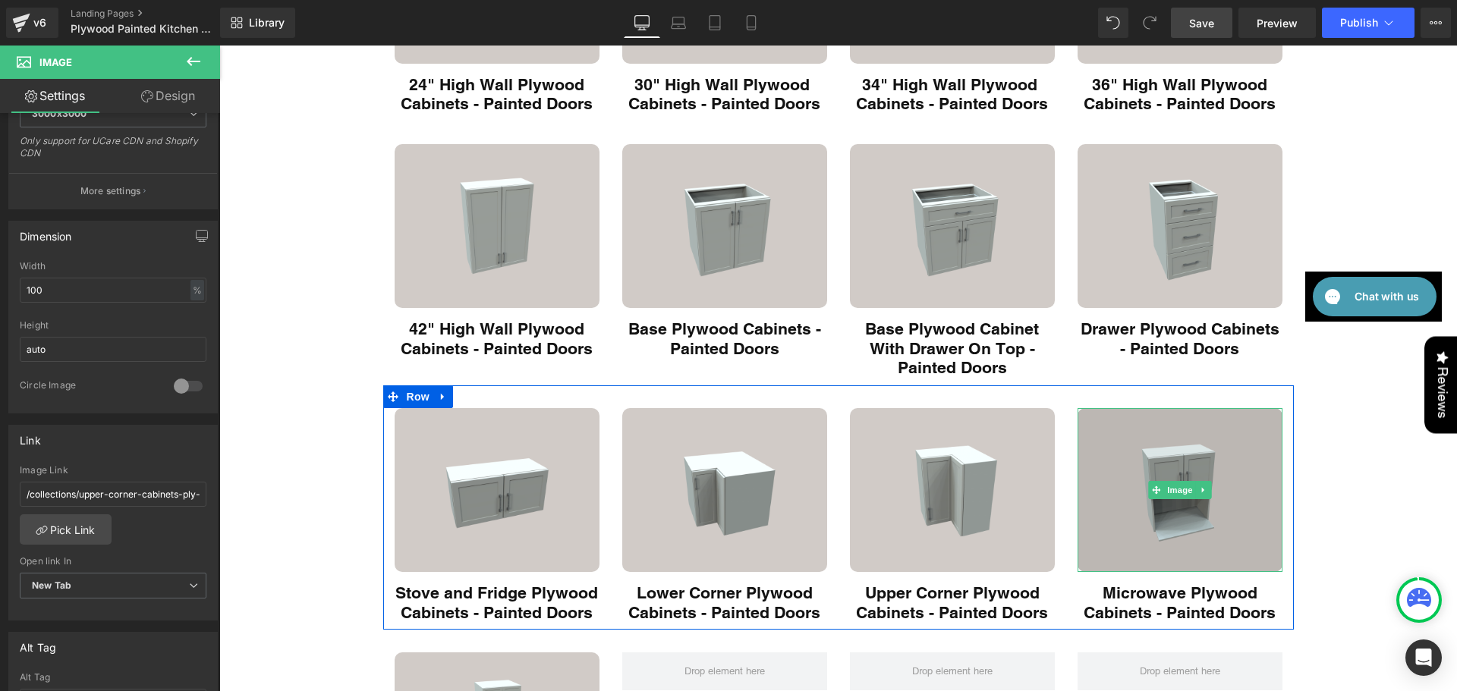
click at [1240, 525] on img "Main content" at bounding box center [1180, 490] width 205 height 164
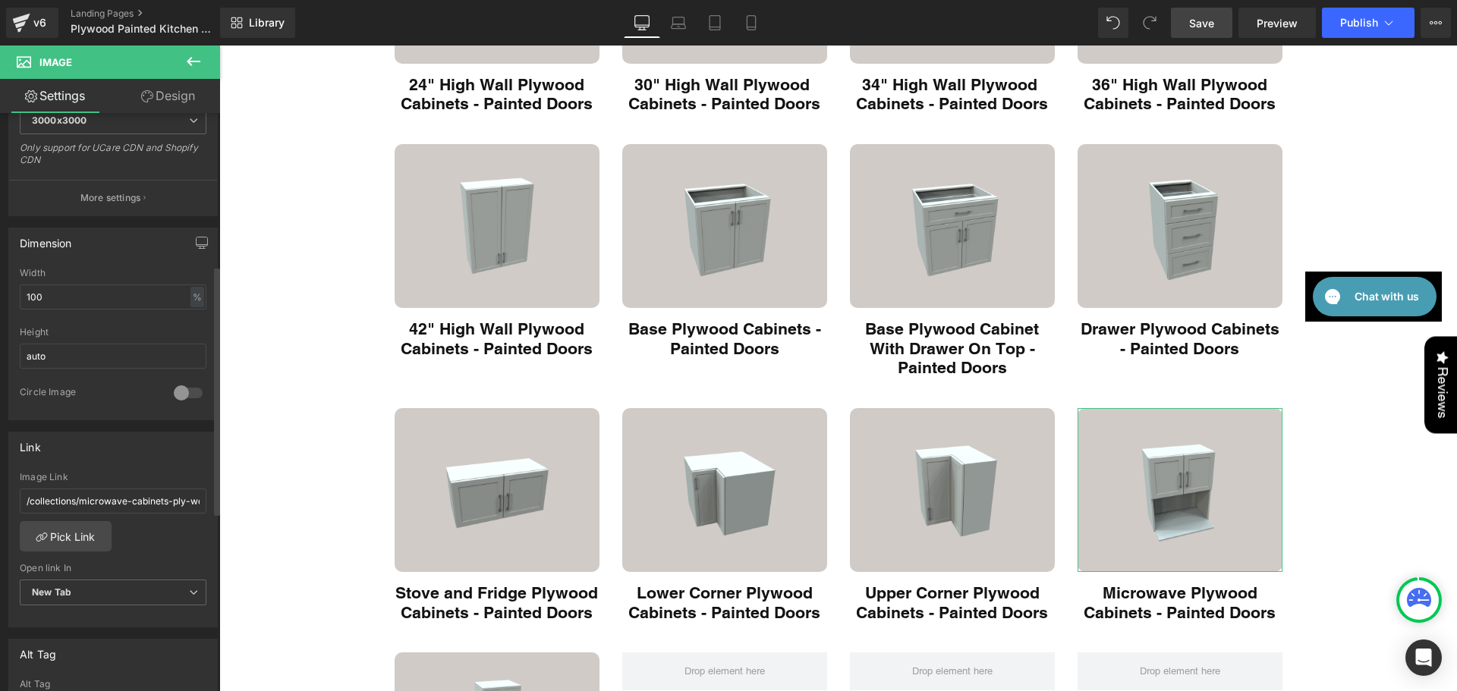
scroll to position [354, 0]
click at [69, 540] on link "Pick Link" at bounding box center [66, 530] width 92 height 30
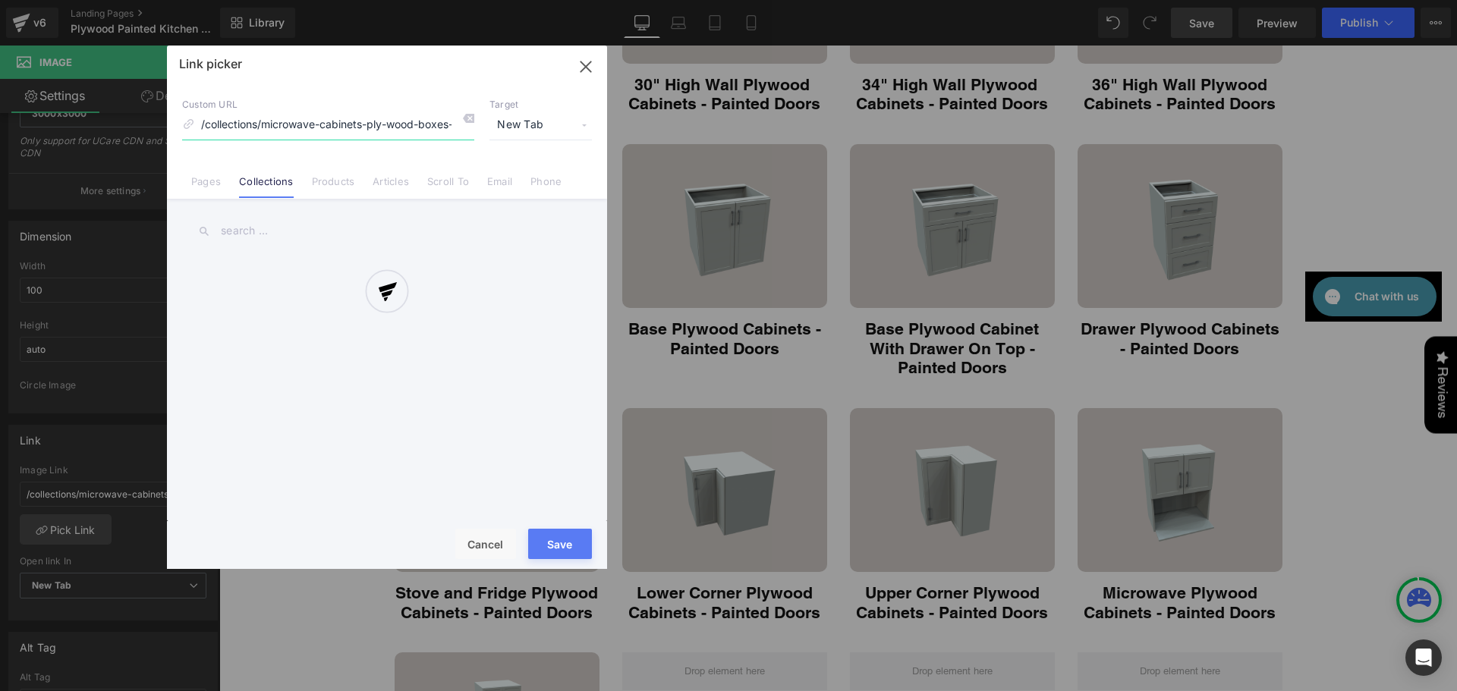
scroll to position [0, 76]
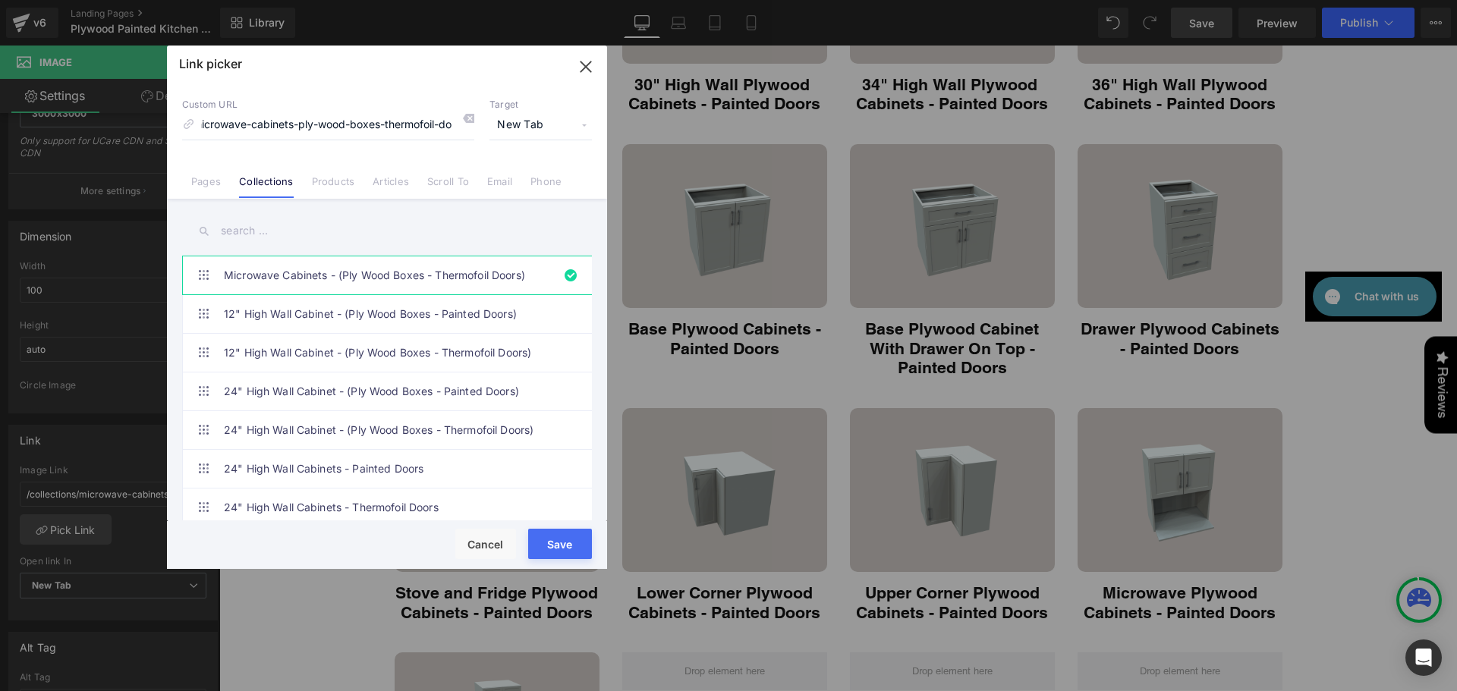
click at [258, 223] on input "text" at bounding box center [387, 231] width 410 height 34
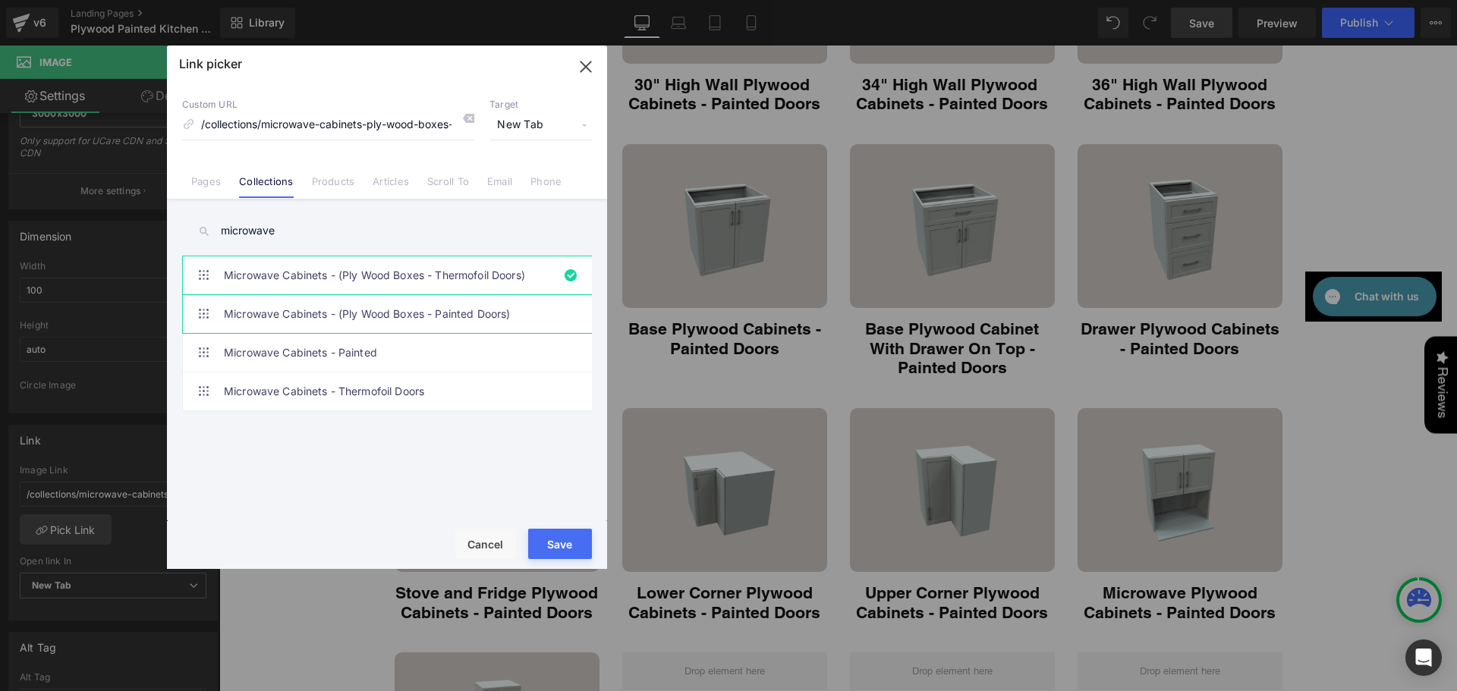
type input "microwave"
click at [269, 299] on link "Microwave Cabinets - (Ply Wood Boxes - Painted Doors)" at bounding box center [391, 314] width 334 height 38
type input "/collections/microwave-cabinets-ply-wood-boxes-painted-doors"
click at [562, 548] on button "Save" at bounding box center [560, 544] width 64 height 30
type input "/collections/microwave-cabinets-ply-wood-boxes-painted-doors"
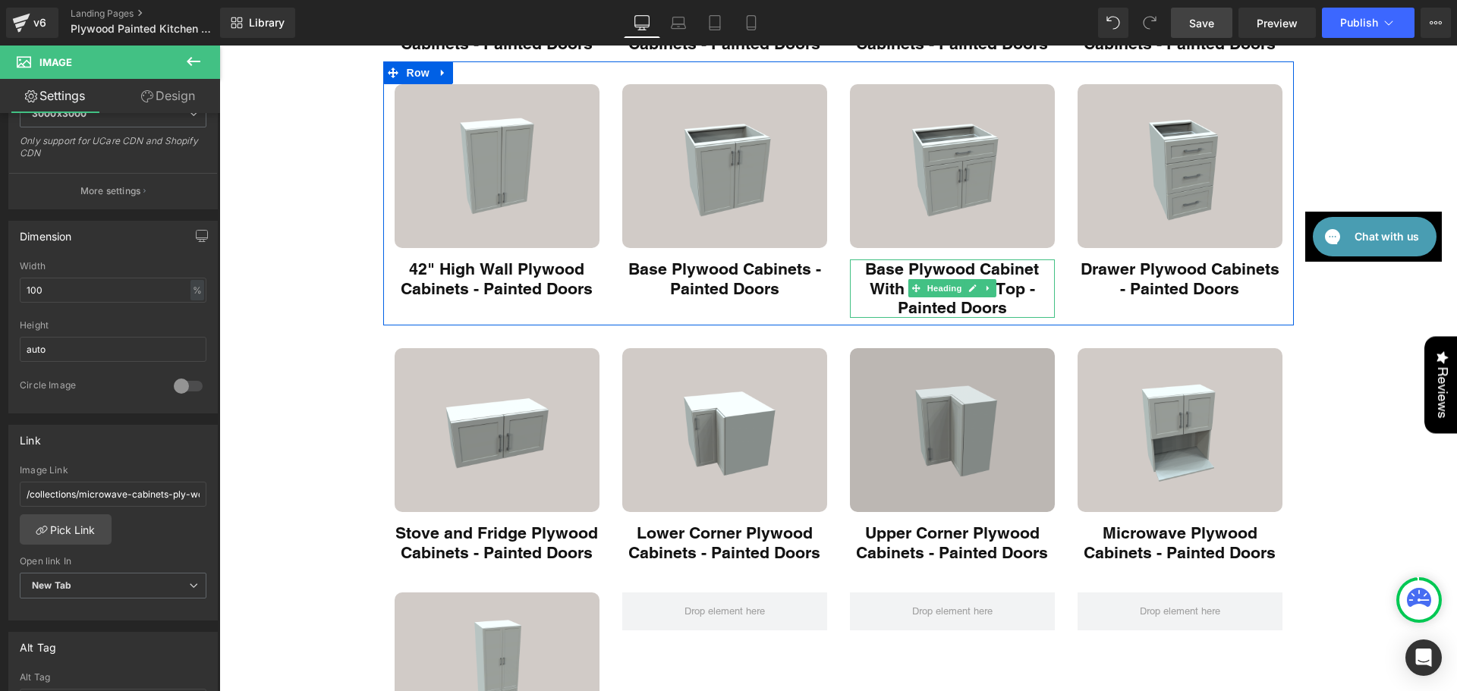
scroll to position [531, 0]
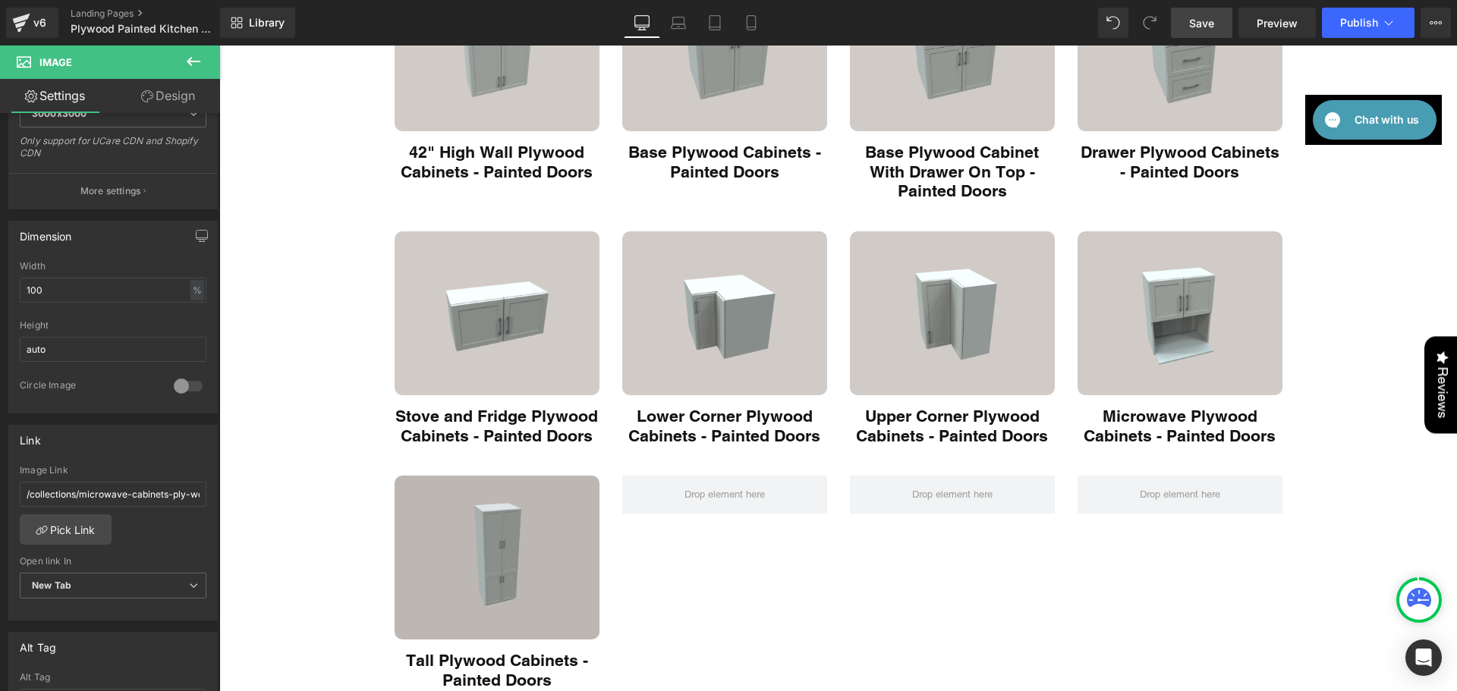
click at [519, 546] on img "Main content" at bounding box center [497, 558] width 205 height 164
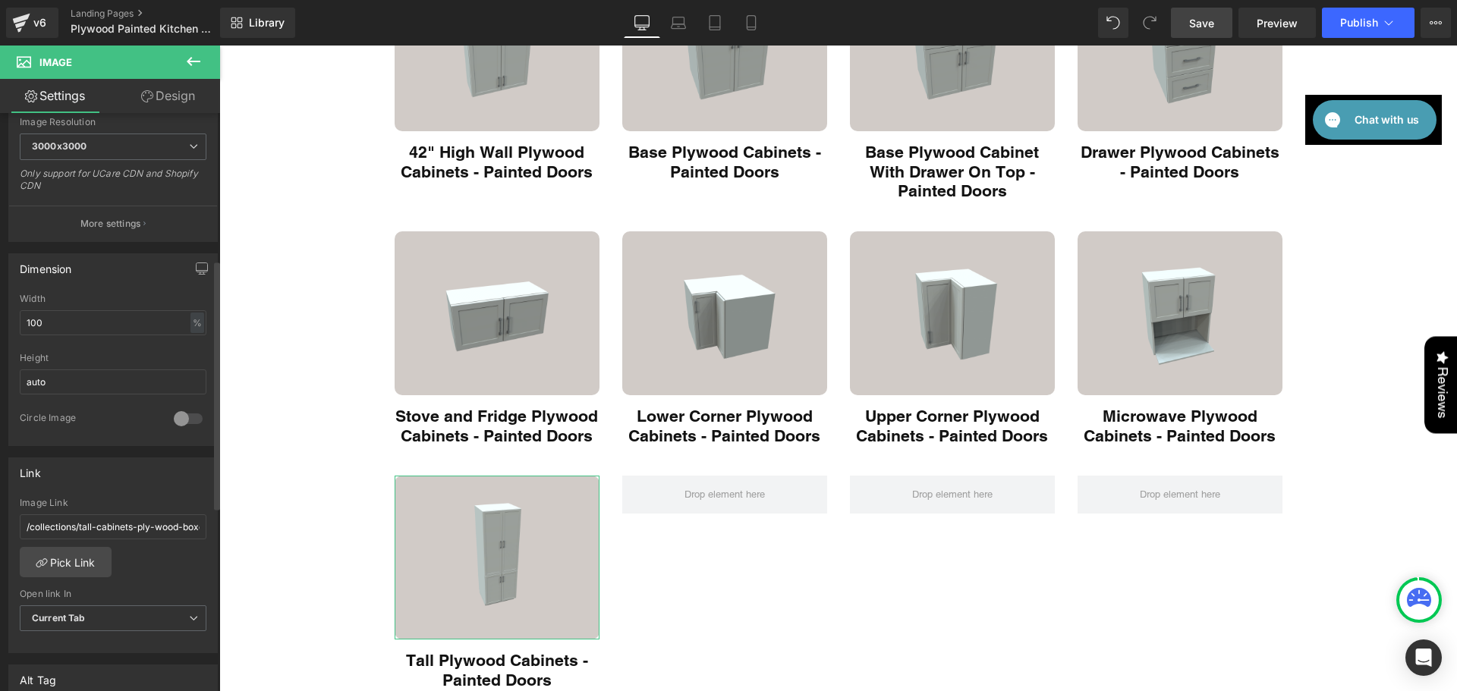
scroll to position [354, 0]
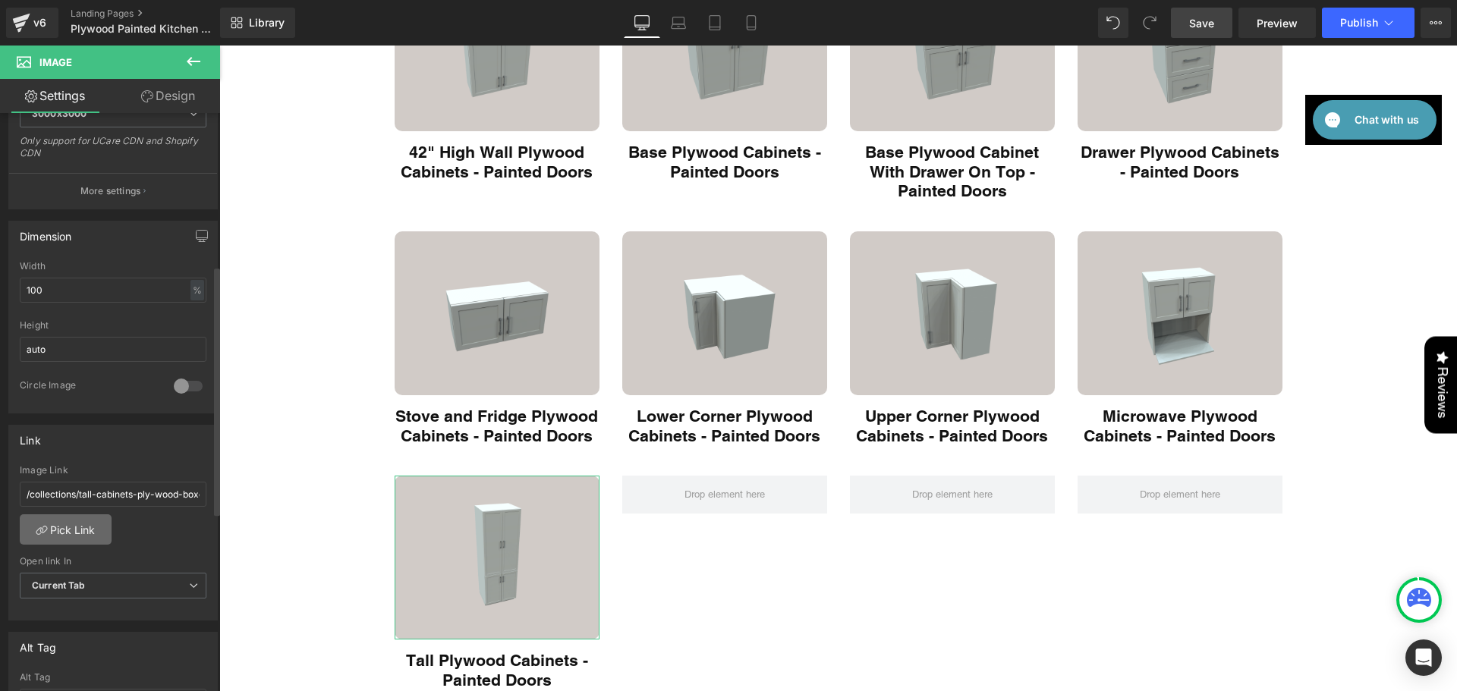
click at [86, 521] on link "Pick Link" at bounding box center [66, 530] width 92 height 30
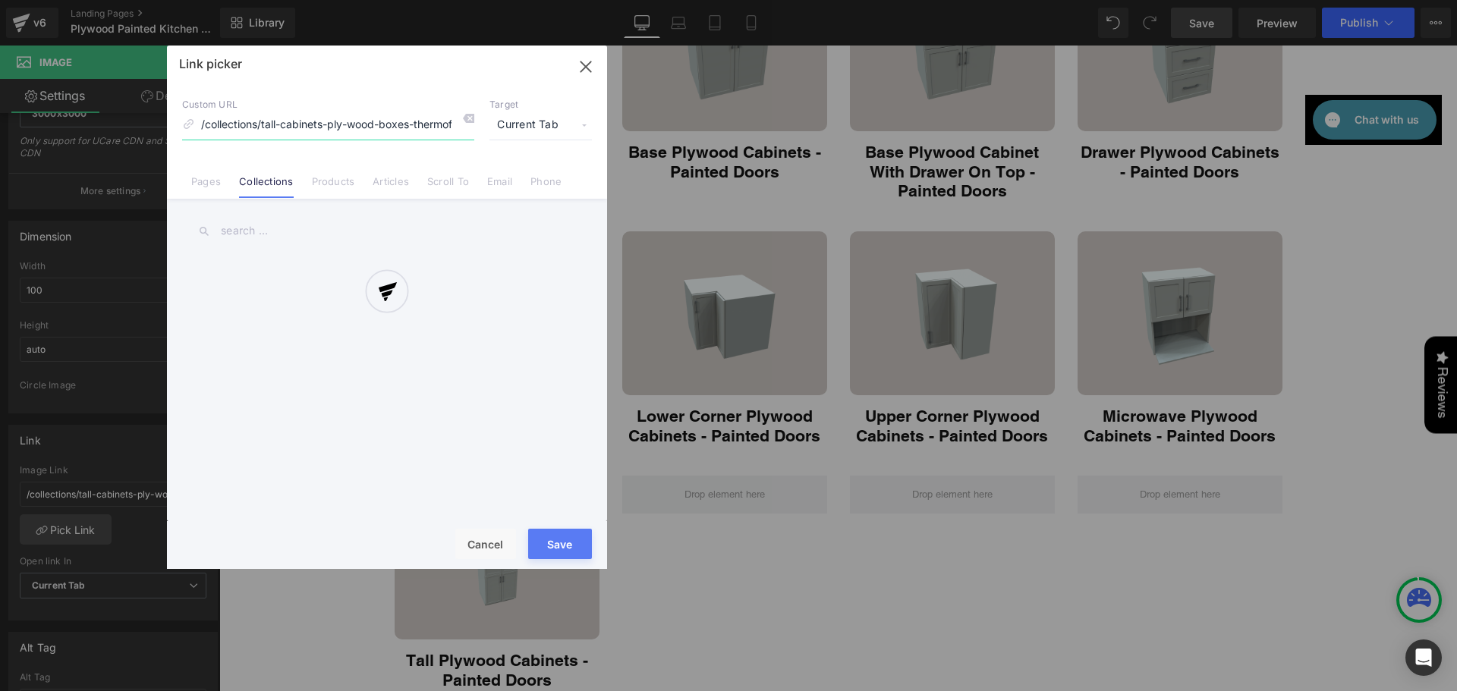
scroll to position [0, 36]
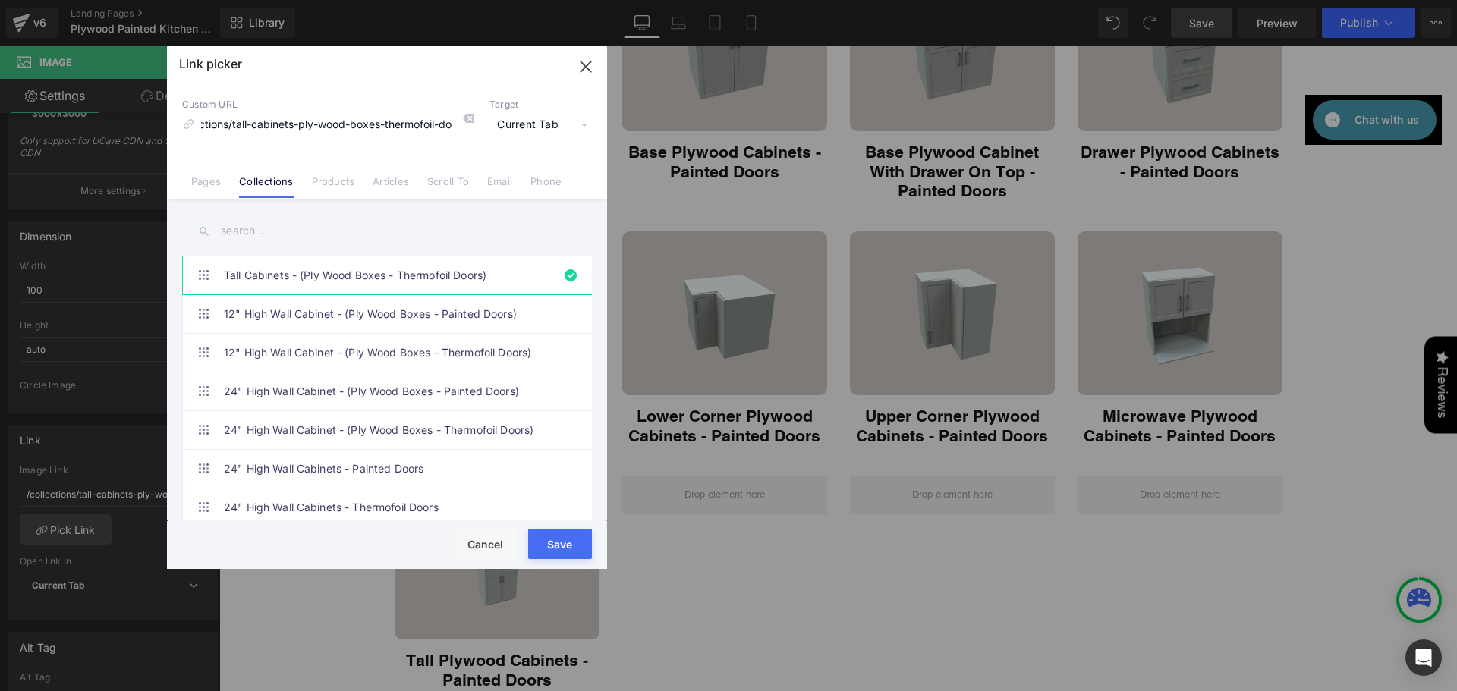
click at [272, 231] on input "text" at bounding box center [387, 231] width 410 height 34
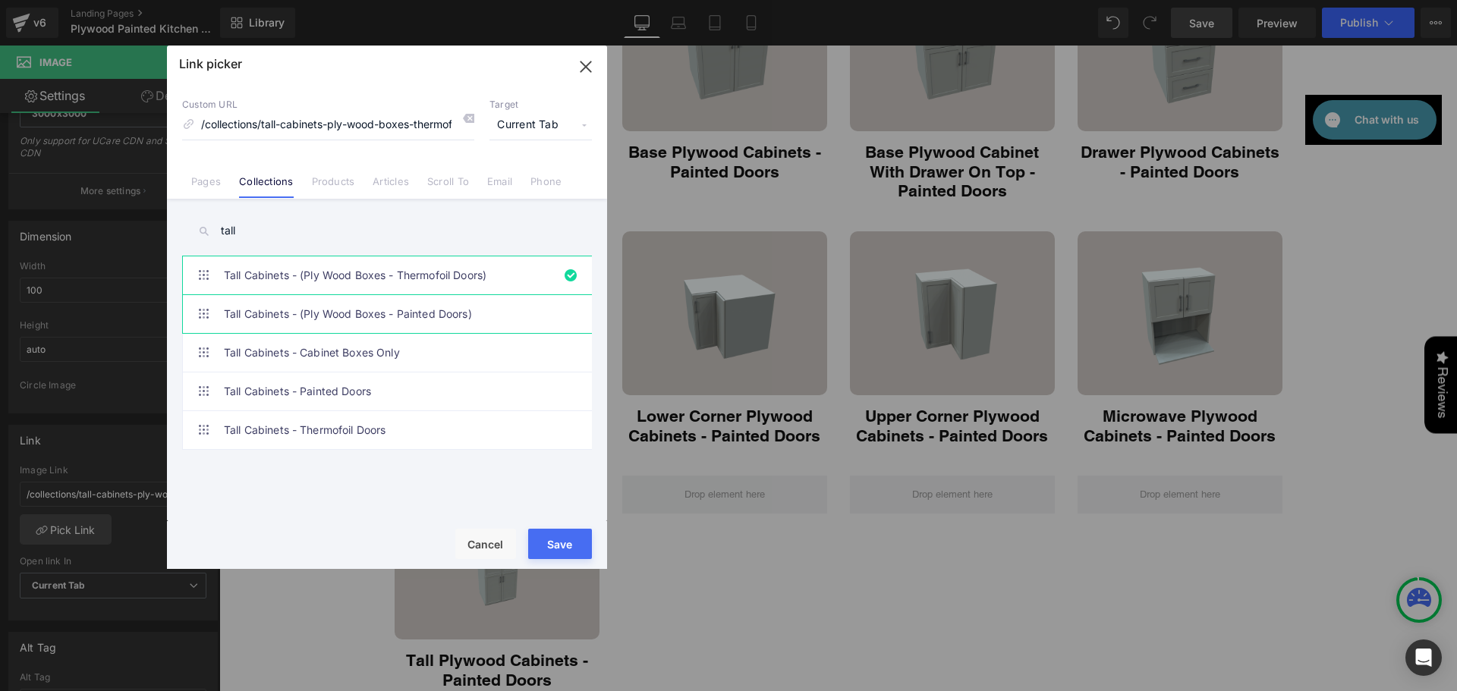
type input "tall"
click at [285, 304] on link "Tall Cabinets - (Ply Wood Boxes - Painted Doors)" at bounding box center [391, 314] width 334 height 38
type input "/collections/tall-cabinets-ply-wood-boxes-painted-doors"
click at [548, 546] on button "Save" at bounding box center [560, 544] width 64 height 30
type input "/collections/tall-cabinets-ply-wood-boxes-painted-doors"
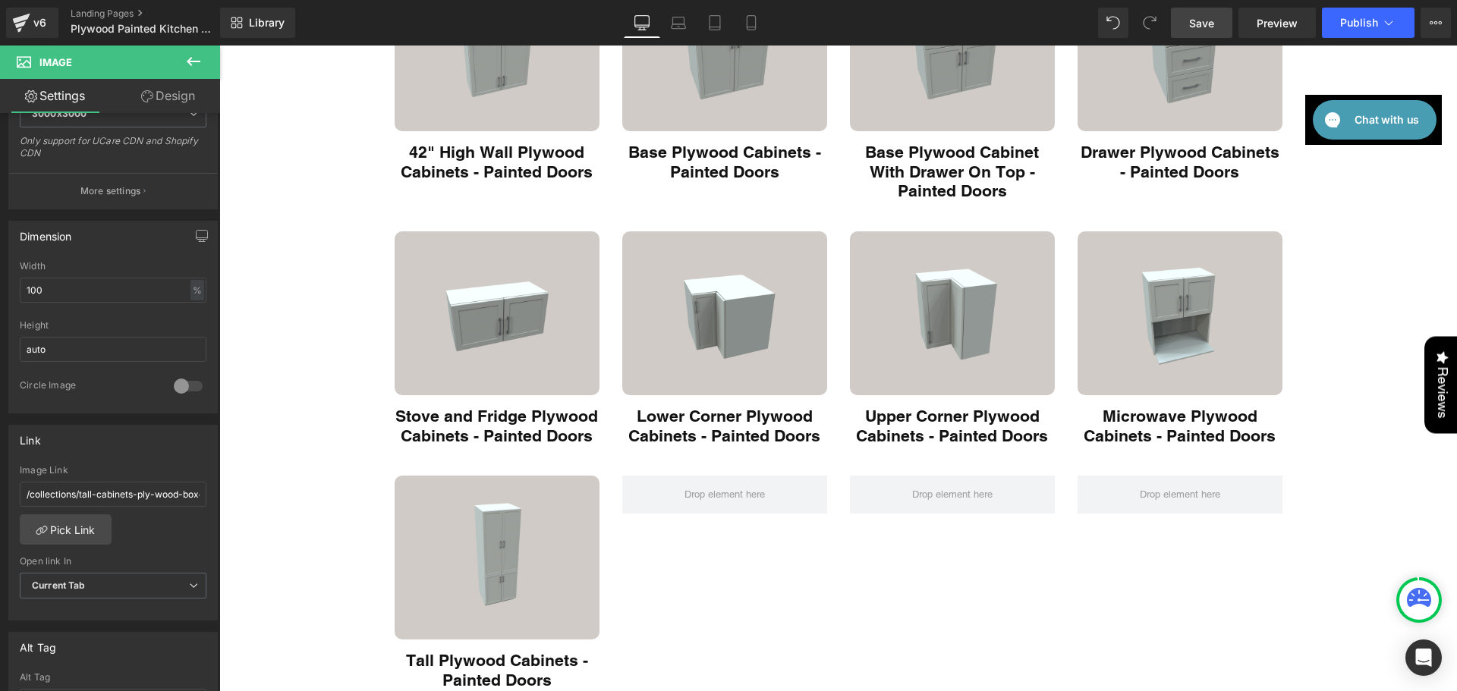
click at [1345, 404] on div "Plywood Painted Kitchen Collections Heading Choose Your Collection Heading Choo…" at bounding box center [838, 499] width 1238 height 1768
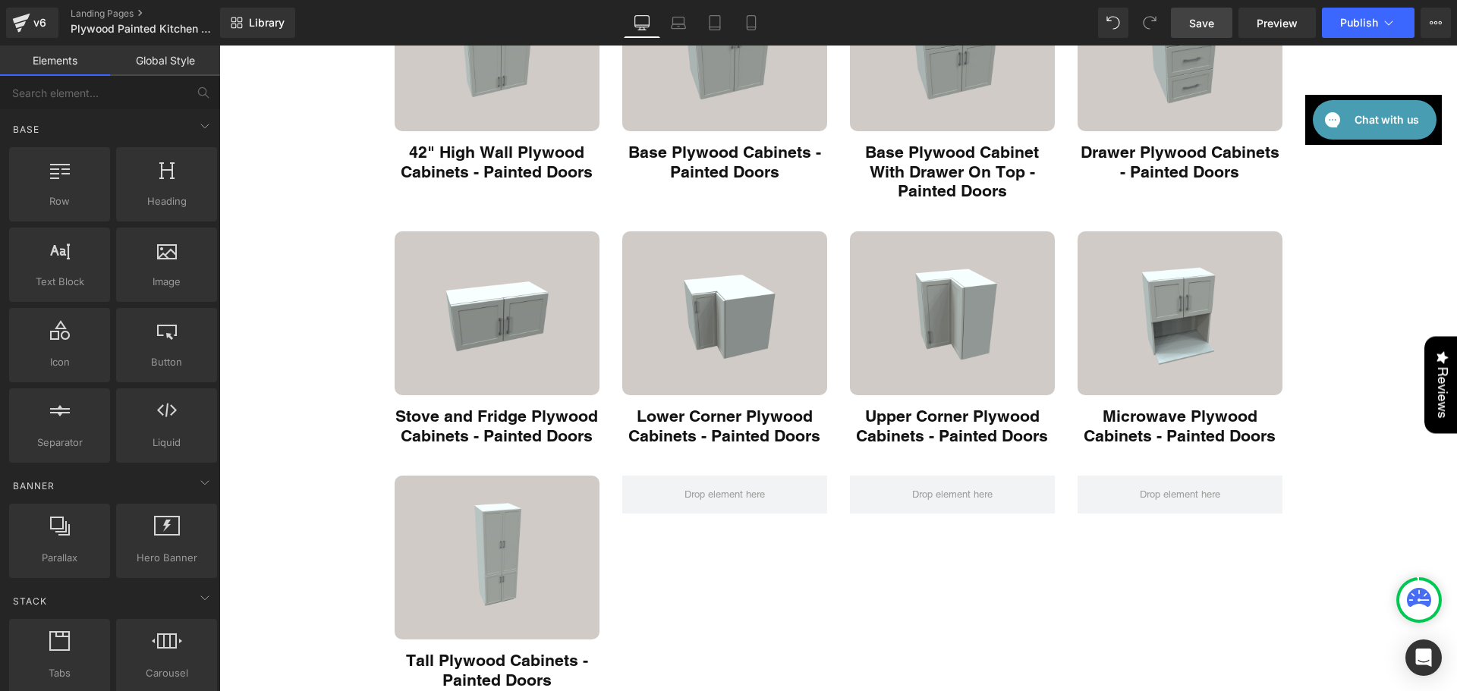
click at [1224, 21] on link "Save" at bounding box center [1201, 23] width 61 height 30
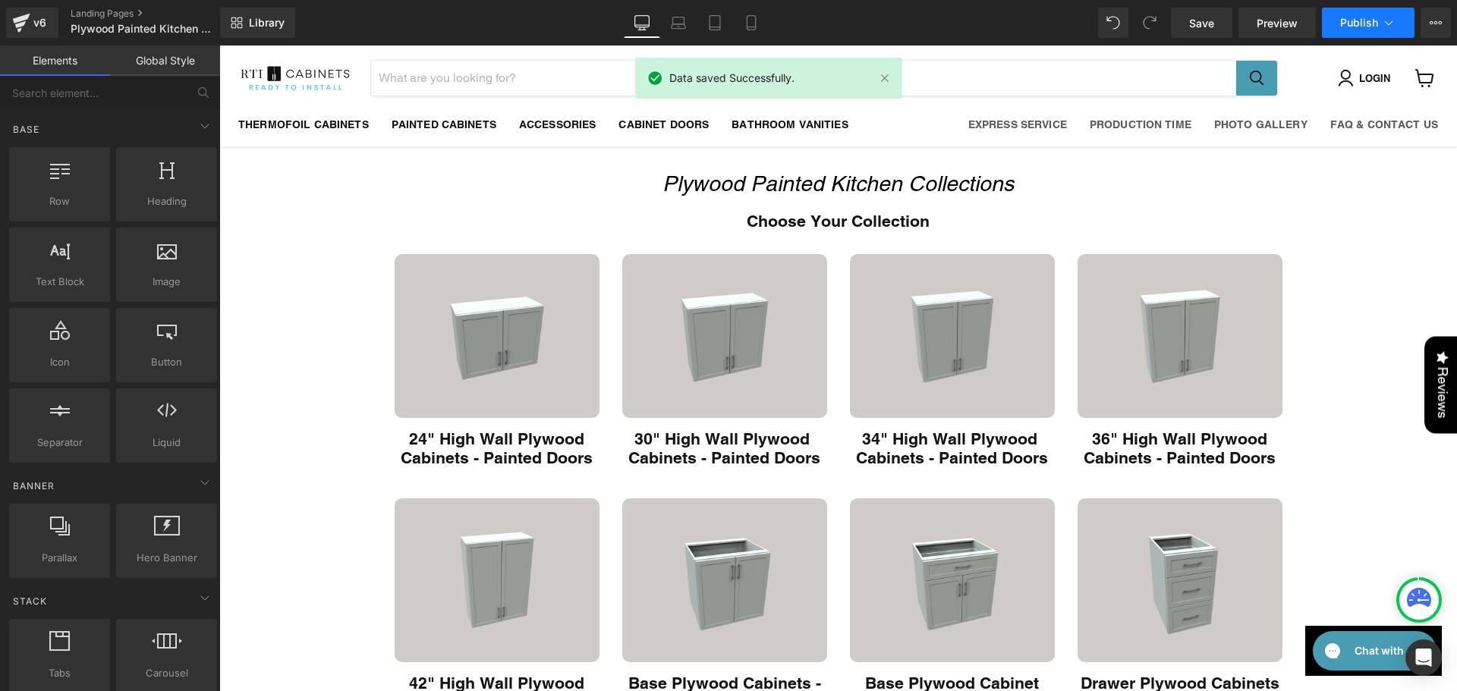
click at [1359, 27] on span "Publish" at bounding box center [1359, 23] width 38 height 12
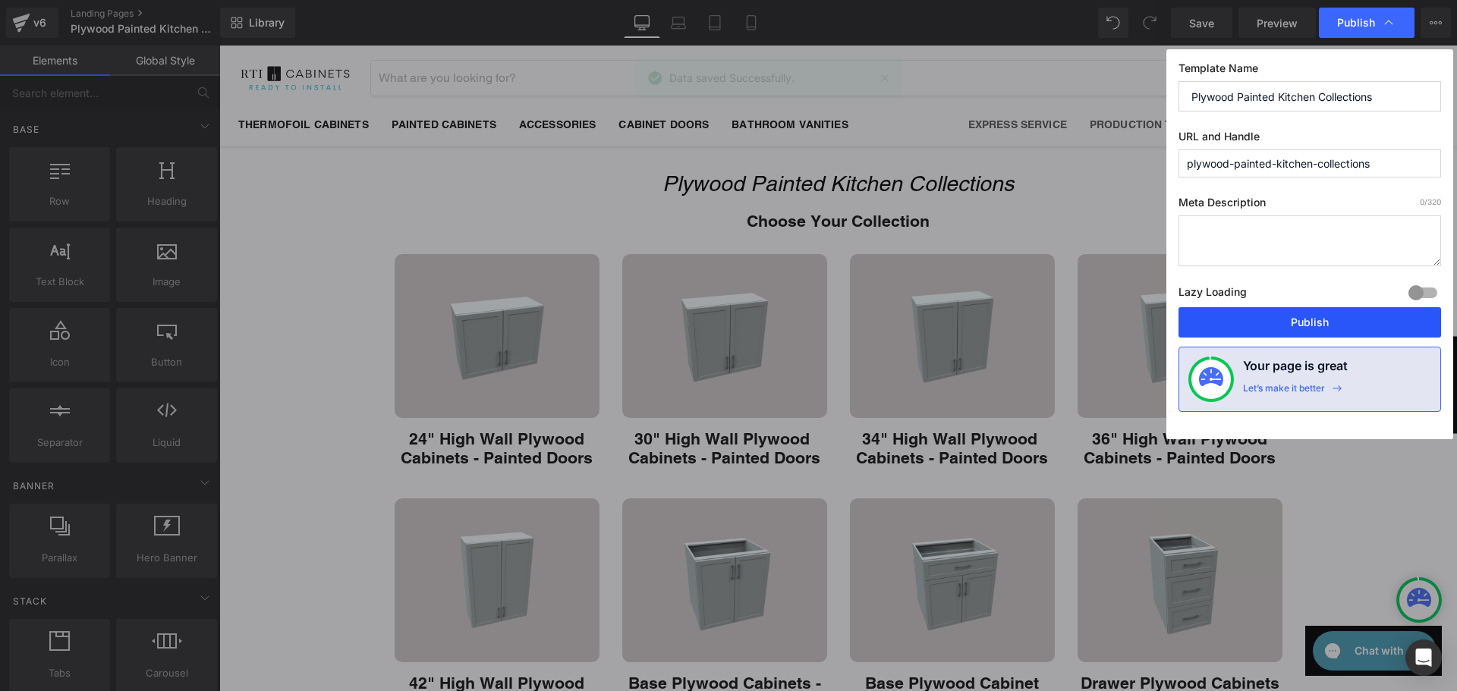
click at [1259, 323] on button "Publish" at bounding box center [1310, 322] width 263 height 30
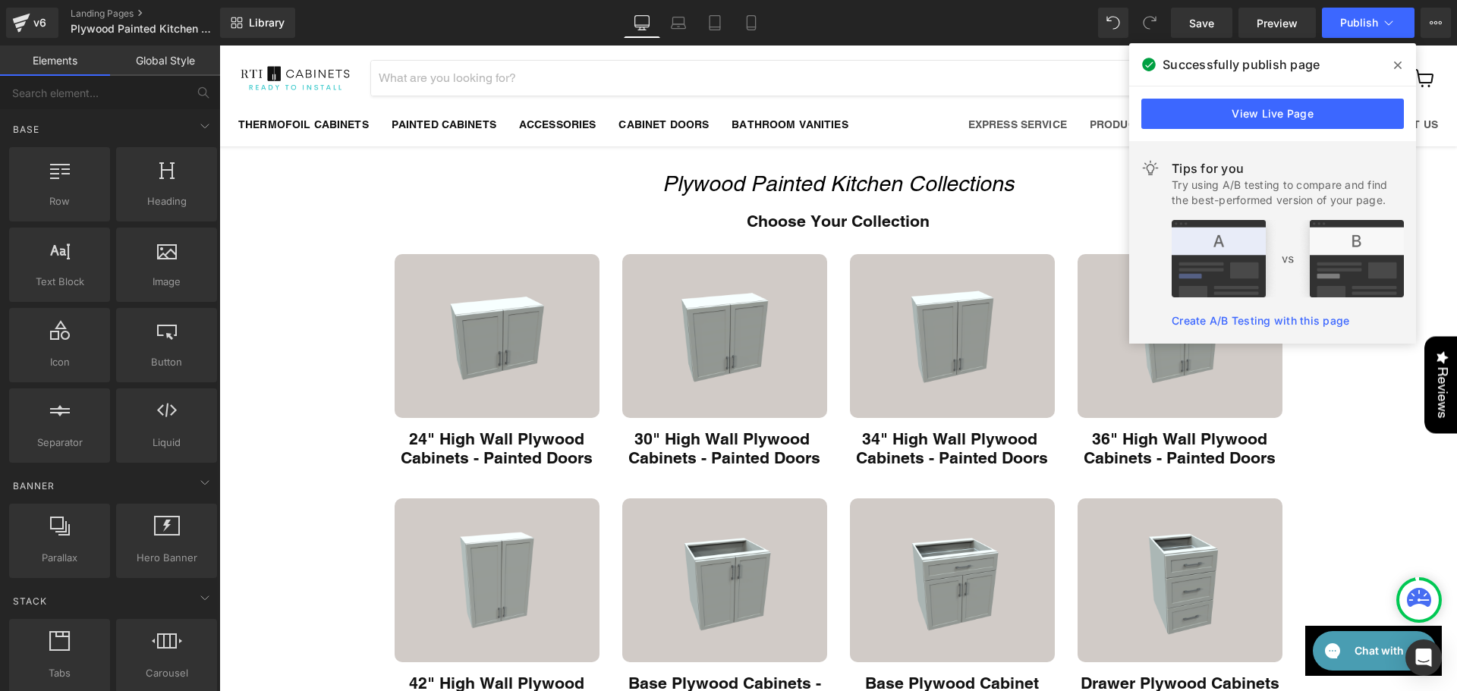
click at [1401, 63] on icon at bounding box center [1398, 65] width 8 height 8
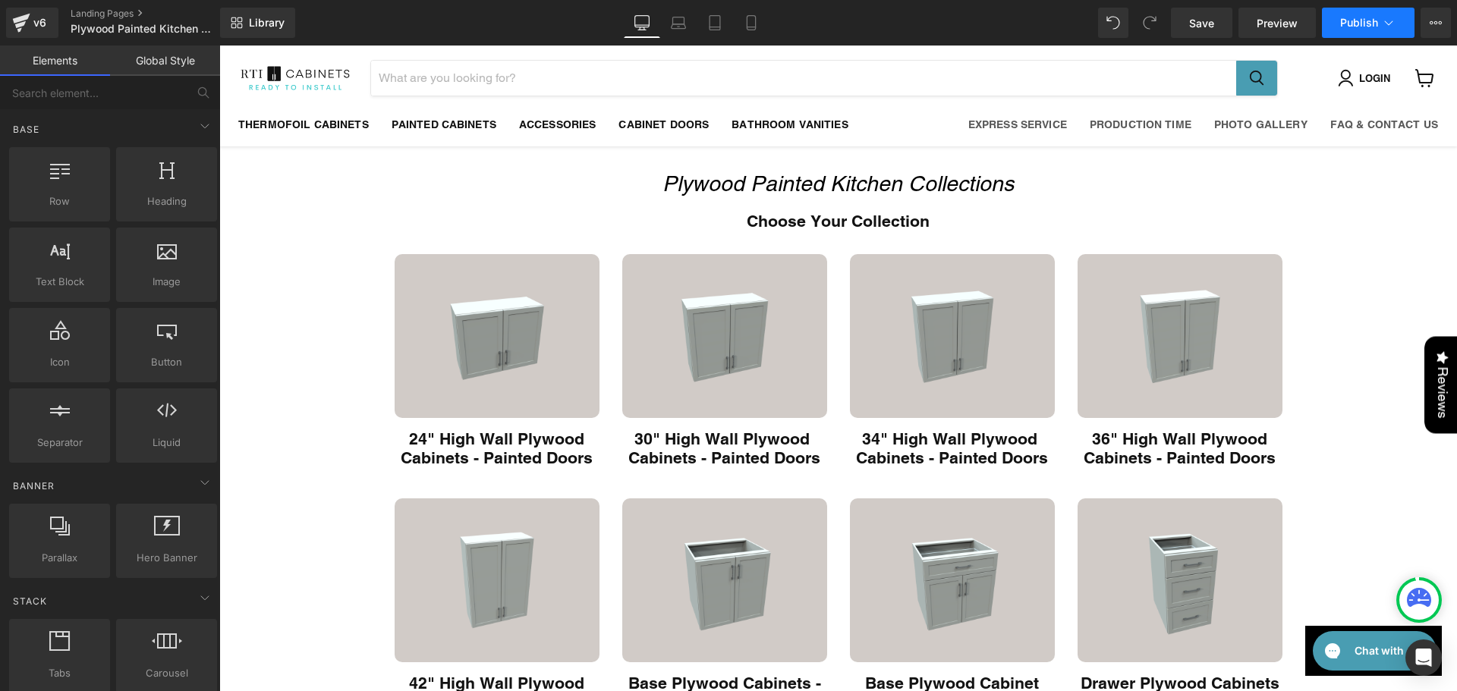
click at [1362, 17] on span "Publish" at bounding box center [1359, 23] width 38 height 12
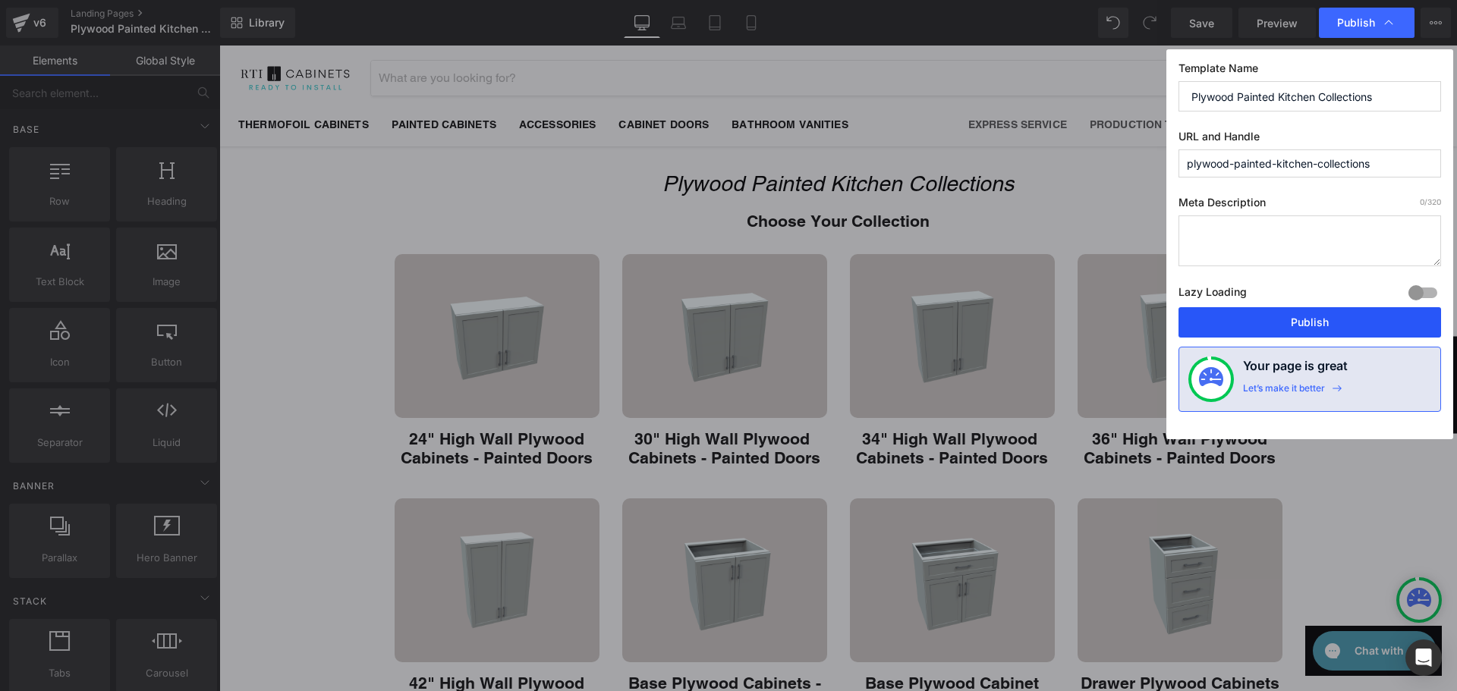
click at [1295, 336] on button "Publish" at bounding box center [1310, 322] width 263 height 30
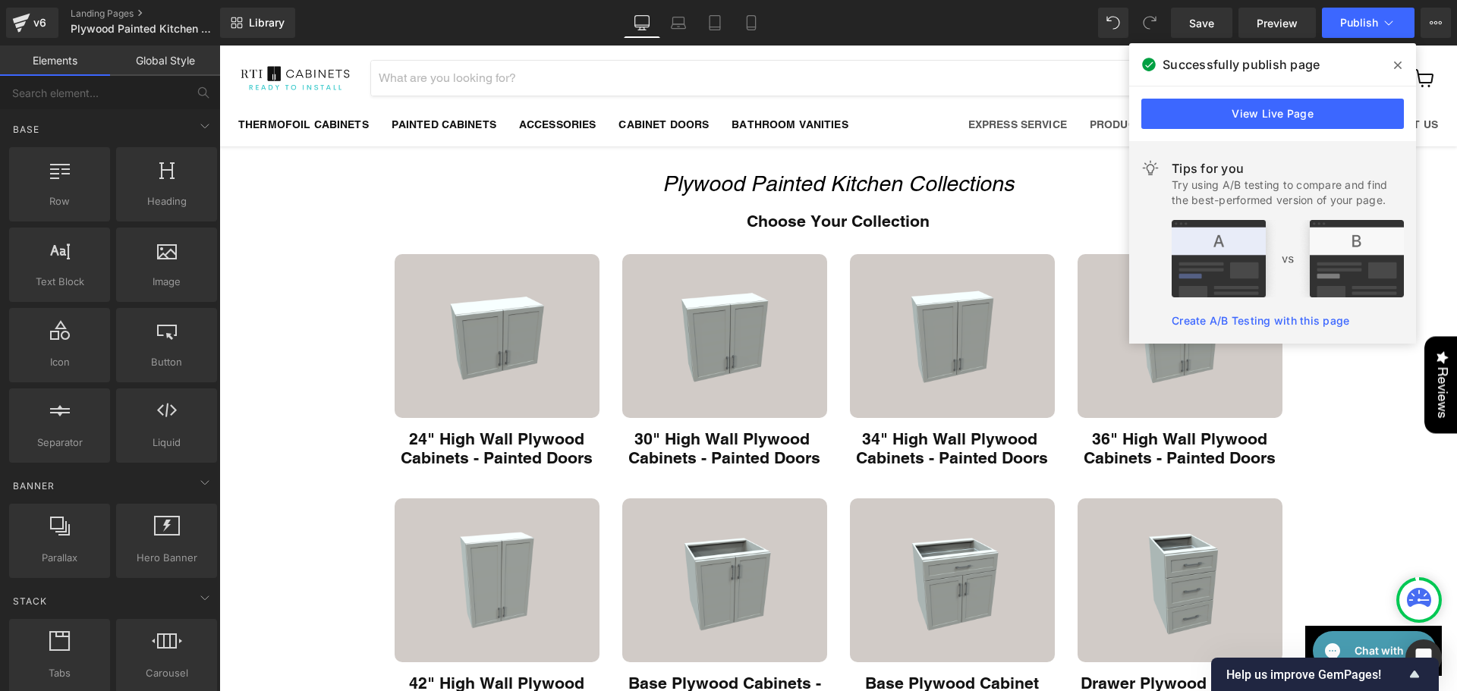
click at [1394, 65] on icon at bounding box center [1398, 65] width 8 height 12
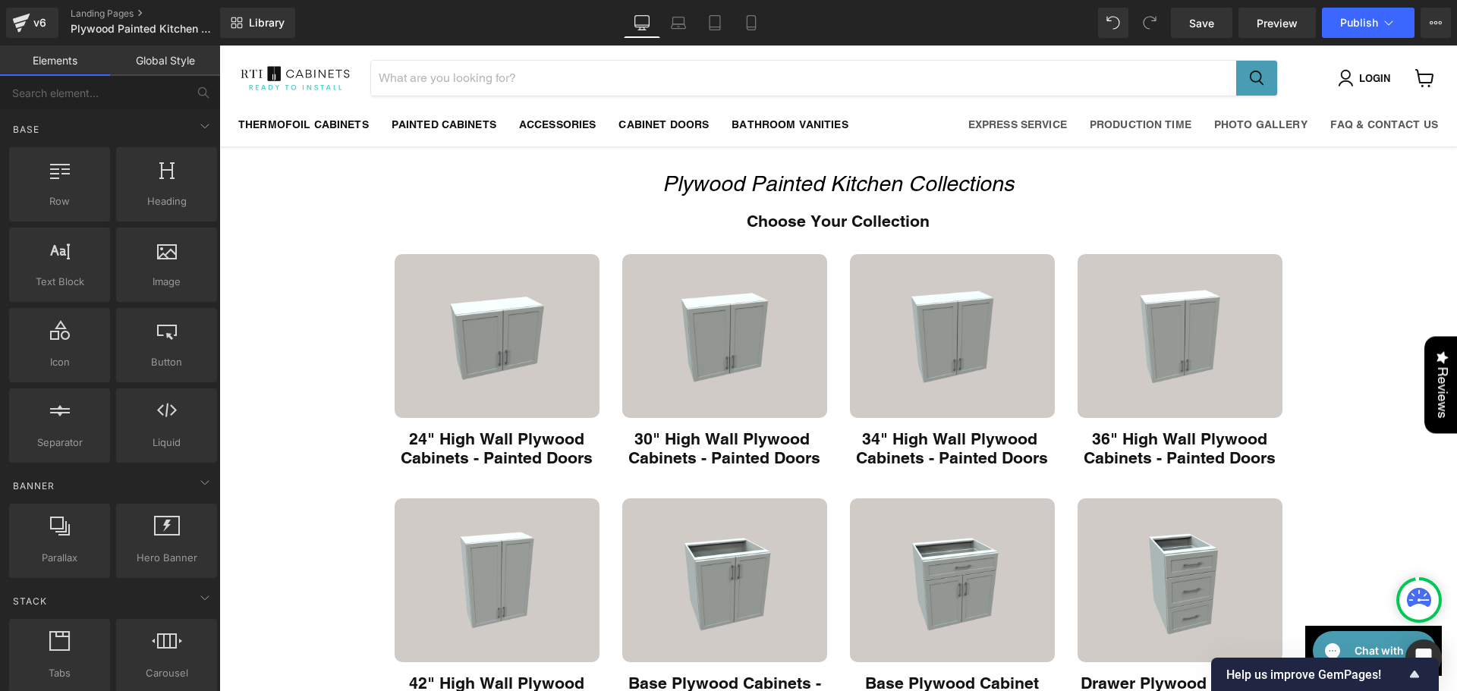
click at [324, 83] on img at bounding box center [295, 79] width 114 height 30
click at [26, 32] on icon at bounding box center [21, 23] width 18 height 38
